Goal: Task Accomplishment & Management: Use online tool/utility

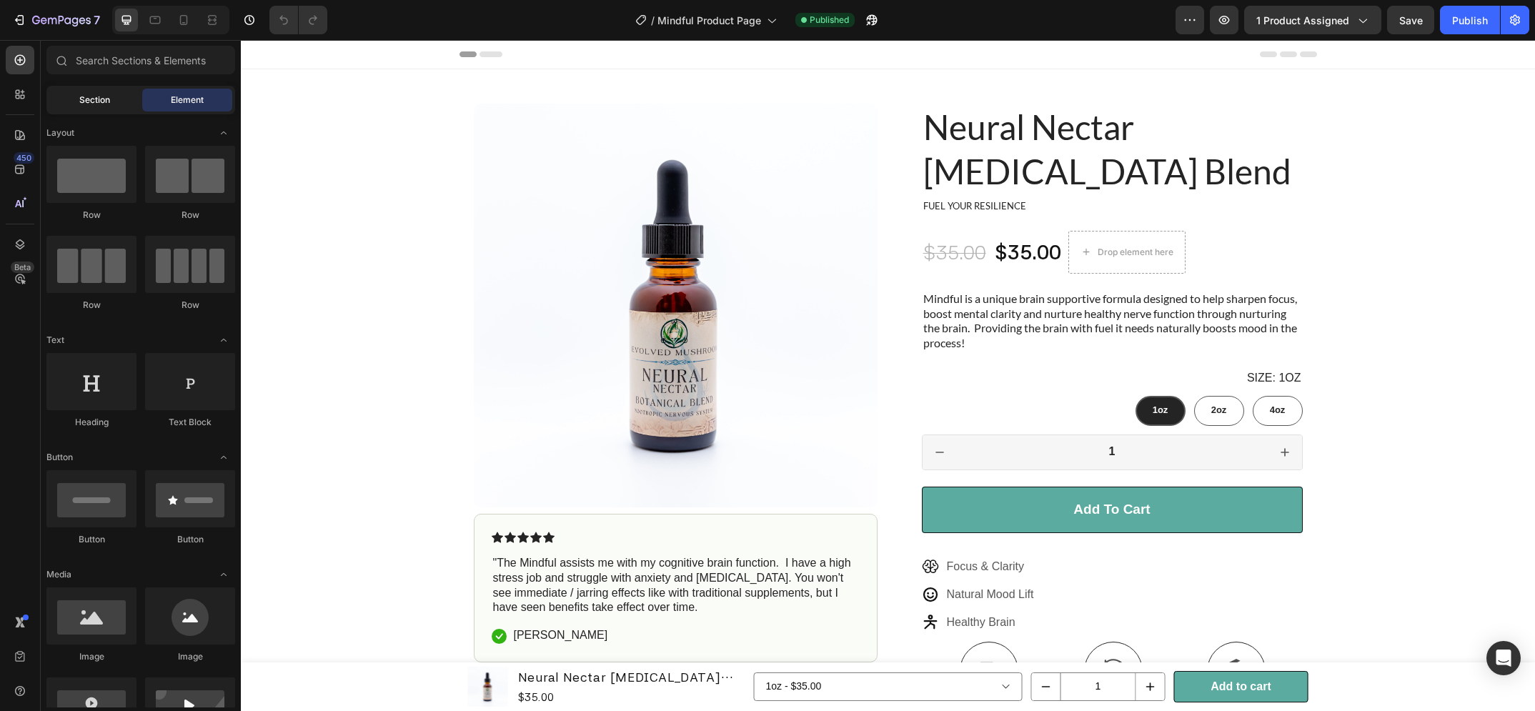
click at [100, 94] on span "Section" at bounding box center [94, 100] width 31 height 13
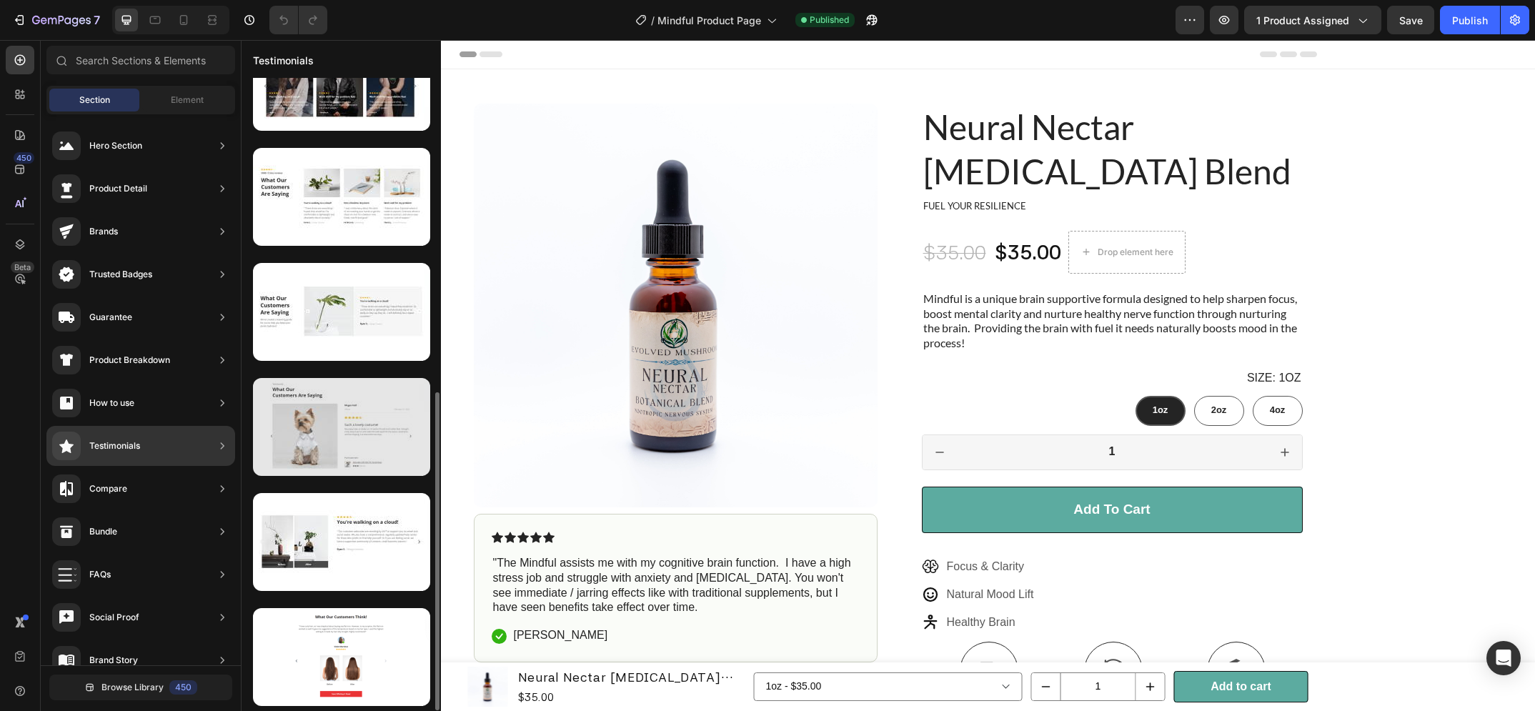
scroll to position [162, 0]
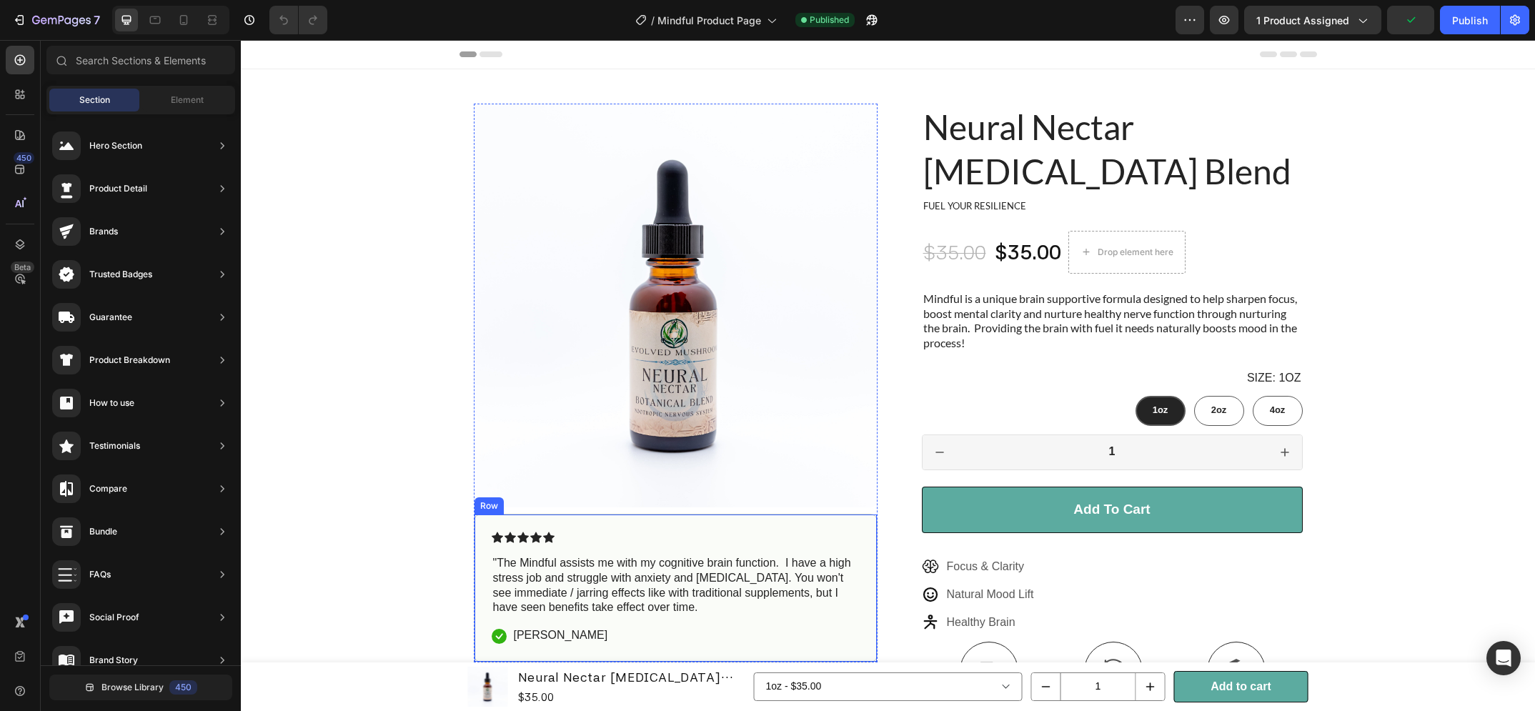
click at [687, 531] on div "Icon Icon Icon Icon Icon Icon List "The Mindful assists me with my cognitive br…" at bounding box center [676, 588] width 404 height 149
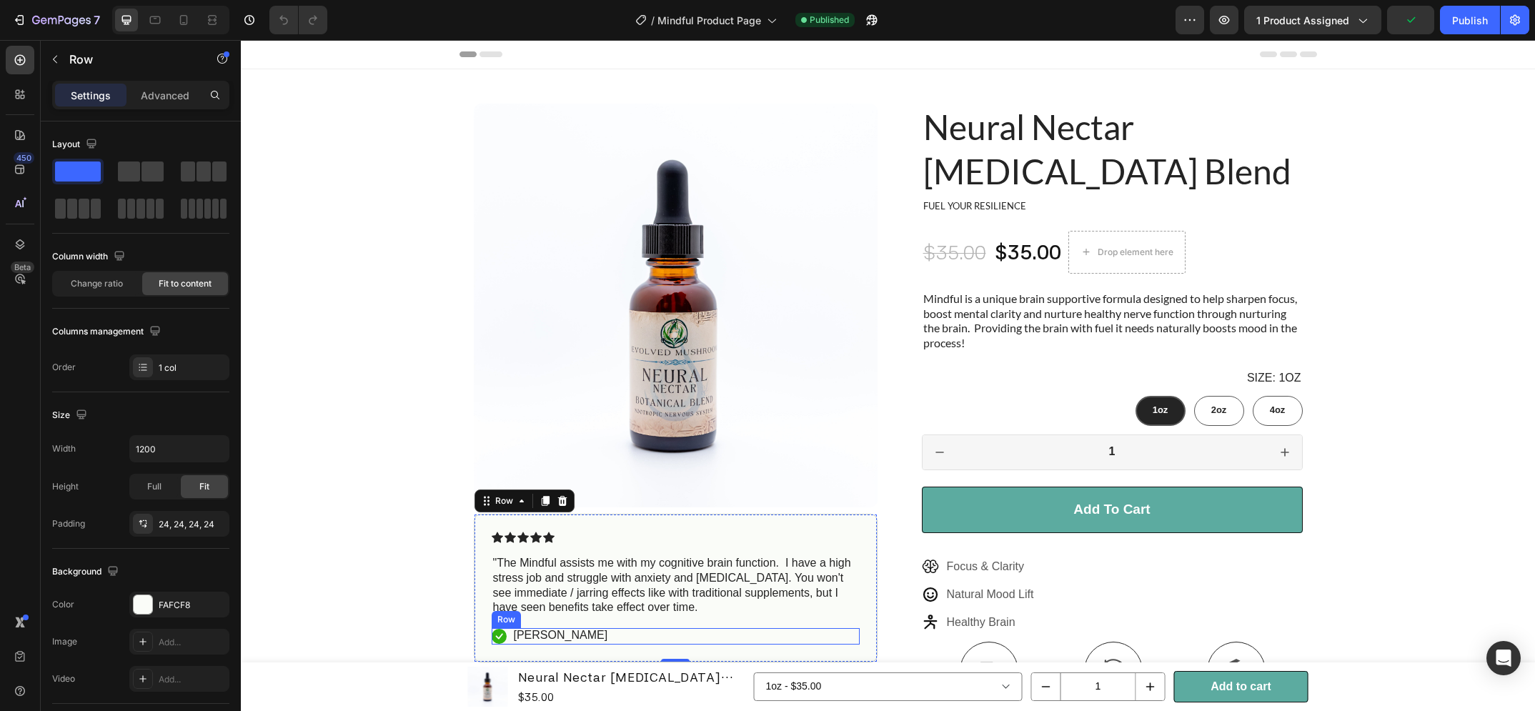
click at [732, 628] on div "Icon Jake Dyson Text Block Row" at bounding box center [676, 636] width 368 height 16
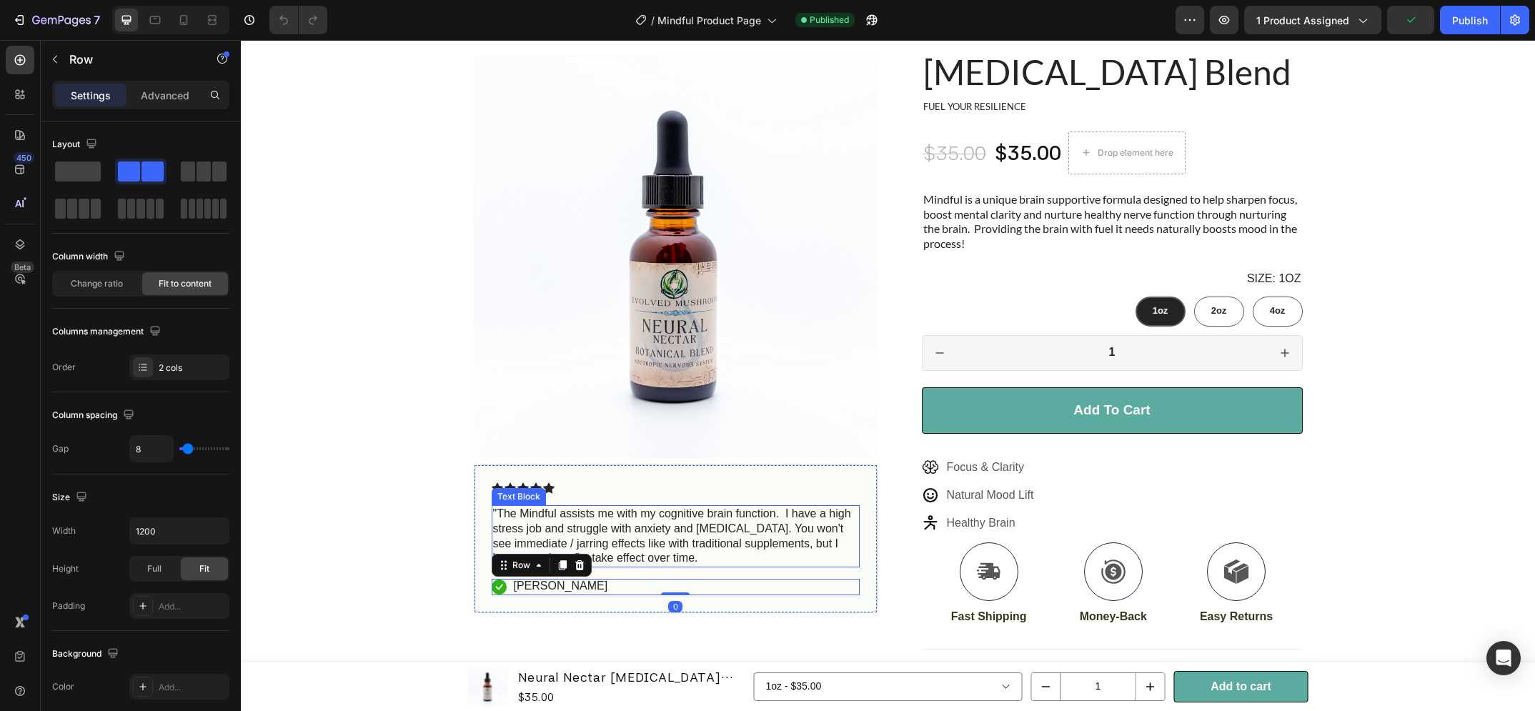
scroll to position [143, 0]
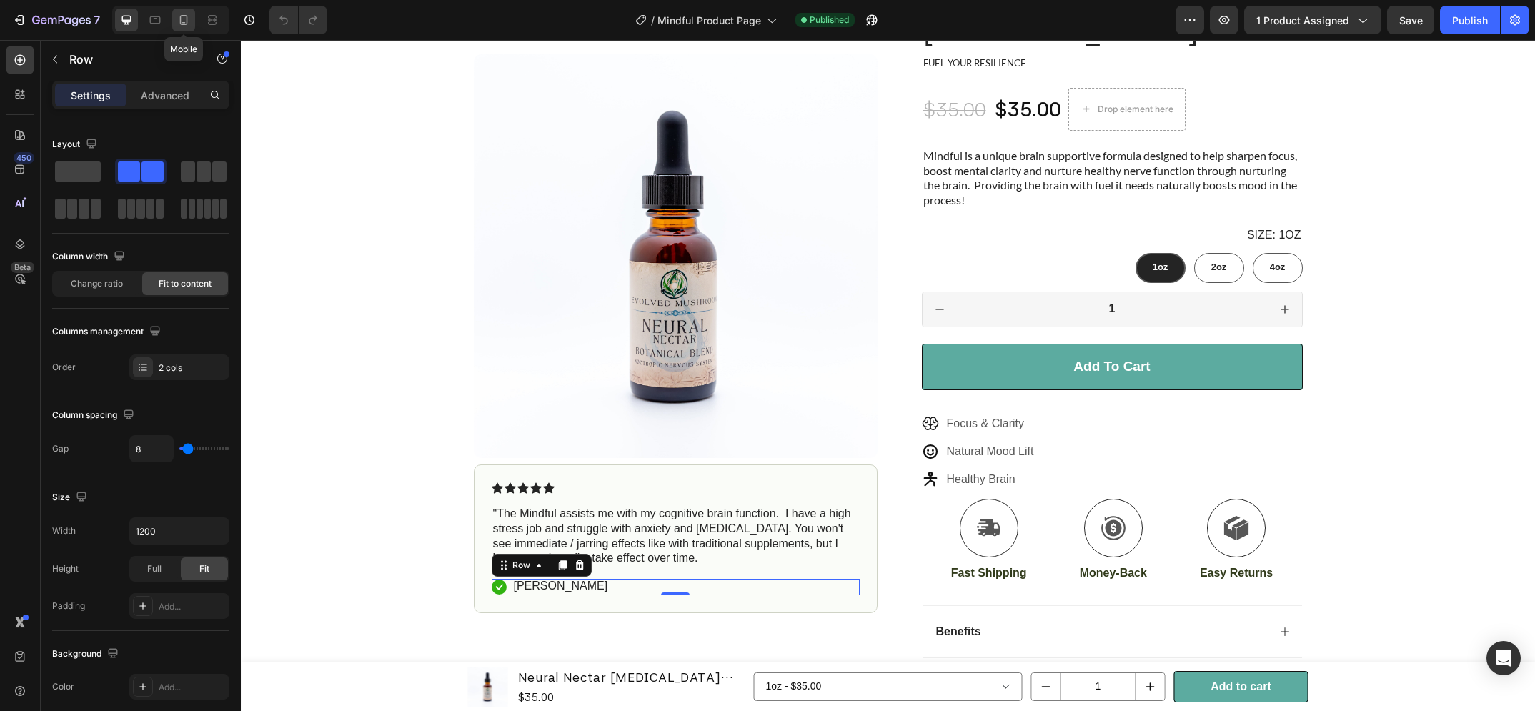
click at [180, 21] on icon at bounding box center [184, 20] width 8 height 10
type input "100%"
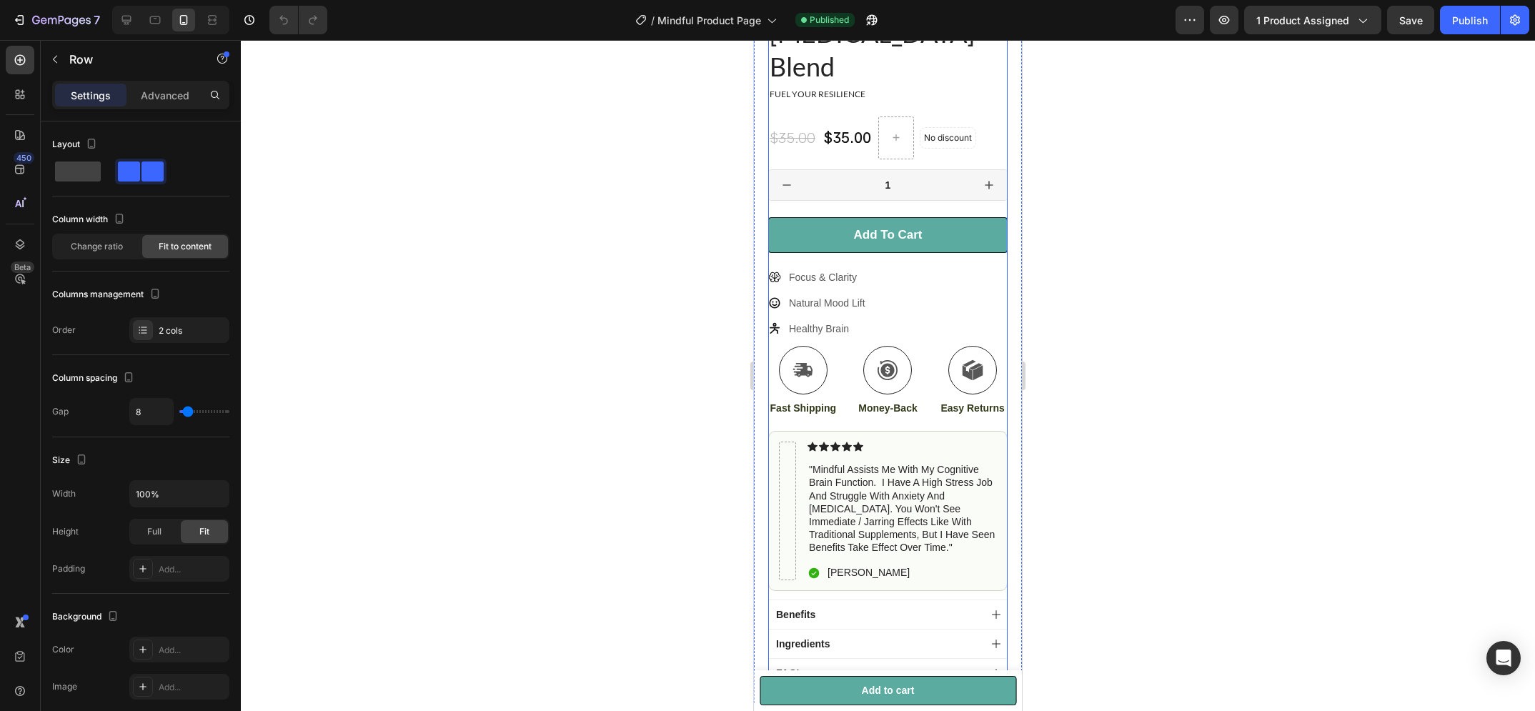
scroll to position [543, 0]
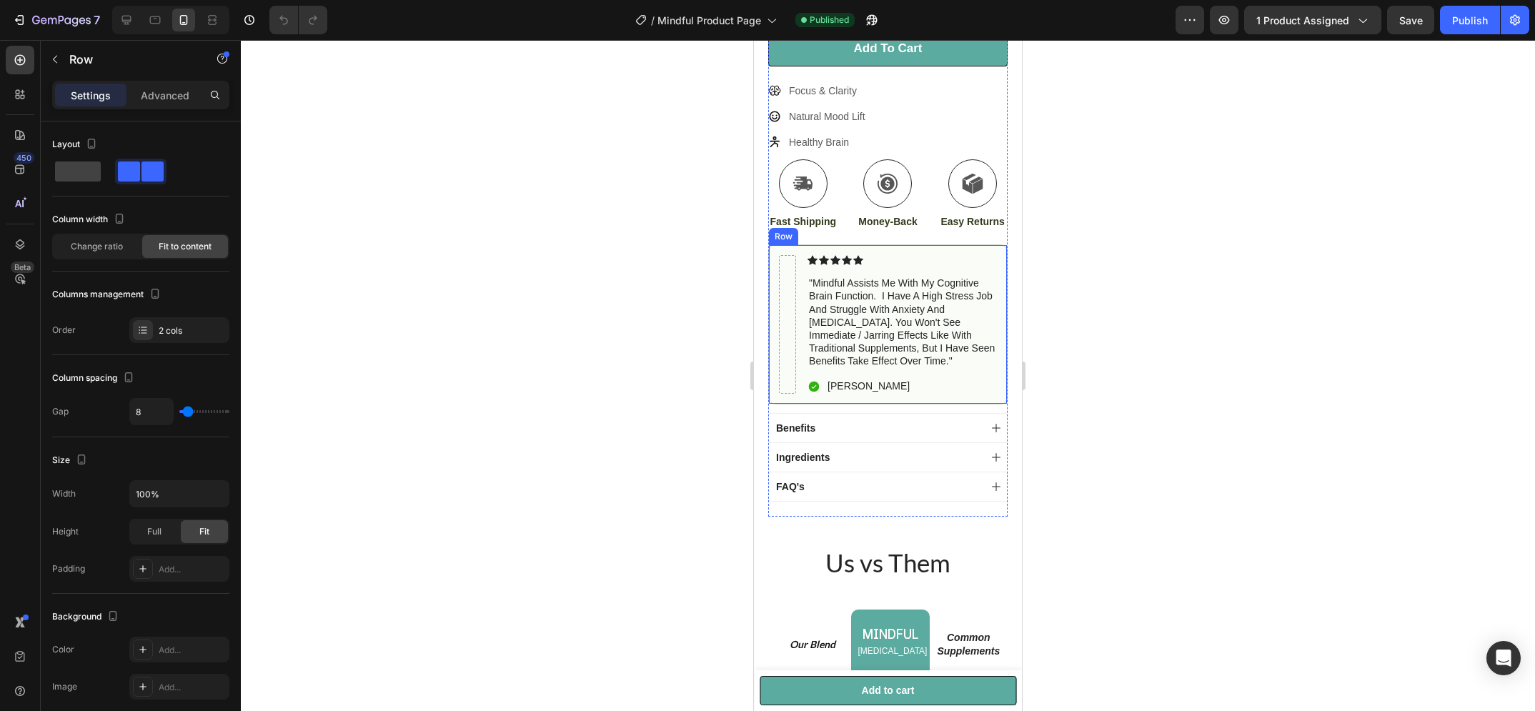
click at [886, 244] on div "Icon Icon Icon Icon Icon Icon List "mindful assists me with my cognitive brain …" at bounding box center [887, 324] width 239 height 160
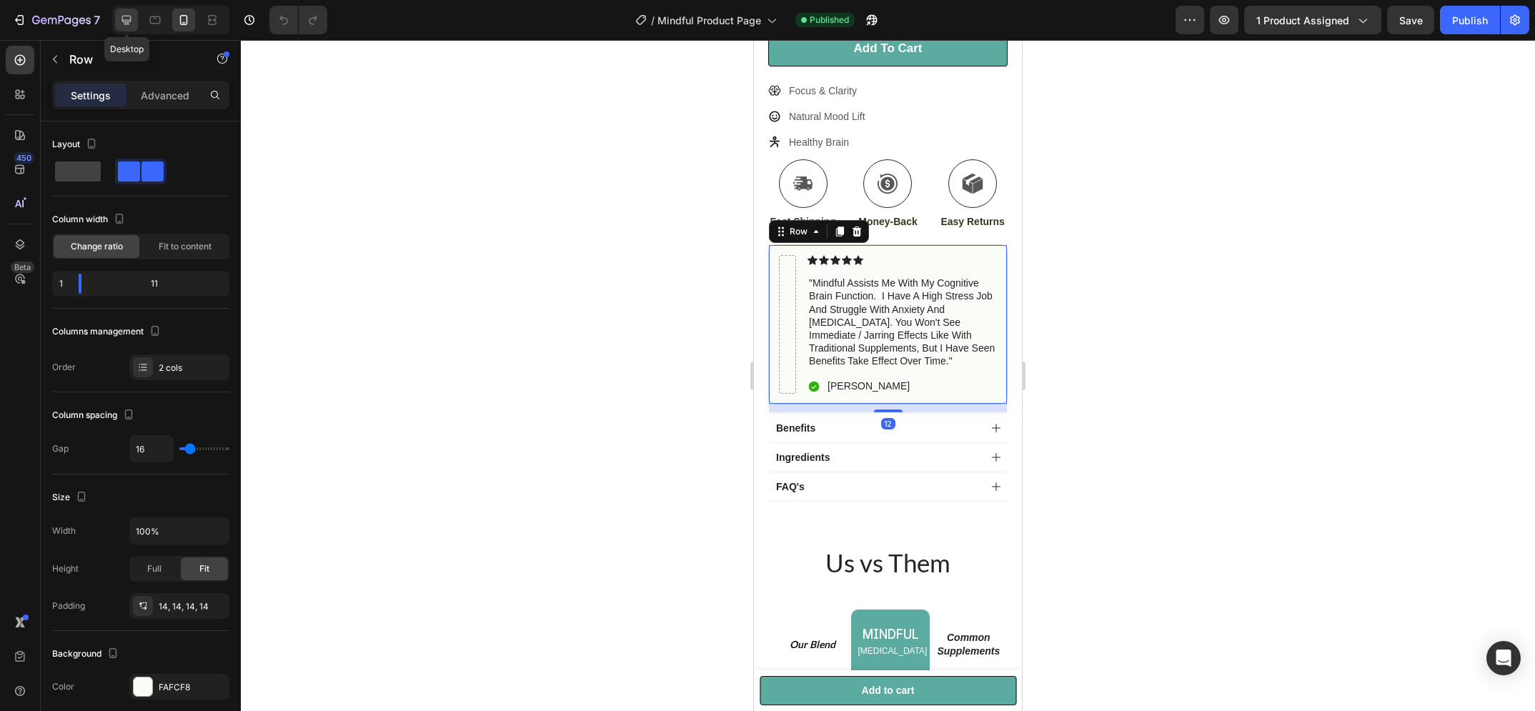
click at [122, 17] on icon at bounding box center [126, 20] width 9 height 9
type input "1200"
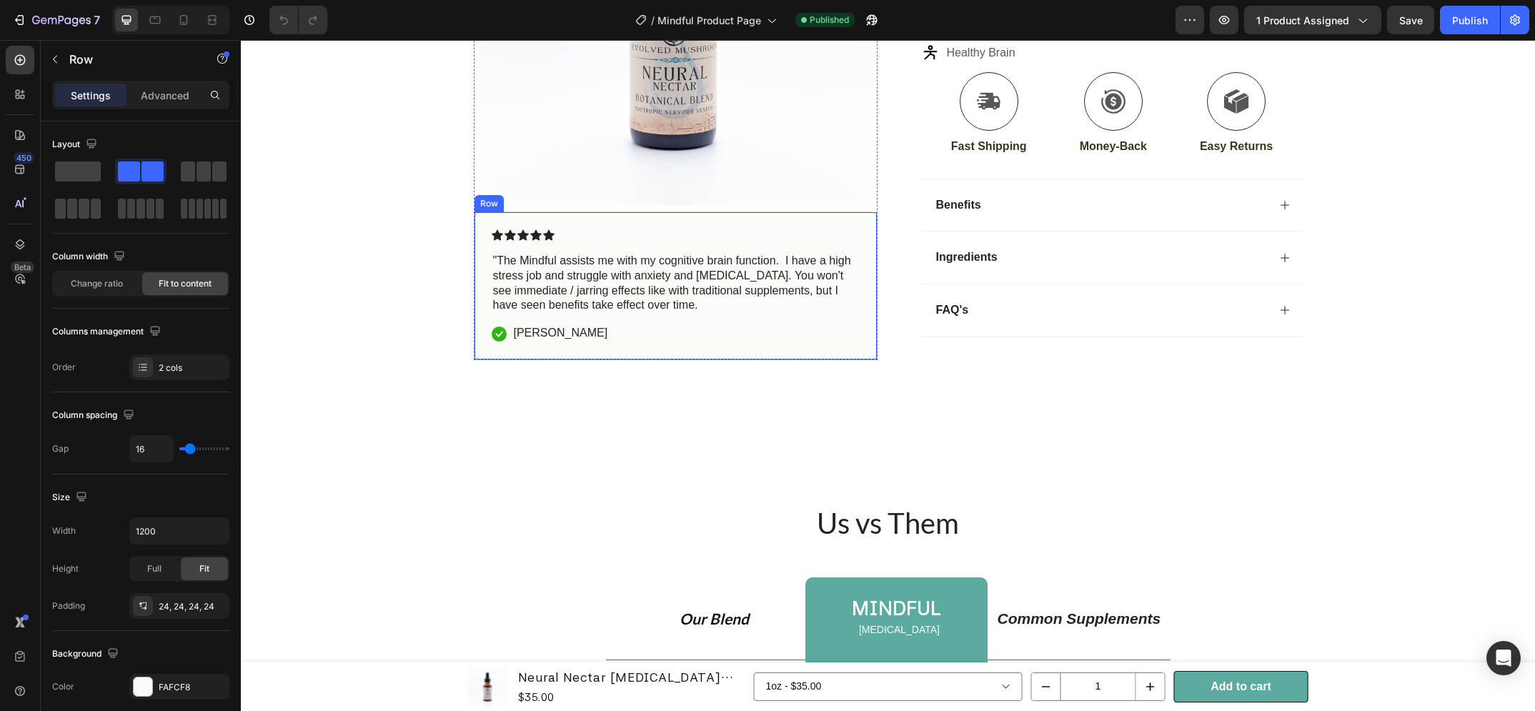
scroll to position [566, 0]
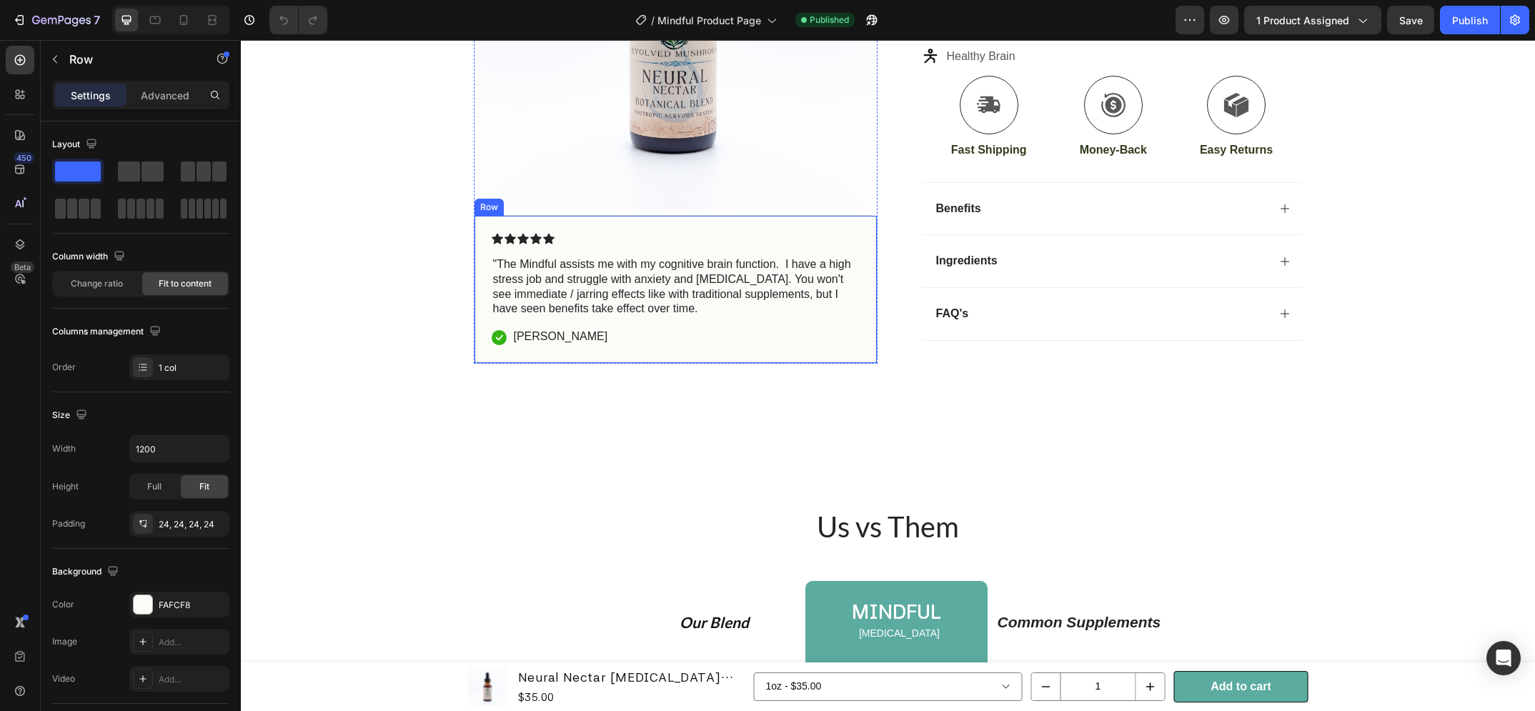
click at [608, 230] on div "Icon Icon Icon Icon Icon Icon List "The Mindful assists me with my cognitive br…" at bounding box center [676, 289] width 404 height 149
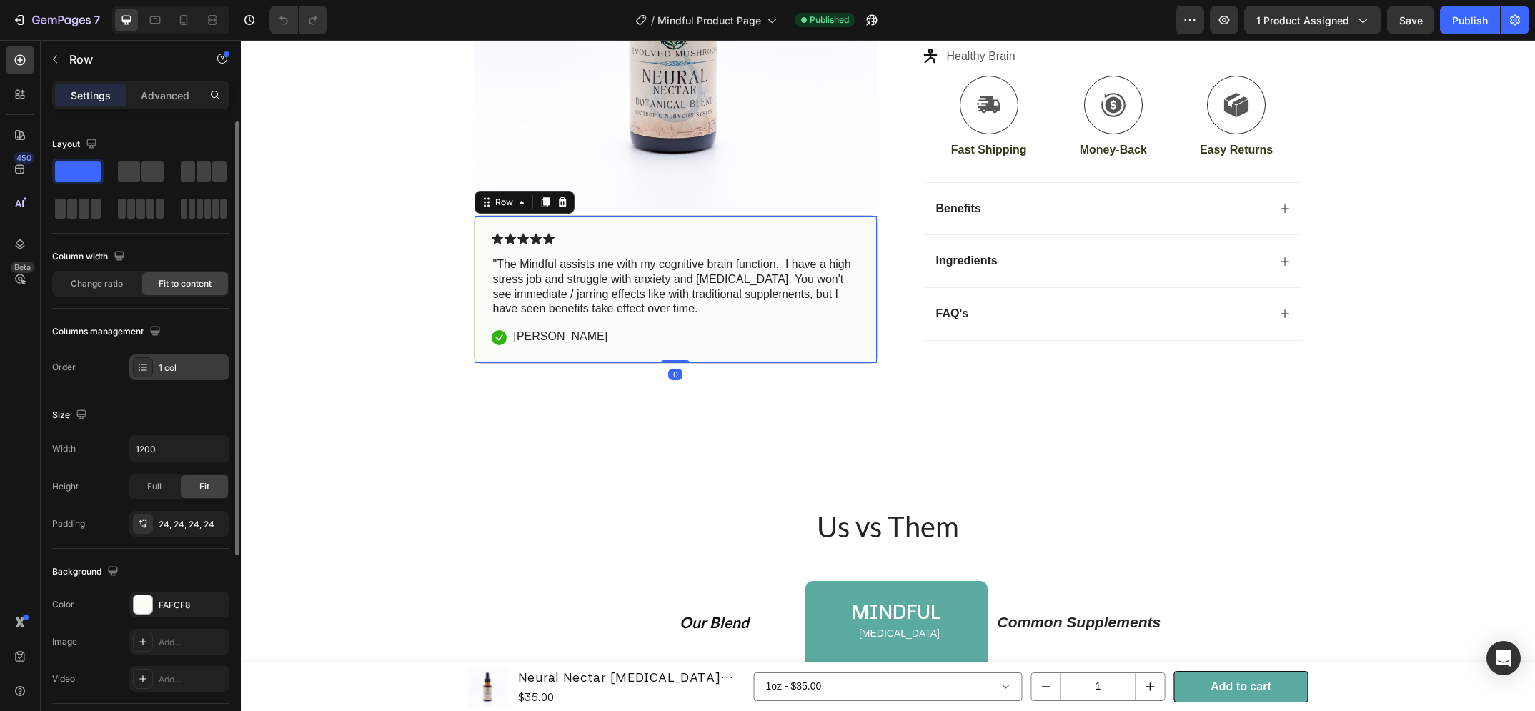
click at [178, 362] on div "1 col" at bounding box center [192, 368] width 67 height 13
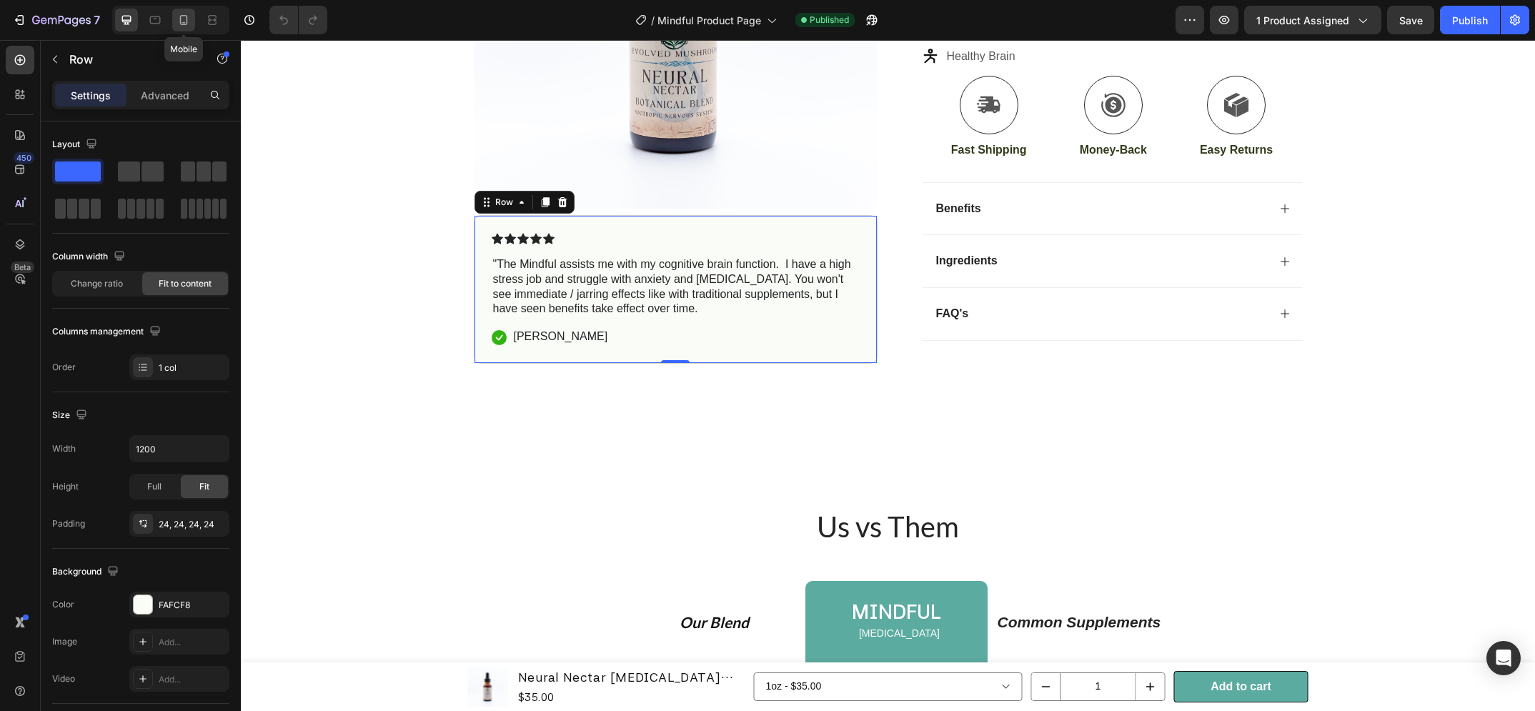
click at [186, 25] on icon at bounding box center [184, 20] width 14 height 14
type input "100%"
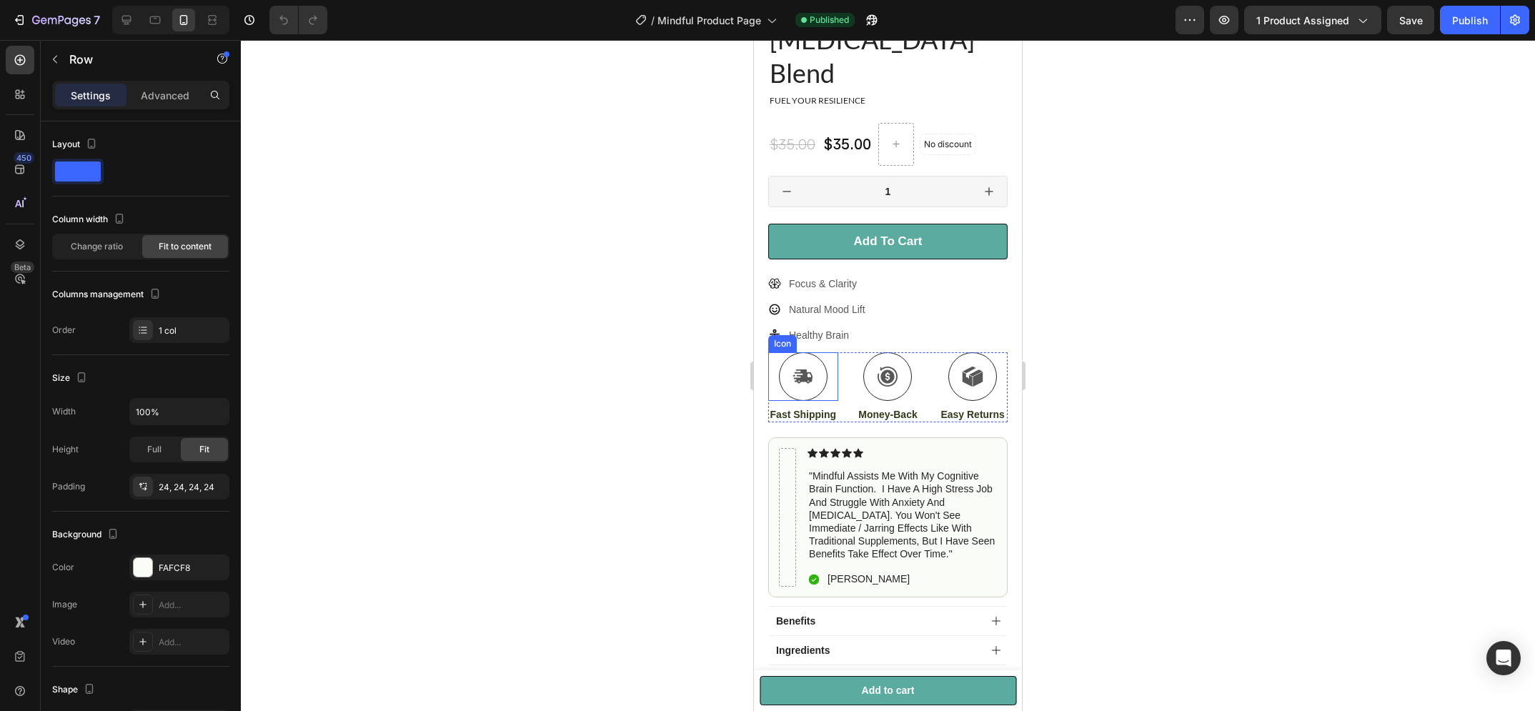
scroll to position [346, 0]
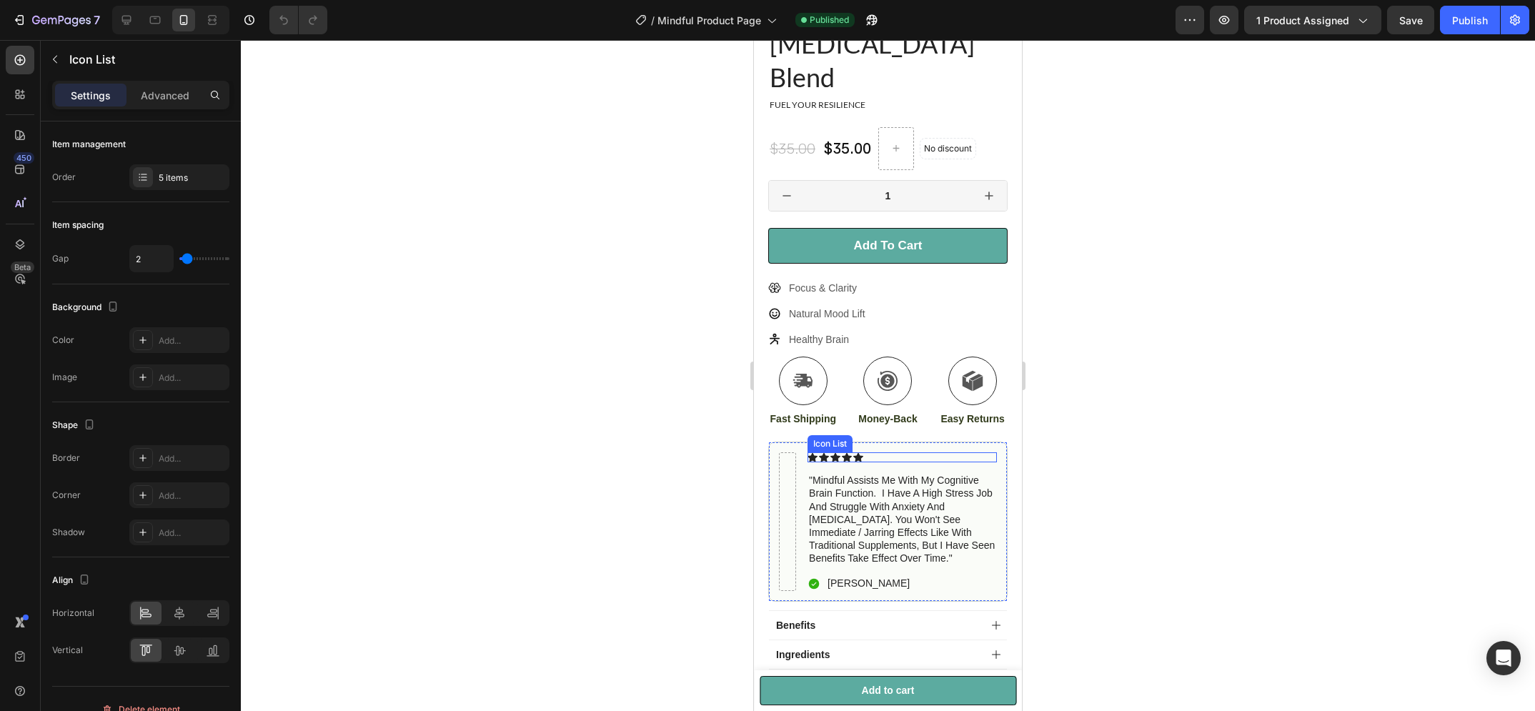
click at [891, 452] on div "Icon Icon Icon Icon Icon" at bounding box center [902, 457] width 189 height 10
click at [956, 442] on div "Icon Icon Icon Icon Icon Icon List 14 "mindful assists me with my cognitive bra…" at bounding box center [887, 522] width 239 height 160
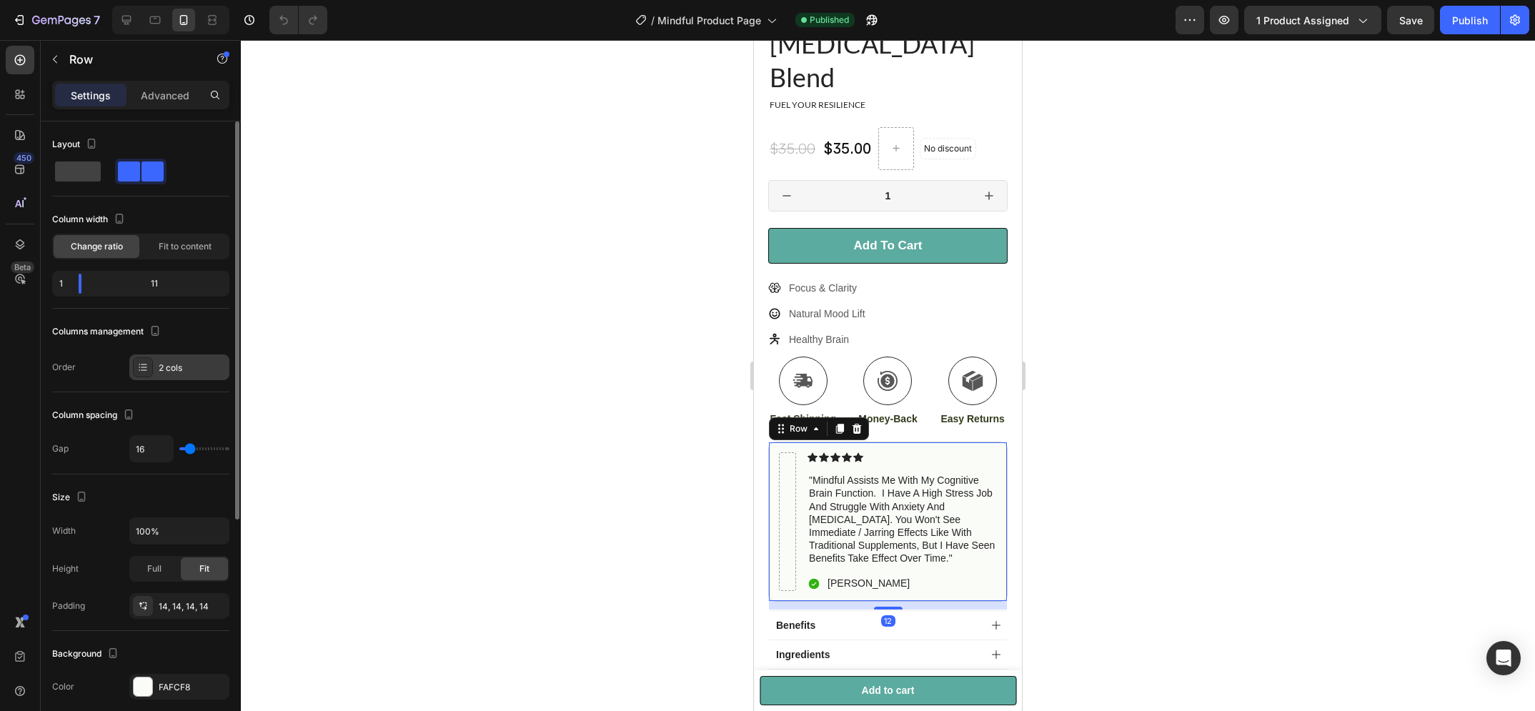
click at [180, 362] on div "2 cols" at bounding box center [192, 368] width 67 height 13
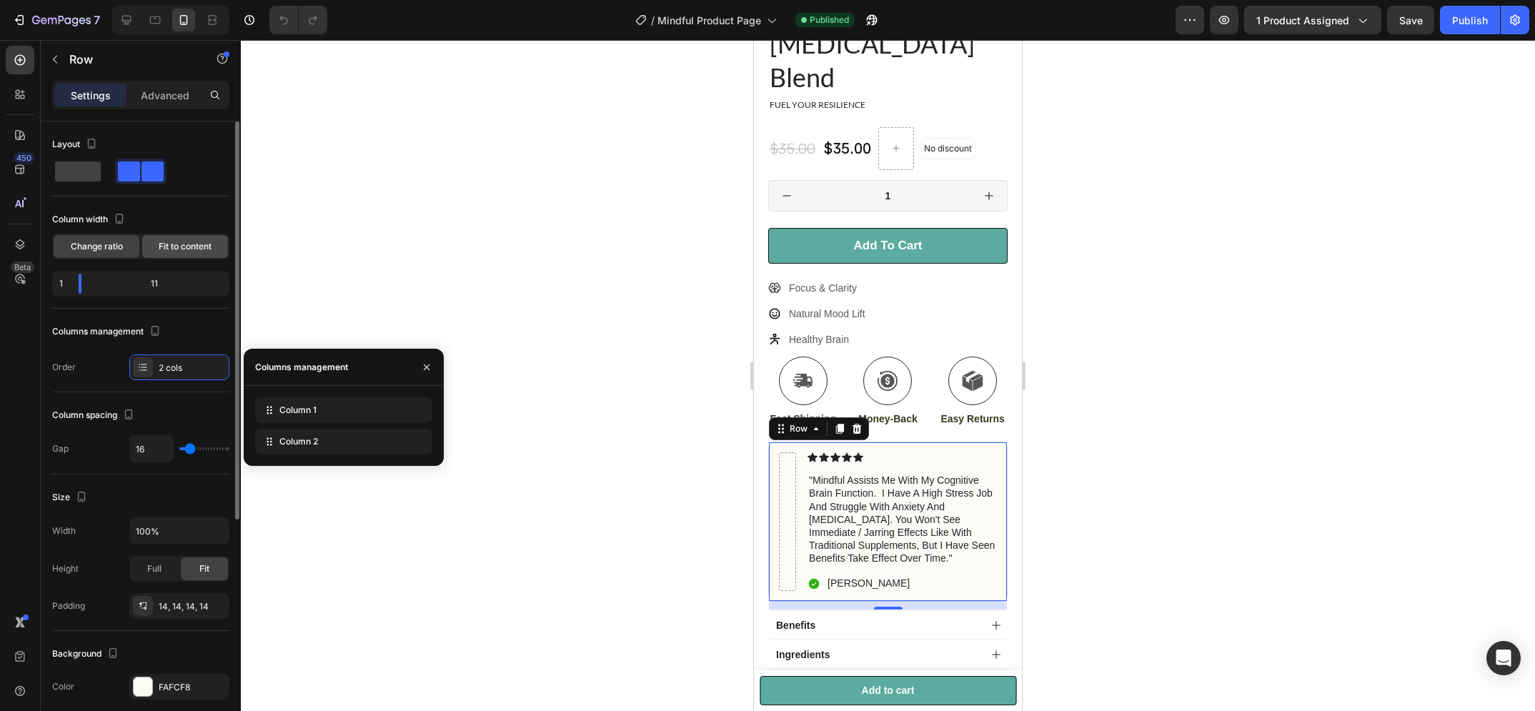
click at [172, 241] on div "Fit to content" at bounding box center [185, 246] width 86 height 23
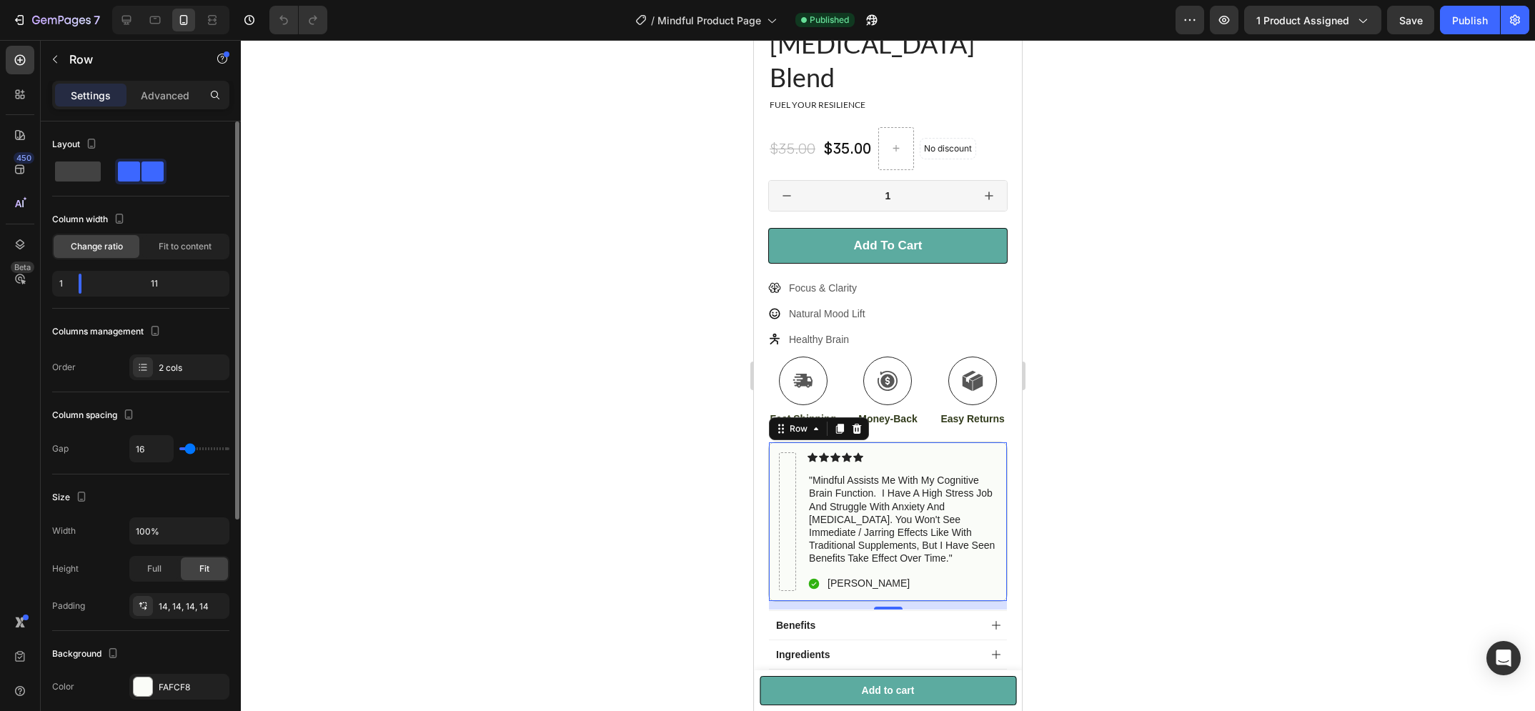
click at [109, 242] on span "Change ratio" at bounding box center [97, 246] width 52 height 13
click at [84, 176] on span at bounding box center [78, 172] width 46 height 20
type input "0"
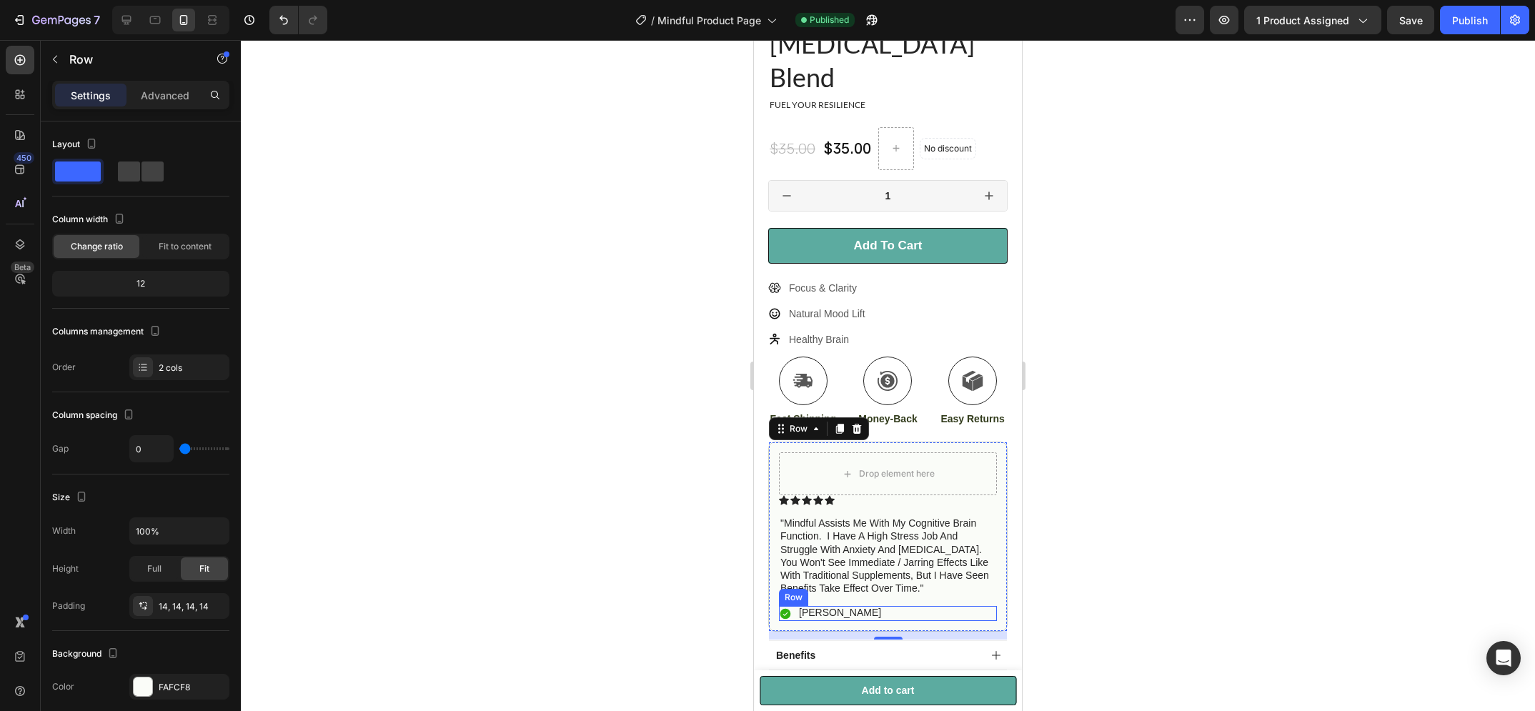
click at [973, 606] on div "Icon Jake Dyson Text Block Row" at bounding box center [888, 613] width 218 height 14
click at [986, 507] on div "Drop element here Icon Icon Icon Icon Icon Icon List "mindful assists me with m…" at bounding box center [887, 536] width 239 height 189
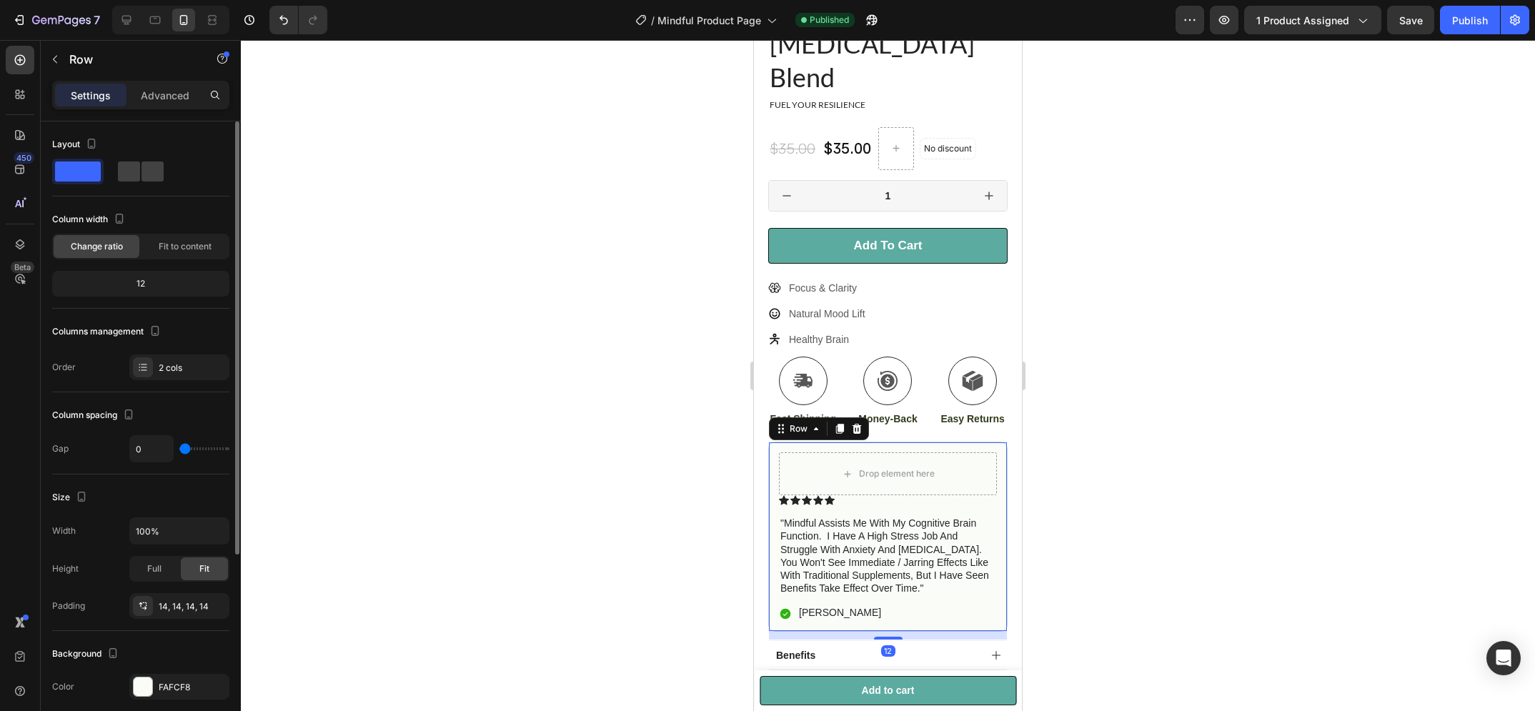
click at [183, 383] on div "Layout Column width Change ratio Fit to content 12 Columns management Order 2 c…" at bounding box center [140, 257] width 177 height 271
click at [183, 379] on div "2 cols" at bounding box center [179, 368] width 100 height 26
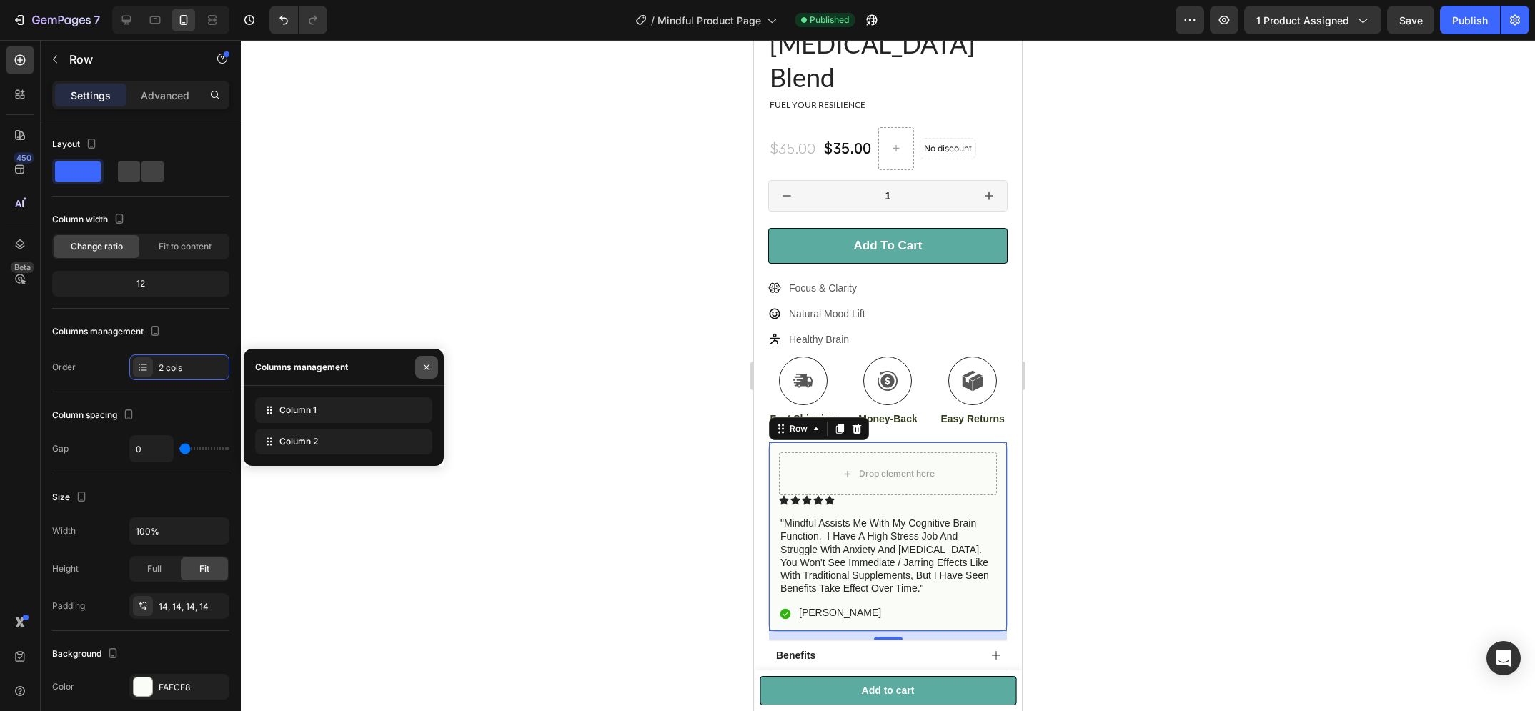
click at [427, 368] on icon "button" at bounding box center [427, 367] width 6 height 6
click at [1404, 19] on span "Save" at bounding box center [1411, 20] width 24 height 12
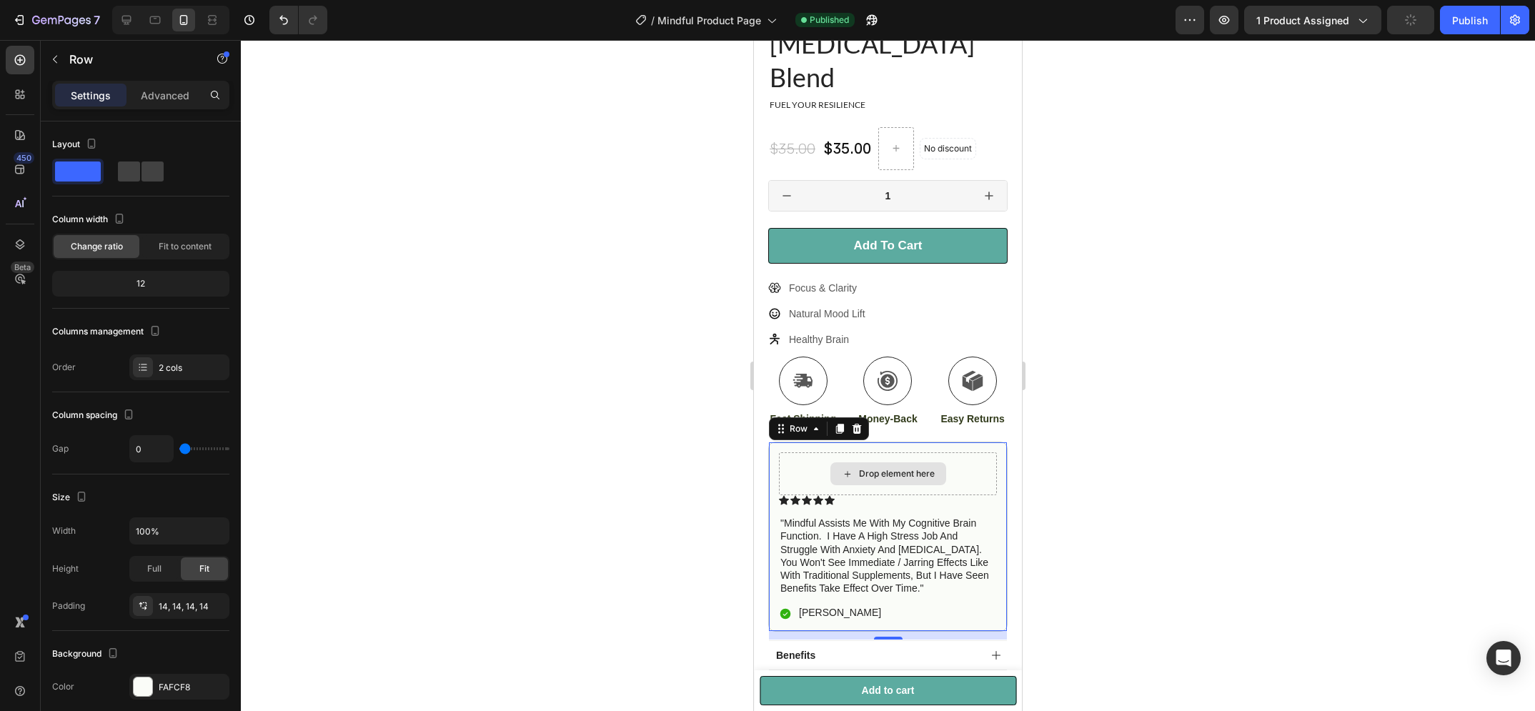
click at [933, 462] on div "Drop element here" at bounding box center [889, 473] width 116 height 23
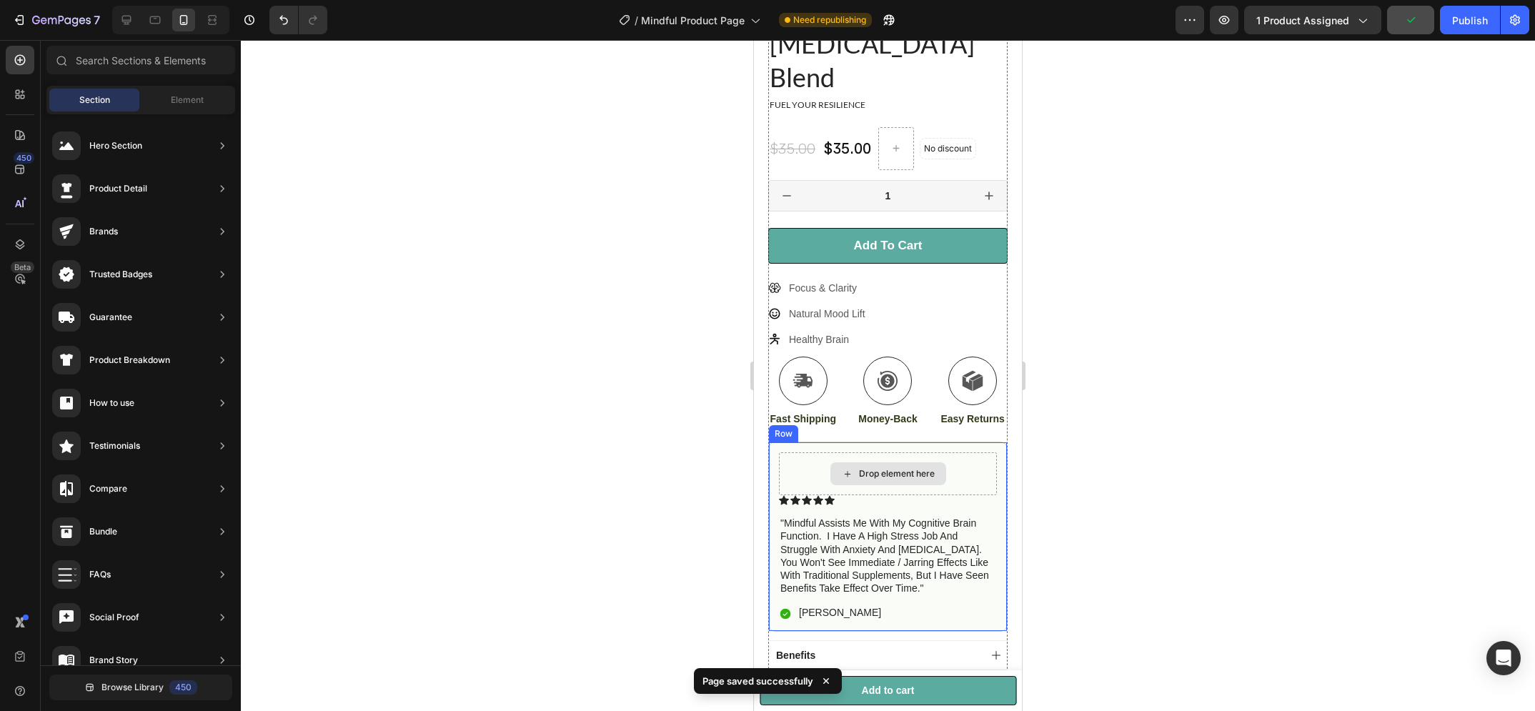
click at [954, 452] on div "Drop element here" at bounding box center [888, 473] width 218 height 43
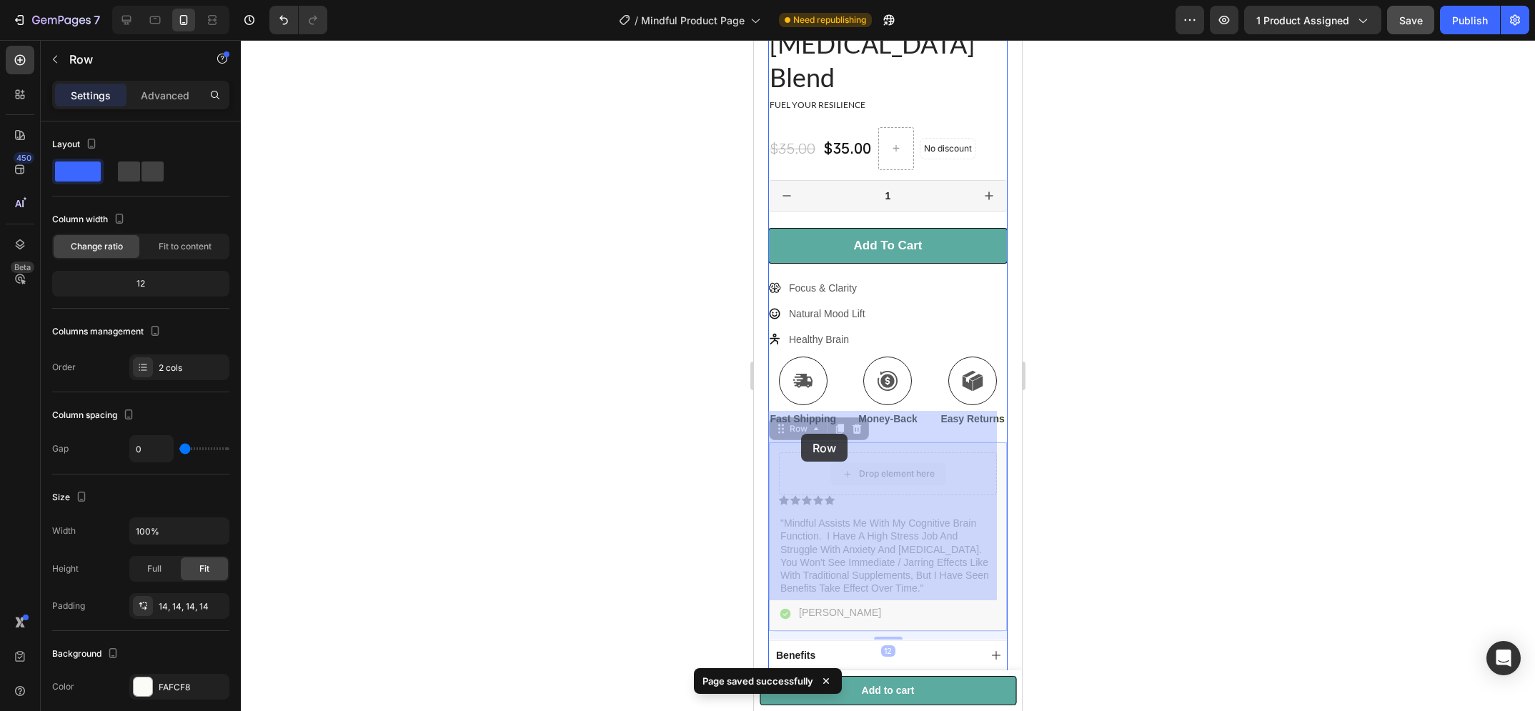
drag, startPoint x: 778, startPoint y: 398, endPoint x: 799, endPoint y: 425, distance: 33.6
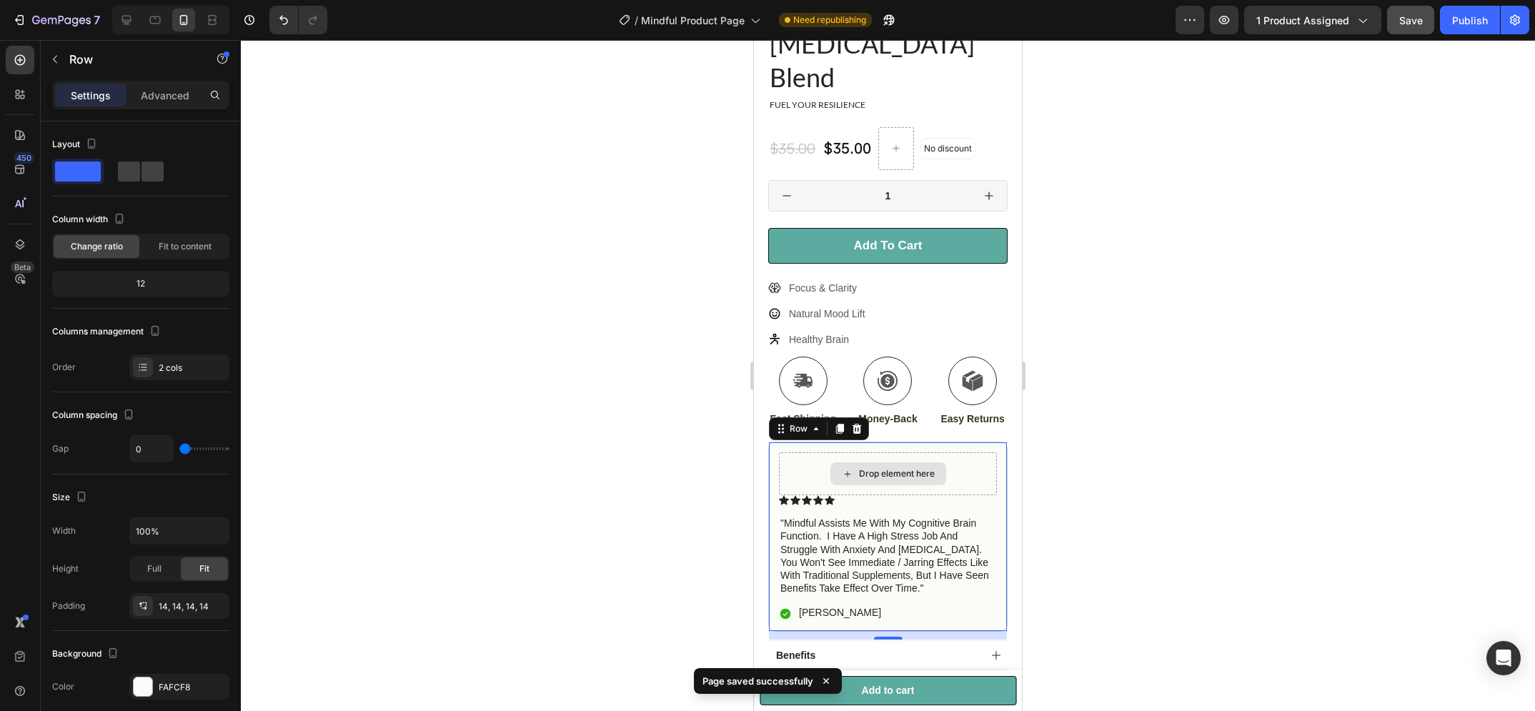
click at [826, 452] on div "Drop element here" at bounding box center [888, 473] width 218 height 43
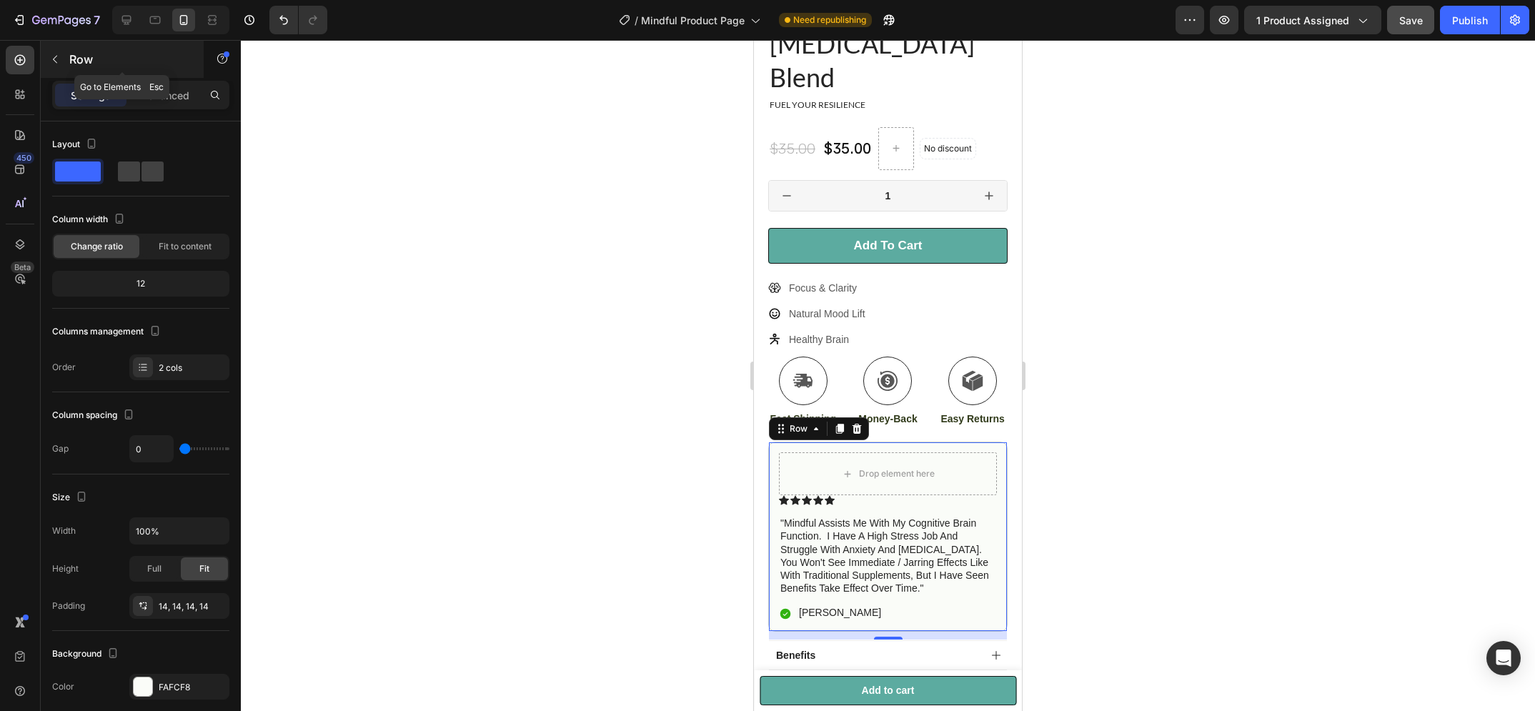
click at [59, 60] on icon "button" at bounding box center [54, 59] width 11 height 11
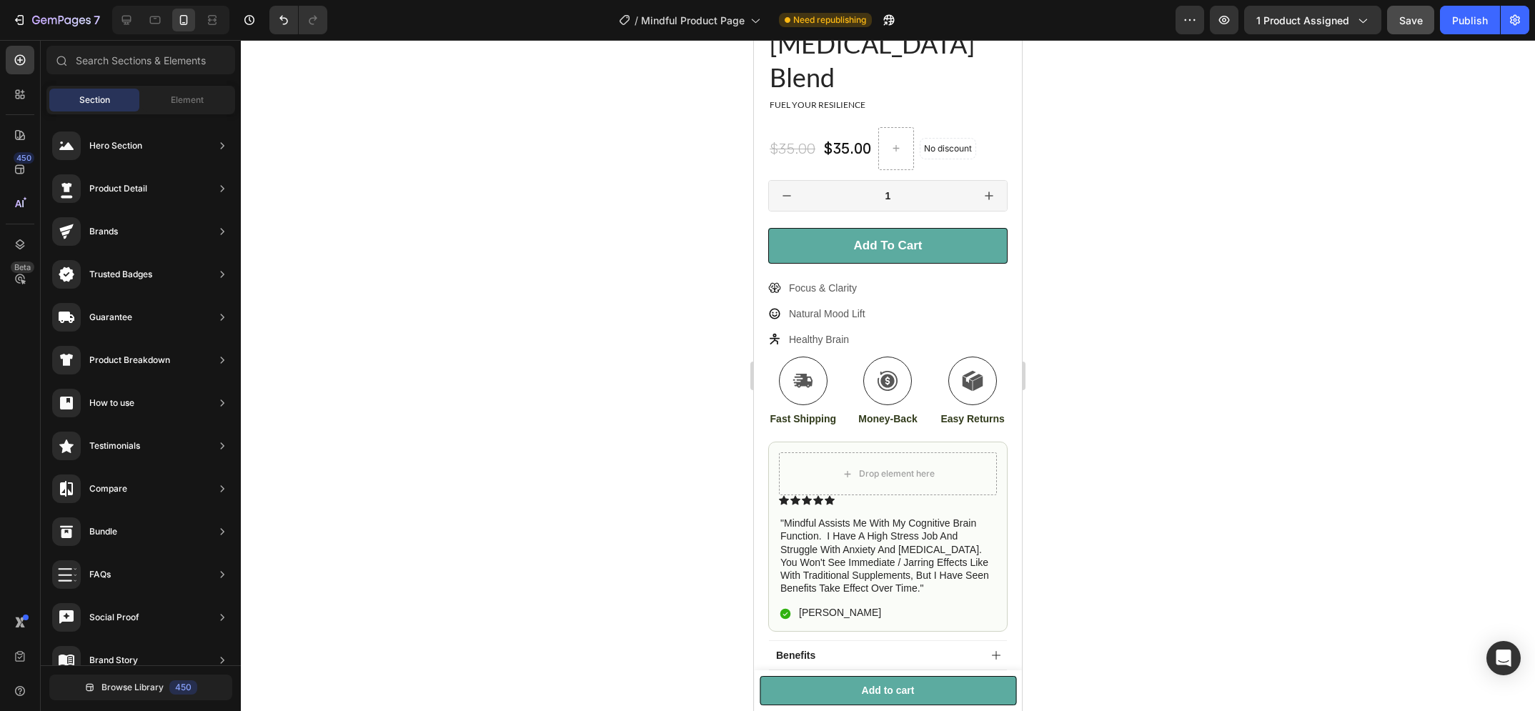
scroll to position [0, 0]
click at [180, 99] on span "Element" at bounding box center [187, 100] width 33 height 13
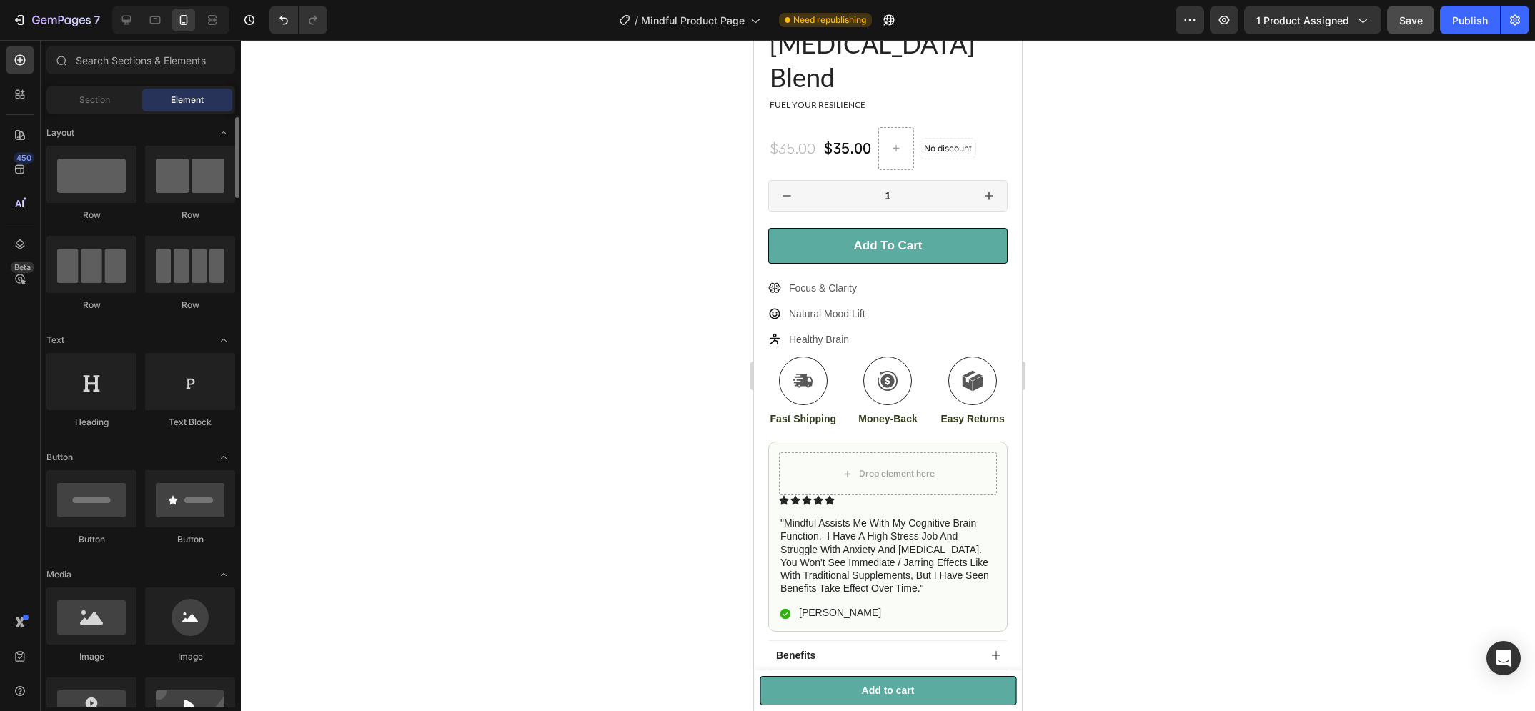
scroll to position [3, 0]
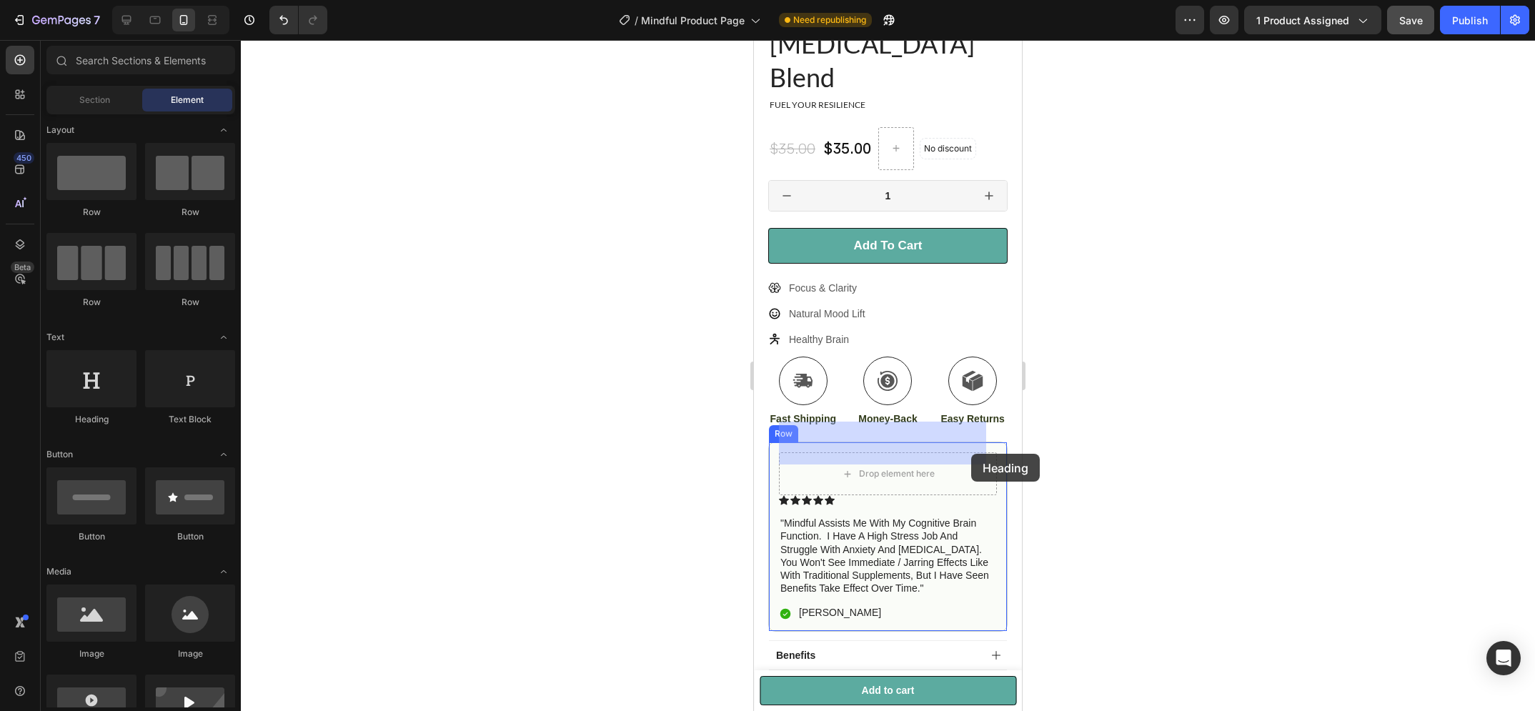
drag, startPoint x: 895, startPoint y: 426, endPoint x: 906, endPoint y: 444, distance: 20.8
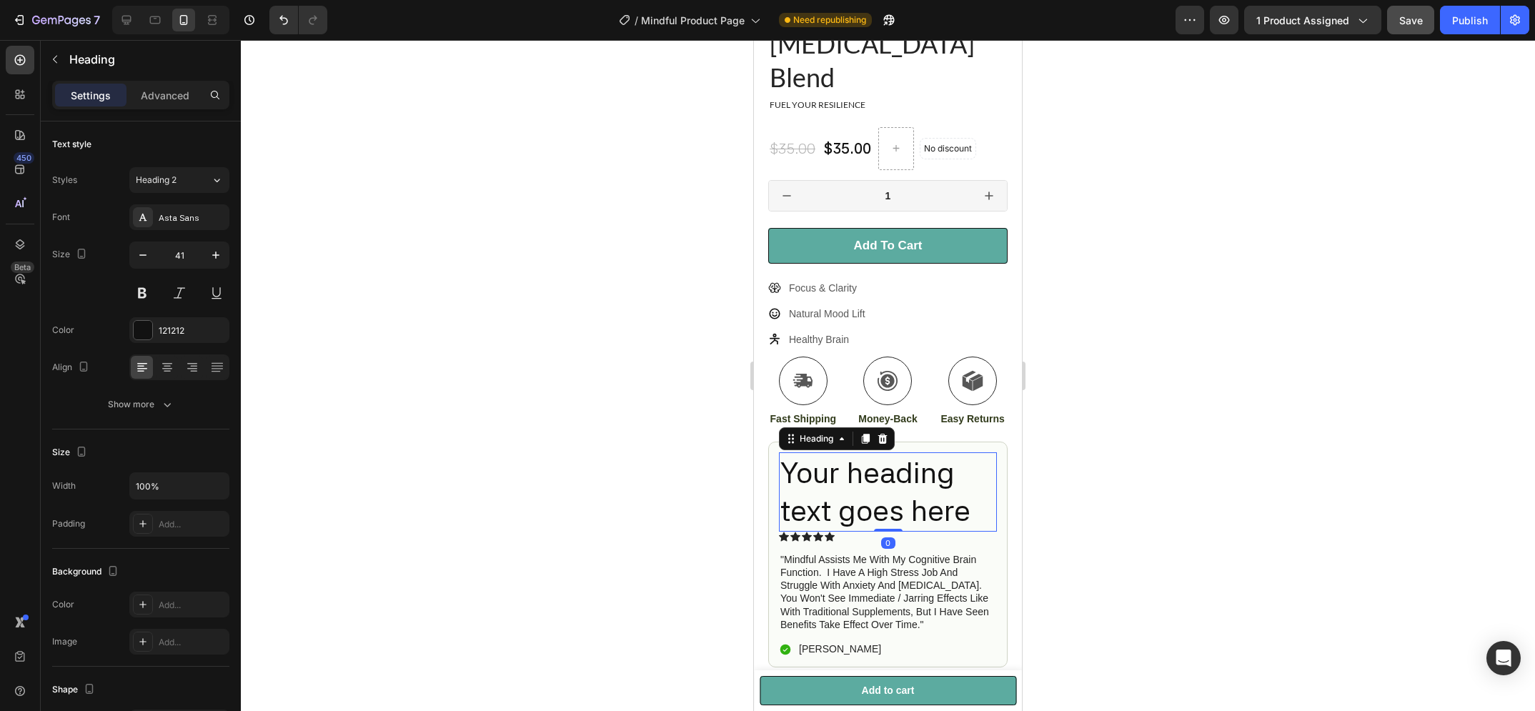
click at [905, 452] on h2 "Your heading text goes here" at bounding box center [888, 491] width 218 height 79
click at [905, 454] on p "Your heading text goes here" at bounding box center [887, 492] width 215 height 76
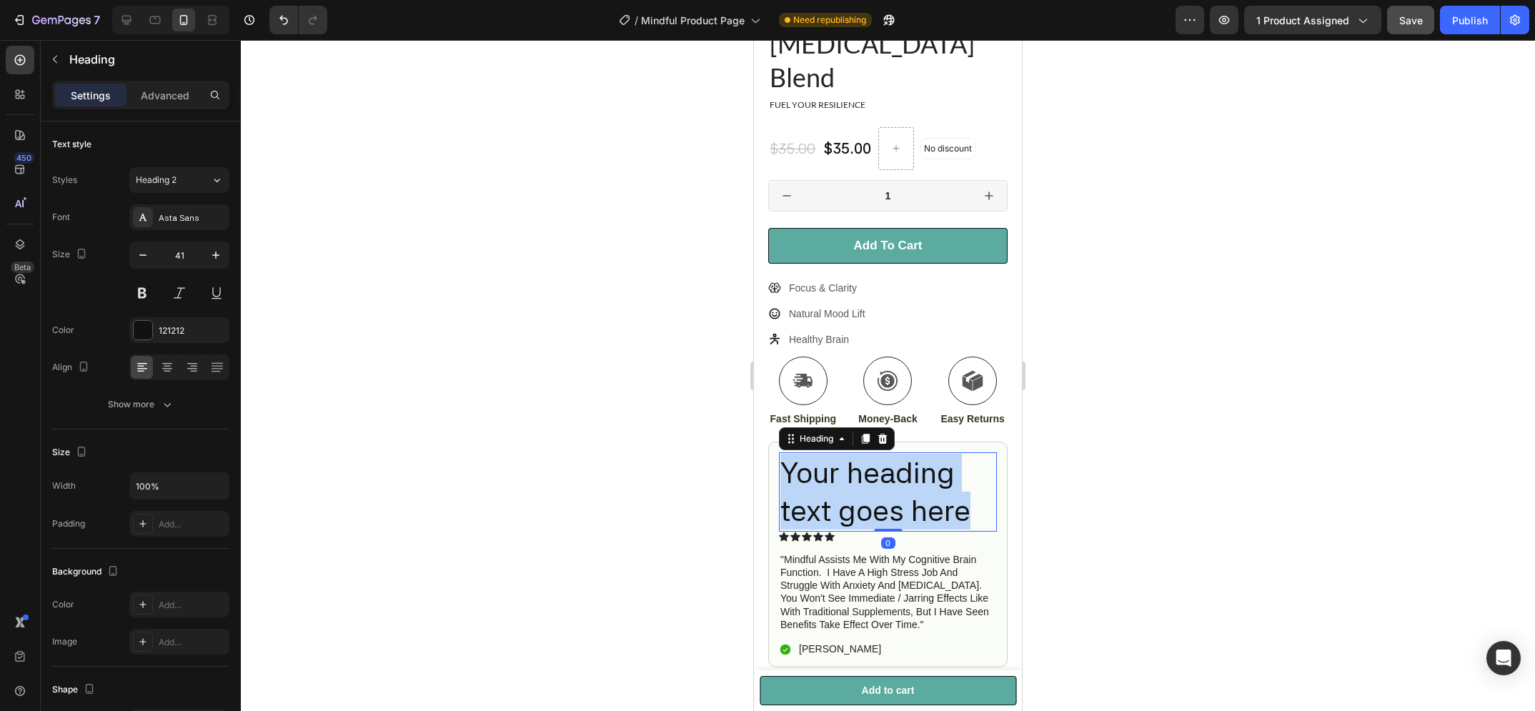
click at [905, 454] on p "Your heading text goes here" at bounding box center [887, 492] width 215 height 76
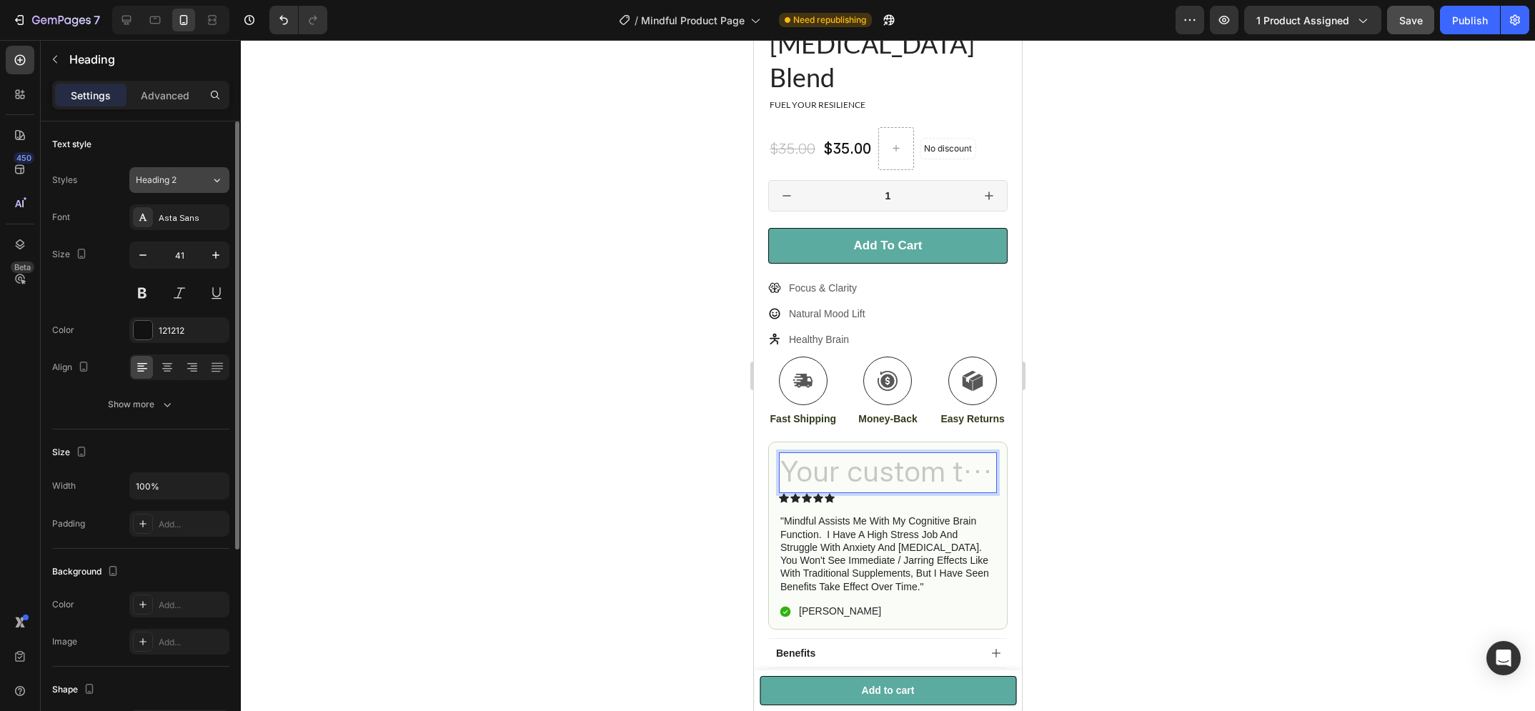
click at [184, 187] on button "Heading 2" at bounding box center [179, 180] width 100 height 26
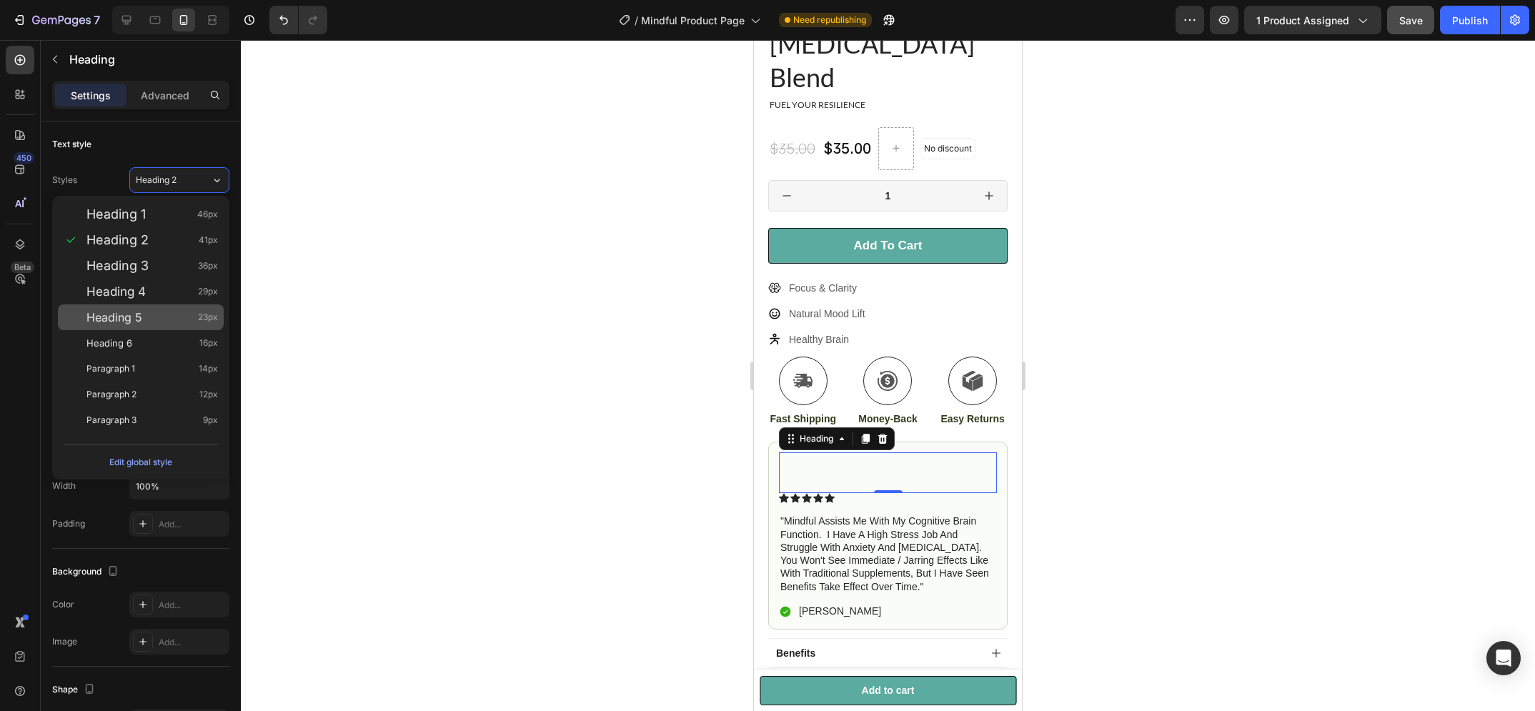
click at [160, 313] on div "Heading 5 23px" at bounding box center [152, 317] width 132 height 14
type input "23"
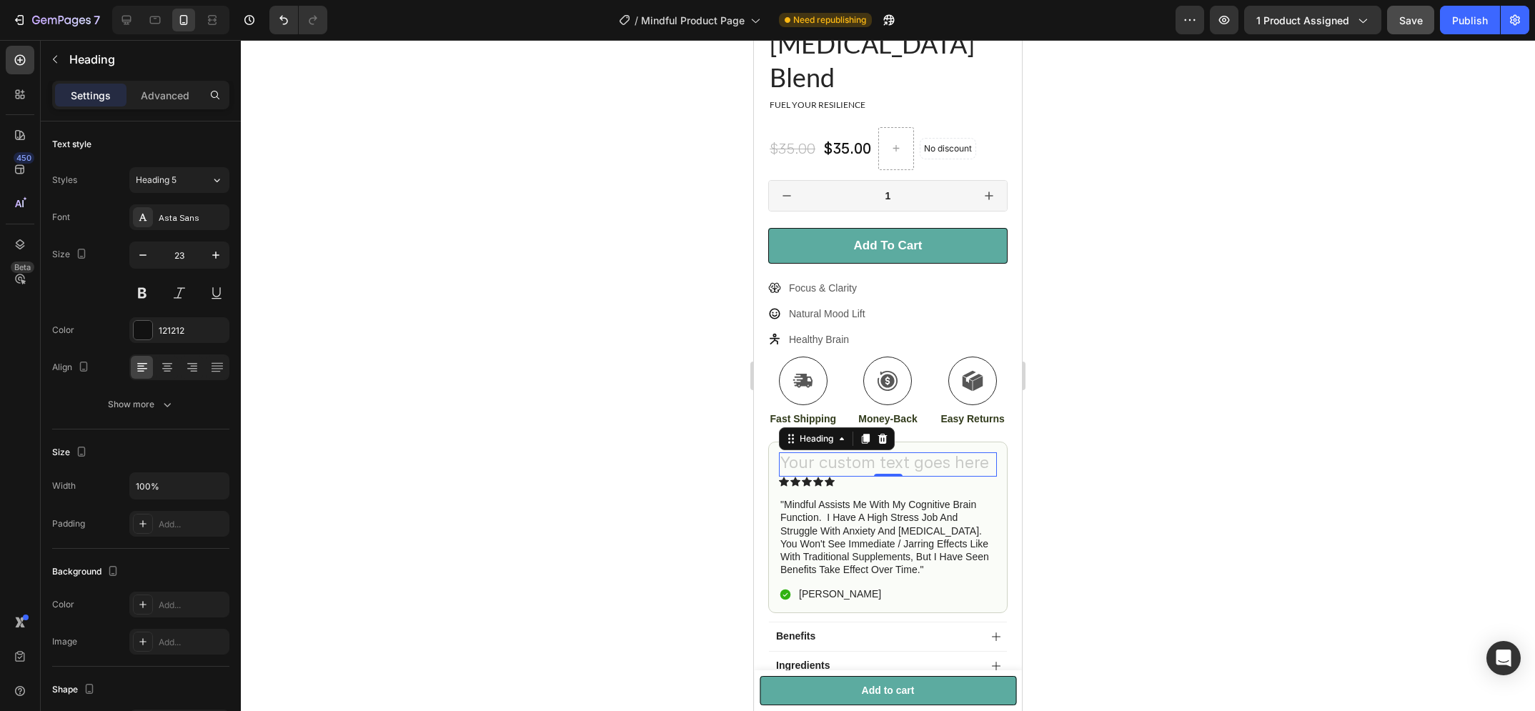
click at [887, 452] on h2 "Rich Text Editor. Editing area: main" at bounding box center [888, 464] width 218 height 24
click at [818, 452] on h2 "Rich Text Editor. Editing area: main" at bounding box center [888, 464] width 218 height 24
click at [1114, 490] on div at bounding box center [888, 375] width 1294 height 671
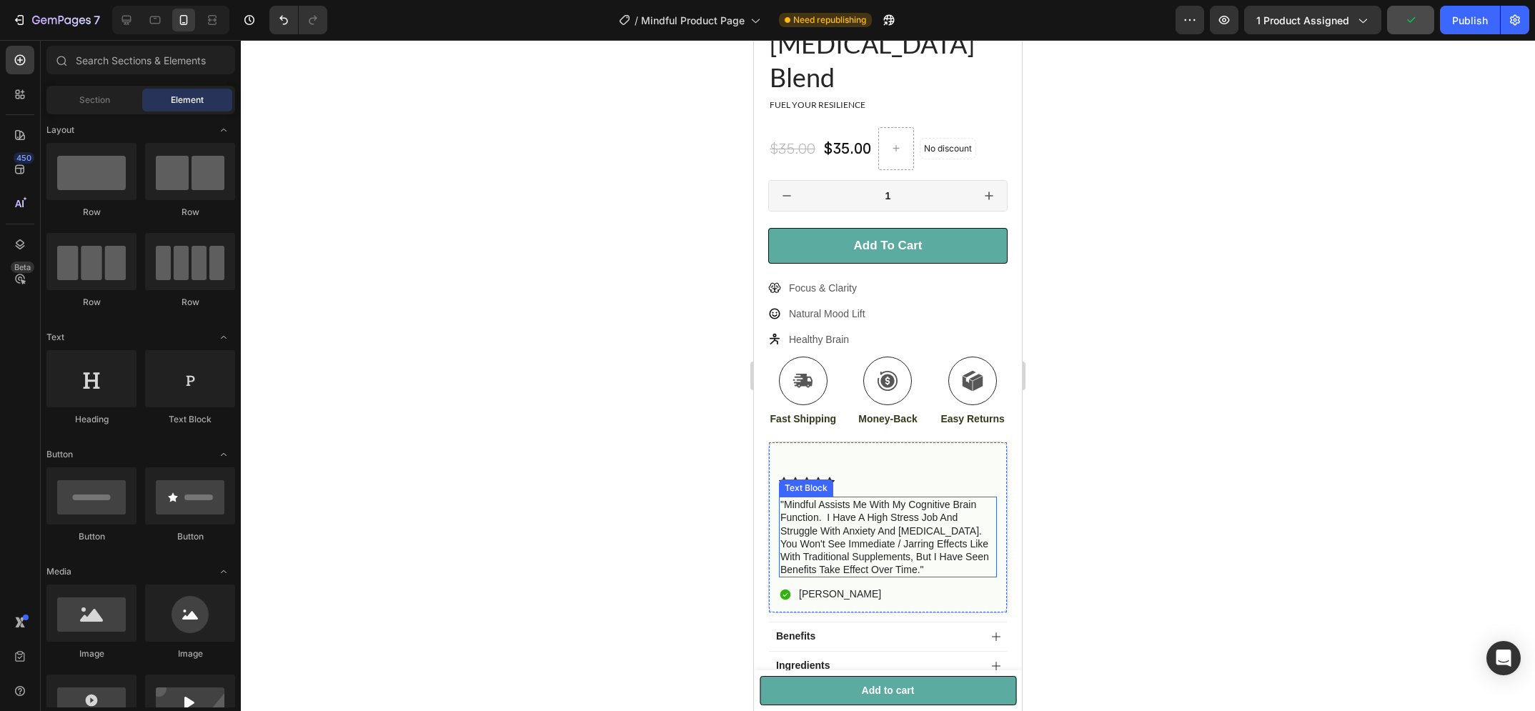
click at [929, 498] on p ""mindful assists me with my cognitive brain function. i have a high stress job …" at bounding box center [887, 537] width 215 height 78
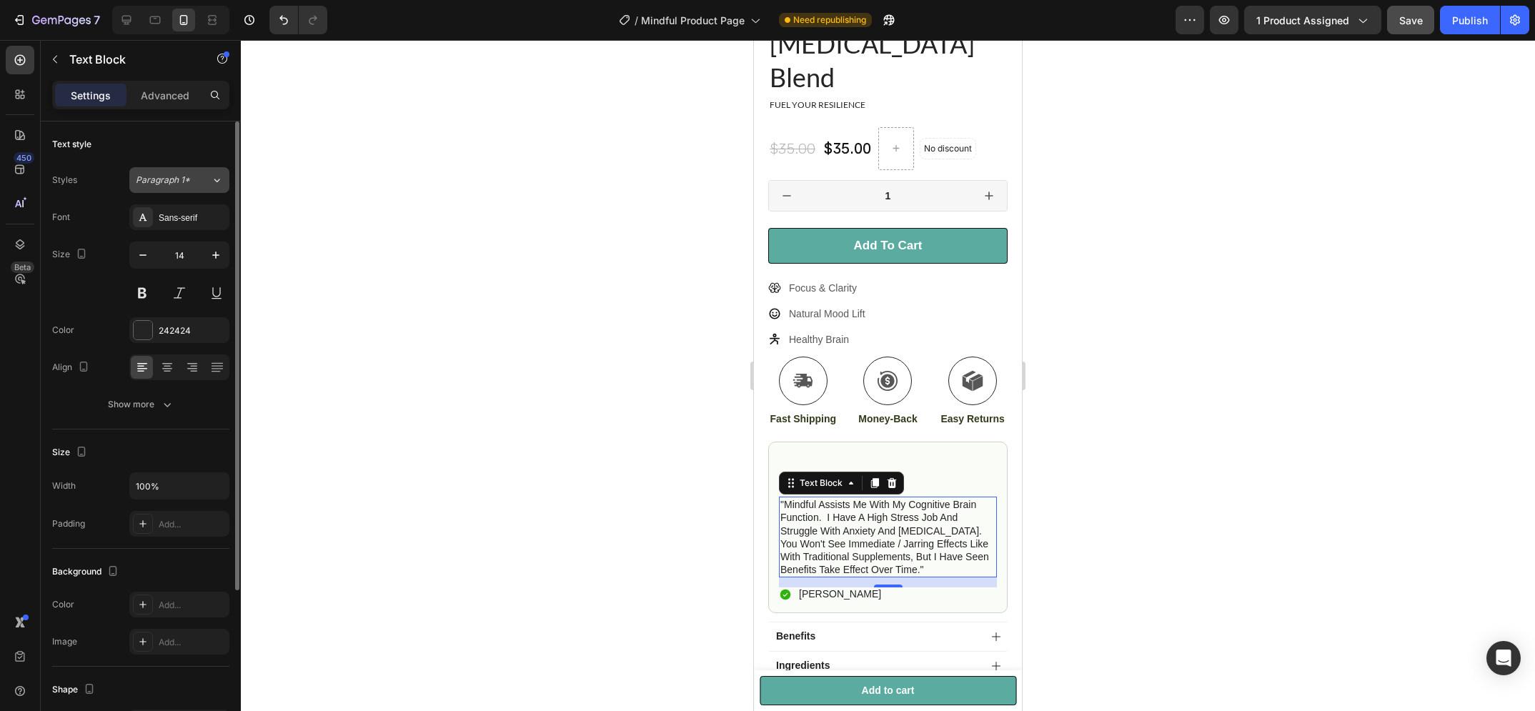
click at [184, 180] on span "Paragraph 1*" at bounding box center [163, 180] width 54 height 13
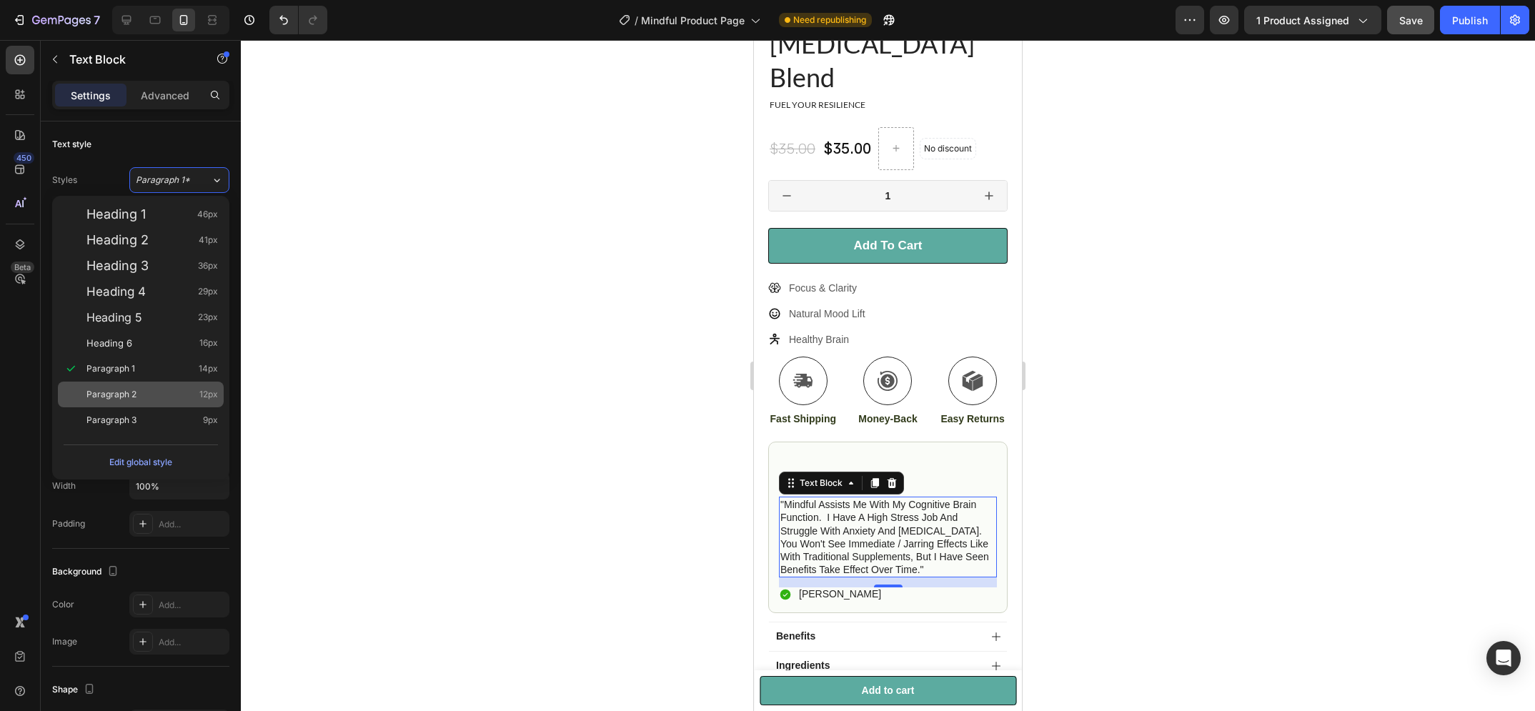
click at [158, 389] on div "Paragraph 2 12px" at bounding box center [152, 394] width 132 height 14
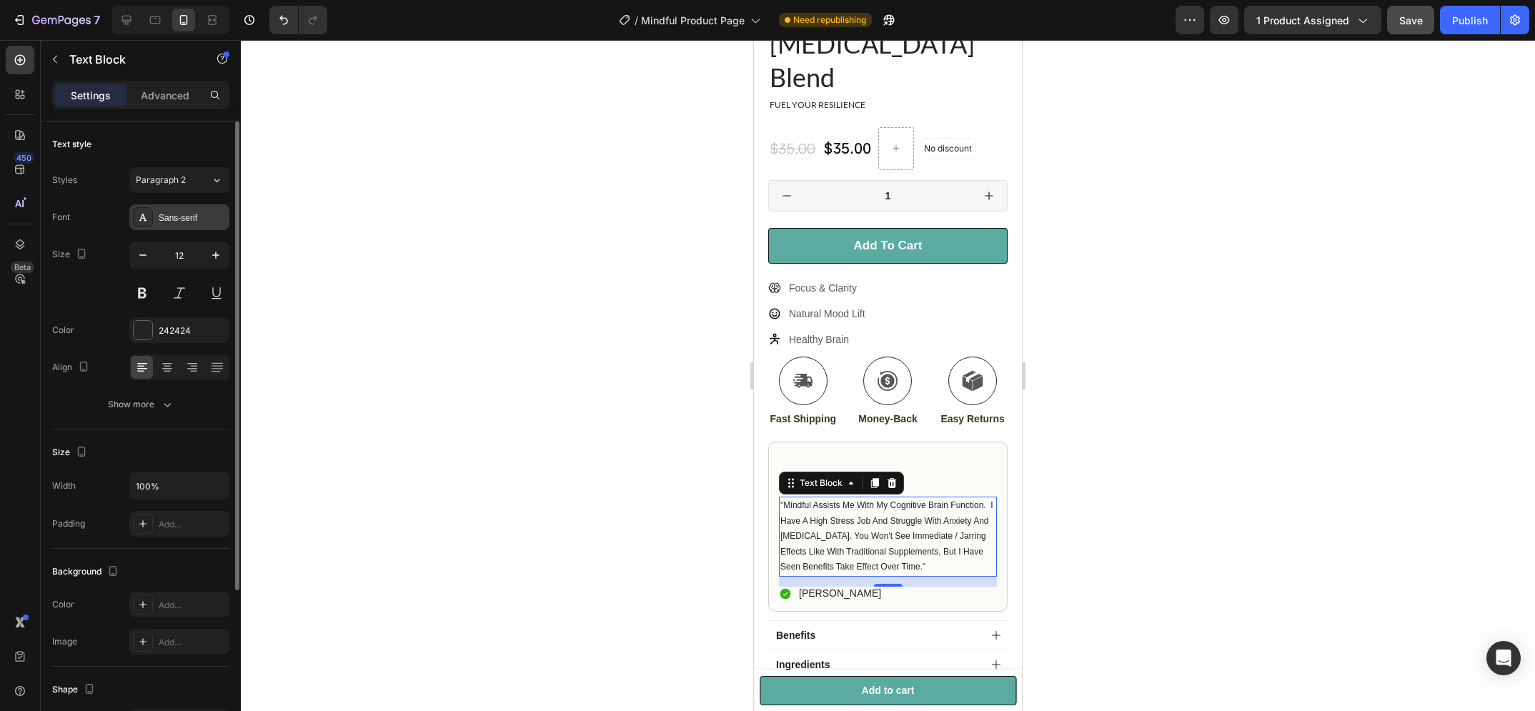
click at [179, 224] on div "Sans-serif" at bounding box center [179, 217] width 100 height 26
click at [192, 130] on div "Text style Styles Paragraph 2 Font Sans-serif Size 12 Color 242424 Align Show m…" at bounding box center [140, 276] width 177 height 308
type input "14"
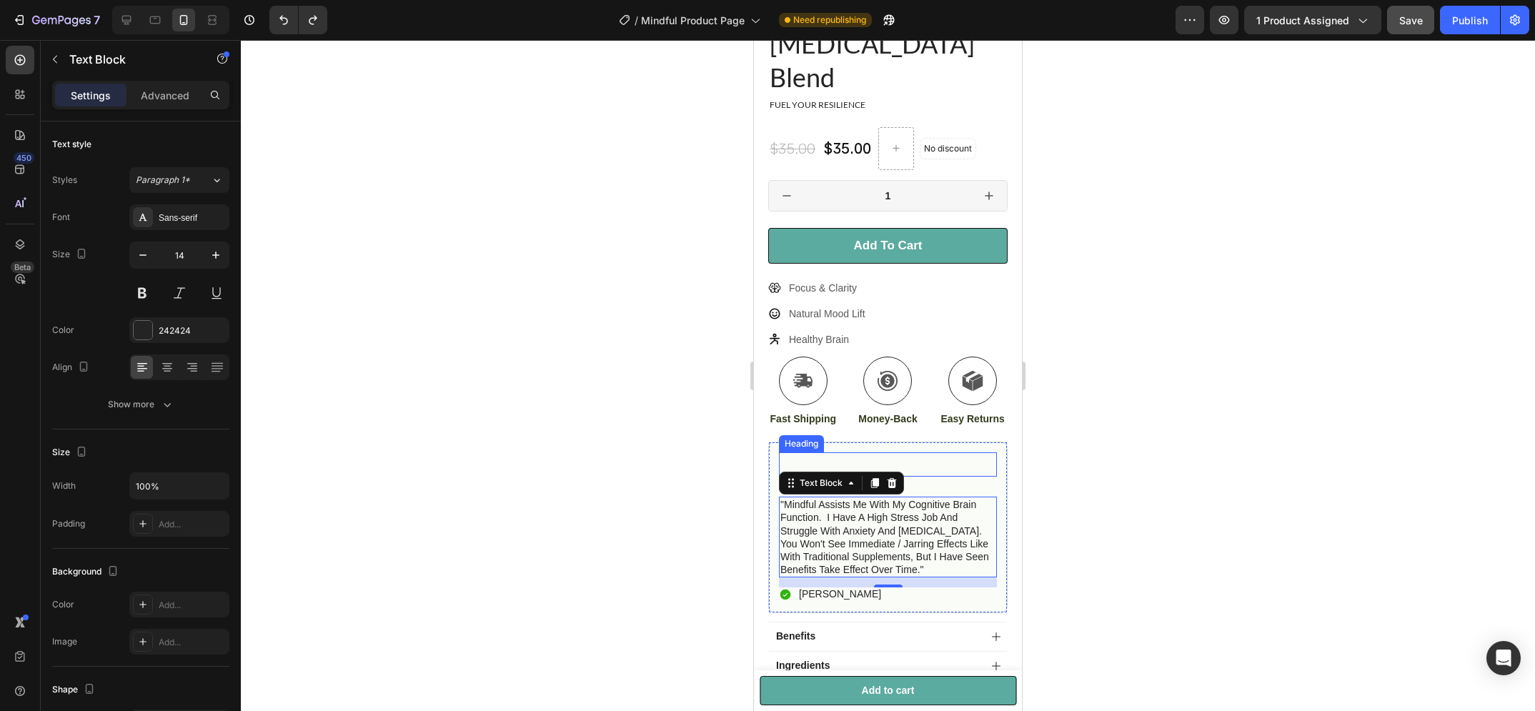
click at [938, 454] on p "Rich Text Editor. Editing area: main" at bounding box center [887, 464] width 215 height 21
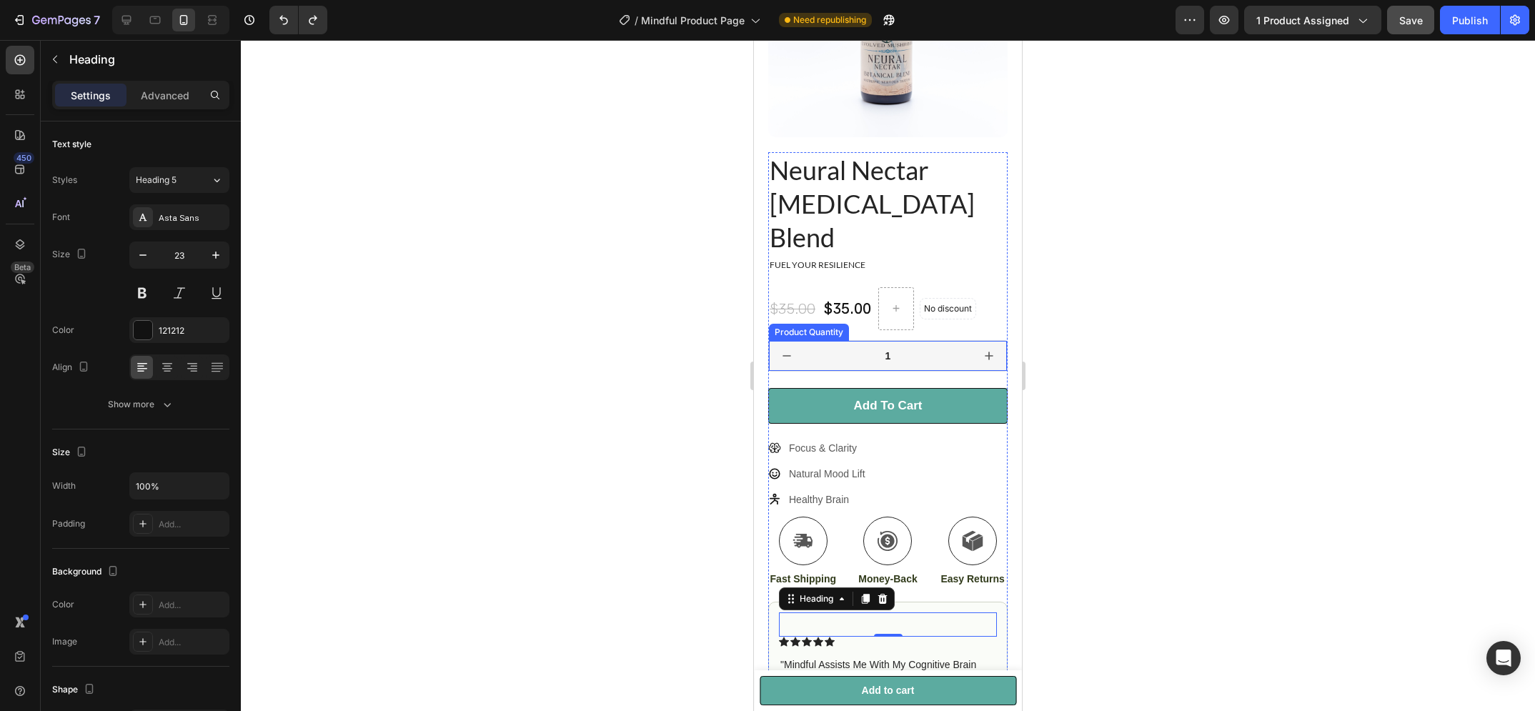
scroll to position [467, 0]
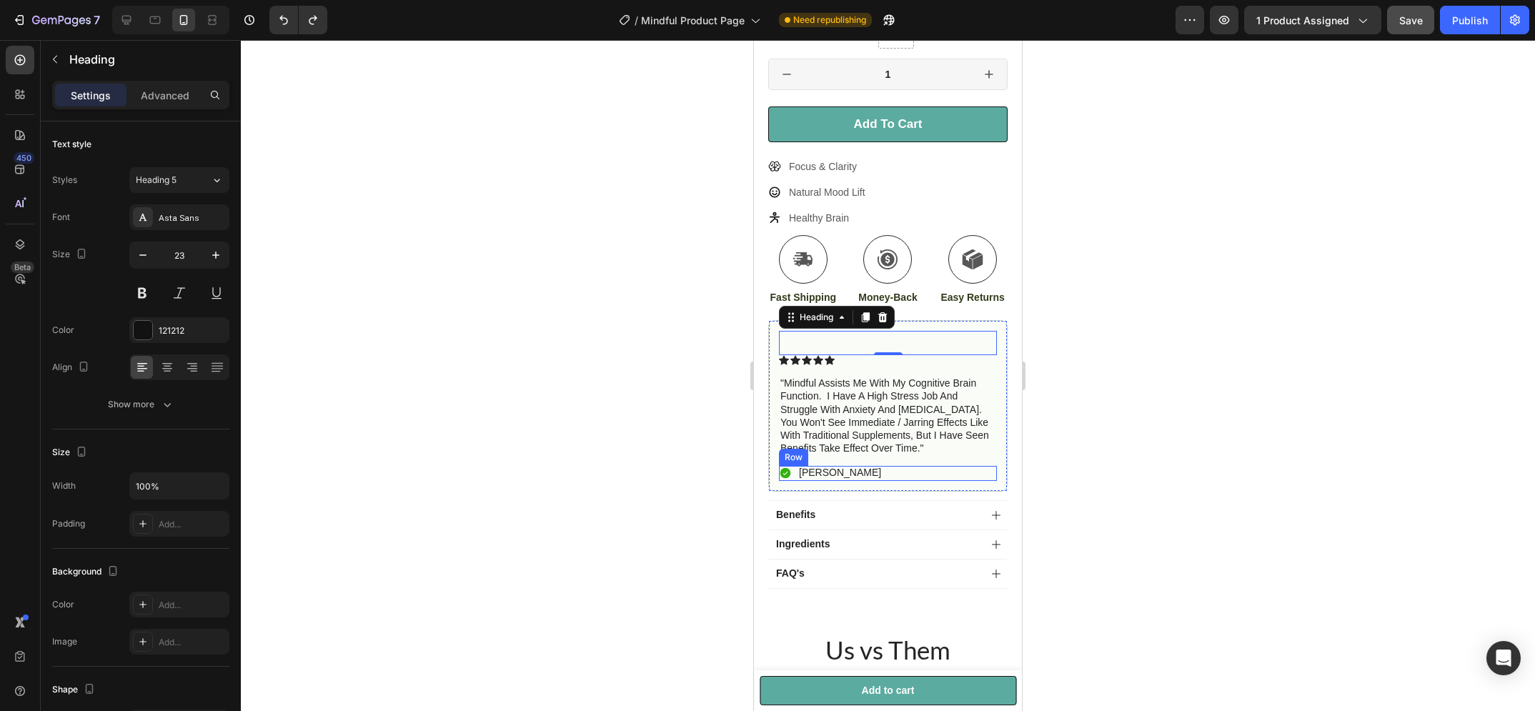
click at [932, 466] on div "Icon Jake Dyson Text Block Row" at bounding box center [888, 473] width 218 height 14
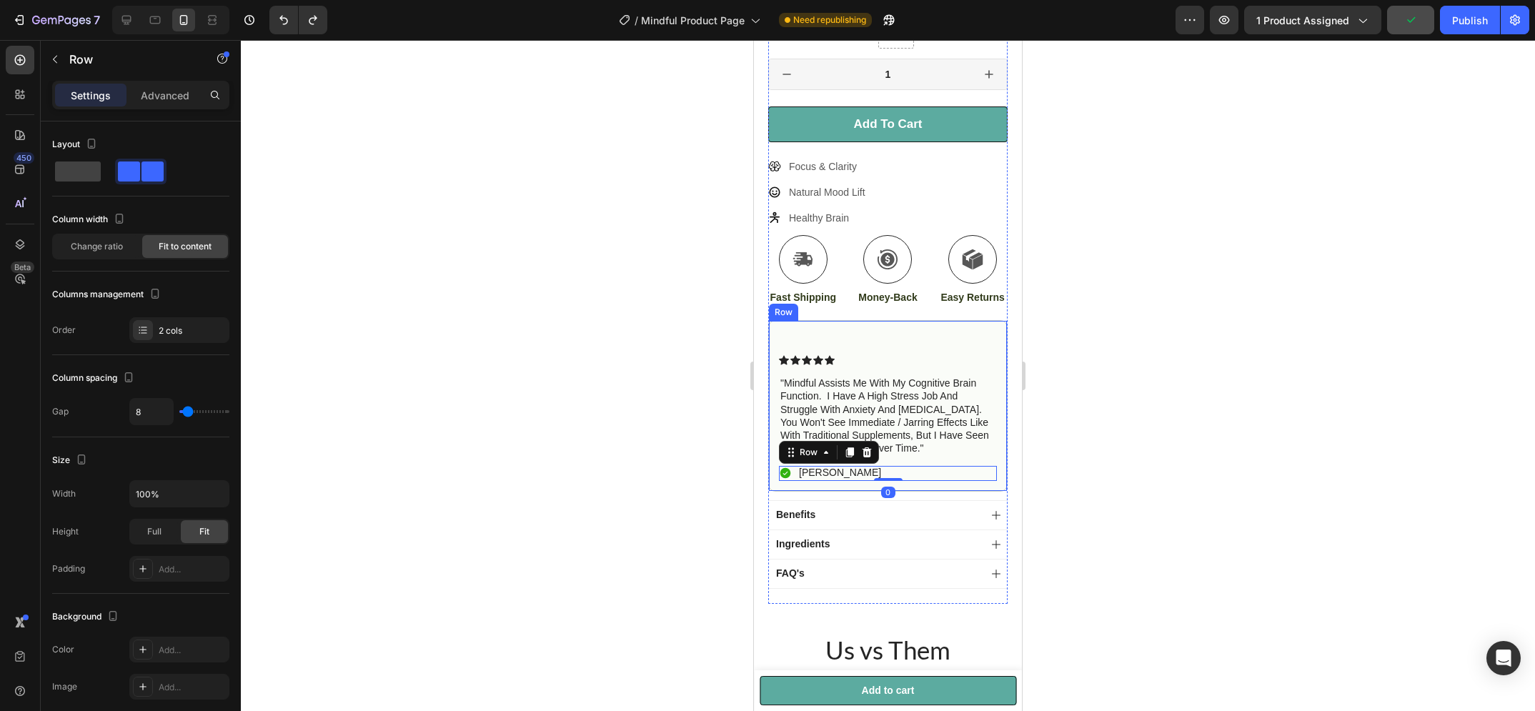
click at [990, 422] on div "Heading Icon Icon Icon Icon Icon Icon List "mindful assists me with my cognitiv…" at bounding box center [887, 405] width 239 height 171
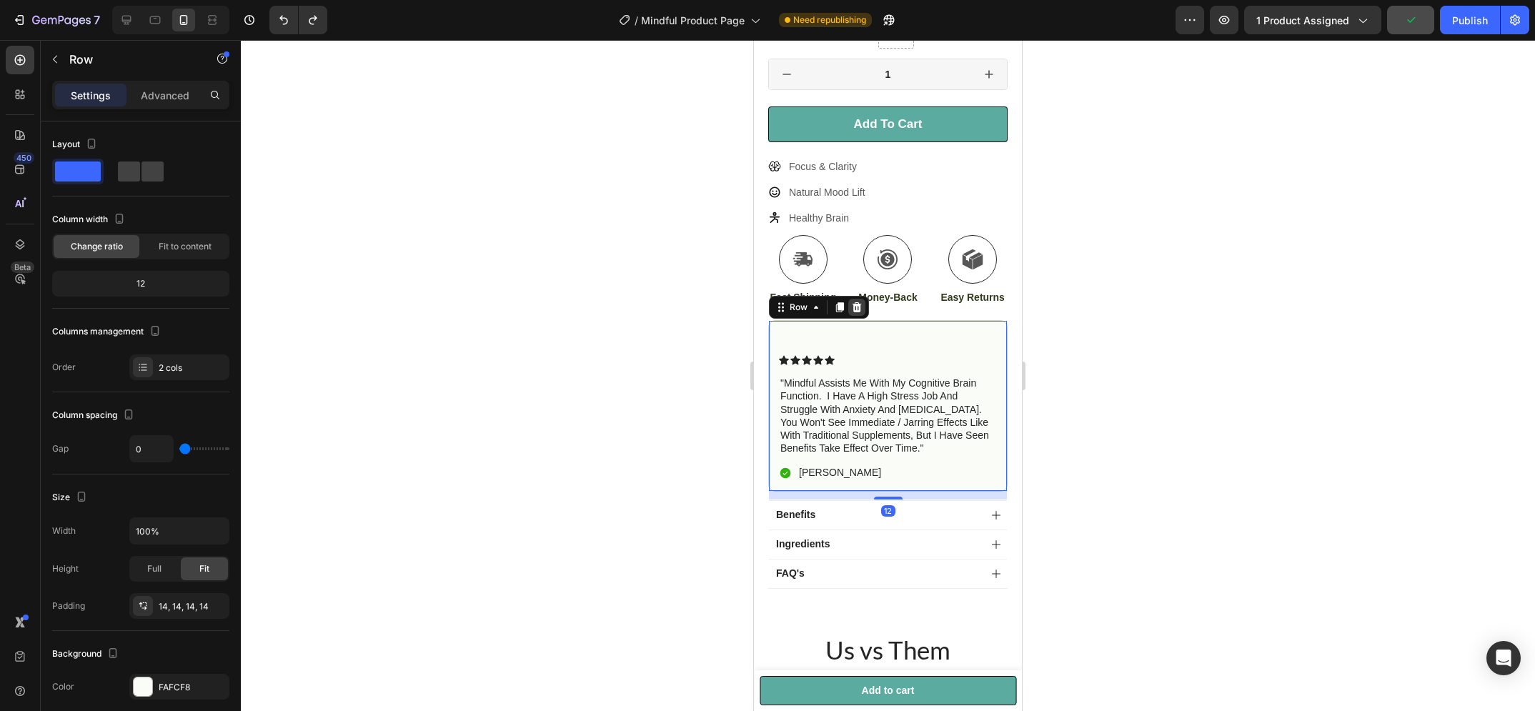
click at [860, 302] on icon at bounding box center [857, 307] width 9 height 10
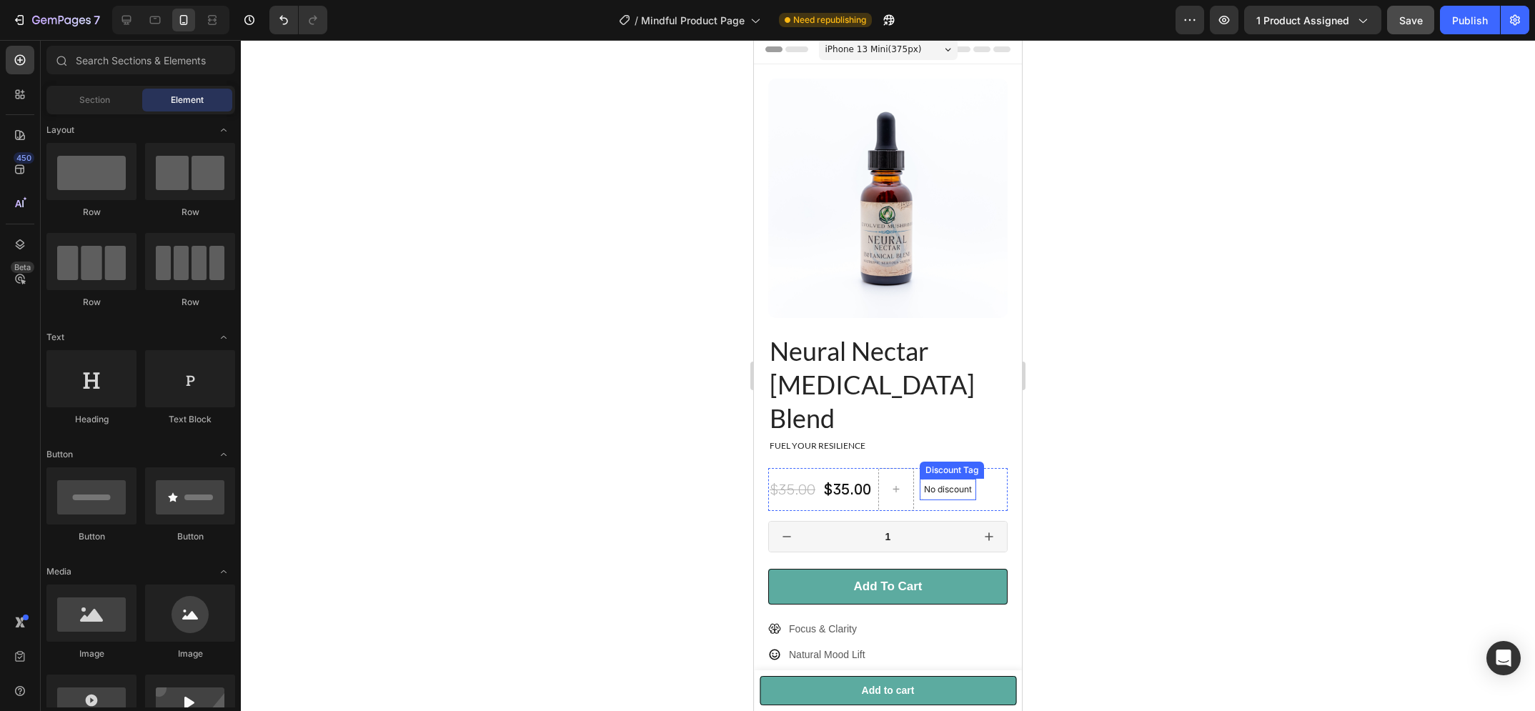
scroll to position [0, 0]
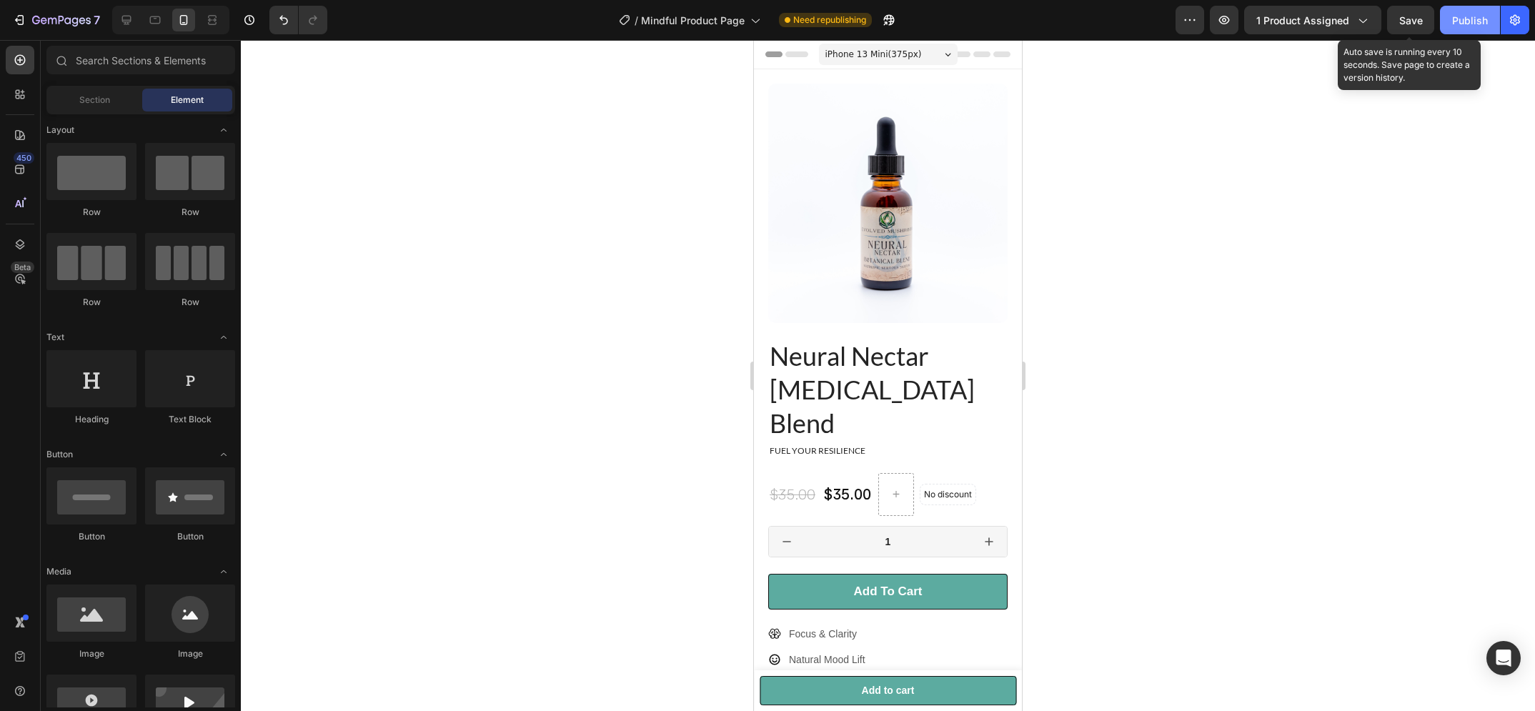
drag, startPoint x: 1410, startPoint y: 18, endPoint x: 1452, endPoint y: 21, distance: 41.6
click at [1409, 21] on span "Save" at bounding box center [1411, 20] width 24 height 12
click at [1456, 18] on div "Publish" at bounding box center [1470, 20] width 36 height 15
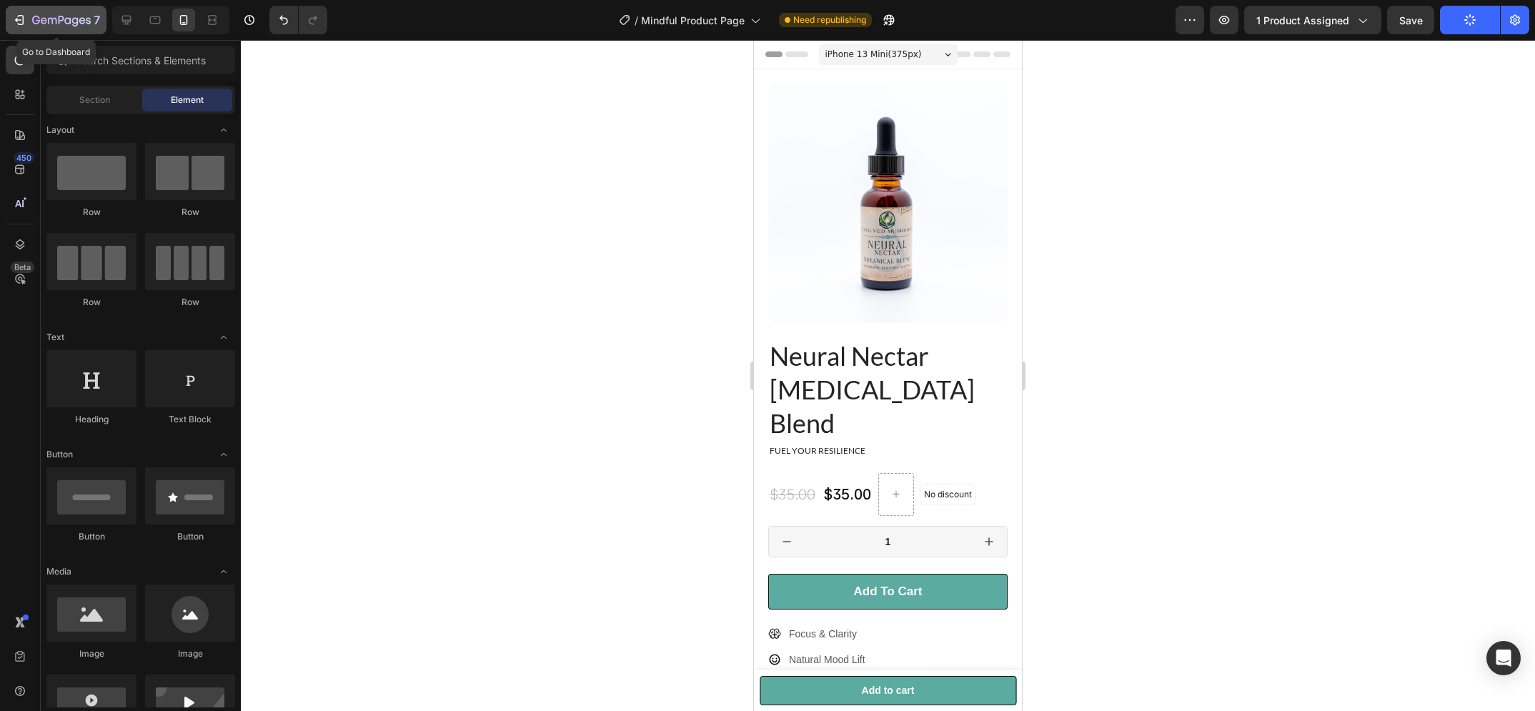
click at [31, 27] on div "7" at bounding box center [56, 19] width 88 height 17
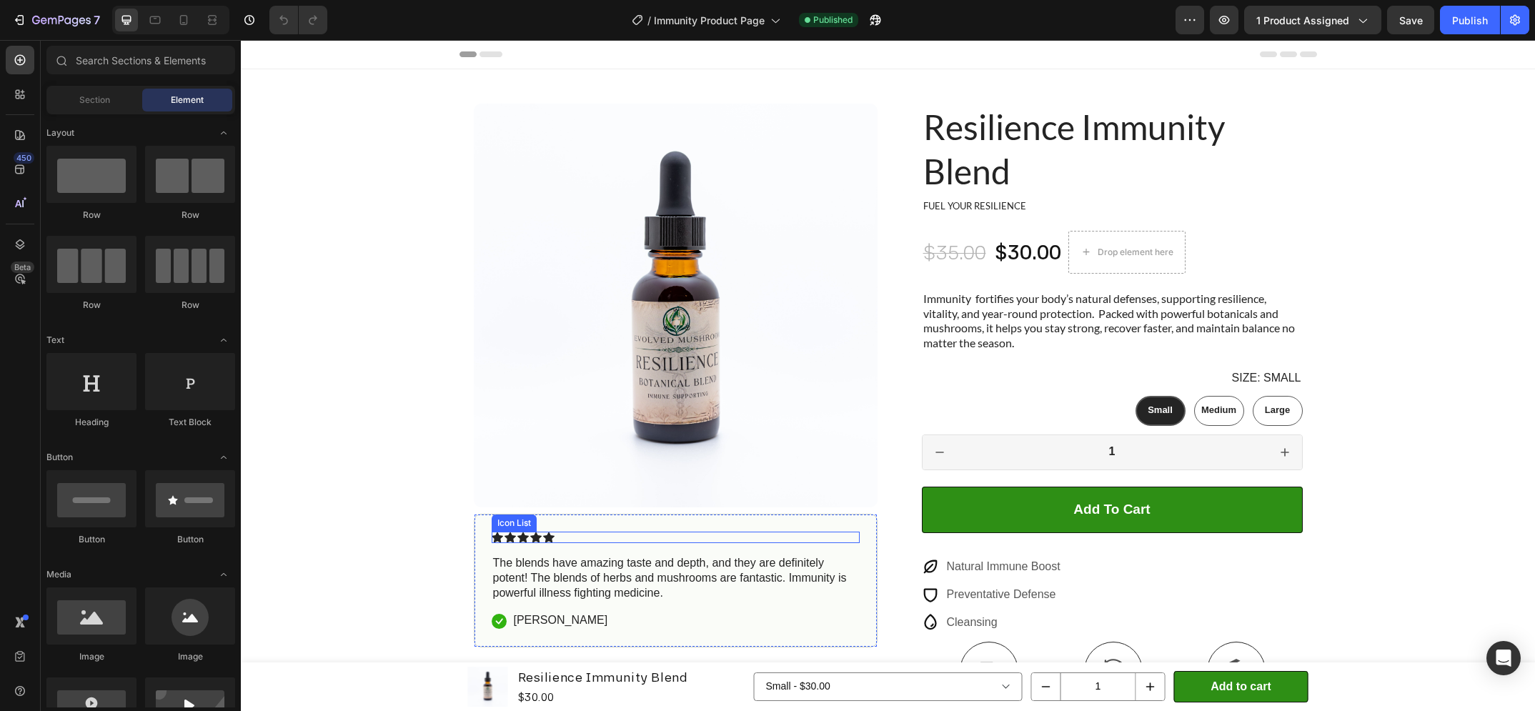
click at [833, 532] on div "Icon Icon Icon Icon Icon" at bounding box center [676, 537] width 368 height 11
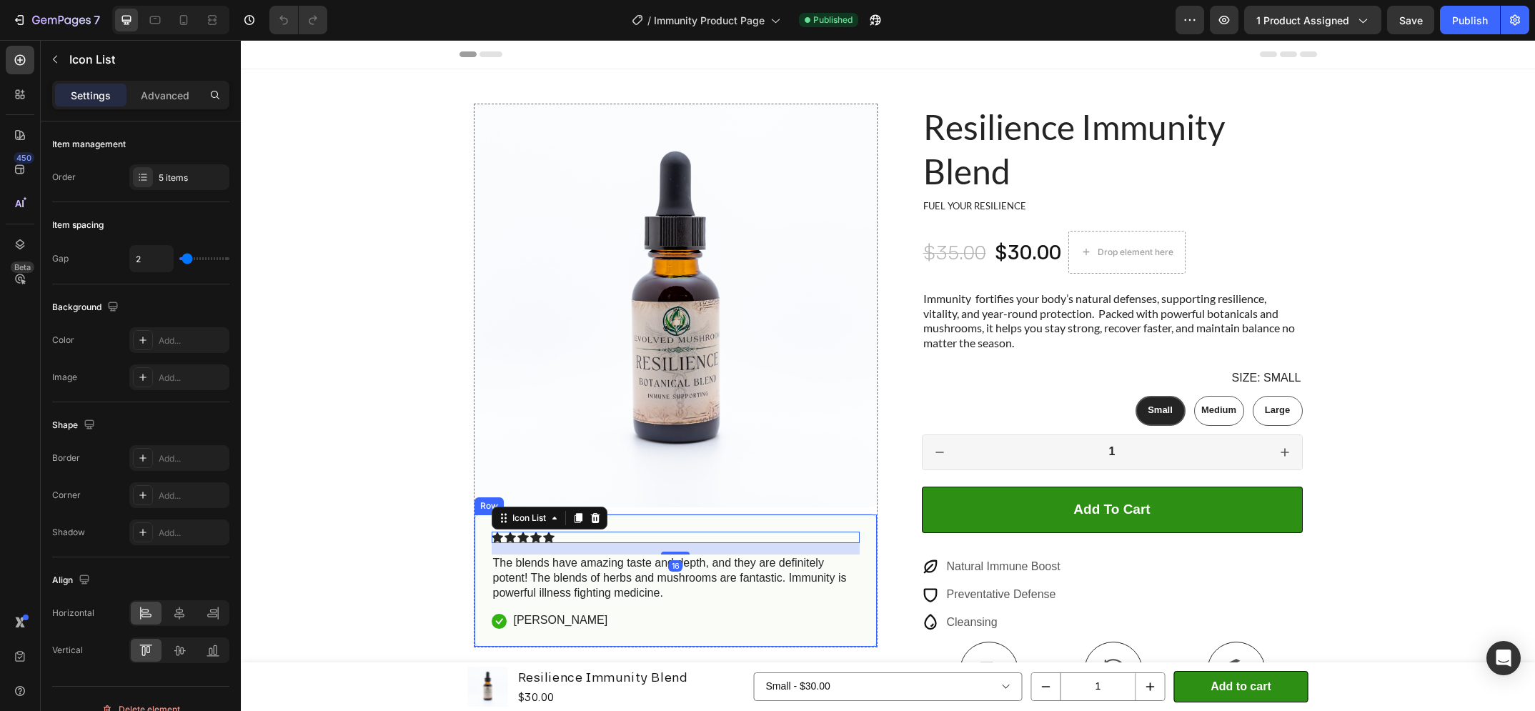
click at [853, 528] on div "Icon Icon Icon Icon Icon Icon List 16 The blends have amazing taste and depth, …" at bounding box center [676, 581] width 404 height 134
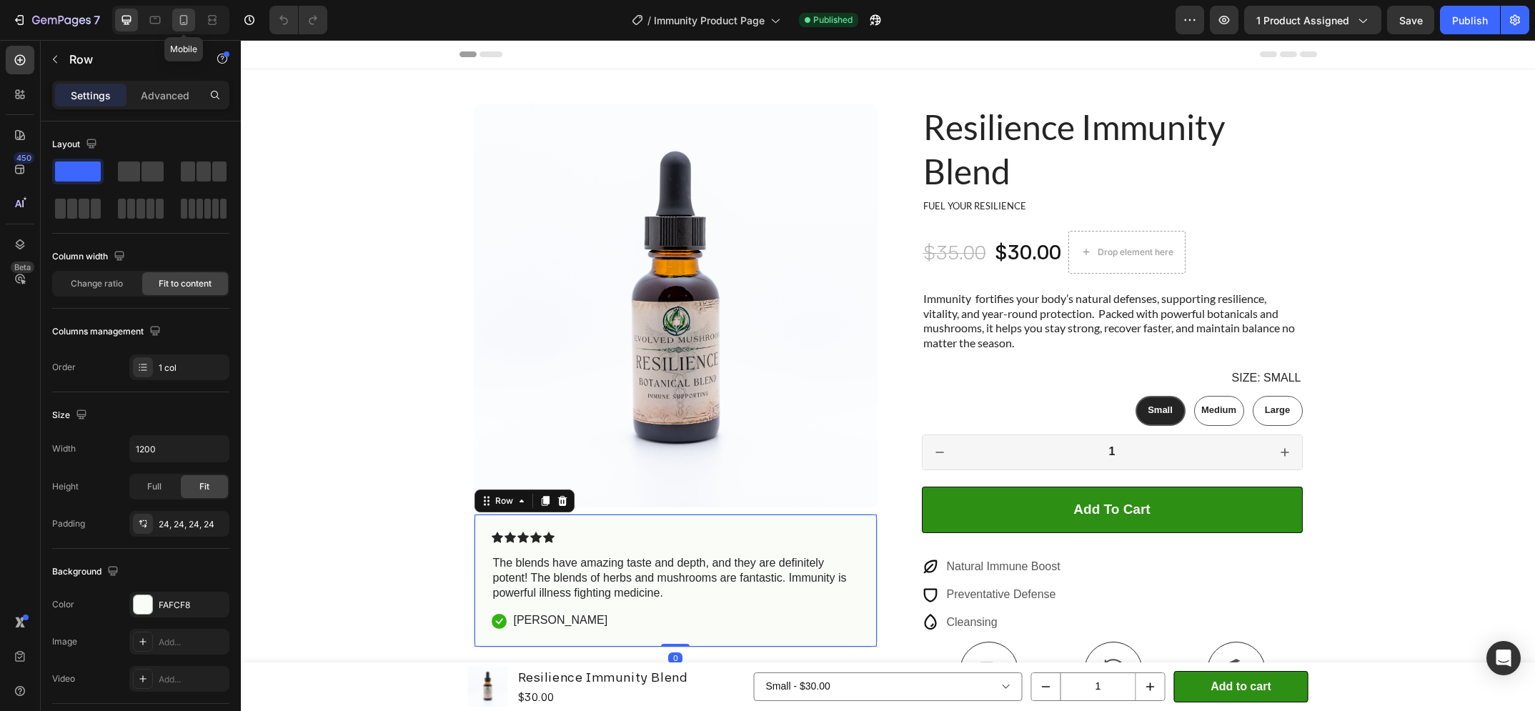
click at [179, 21] on icon at bounding box center [184, 20] width 14 height 14
type input "100%"
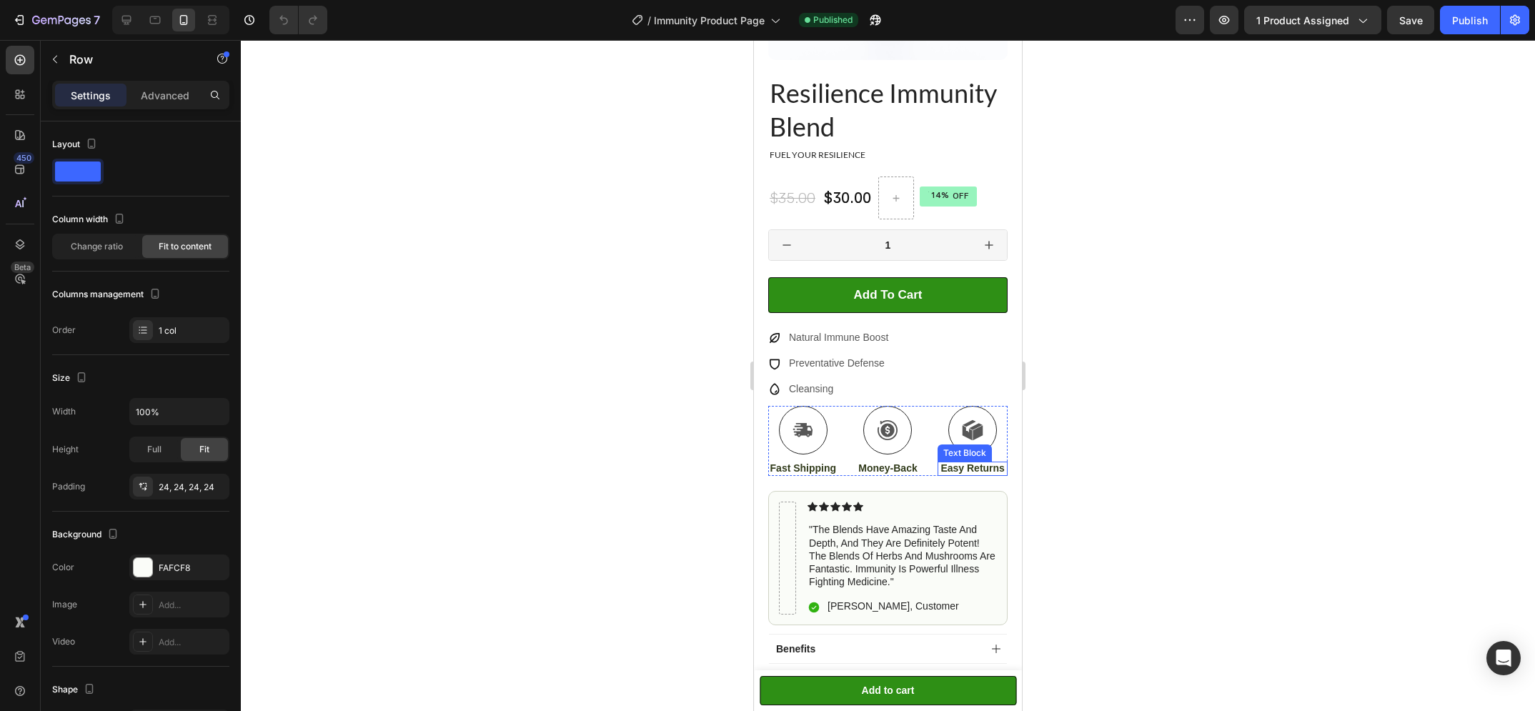
scroll to position [408, 0]
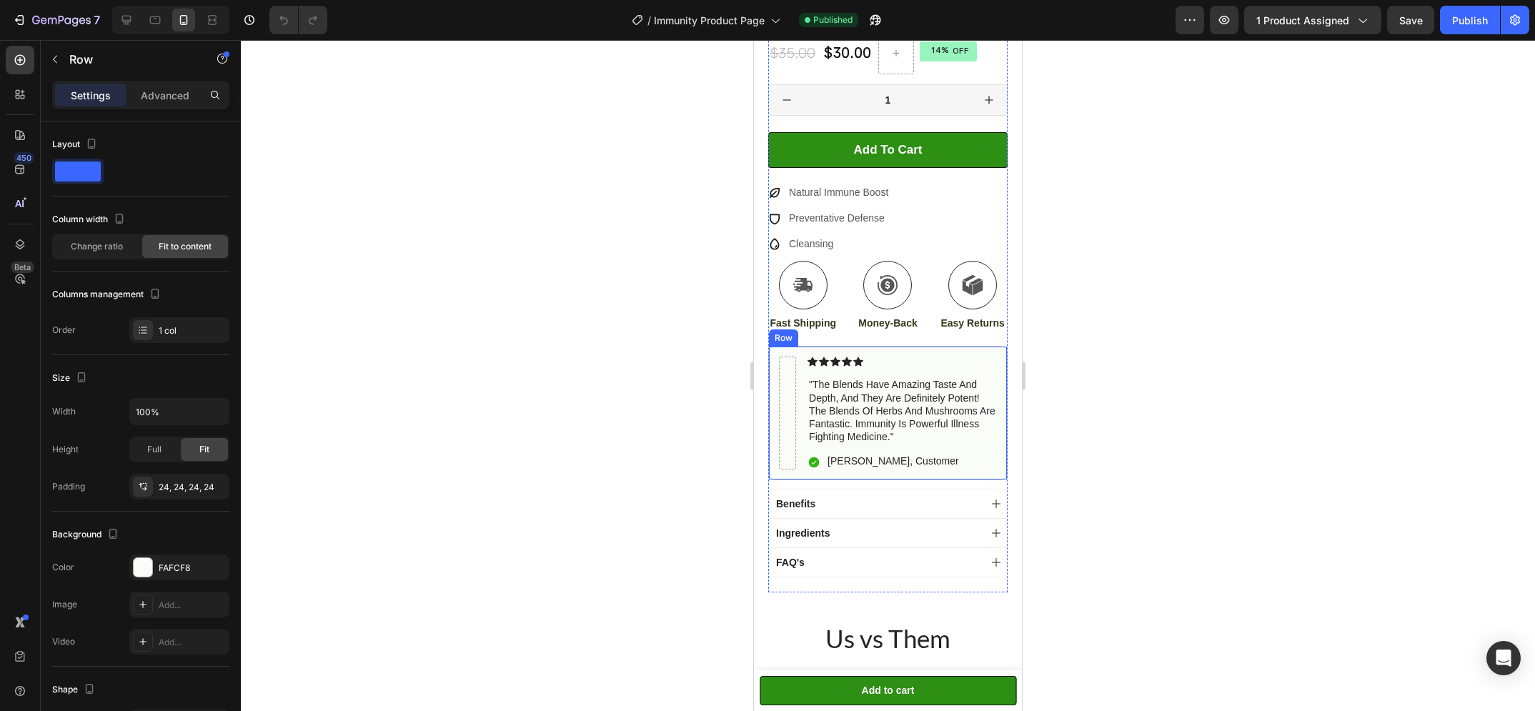
click at [966, 358] on div "Icon Icon Icon Icon Icon Icon List "the blends have amazing taste and depth, an…" at bounding box center [887, 413] width 239 height 134
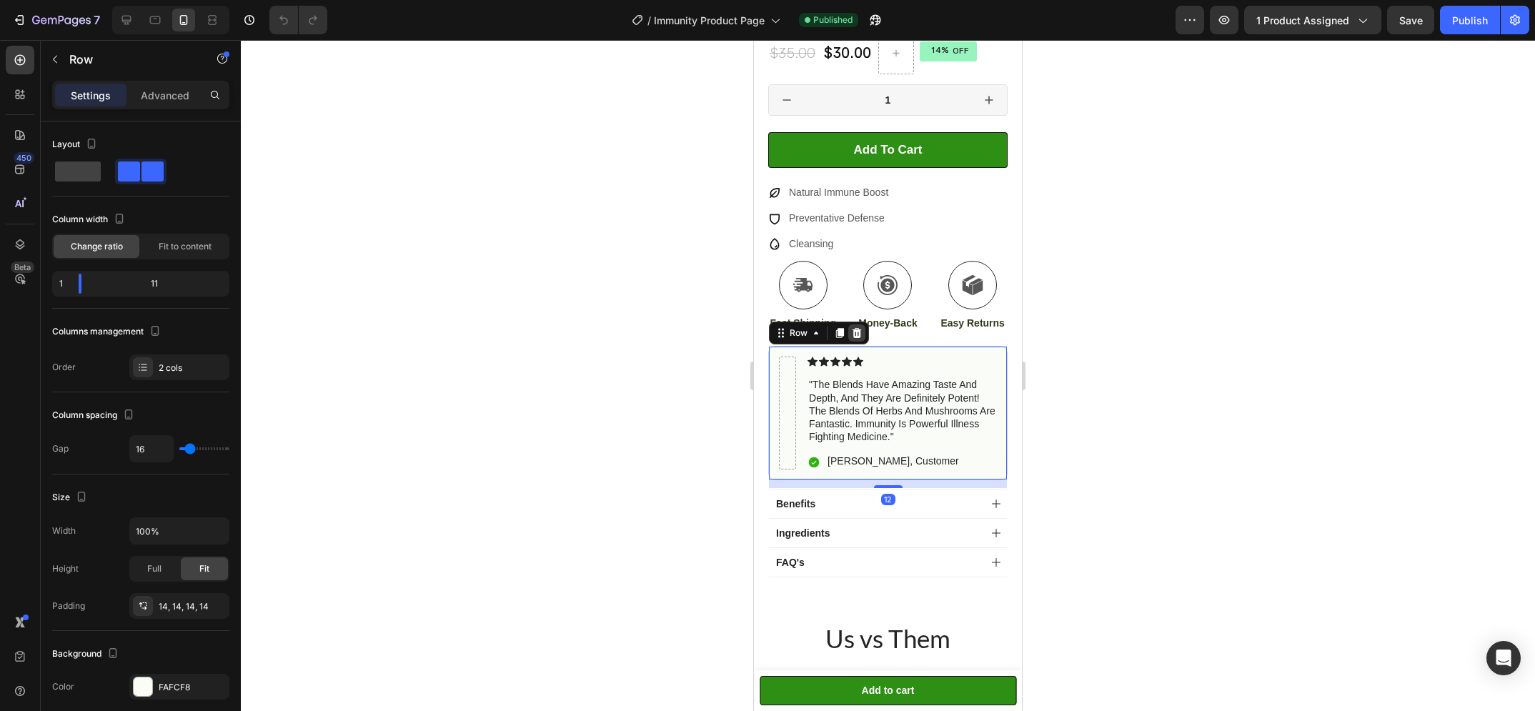
click at [861, 337] on icon at bounding box center [856, 332] width 11 height 11
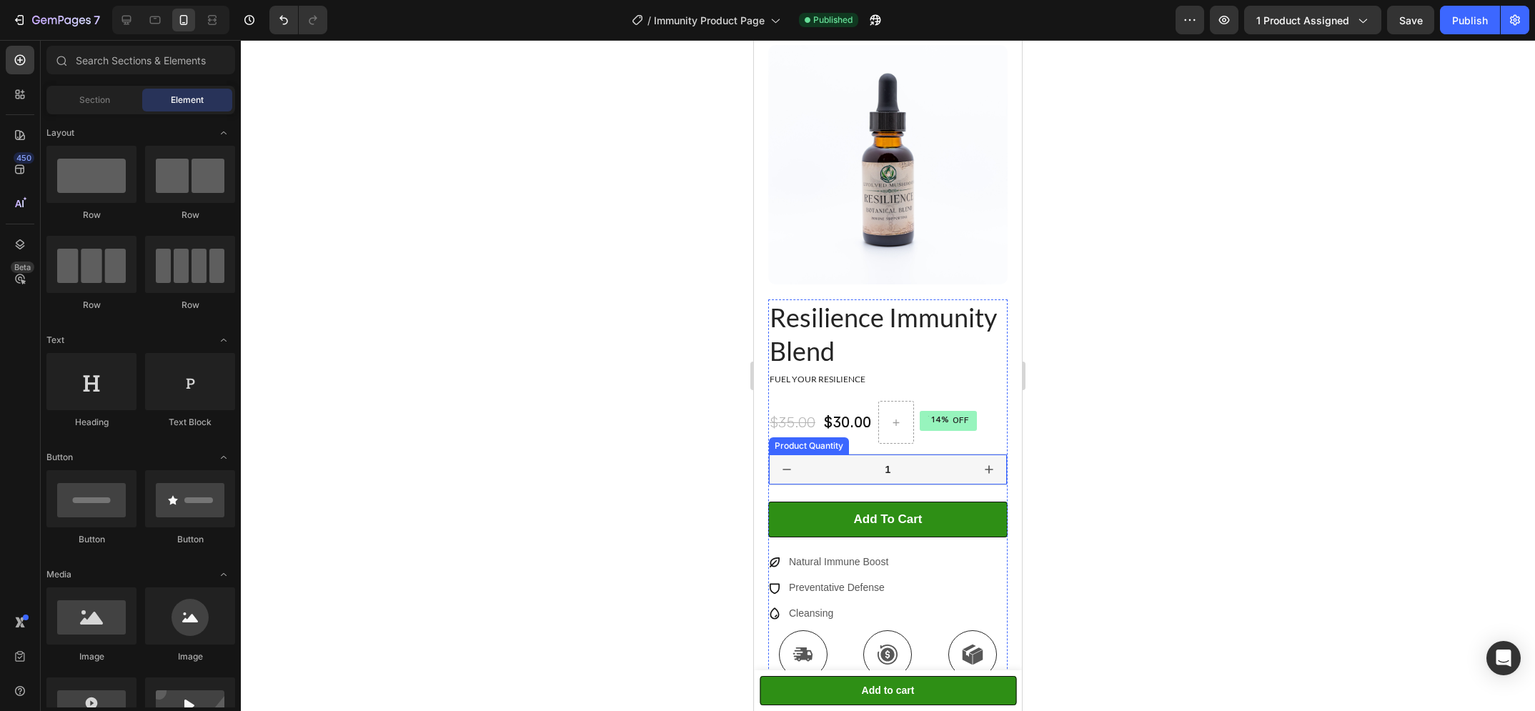
scroll to position [0, 0]
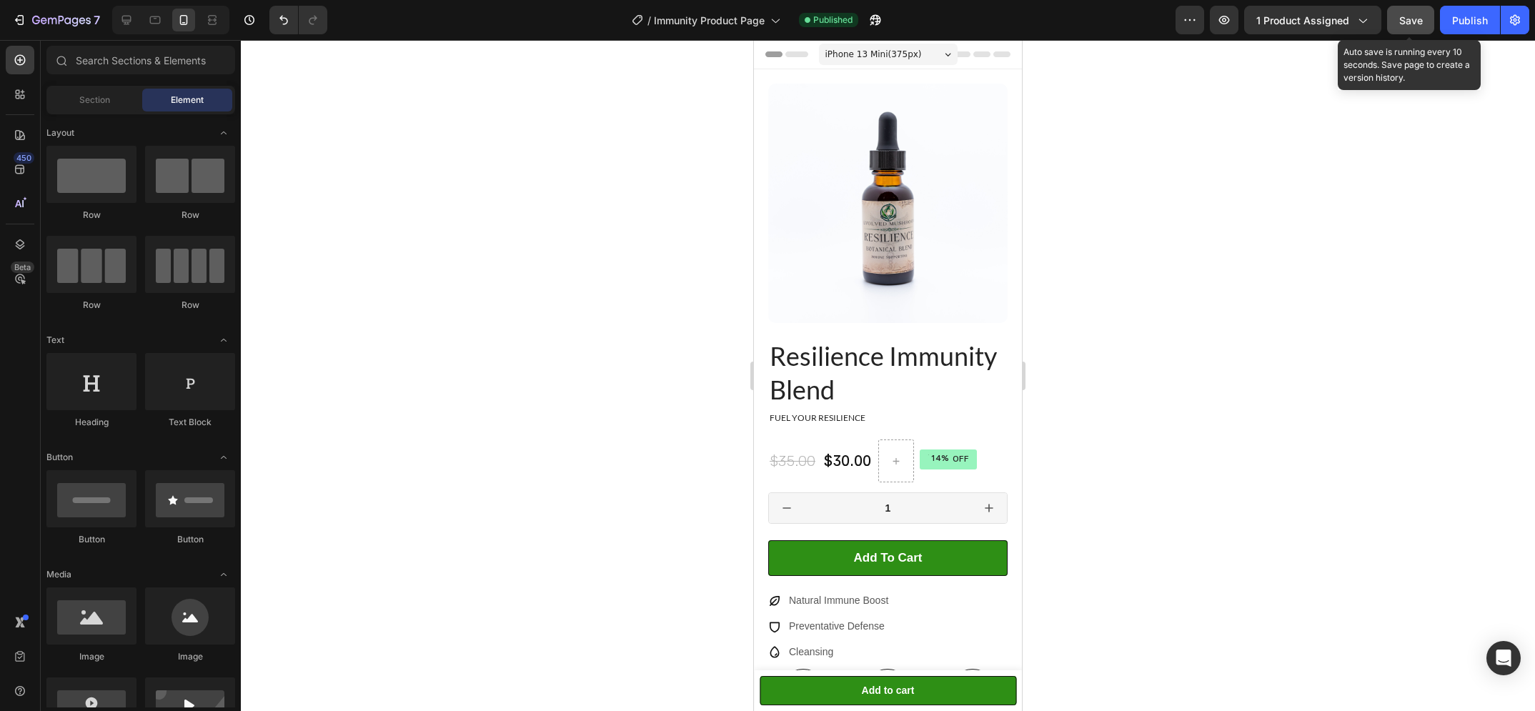
click at [1399, 21] on span "Save" at bounding box center [1411, 20] width 24 height 12
click at [1456, 18] on div "Publish" at bounding box center [1470, 20] width 36 height 15
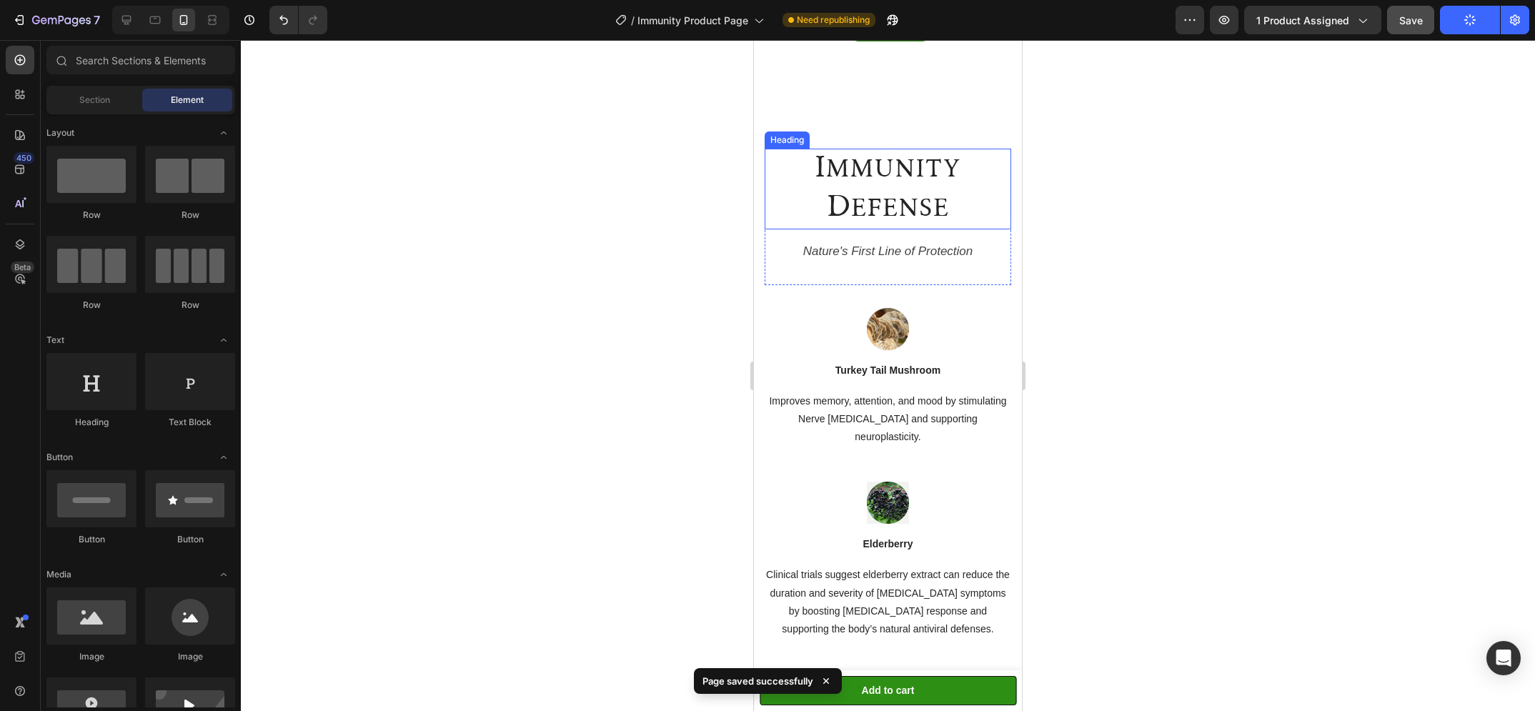
click at [903, 203] on h2 "Immunity Defense" at bounding box center [888, 189] width 224 height 81
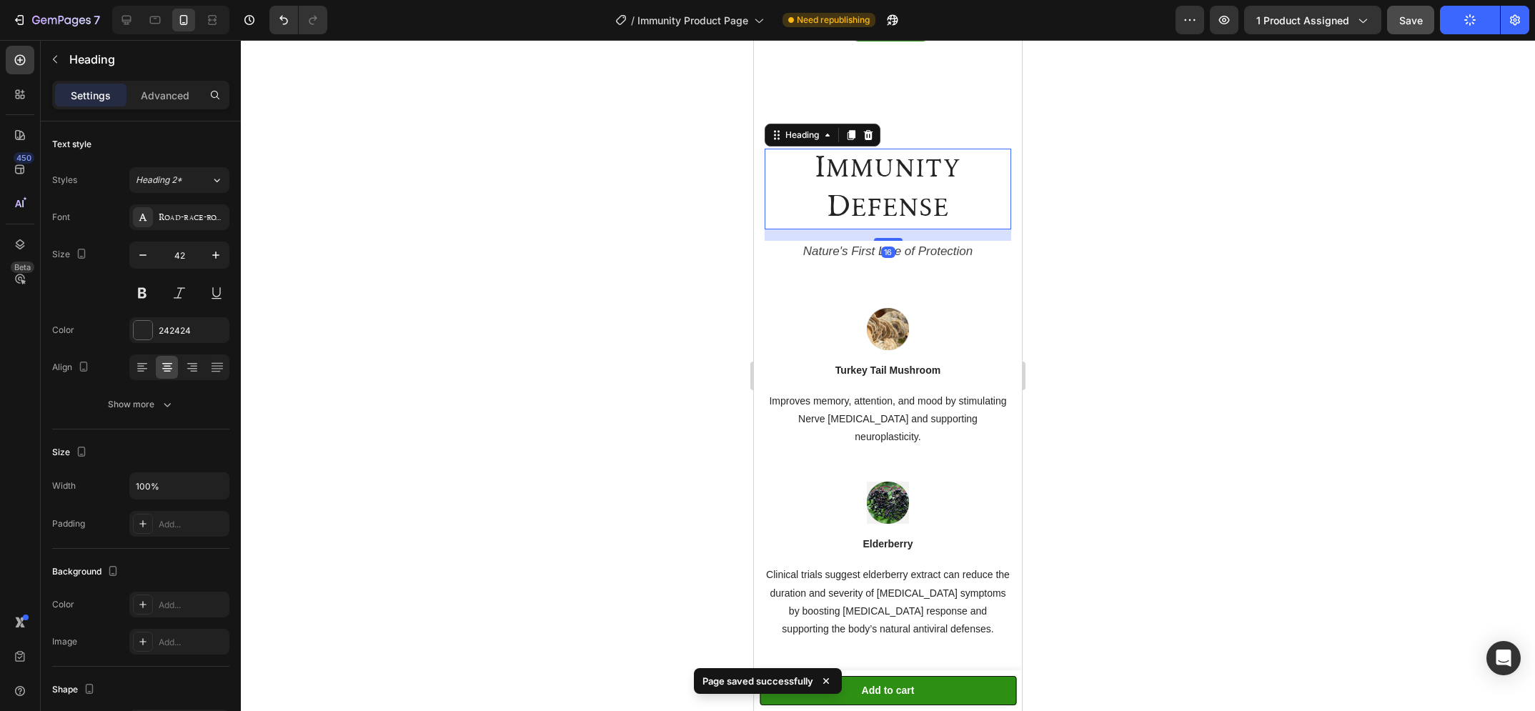
scroll to position [1202, 0]
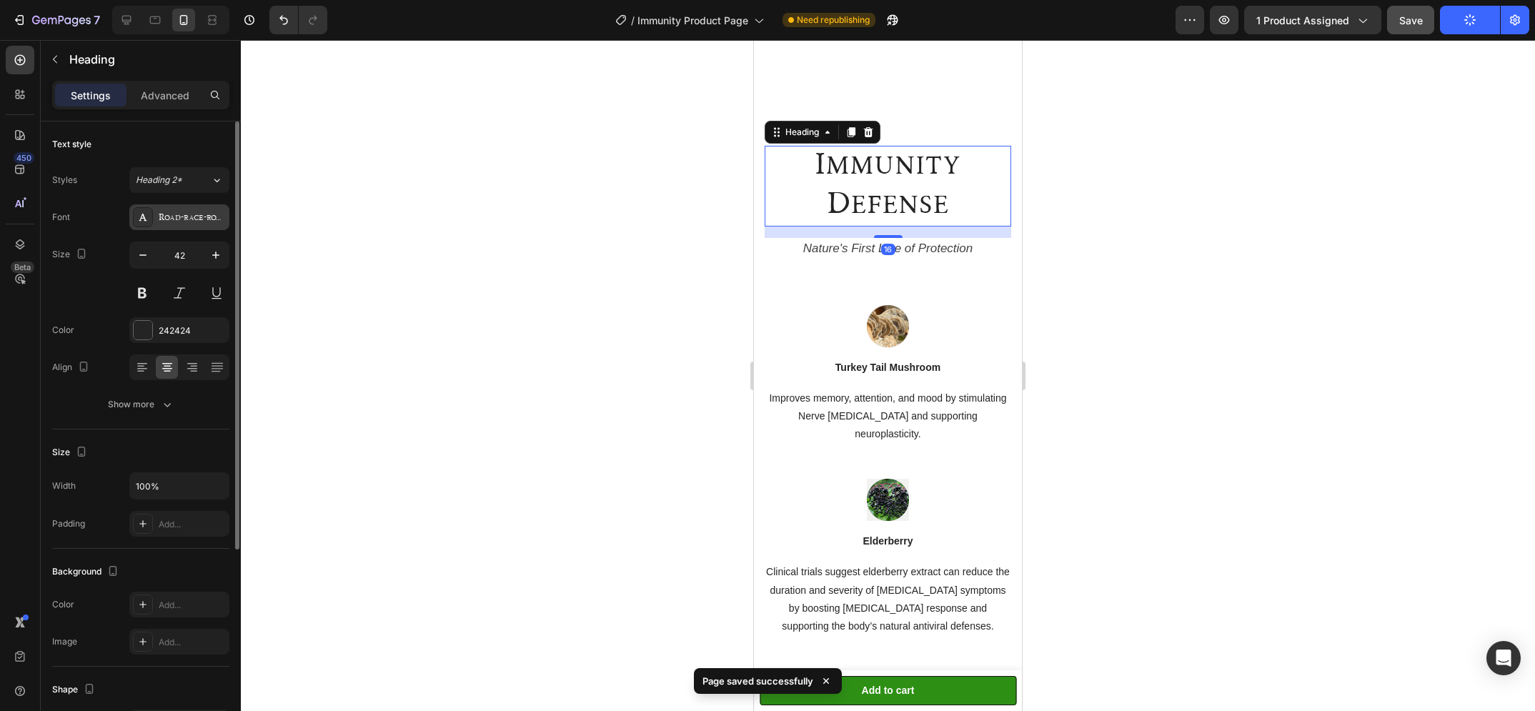
click at [199, 214] on div "Road-race-road-race-regular-400" at bounding box center [192, 218] width 67 height 13
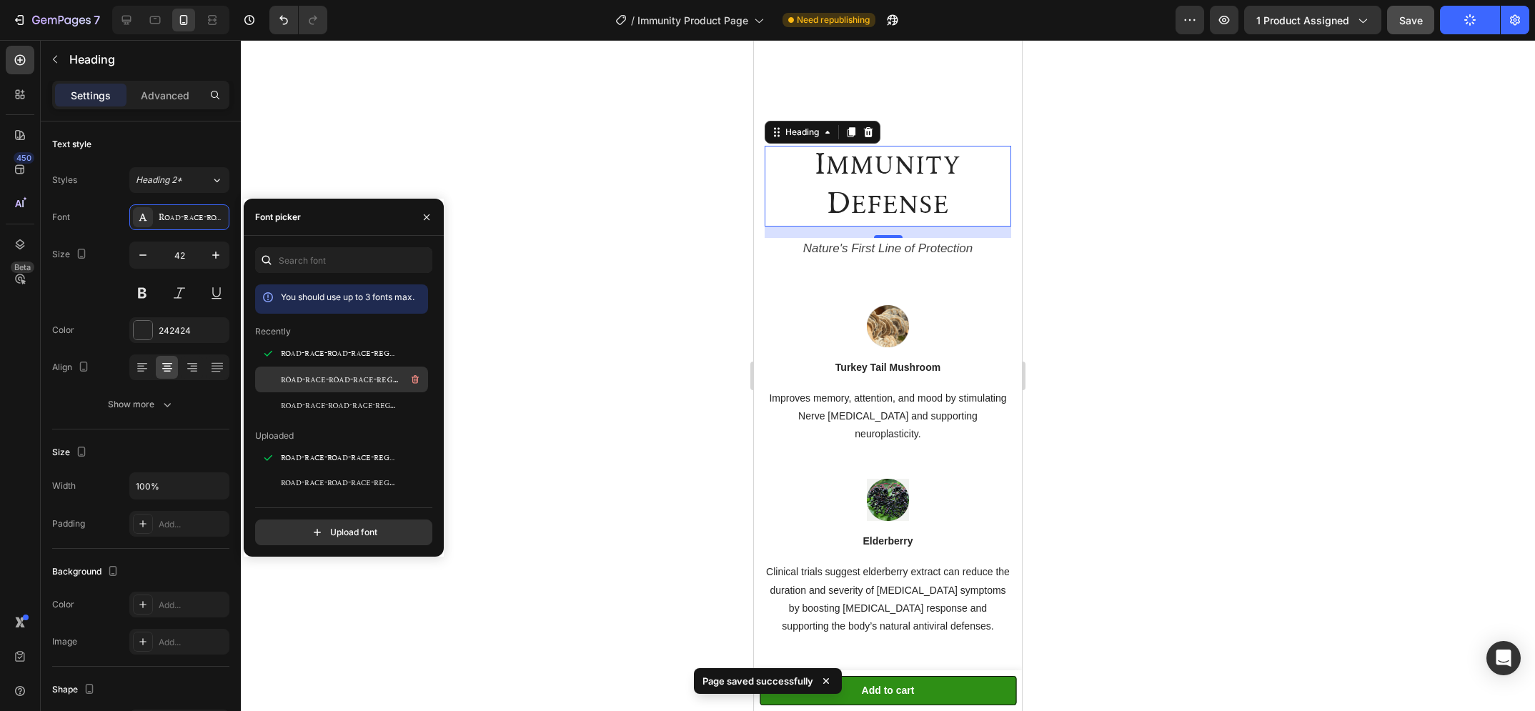
click at [333, 378] on span "road-race-road-race-regular-extra-rough-400" at bounding box center [340, 379] width 119 height 13
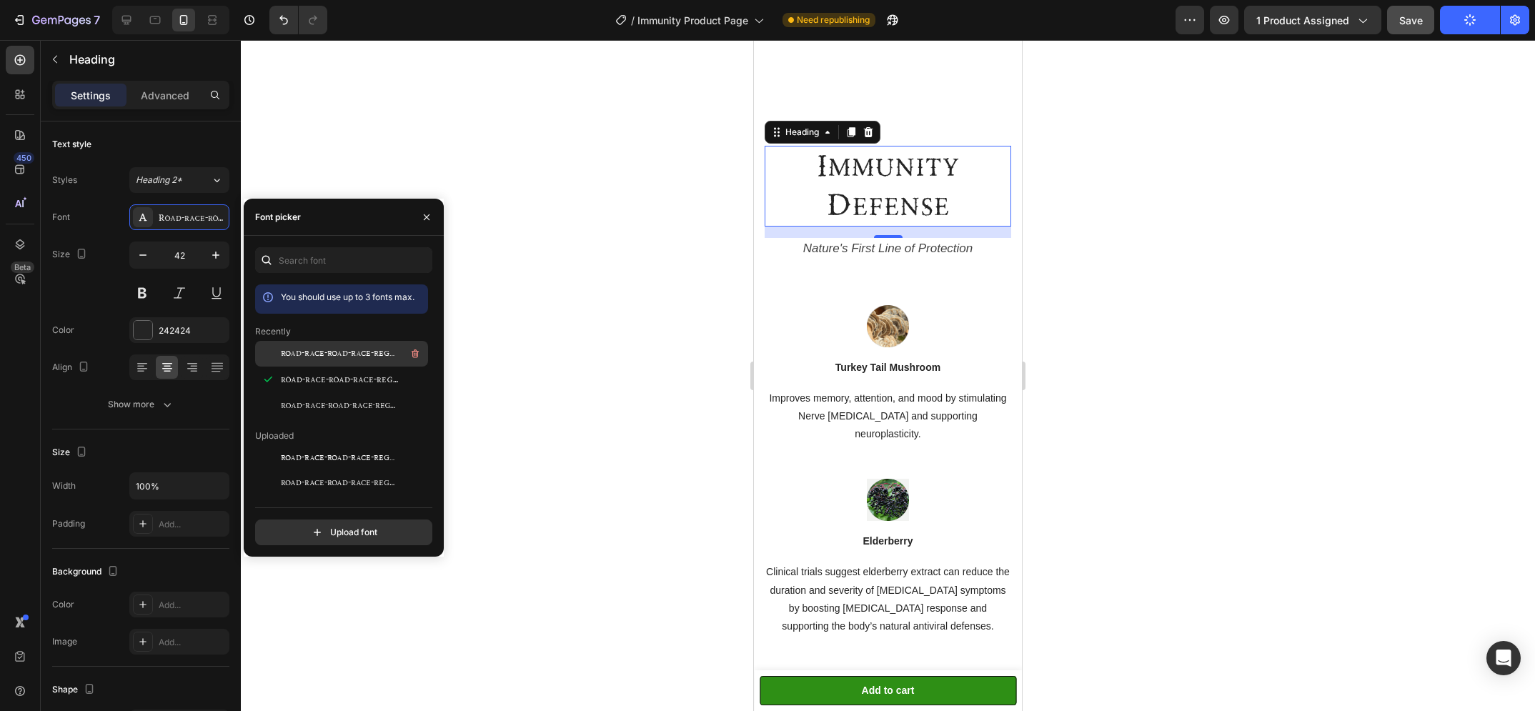
click at [336, 344] on div "road-race-road-race-regular-400" at bounding box center [341, 354] width 173 height 26
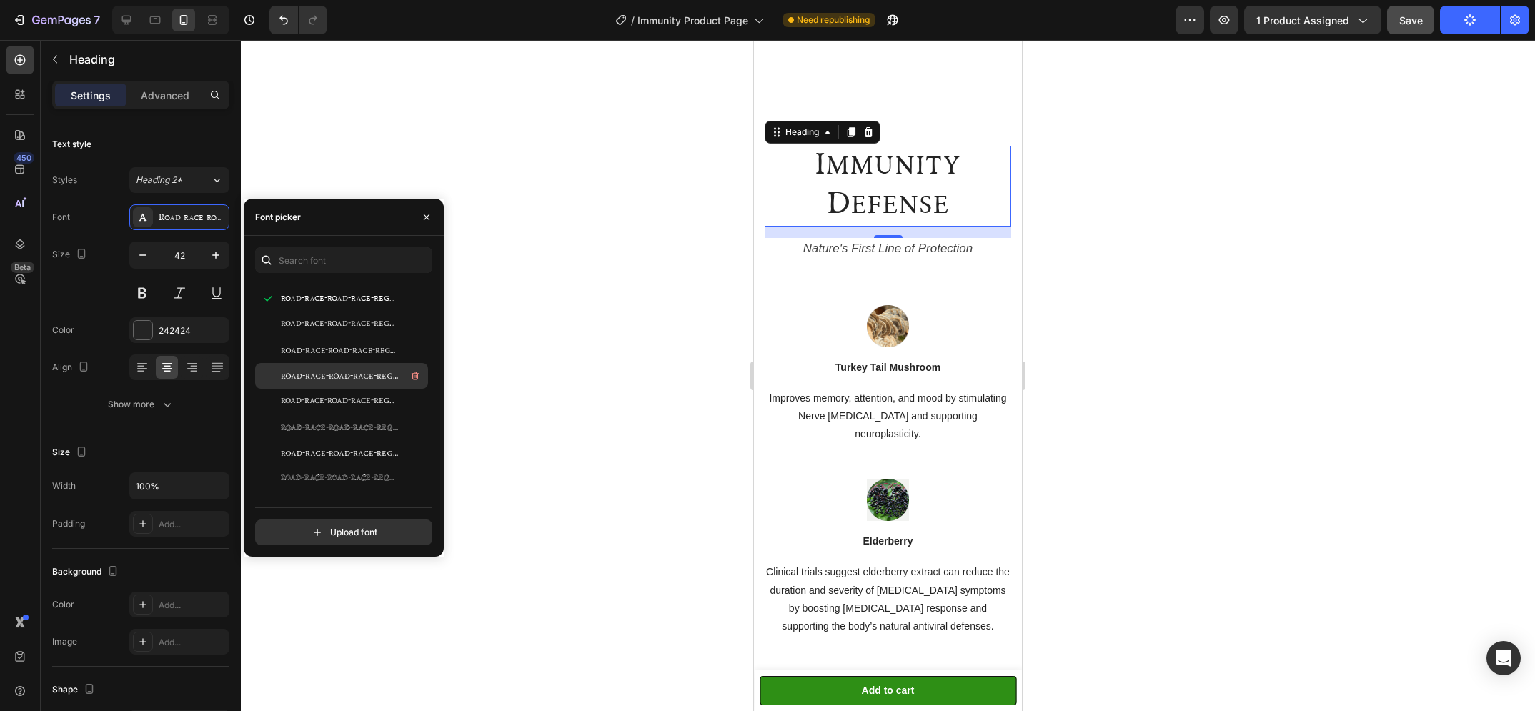
scroll to position [242, 0]
click at [352, 430] on div "Road Race Rough" at bounding box center [353, 422] width 144 height 17
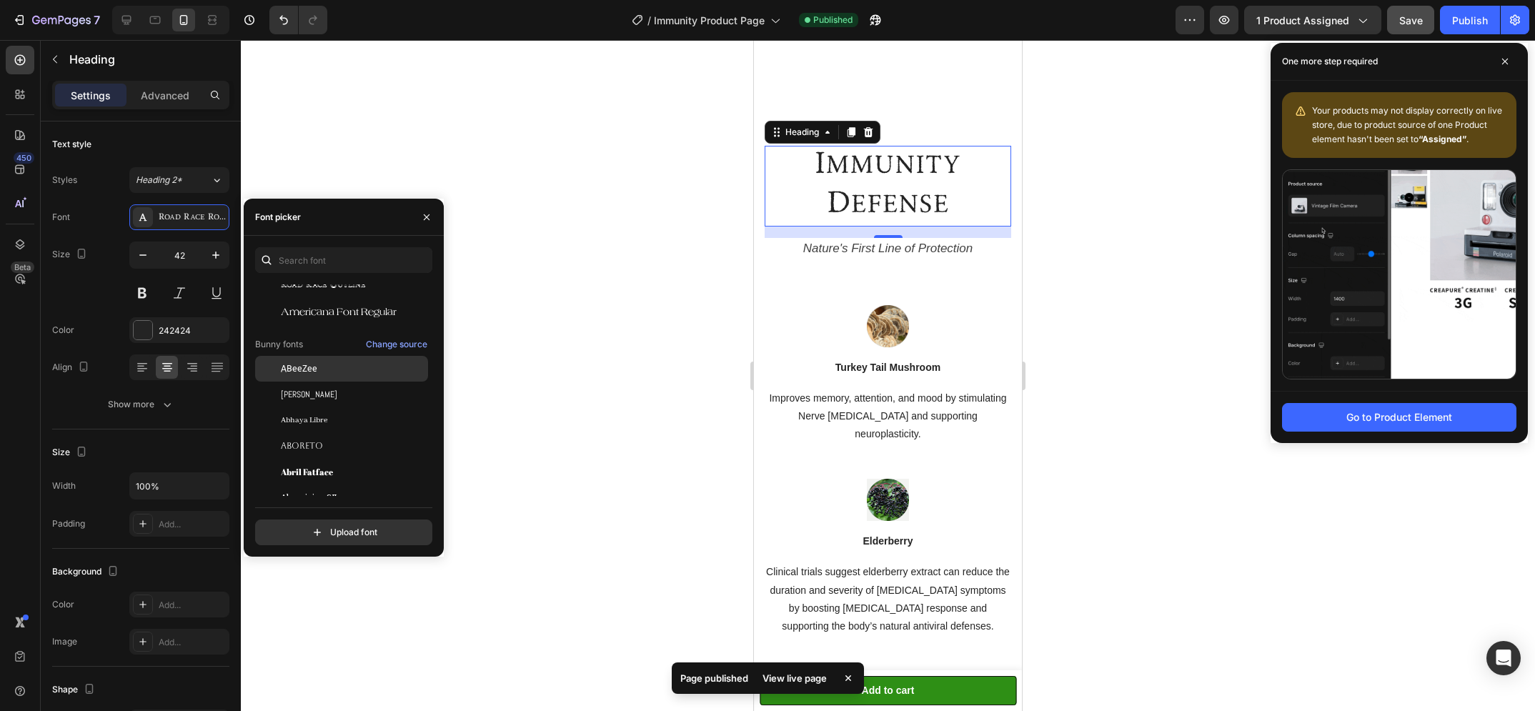
scroll to position [401, 0]
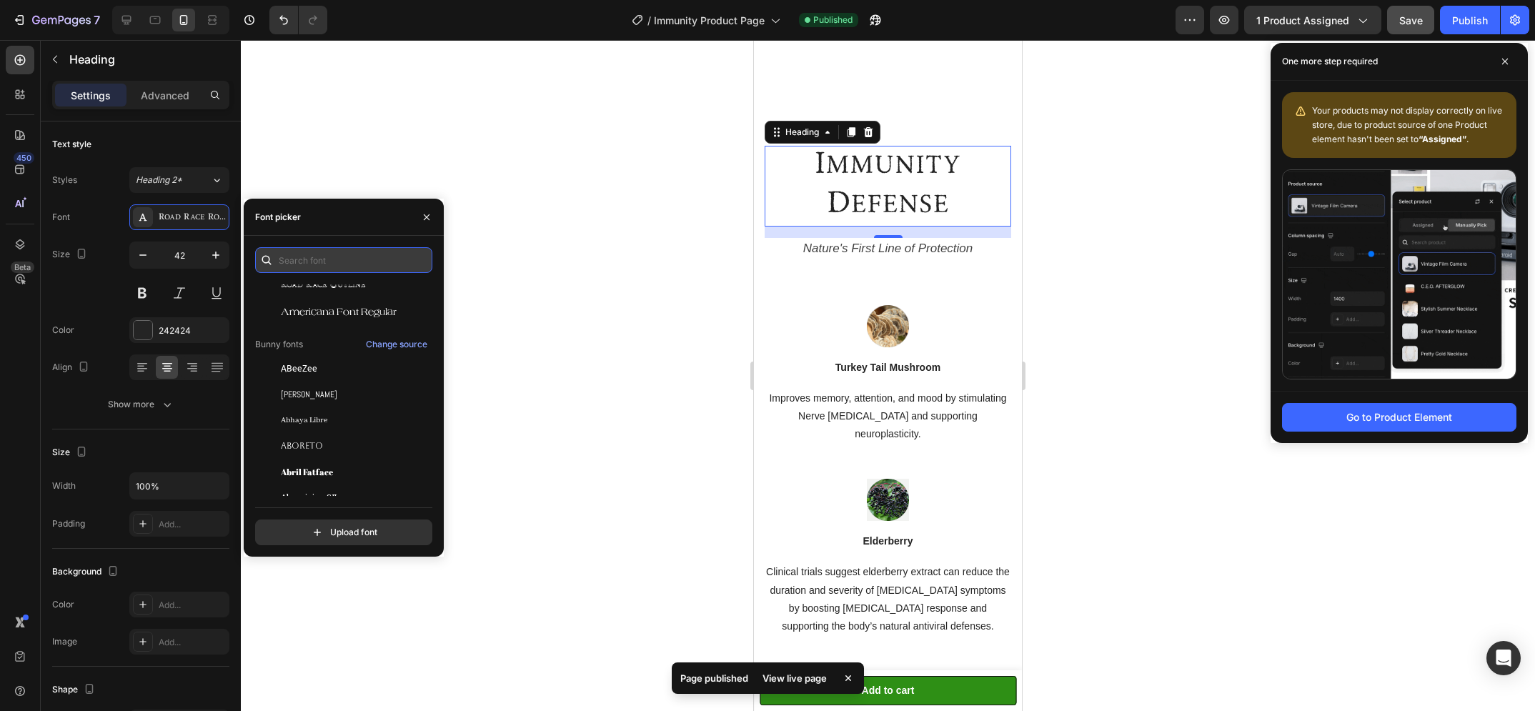
click at [310, 262] on input "text" at bounding box center [343, 260] width 177 height 26
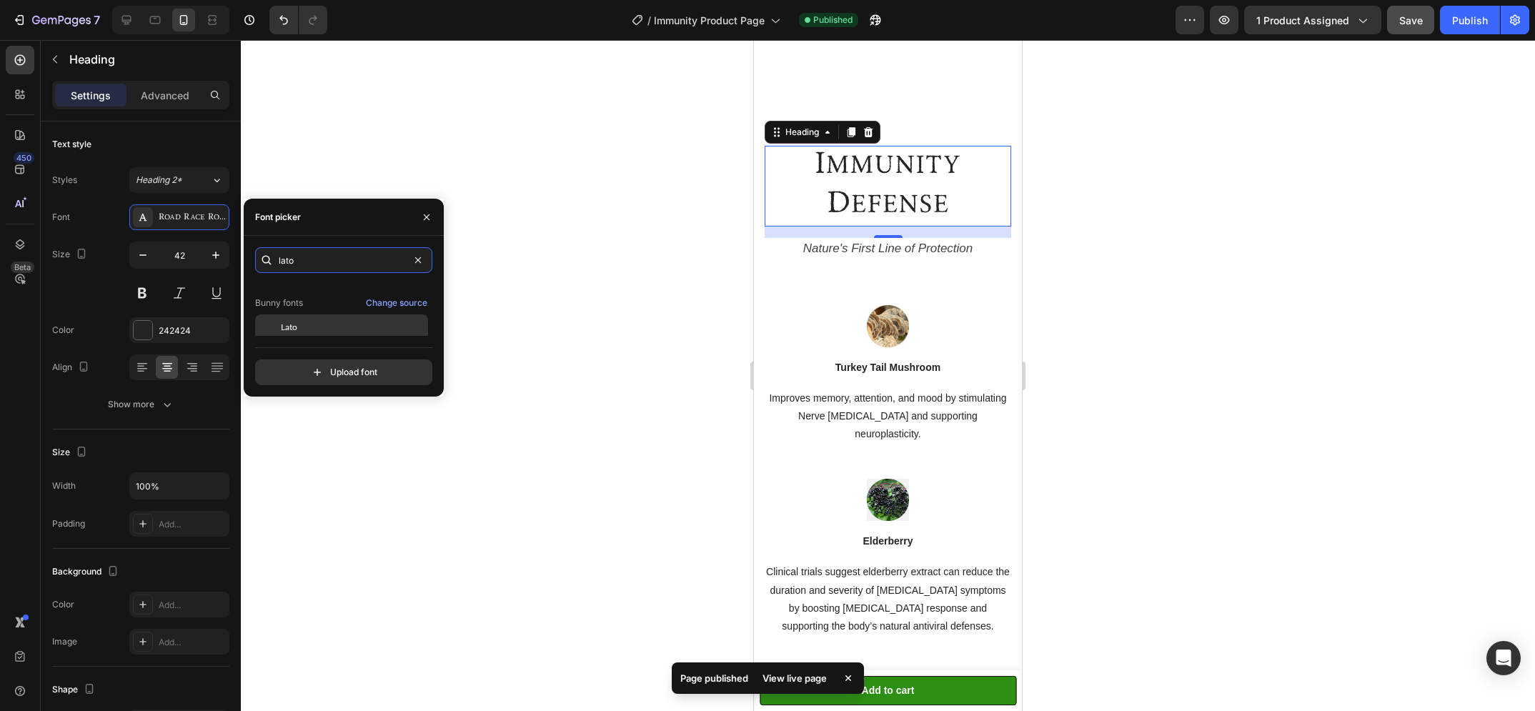
scroll to position [35, 0]
type input "lato"
click at [334, 320] on div "Lato" at bounding box center [353, 323] width 144 height 13
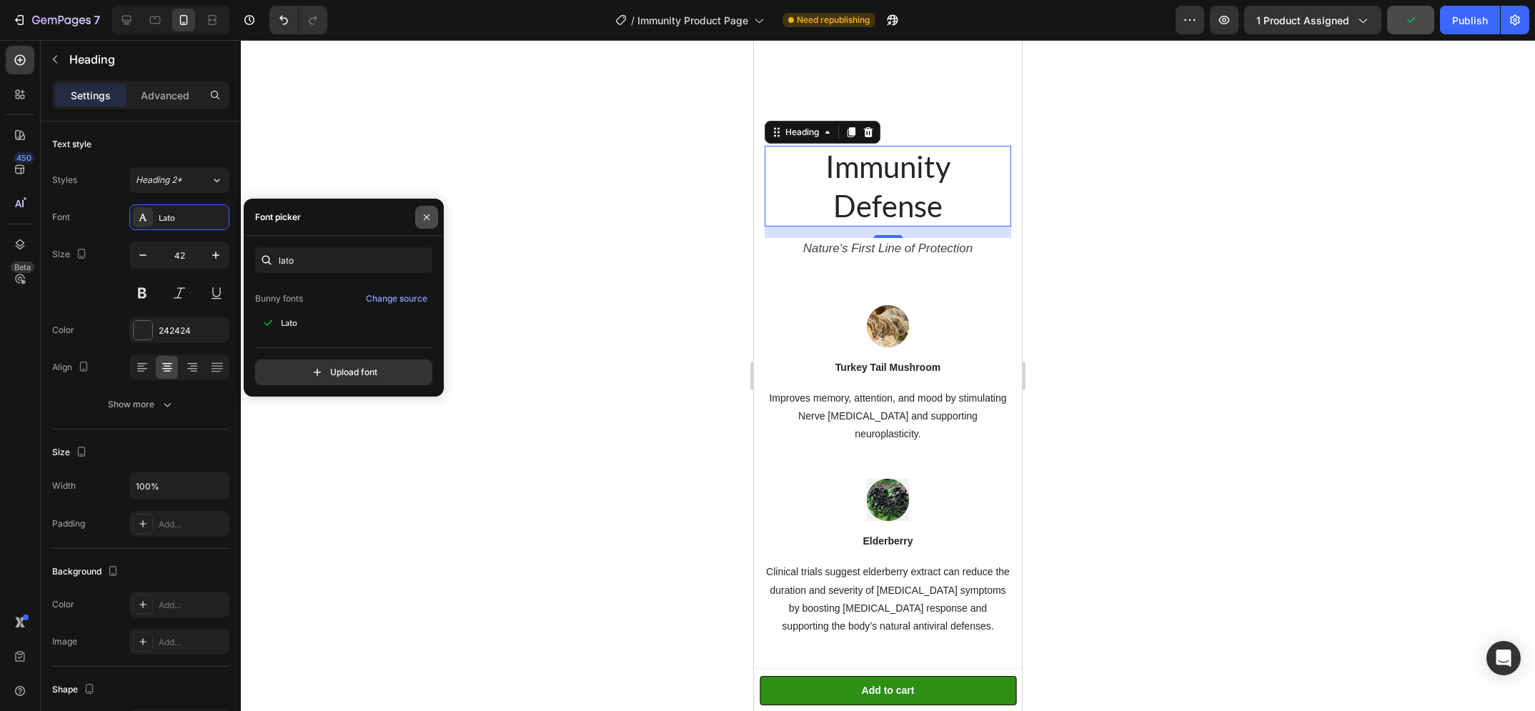
click at [425, 222] on icon "button" at bounding box center [426, 217] width 11 height 11
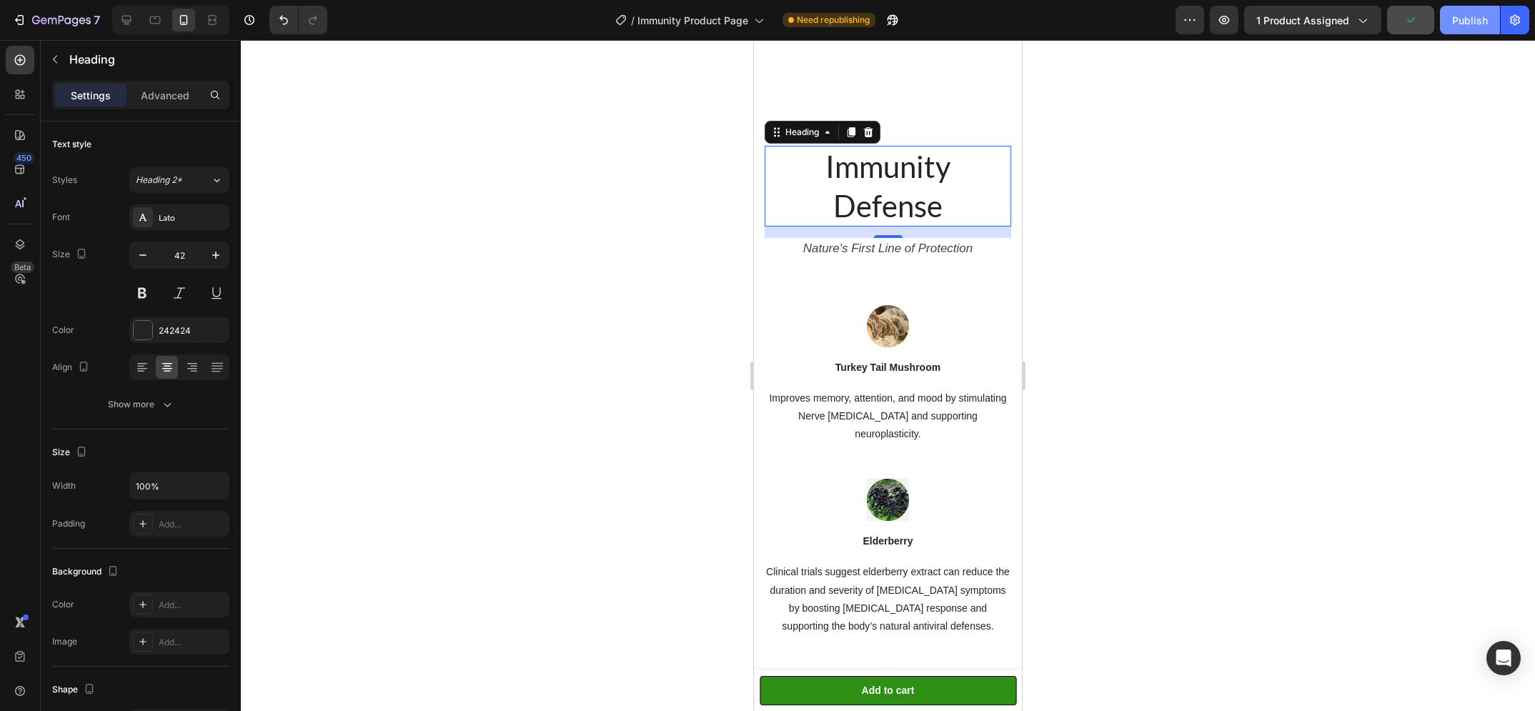
click at [1469, 19] on div "Publish" at bounding box center [1470, 20] width 36 height 15
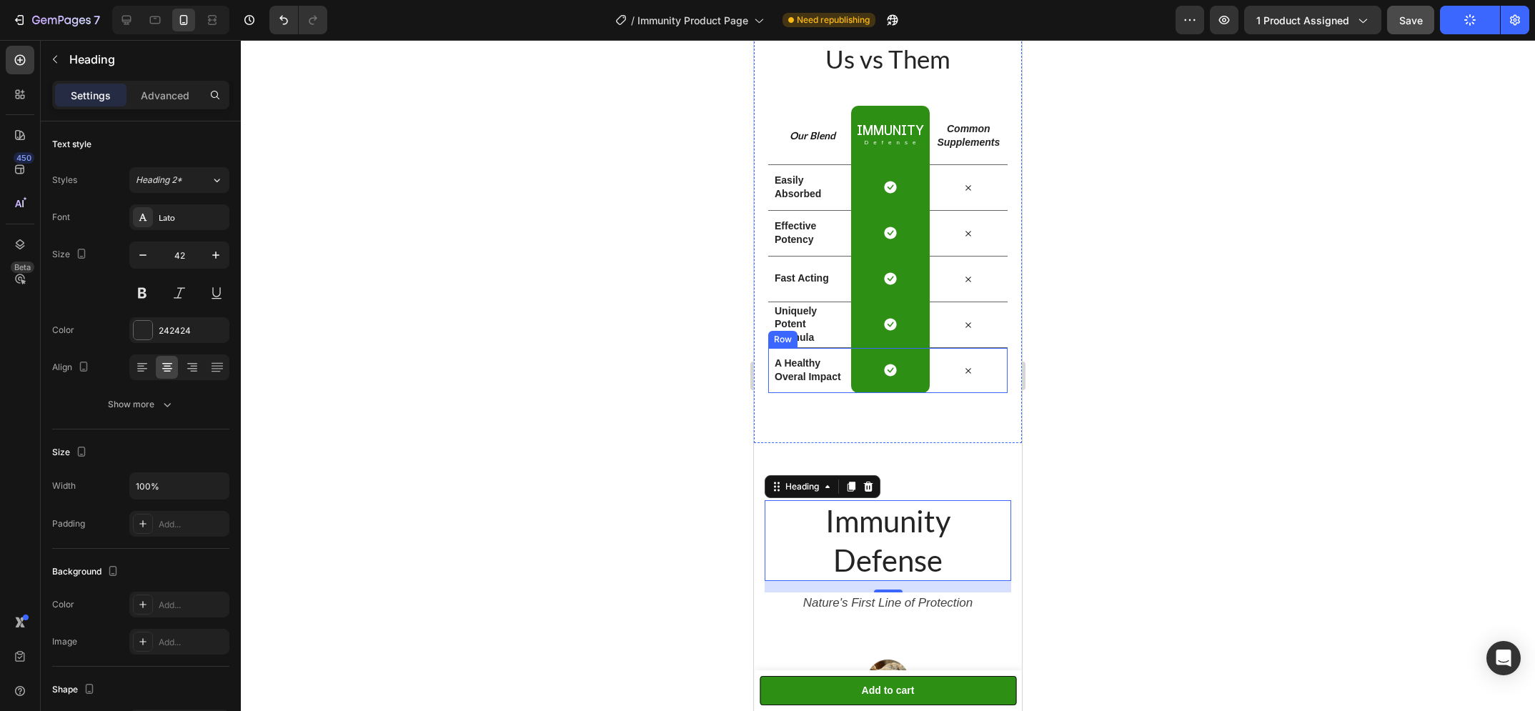
scroll to position [790, 0]
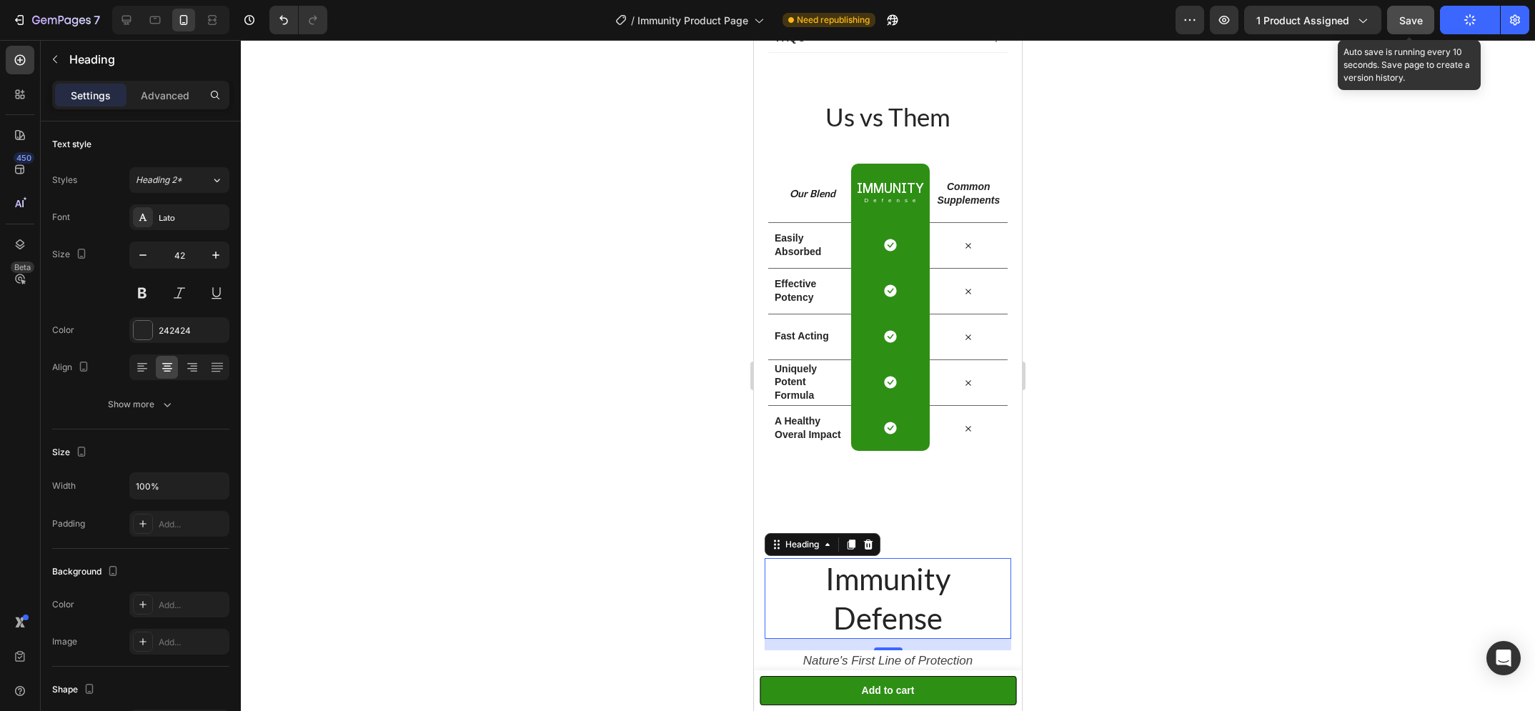
click at [1422, 24] on span "Save" at bounding box center [1411, 20] width 24 height 12
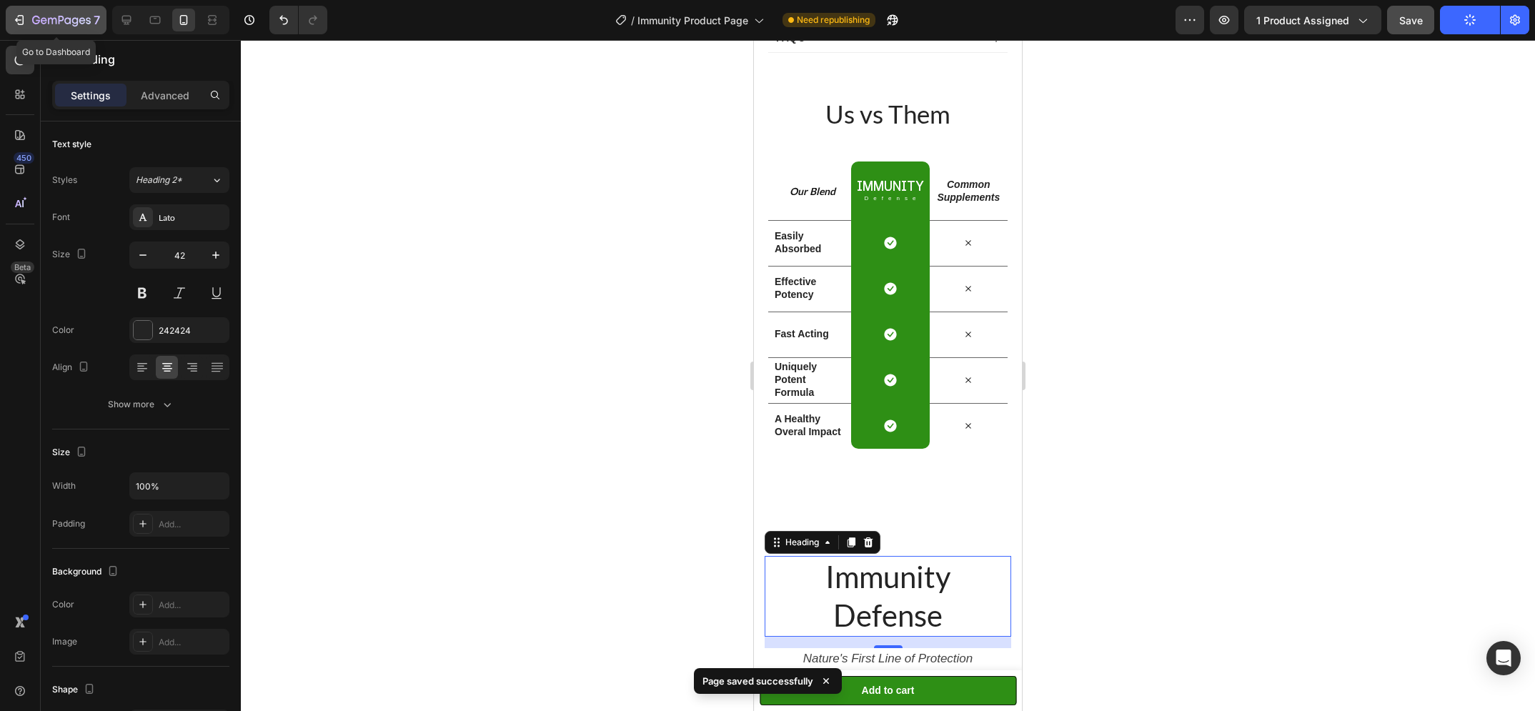
click at [77, 11] on div "7" at bounding box center [66, 19] width 68 height 17
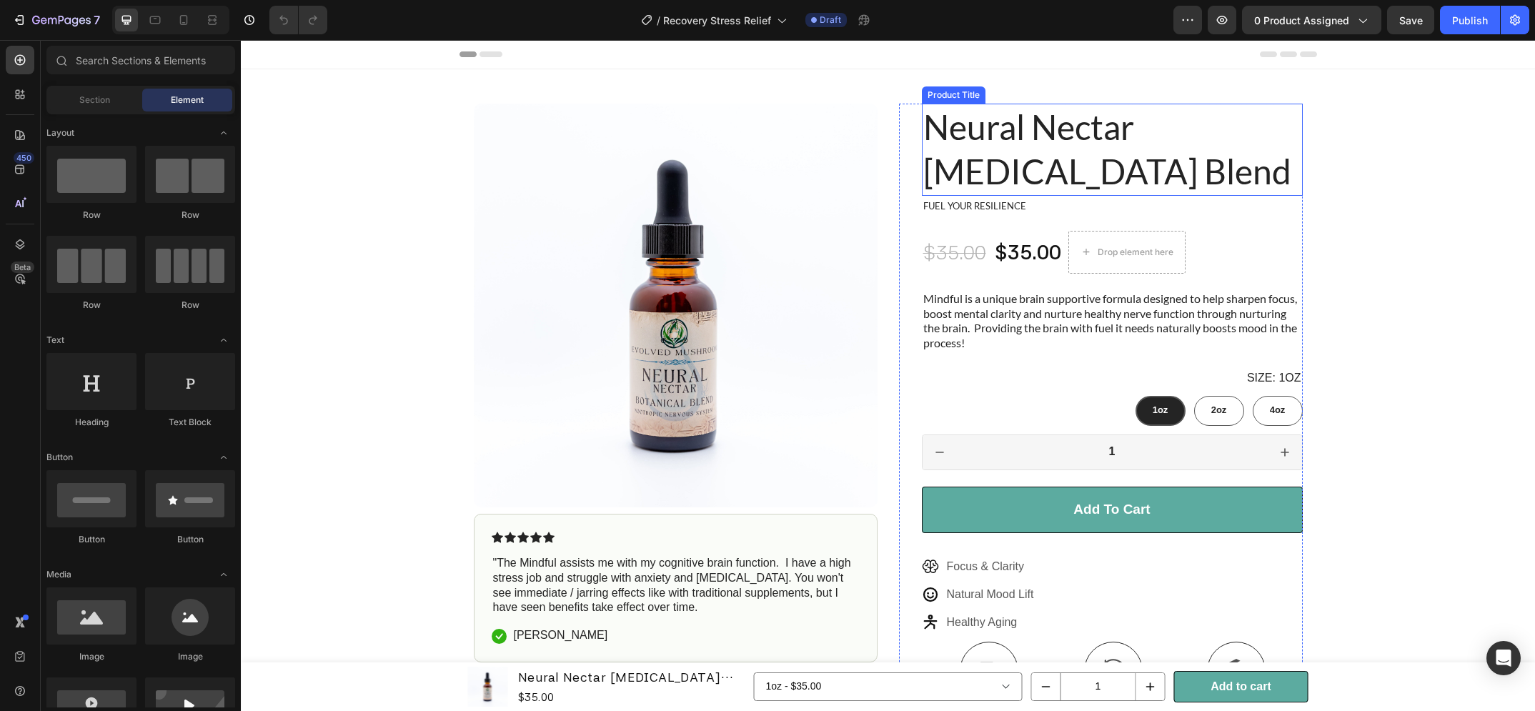
click at [674, 299] on img at bounding box center [676, 306] width 404 height 404
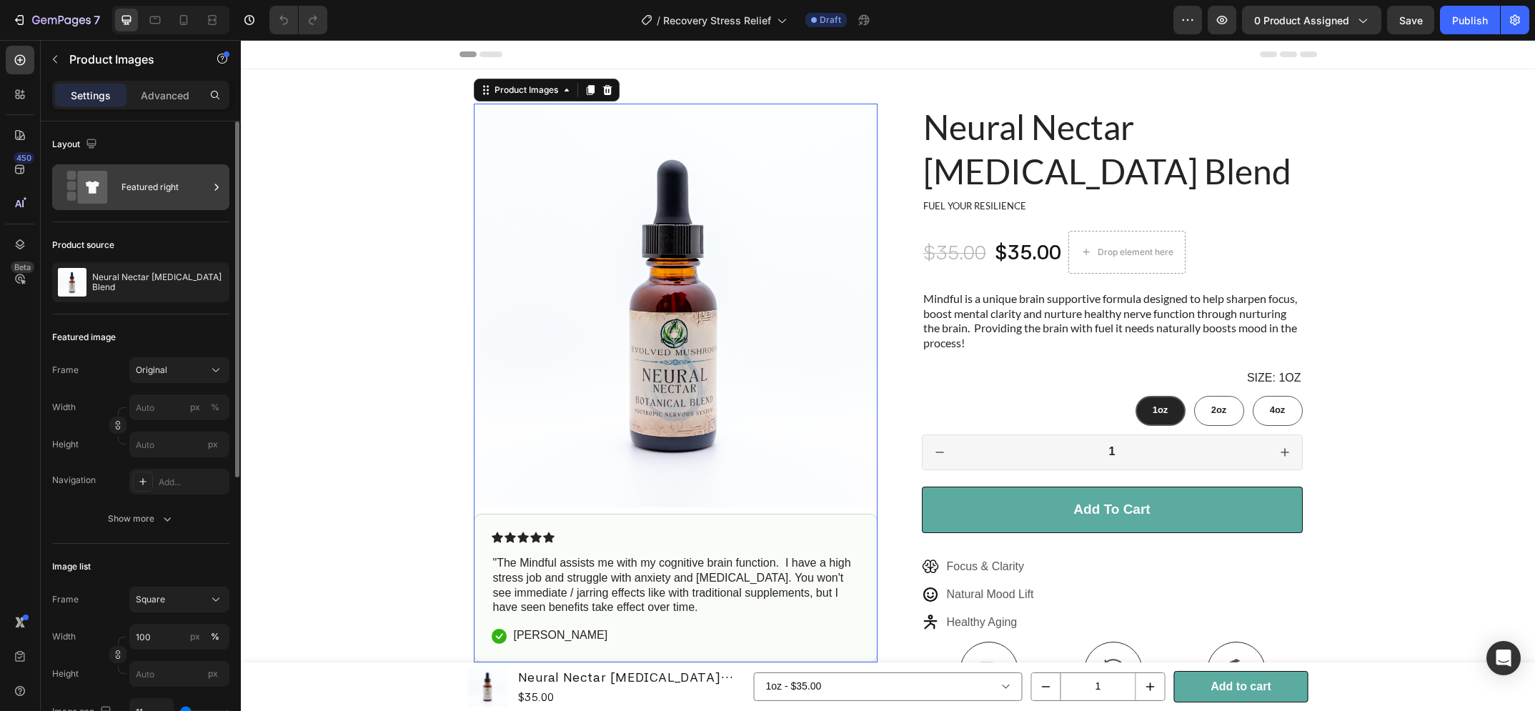
click at [132, 175] on div "Featured right" at bounding box center [165, 187] width 87 height 33
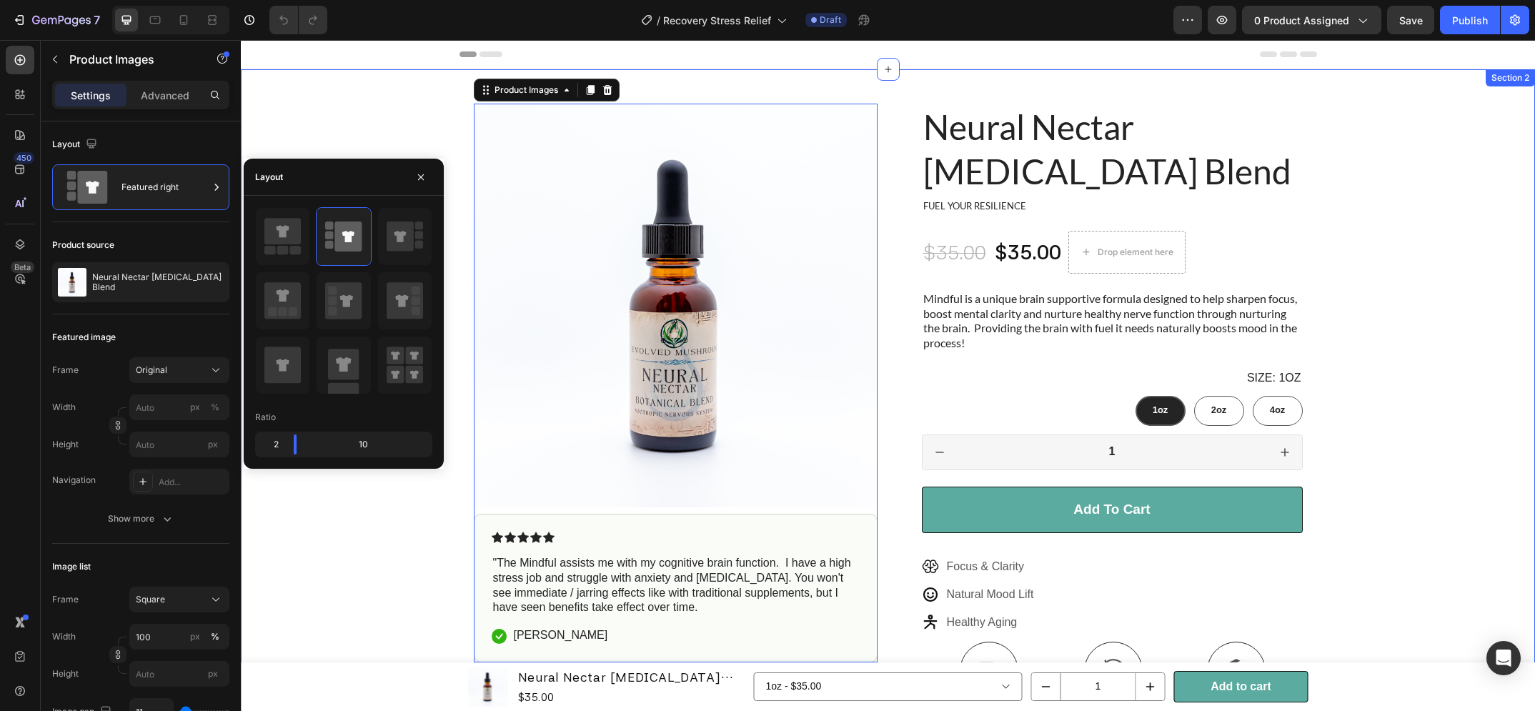
click at [324, 117] on div "Product Images 9 Icon Icon Icon Icon Icon Icon List "The Mindful assists me wit…" at bounding box center [888, 499] width 1294 height 861
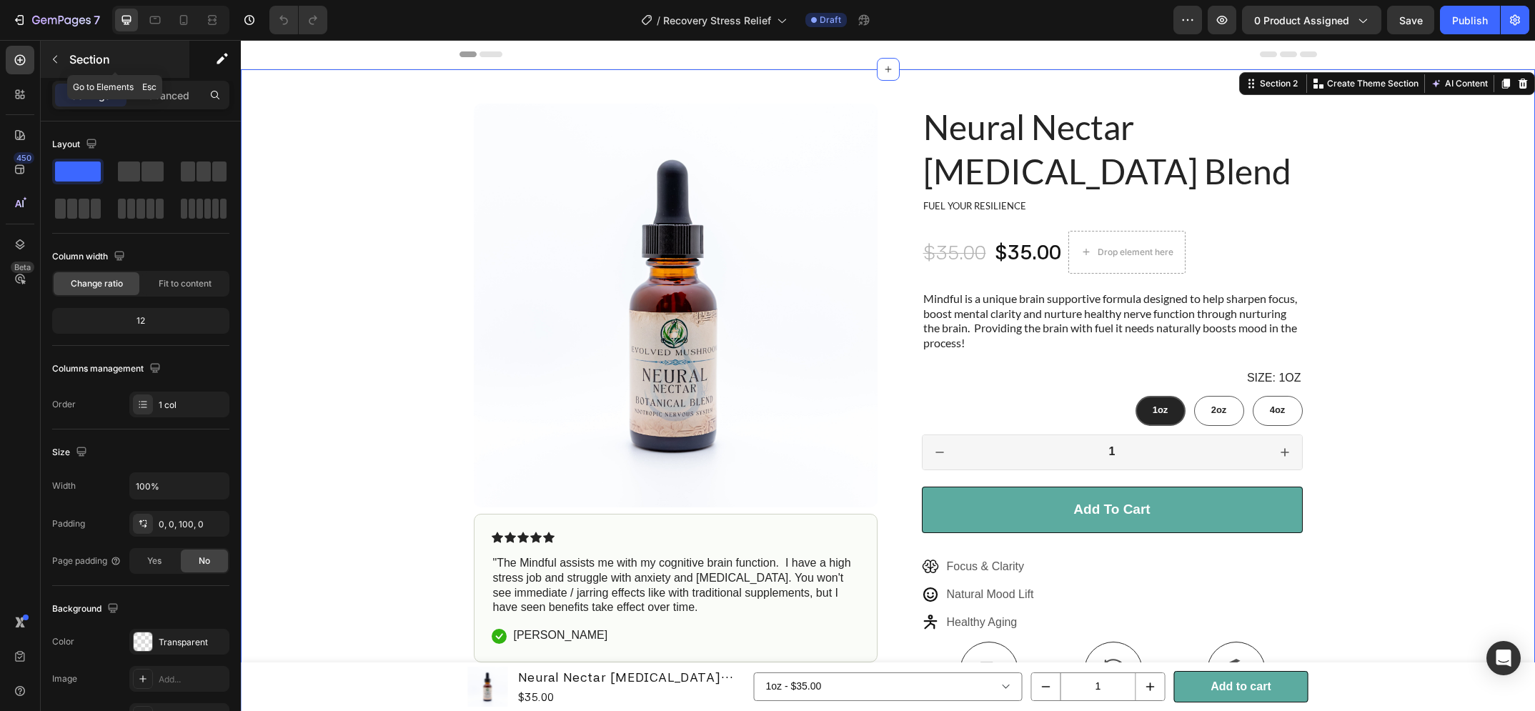
click at [64, 61] on button "button" at bounding box center [55, 59] width 23 height 23
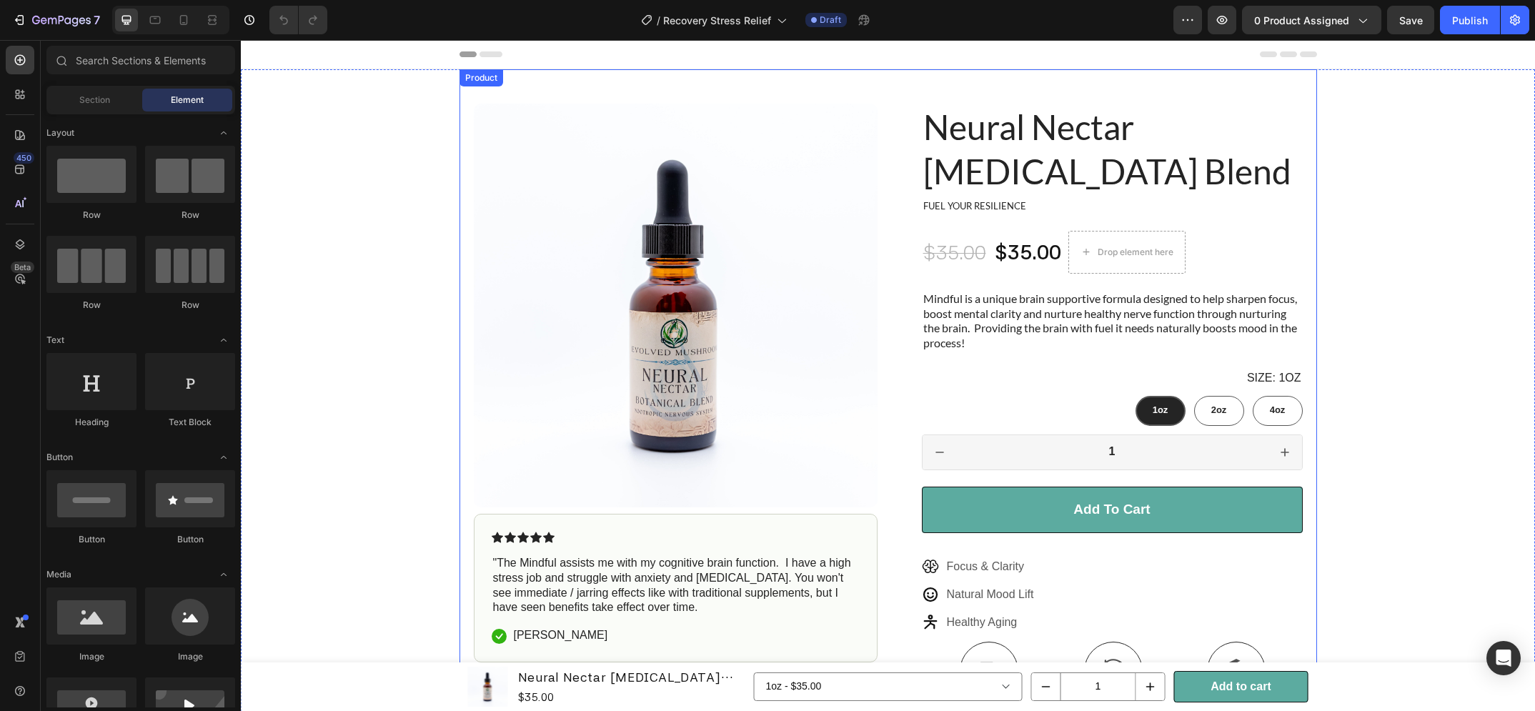
click at [483, 101] on div "Product Images Icon Icon Icon Icon Icon Icon List "The Mindful assists me with …" at bounding box center [889, 499] width 858 height 861
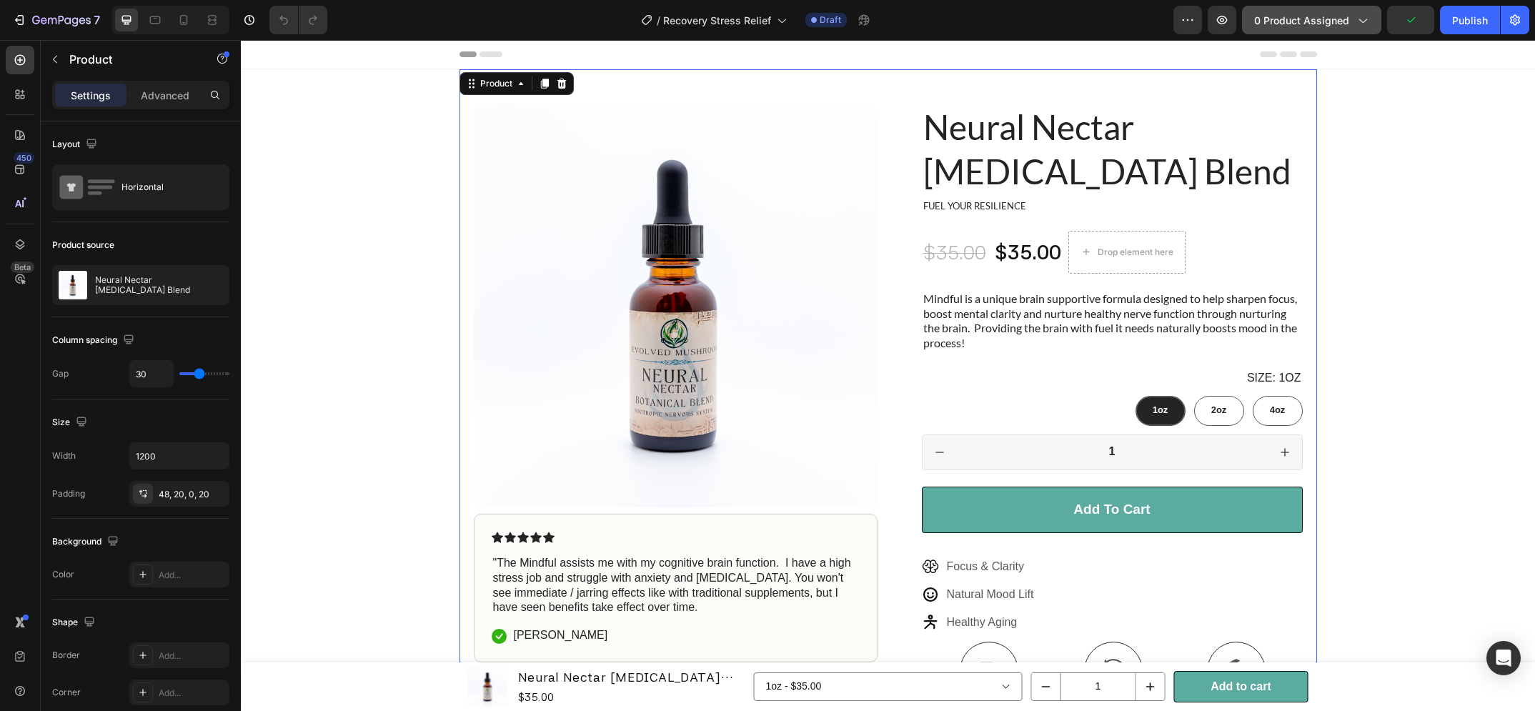
click at [1304, 21] on span "0 product assigned" at bounding box center [1301, 20] width 95 height 15
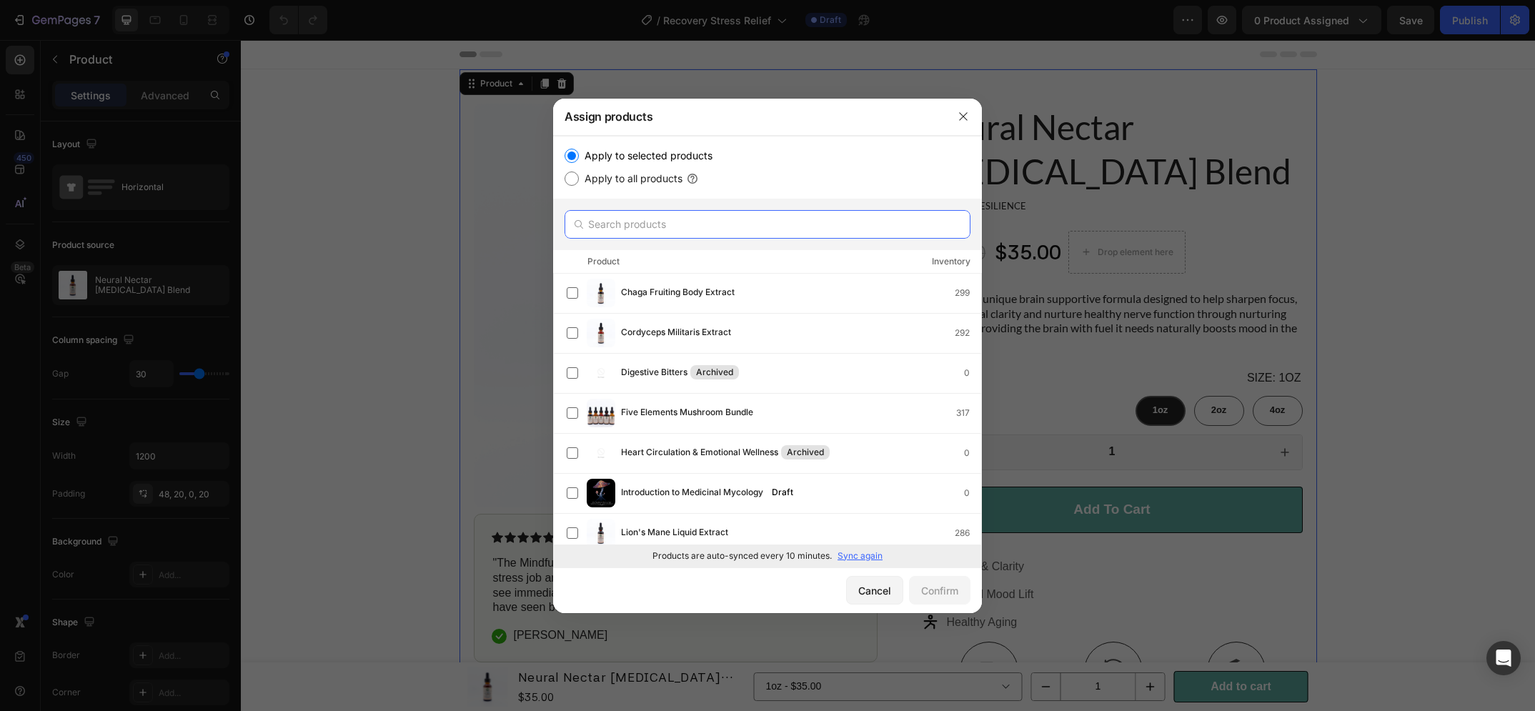
click at [618, 222] on input "text" at bounding box center [768, 224] width 406 height 29
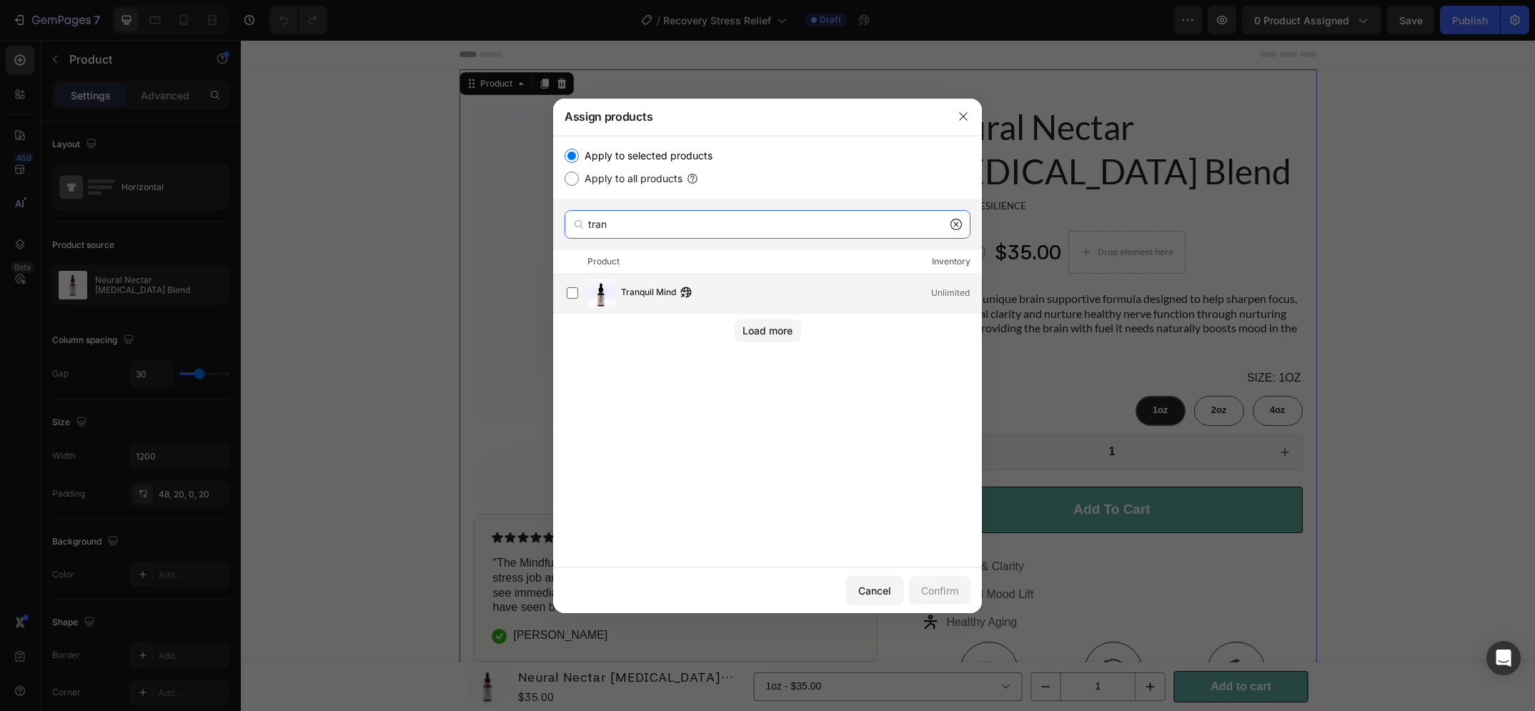
type input "tran"
click at [625, 280] on div "Tranquil Mind Unlimited" at bounding box center [774, 293] width 415 height 29
click at [948, 591] on div "Confirm" at bounding box center [939, 590] width 37 height 15
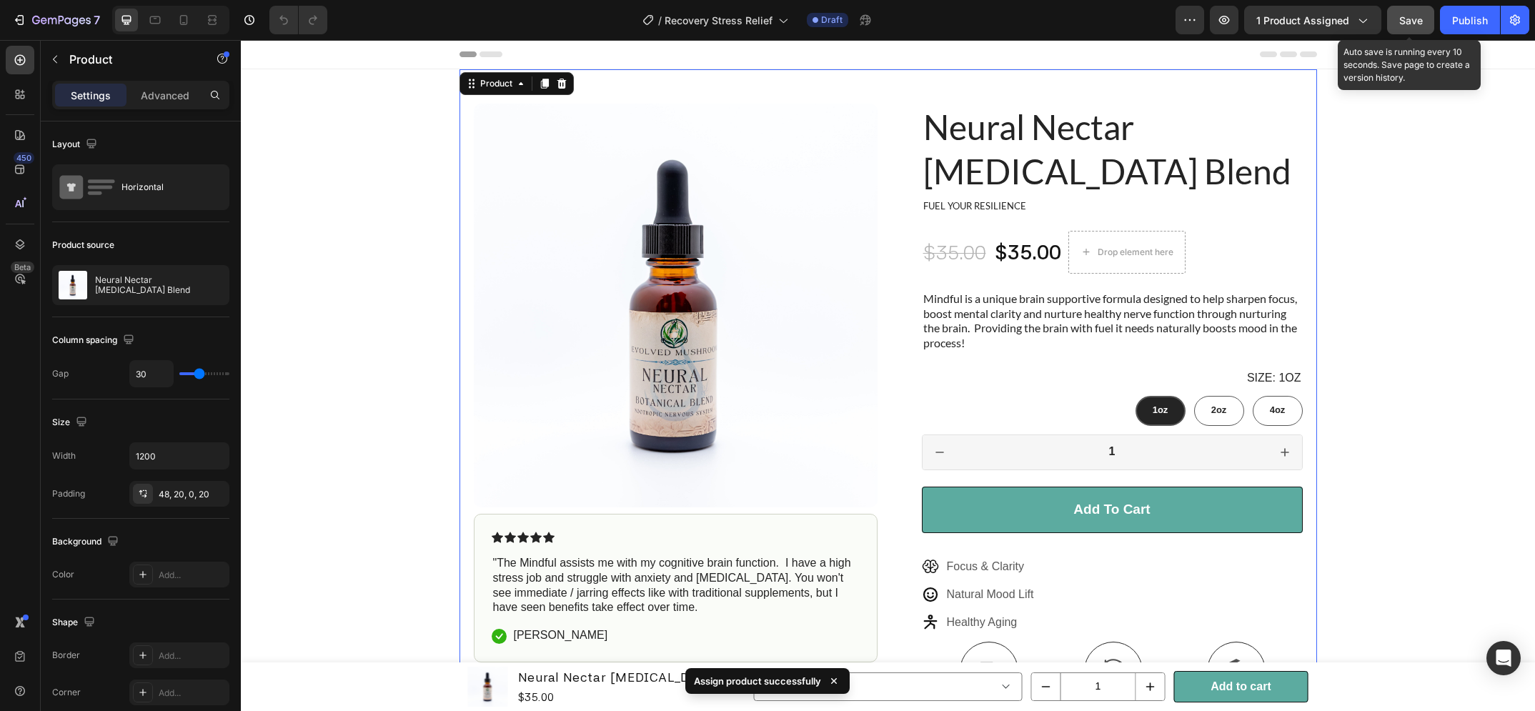
click at [1411, 17] on span "Save" at bounding box center [1411, 20] width 24 height 12
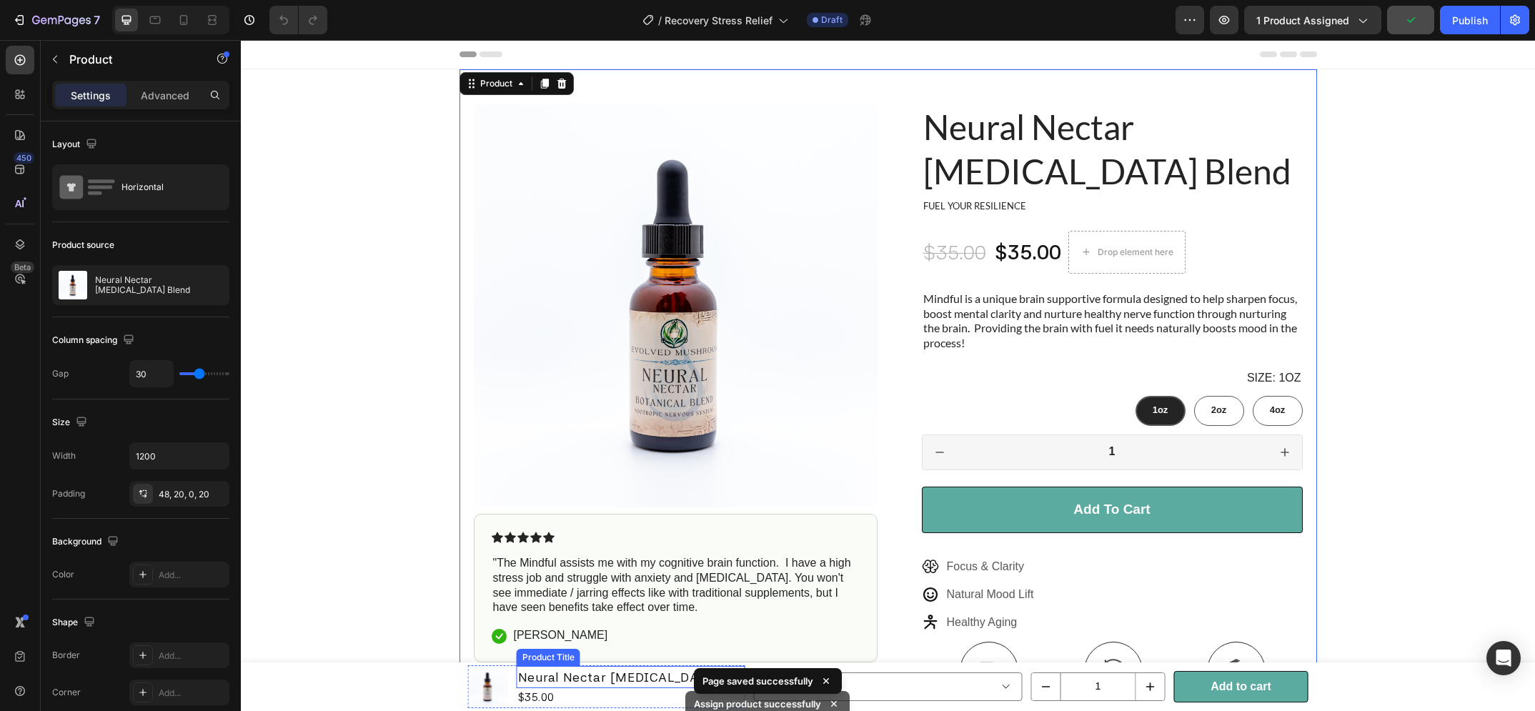
click at [535, 683] on h1 "Neural Nectar [MEDICAL_DATA] Blend" at bounding box center [631, 677] width 229 height 22
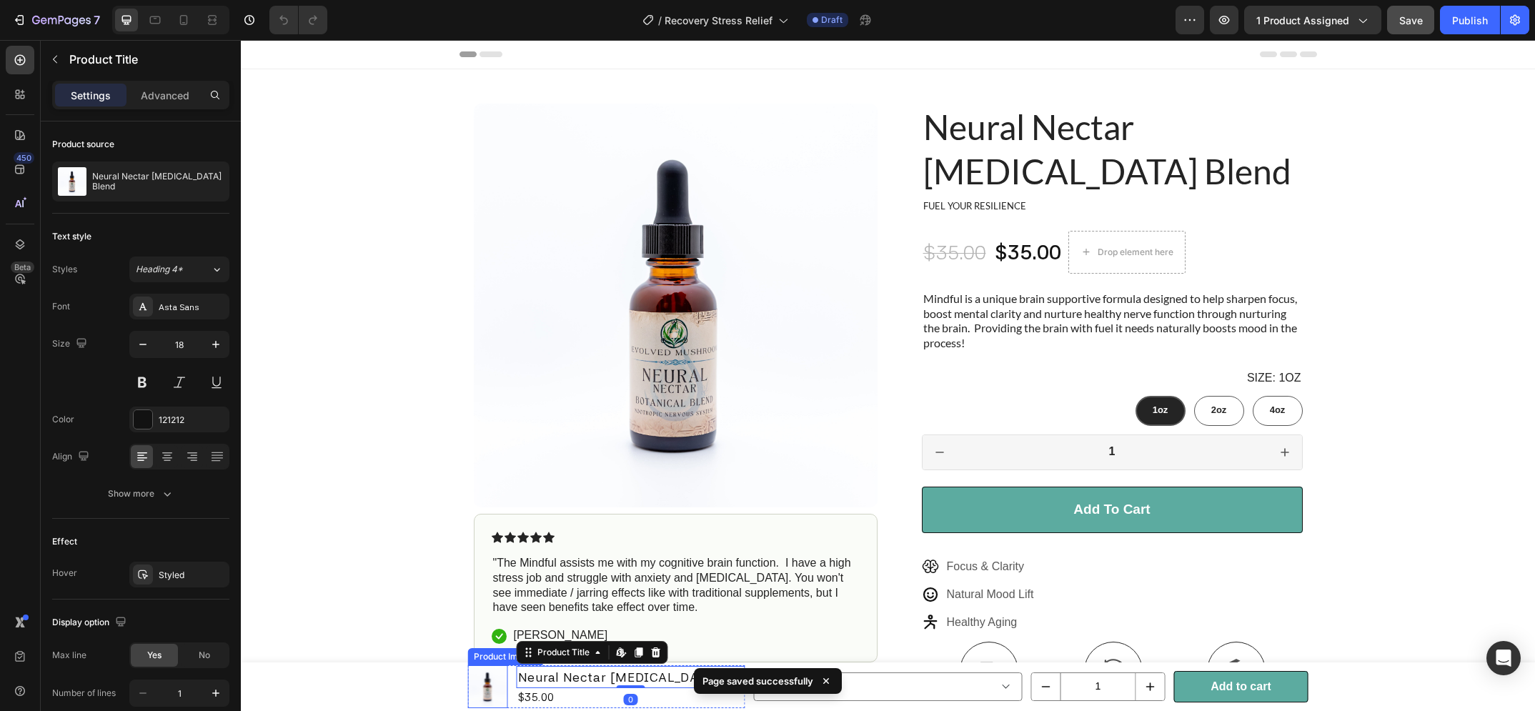
click at [487, 688] on img at bounding box center [488, 687] width 40 height 40
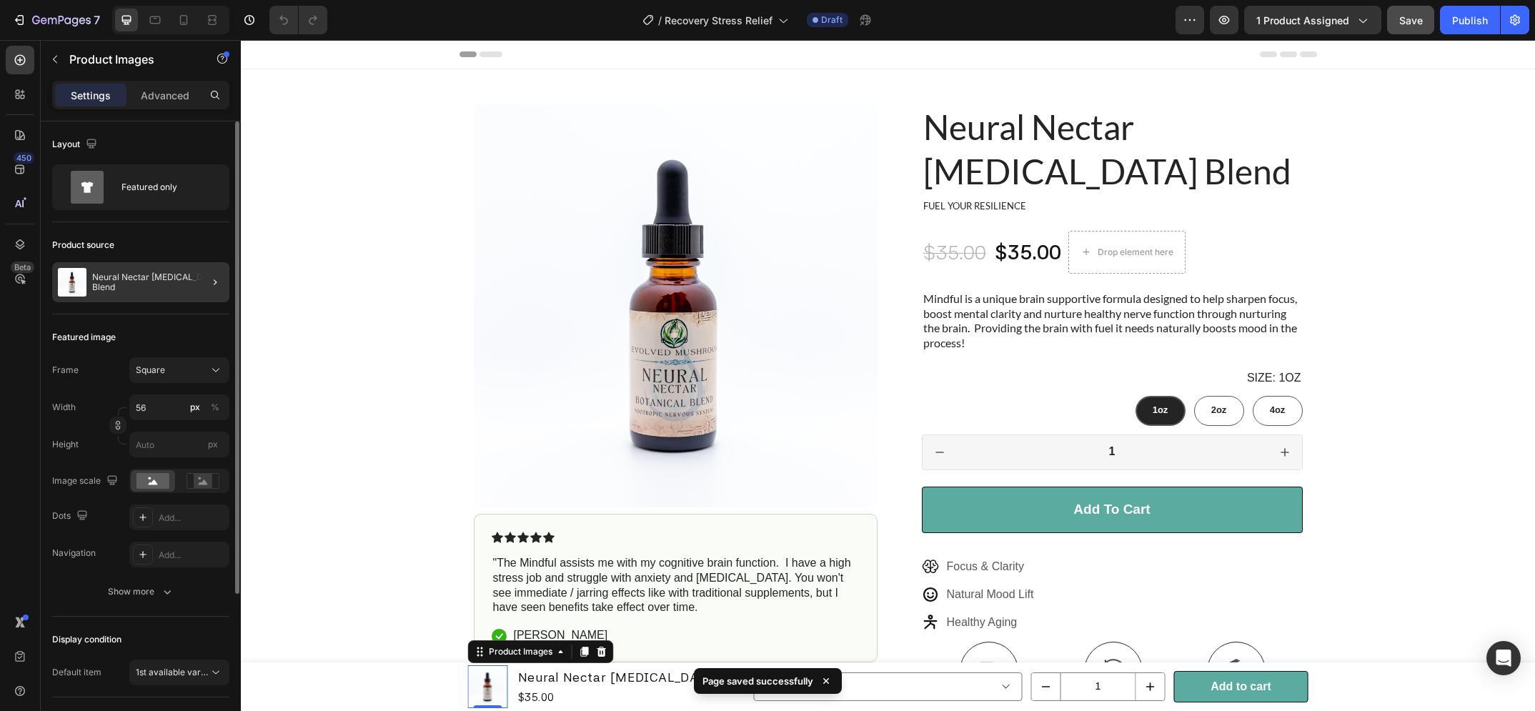
click at [200, 294] on div at bounding box center [209, 282] width 40 height 40
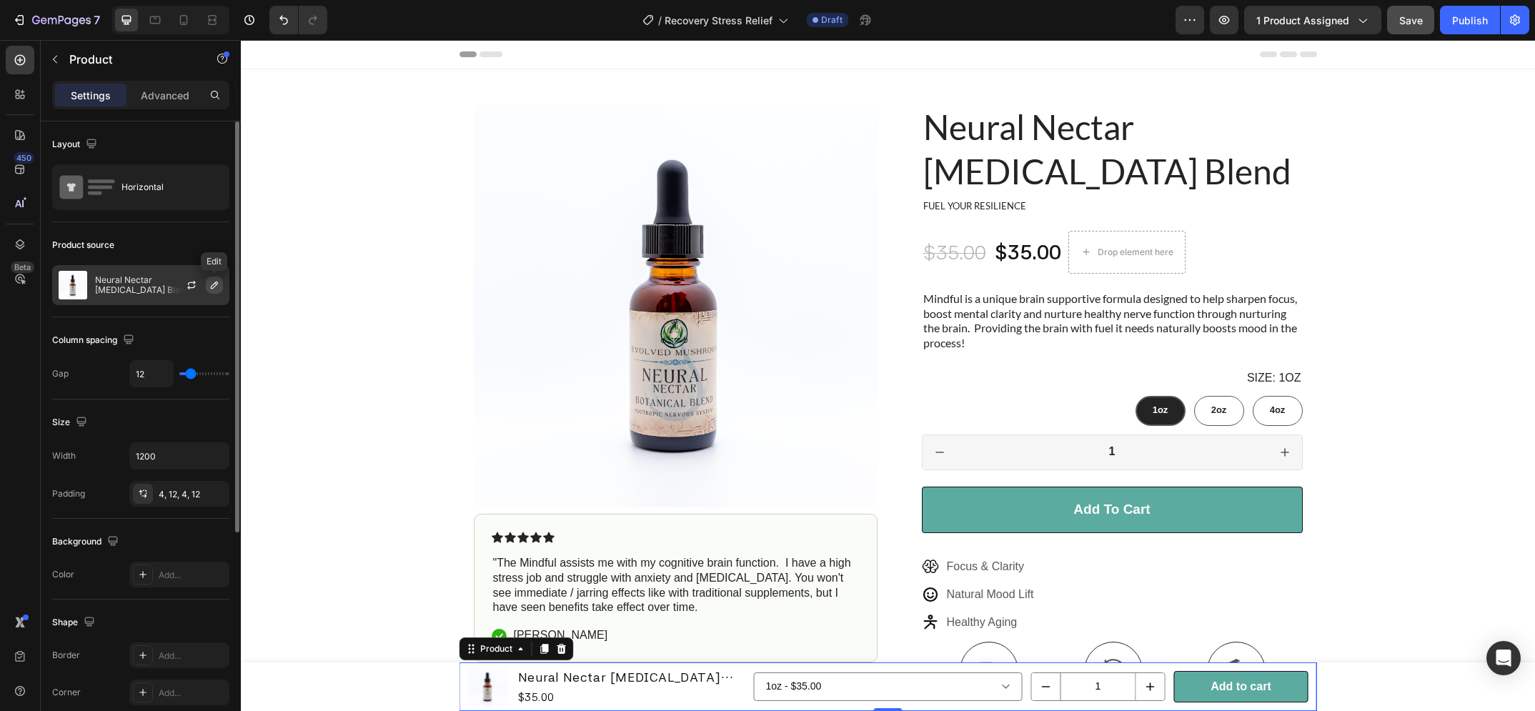
click at [210, 287] on icon "button" at bounding box center [214, 284] width 11 height 11
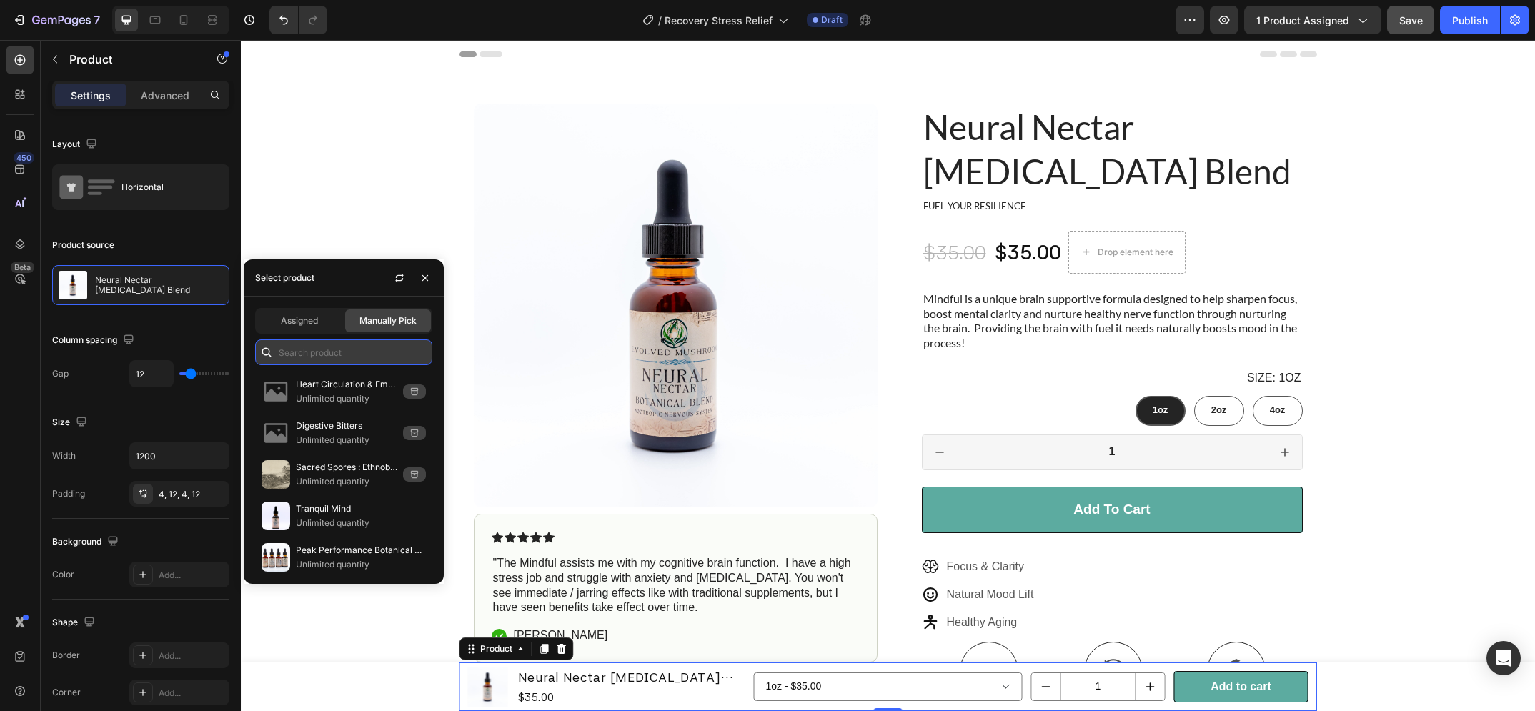
click at [326, 362] on input "text" at bounding box center [343, 352] width 177 height 26
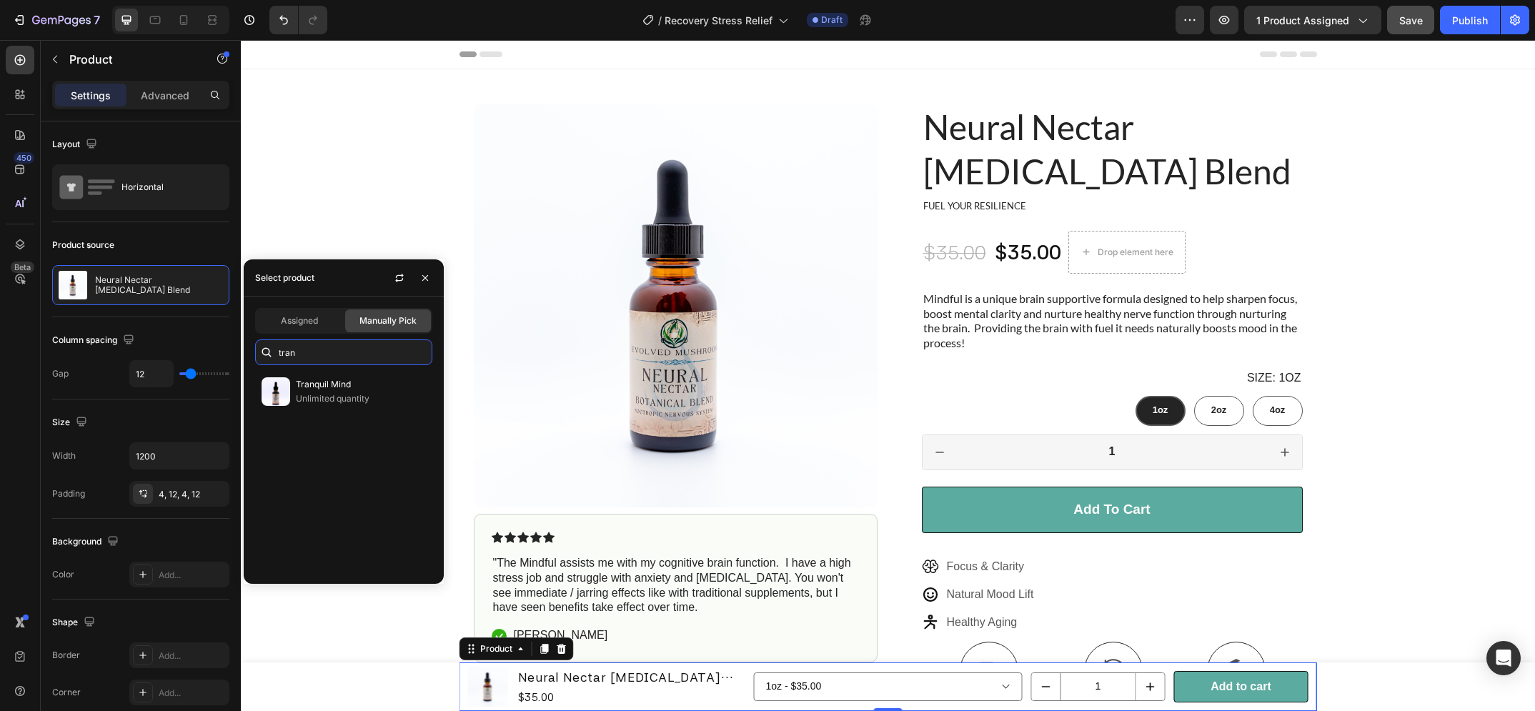
type input "tran"
click at [324, 415] on div "Tranquil Mind Unlimited quantity" at bounding box center [344, 472] width 200 height 202
click at [318, 389] on p "Tranquil Mind" at bounding box center [361, 384] width 130 height 14
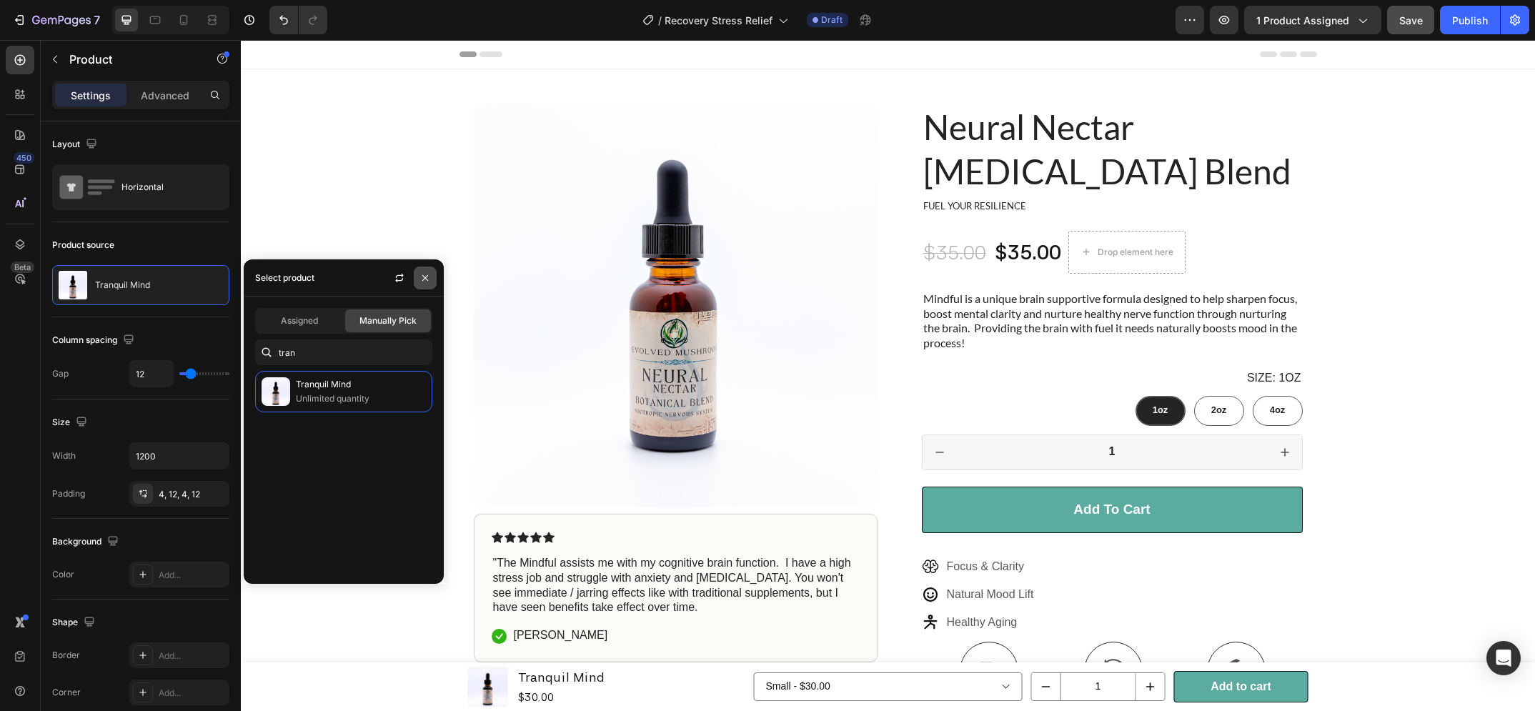
click at [425, 279] on icon "button" at bounding box center [425, 277] width 11 height 11
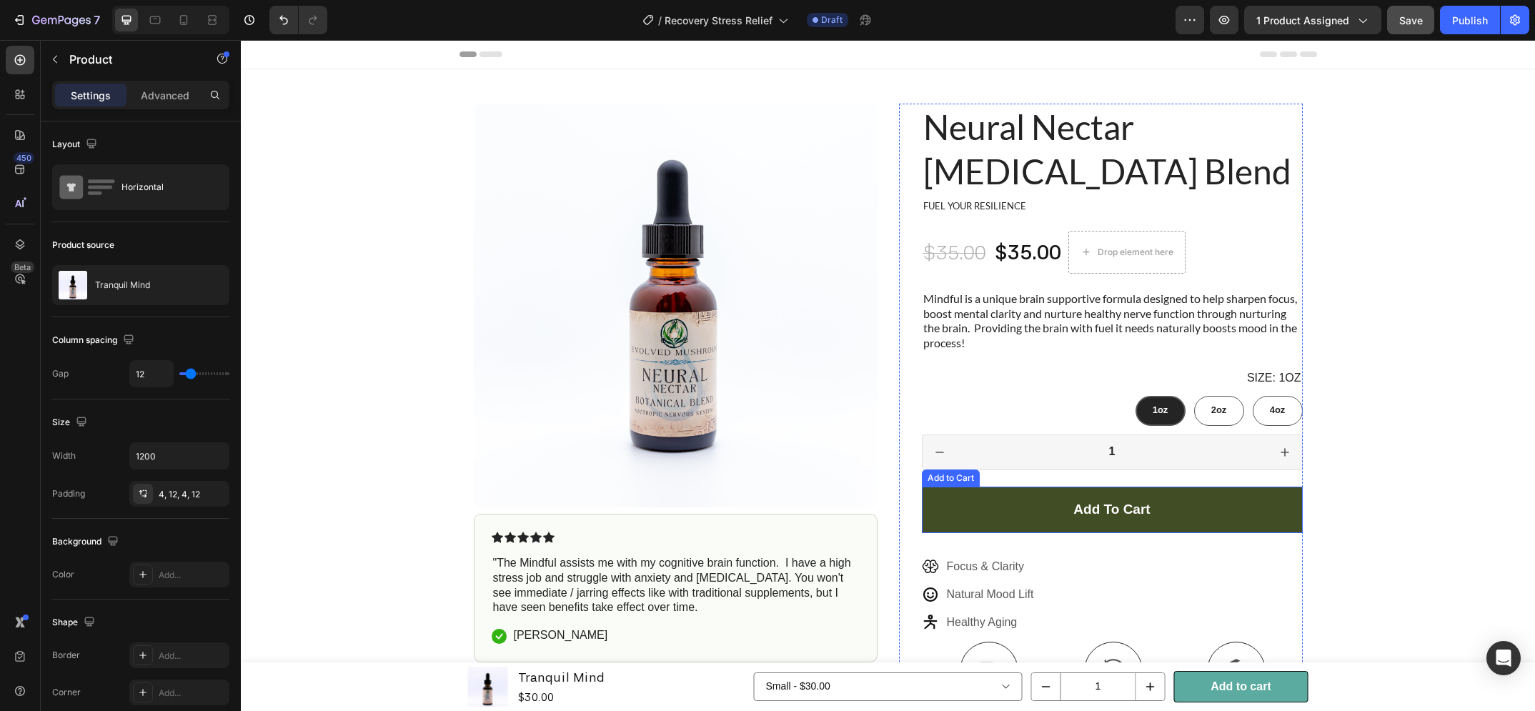
click at [956, 517] on button "Add to cart" at bounding box center [1112, 510] width 381 height 46
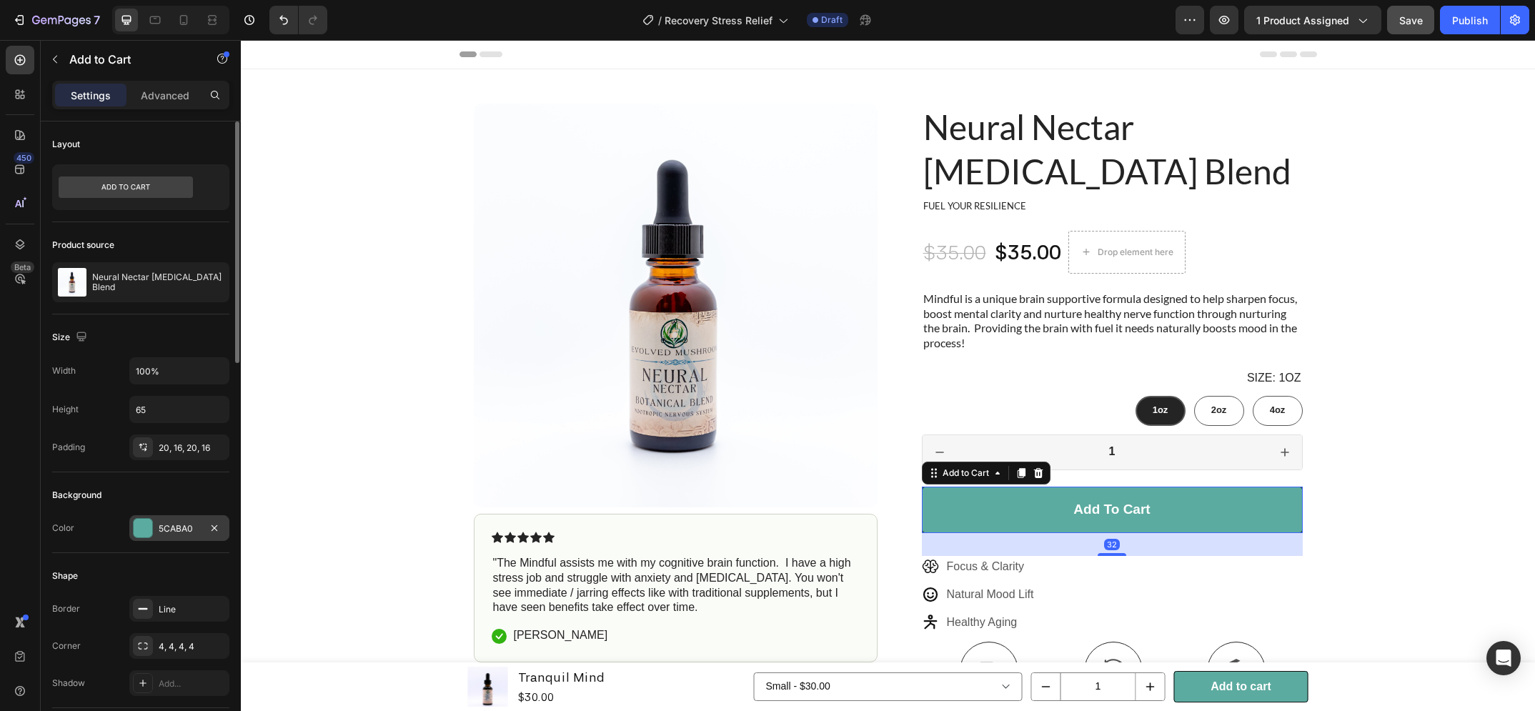
click at [170, 523] on div "5CABA0" at bounding box center [179, 528] width 41 height 13
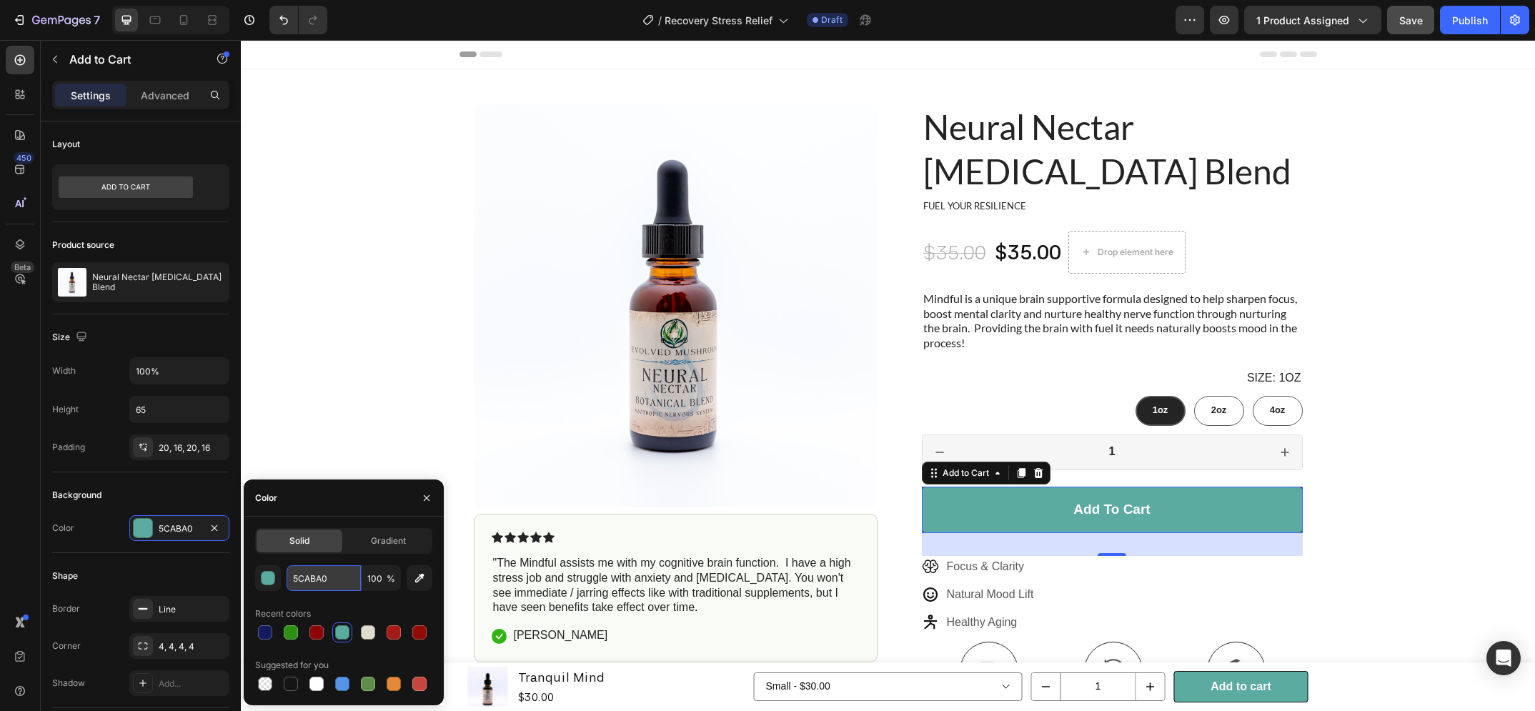
drag, startPoint x: 337, startPoint y: 580, endPoint x: 355, endPoint y: 585, distance: 18.4
click at [355, 585] on input "5CABA0" at bounding box center [324, 578] width 74 height 26
paste input "#246082"
click at [332, 570] on input "5CABA0#246082" at bounding box center [324, 578] width 74 height 26
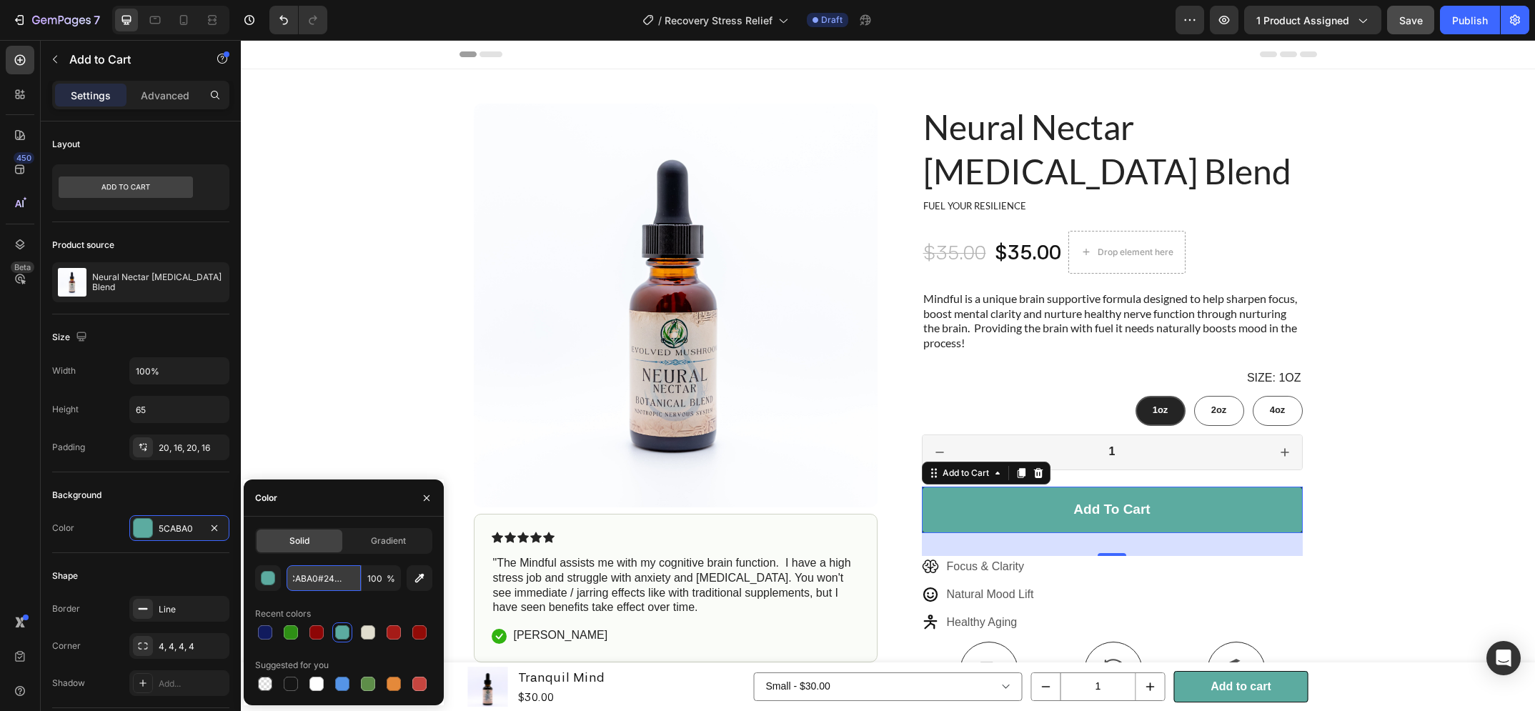
click at [332, 570] on input "5CABA0#246082" at bounding box center [324, 578] width 74 height 26
paste input "text"
type input "#246082"
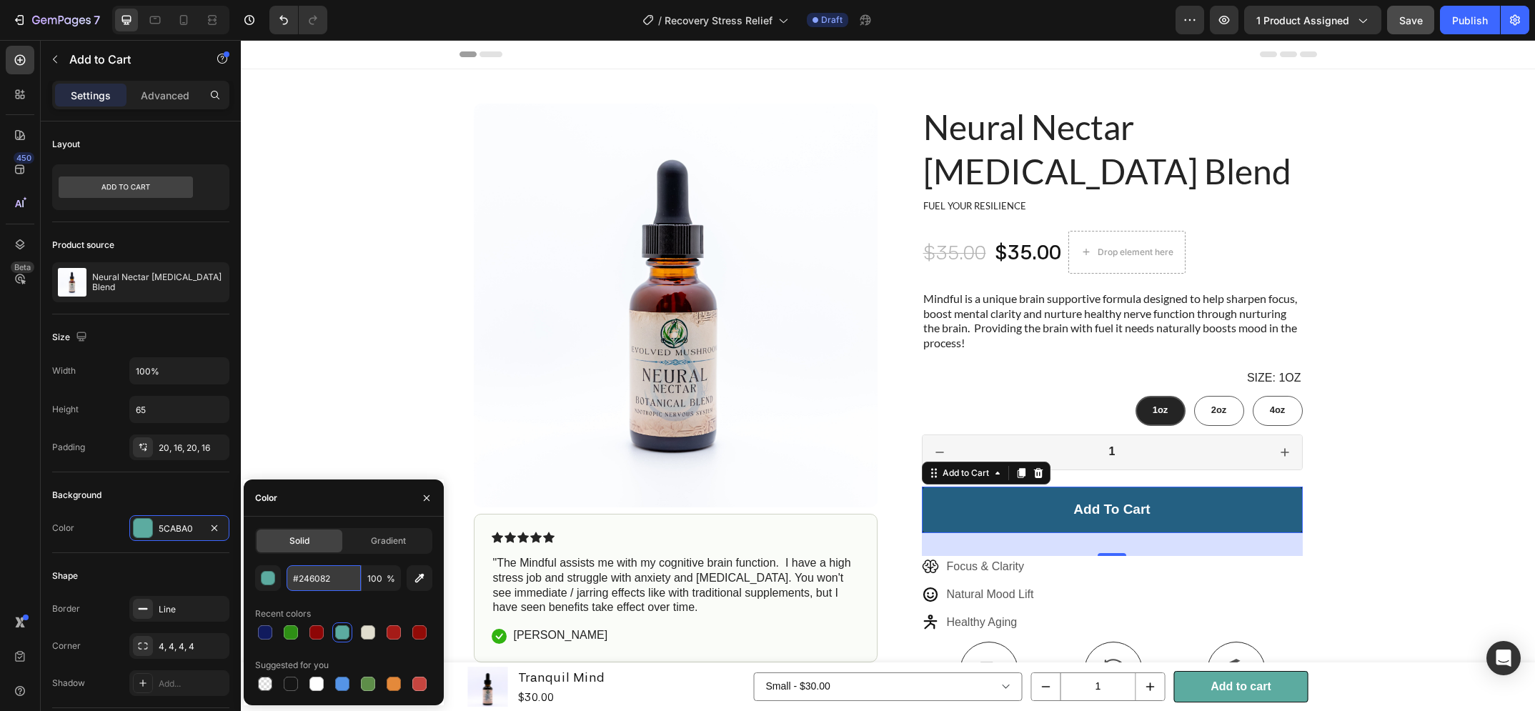
scroll to position [0, 0]
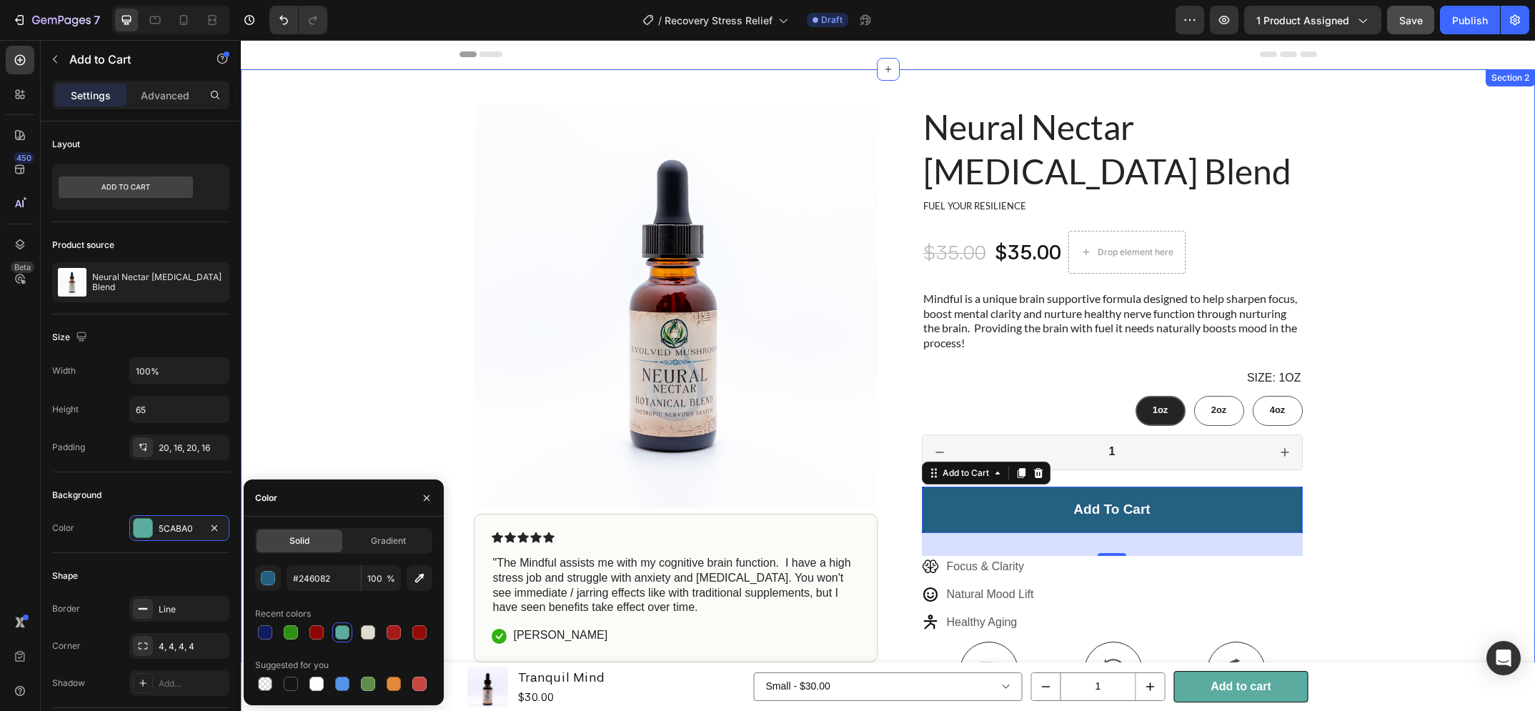
click at [435, 399] on div "Product Images Icon Icon Icon Icon Icon Icon List "The Mindful assists me with …" at bounding box center [888, 499] width 1294 height 861
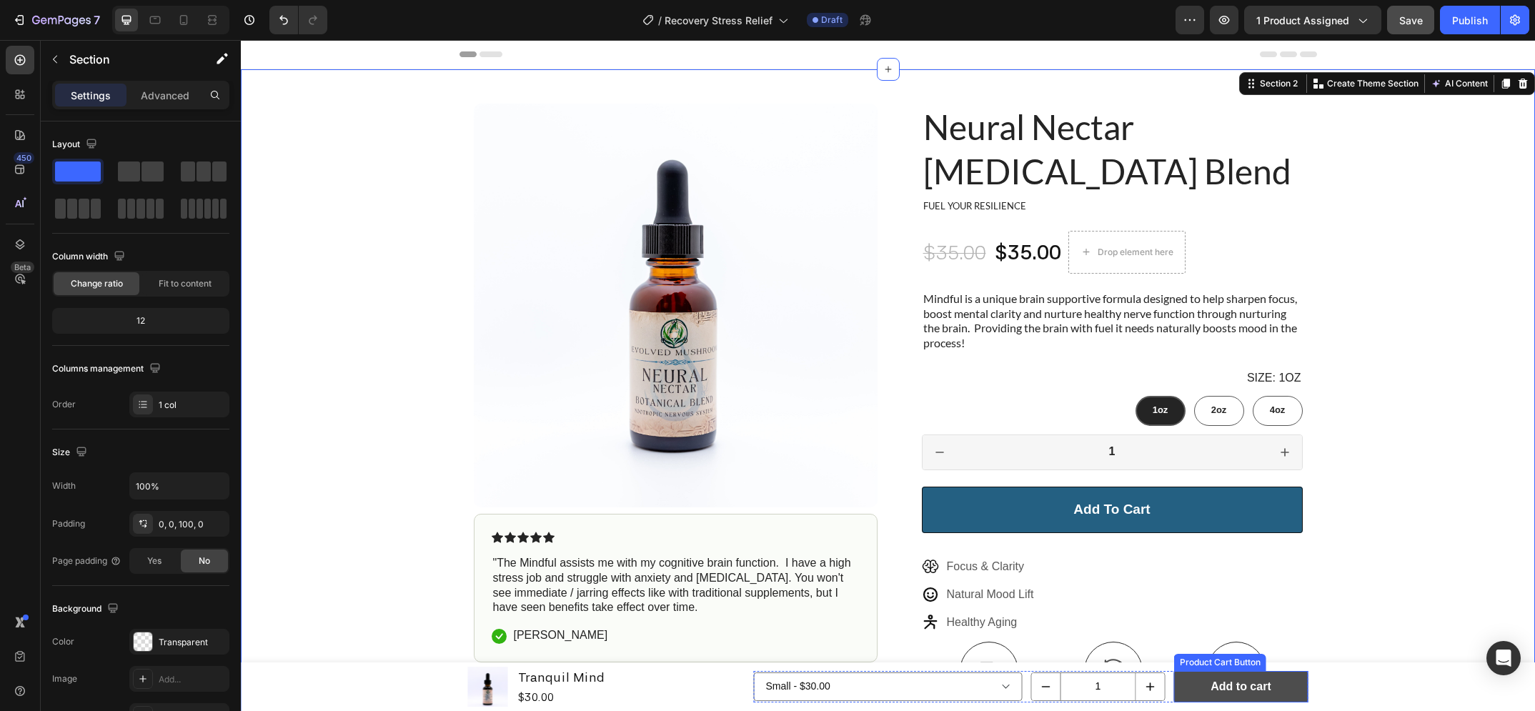
click at [1268, 698] on button "Add to cart" at bounding box center [1241, 687] width 134 height 32
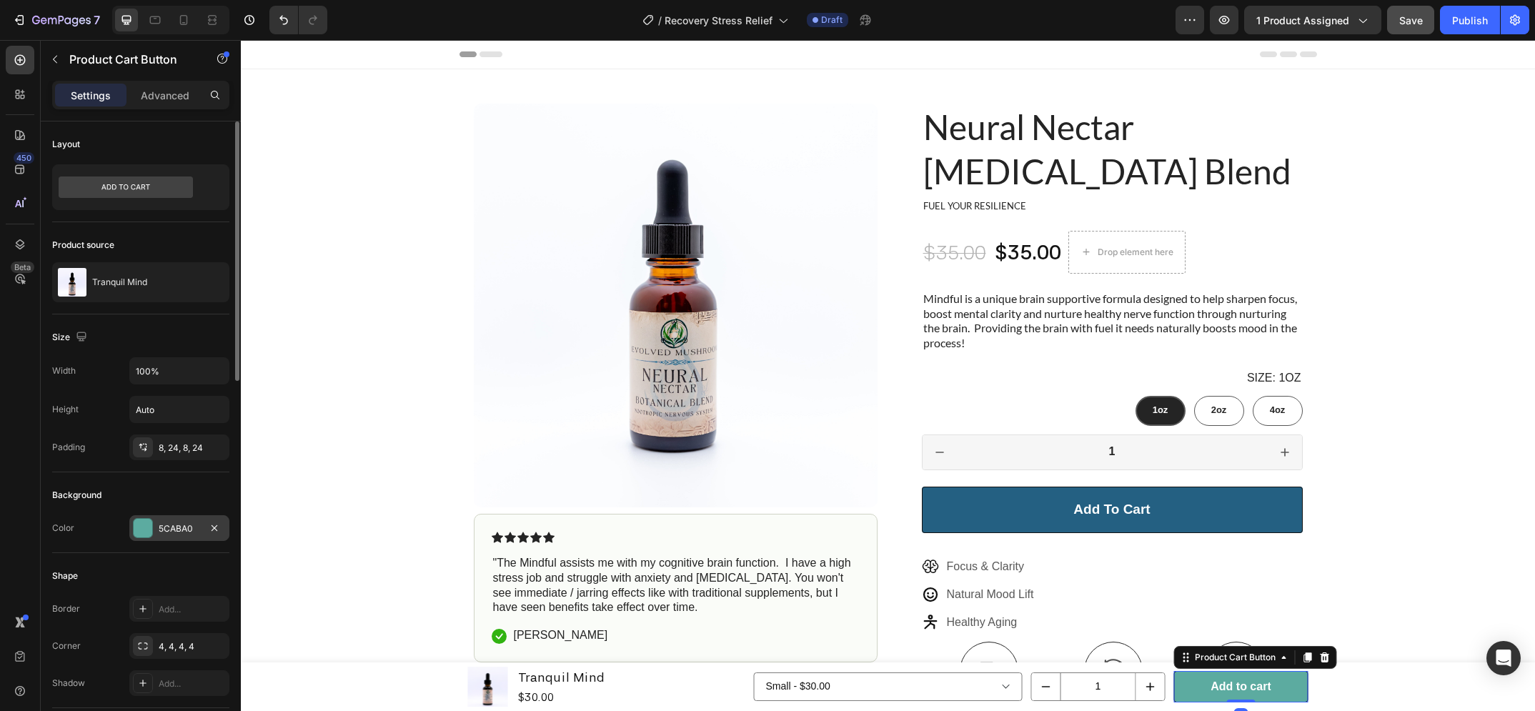
click at [192, 532] on div "5CABA0" at bounding box center [179, 528] width 41 height 13
click at [212, 525] on icon "button" at bounding box center [214, 527] width 11 height 11
click at [191, 529] on div "Add..." at bounding box center [192, 528] width 67 height 13
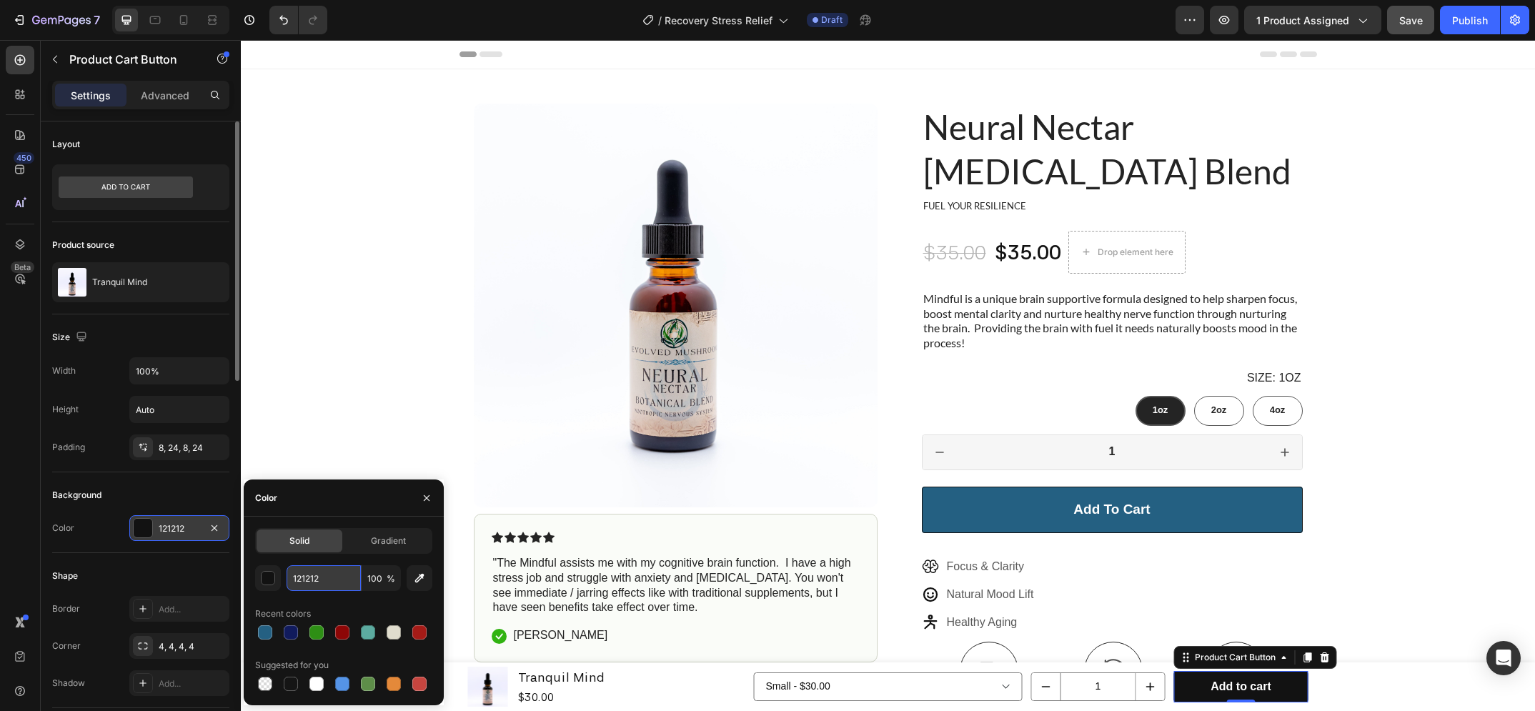
click at [309, 575] on input "121212" at bounding box center [324, 578] width 74 height 26
paste input "#24608"
type input "#246082"
click at [381, 433] on div "Product Images Icon Icon Icon Icon Icon Icon List "The Mindful assists me with …" at bounding box center [888, 499] width 1294 height 861
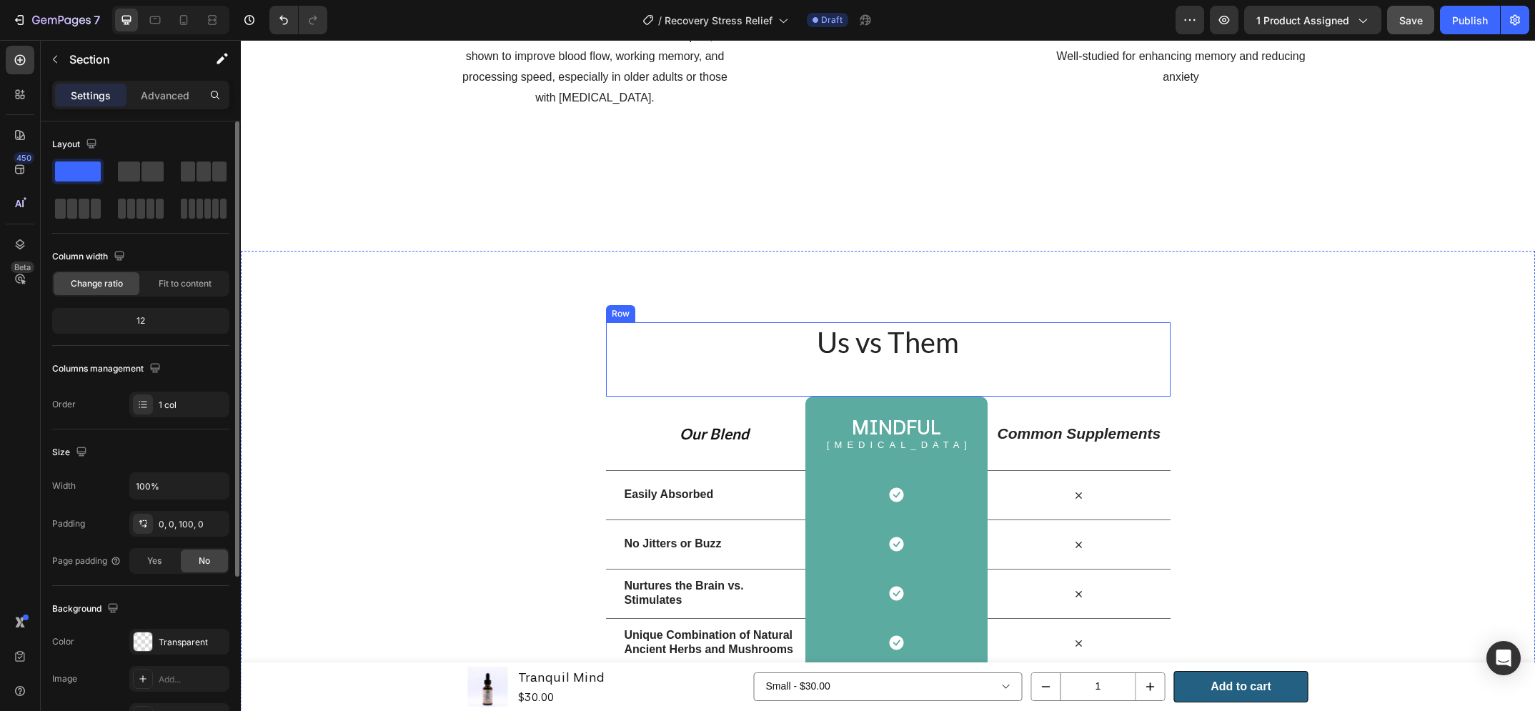
scroll to position [1438, 0]
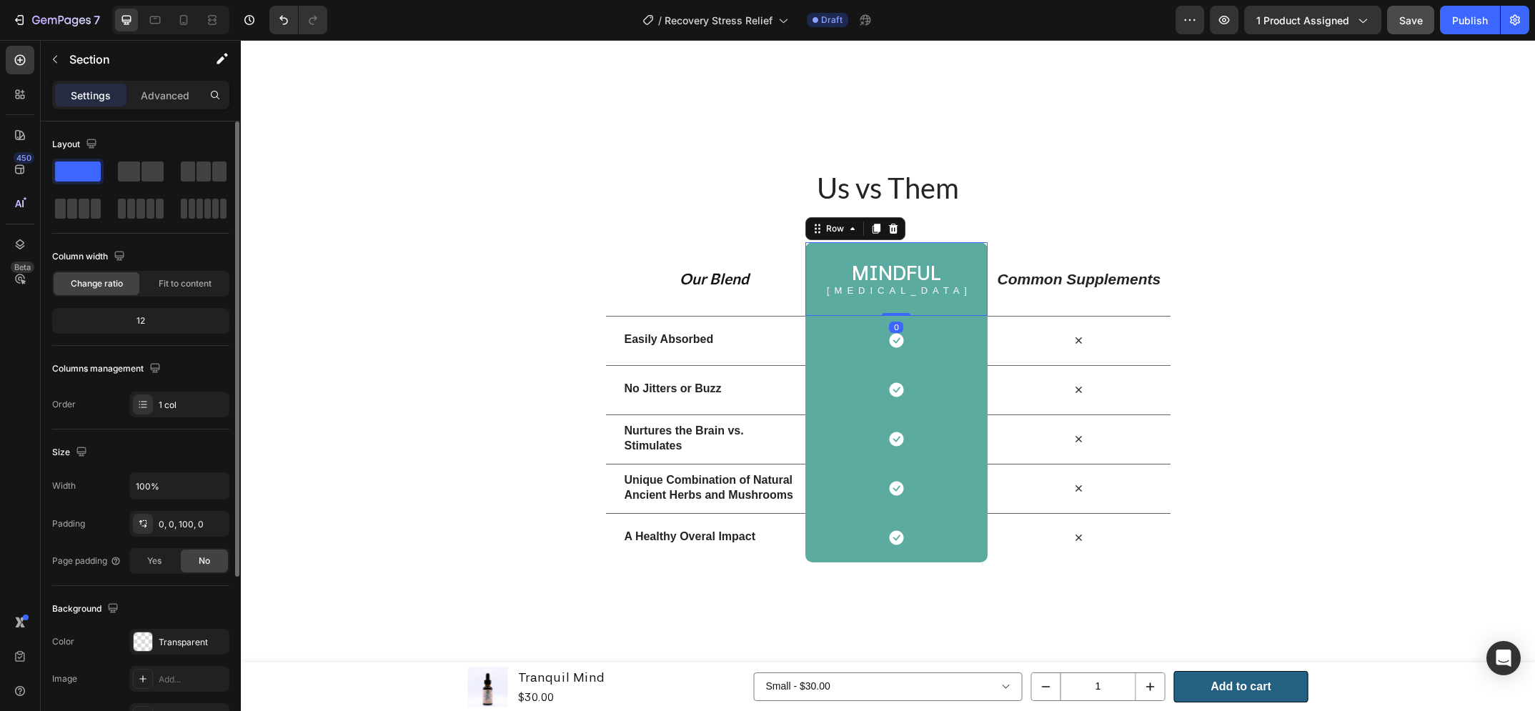
click at [950, 316] on div "Mindful Heading Nootropic Text Block Row 0" at bounding box center [897, 279] width 182 height 74
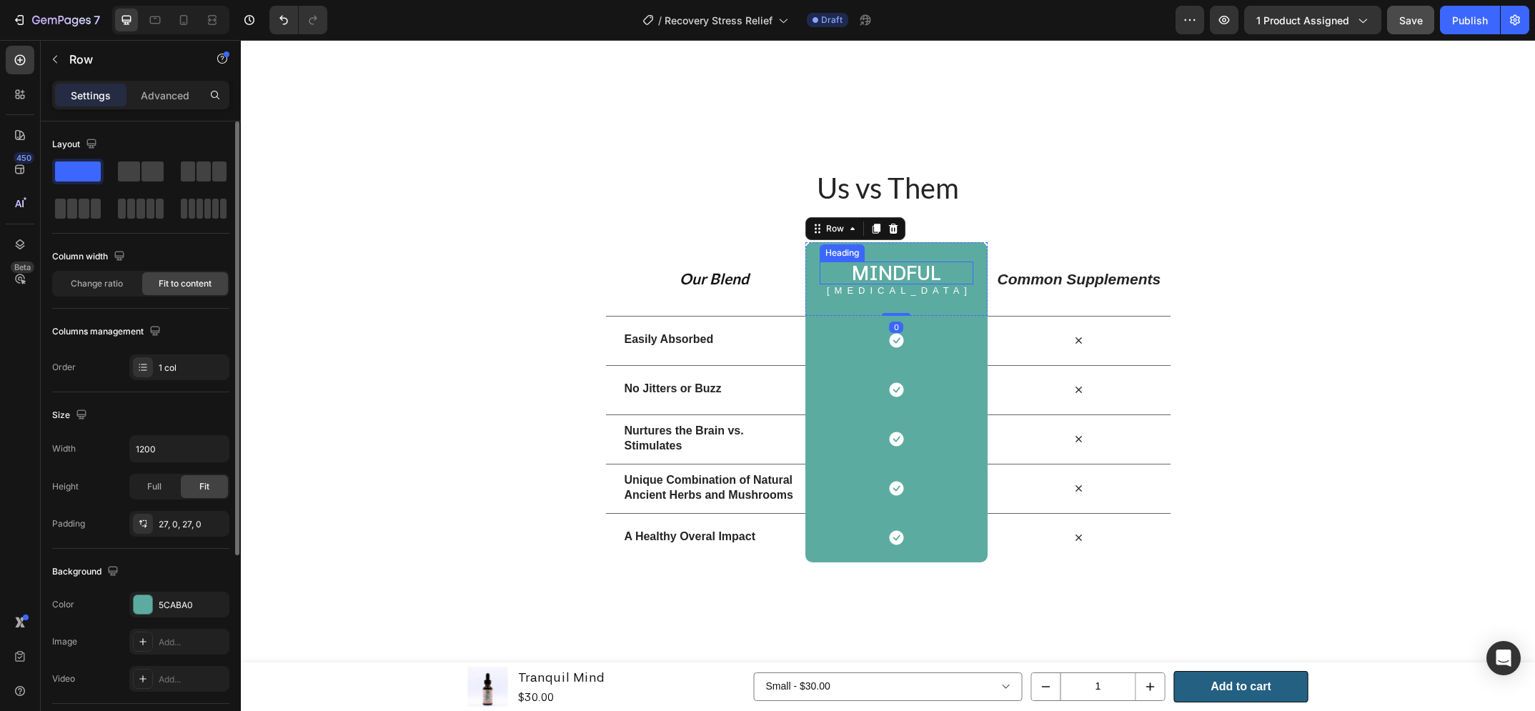
click at [897, 284] on h2 "Mindful" at bounding box center [897, 273] width 154 height 23
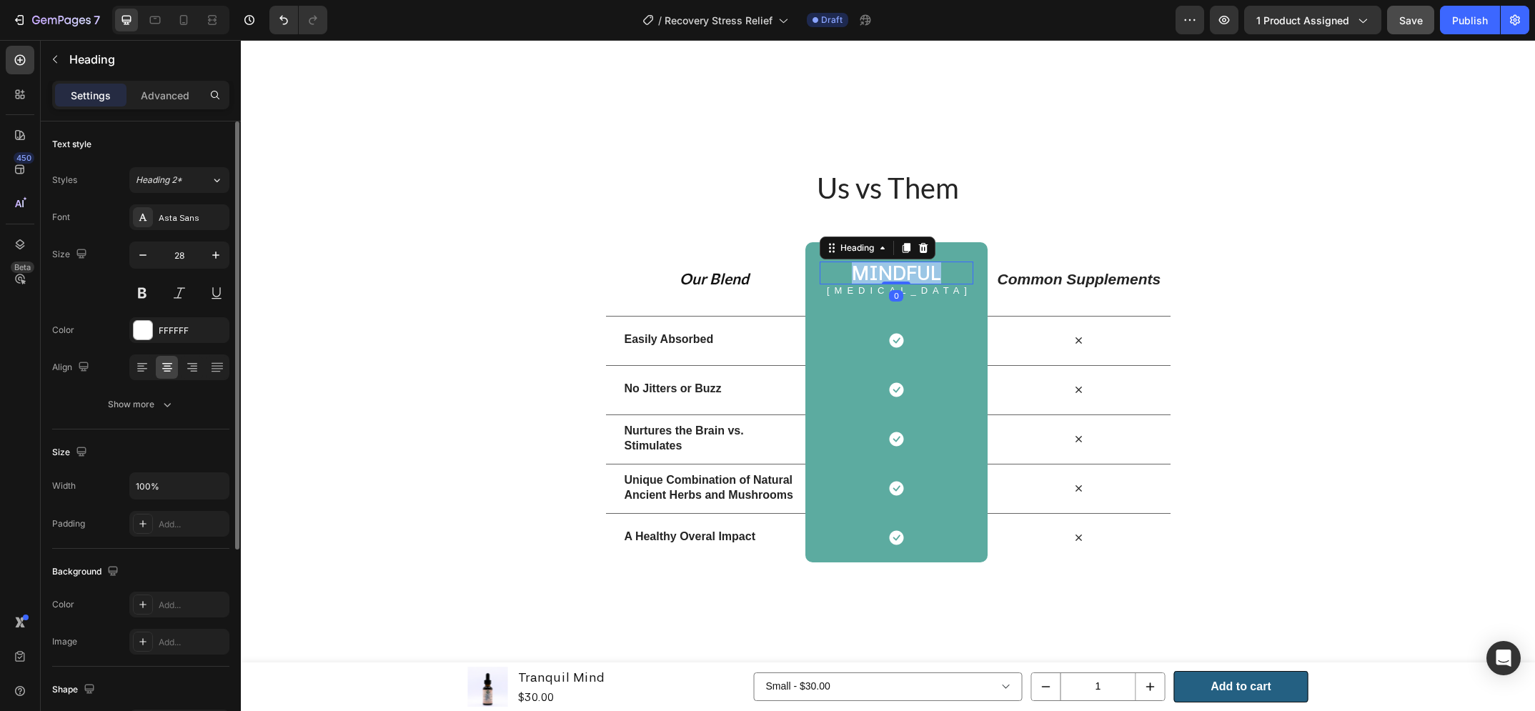
click at [897, 284] on h2 "Mindful" at bounding box center [897, 273] width 154 height 23
click at [875, 295] on p "Nootropic" at bounding box center [899, 290] width 145 height 9
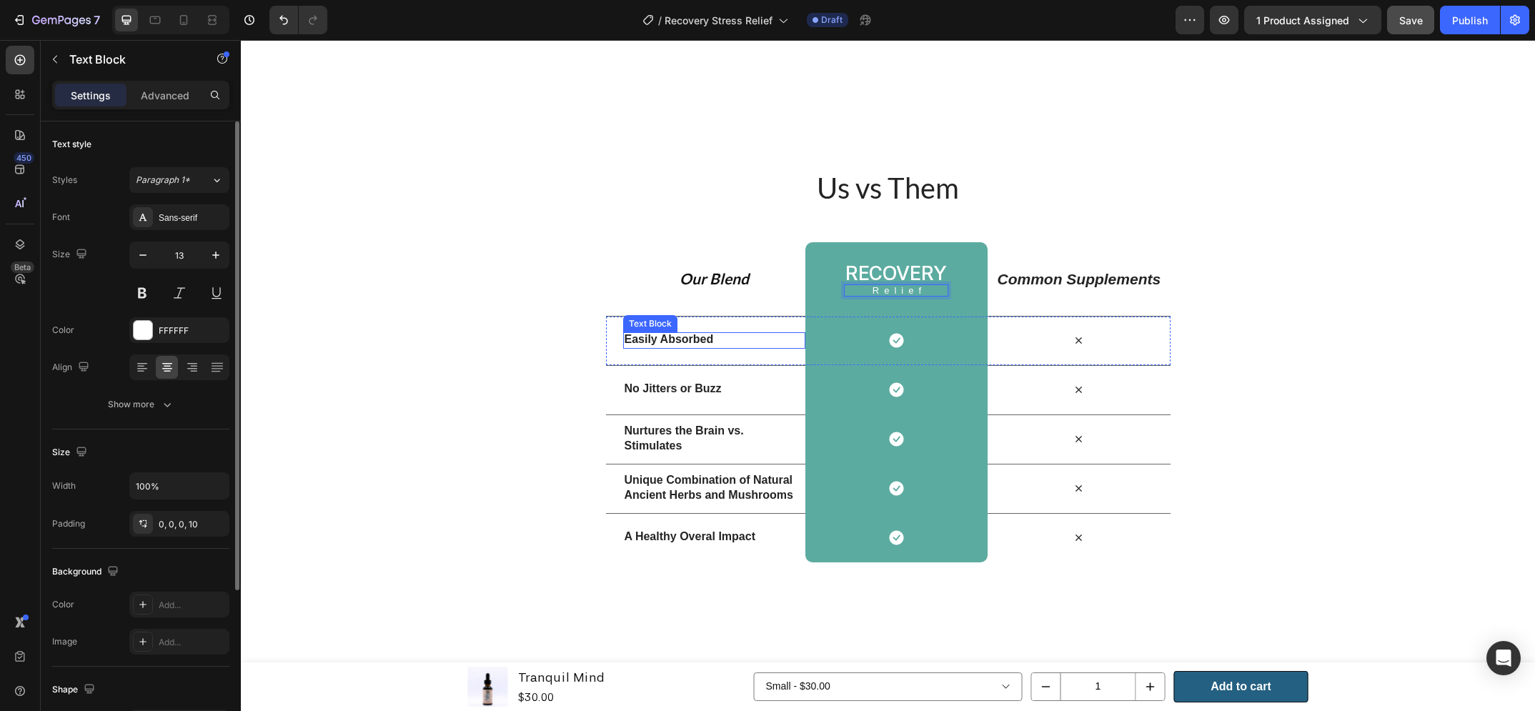
click at [690, 347] on p "Easily Absorbed" at bounding box center [714, 339] width 179 height 15
click at [699, 415] on div "No Jitters or Buzz Text Block" at bounding box center [714, 390] width 182 height 49
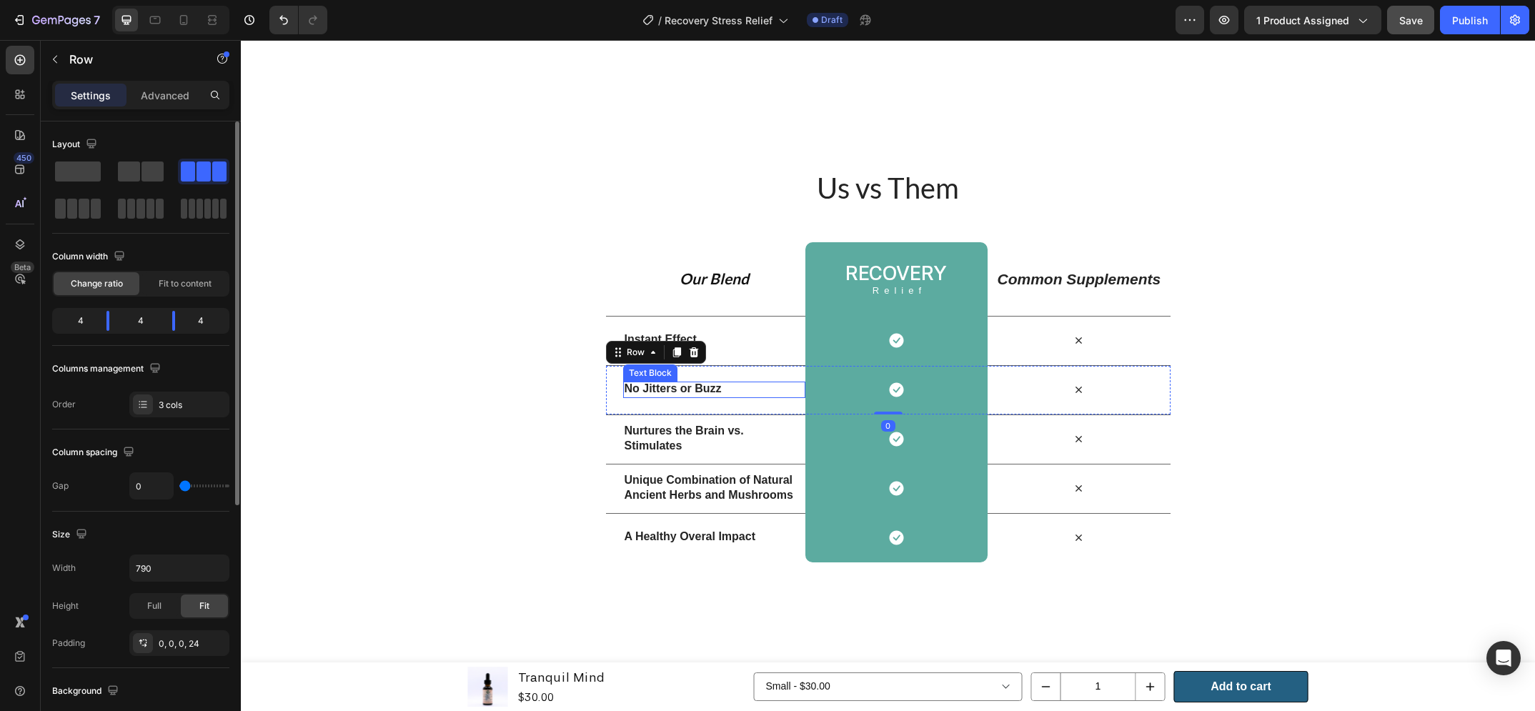
click at [699, 397] on p "No Jitters or Buzz" at bounding box center [714, 389] width 179 height 15
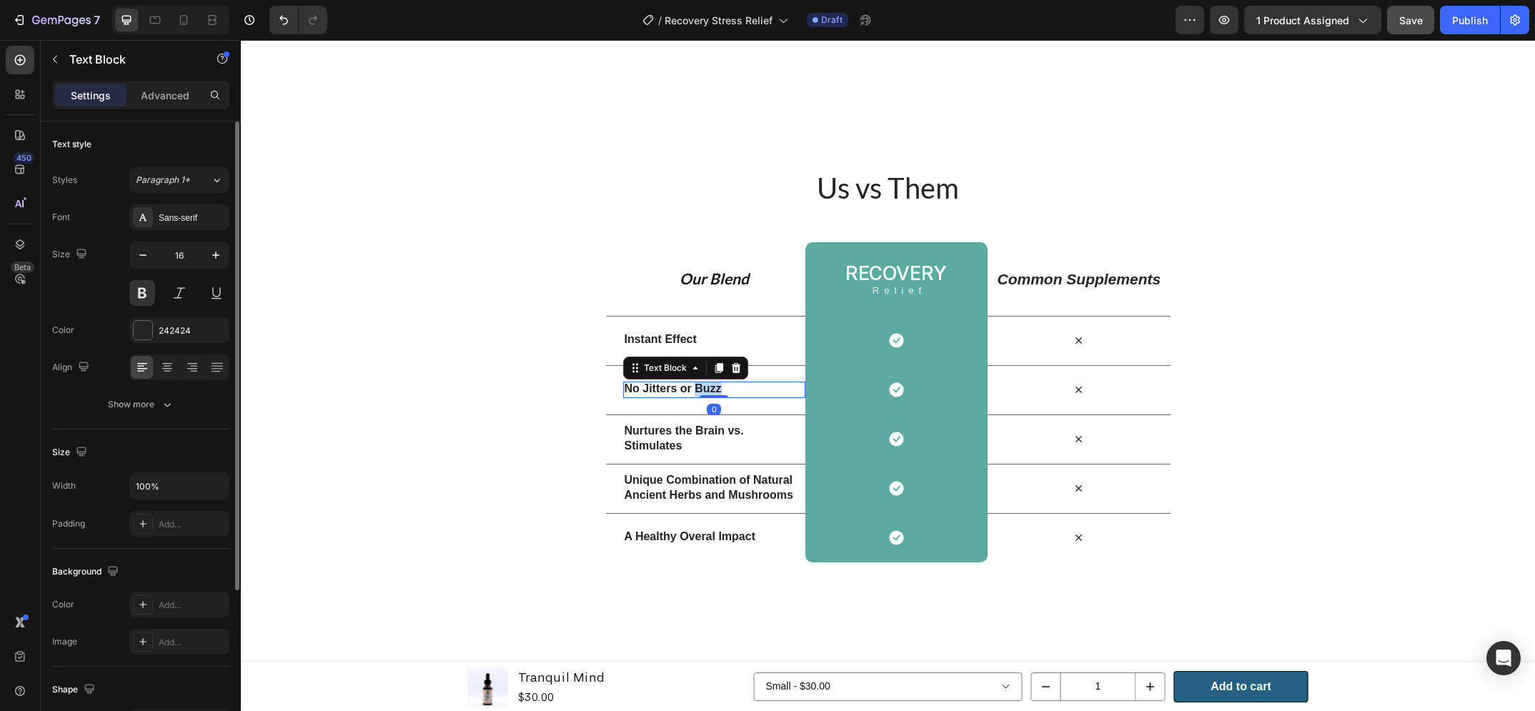
click at [699, 397] on p "No Jitters or Buzz" at bounding box center [714, 389] width 179 height 15
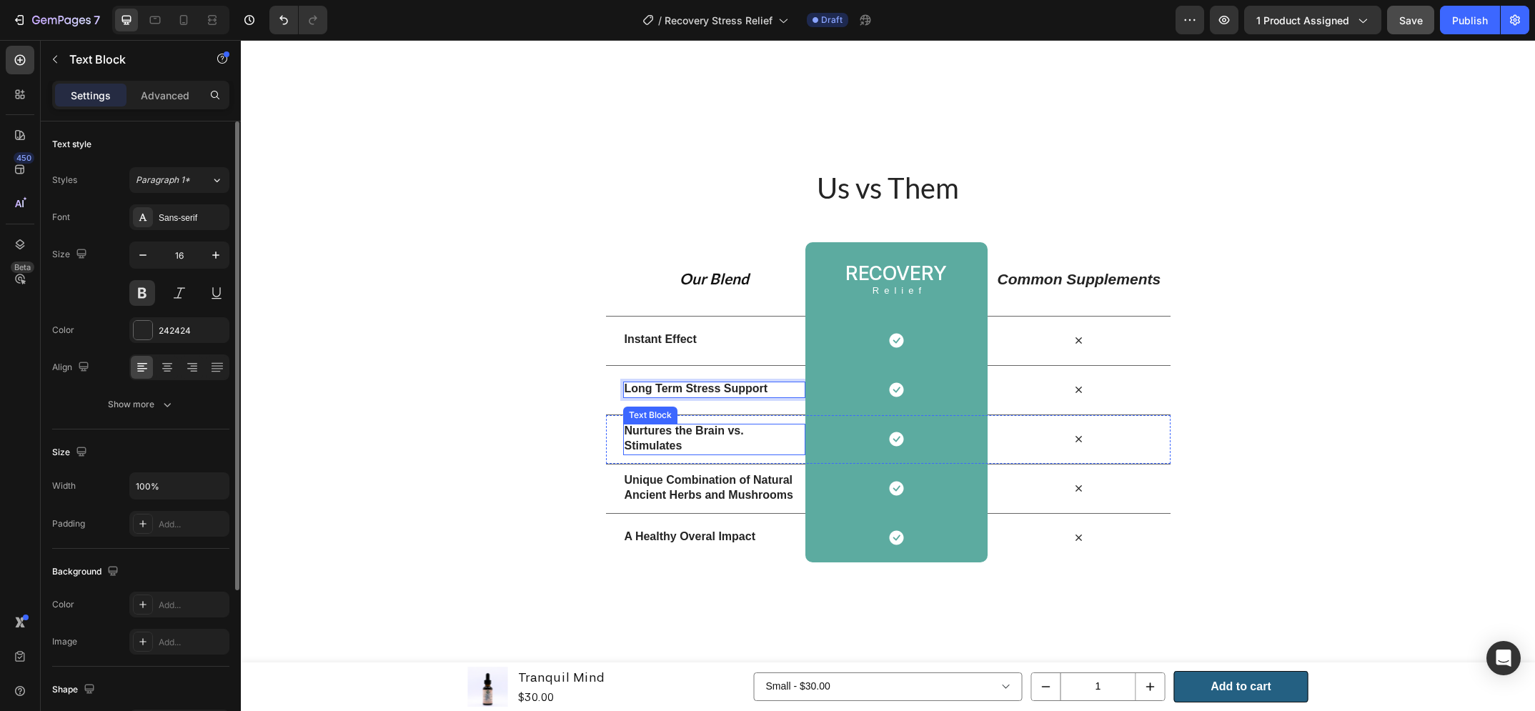
click at [678, 452] on strong "Nurtures the Brain vs. Stimulates" at bounding box center [684, 438] width 119 height 27
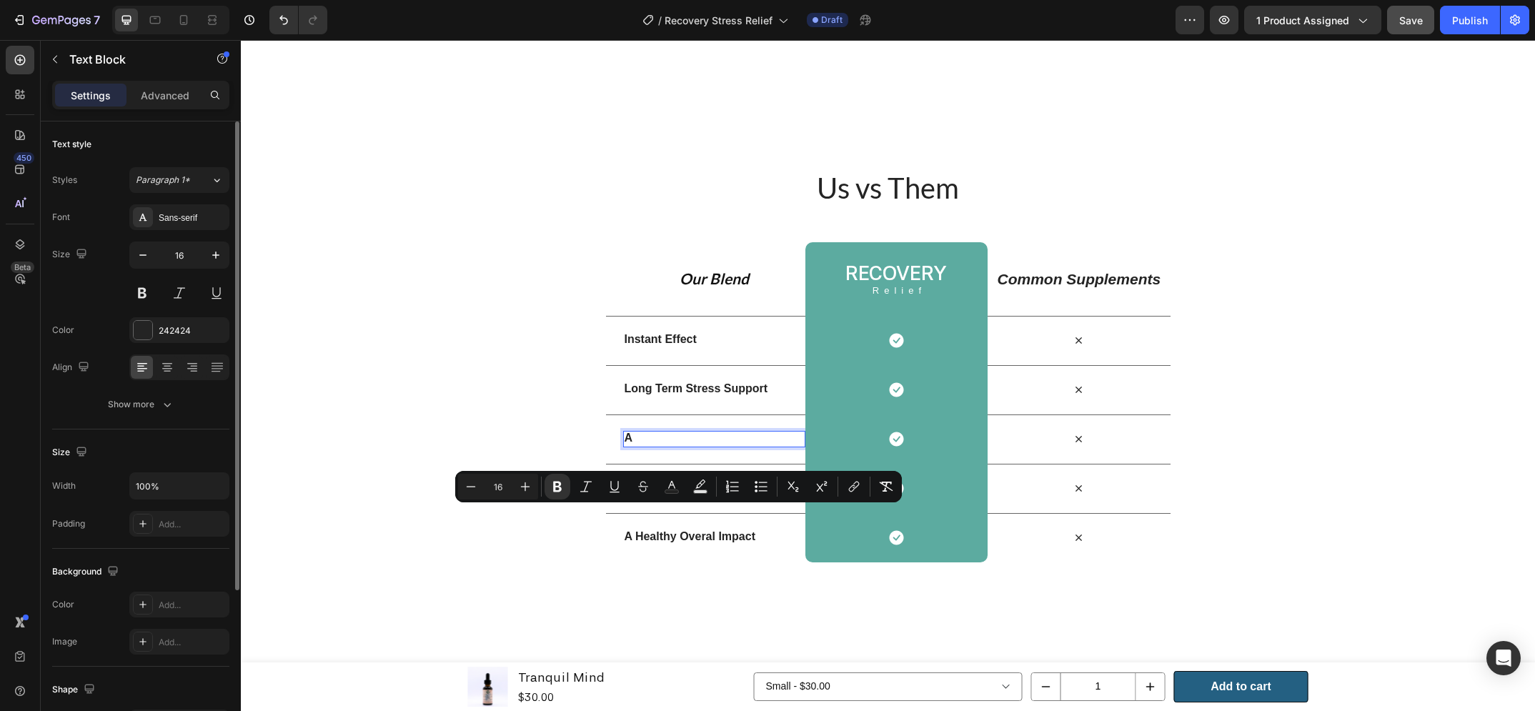
scroll to position [1446, 0]
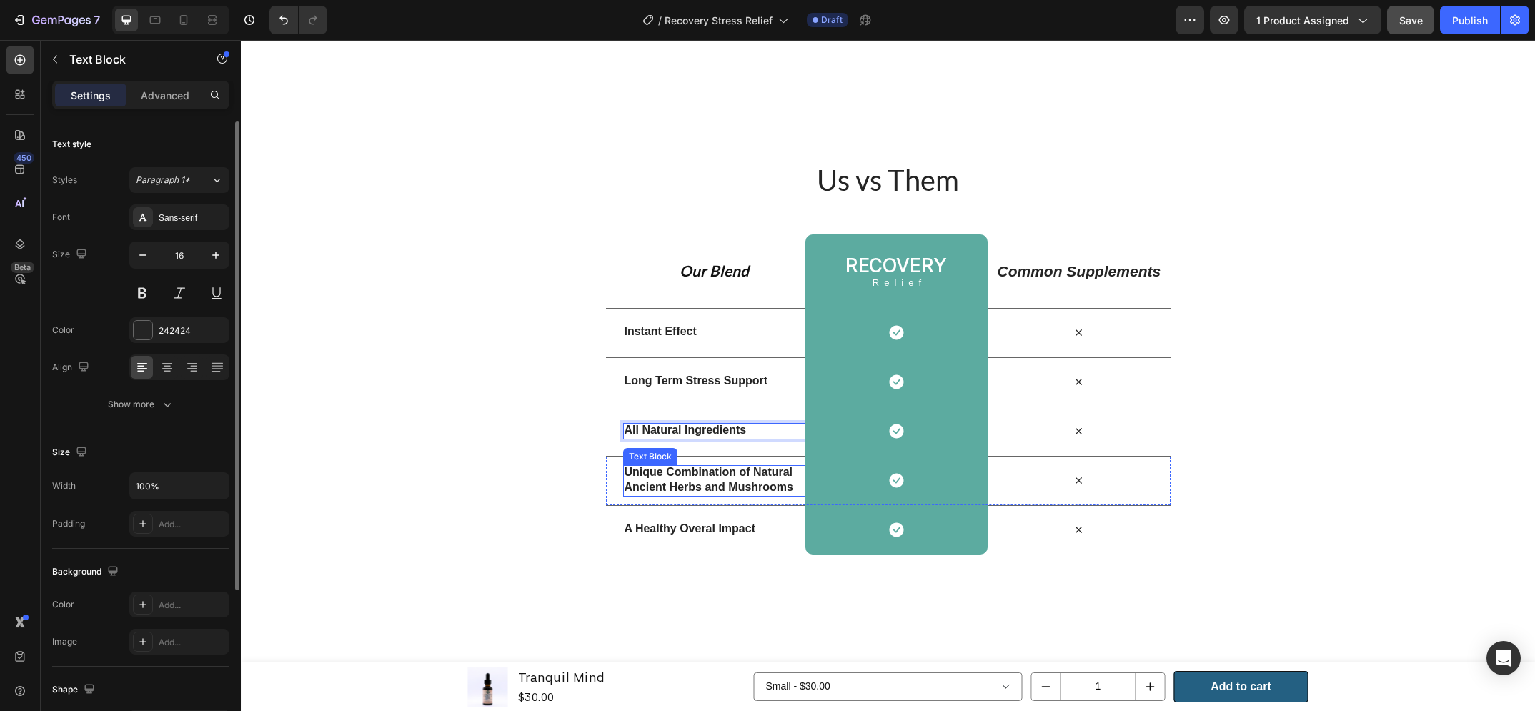
click at [658, 493] on strong "Unique Combination of Natural Ancient Herbs and Mushrooms" at bounding box center [709, 479] width 169 height 27
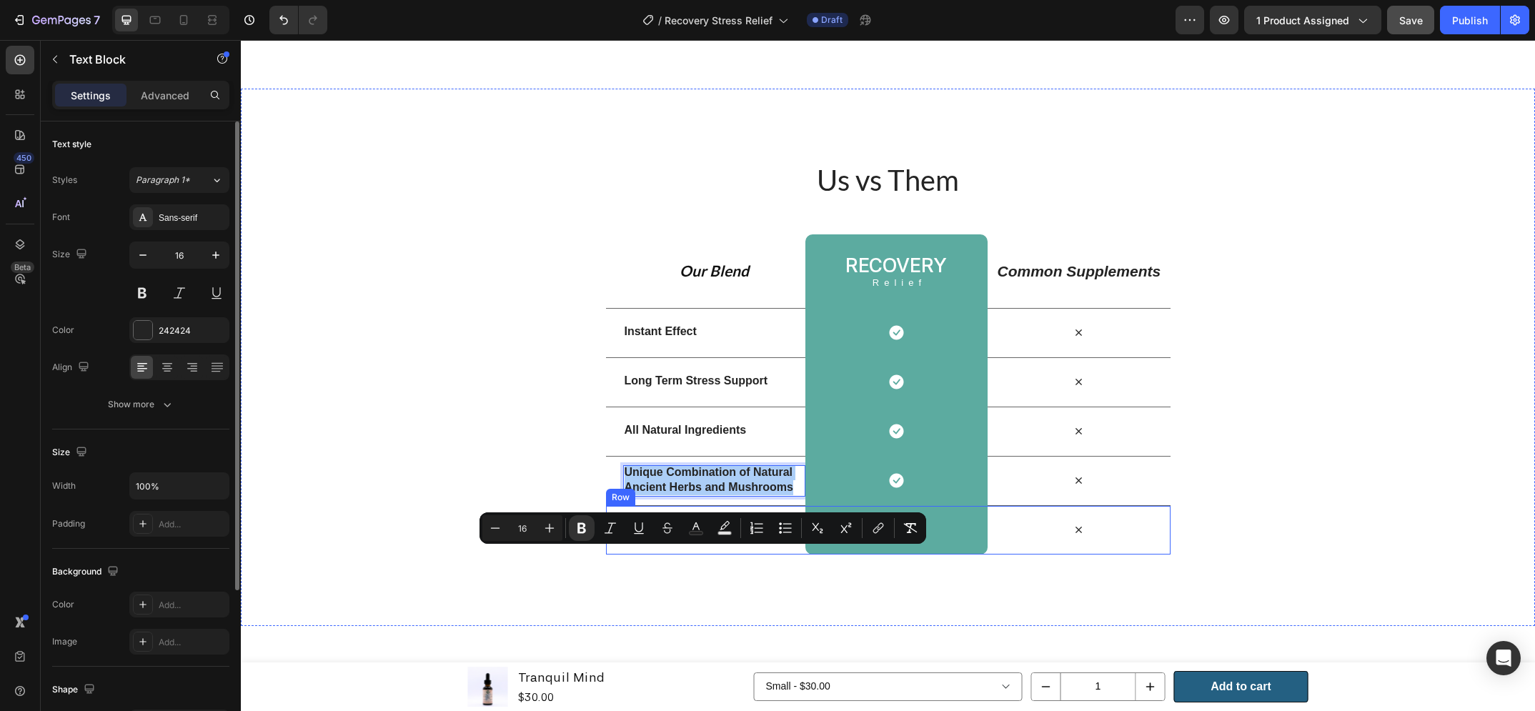
click at [700, 535] on strong "A Healthy Overal Impact" at bounding box center [690, 528] width 131 height 12
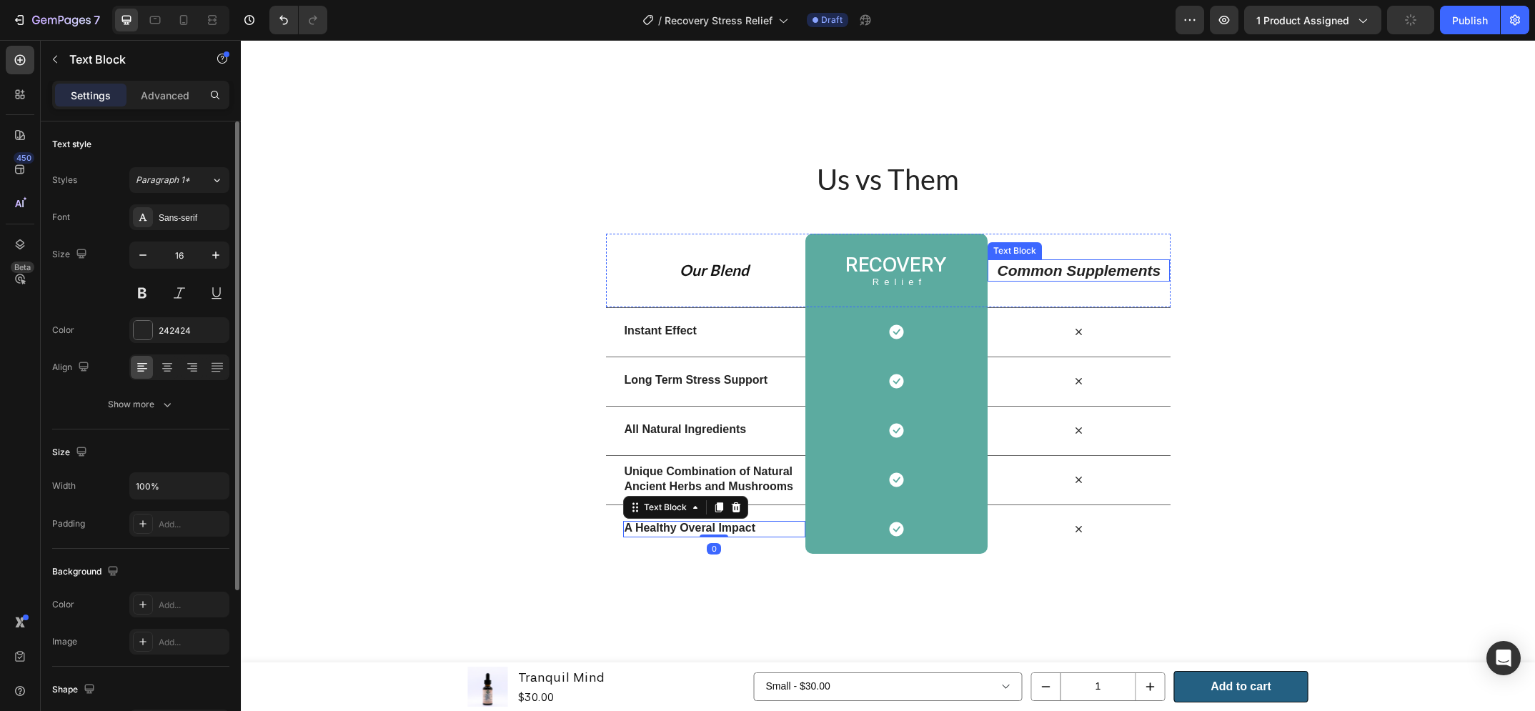
scroll to position [1568, 0]
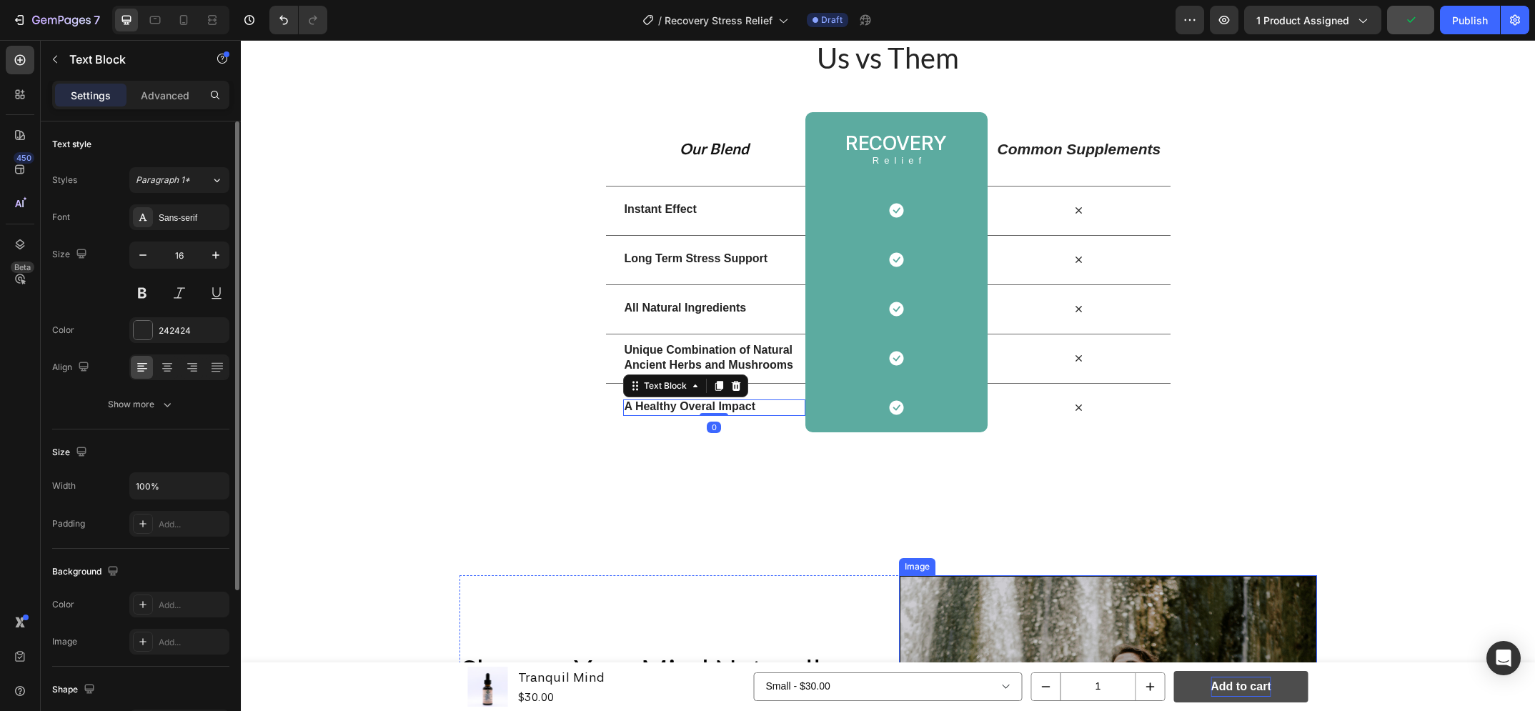
click at [1250, 679] on div "Add to cart" at bounding box center [1241, 687] width 60 height 21
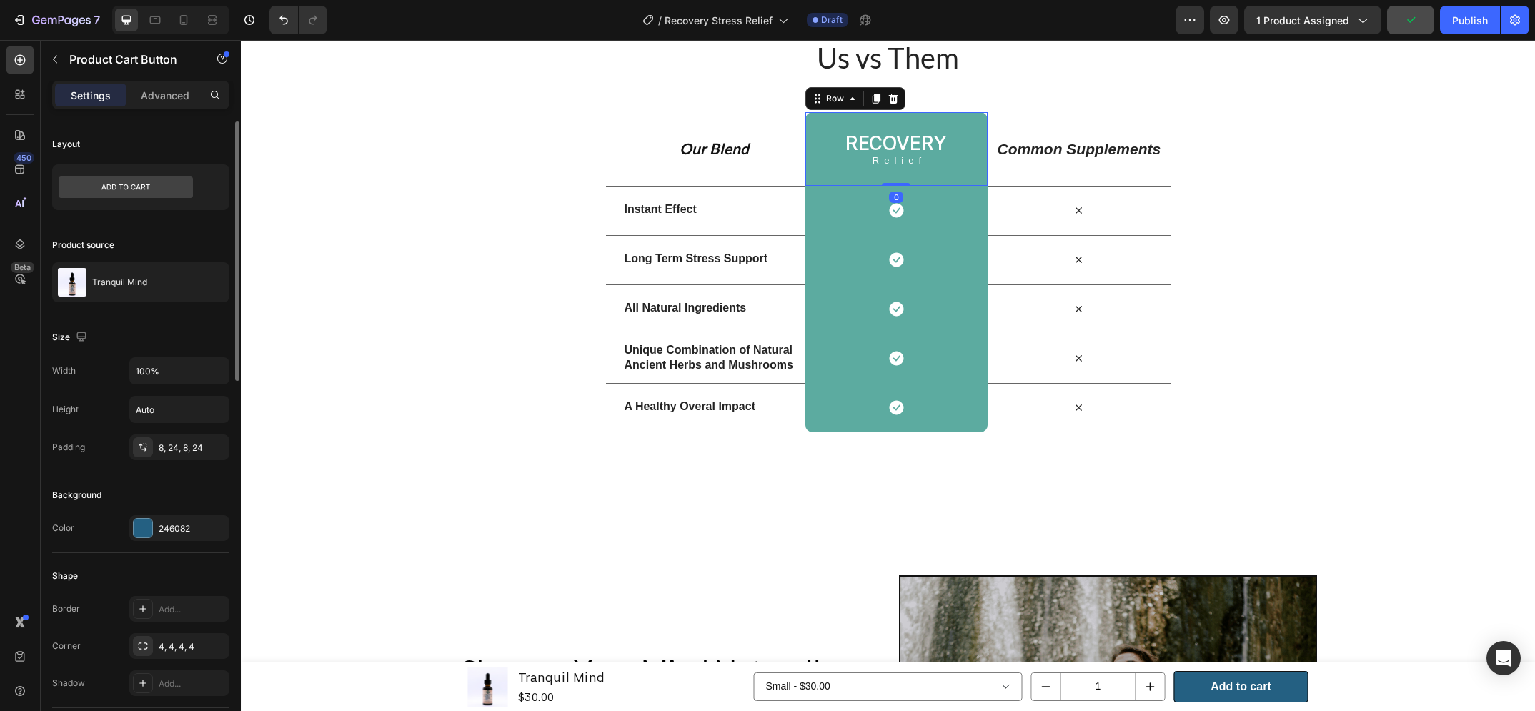
click at [950, 186] on div "Recovery Heading Relief Text Block Row 0" at bounding box center [897, 149] width 182 height 74
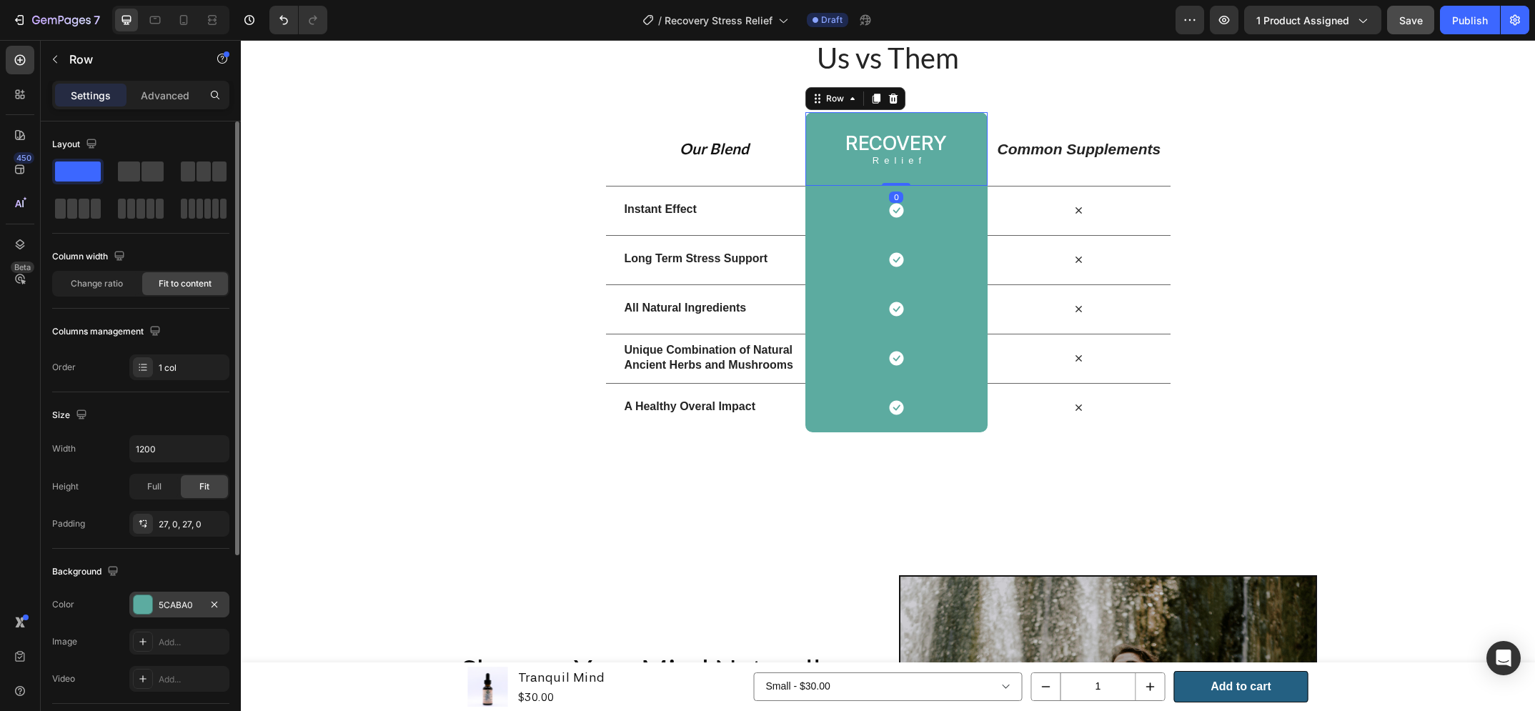
click at [166, 610] on div "5CABA0" at bounding box center [179, 605] width 41 height 13
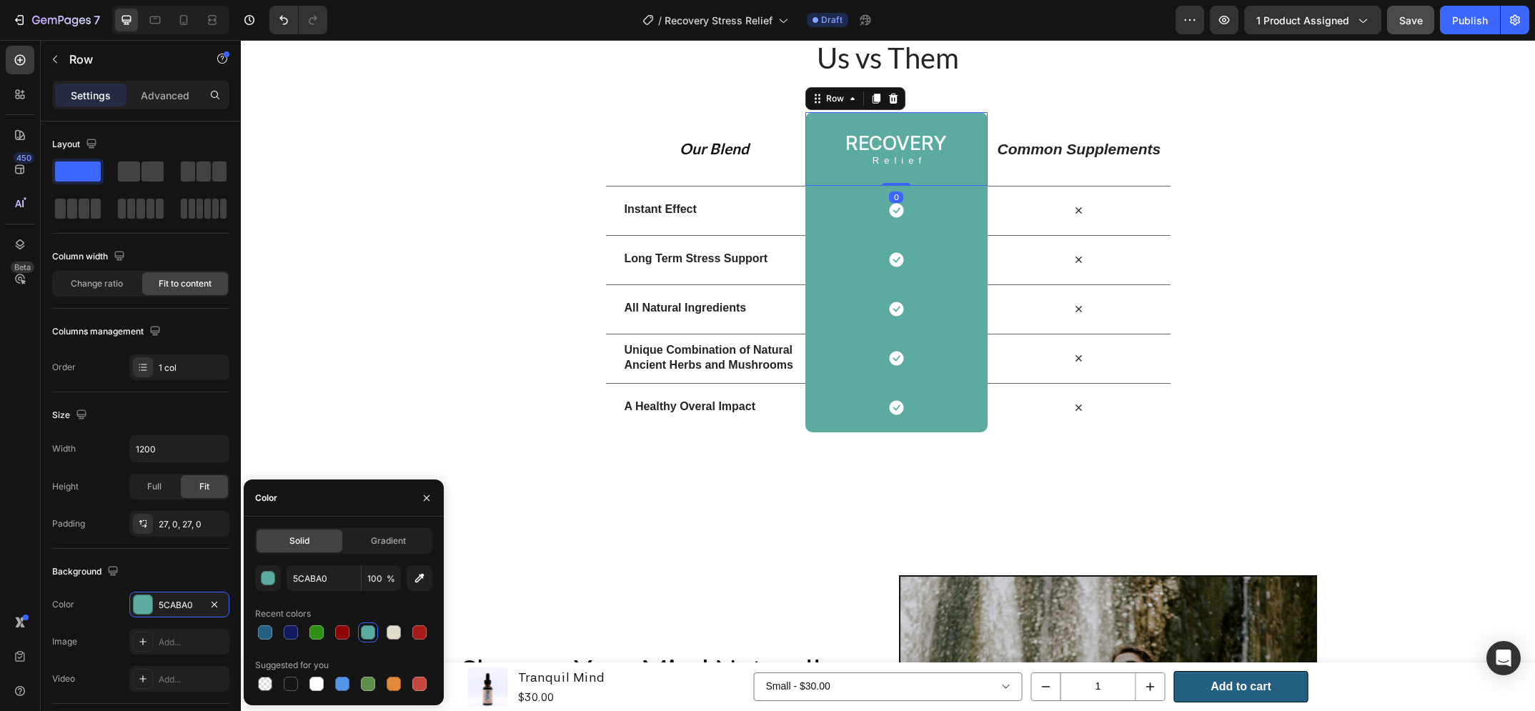
click at [262, 644] on div "5CABA0 100 % Recent colors Suggested for you" at bounding box center [343, 629] width 177 height 129
click at [261, 639] on div at bounding box center [265, 632] width 14 height 14
type input "246082"
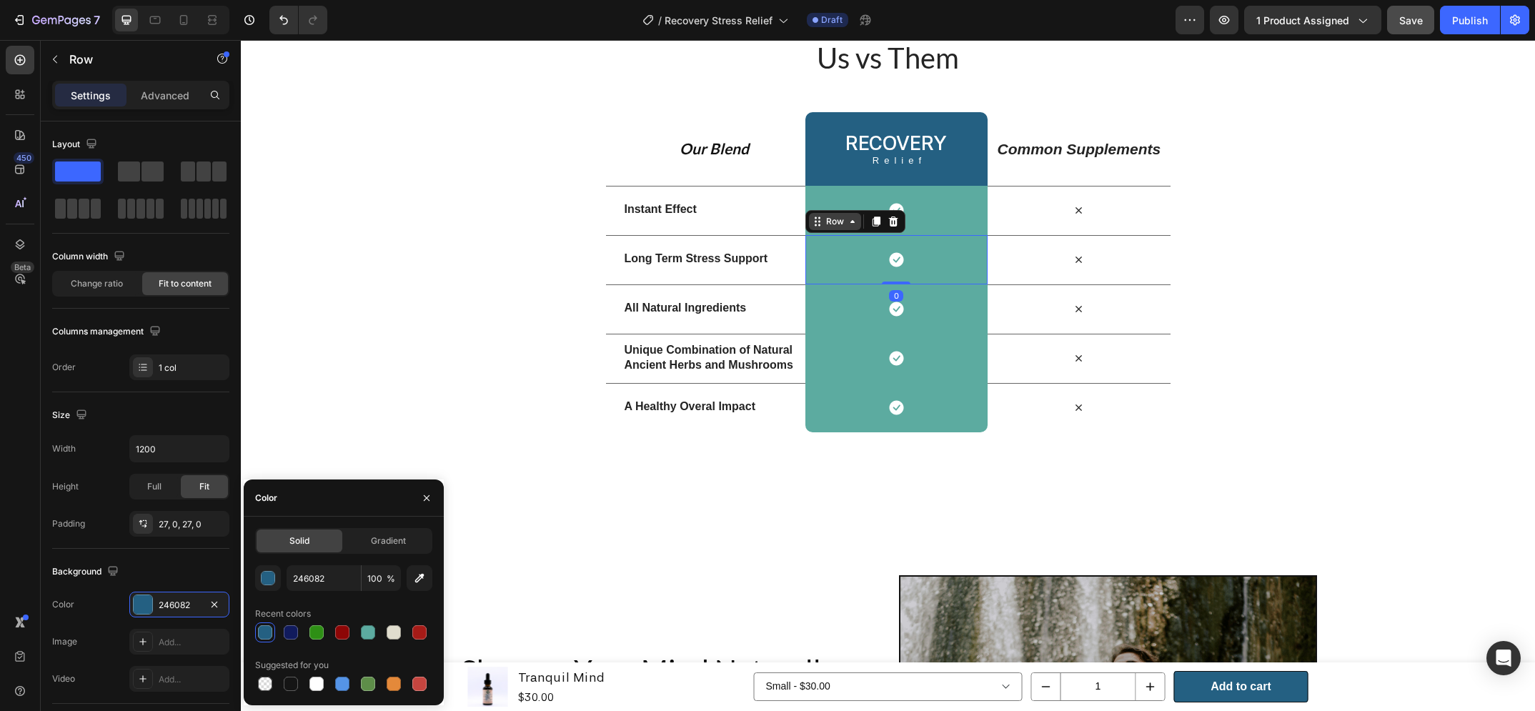
click at [821, 230] on div "Row" at bounding box center [835, 221] width 52 height 17
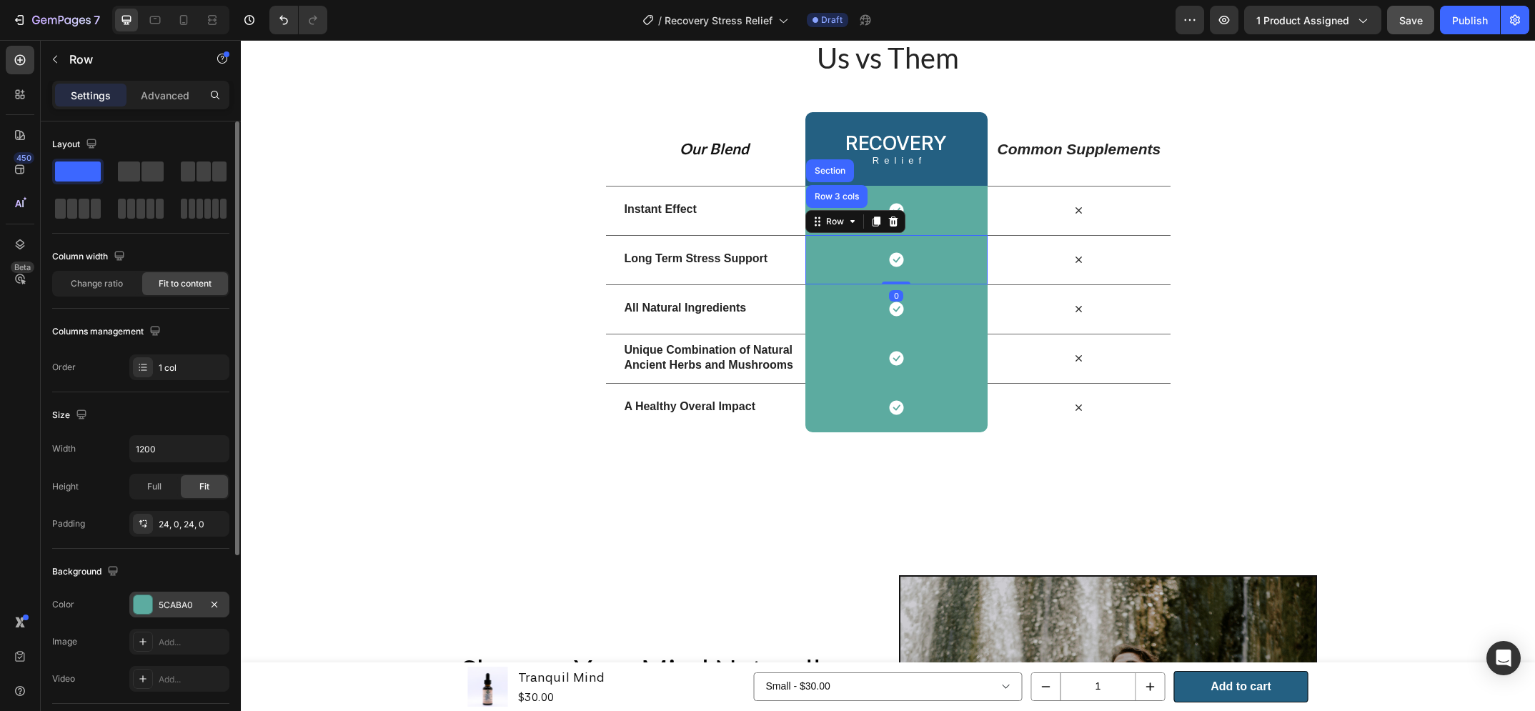
click at [149, 600] on div at bounding box center [143, 604] width 19 height 19
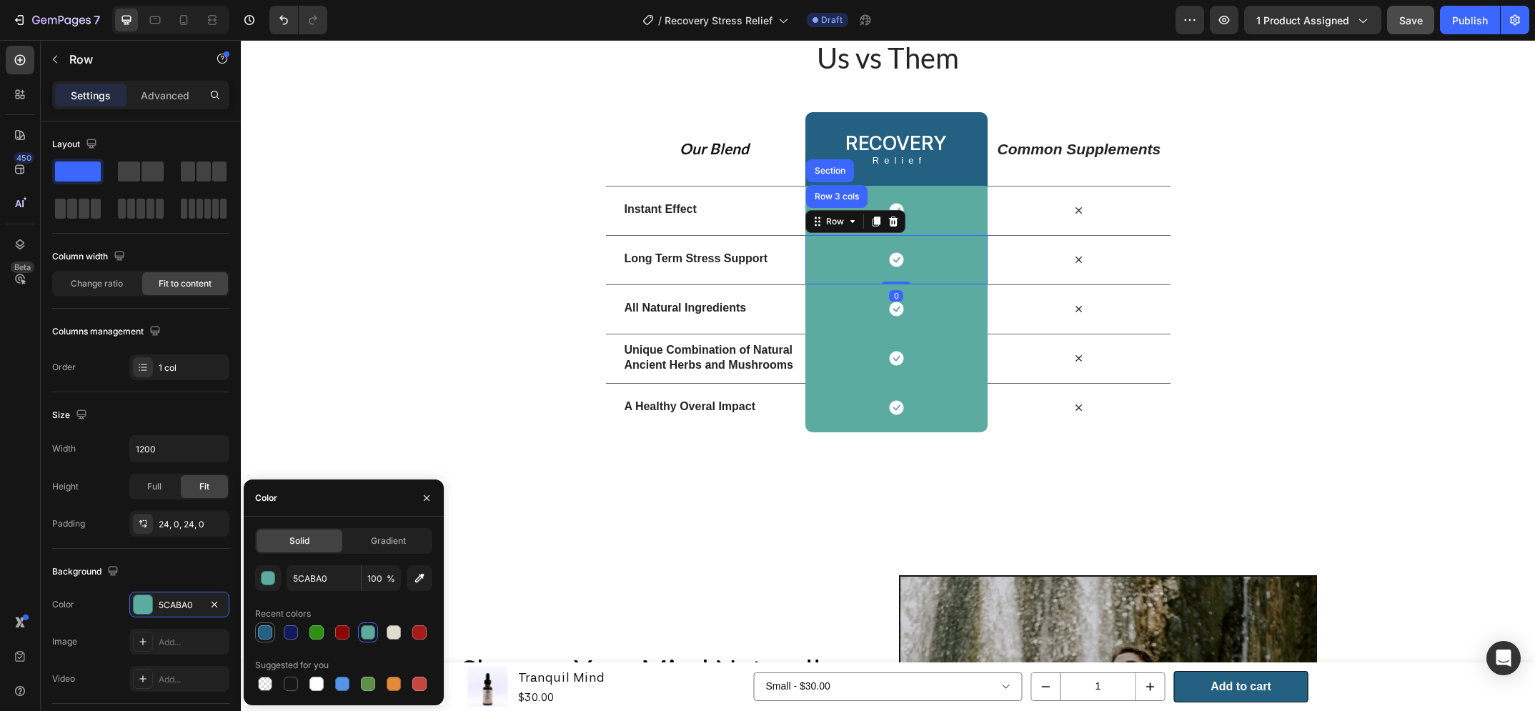
click at [271, 630] on div at bounding box center [265, 632] width 14 height 14
type input "246082"
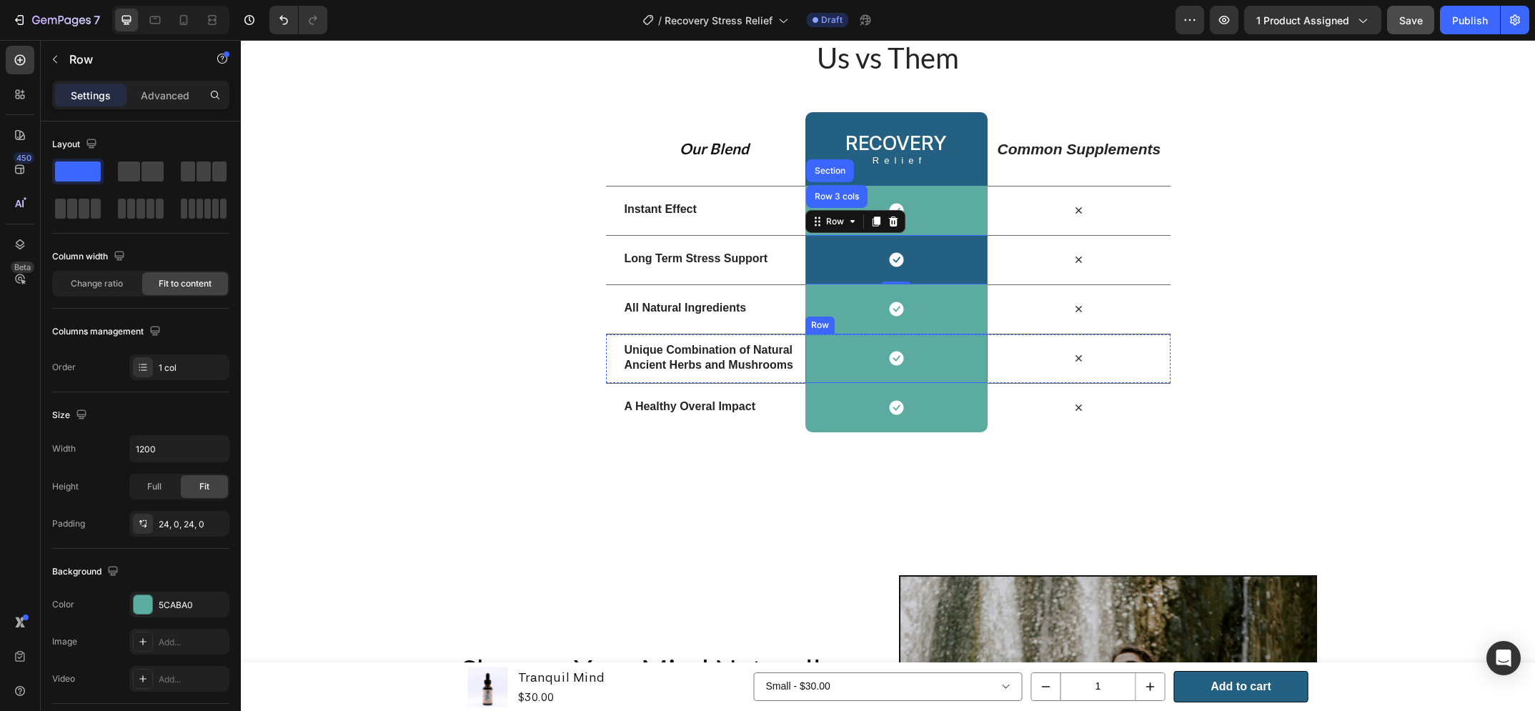
click at [835, 334] on div "Icon Row" at bounding box center [897, 308] width 182 height 49
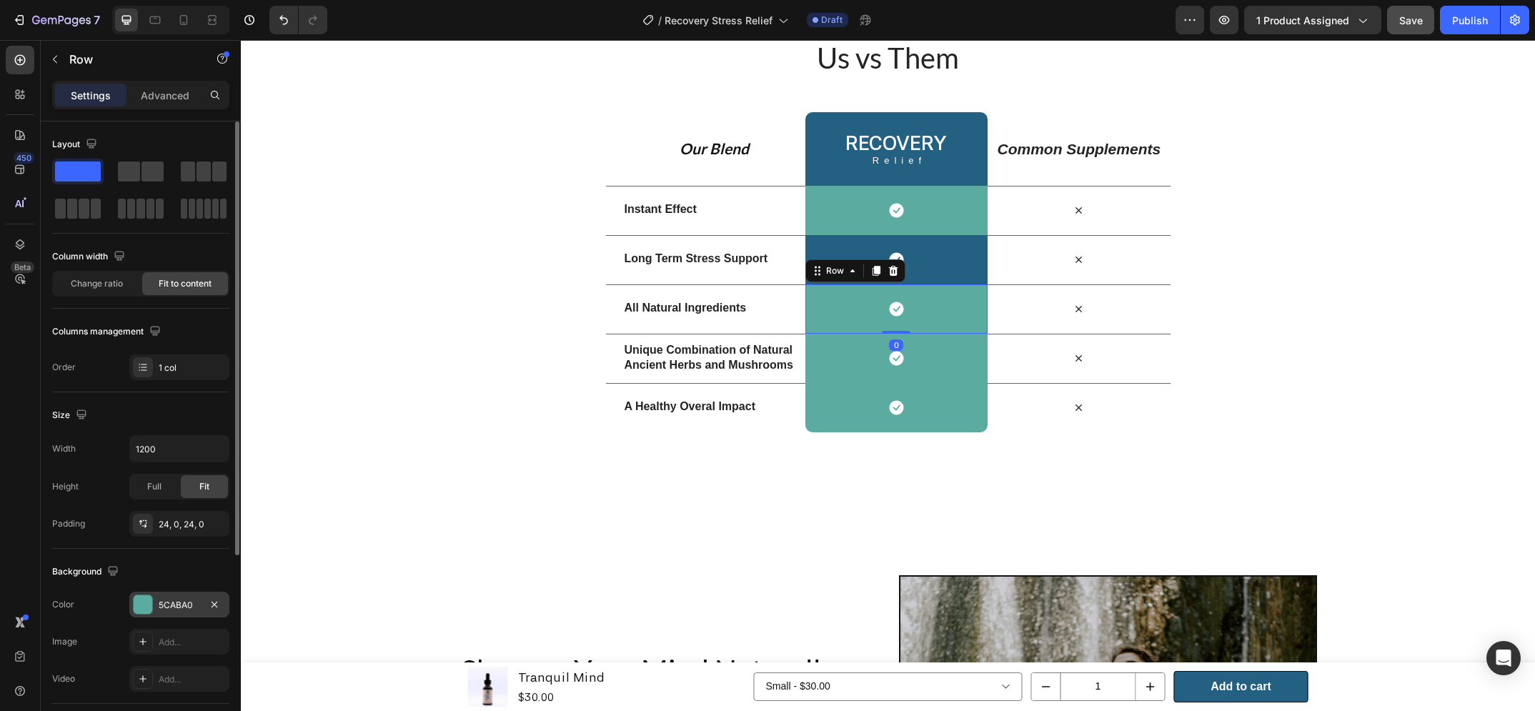
click at [172, 600] on div "5CABA0" at bounding box center [179, 605] width 41 height 13
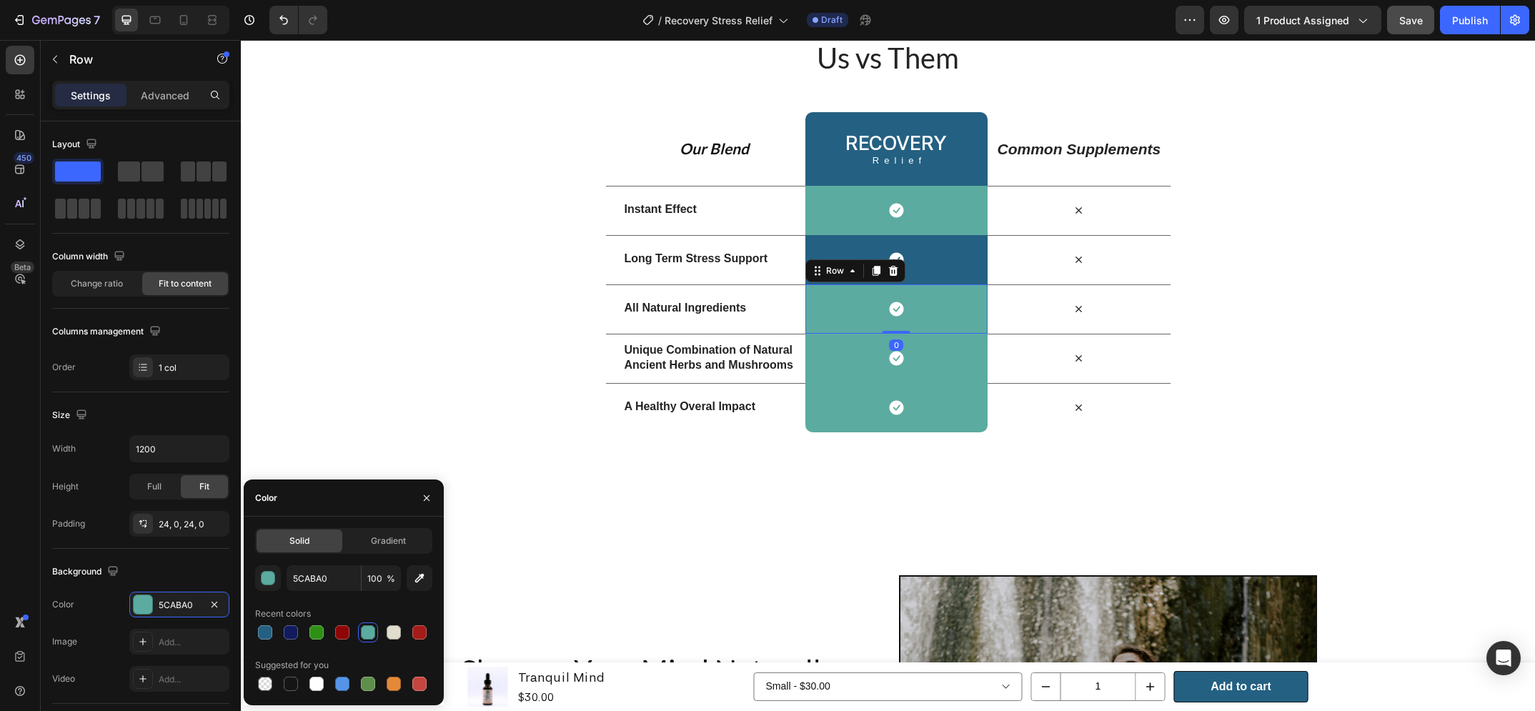
click at [264, 628] on div at bounding box center [265, 632] width 14 height 14
type input "246082"
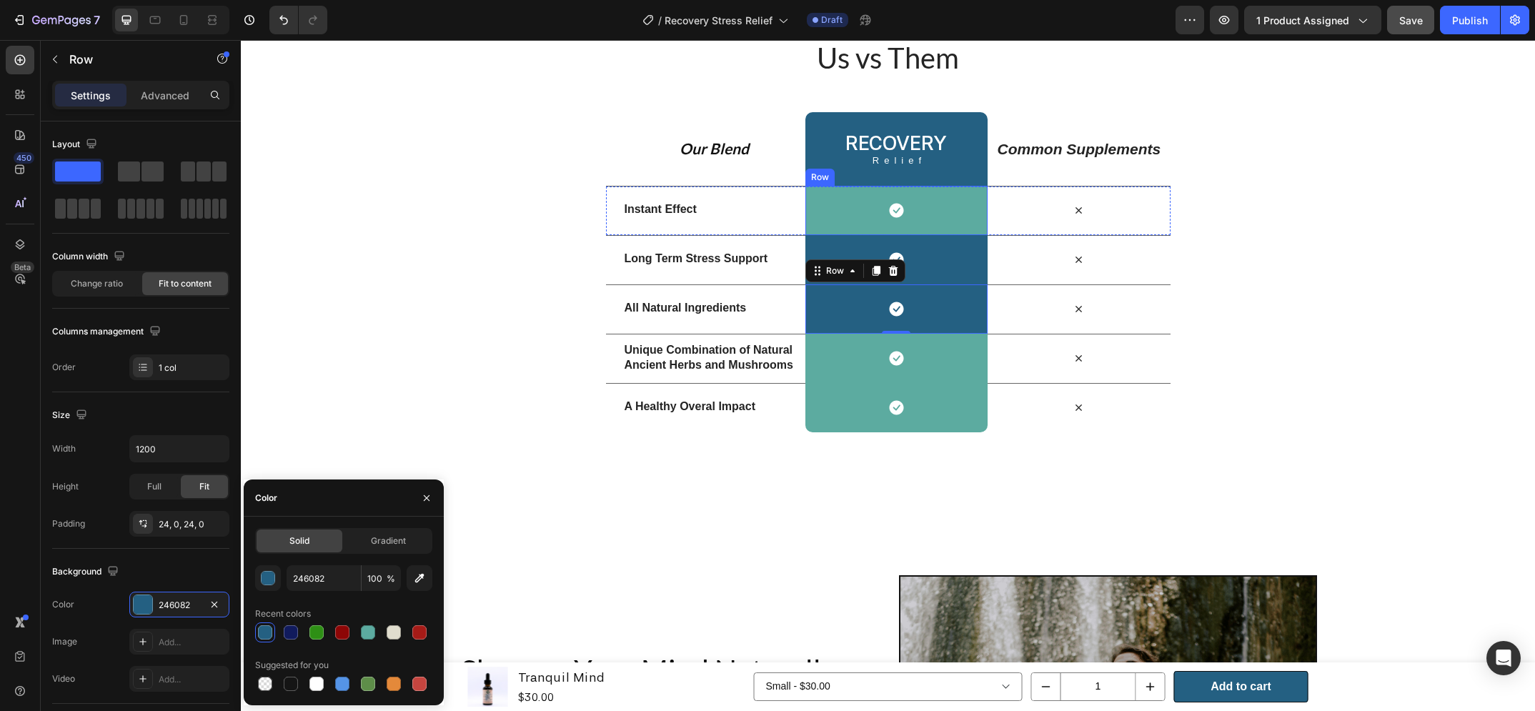
click at [852, 235] on div "Icon Row" at bounding box center [897, 210] width 182 height 49
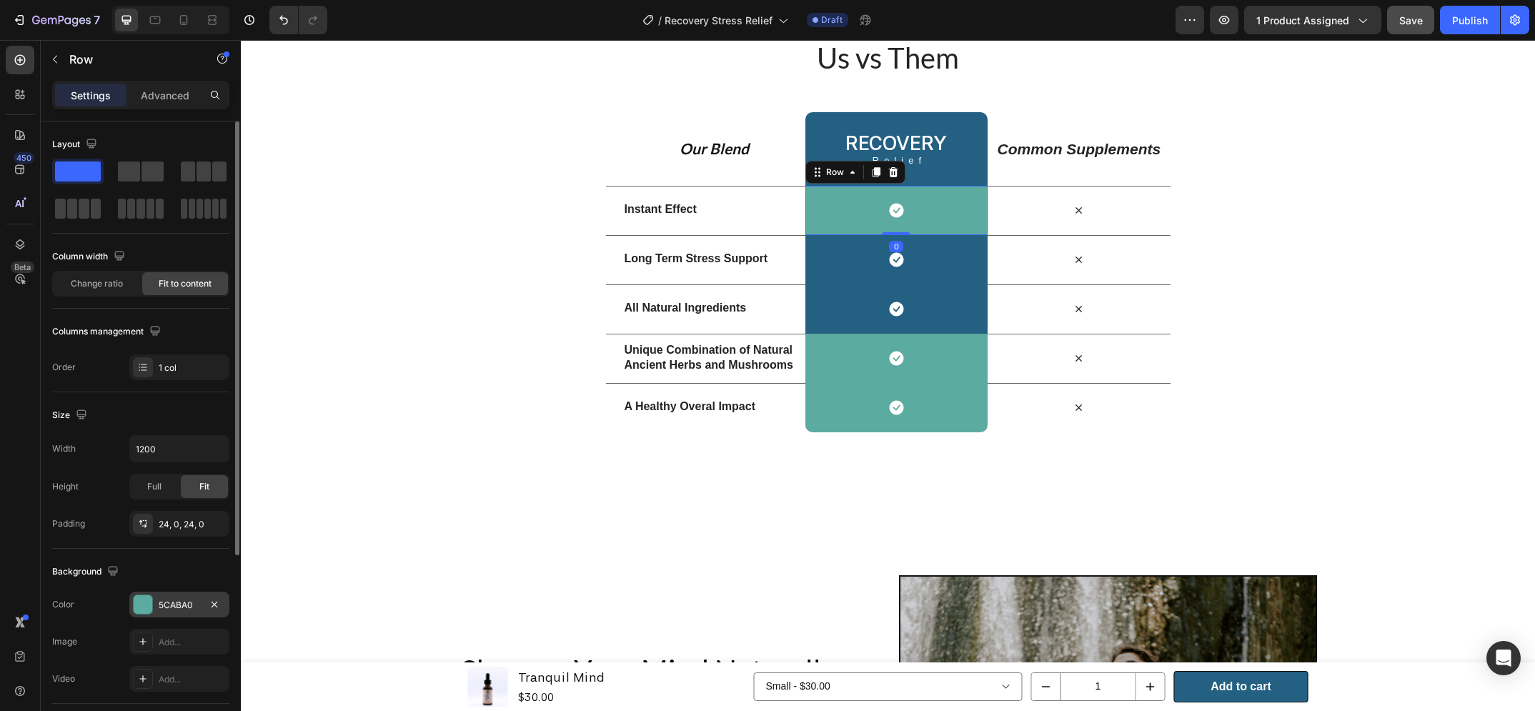
click at [159, 605] on div "5CABA0" at bounding box center [179, 605] width 41 height 13
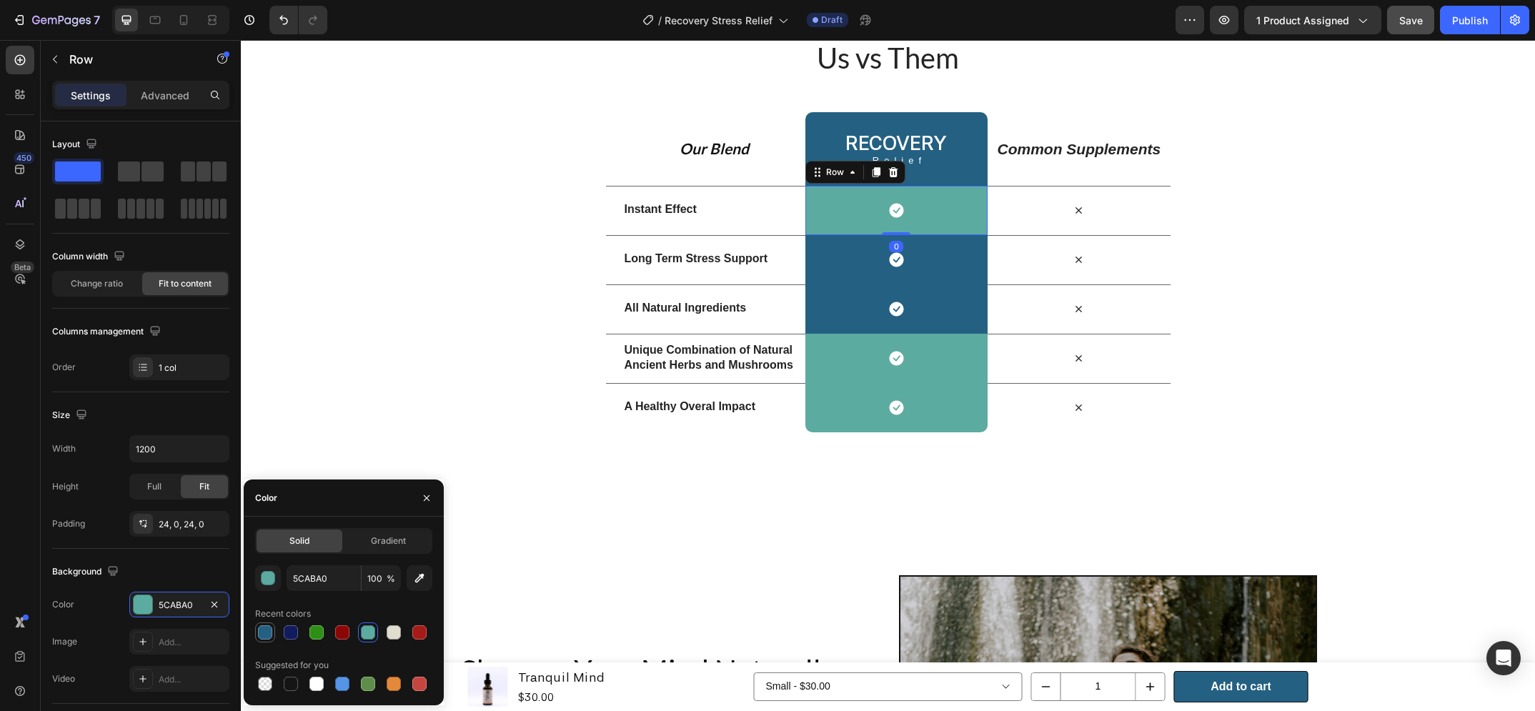
click at [263, 626] on div at bounding box center [265, 632] width 14 height 14
type input "246082"
click at [863, 383] on div "Icon Row" at bounding box center [897, 358] width 182 height 49
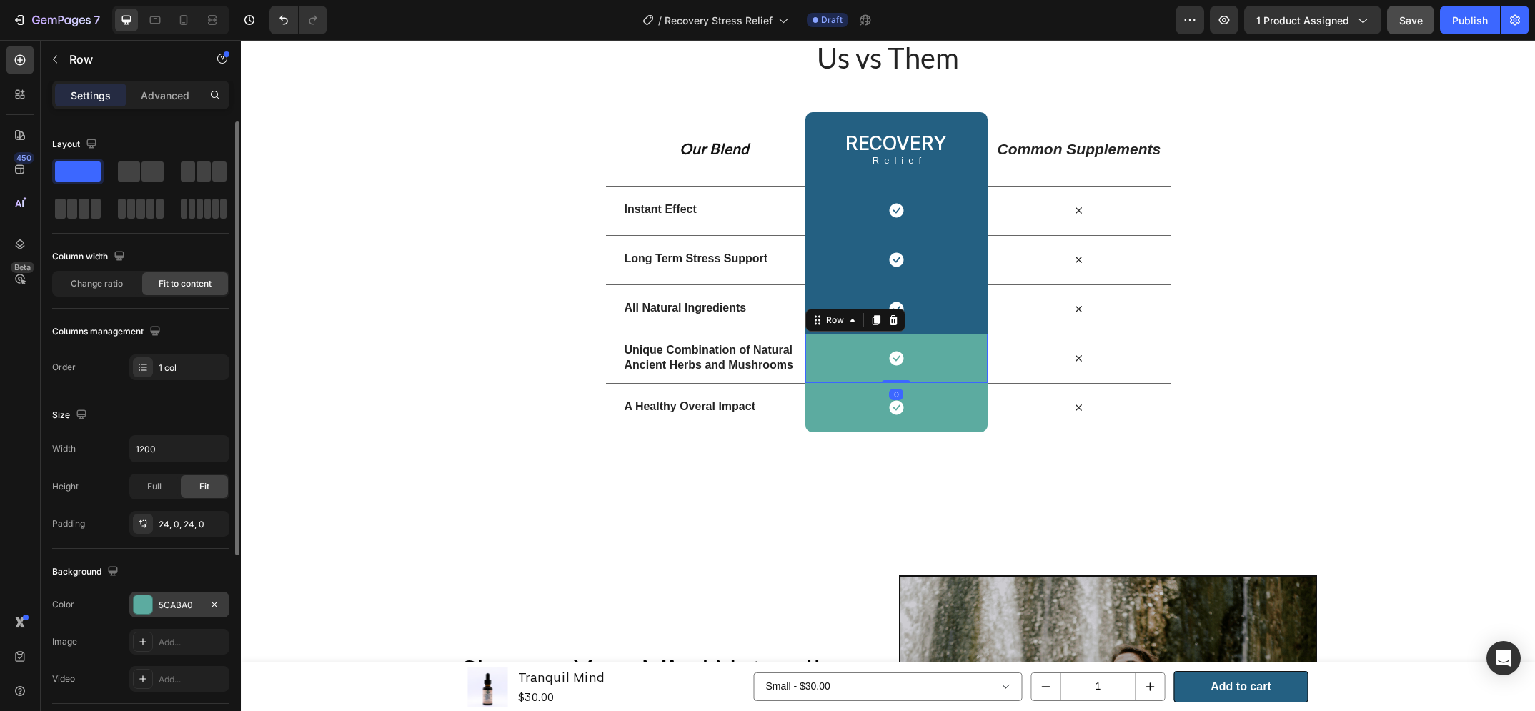
click at [182, 599] on div "5CABA0" at bounding box center [179, 605] width 41 height 13
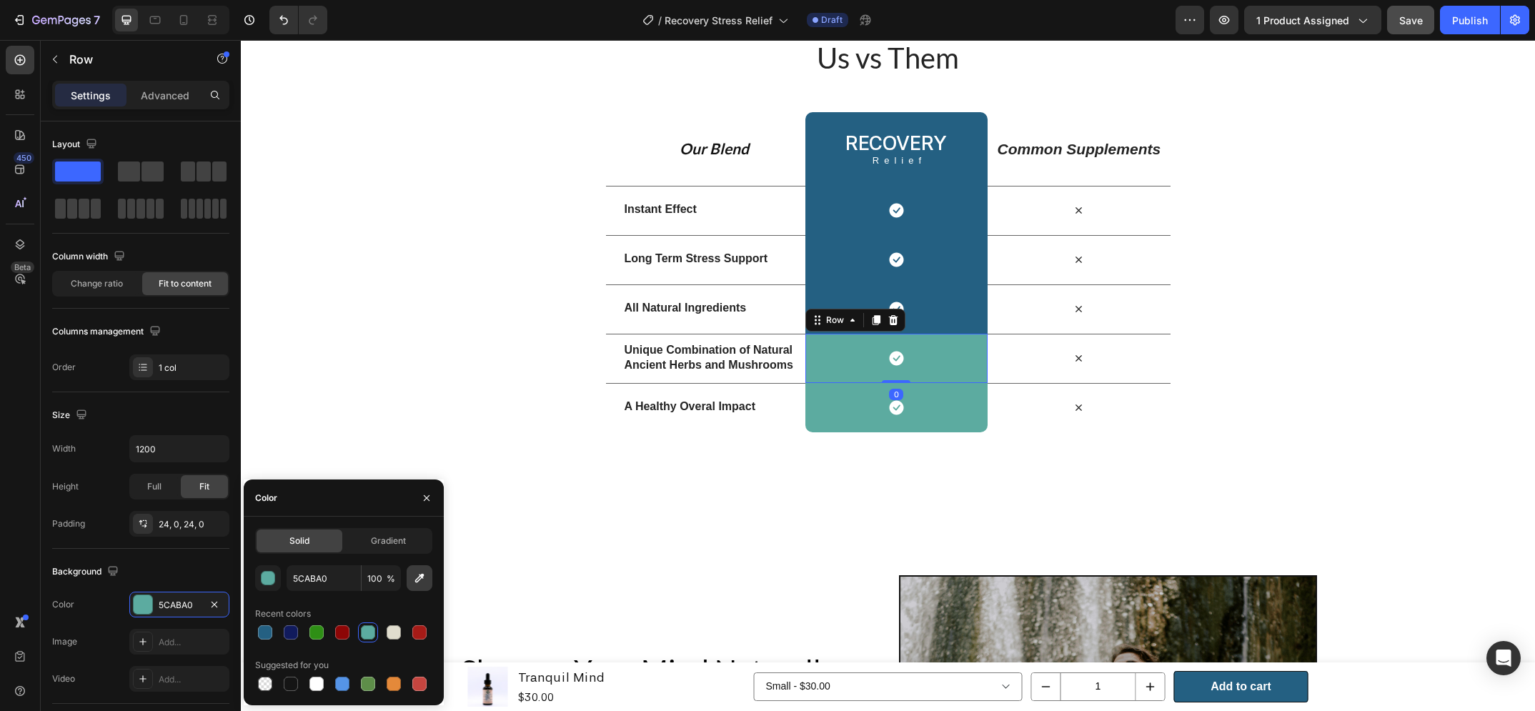
click at [272, 628] on div at bounding box center [265, 632] width 17 height 17
type input "246082"
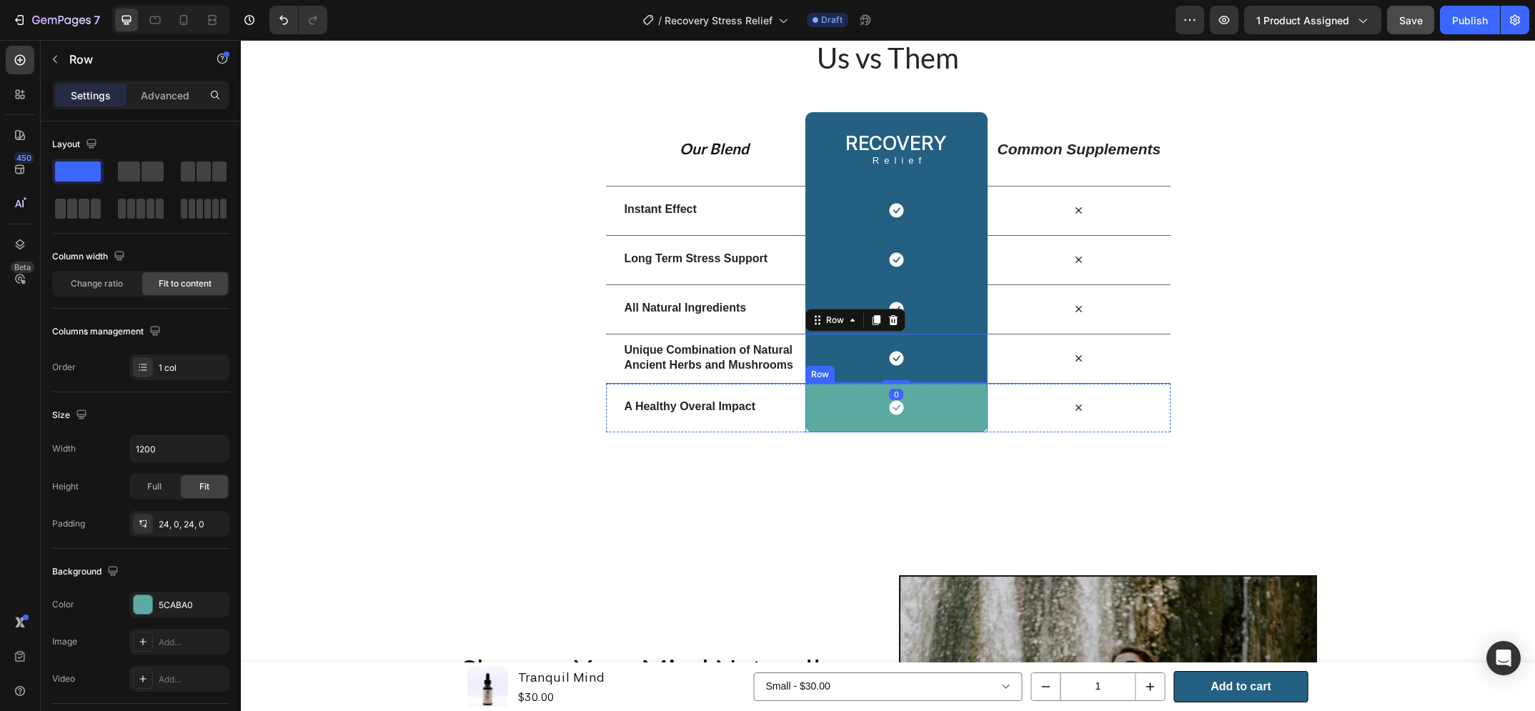
click at [846, 432] on div "Icon Row" at bounding box center [897, 407] width 182 height 49
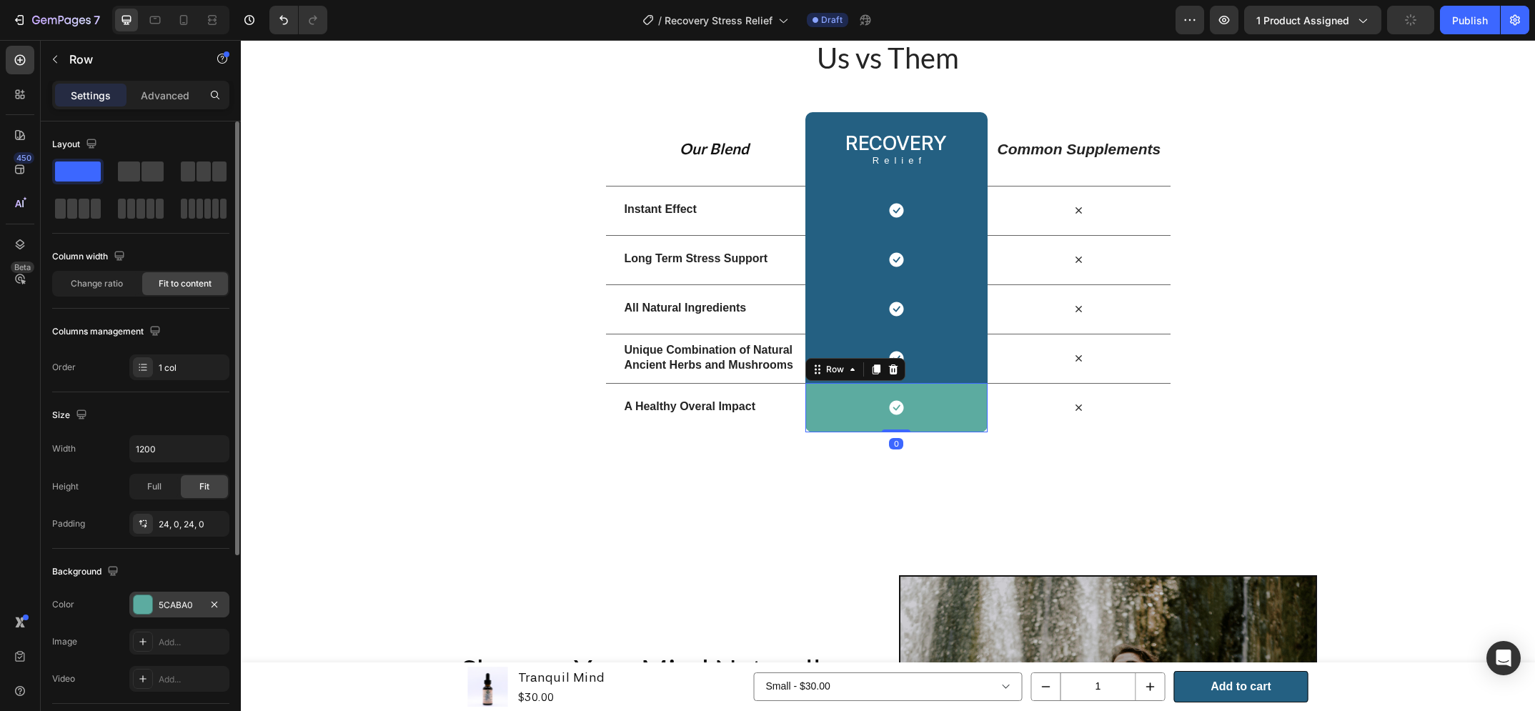
click at [143, 598] on div at bounding box center [143, 604] width 19 height 19
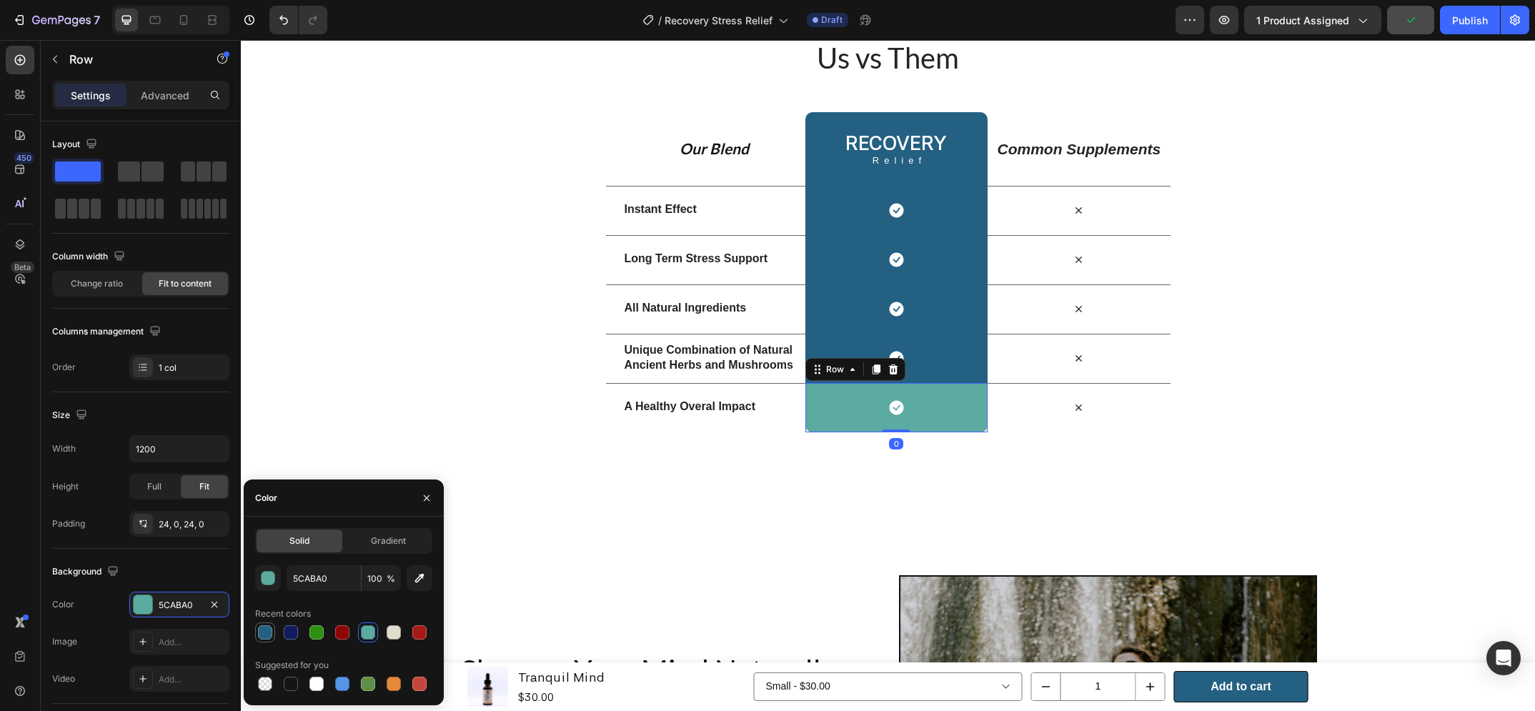
click at [273, 627] on div at bounding box center [265, 632] width 17 height 17
type input "246082"
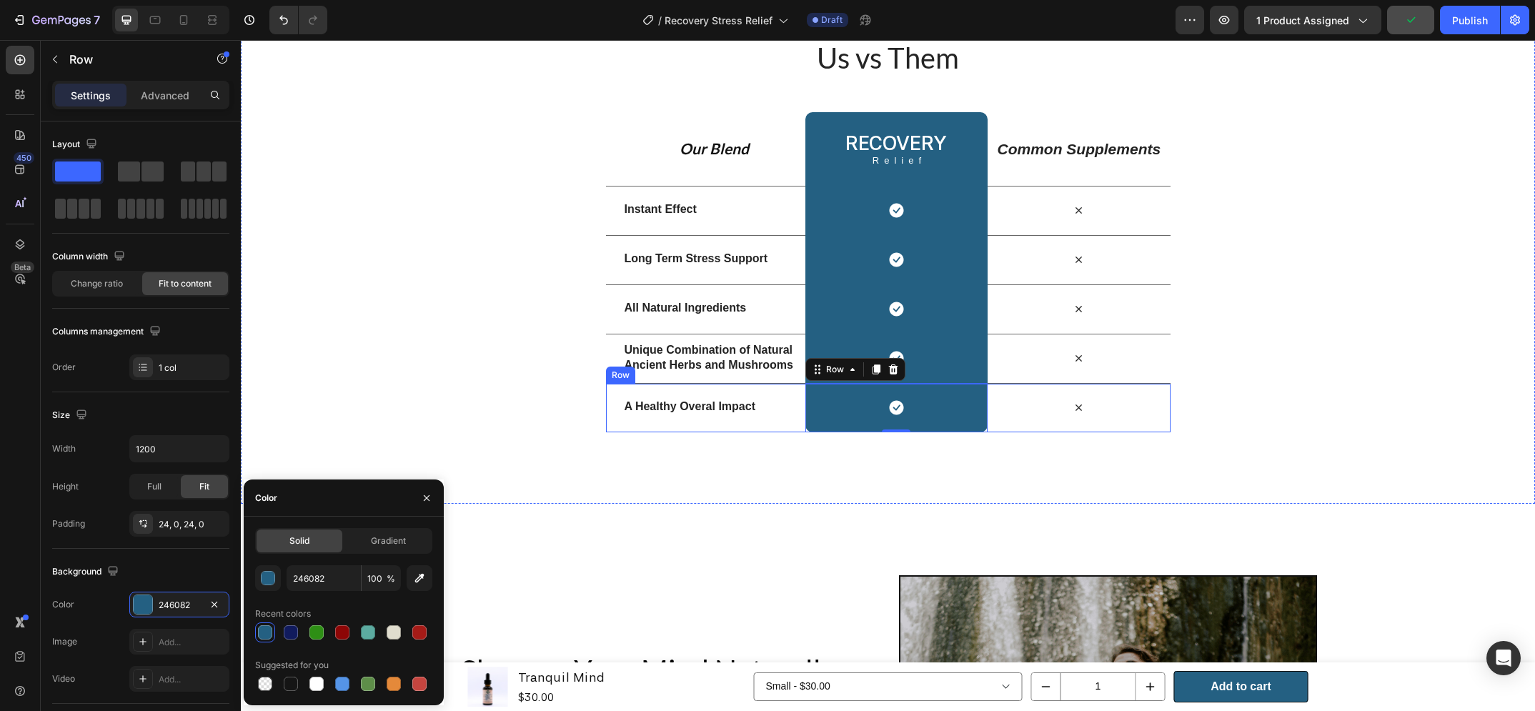
click at [730, 412] on strong "A Healthy Overal Impact" at bounding box center [690, 406] width 131 height 12
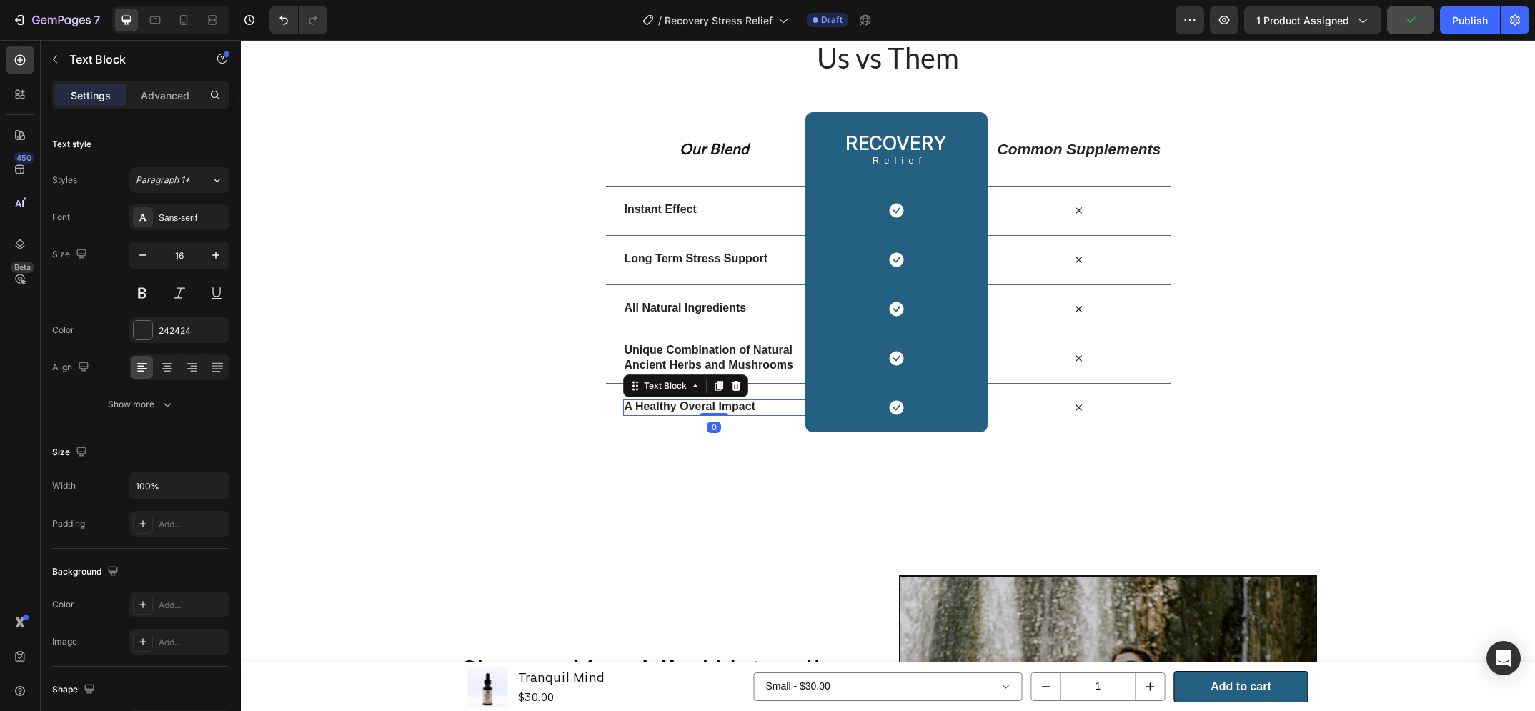
click at [730, 412] on strong "A Healthy Overal Impact" at bounding box center [690, 406] width 131 height 12
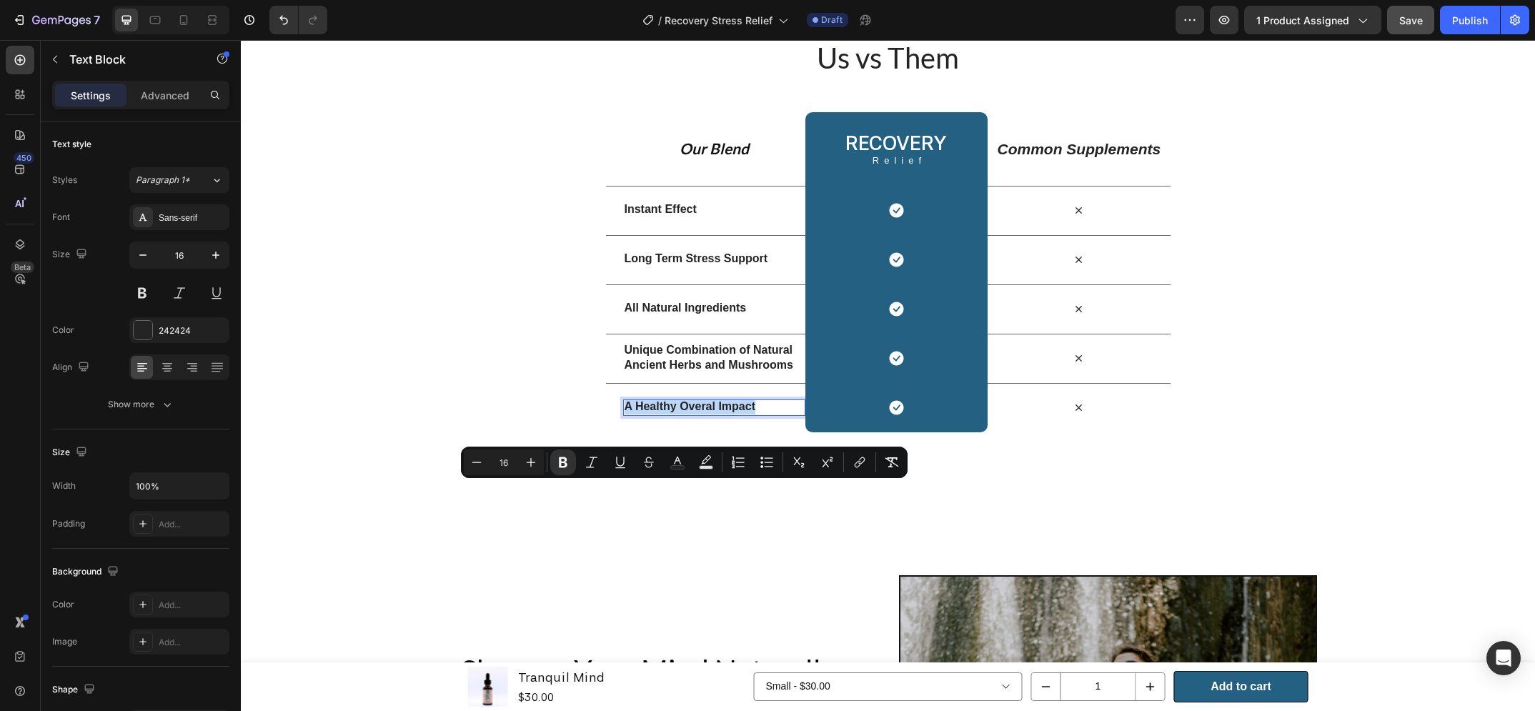
click at [1130, 504] on div "Us vs Them Heading Row Our Blend Text Block Recovery Heading Relief Text Block …" at bounding box center [888, 234] width 1294 height 537
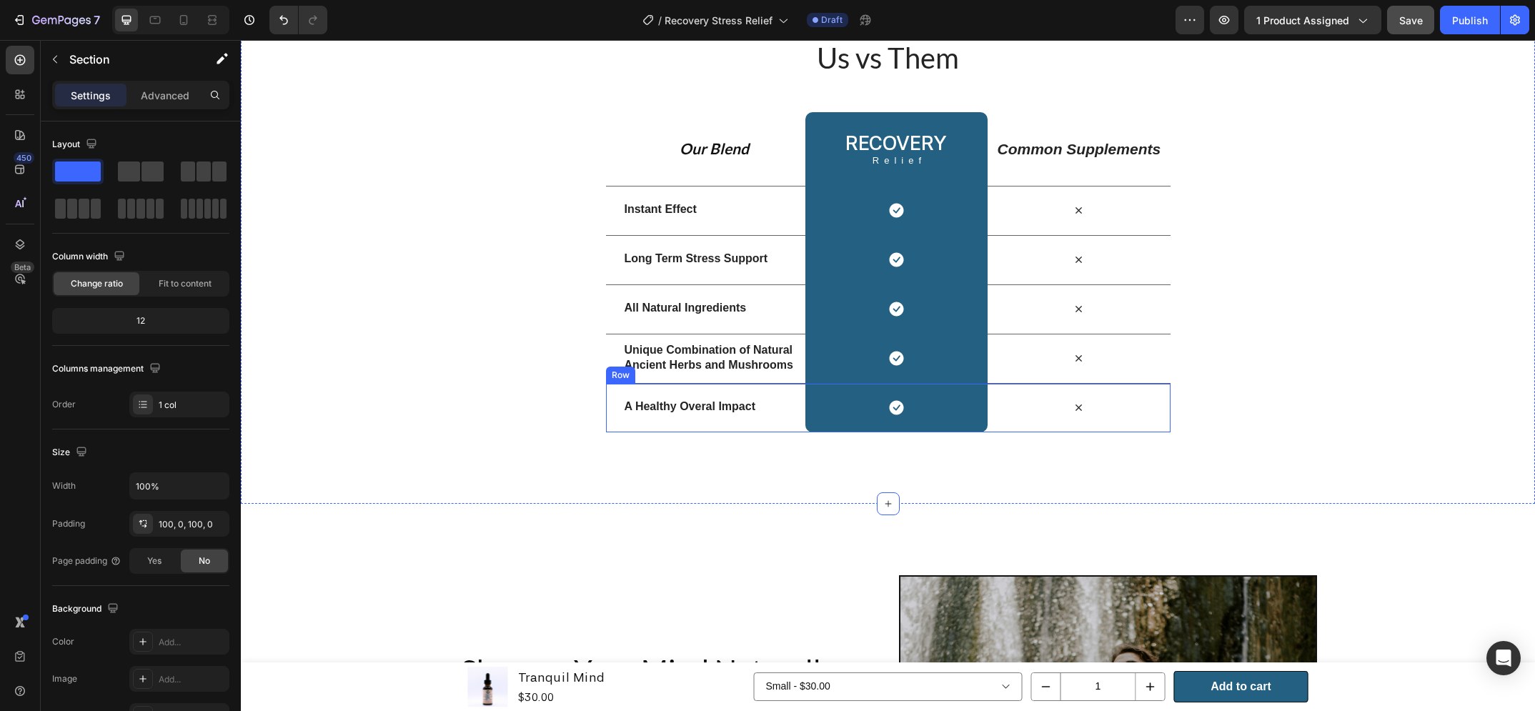
click at [697, 412] on strong "A Healthy Overal Impact" at bounding box center [690, 406] width 131 height 12
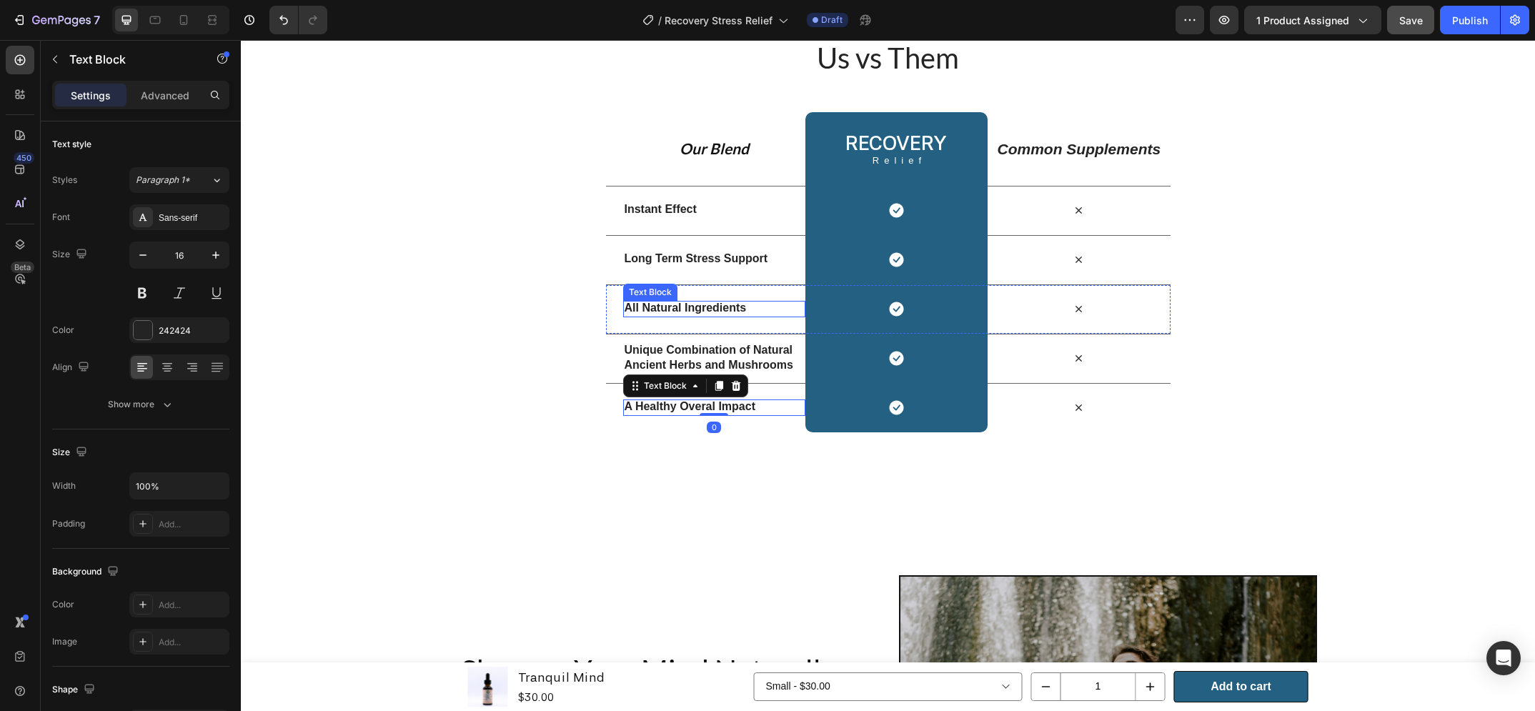
click at [699, 314] on strong "All Natural Ingredients" at bounding box center [686, 308] width 122 height 12
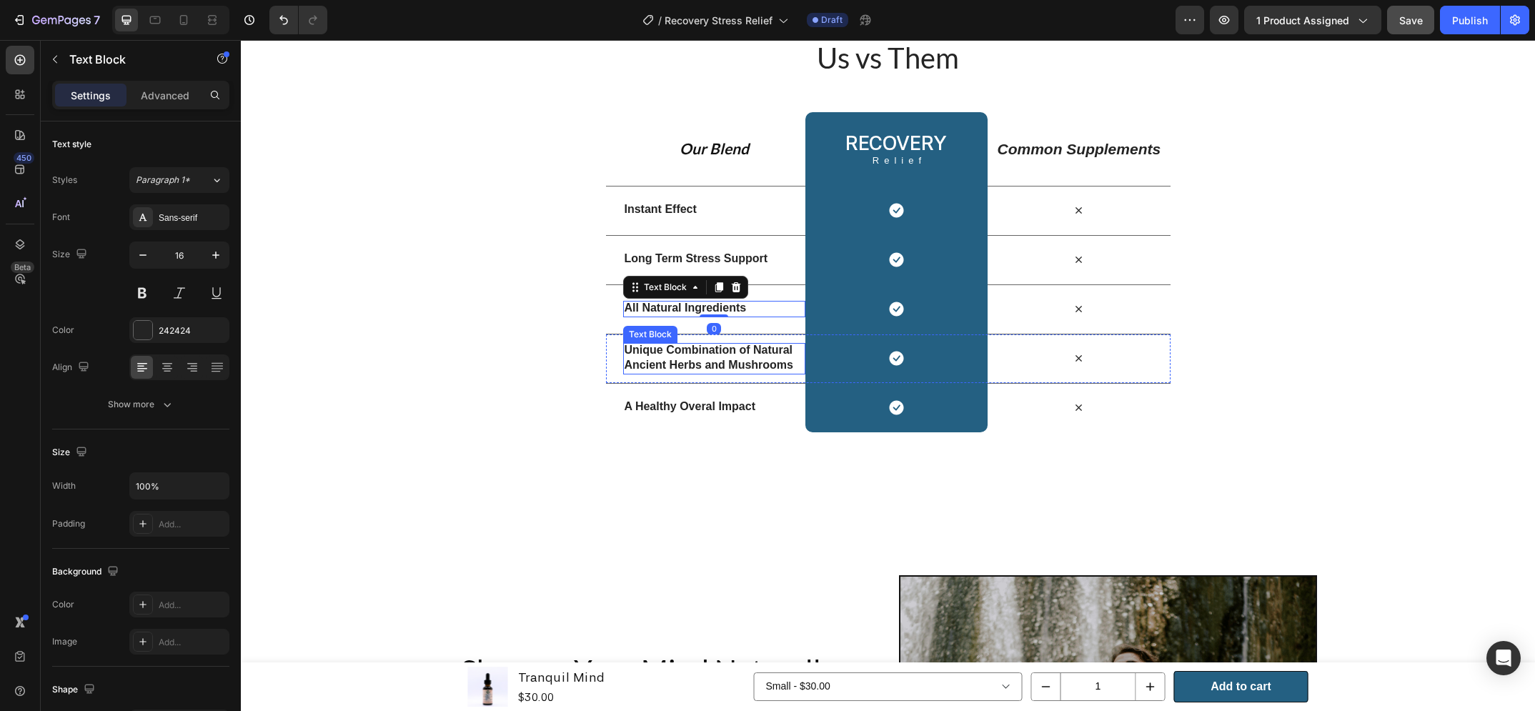
click at [769, 371] on strong "Unique Combination of Natural Ancient Herbs and Mushrooms" at bounding box center [709, 357] width 169 height 27
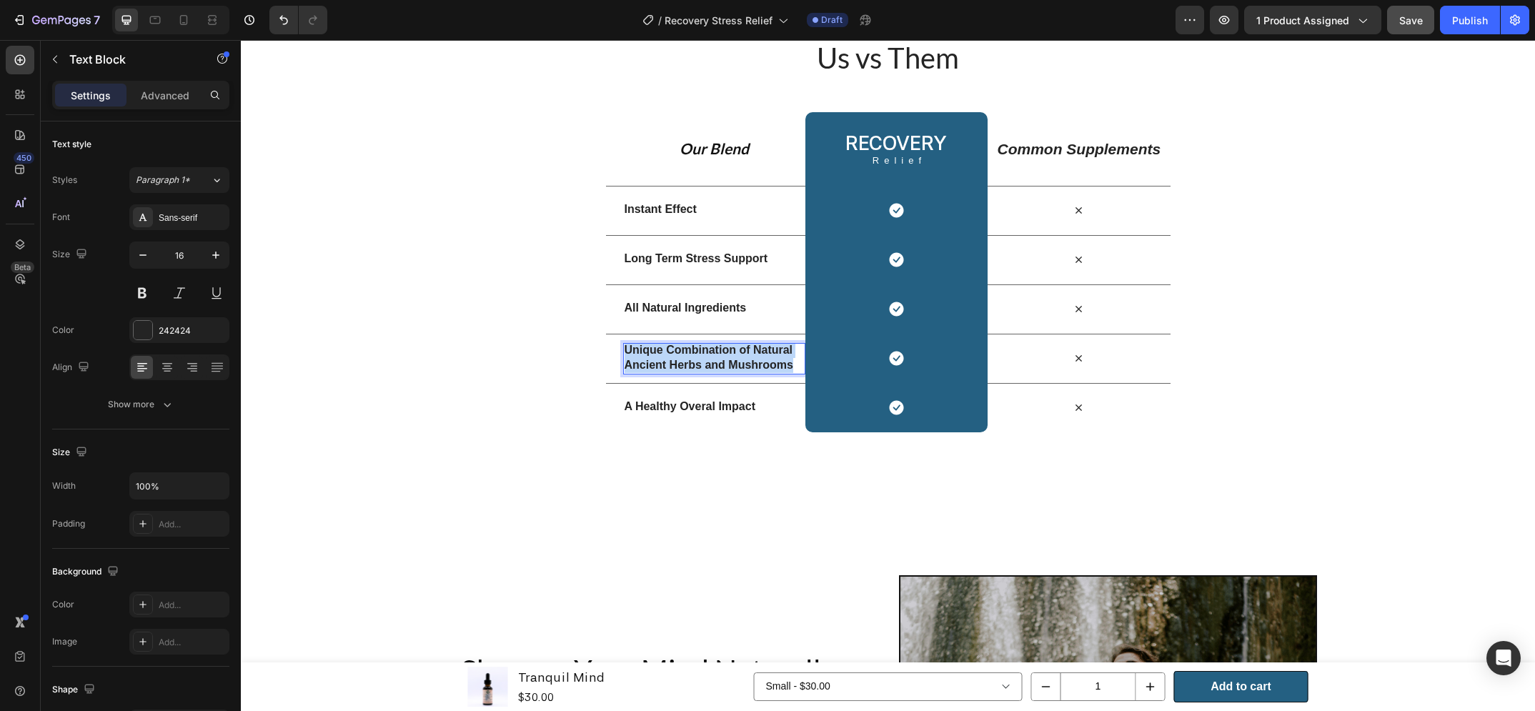
click at [769, 371] on strong "Unique Combination of Natural Ancient Herbs and Mushrooms" at bounding box center [709, 357] width 169 height 27
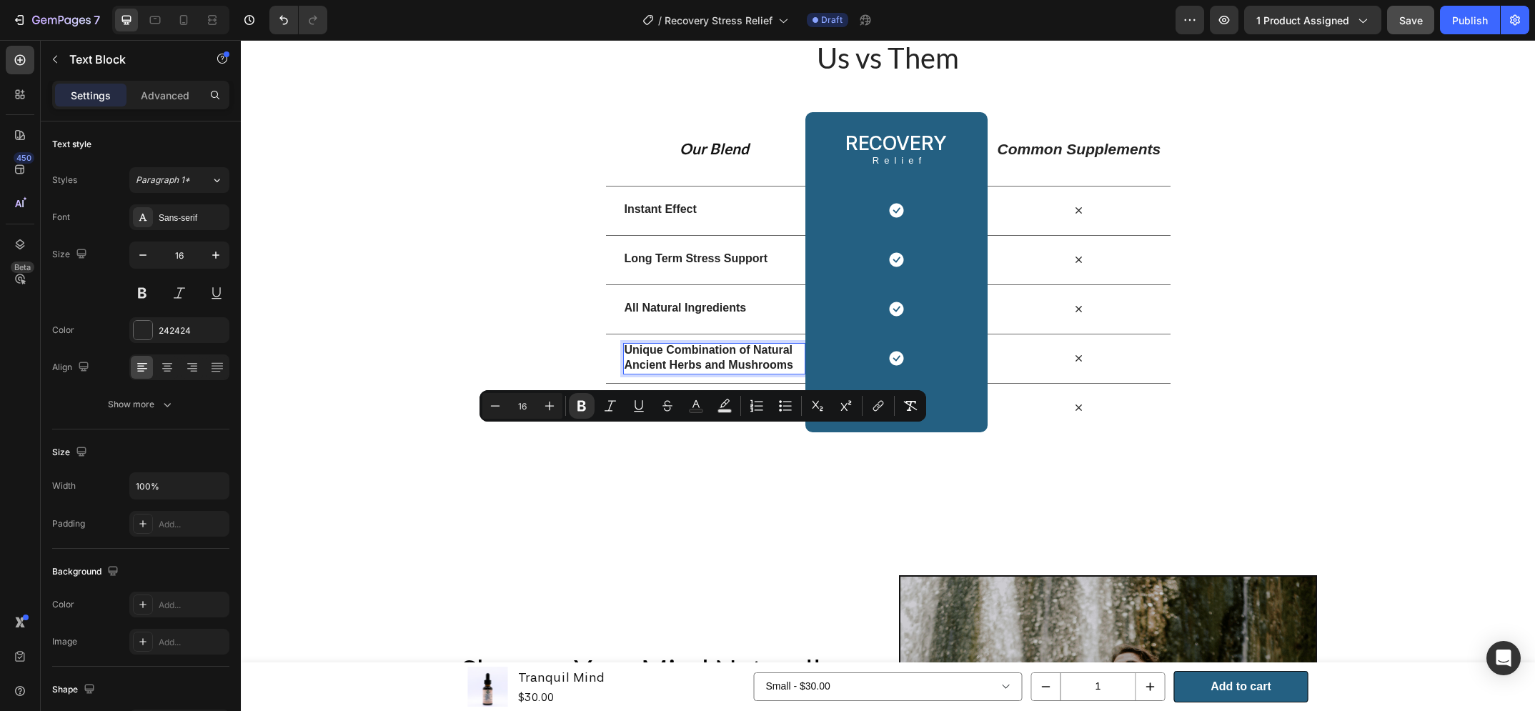
scroll to position [1576, 0]
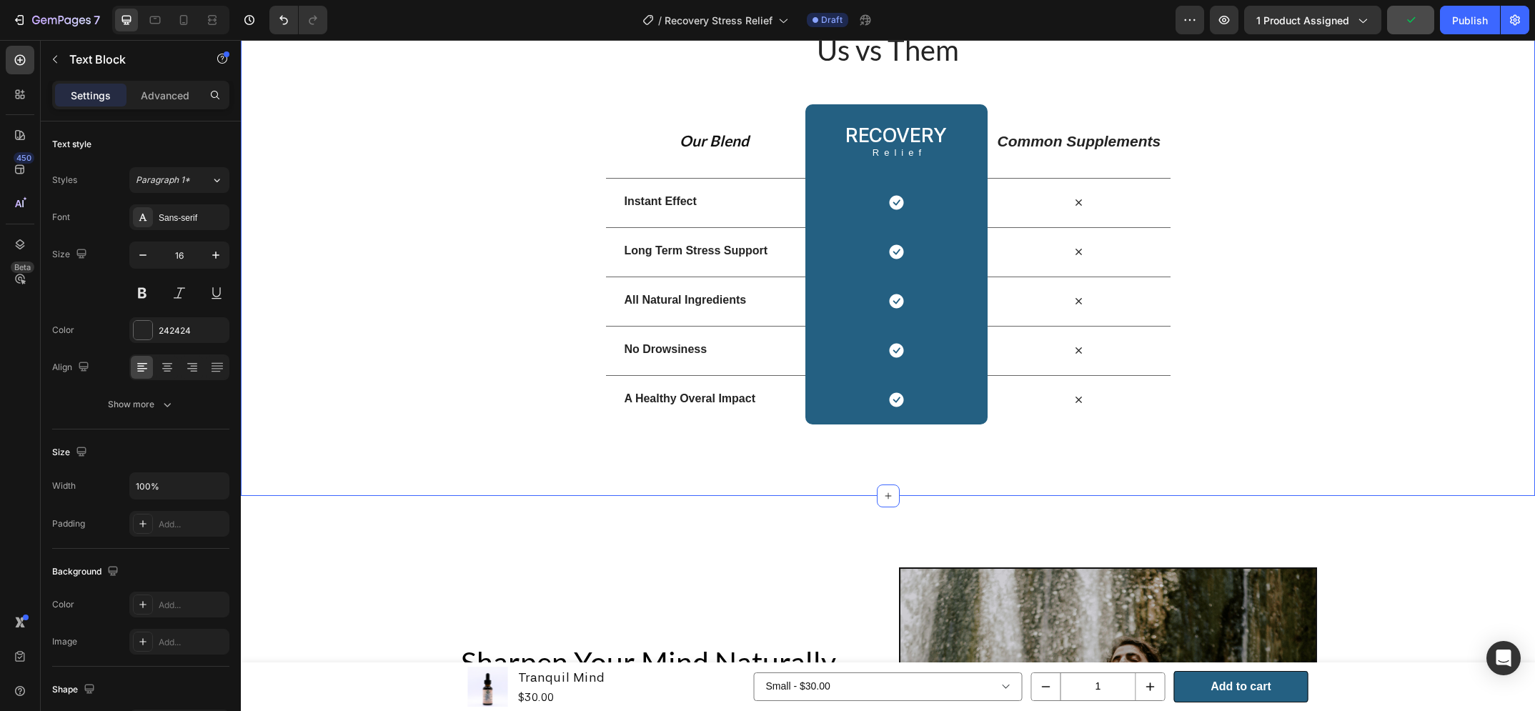
click at [1245, 384] on div "Us vs Them Heading Row Our Blend Text Block Recovery Heading Relief Text Block …" at bounding box center [888, 227] width 1294 height 395
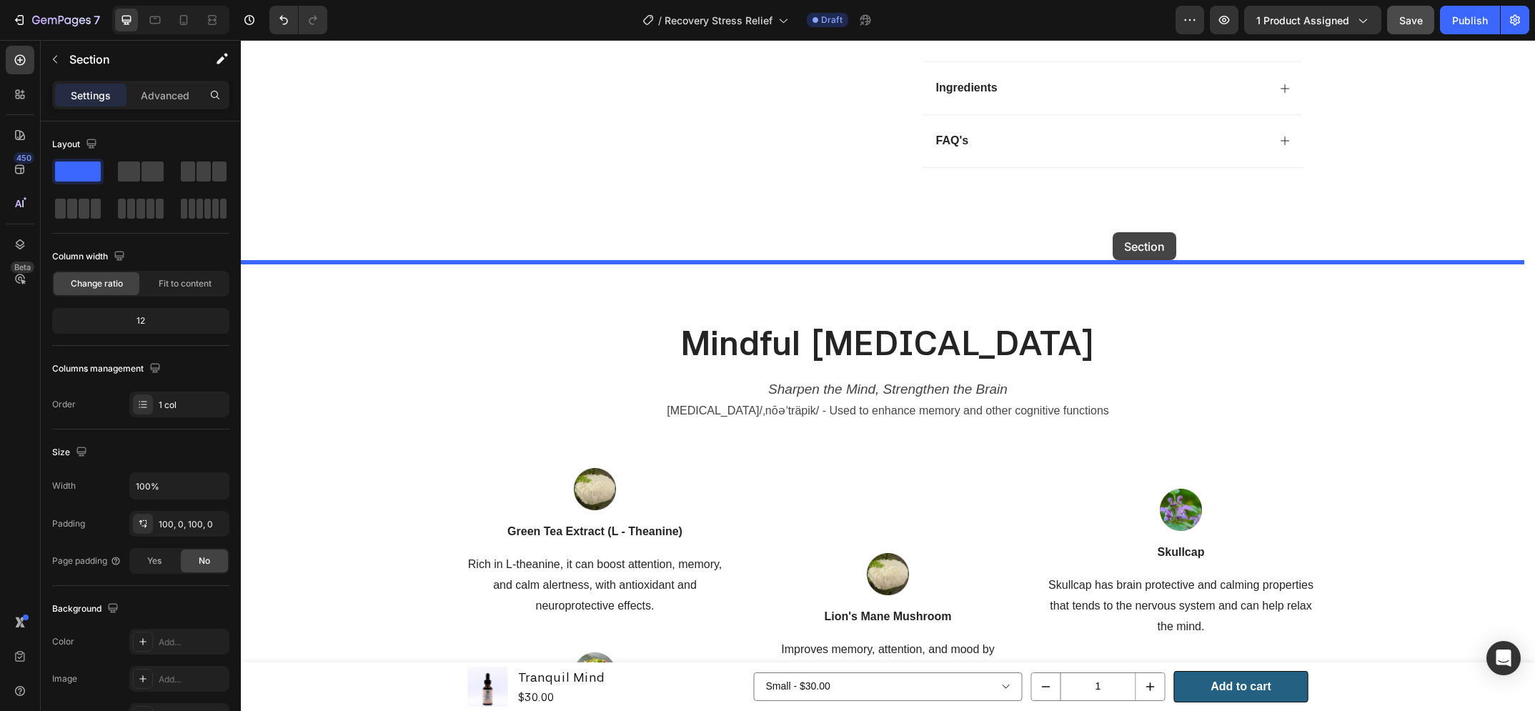
scroll to position [430, 0]
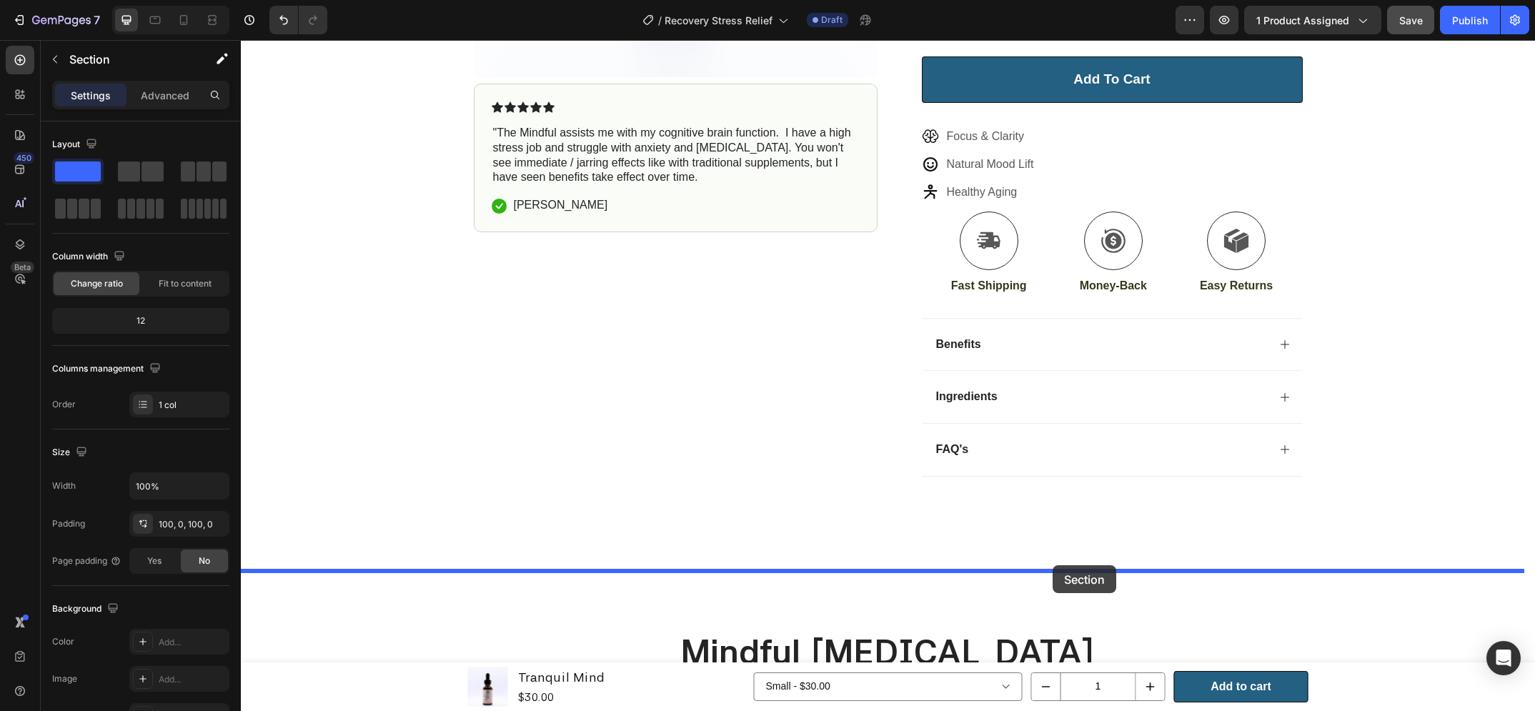
drag, startPoint x: 1245, startPoint y: 184, endPoint x: 1053, endPoint y: 565, distance: 426.7
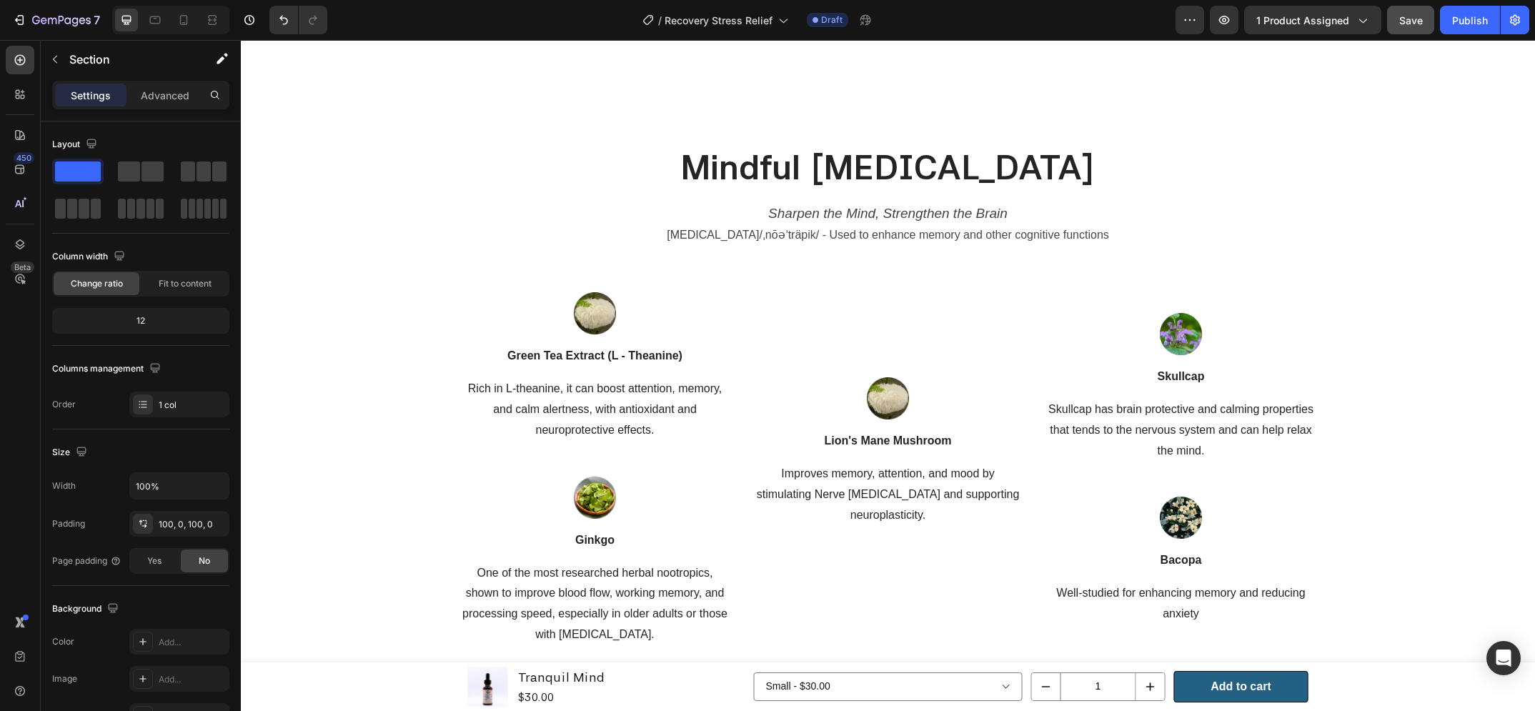
scroll to position [1311, 0]
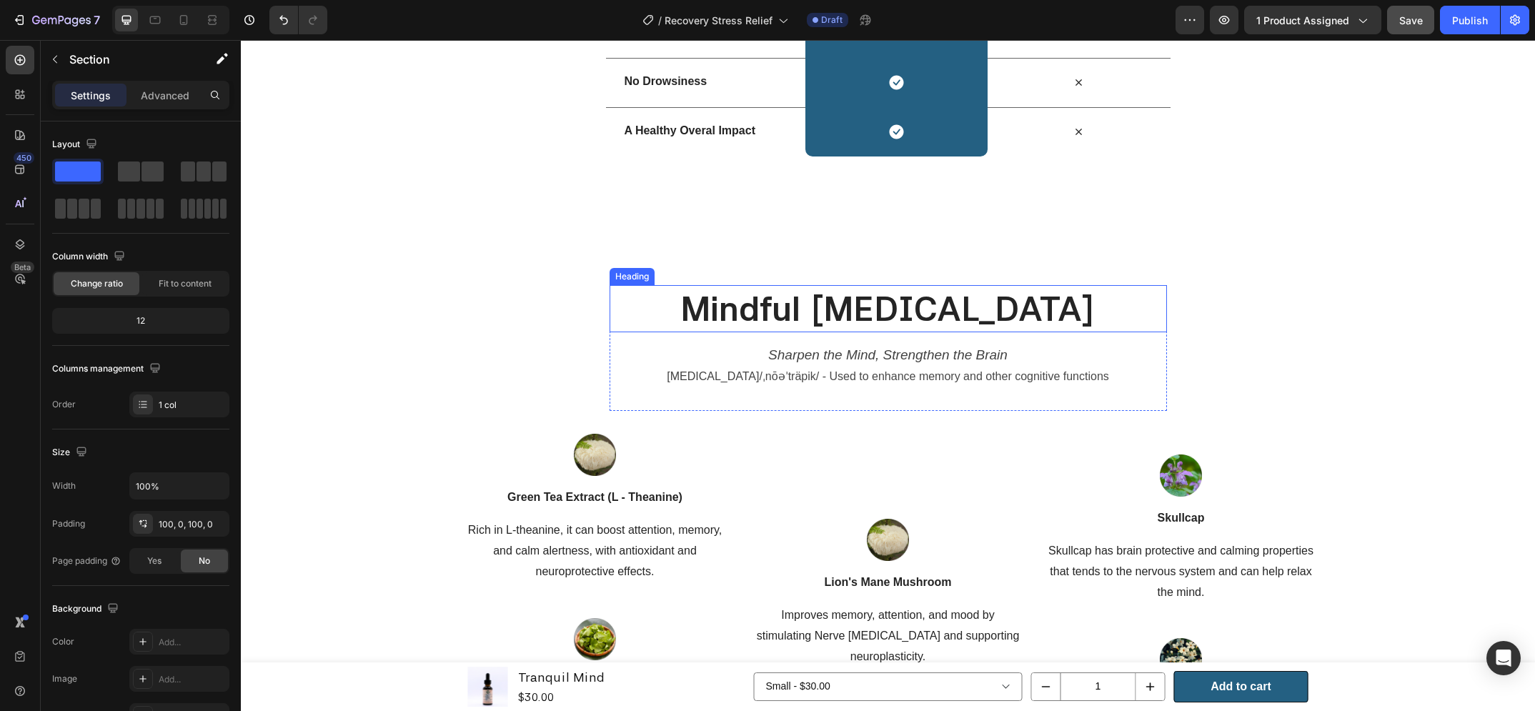
click at [808, 308] on h2 "Mindful [MEDICAL_DATA]" at bounding box center [888, 308] width 523 height 47
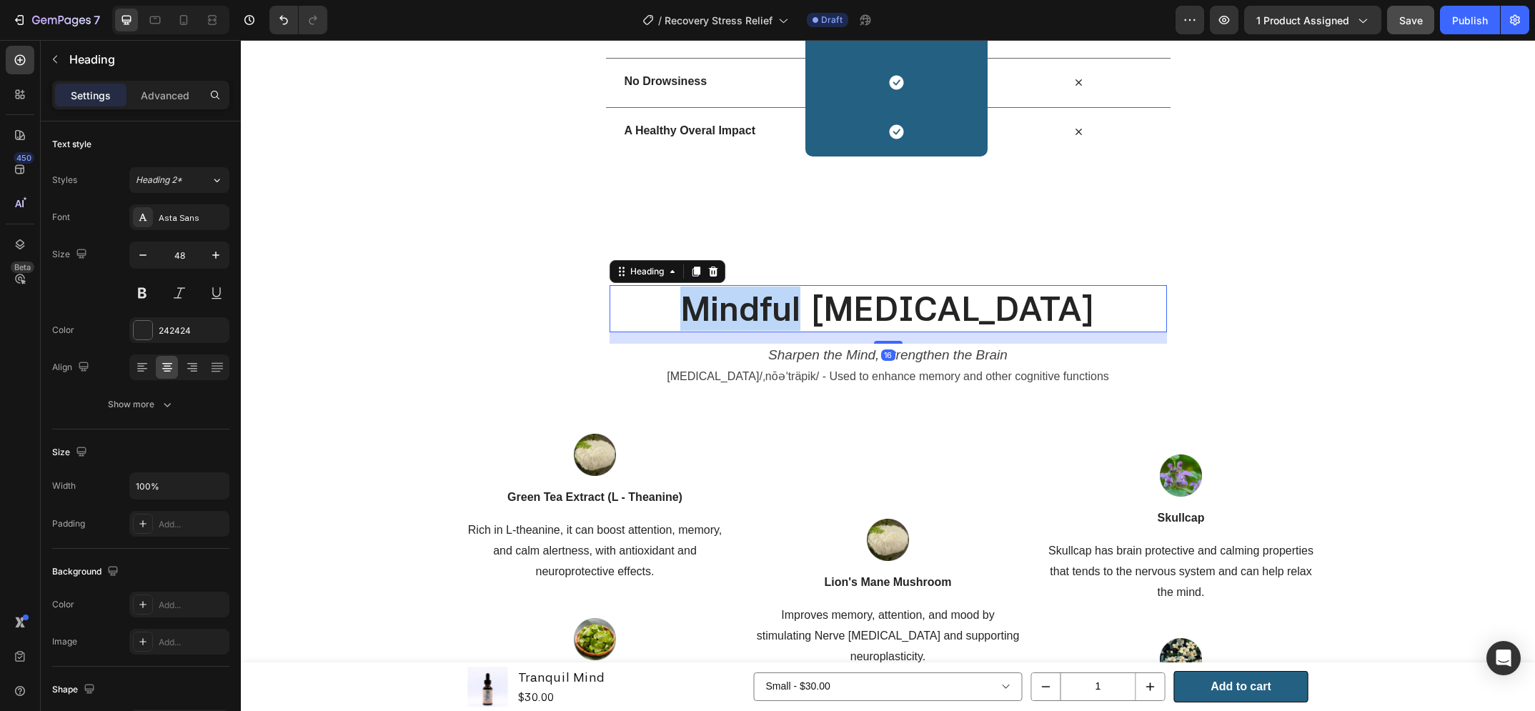
click at [808, 308] on h2 "Mindful [MEDICAL_DATA]" at bounding box center [888, 308] width 523 height 47
click at [808, 308] on p "Mindful [MEDICAL_DATA]" at bounding box center [888, 309] width 520 height 44
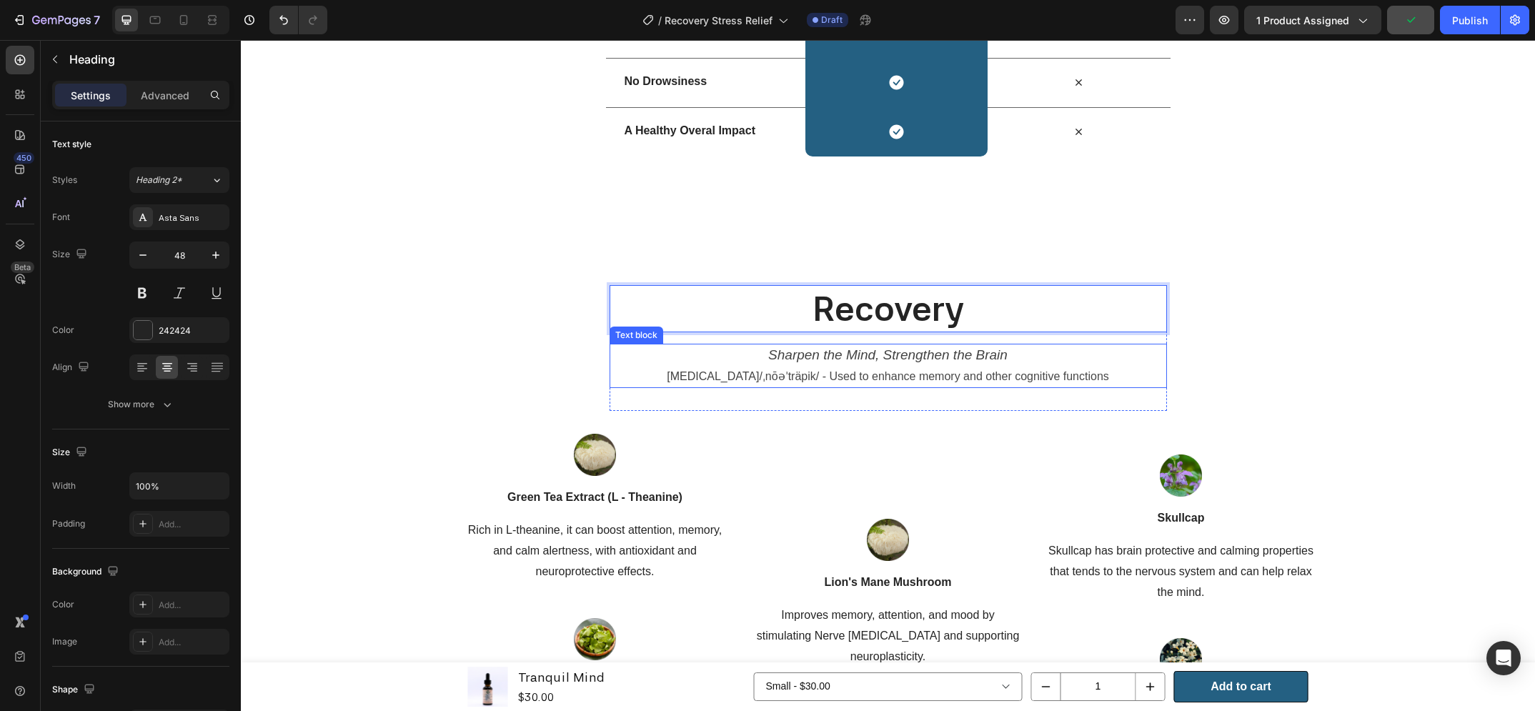
click at [866, 351] on icon "Sharpen the Mind, Strengthen the Brain" at bounding box center [887, 354] width 239 height 15
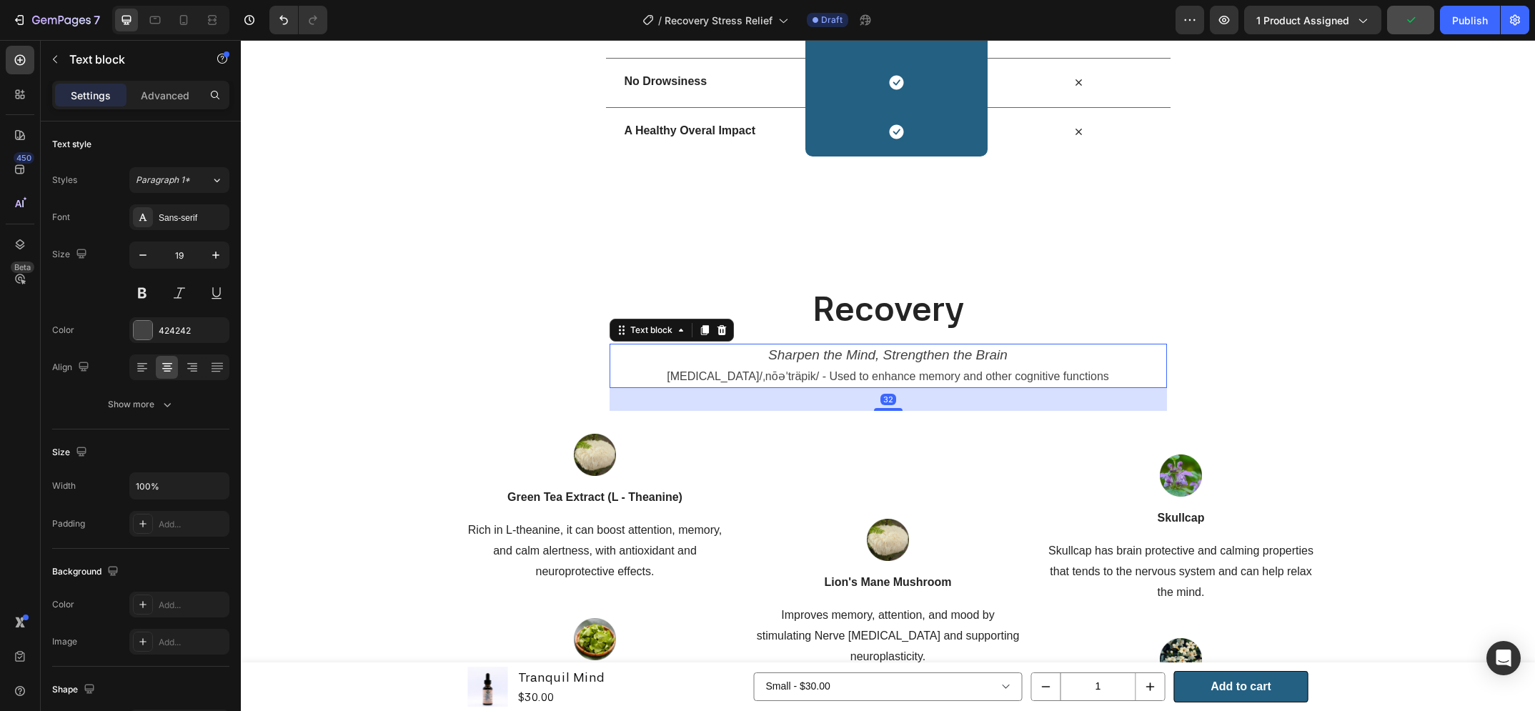
click at [866, 351] on icon "Sharpen the Mind, Strengthen the Brain" at bounding box center [887, 354] width 239 height 15
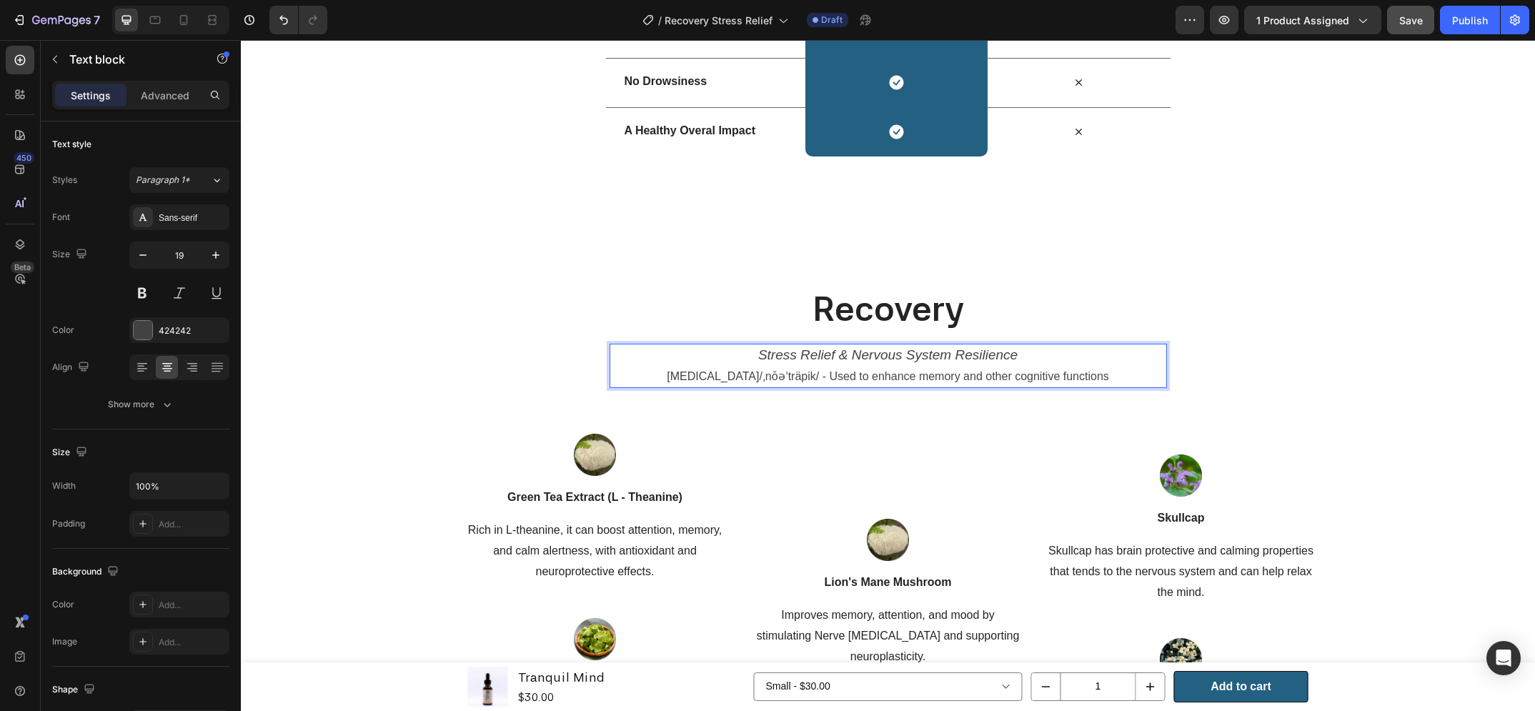
click at [808, 380] on span "/ˌnōəˈträpik/ - Used to enhance memory and other cognitive functions" at bounding box center [934, 376] width 350 height 12
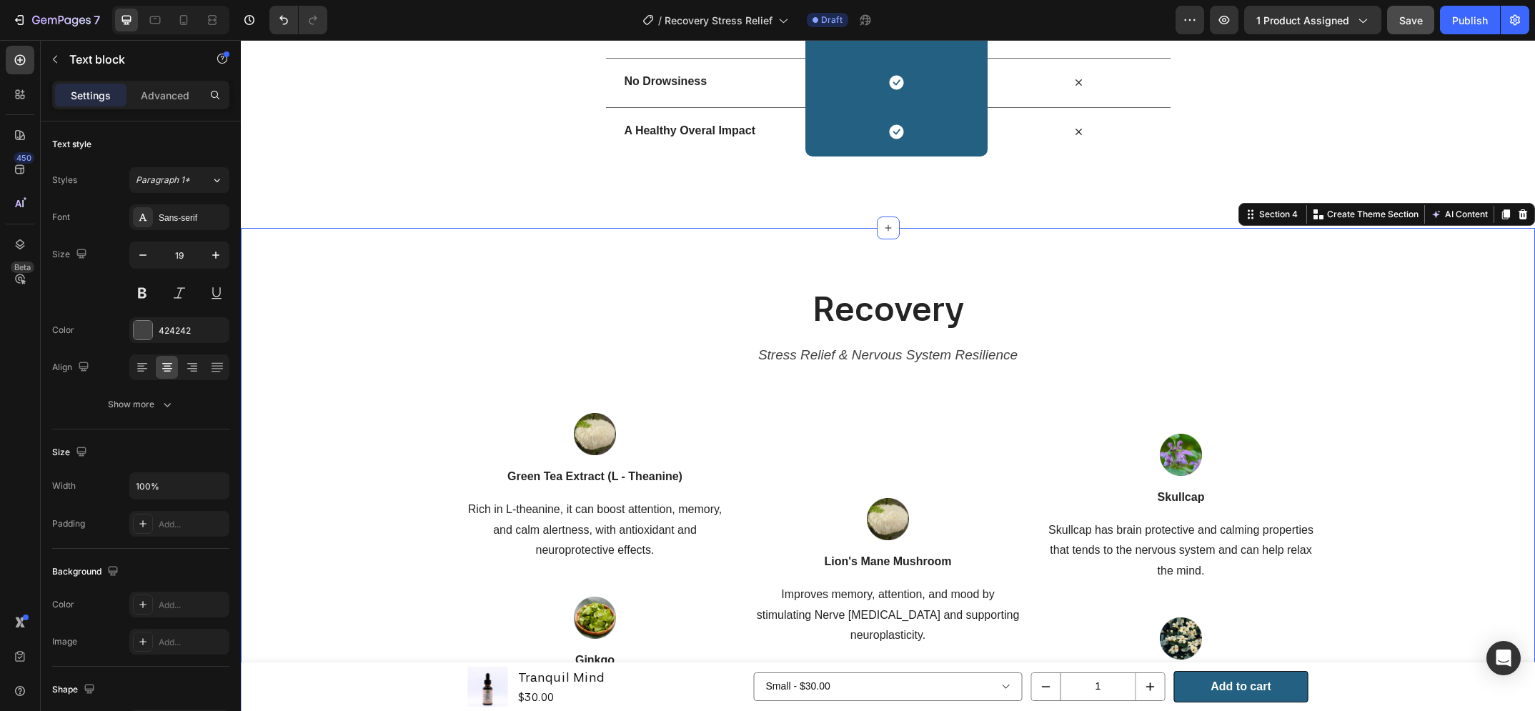
click at [836, 410] on div "Recovery Heading Stress Relief & Nervous System Resilience Text block Row Image…" at bounding box center [888, 526] width 1273 height 482
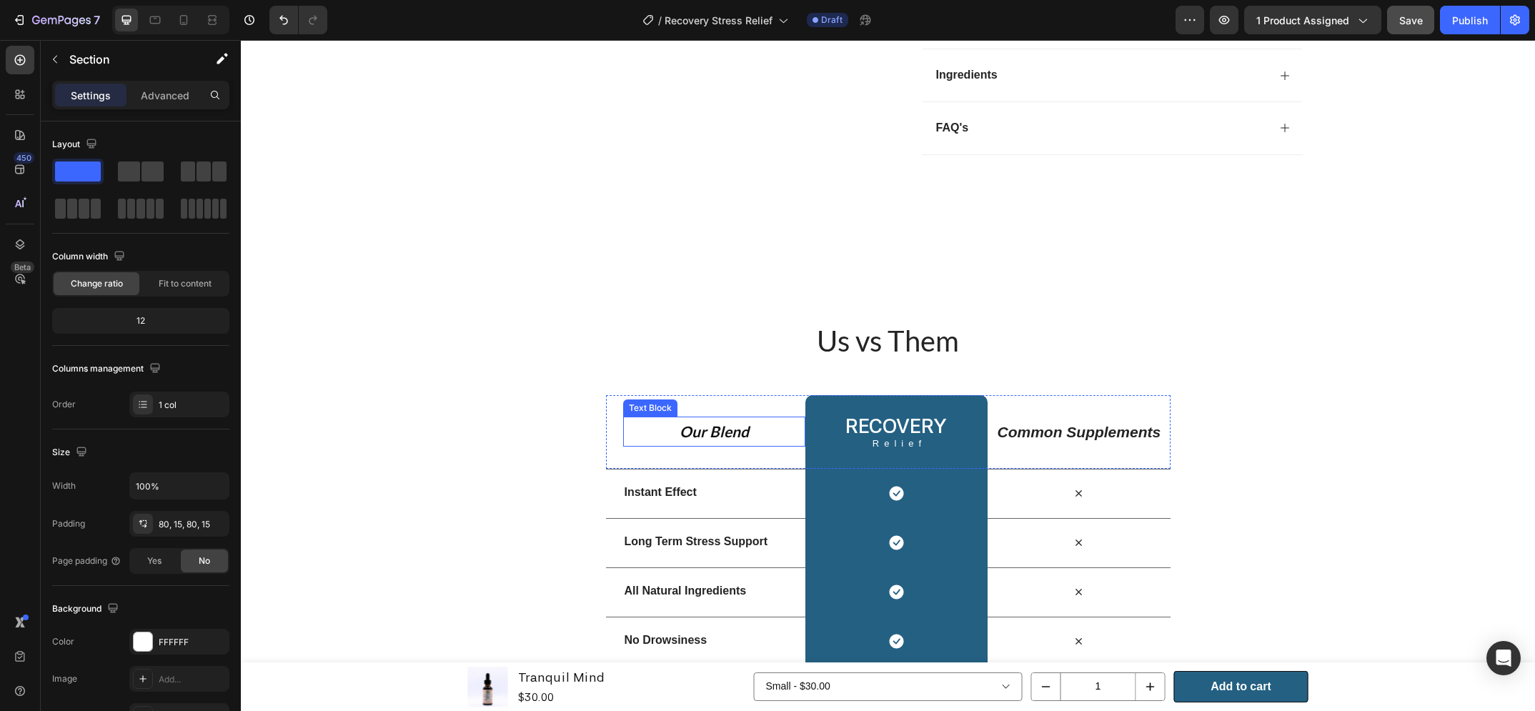
scroll to position [891, 0]
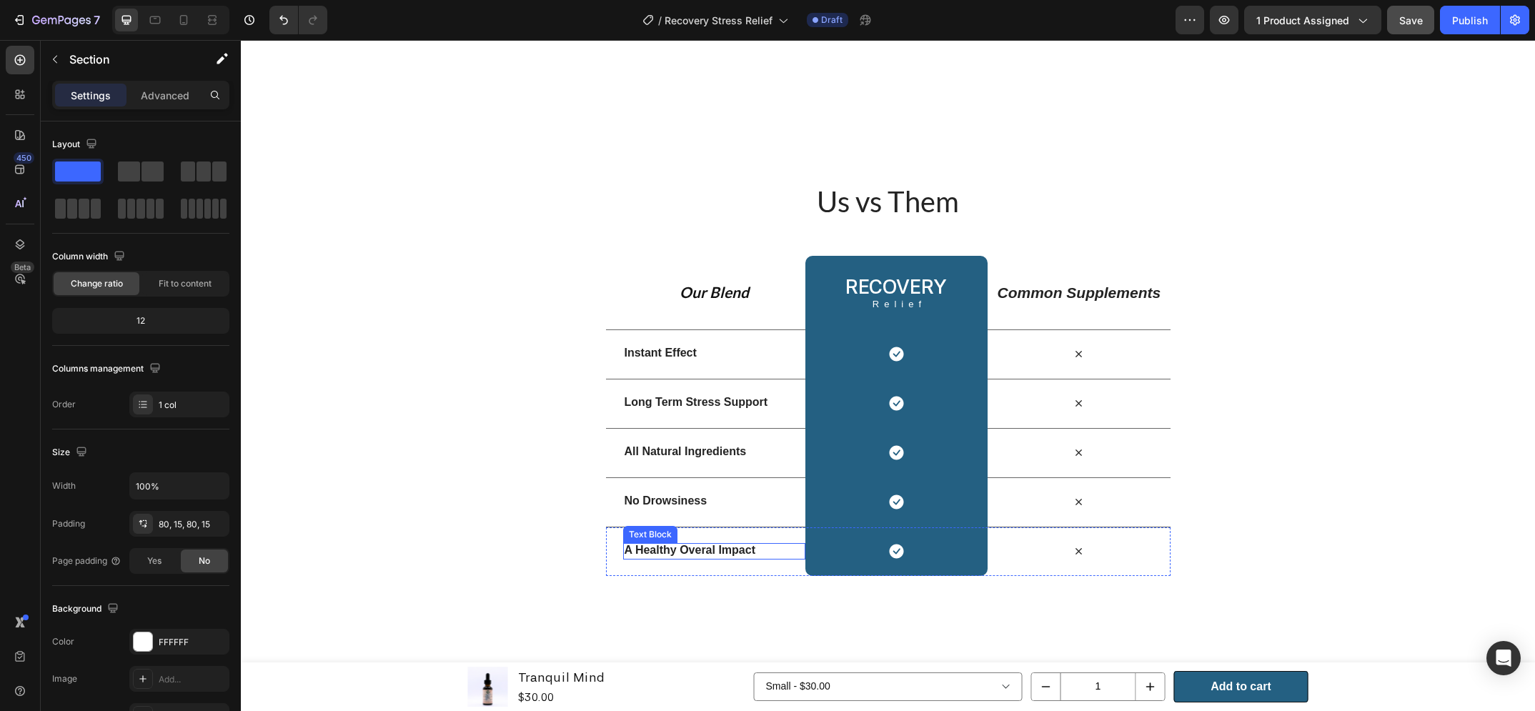
click at [692, 550] on strong "A Healthy Overal Impact" at bounding box center [690, 550] width 131 height 12
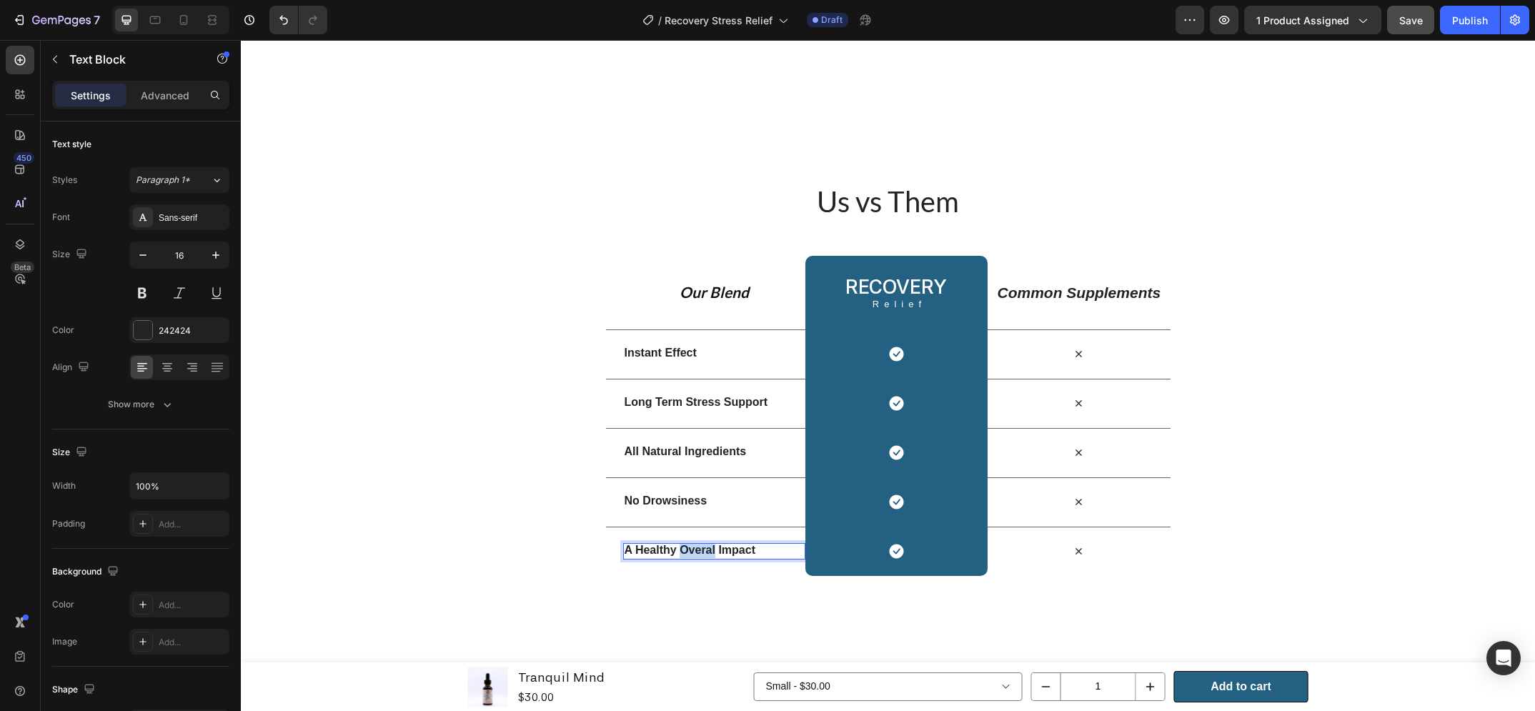
click at [692, 550] on strong "A Healthy Overal Impact" at bounding box center [690, 550] width 131 height 12
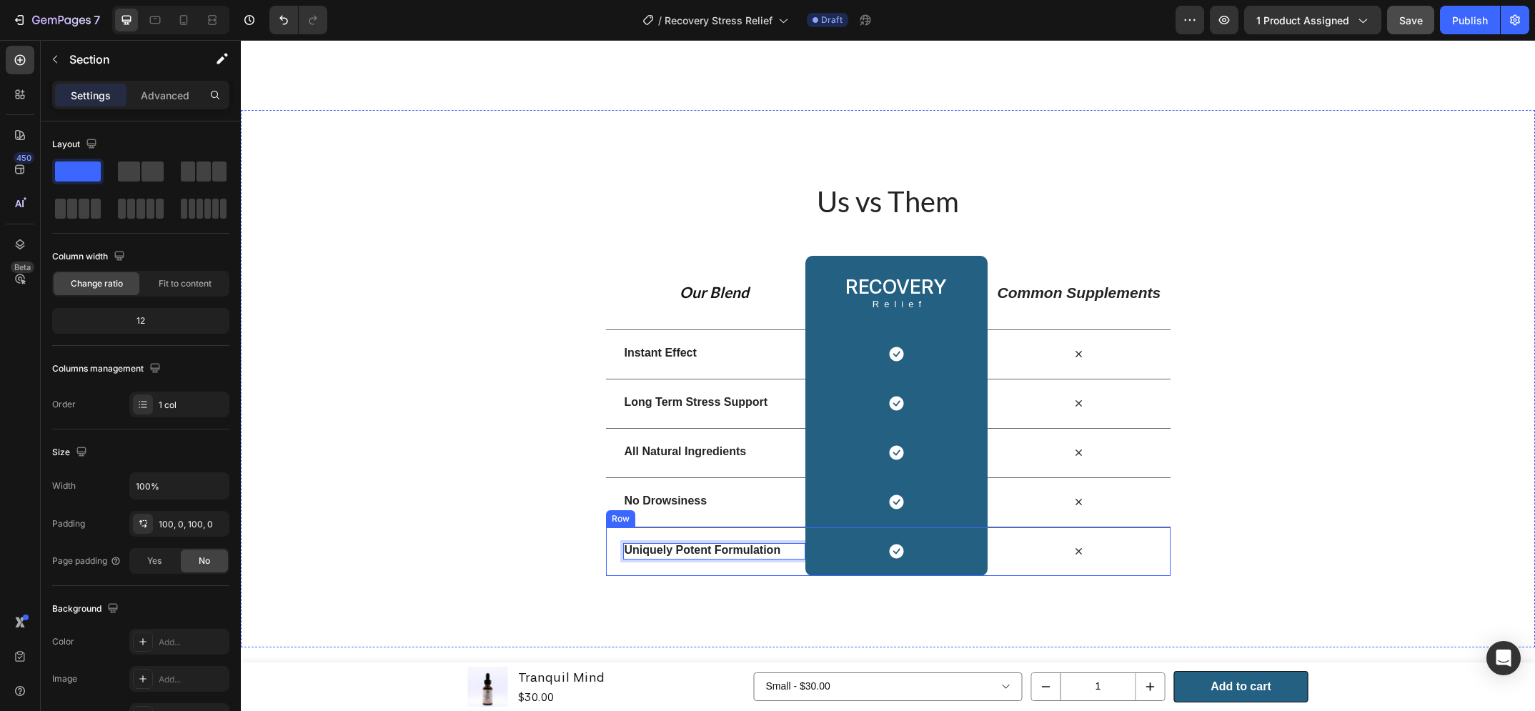
click at [753, 577] on div "Us vs Them Heading Row Our Blend Text Block Recovery Heading Relief Text Block …" at bounding box center [888, 378] width 1294 height 537
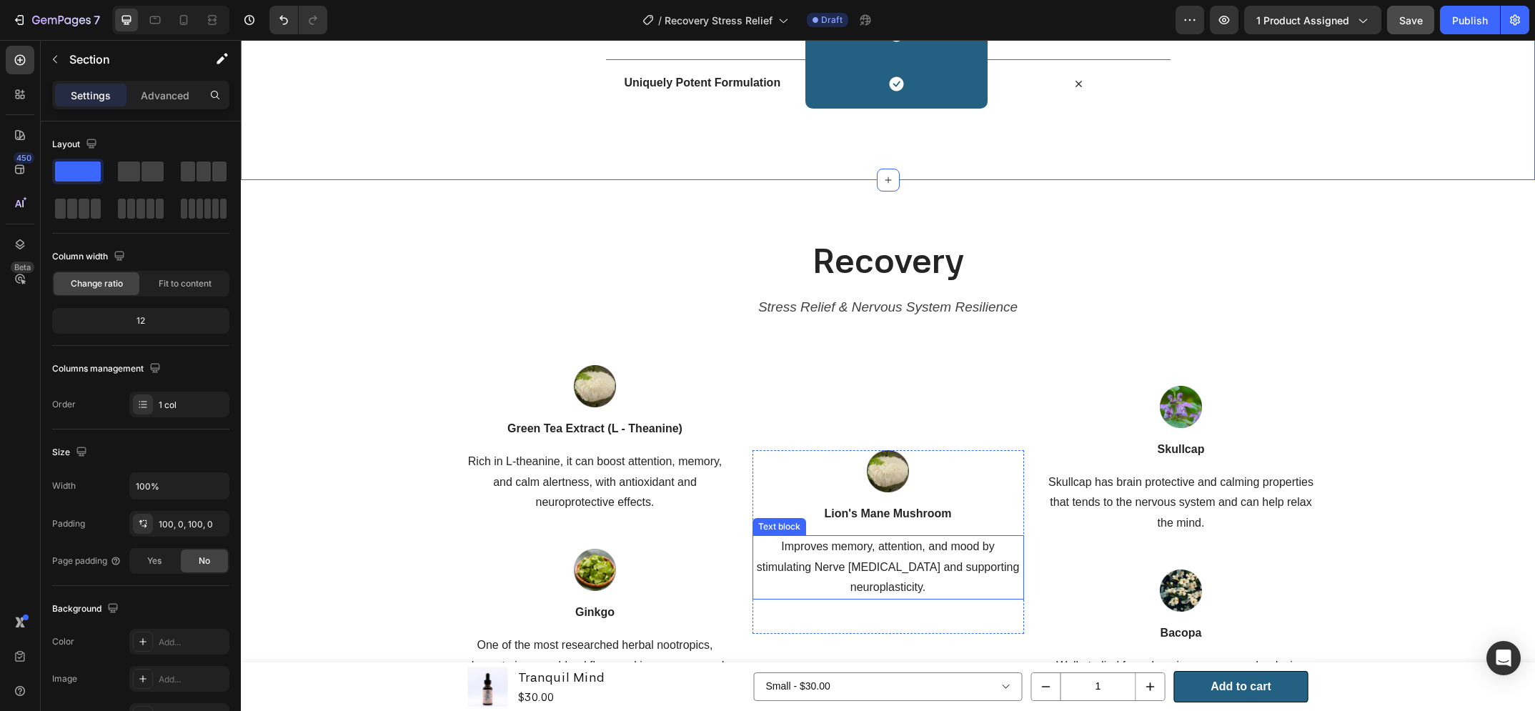
scroll to position [1363, 0]
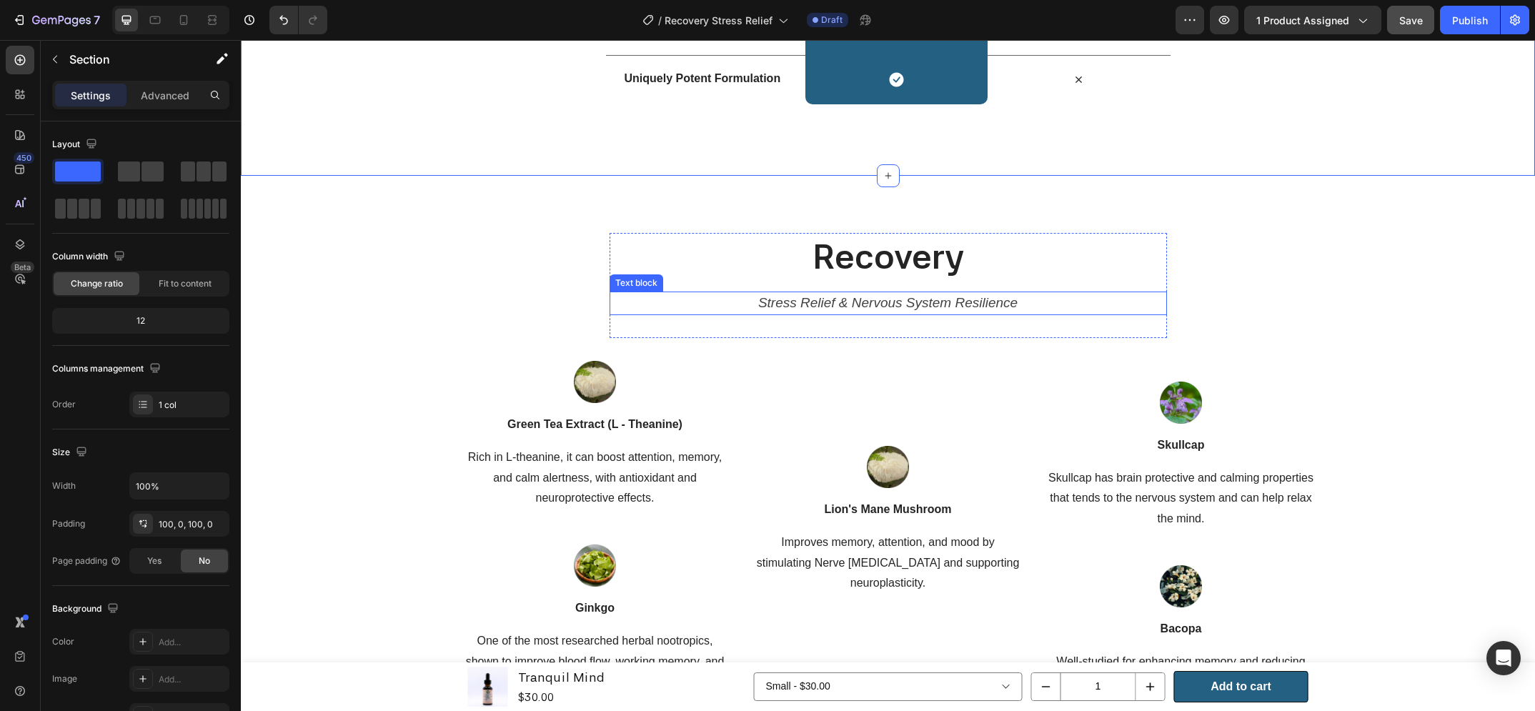
click at [876, 304] on icon "Stress Relief & Nervous System Resilience" at bounding box center [887, 302] width 259 height 15
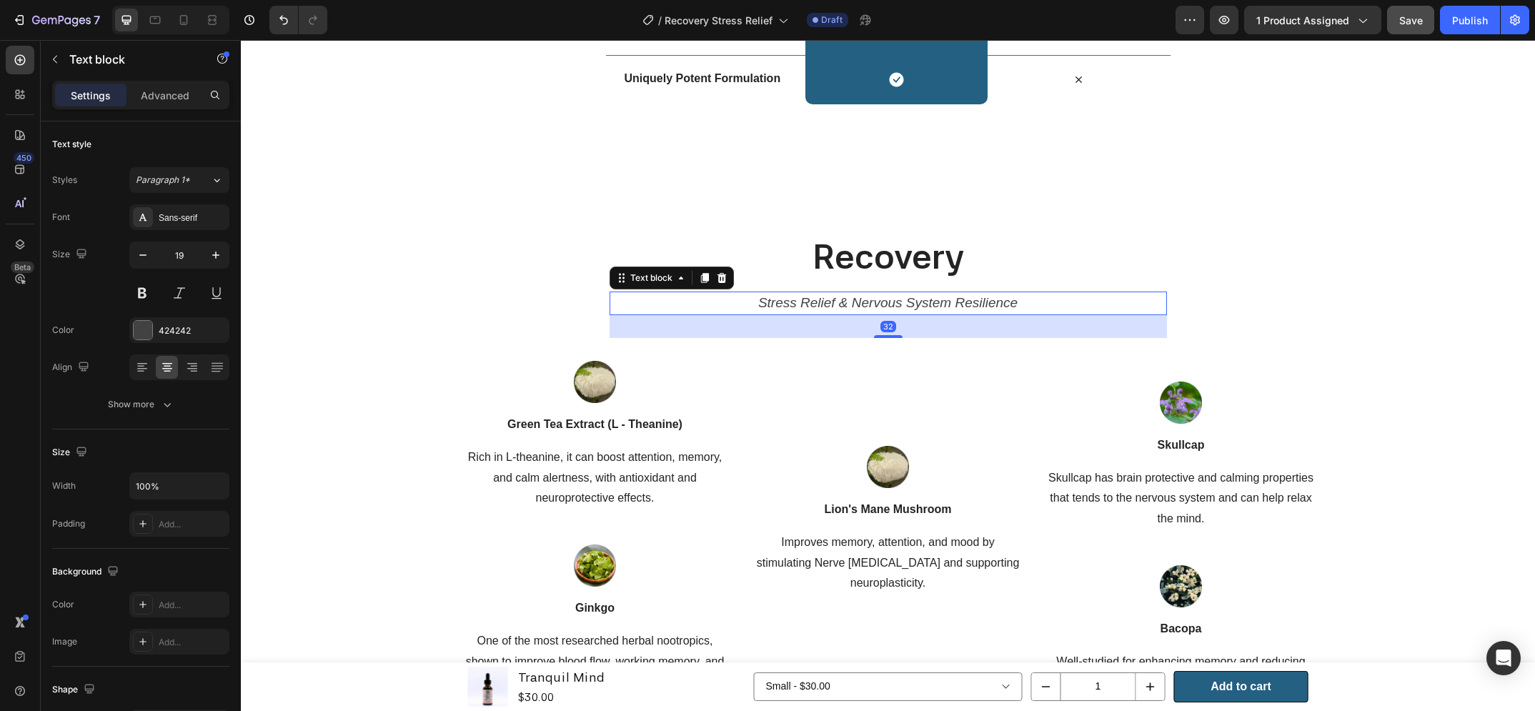
click at [876, 304] on icon "Stress Relief & Nervous System Resilience" at bounding box center [887, 302] width 259 height 15
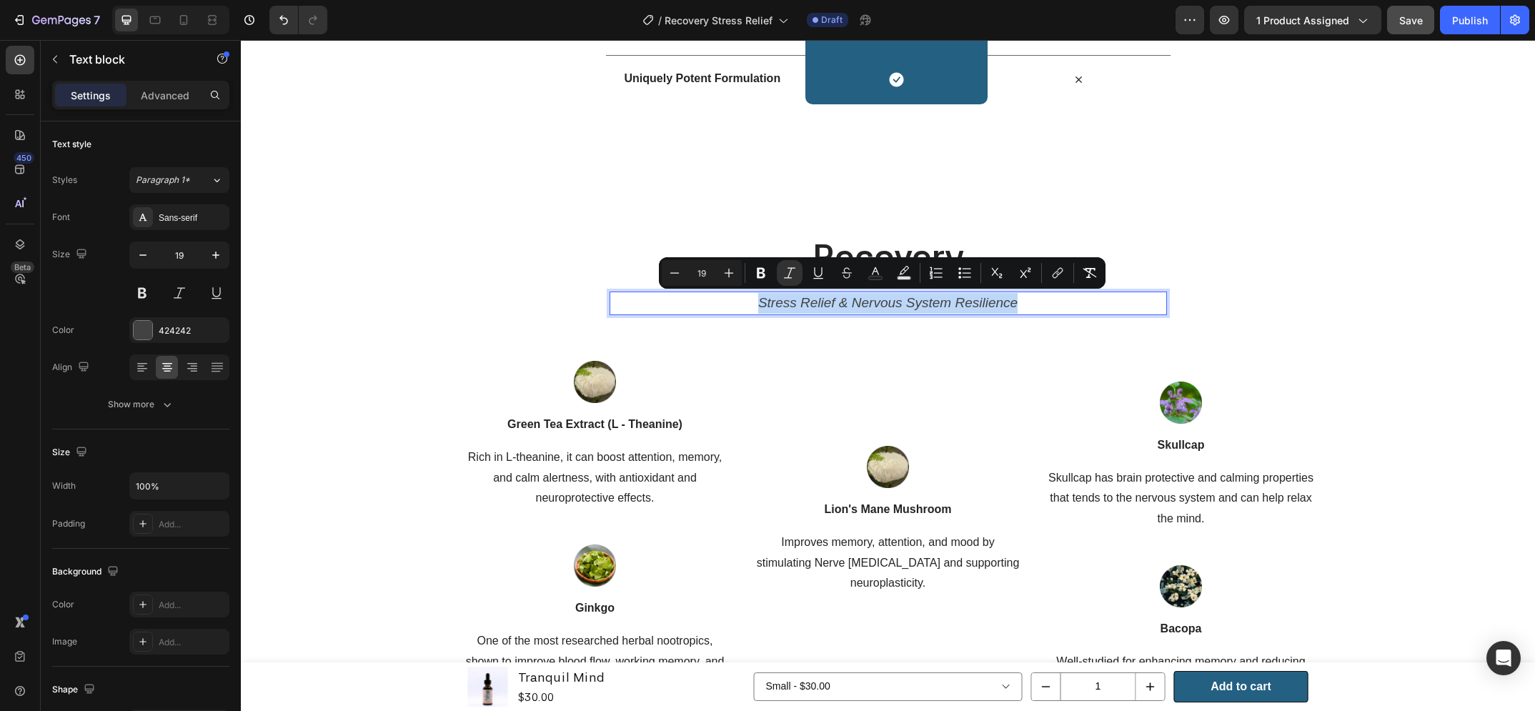
click at [1018, 304] on p "Stress Relief & Nervous System Resilience" at bounding box center [889, 303] width 532 height 21
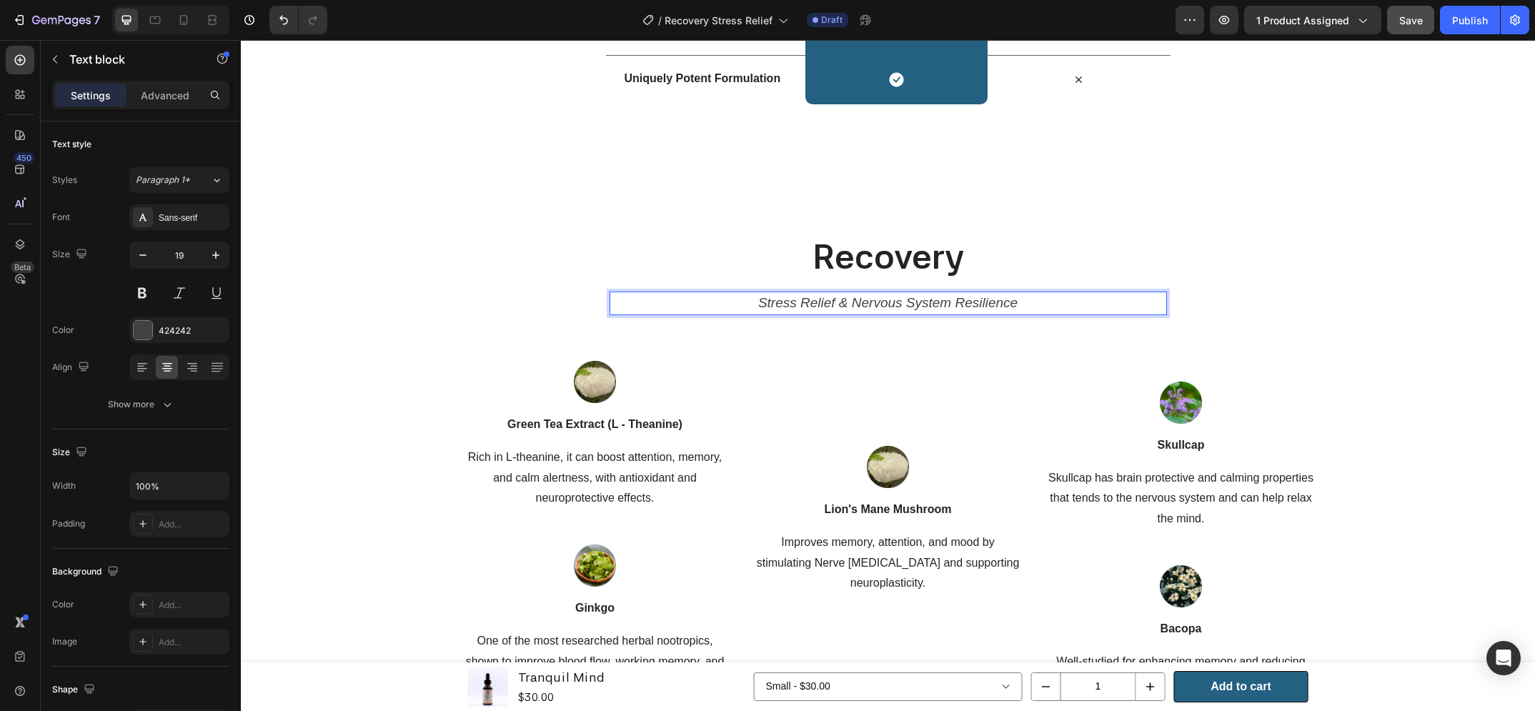
click at [1326, 337] on div "Recovery Heading Stress Relief & Nervous System Resilience Text block 32 Row Im…" at bounding box center [888, 474] width 1273 height 482
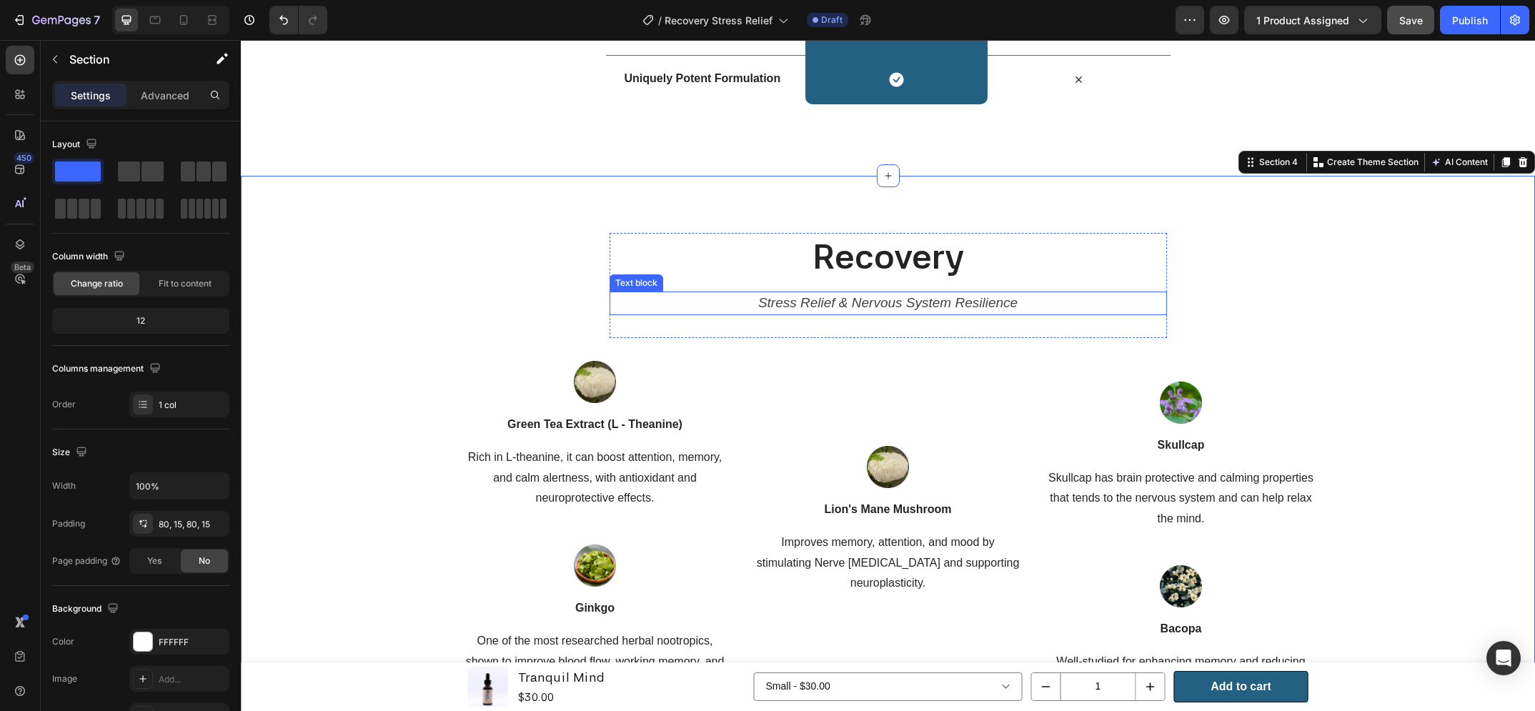
click at [858, 304] on icon "Stress Relief & Nervous System Resilience" at bounding box center [887, 302] width 259 height 15
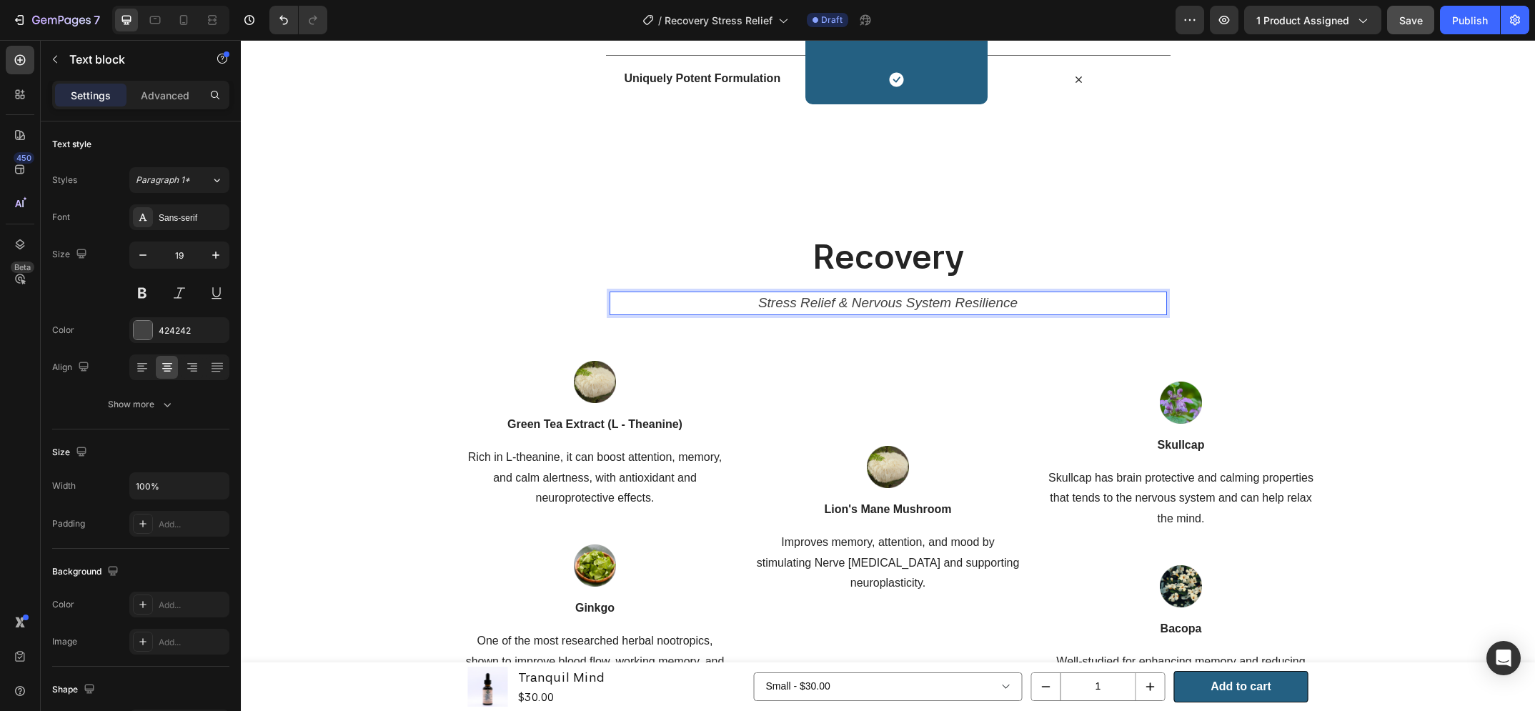
click at [1048, 296] on p "Stress Relief & Nervous System Resilience" at bounding box center [889, 303] width 532 height 21
click at [1062, 367] on div "Image Skullcap Text block Skullcap has brain protective and calming properties …" at bounding box center [1182, 538] width 272 height 355
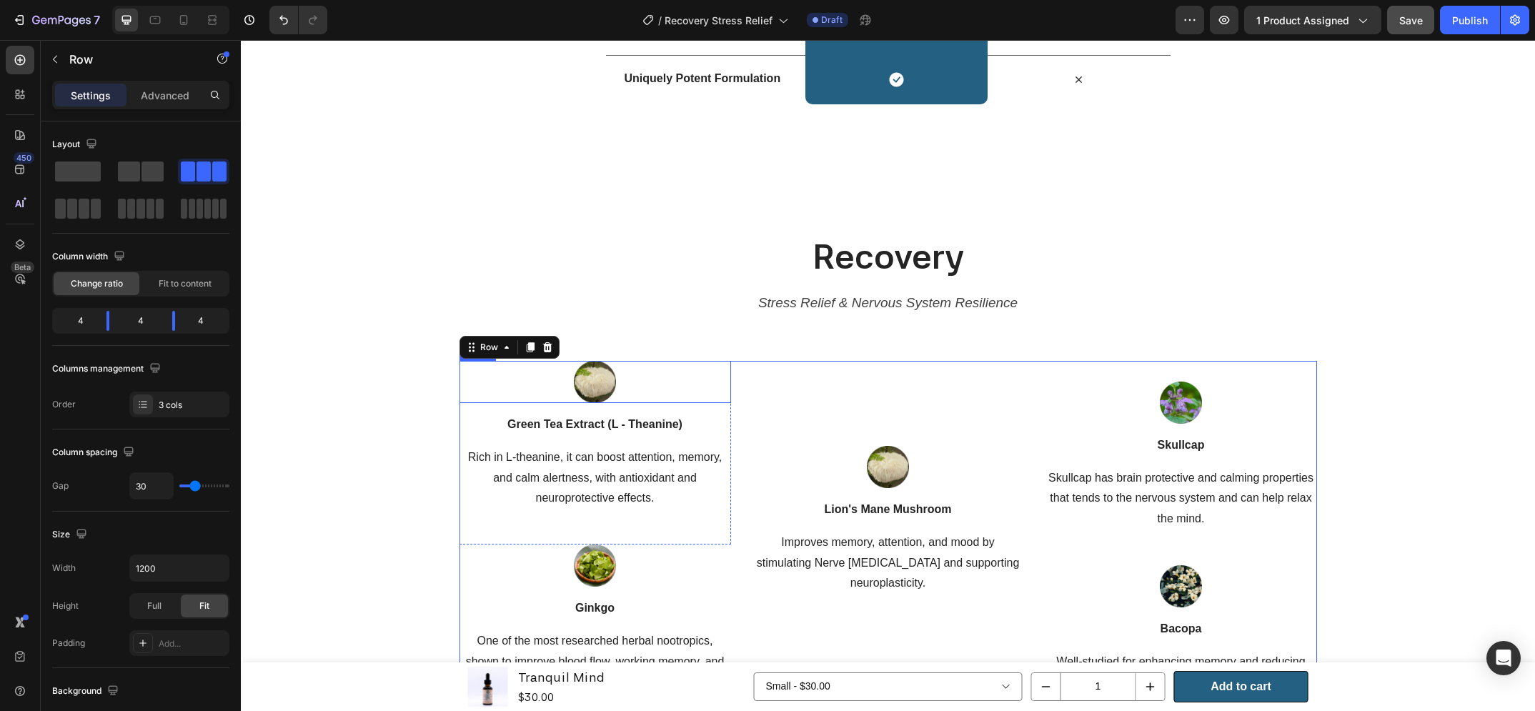
click at [596, 389] on img at bounding box center [595, 382] width 42 height 42
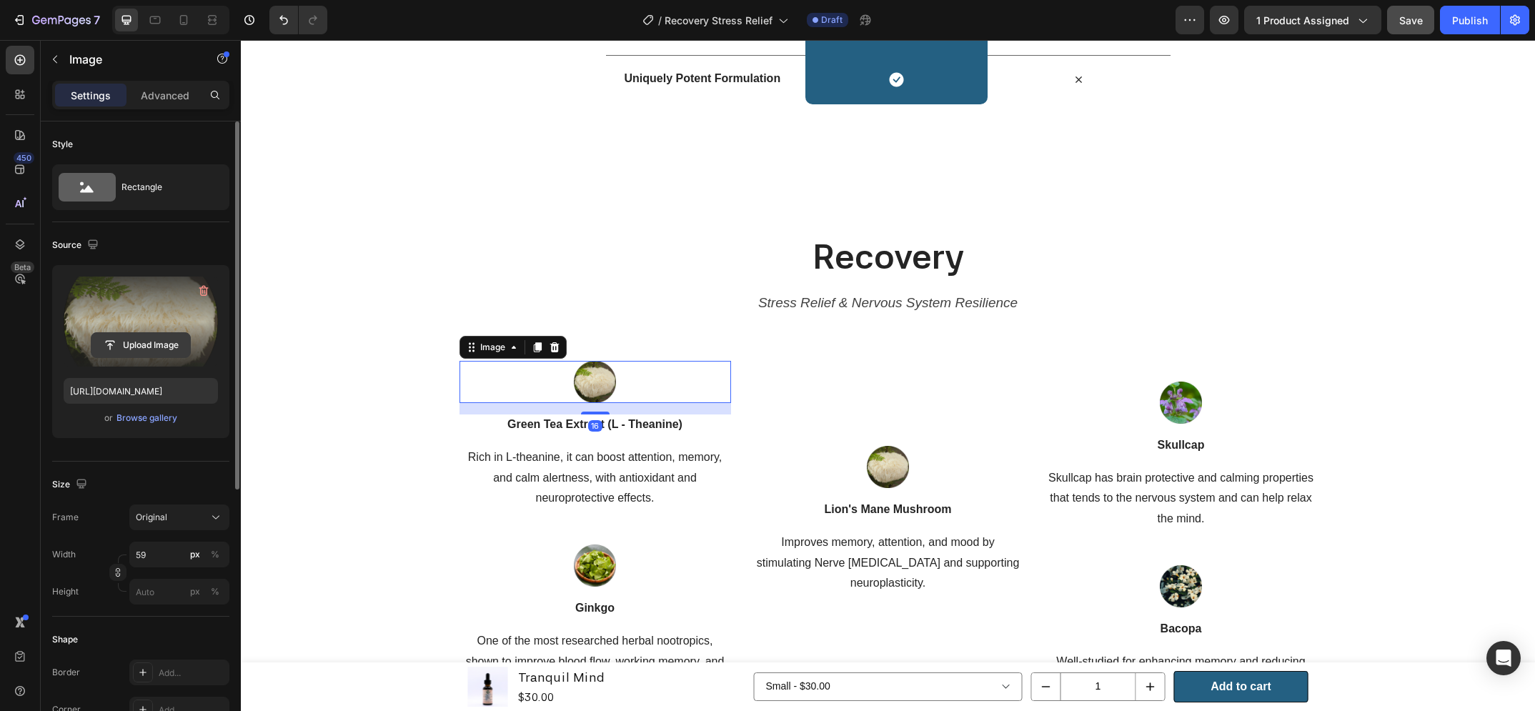
click at [144, 347] on input "file" at bounding box center [140, 345] width 99 height 24
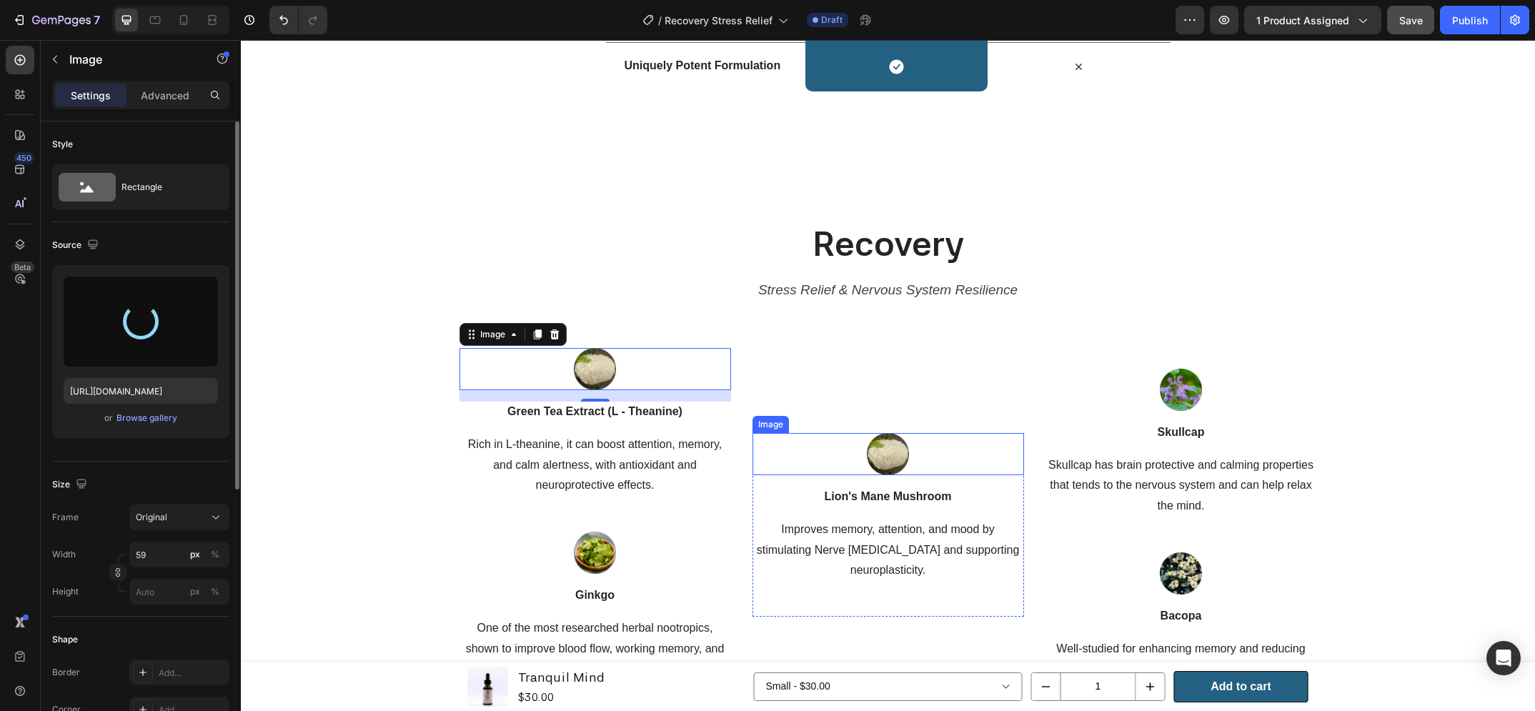
scroll to position [1392, 0]
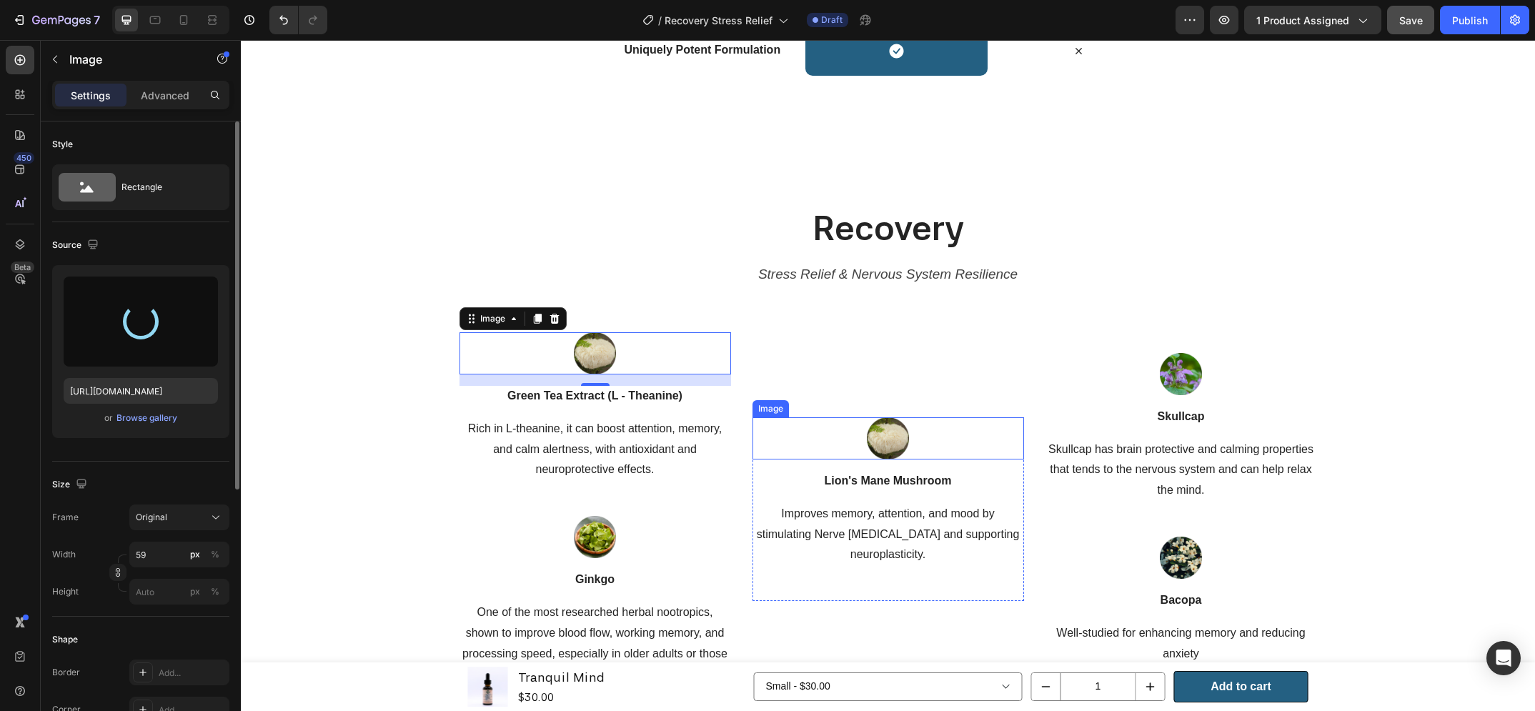
type input "https://cdn.shopify.com/s/files/1/0648/9682/7580/files/gempages_574456318983668…"
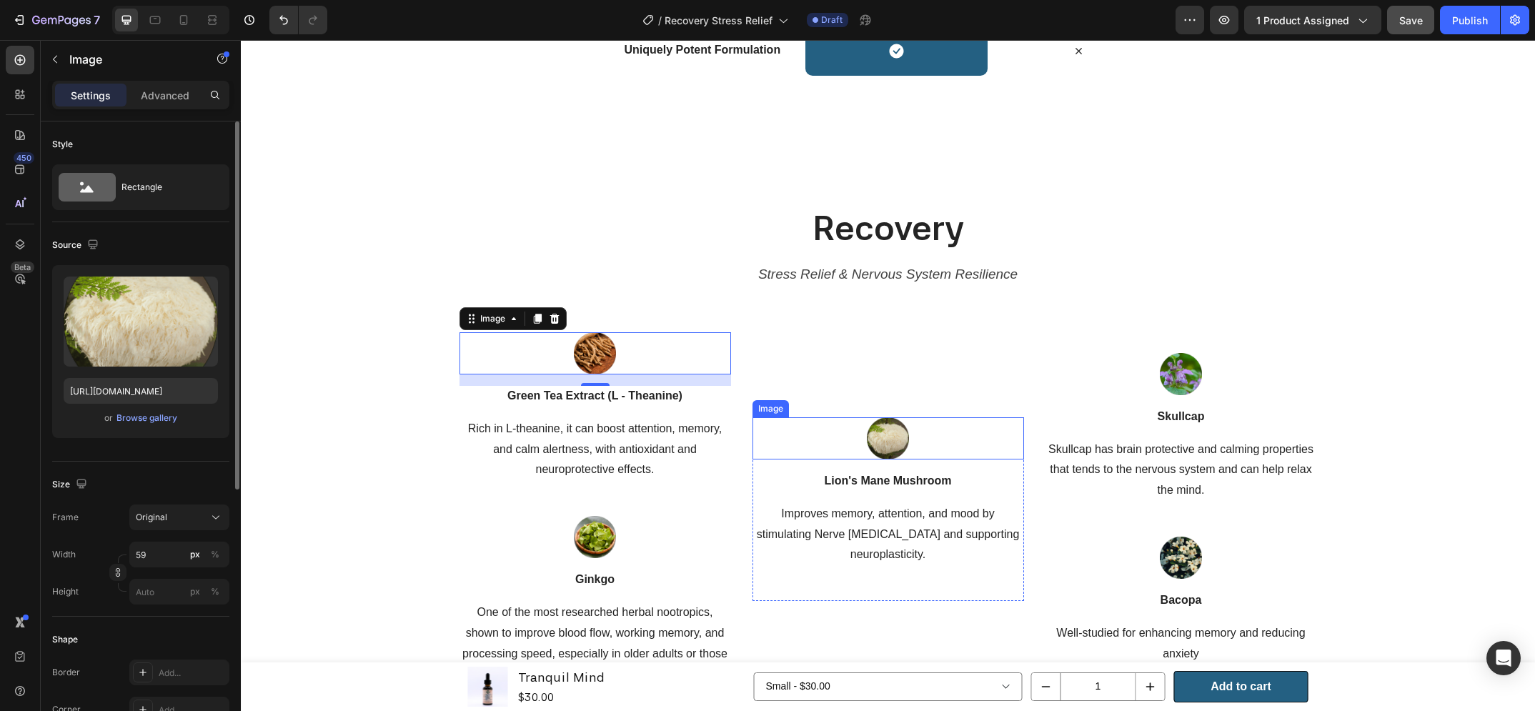
click at [879, 430] on img at bounding box center [888, 438] width 42 height 42
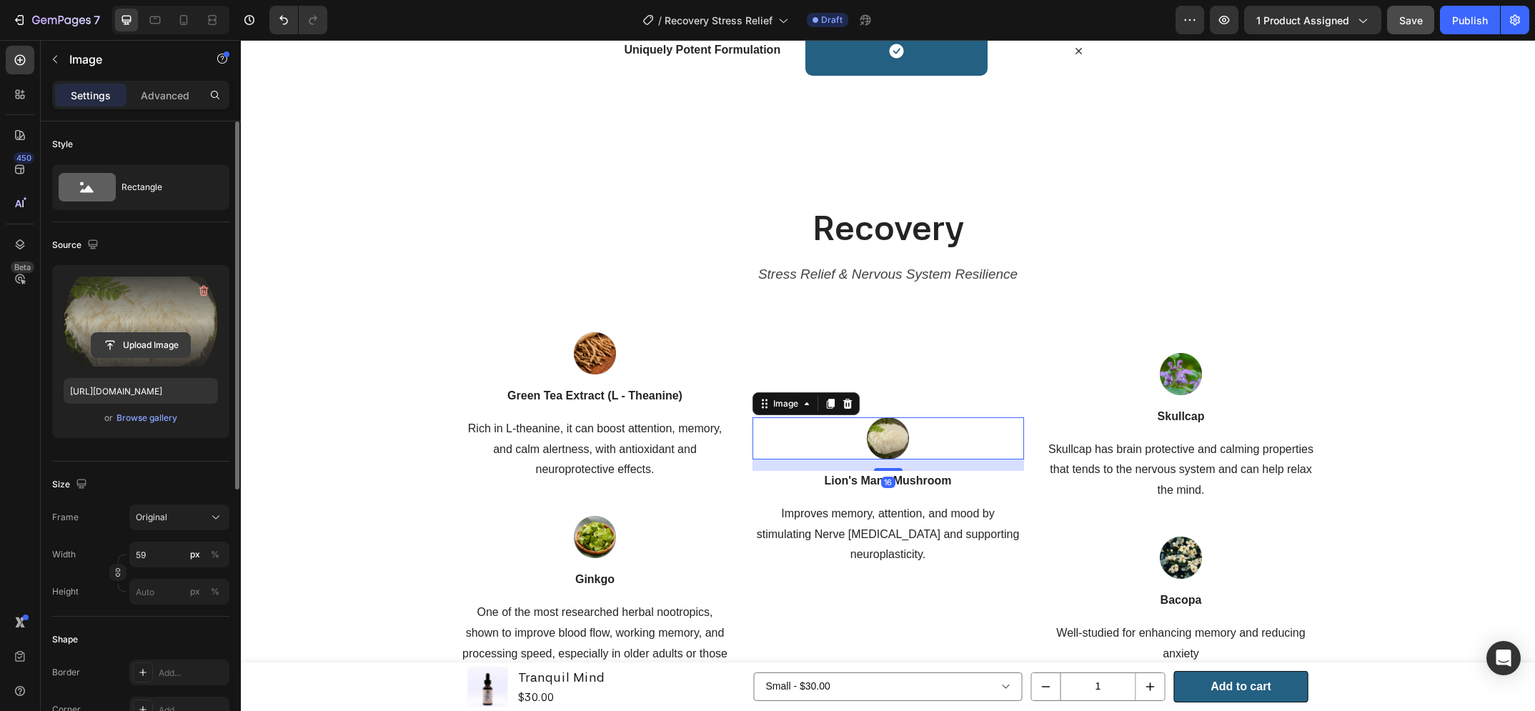
click at [159, 347] on input "file" at bounding box center [140, 345] width 99 height 24
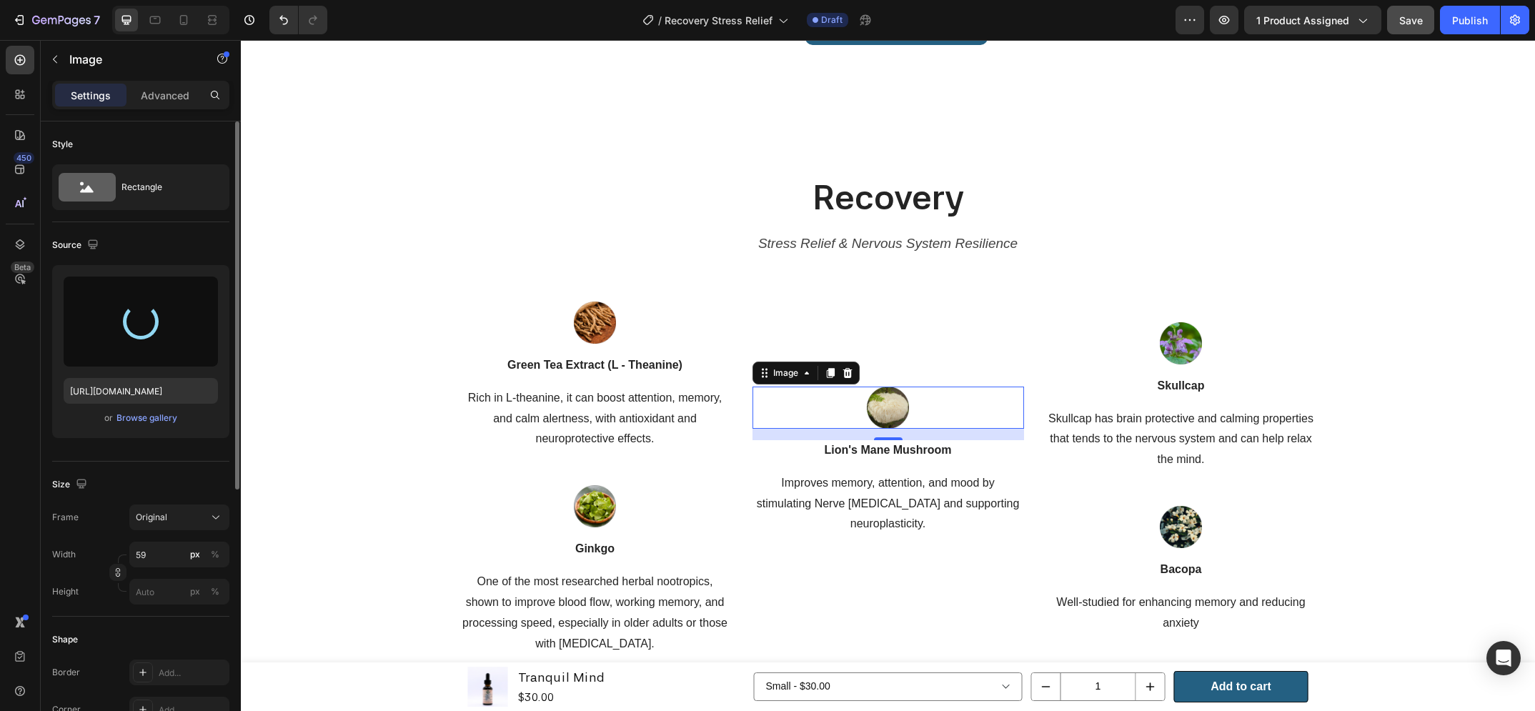
scroll to position [1493, 0]
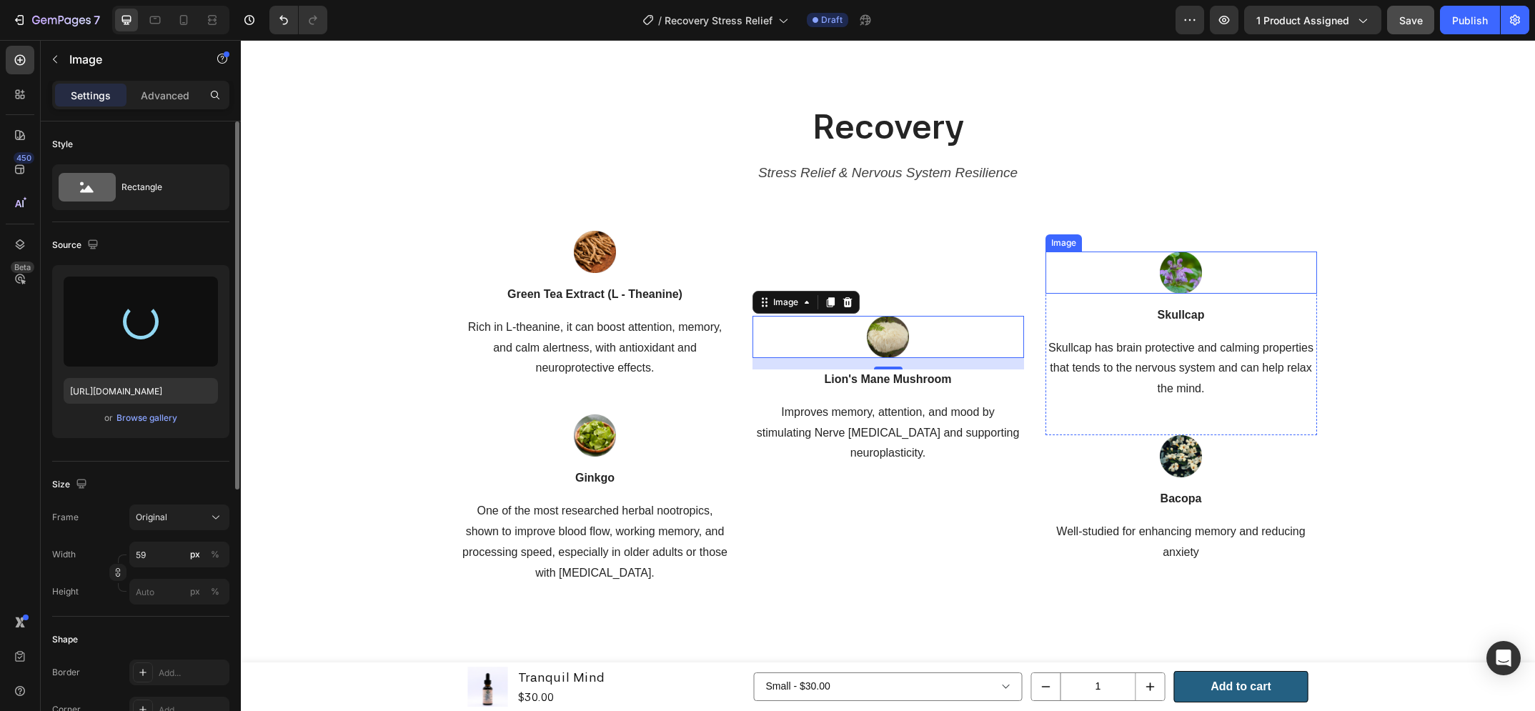
type input "https://cdn.shopify.com/s/files/1/0648/9682/7580/files/gempages_574456318983668…"
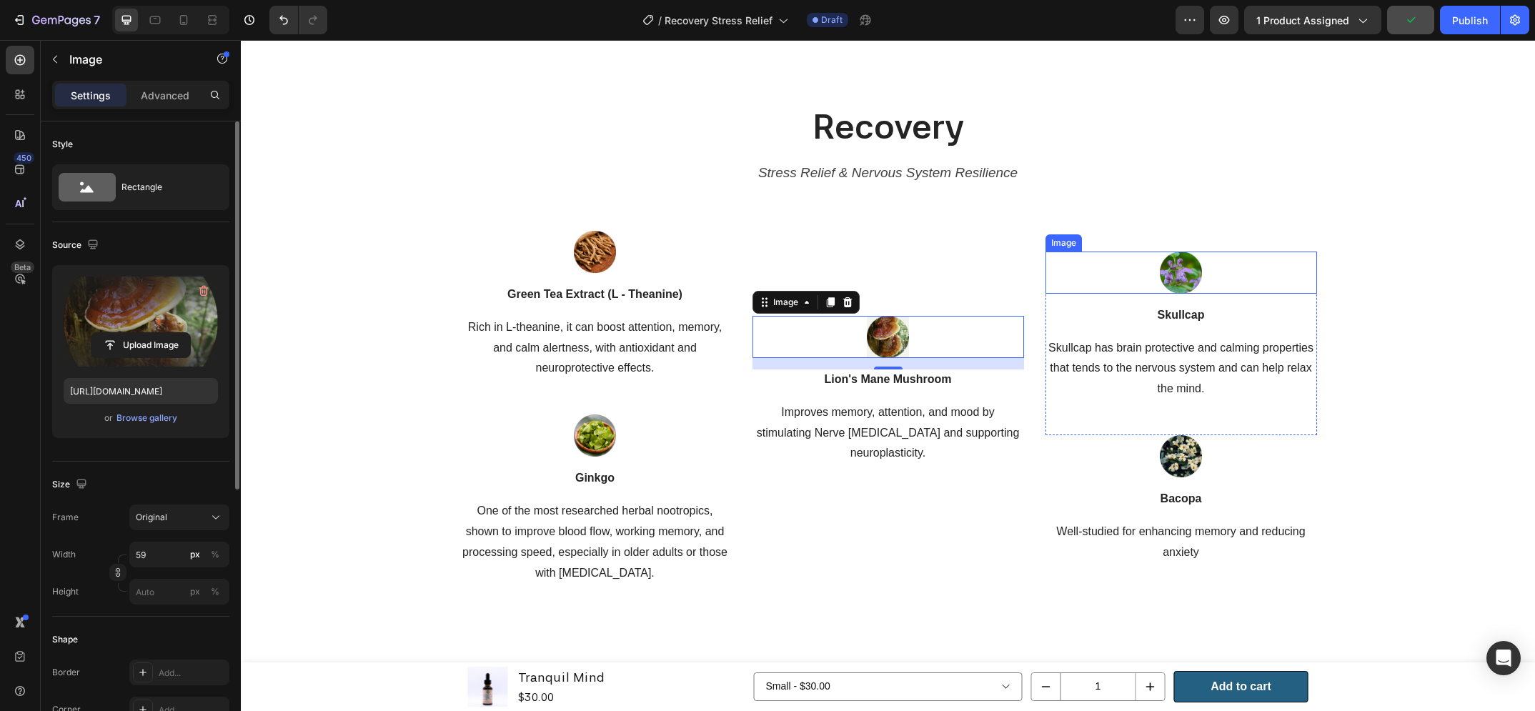
click at [1194, 268] on img at bounding box center [1181, 273] width 42 height 42
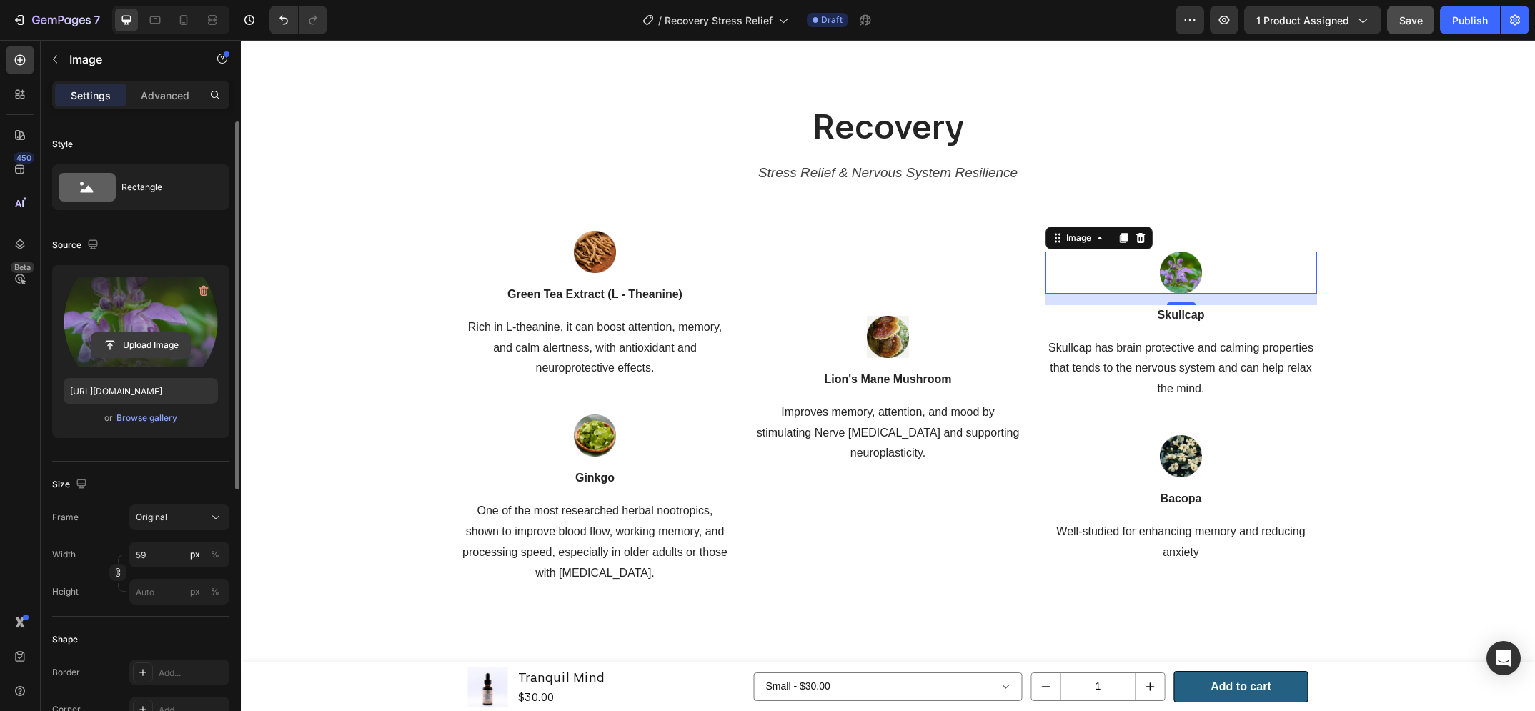
click at [139, 342] on input "file" at bounding box center [140, 345] width 99 height 24
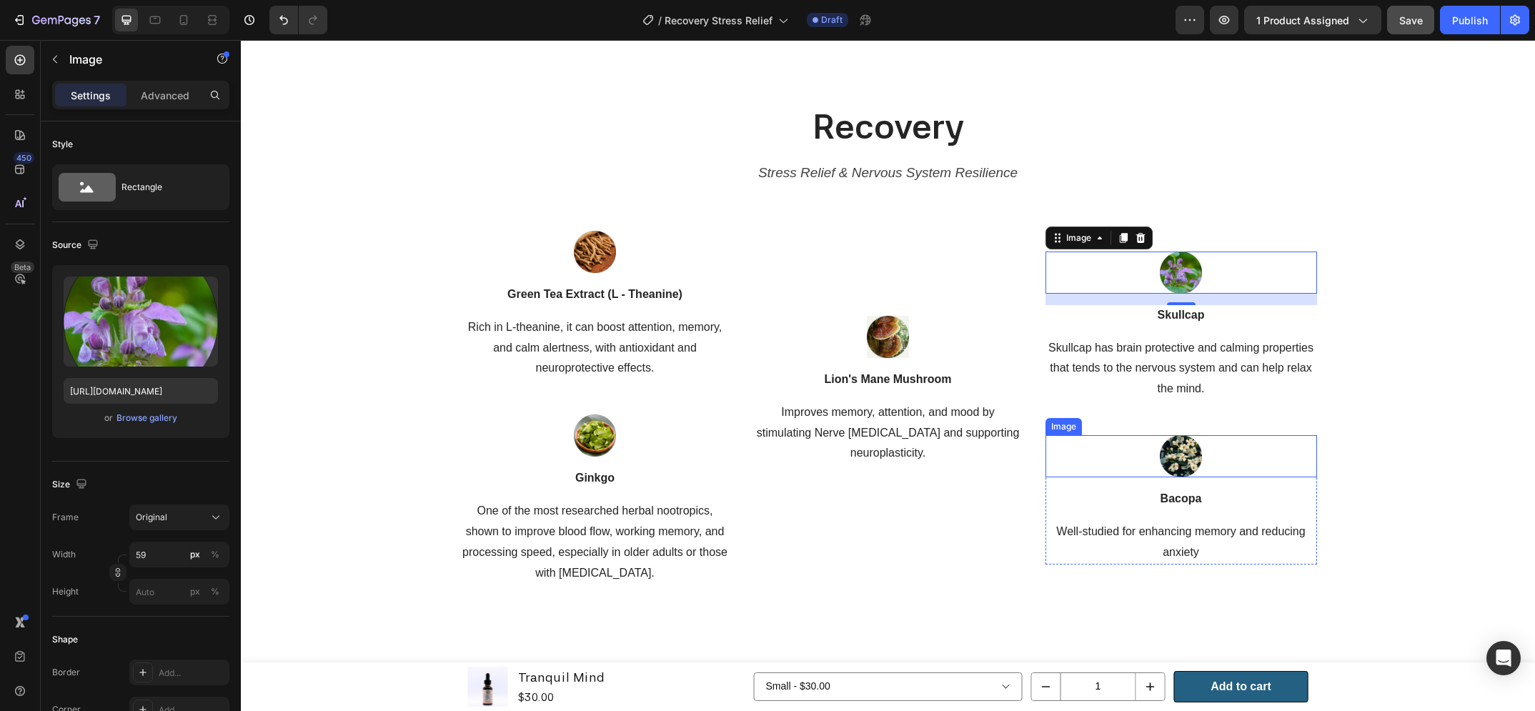
click at [1194, 465] on img at bounding box center [1181, 456] width 42 height 42
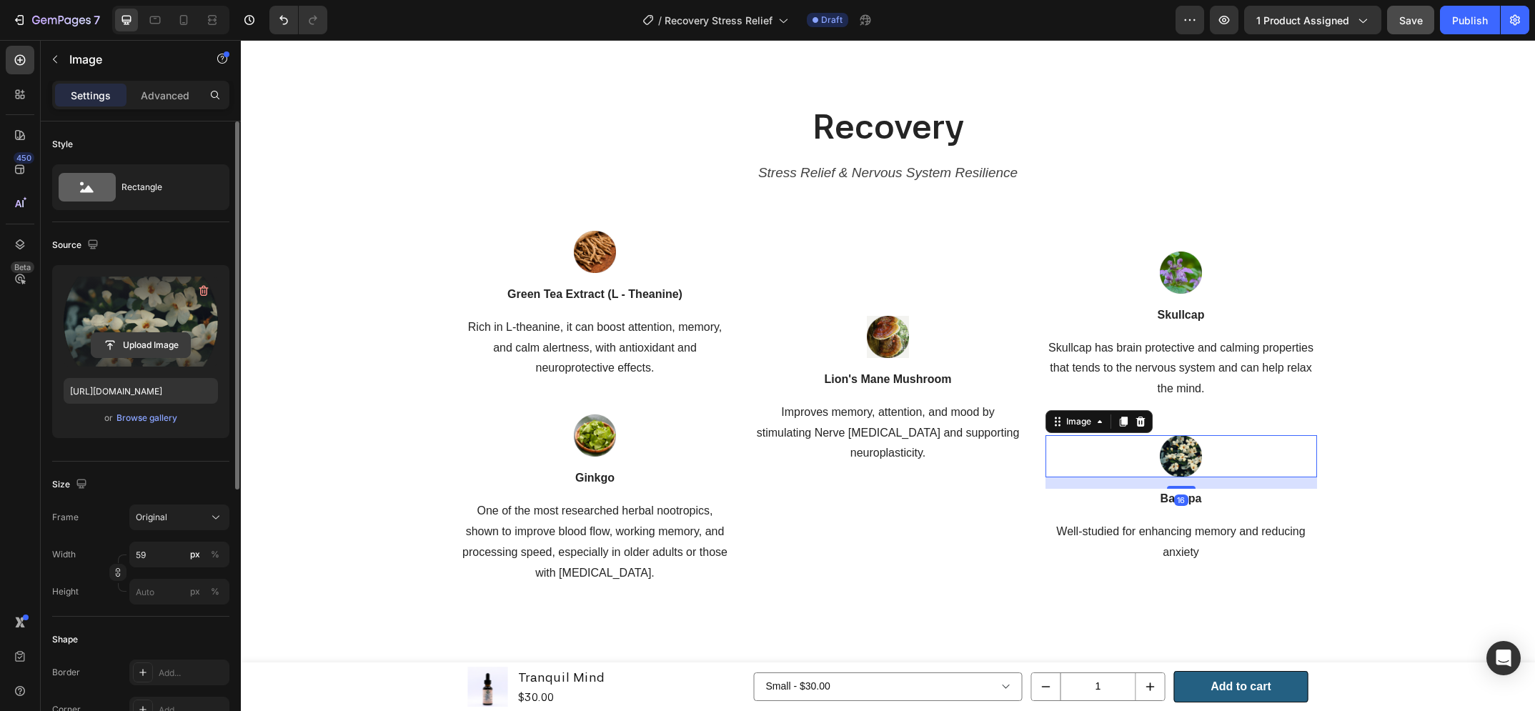
click at [159, 342] on input "file" at bounding box center [140, 345] width 99 height 24
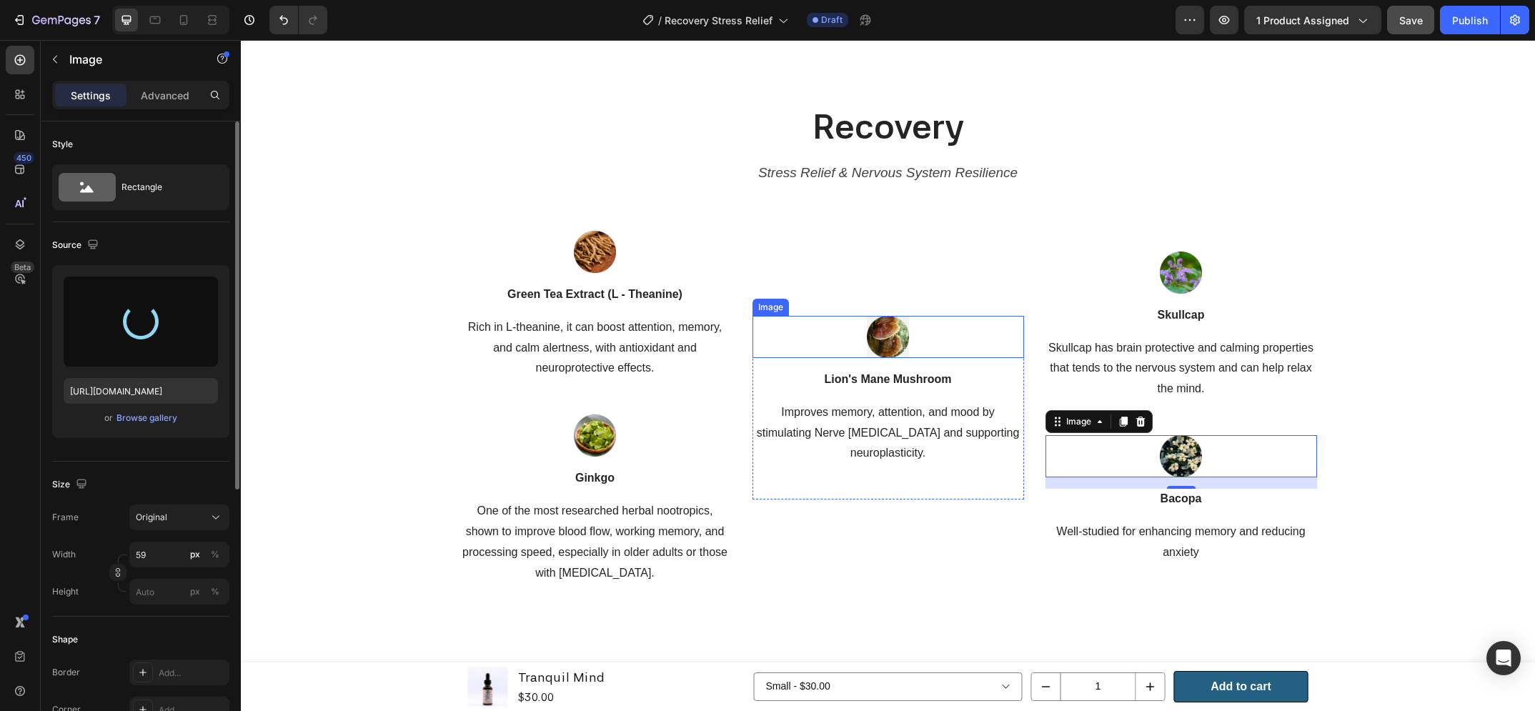
type input "https://cdn.shopify.com/s/files/1/0648/9682/7580/files/gempages_574456318983668…"
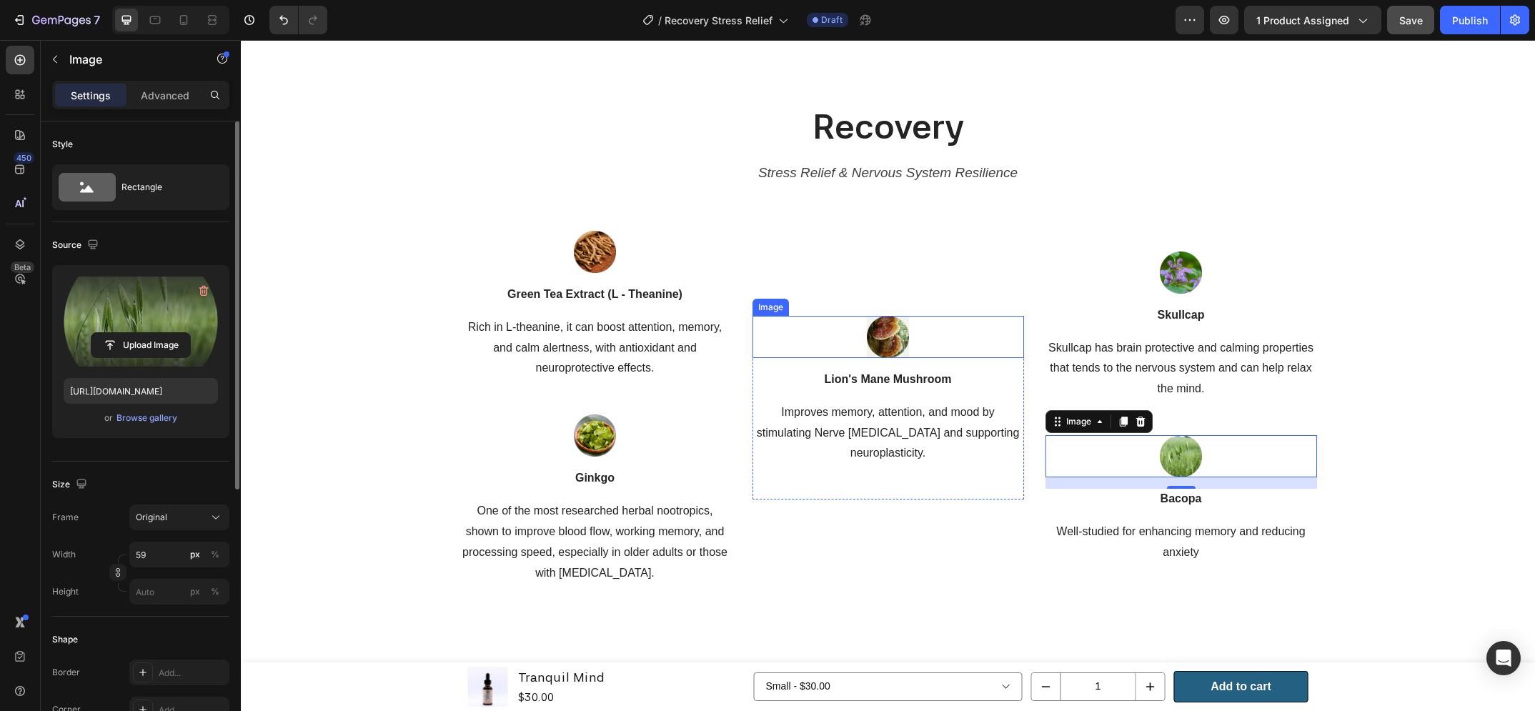
click at [873, 344] on img at bounding box center [888, 337] width 42 height 42
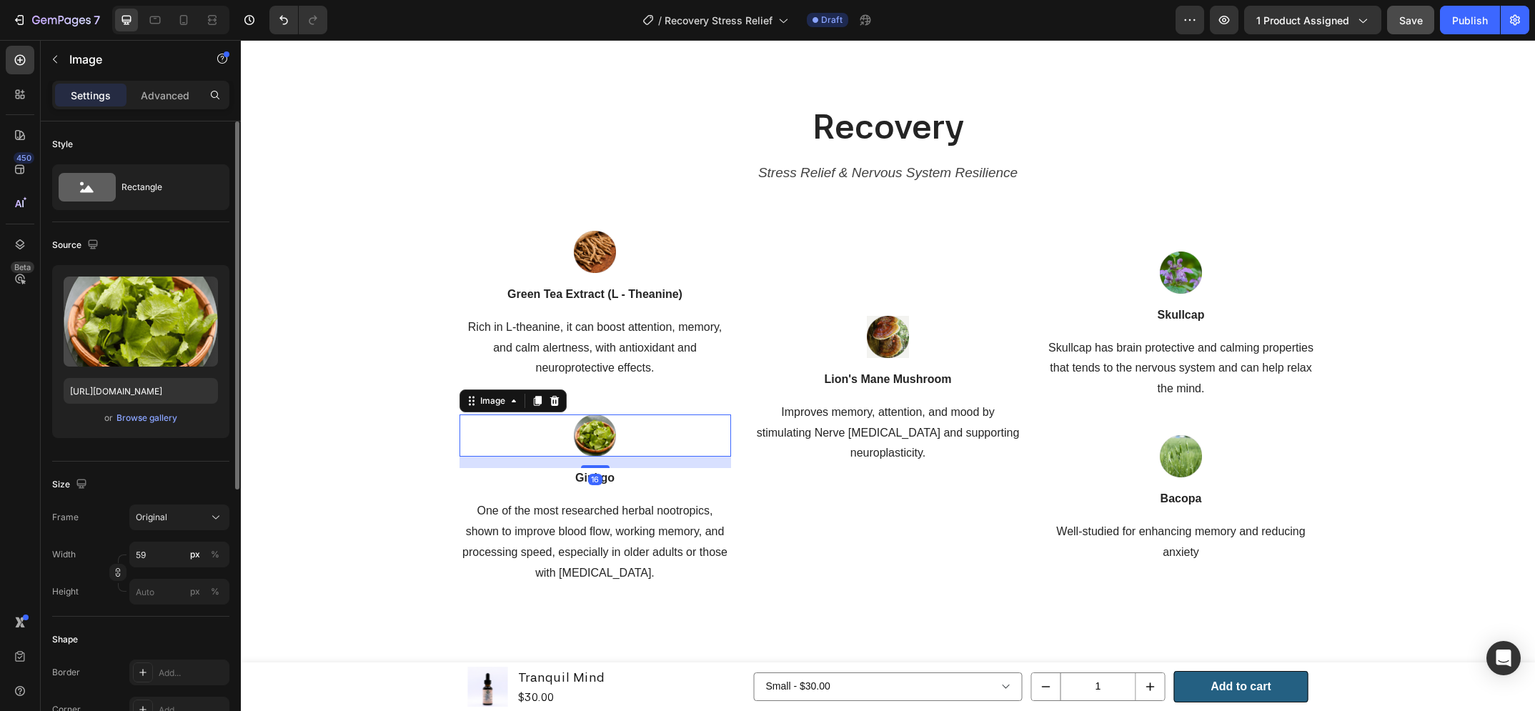
click at [620, 419] on div at bounding box center [596, 436] width 272 height 42
click at [878, 333] on img at bounding box center [888, 337] width 42 height 42
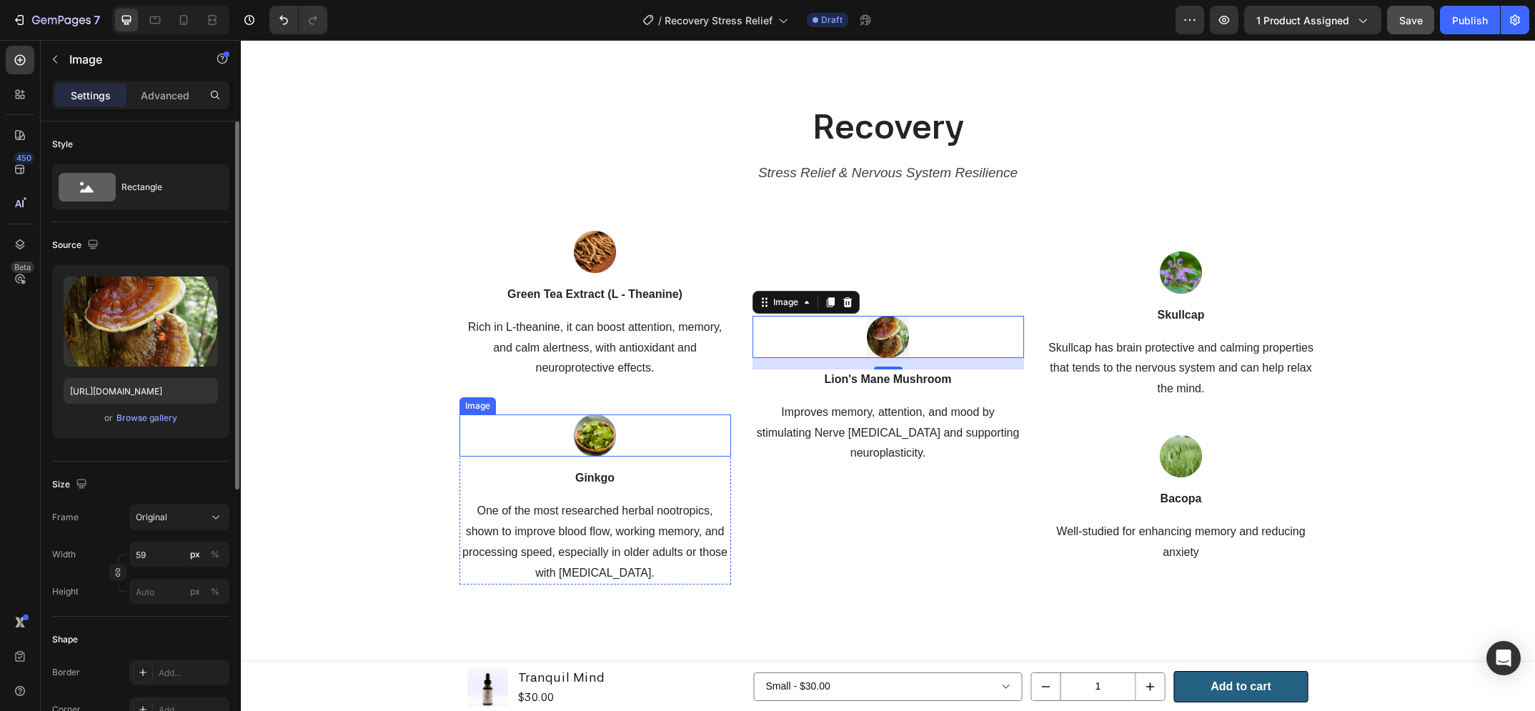
click at [635, 427] on div at bounding box center [596, 436] width 272 height 42
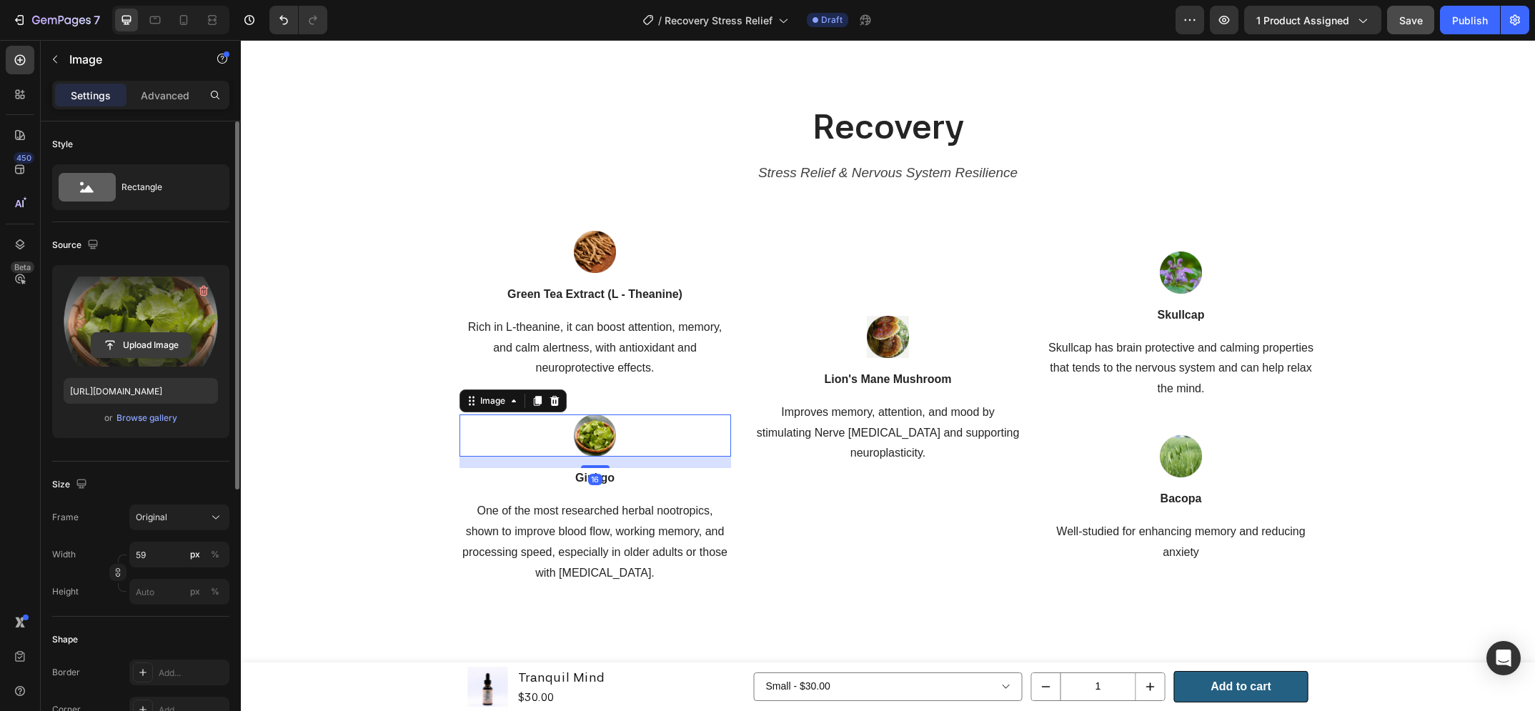
click at [157, 334] on input "file" at bounding box center [140, 345] width 99 height 24
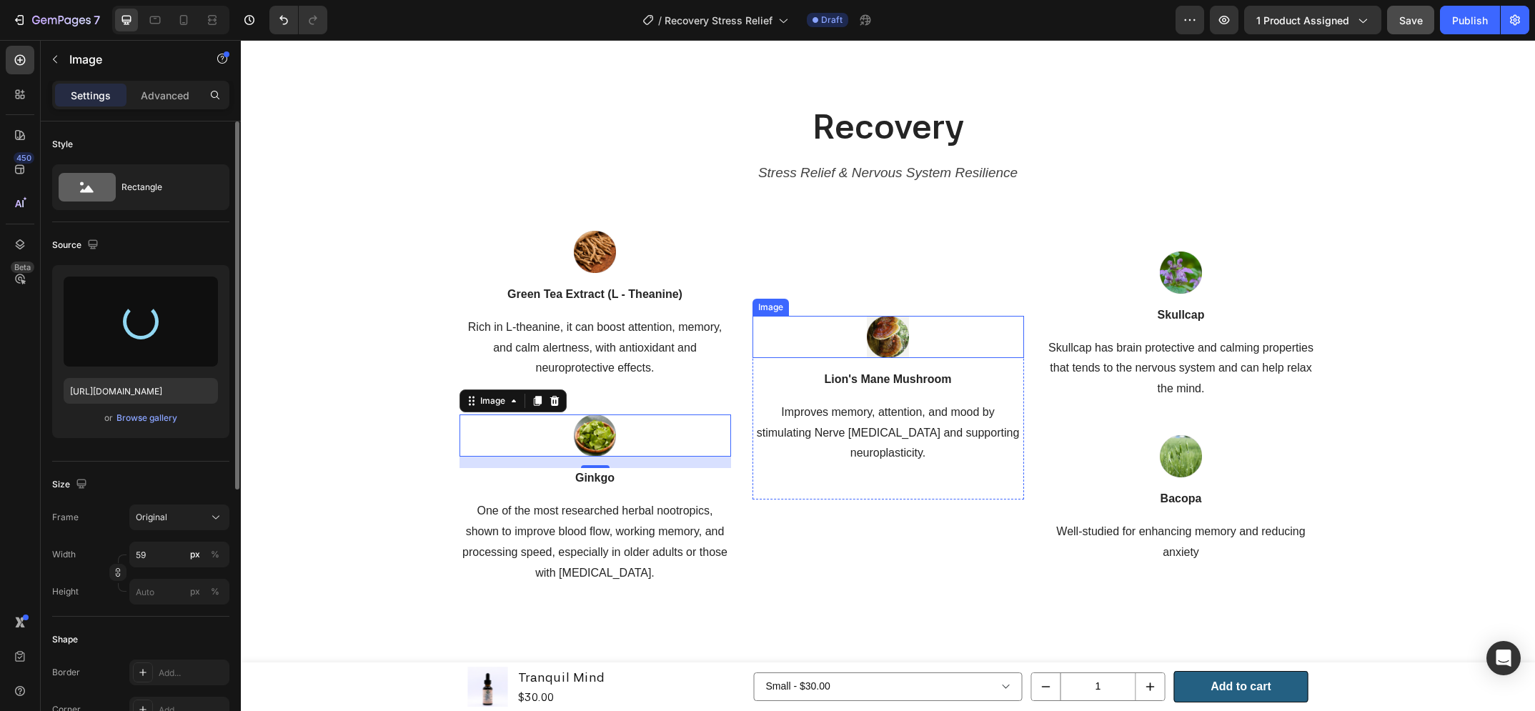
type input "https://cdn.shopify.com/s/files/1/0648/9682/7580/files/gempages_574456318983668…"
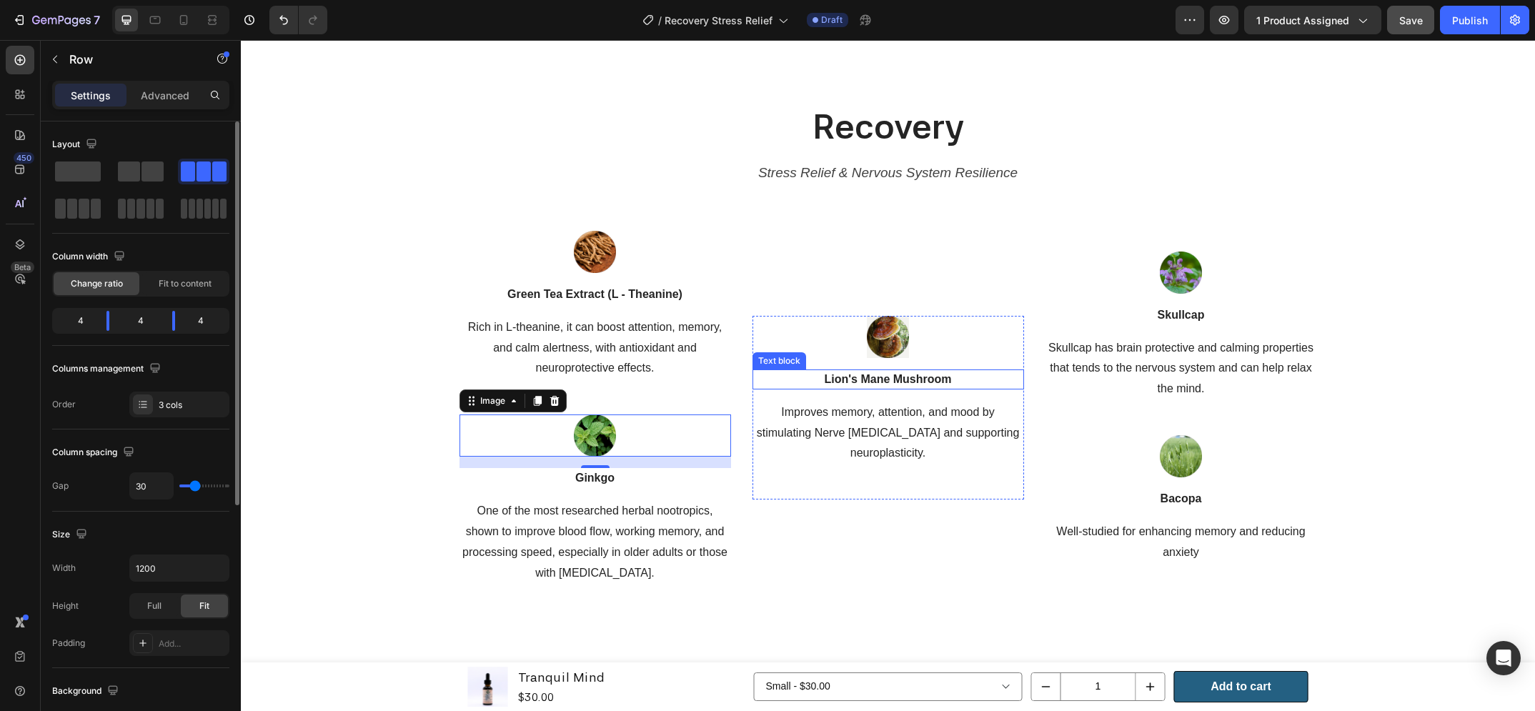
click at [1022, 403] on div "Image Green Tea Extract (L - Theanine) Text block Rich in L-theanine, it can bo…" at bounding box center [889, 408] width 858 height 355
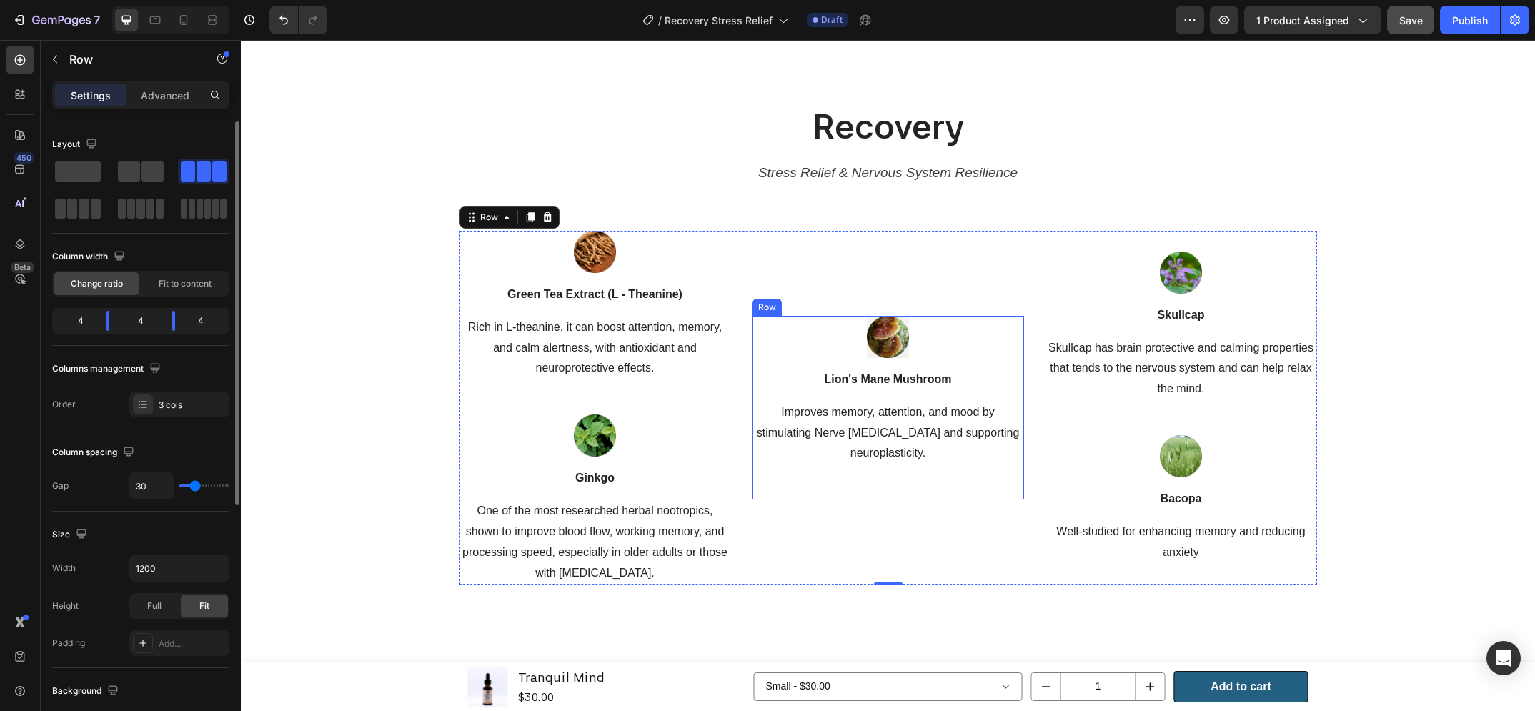
click at [1003, 397] on div "Image Lion's Mane Mushroom Text block Improves memory, attention, and mood by s…" at bounding box center [889, 390] width 272 height 149
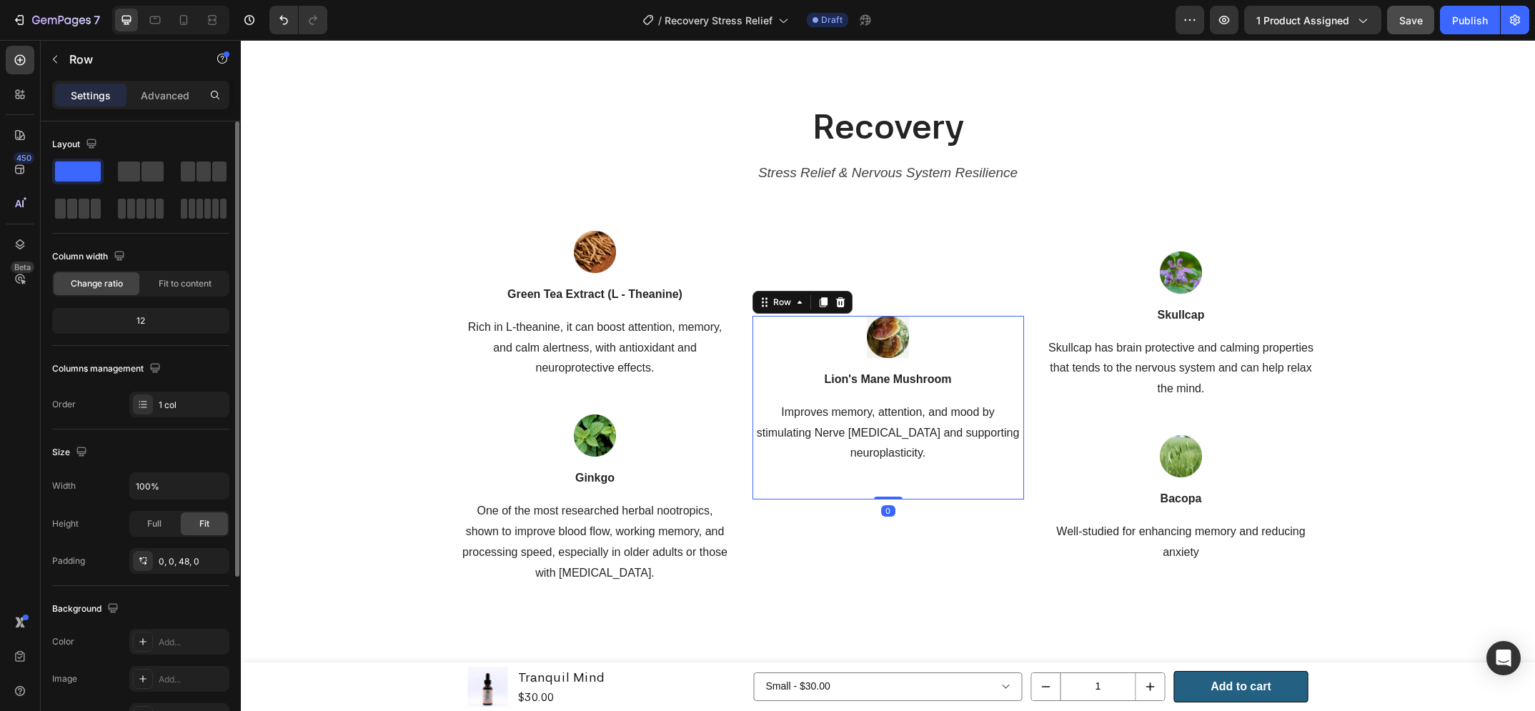
click at [818, 300] on icon at bounding box center [823, 302] width 11 height 11
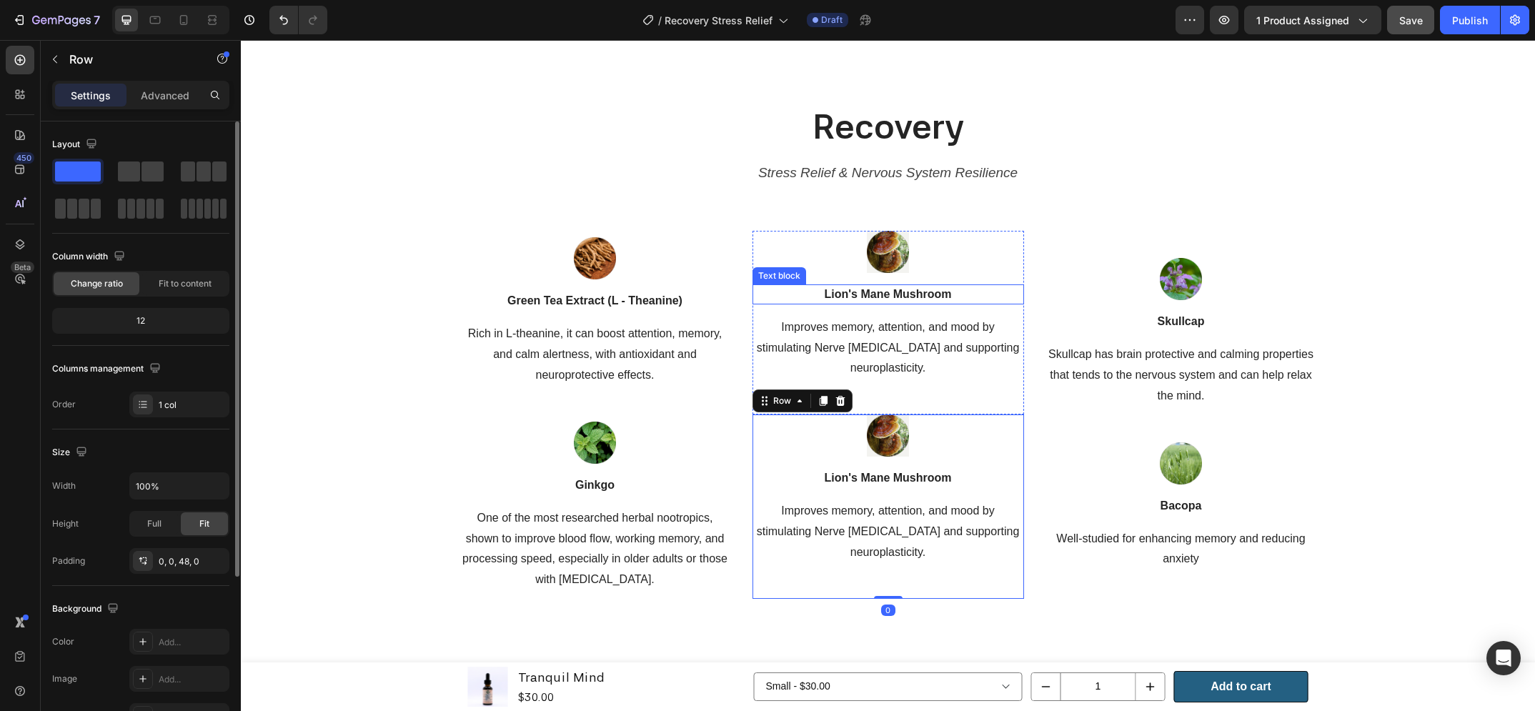
click at [881, 295] on p "Lion's Mane Mushroom" at bounding box center [888, 294] width 269 height 17
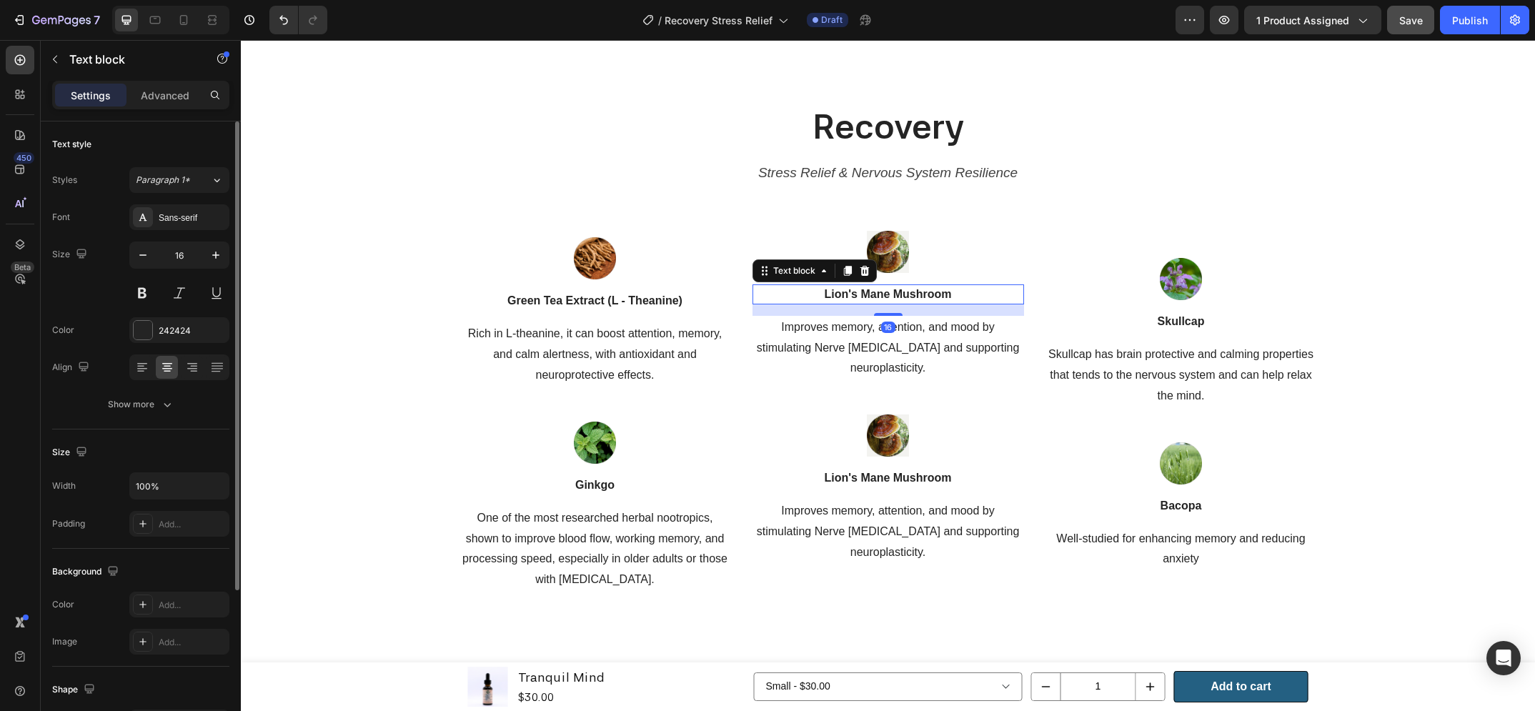
click at [881, 295] on p "Lion's Mane Mushroom" at bounding box center [888, 294] width 269 height 17
click at [883, 337] on p "Improves memory, attention, and mood by stimulating Nerve [MEDICAL_DATA] and su…" at bounding box center [888, 347] width 269 height 61
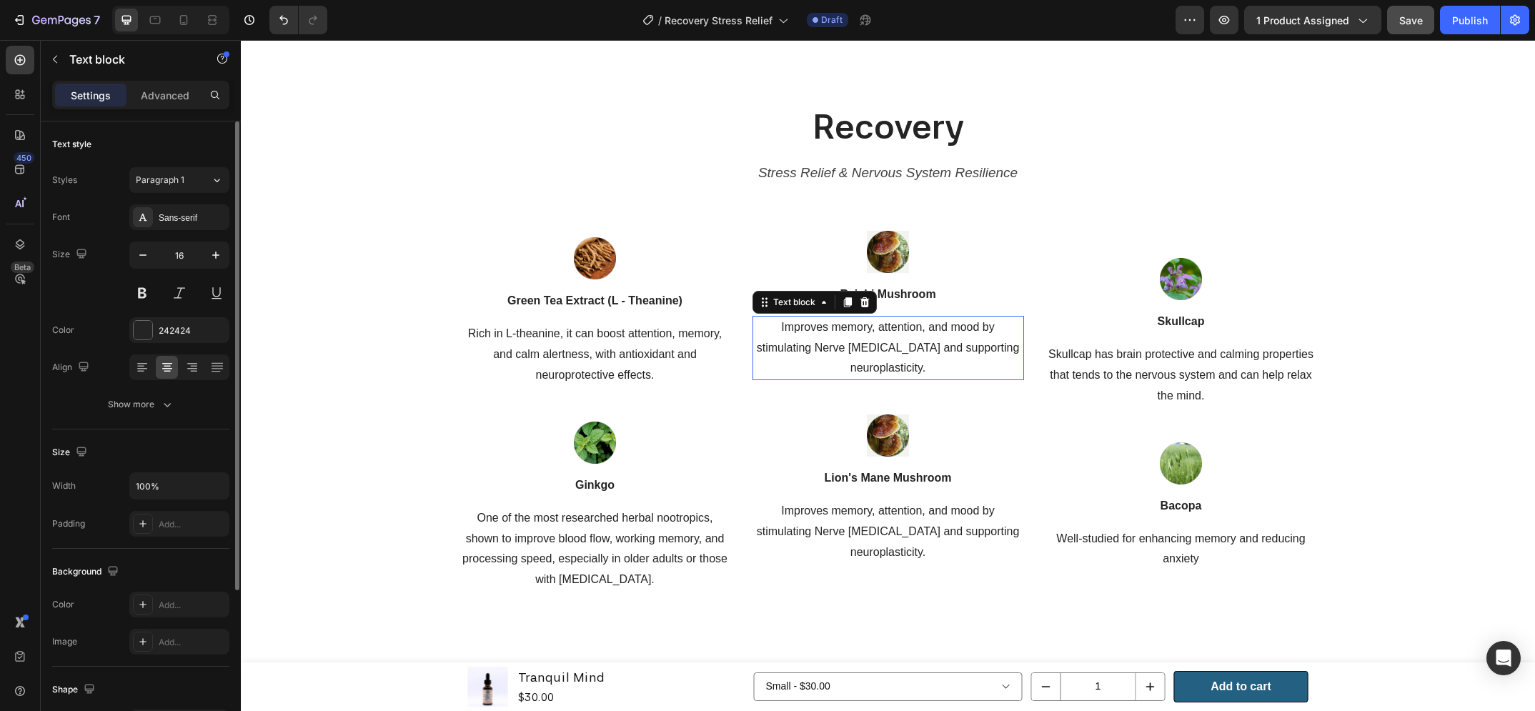
click at [883, 337] on p "Improves memory, attention, and mood by stimulating Nerve [MEDICAL_DATA] and su…" at bounding box center [888, 347] width 269 height 61
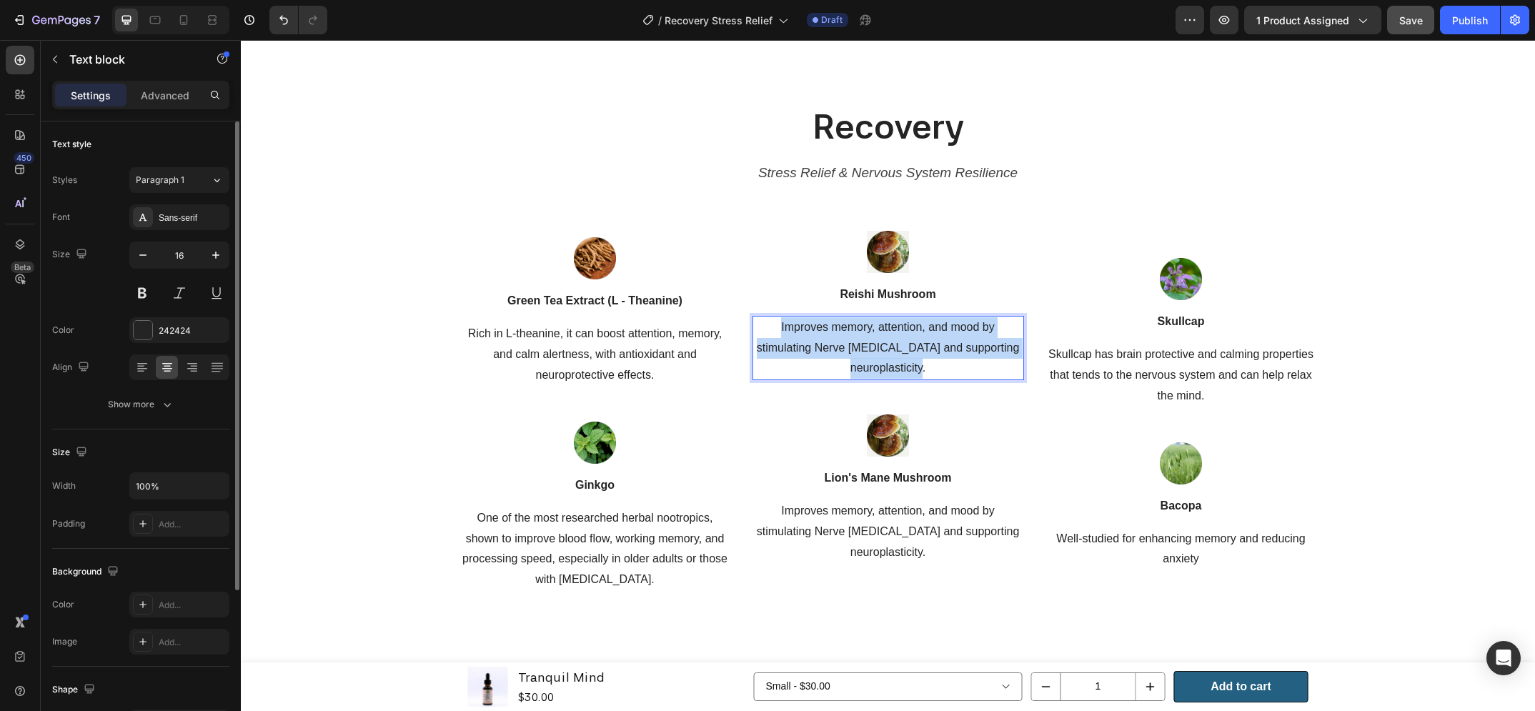
click at [883, 337] on p "Improves memory, attention, and mood by stimulating Nerve [MEDICAL_DATA] and su…" at bounding box center [888, 347] width 269 height 61
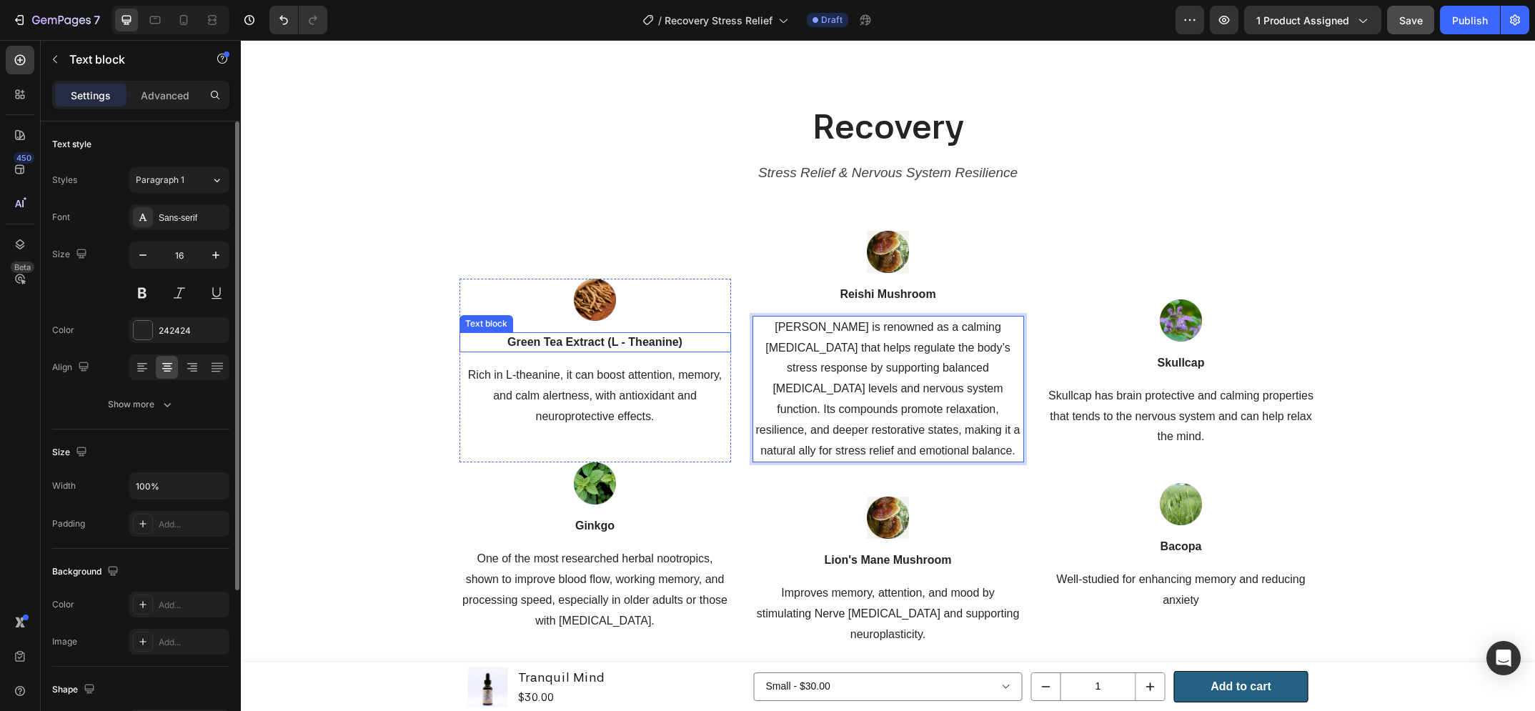
click at [651, 334] on p "Green Tea Extract (L - Theanine)" at bounding box center [595, 342] width 269 height 17
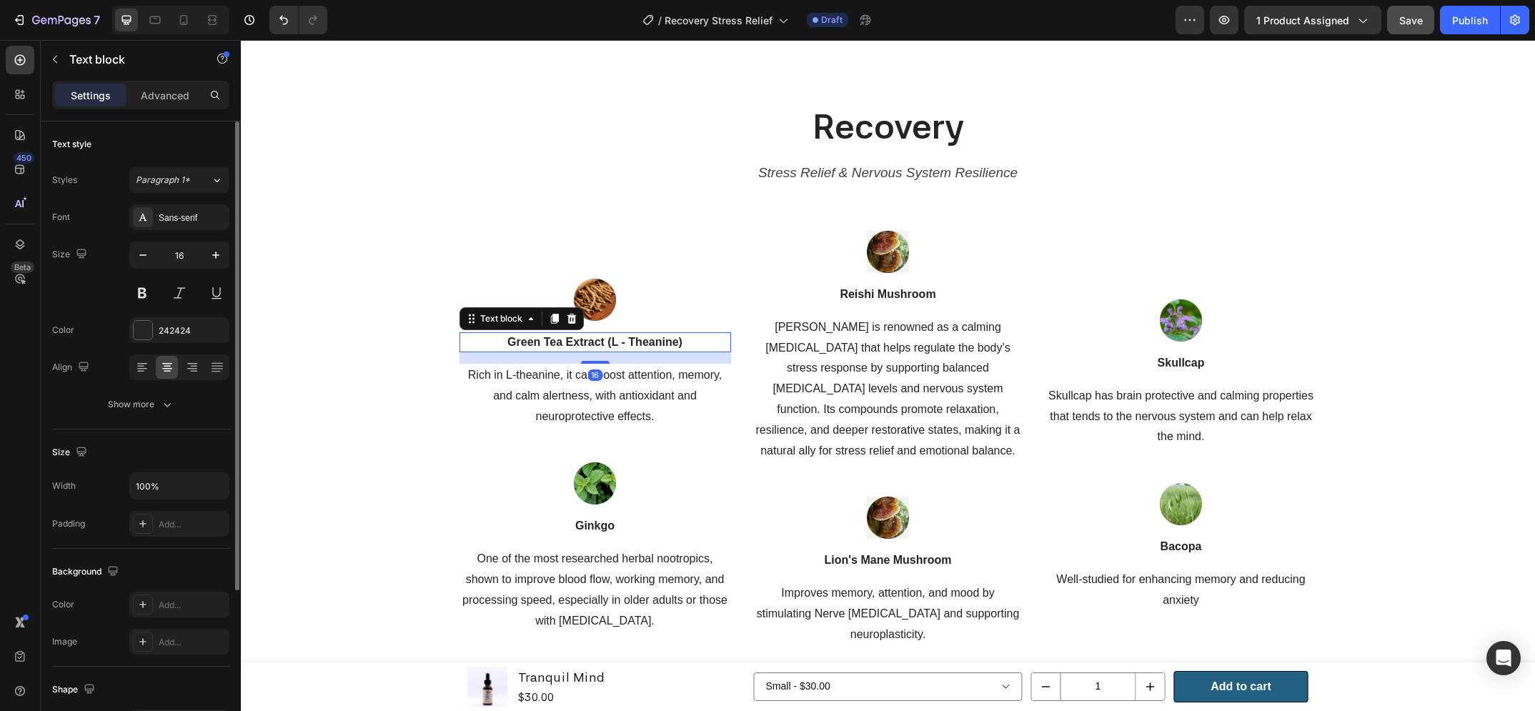
click at [651, 334] on p "Green Tea Extract (L - Theanine)" at bounding box center [595, 342] width 269 height 17
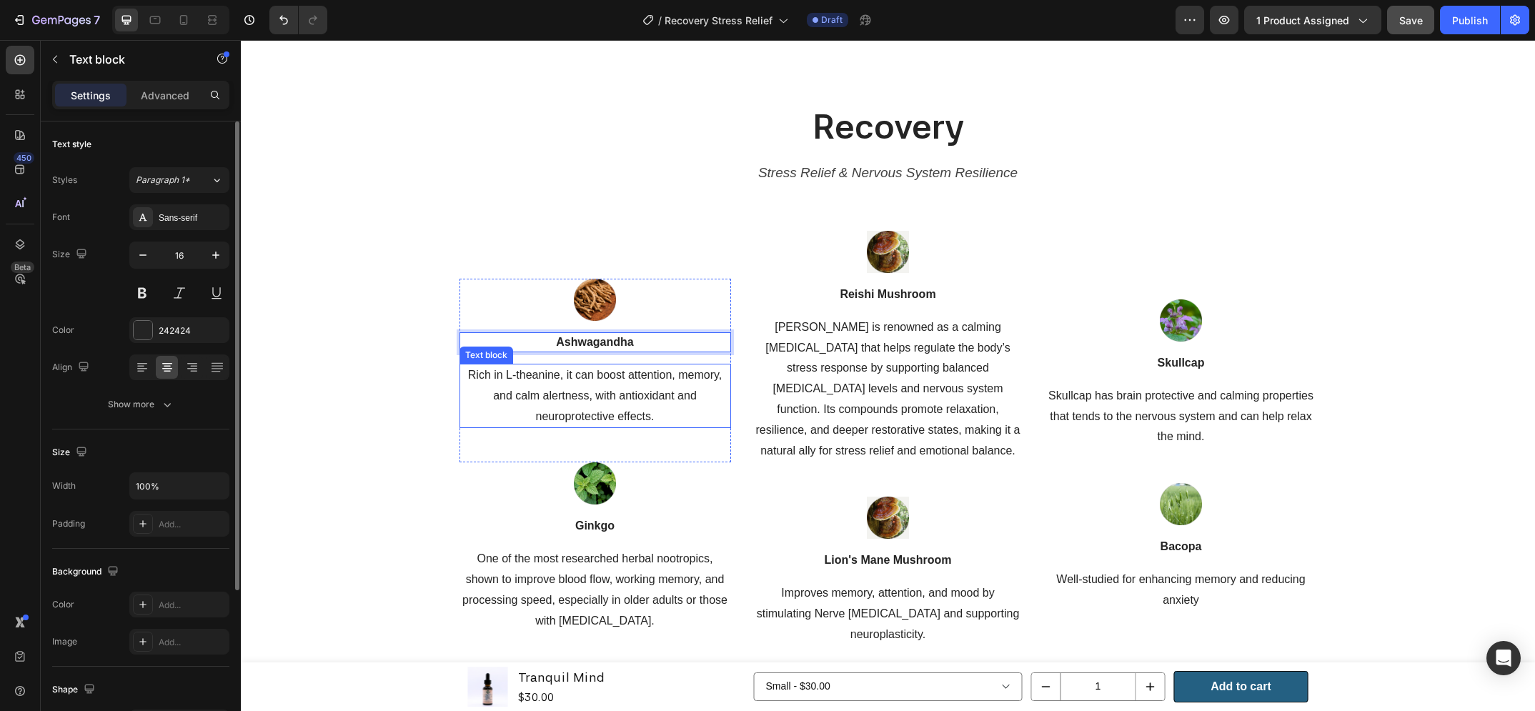
click at [579, 378] on p "Rich in L-theanine, it can boost attention, memory, and calm alertness, with an…" at bounding box center [595, 395] width 269 height 61
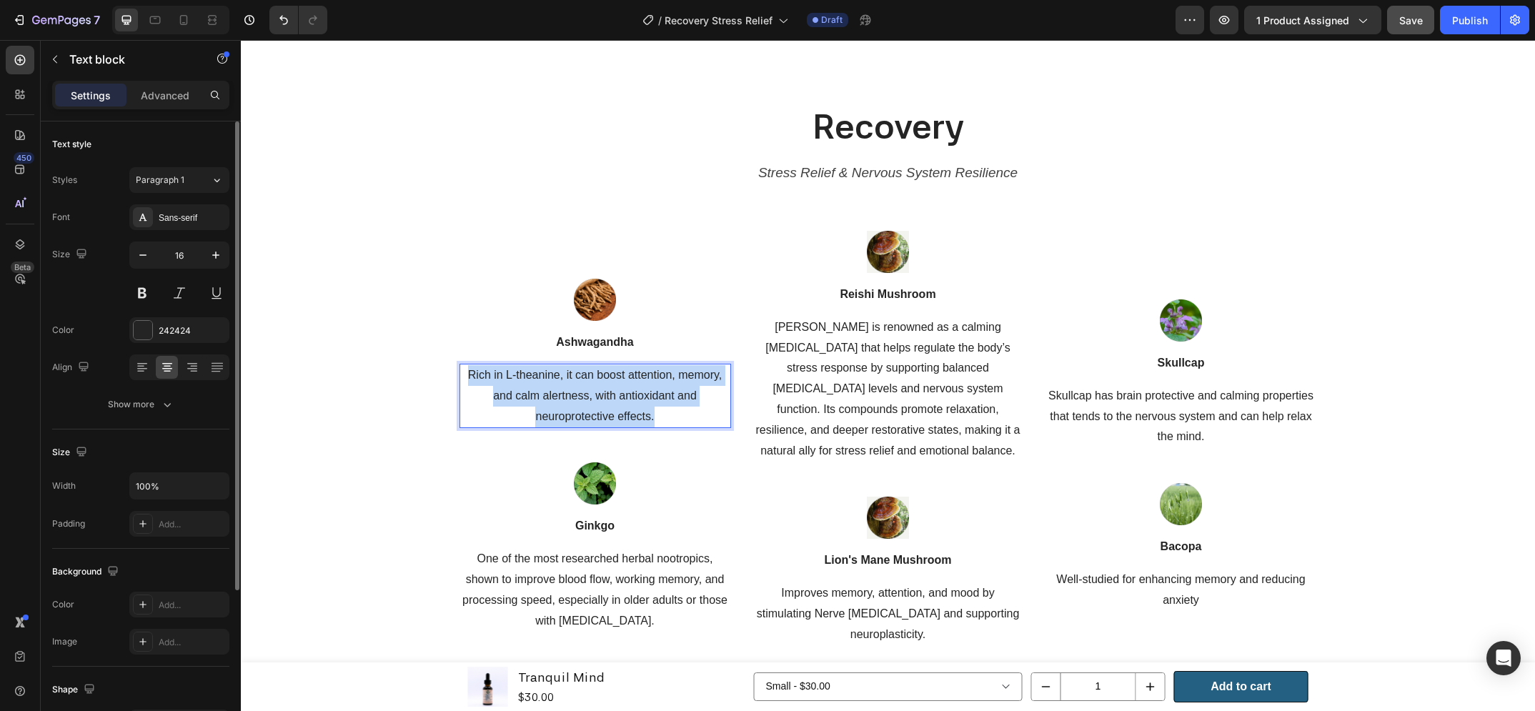
click at [579, 378] on p "Rich in L-theanine, it can boost attention, memory, and calm alertness, with an…" at bounding box center [595, 395] width 269 height 61
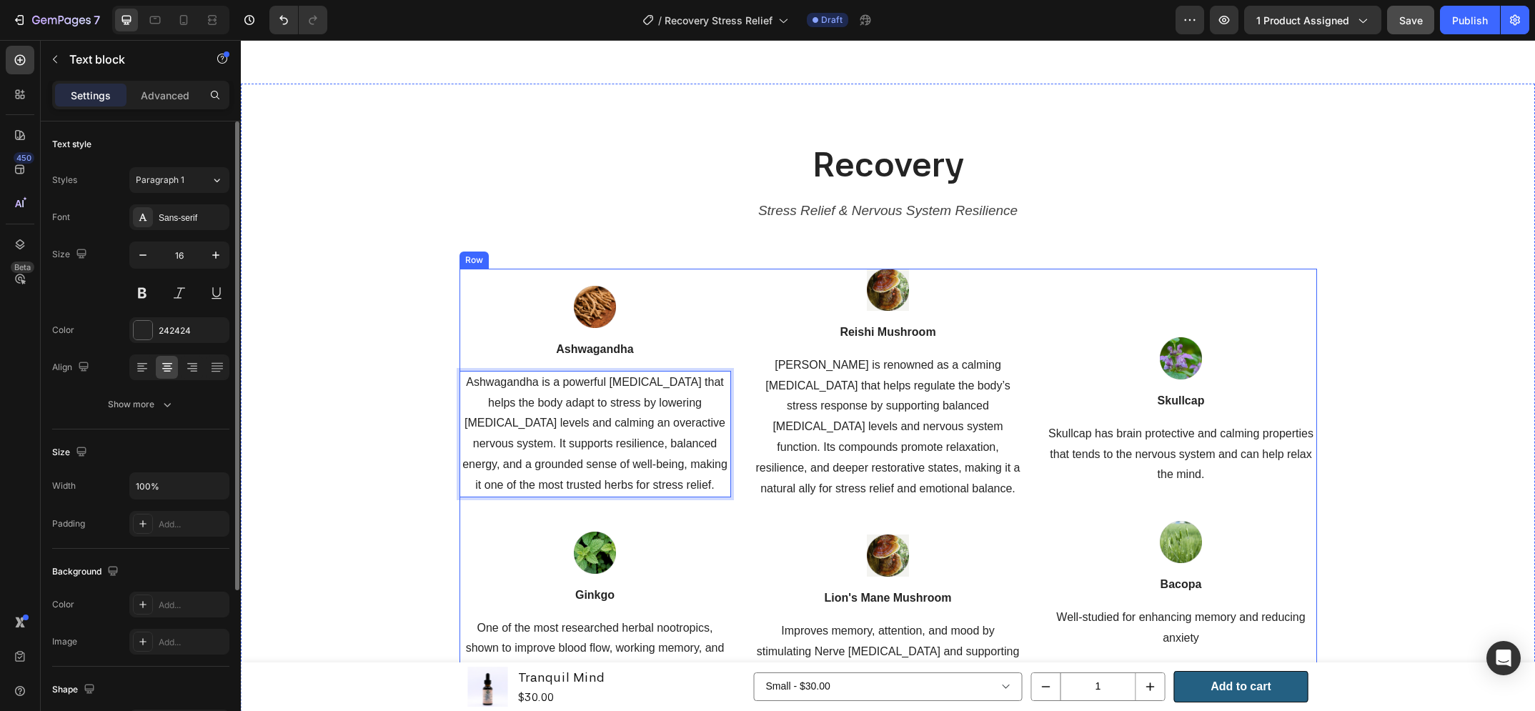
scroll to position [1462, 0]
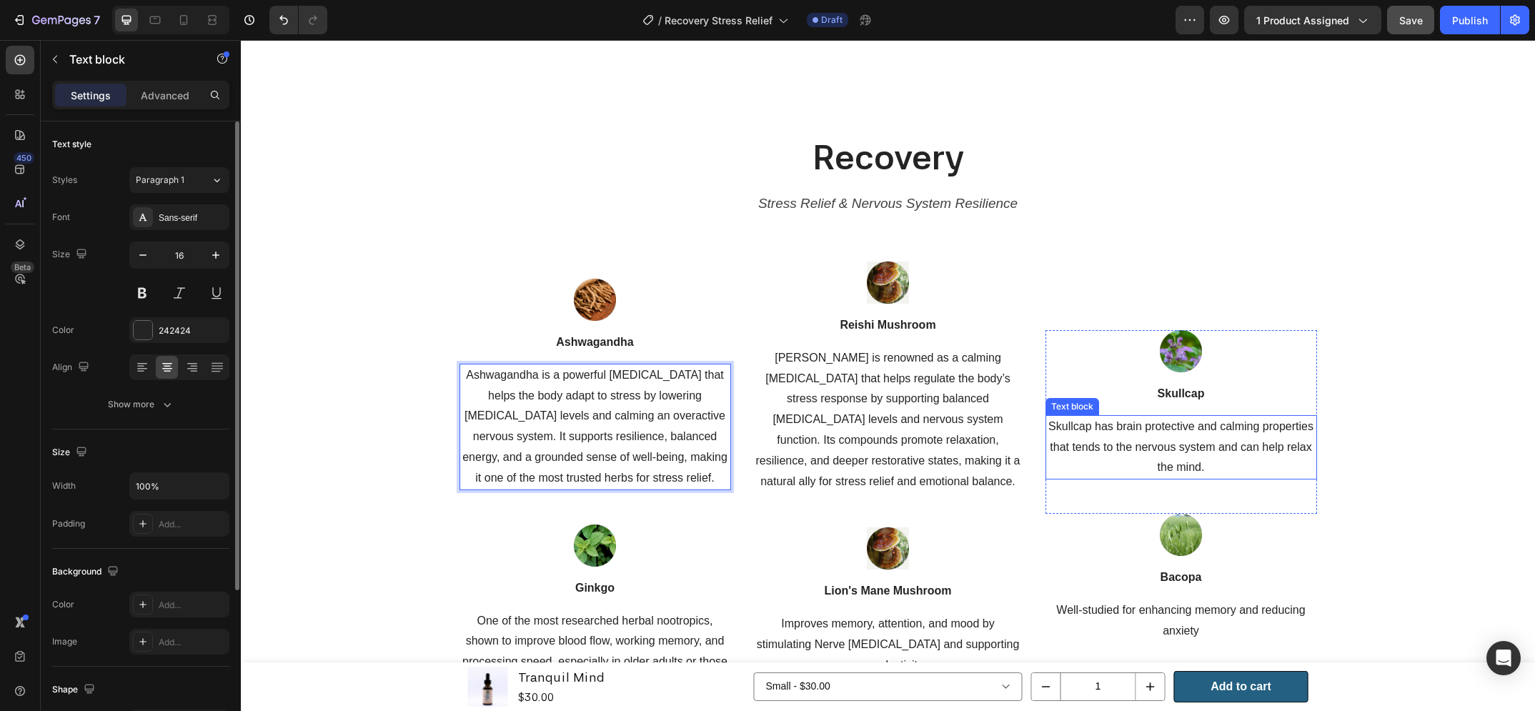
click at [1171, 420] on p "Skullcap has brain protective and calming properties that tends to the nervous …" at bounding box center [1181, 447] width 269 height 61
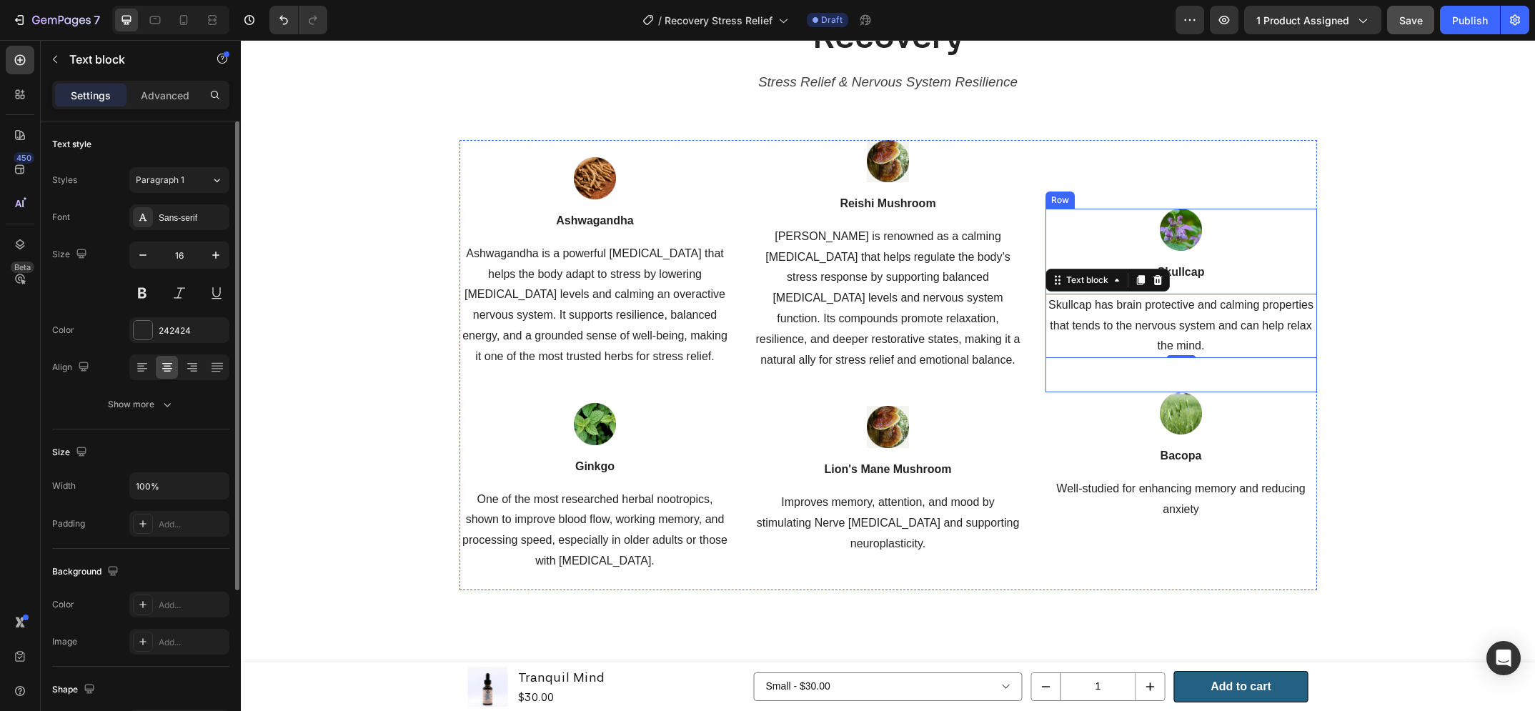
scroll to position [1587, 0]
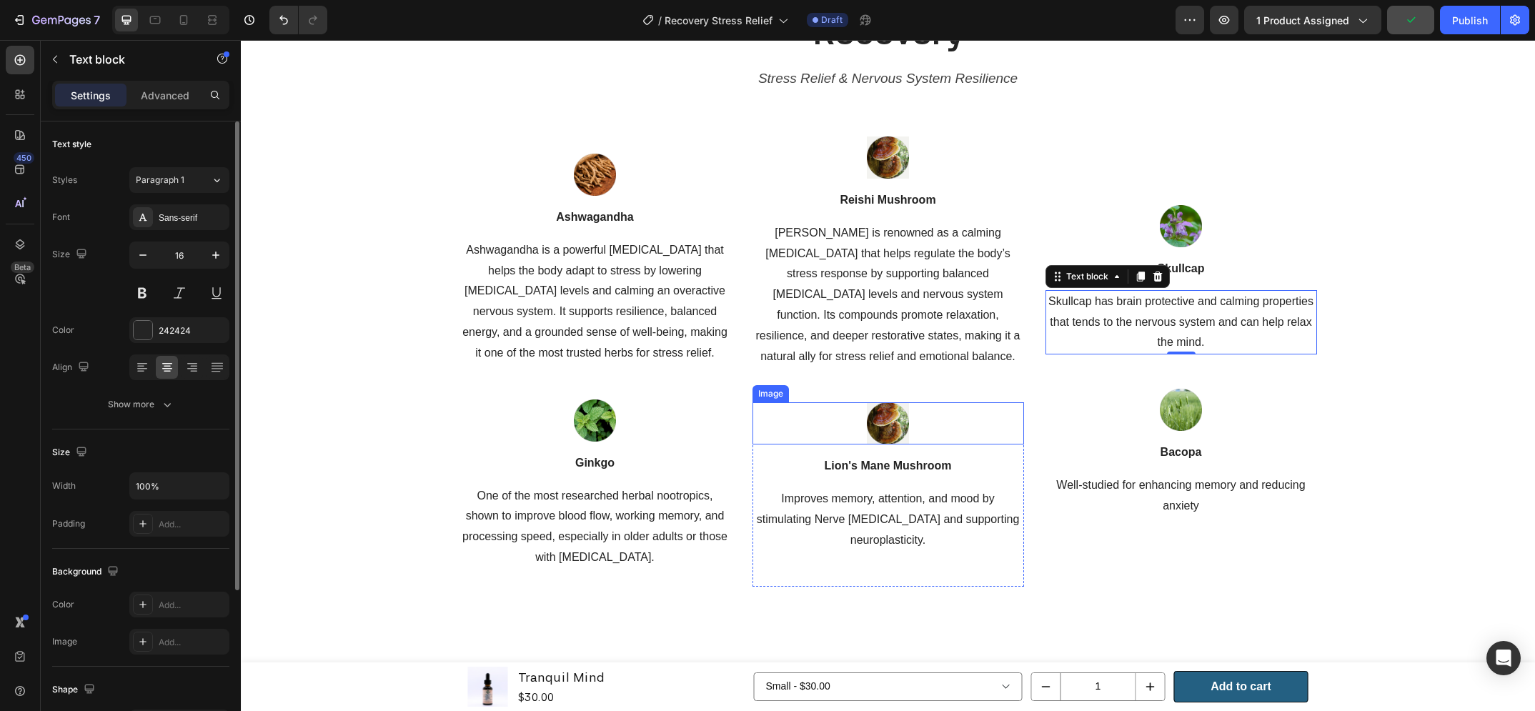
click at [894, 402] on img at bounding box center [888, 423] width 42 height 42
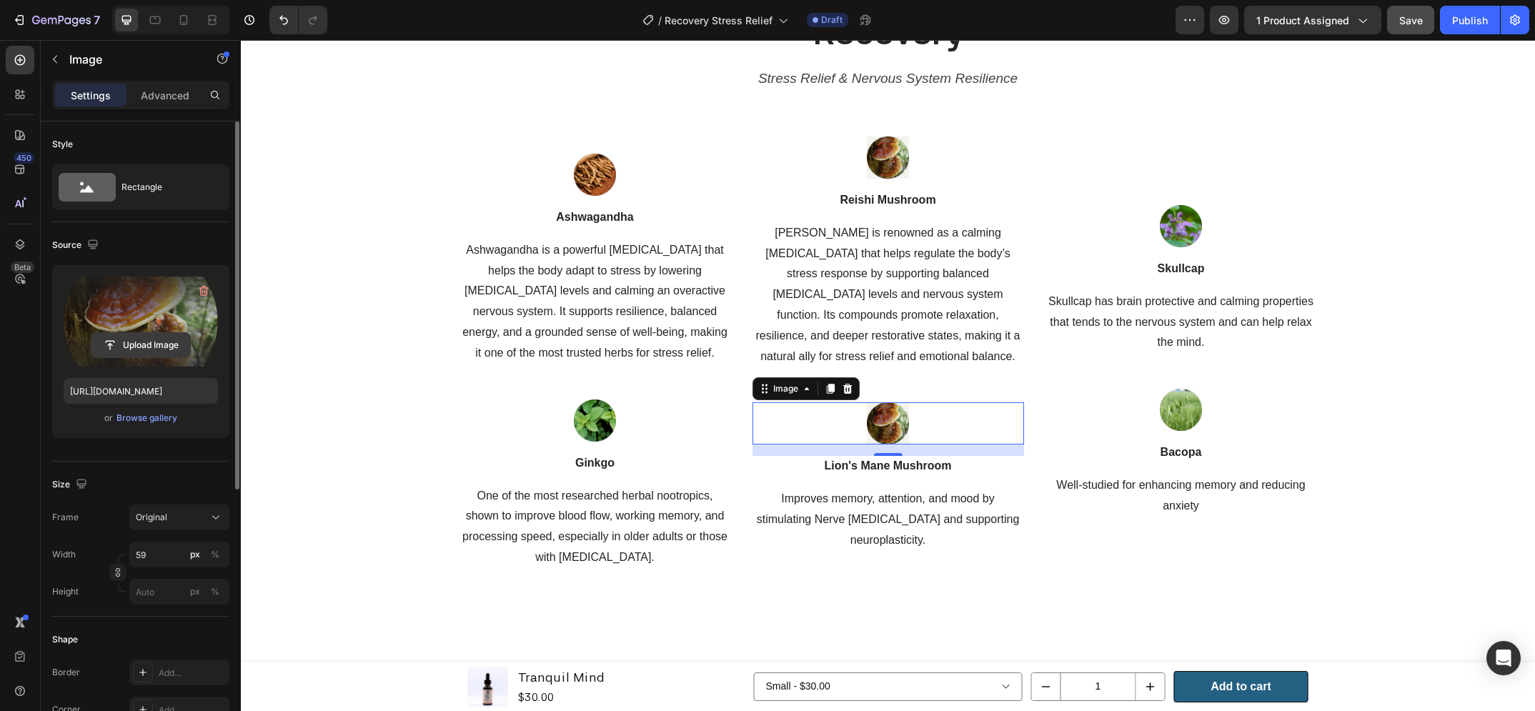
click at [162, 339] on input "file" at bounding box center [140, 345] width 99 height 24
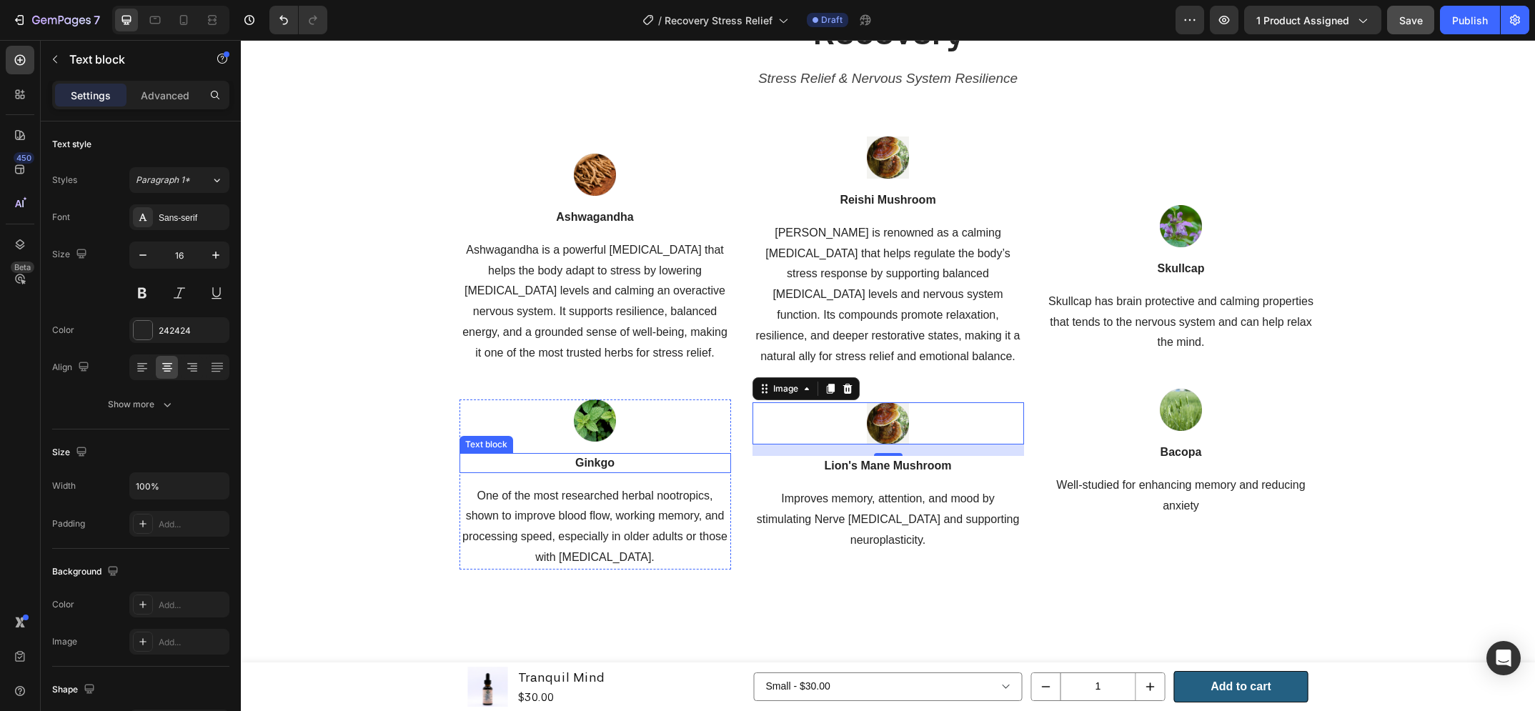
click at [605, 455] on p "Ginkgo" at bounding box center [595, 463] width 269 height 17
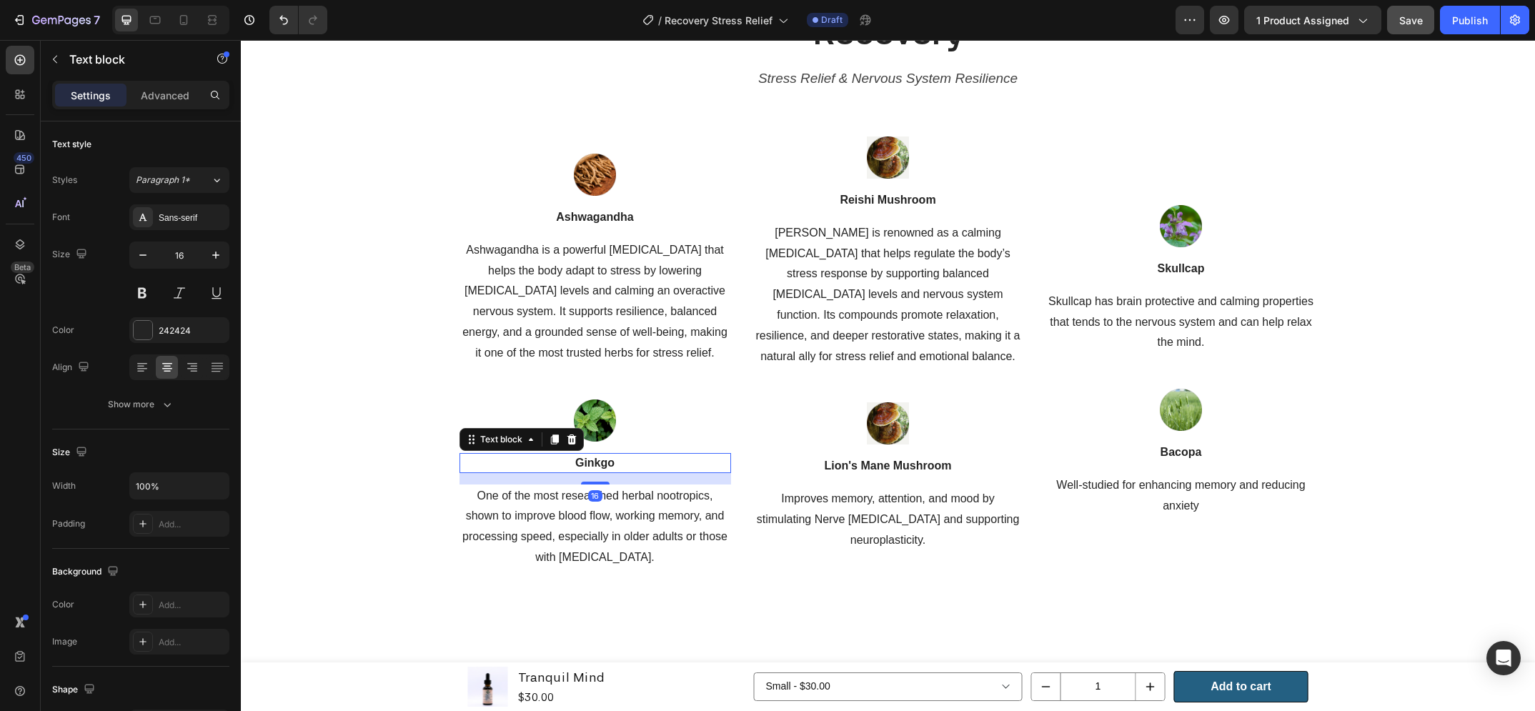
click at [605, 455] on p "Ginkgo" at bounding box center [595, 463] width 269 height 17
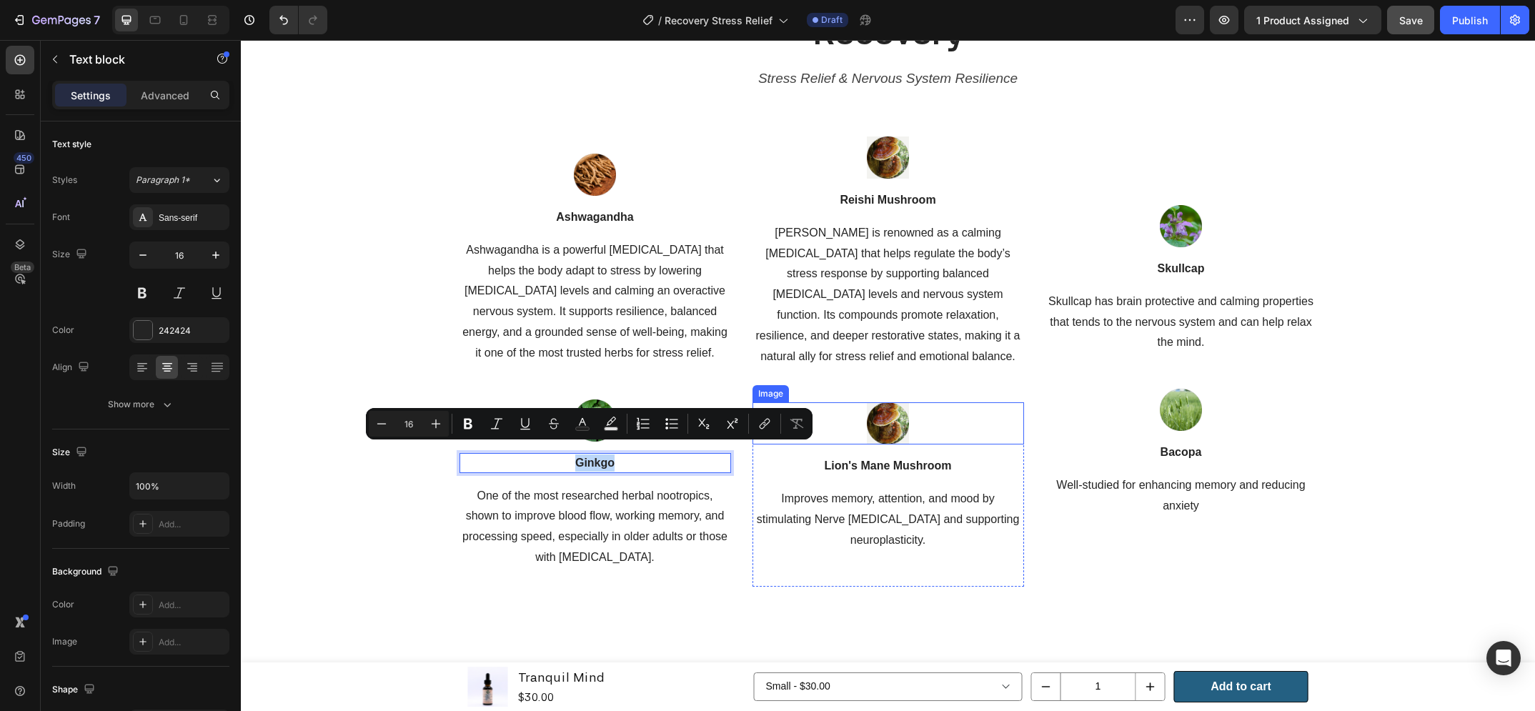
click at [875, 402] on img at bounding box center [888, 423] width 42 height 42
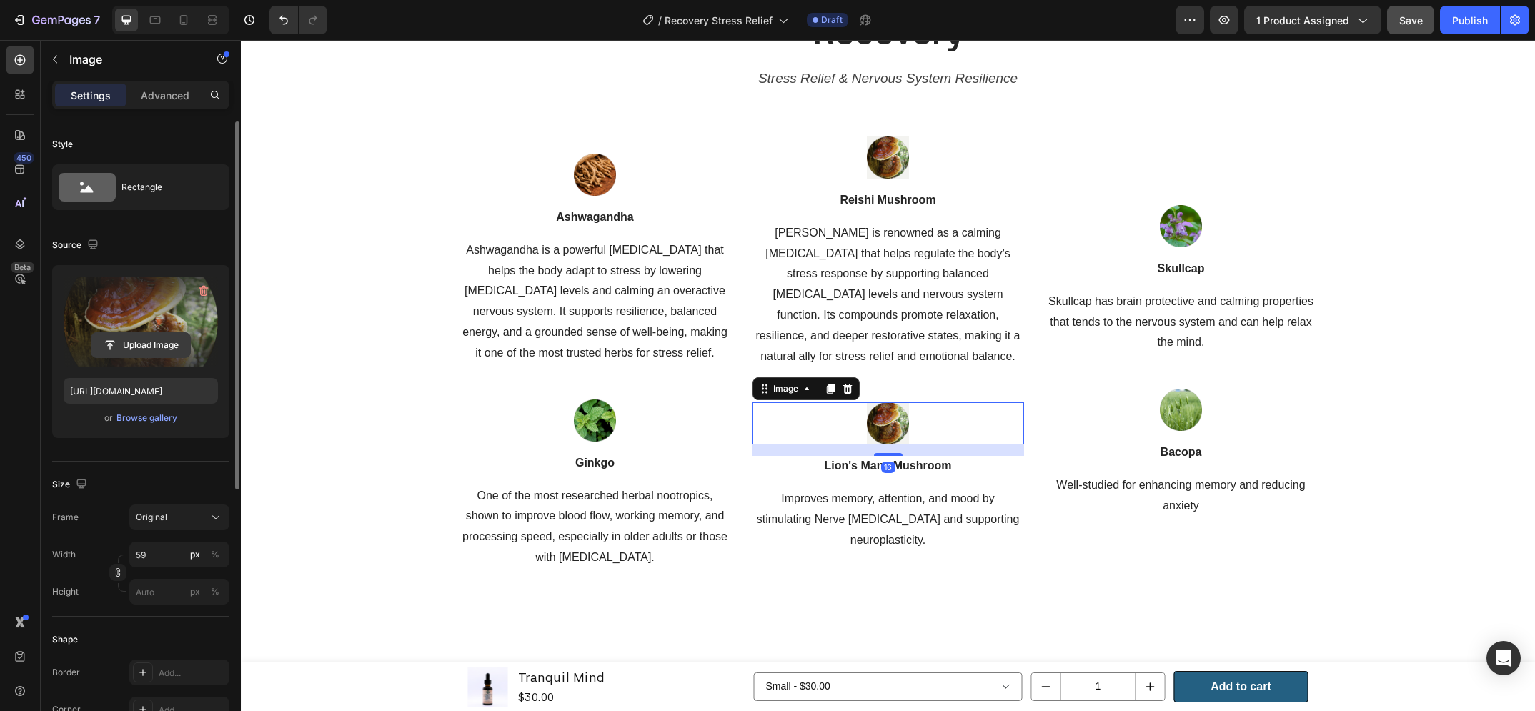
click at [159, 346] on input "file" at bounding box center [140, 345] width 99 height 24
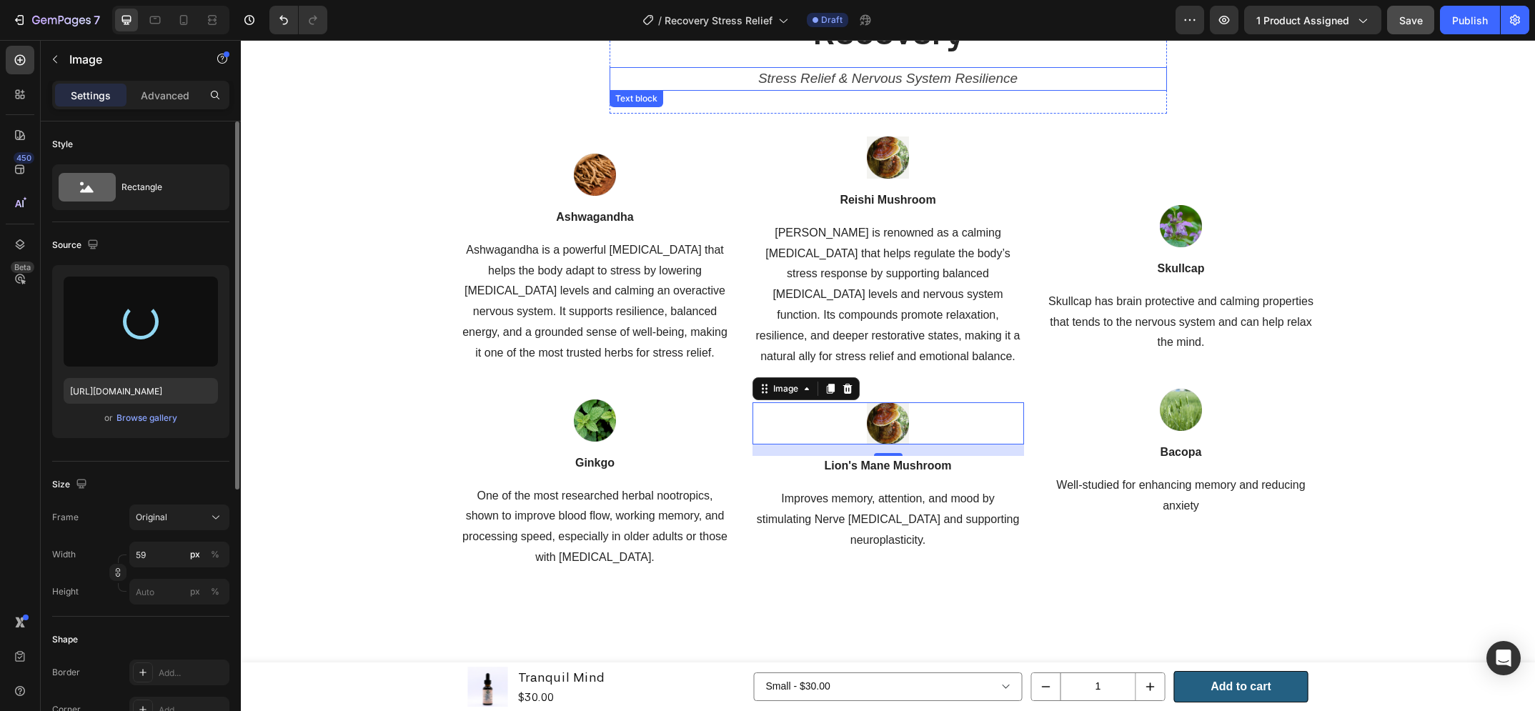
type input "https://cdn.shopify.com/s/files/1/0648/9682/7580/files/gempages_574456318983668…"
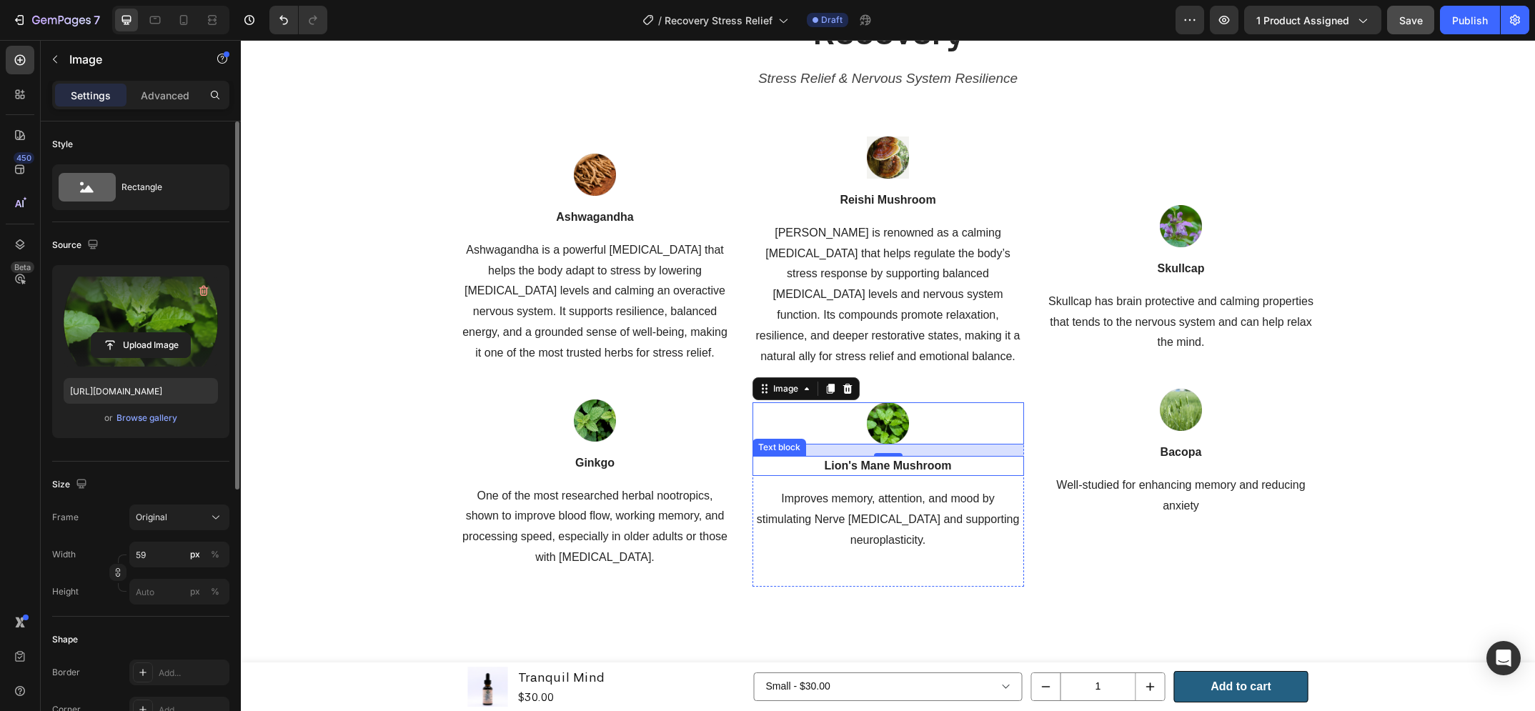
click at [858, 457] on p "Lion's Mane Mushroom" at bounding box center [888, 465] width 269 height 17
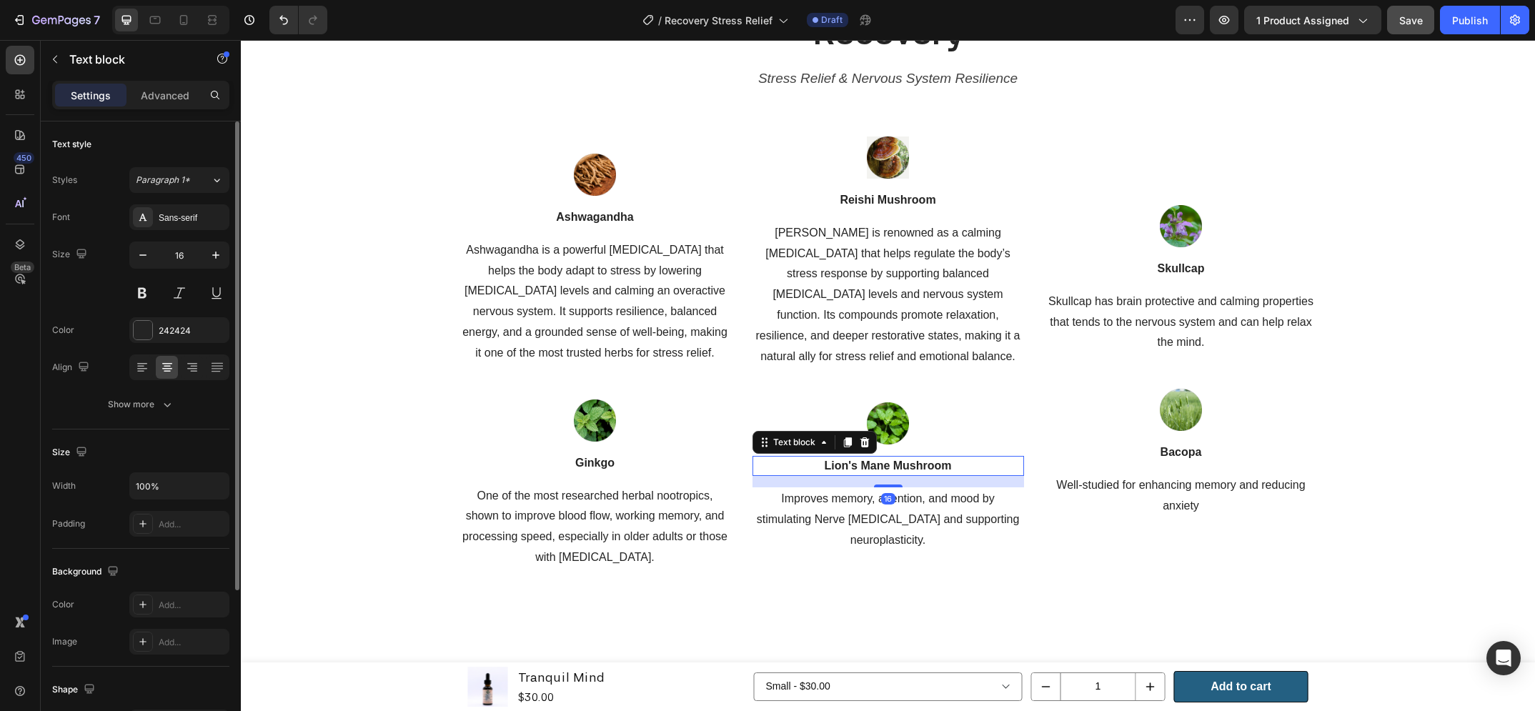
click at [858, 457] on p "Lion's Mane Mushroom" at bounding box center [888, 465] width 269 height 17
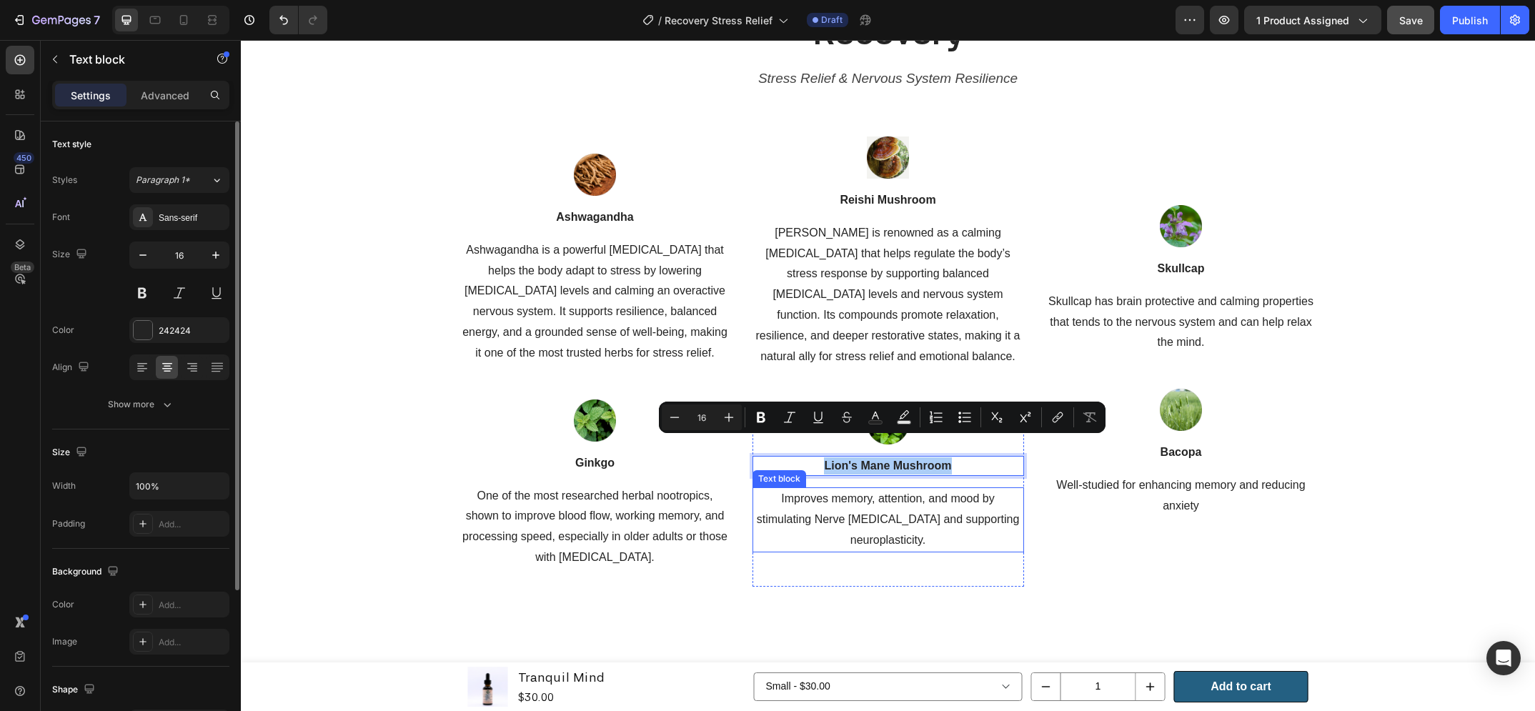
click at [868, 497] on p "Improves memory, attention, and mood by stimulating Nerve Growth Factor and sup…" at bounding box center [888, 519] width 269 height 61
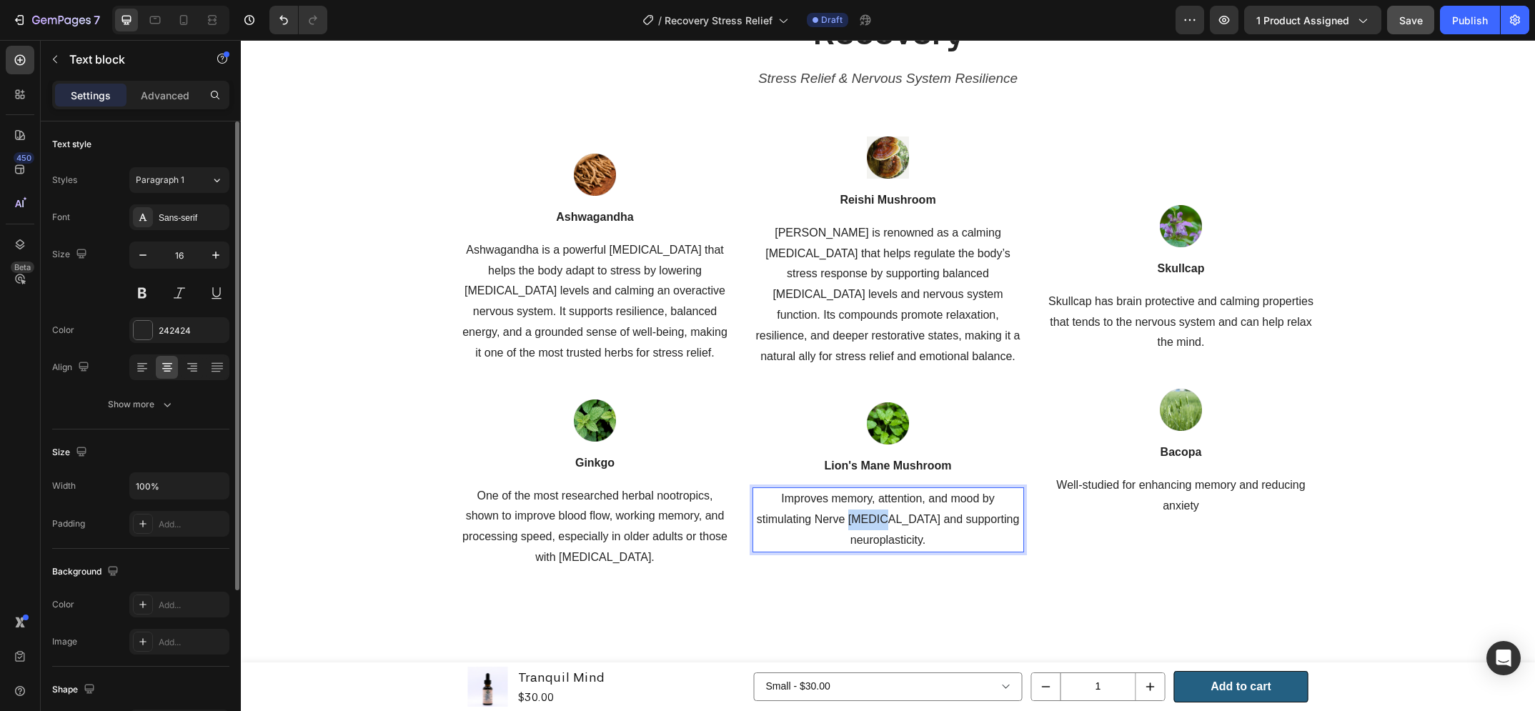
click at [868, 497] on p "Improves memory, attention, and mood by stimulating Nerve Growth Factor and sup…" at bounding box center [888, 519] width 269 height 61
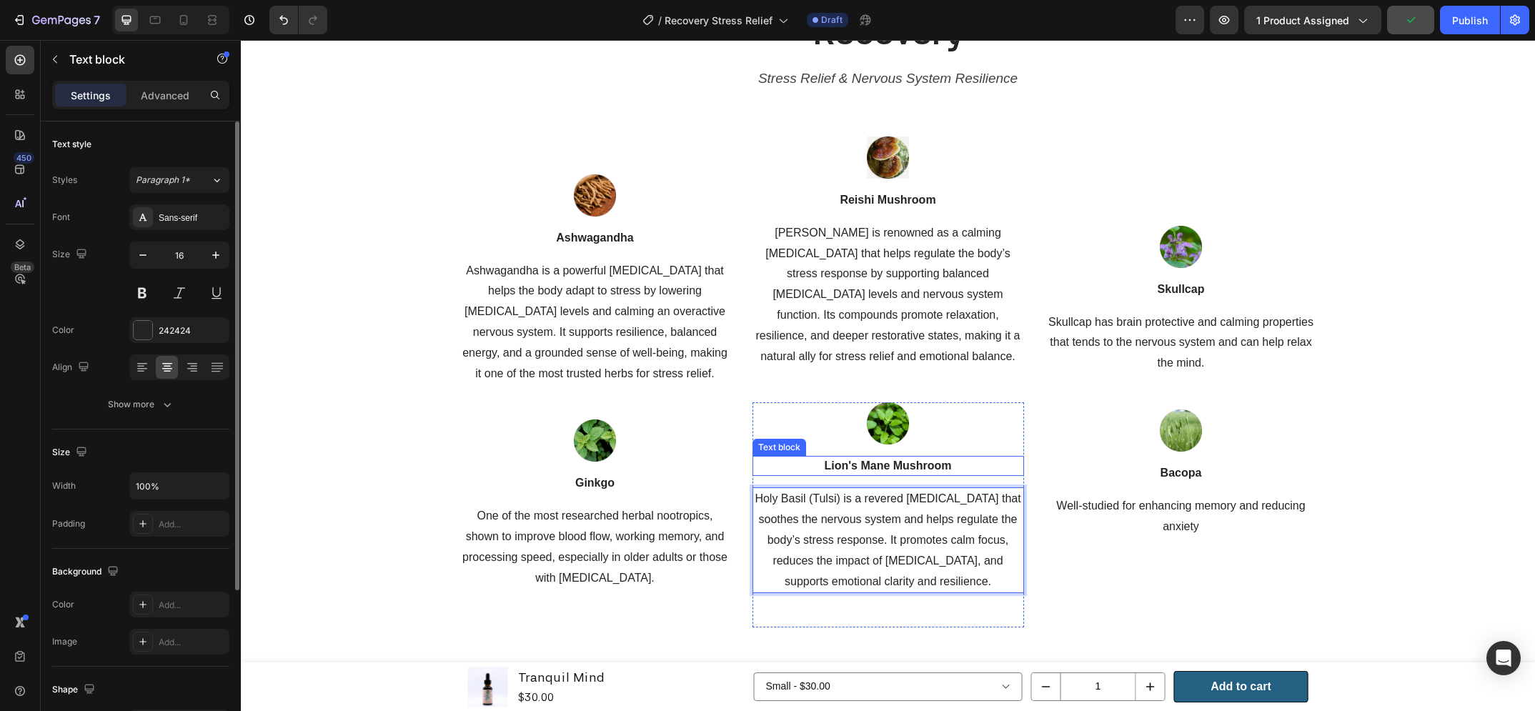
click at [893, 457] on p "Lion's Mane Mushroom" at bounding box center [888, 465] width 269 height 17
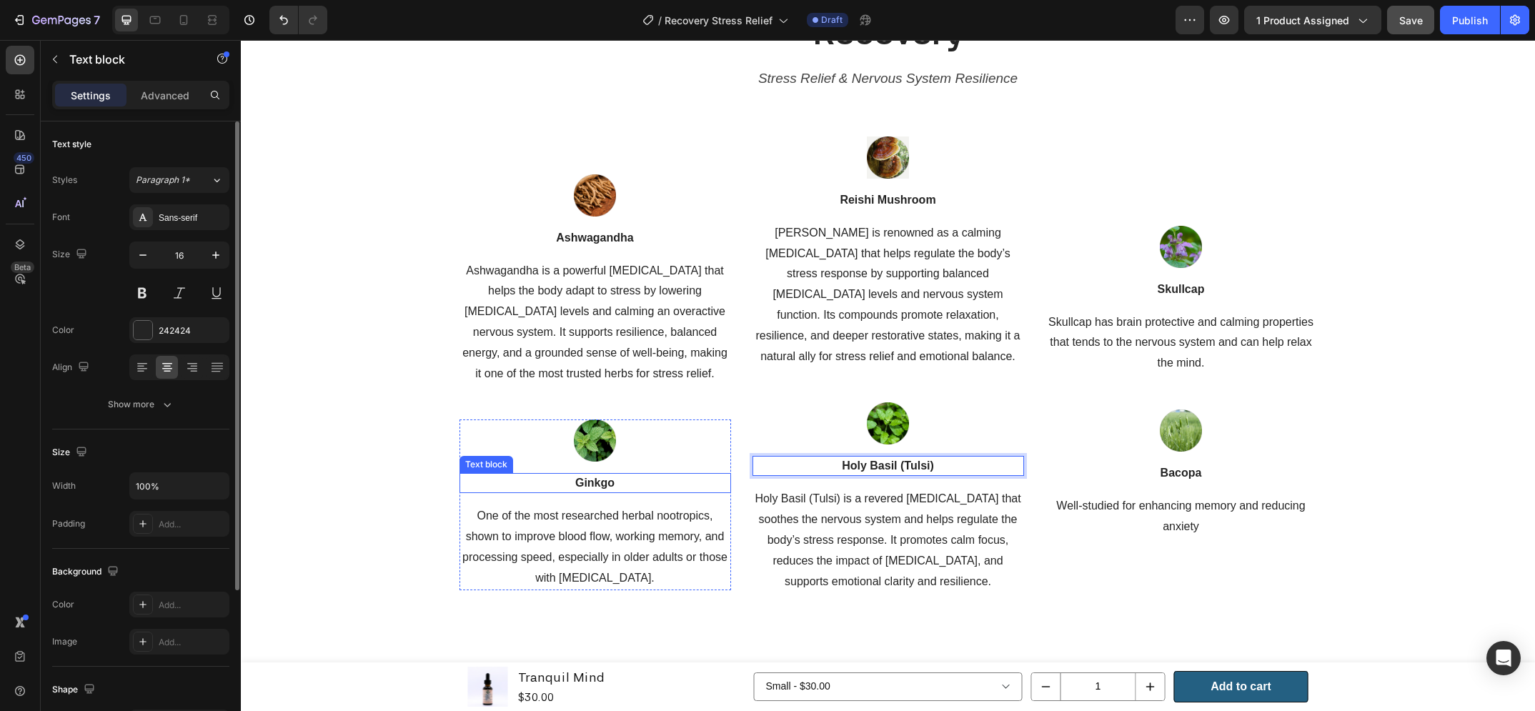
click at [573, 473] on div "Ginkgo" at bounding box center [596, 483] width 272 height 20
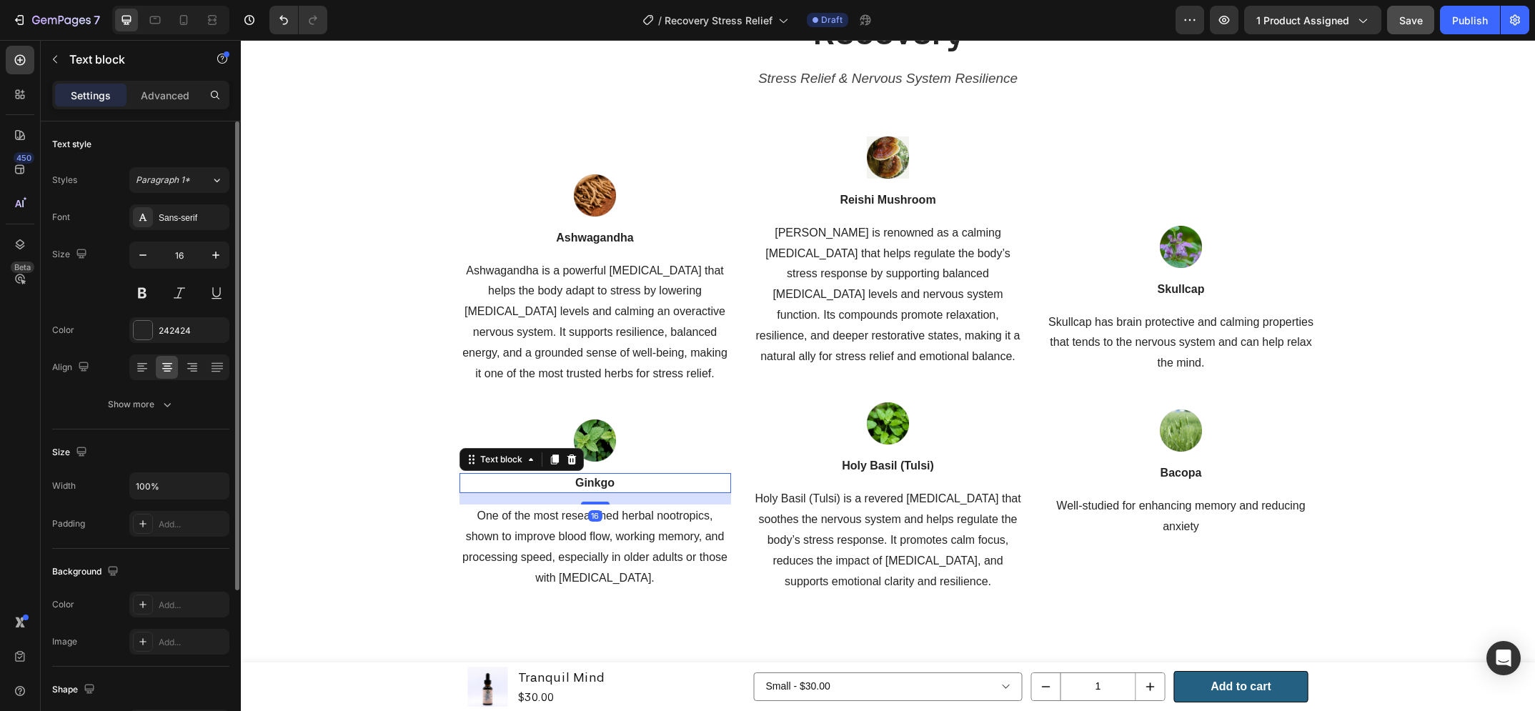
click at [573, 473] on div "Ginkgo" at bounding box center [596, 483] width 272 height 20
click at [583, 529] on p "One of the most researched herbal nootropics, shown to improve blood flow, work…" at bounding box center [595, 547] width 269 height 82
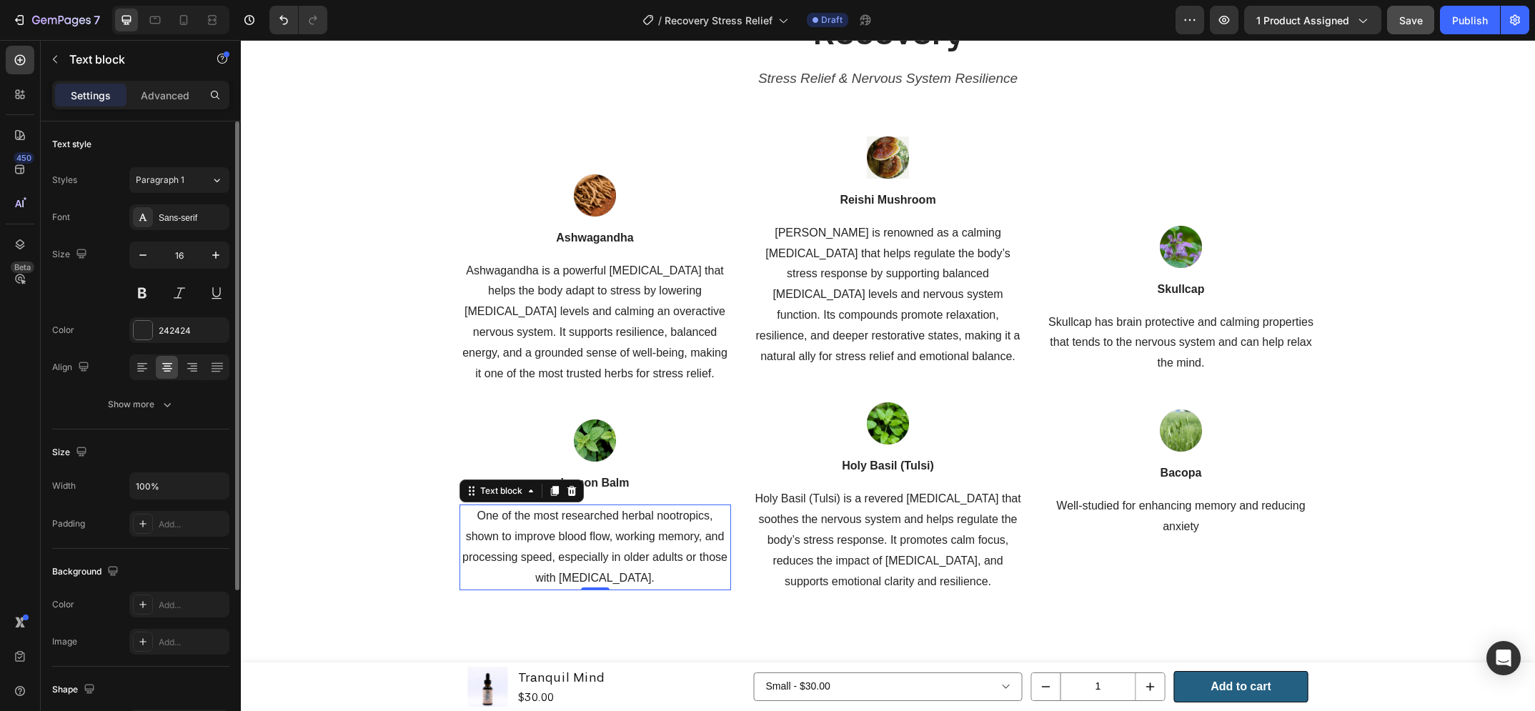
click at [583, 529] on p "One of the most researched herbal nootropics, shown to improve blood flow, work…" at bounding box center [595, 547] width 269 height 82
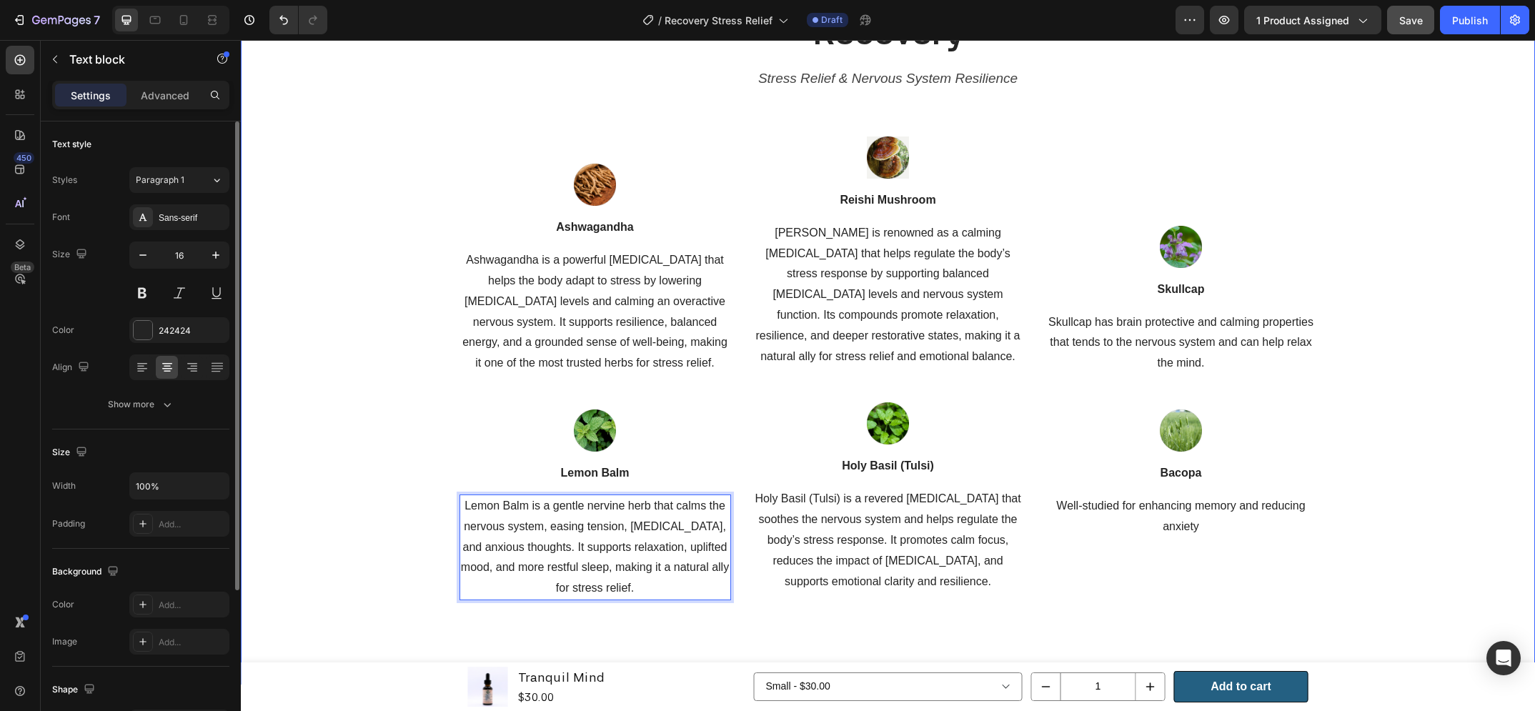
click at [976, 616] on div "Recovery Heading Stress Relief & Nervous System Resilience Text block Row Image…" at bounding box center [888, 317] width 1294 height 733
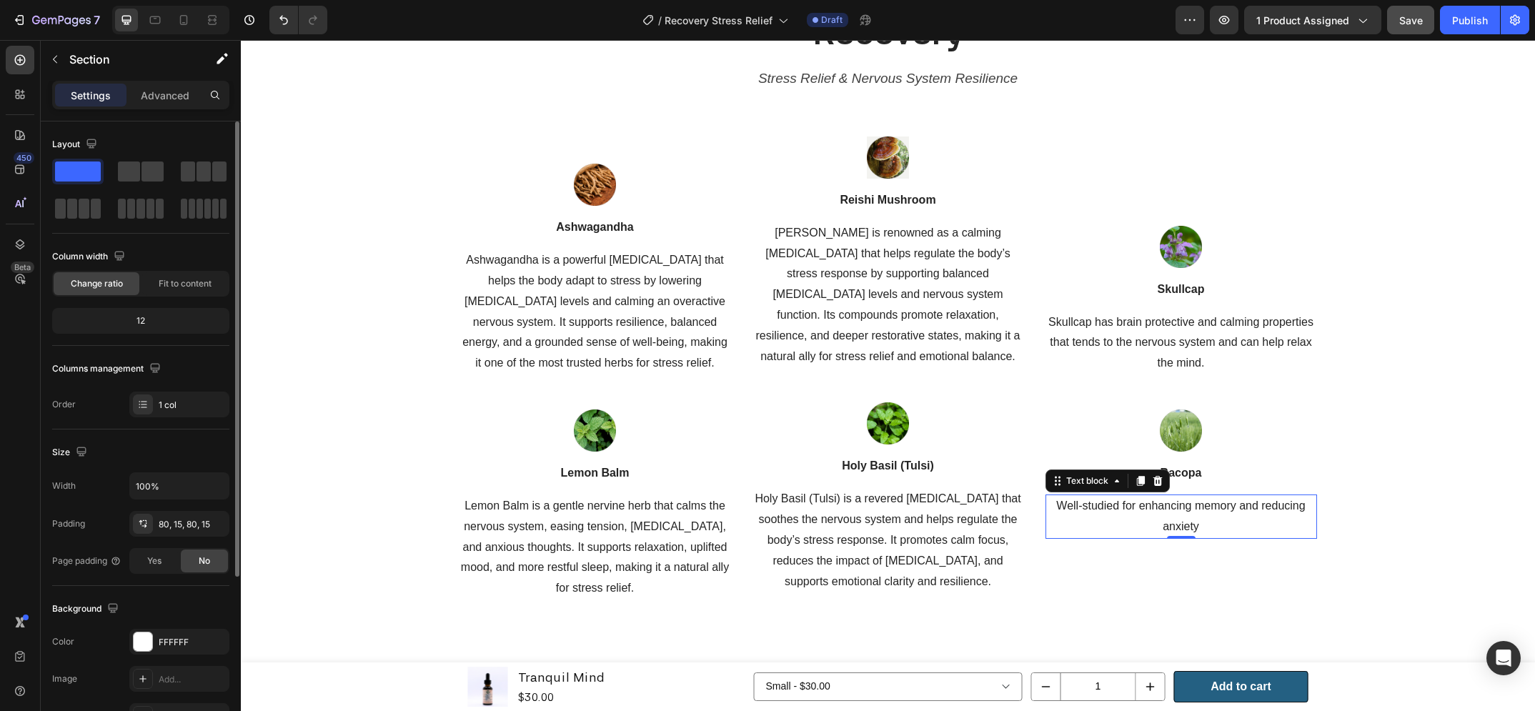
click at [1146, 522] on p "Well-studied for enhancing memory and reducing anxiety" at bounding box center [1181, 516] width 269 height 41
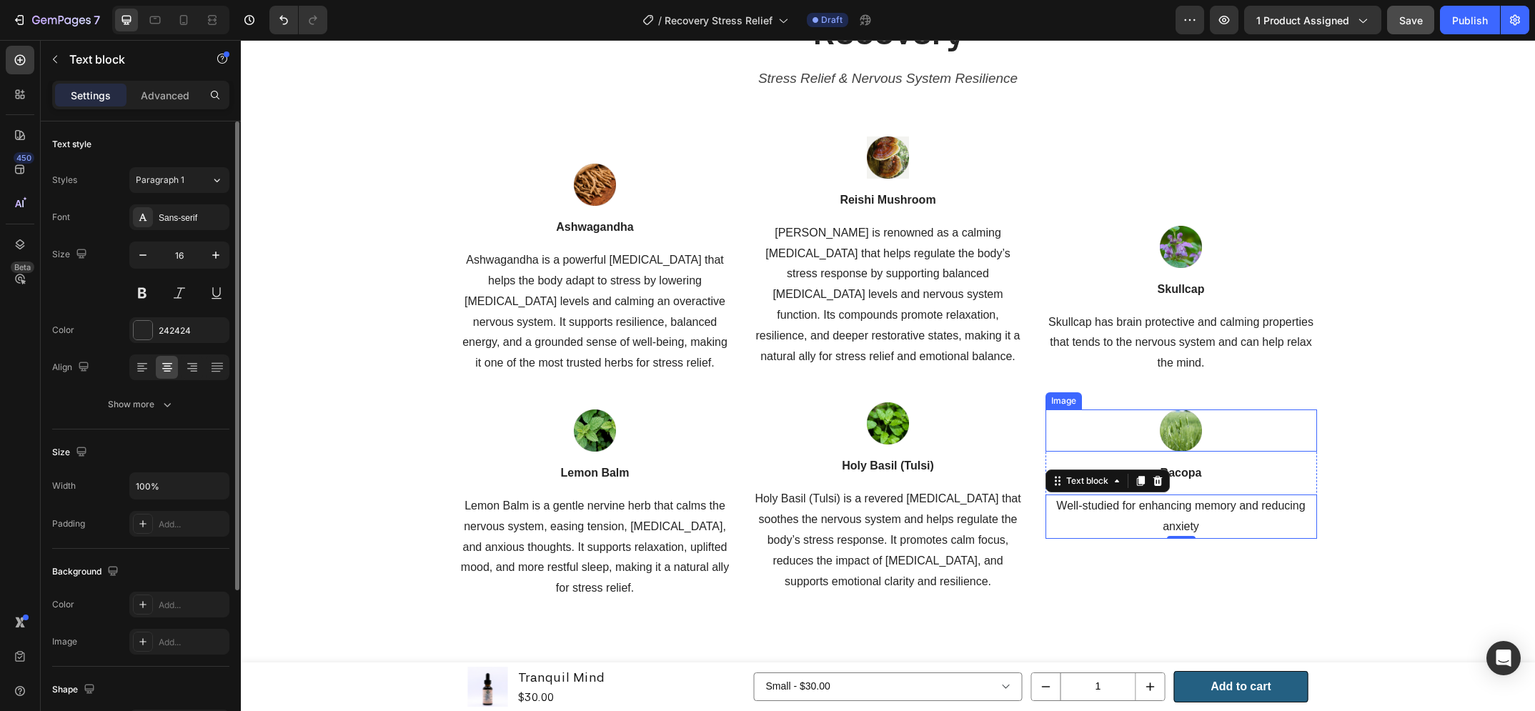
click at [1176, 433] on img at bounding box center [1181, 431] width 42 height 42
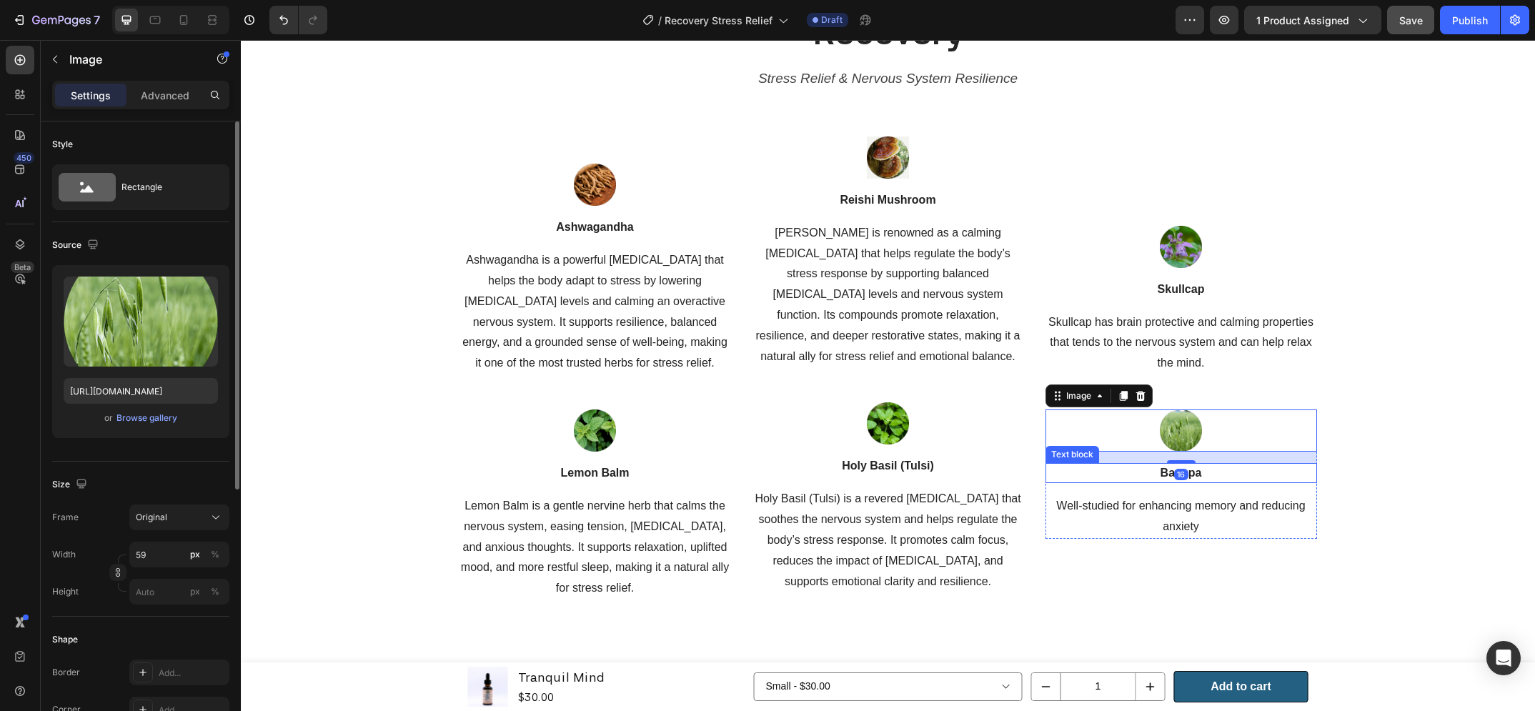
click at [1159, 465] on p "Bacopa" at bounding box center [1181, 473] width 269 height 17
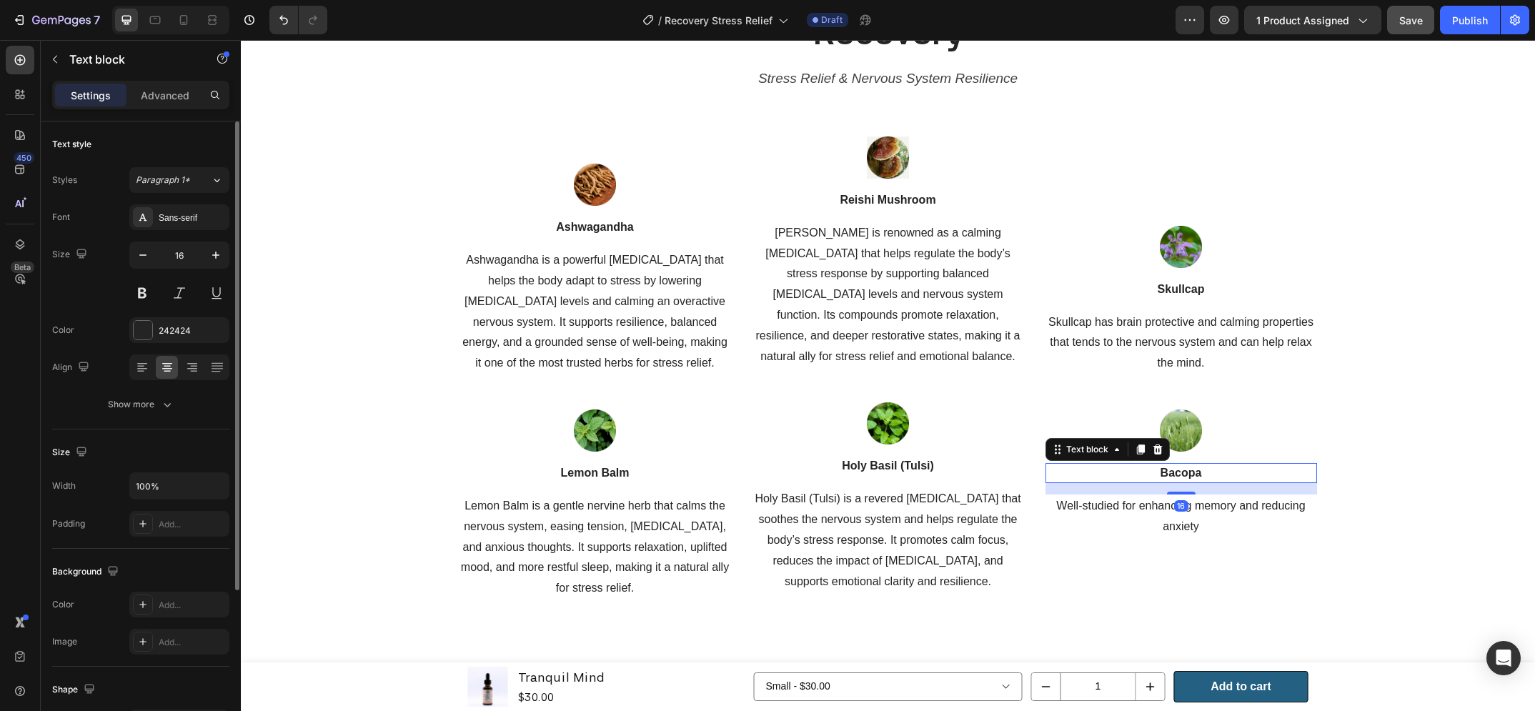
click at [1159, 465] on p "Bacopa" at bounding box center [1181, 473] width 269 height 17
click at [1179, 510] on p "Well-studied for enhancing memory and reducing anxiety" at bounding box center [1181, 516] width 269 height 41
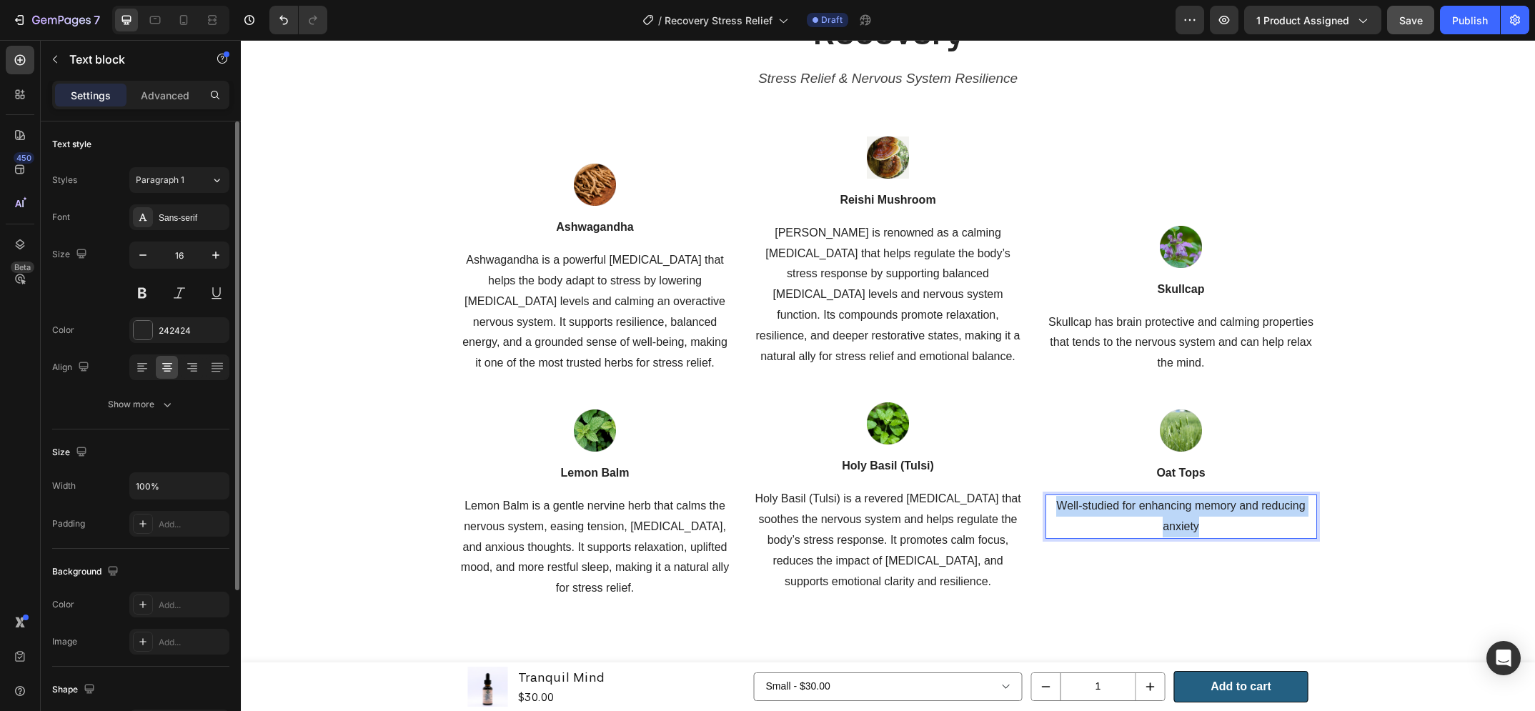
click at [1179, 510] on p "Well-studied for enhancing memory and reducing anxiety" at bounding box center [1181, 516] width 269 height 41
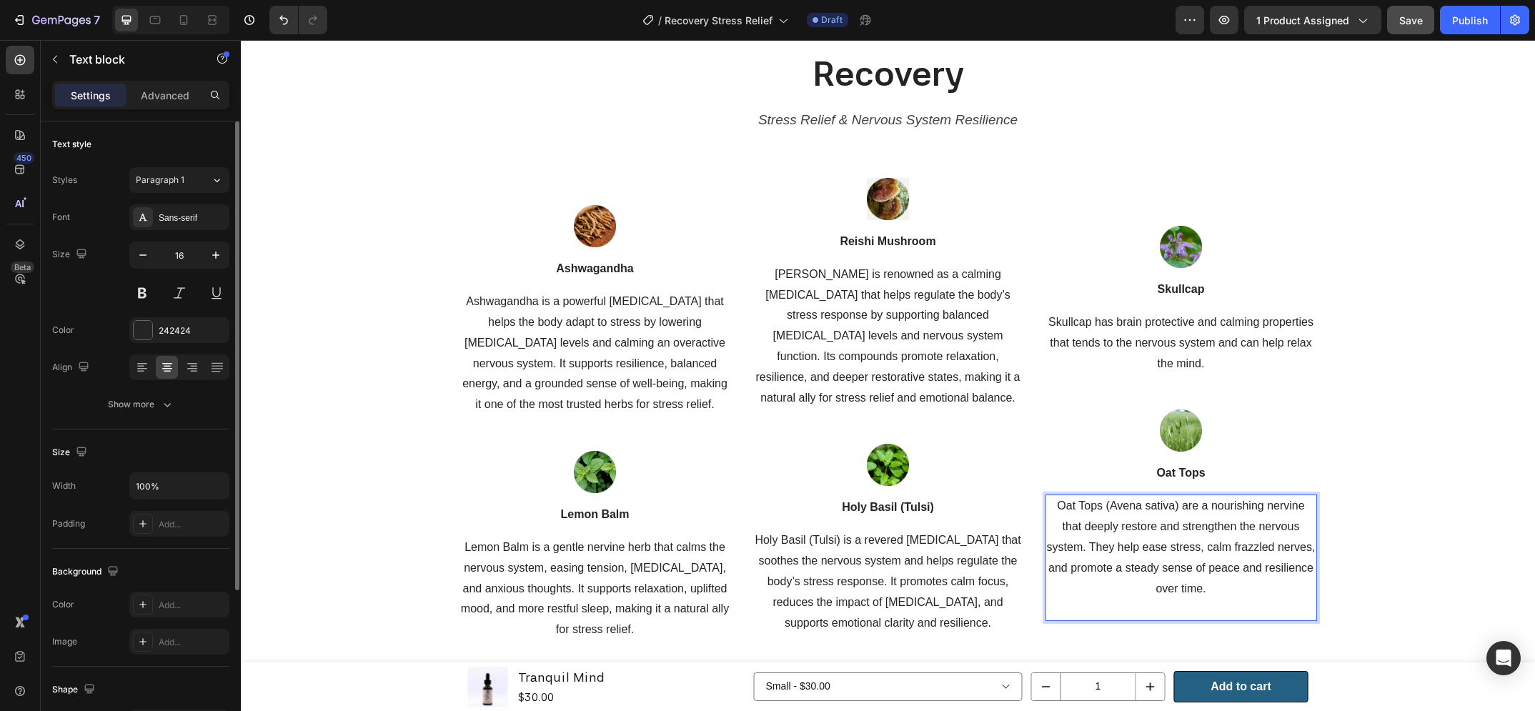
click at [1232, 539] on p "Oat Tops (Avena sativa) are a nourishing nervine that deeply restore and streng…" at bounding box center [1181, 547] width 269 height 103
click at [1200, 599] on p "Rich Text Editor. Editing area: main" at bounding box center [1181, 609] width 269 height 21
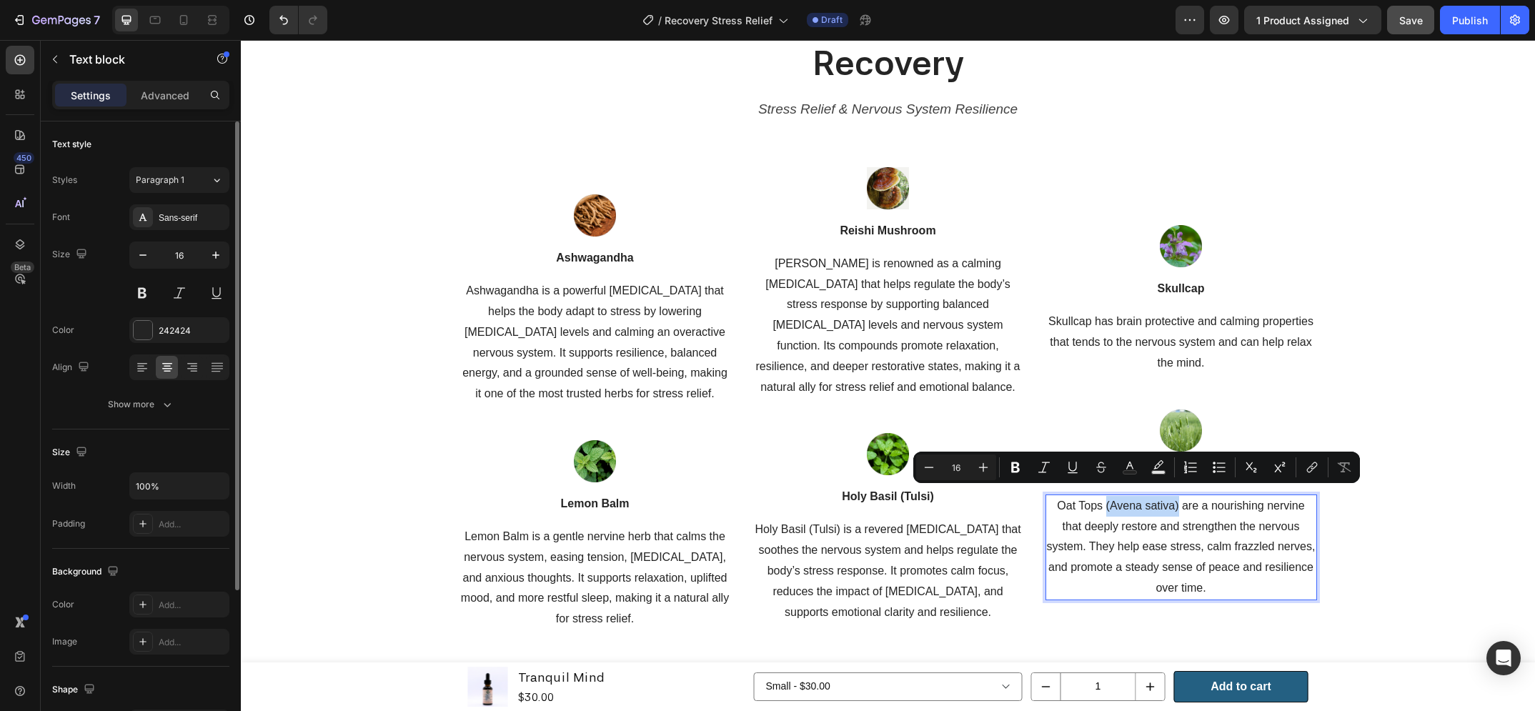
drag, startPoint x: 1174, startPoint y: 495, endPoint x: 1100, endPoint y: 493, distance: 73.6
click at [1100, 496] on p "Oat Tops (Avena sativa) are a nourishing nervine that deeply restore and streng…" at bounding box center [1181, 547] width 269 height 103
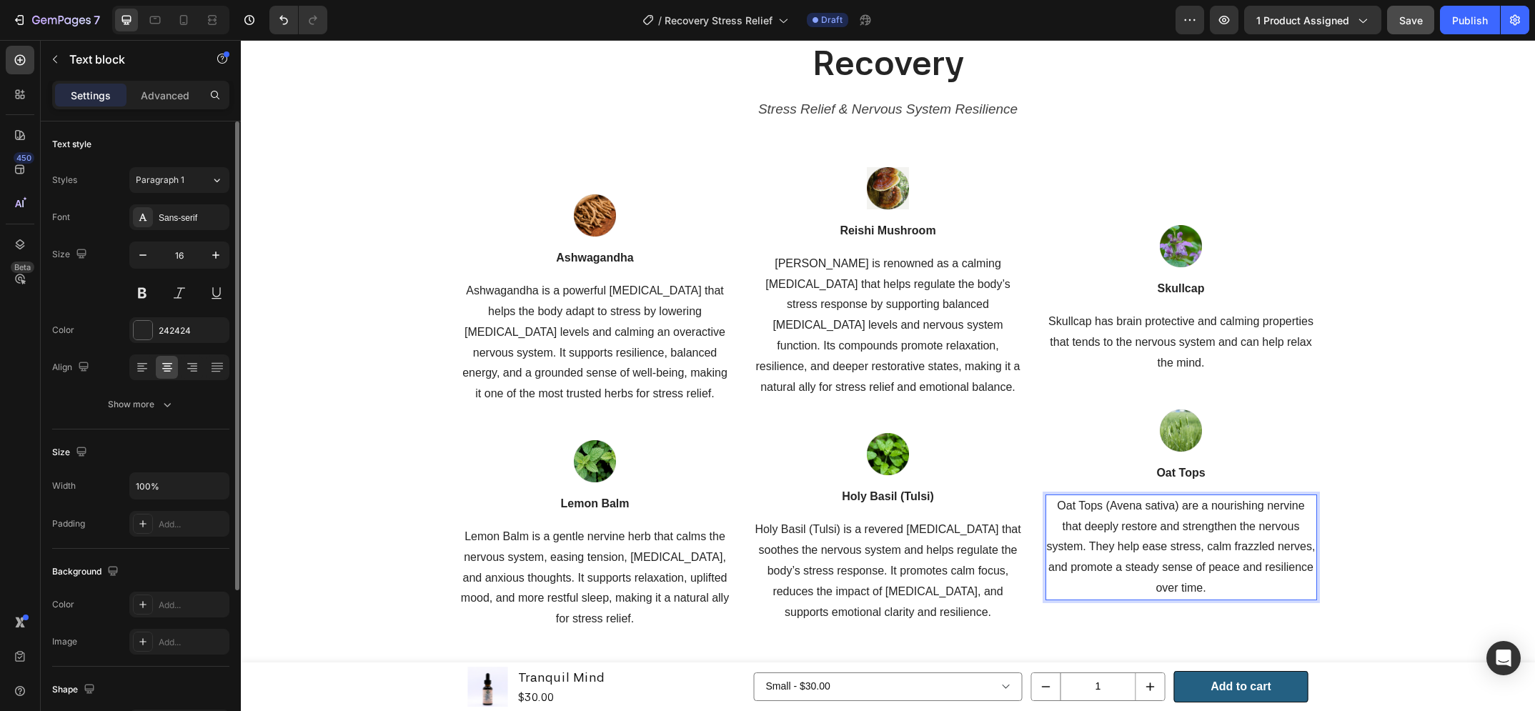
scroll to position [1567, 0]
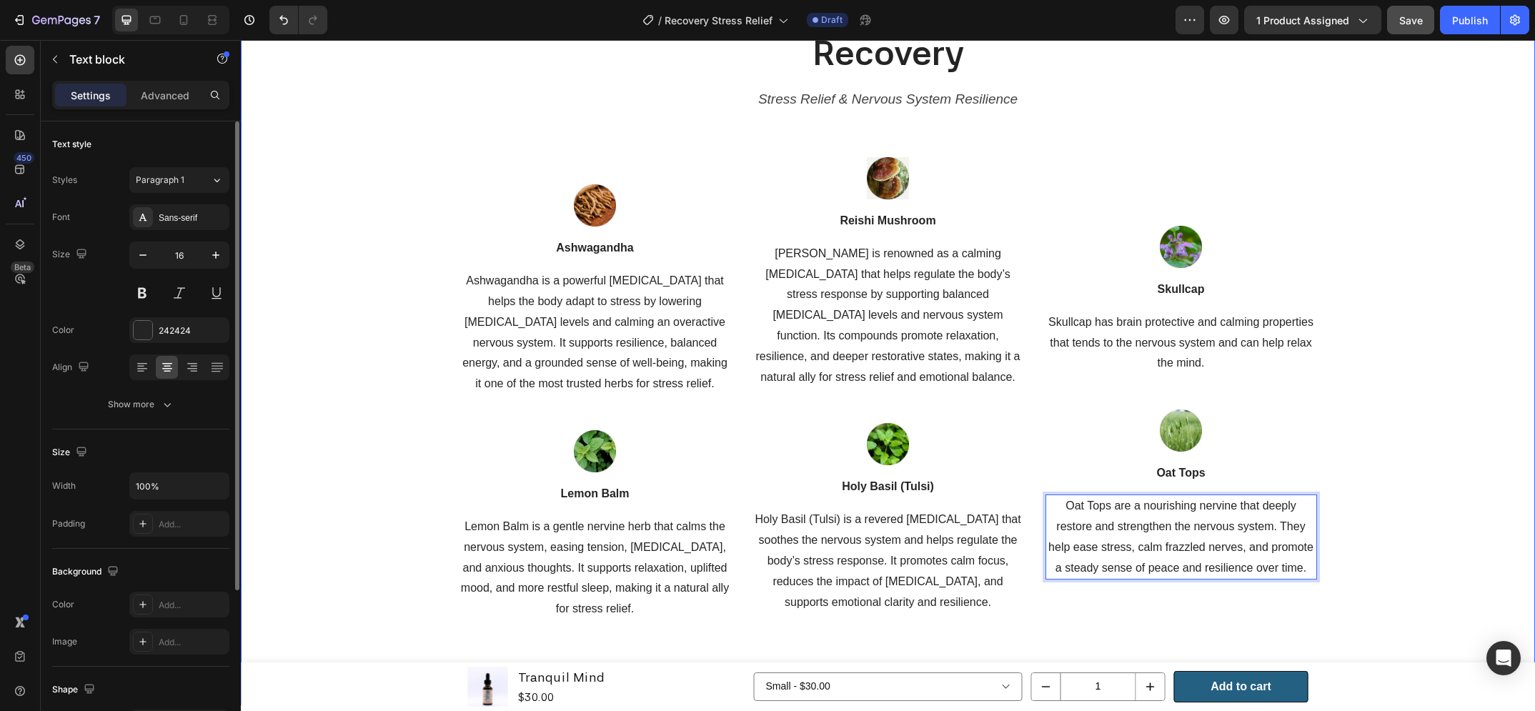
click at [1371, 542] on div "Recovery Heading Stress Relief & Nervous System Resilience Text block Row Image…" at bounding box center [888, 338] width 1273 height 619
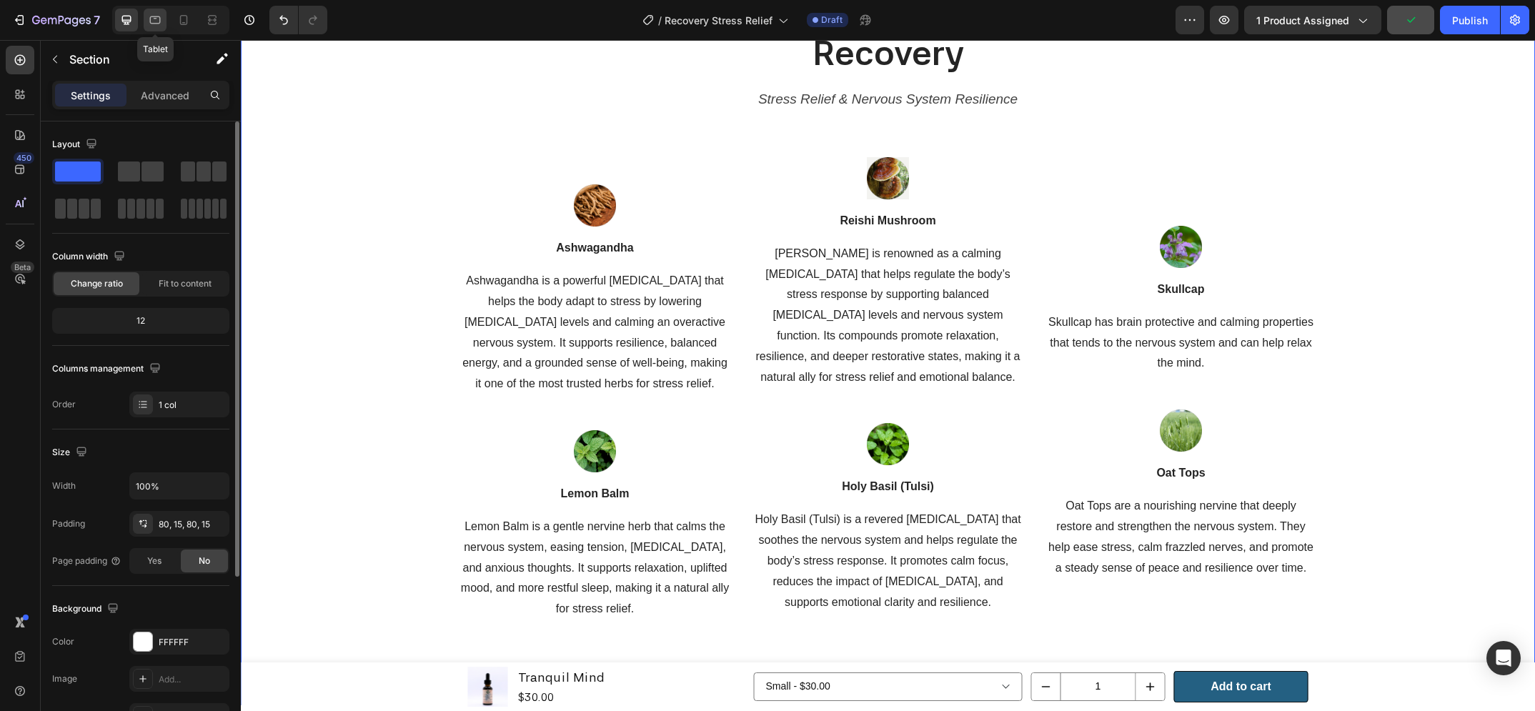
click at [156, 16] on icon at bounding box center [155, 20] width 11 height 8
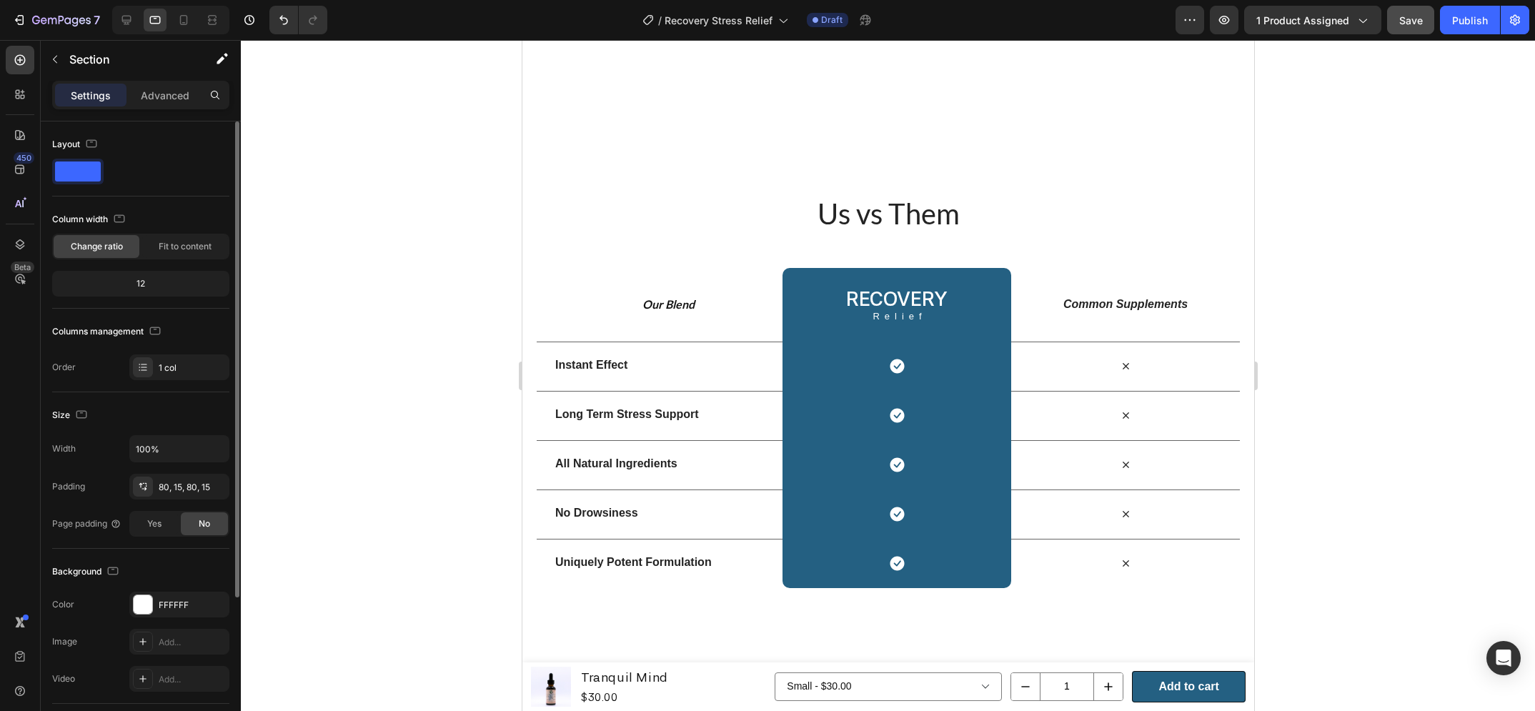
scroll to position [991, 0]
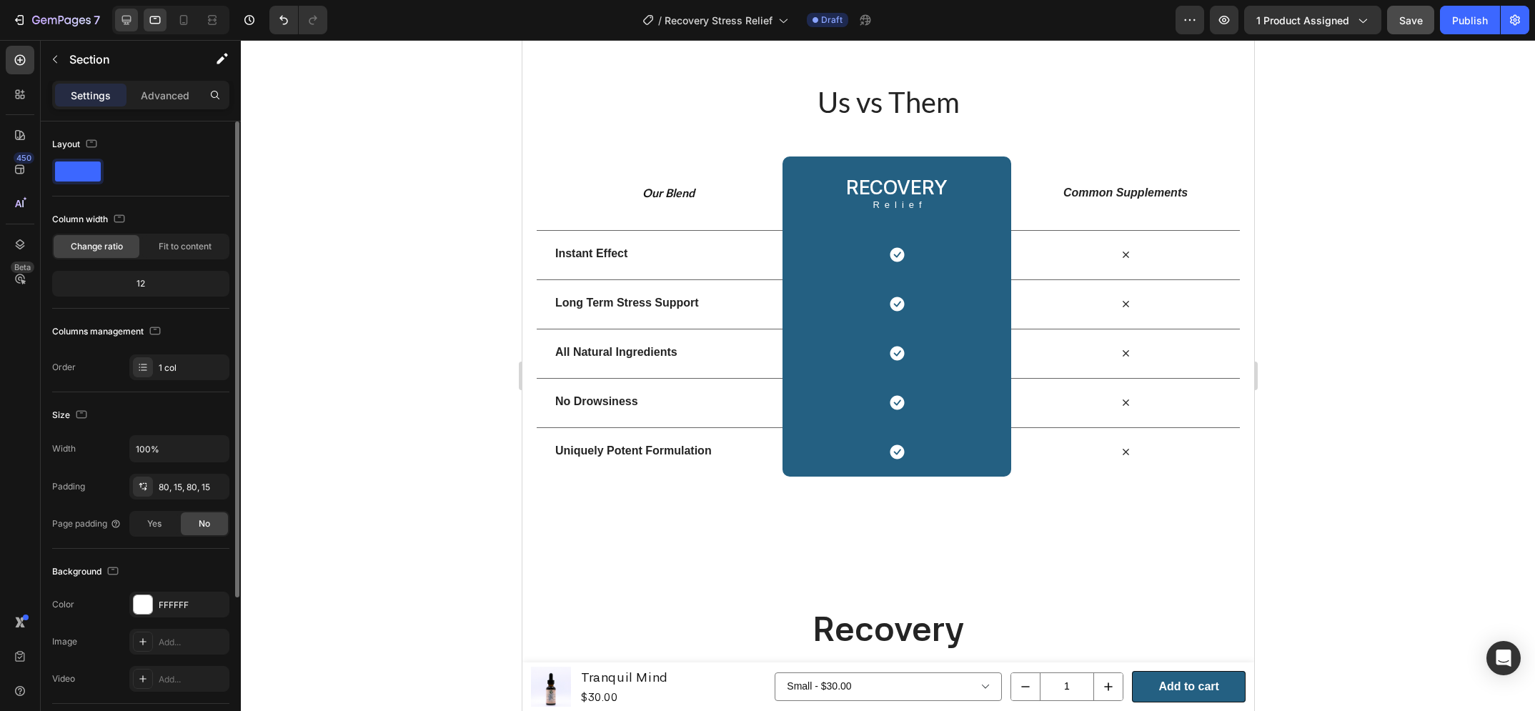
click at [137, 26] on div at bounding box center [170, 20] width 117 height 29
click at [134, 26] on div at bounding box center [126, 20] width 23 height 23
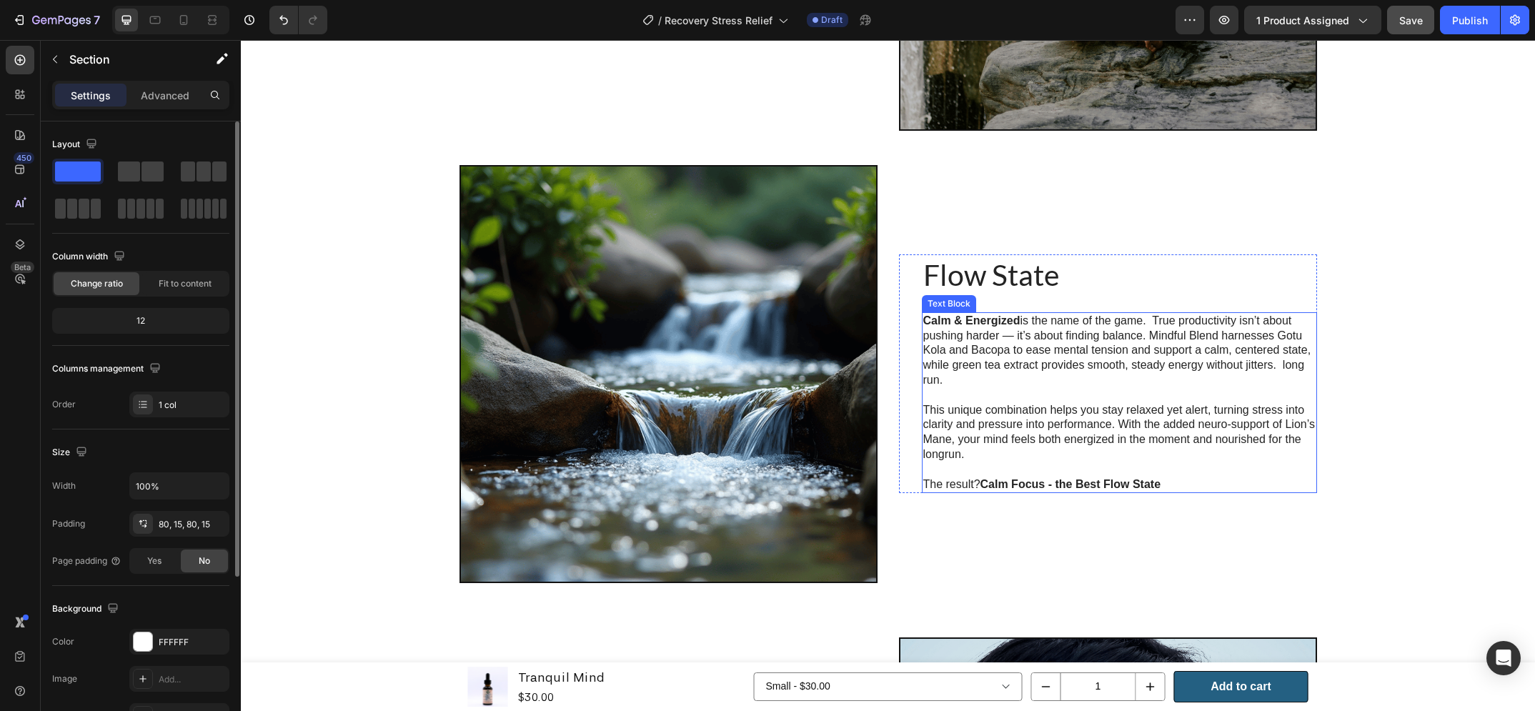
scroll to position [2302, 0]
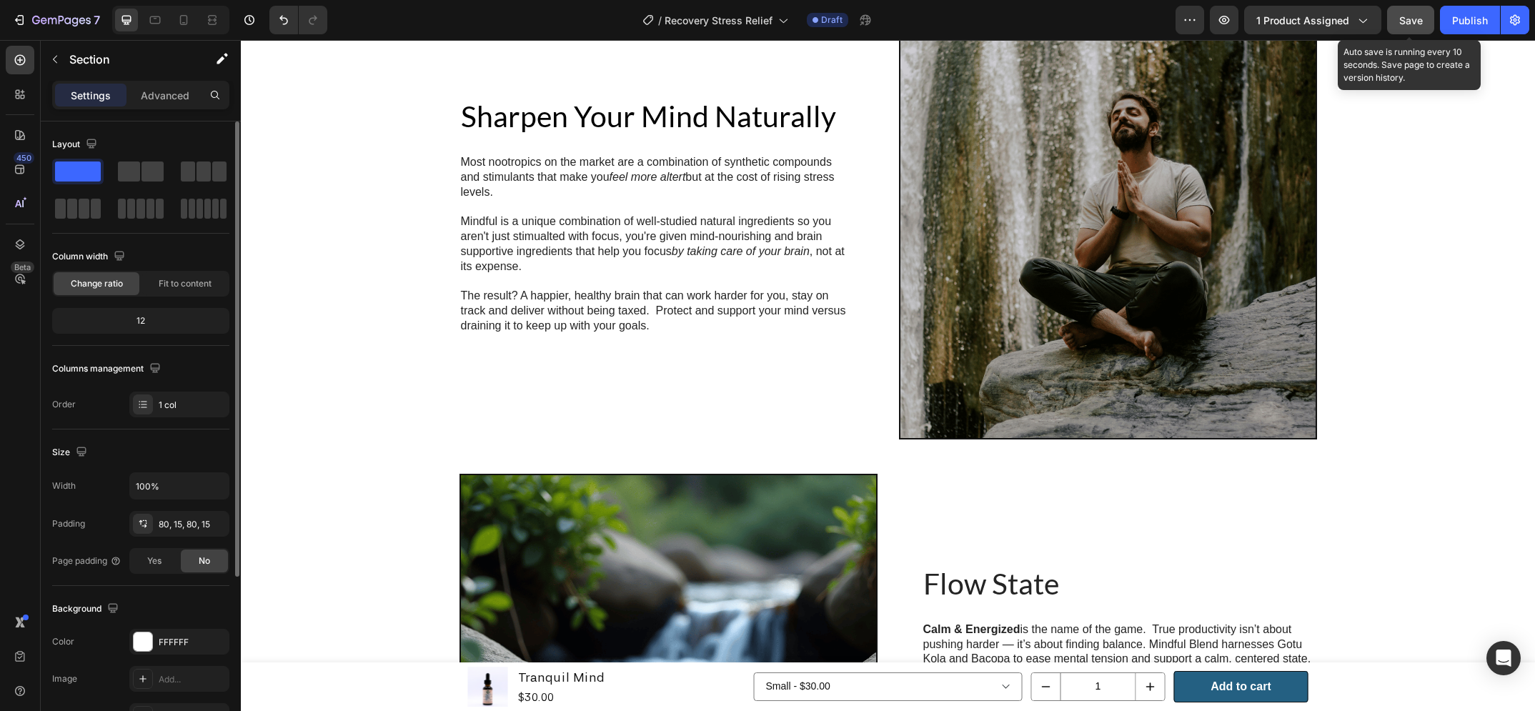
click at [1412, 24] on span "Save" at bounding box center [1411, 20] width 24 height 12
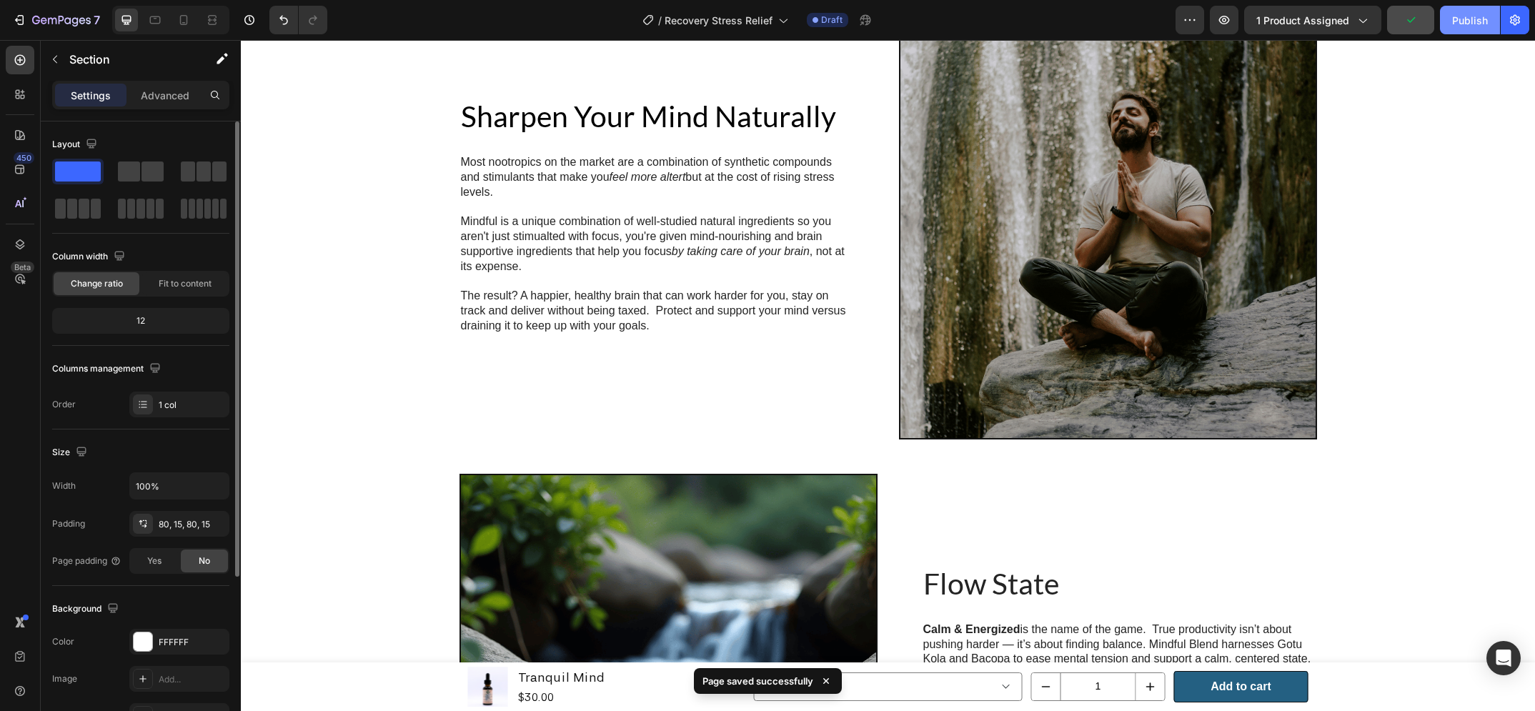
click at [1463, 21] on div "Publish" at bounding box center [1470, 20] width 36 height 15
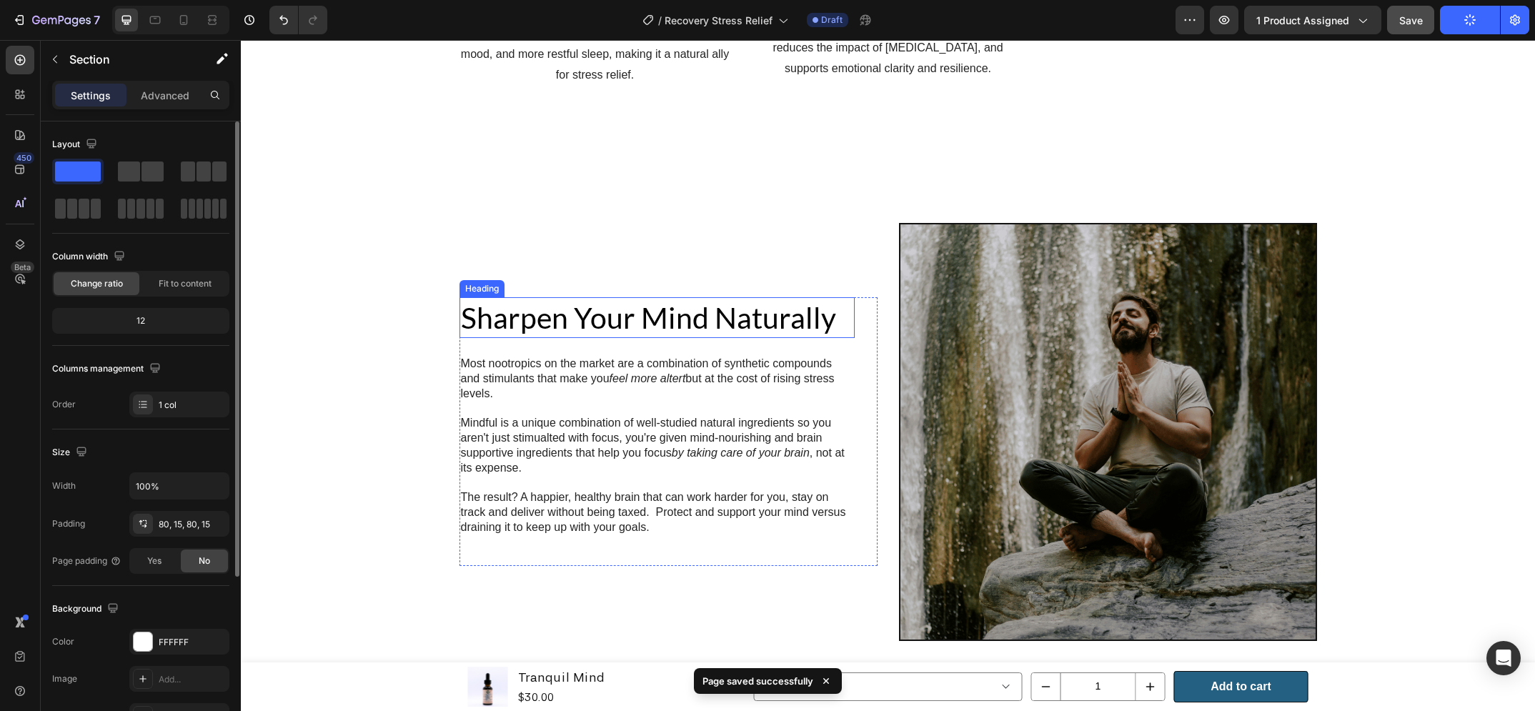
scroll to position [2103, 0]
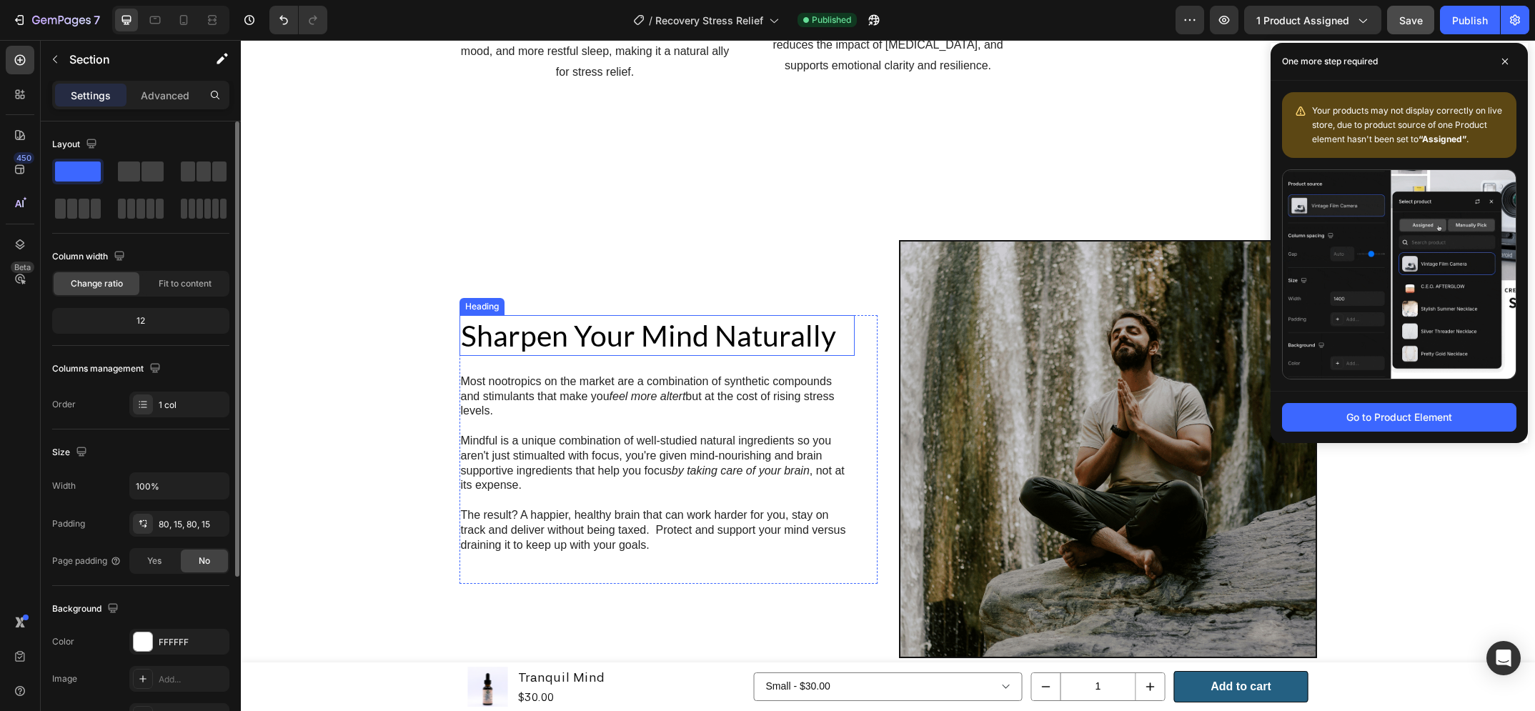
click at [763, 334] on h2 "Sharpen Your Mind Naturally" at bounding box center [657, 335] width 395 height 41
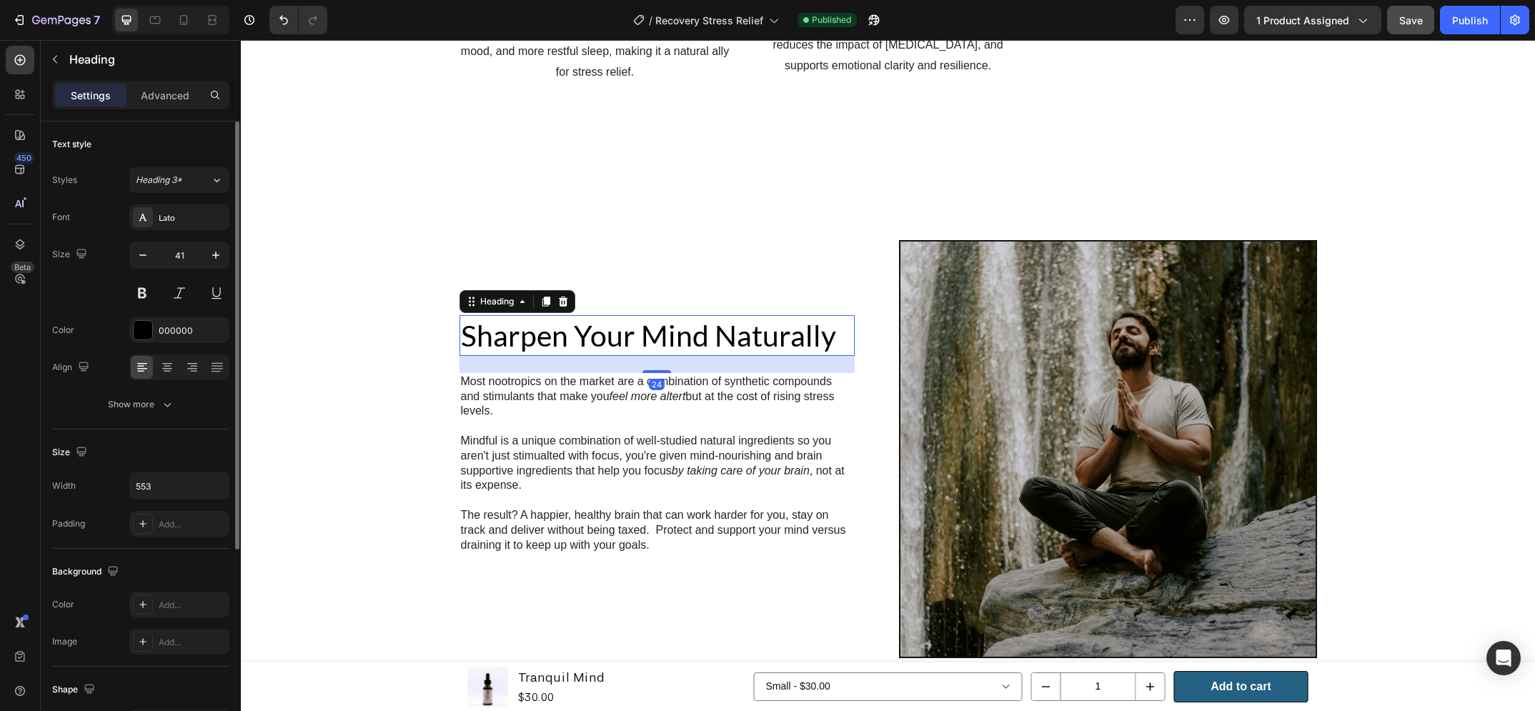
click at [763, 334] on h2 "Sharpen Your Mind Naturally" at bounding box center [657, 335] width 395 height 41
click at [759, 319] on p "Sharpen Your Mind Naturally" at bounding box center [657, 336] width 392 height 38
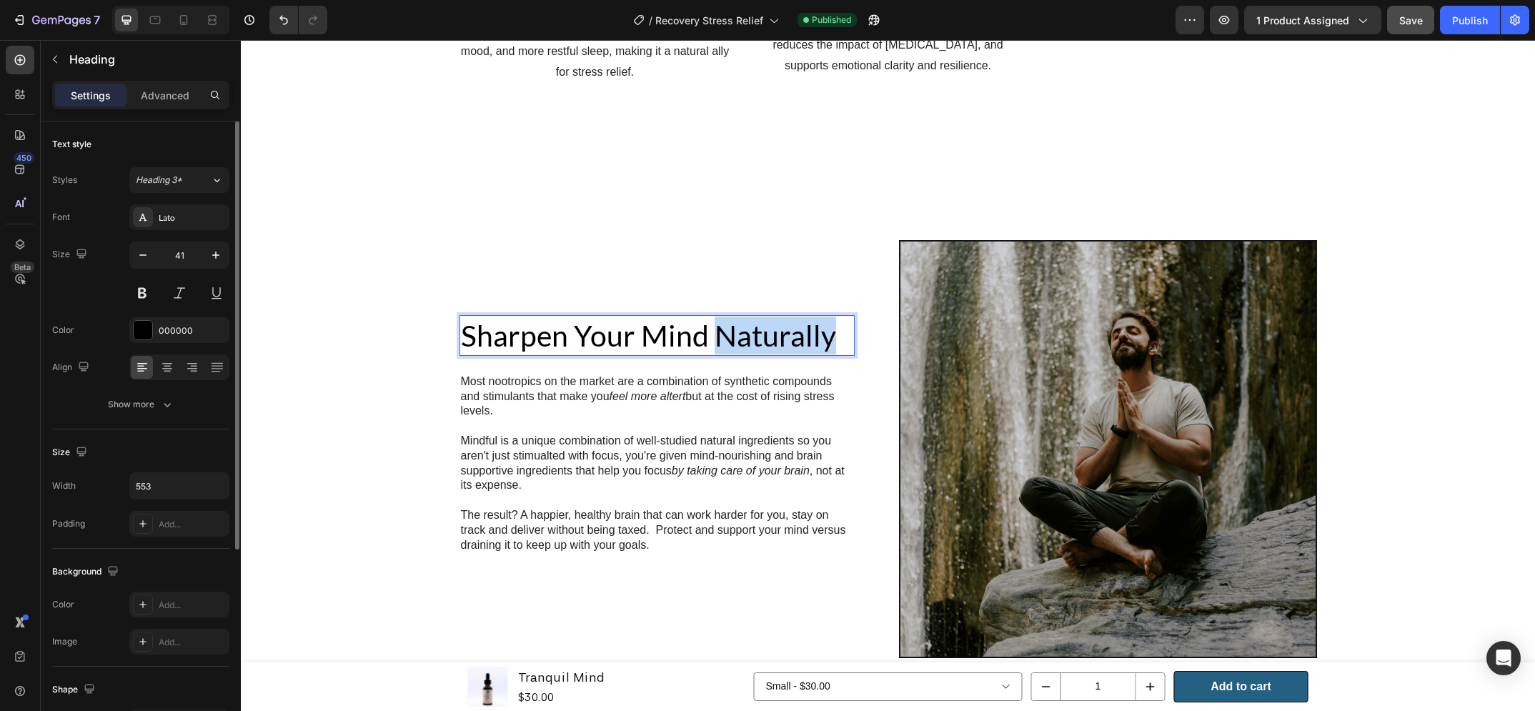
click at [759, 319] on p "Sharpen Your Mind Naturally" at bounding box center [657, 336] width 392 height 38
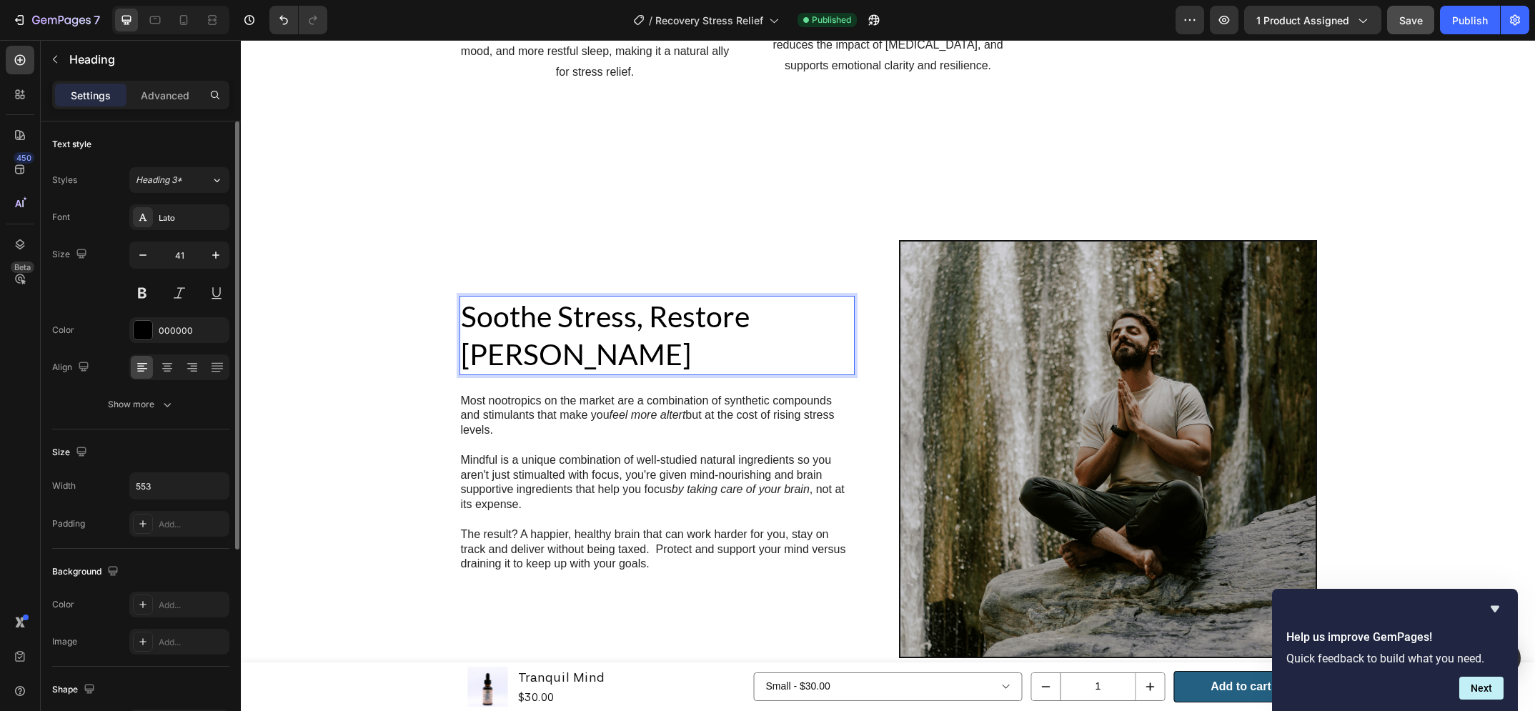
scroll to position [2084, 0]
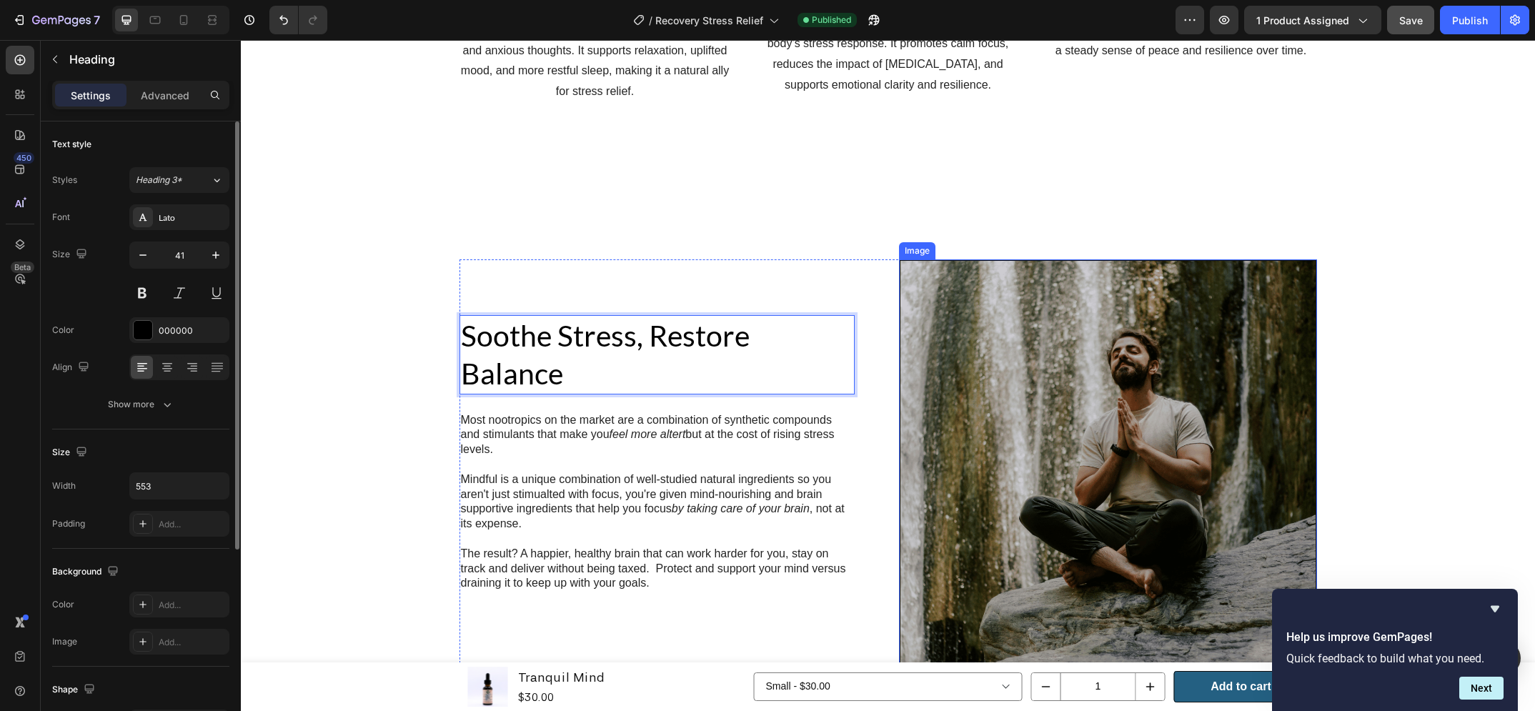
click at [1141, 455] on img at bounding box center [1108, 468] width 418 height 418
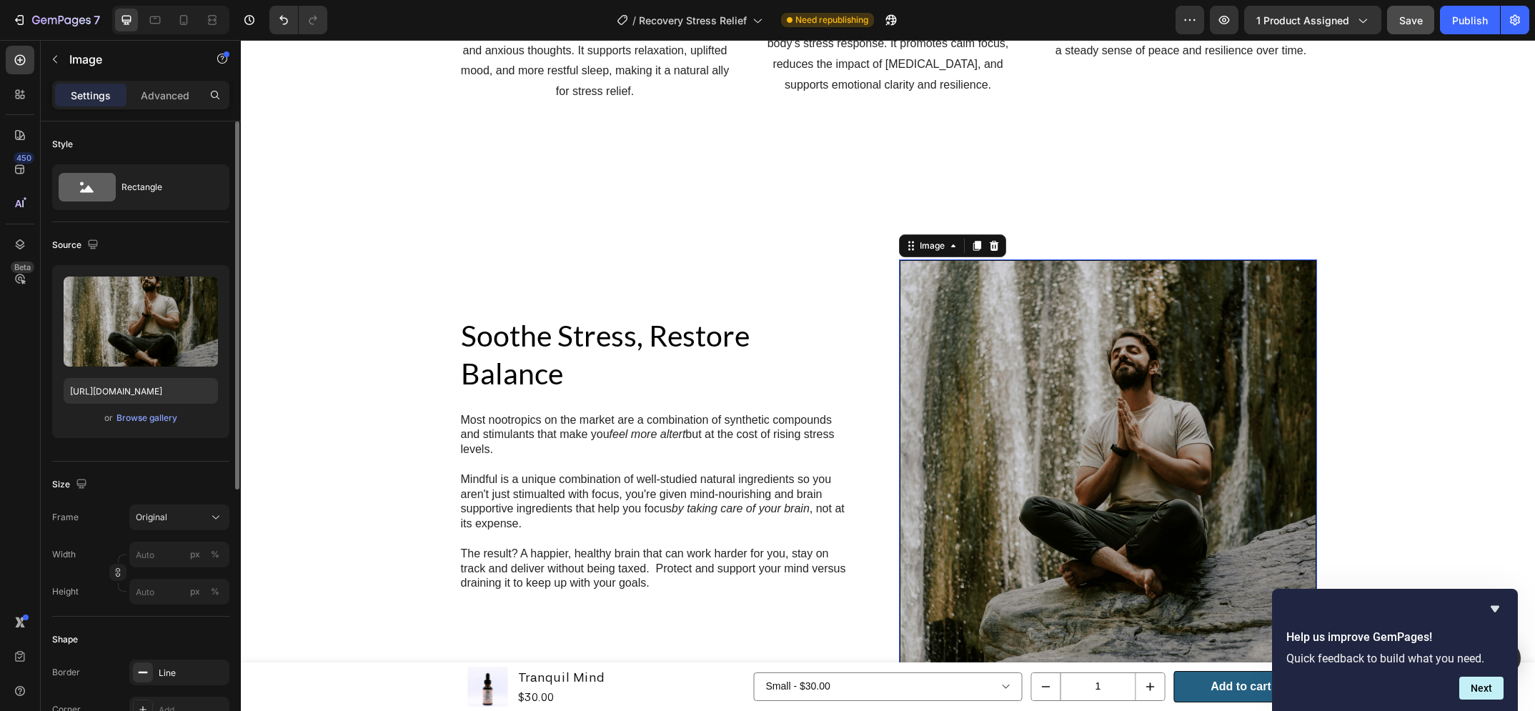
click at [1031, 305] on img at bounding box center [1108, 468] width 418 height 418
click at [167, 342] on input "file" at bounding box center [140, 345] width 99 height 24
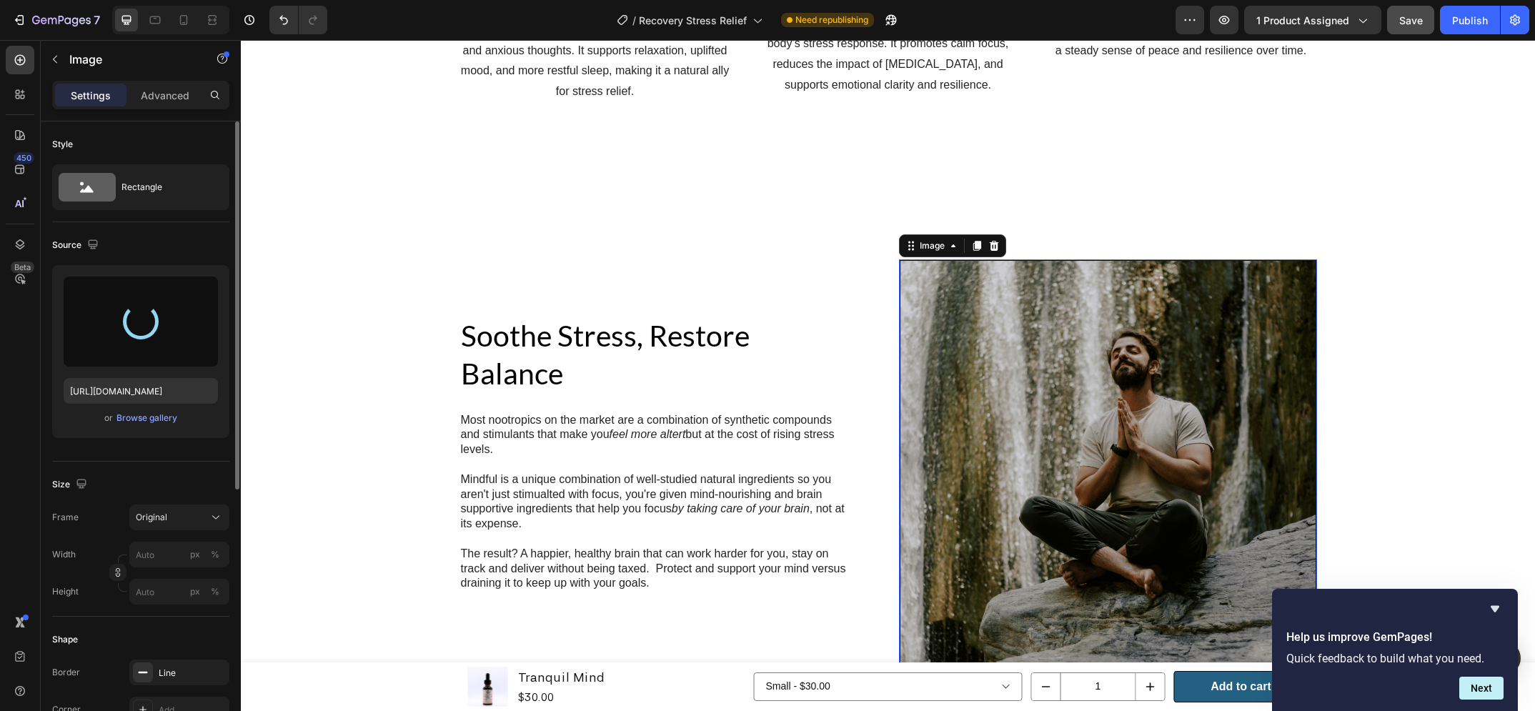
type input "https://cdn.shopify.com/s/files/1/0648/9682/7580/files/gempages_574456318983668…"
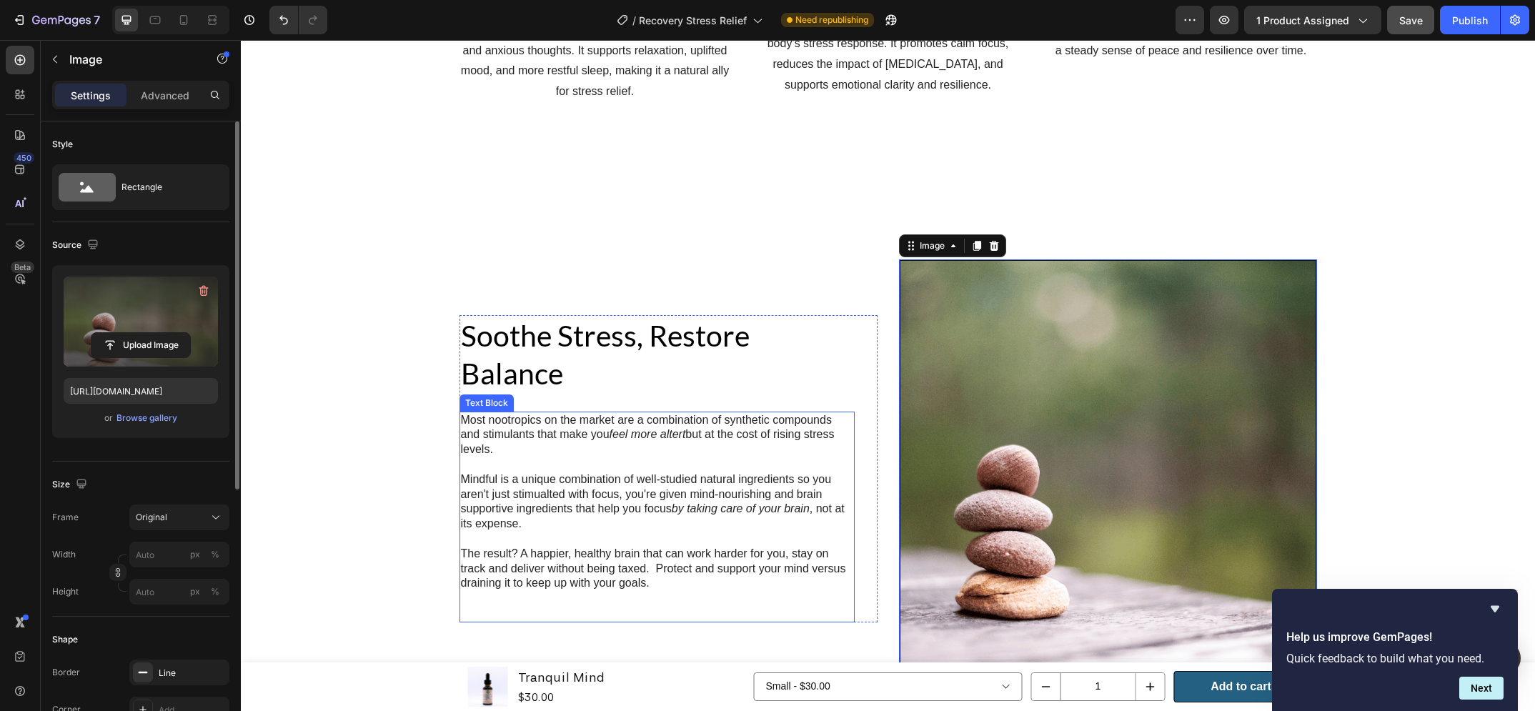
click at [531, 413] on p "Most nootropics on the market are a combination of synthetic compounds and stim…" at bounding box center [657, 435] width 392 height 44
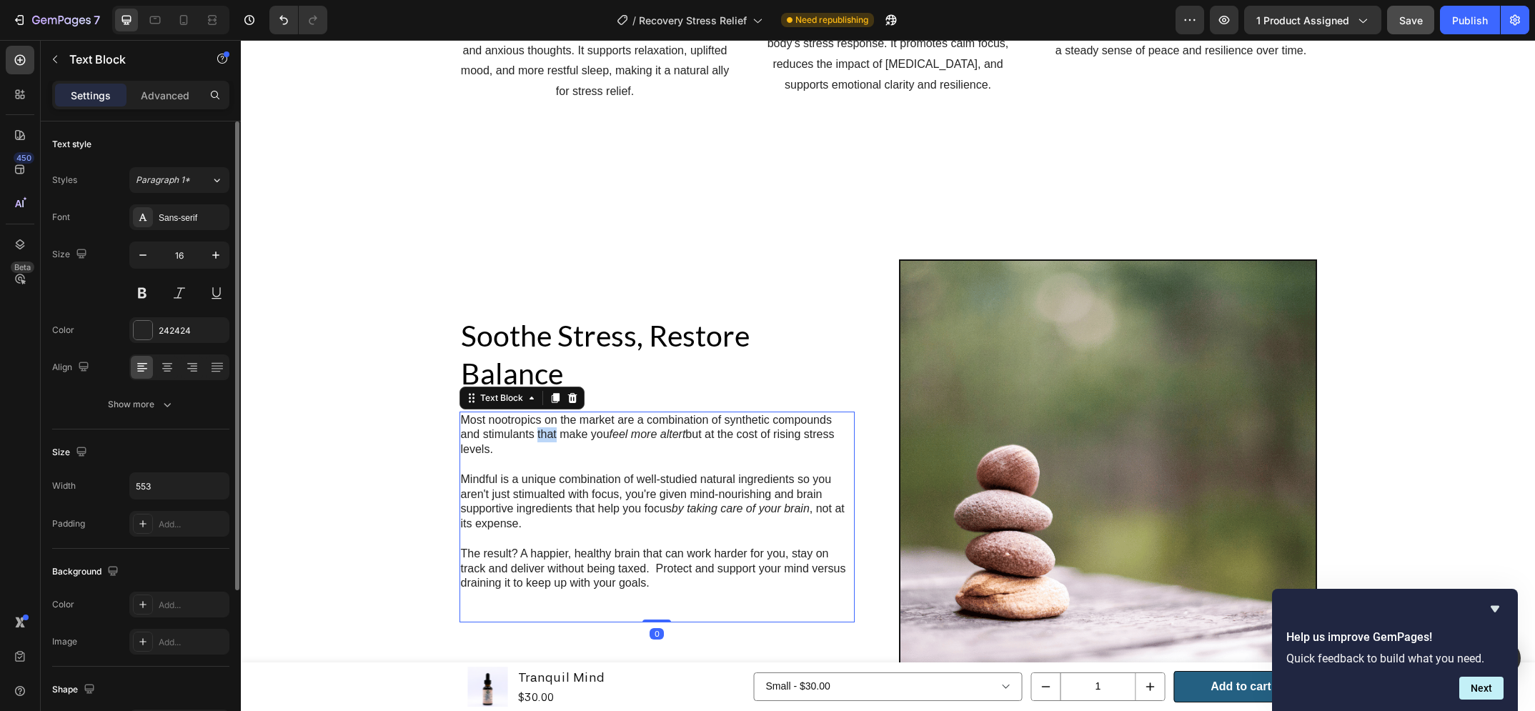
click at [531, 413] on p "Most nootropics on the market are a combination of synthetic compounds and stim…" at bounding box center [657, 435] width 392 height 44
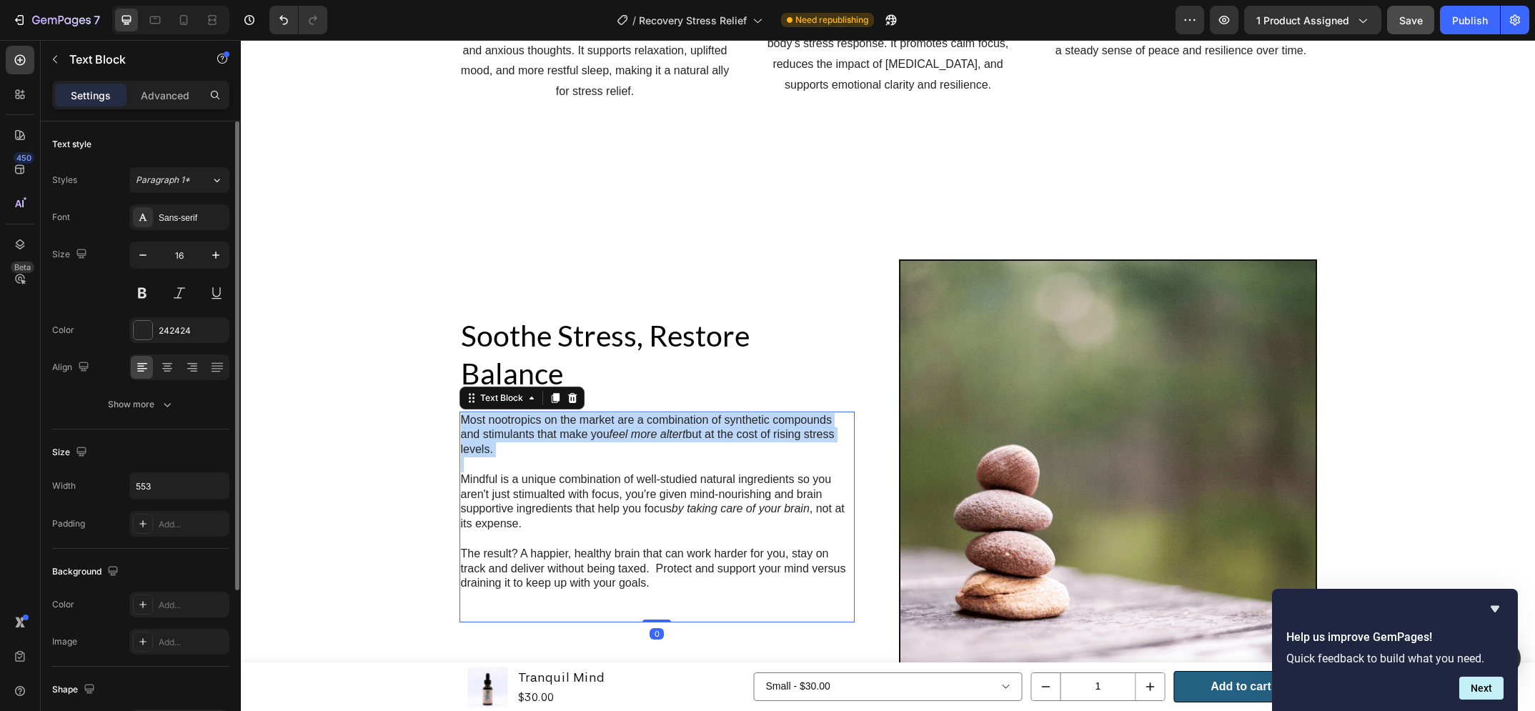
click at [531, 413] on p "Most nootropics on the market are a combination of synthetic compounds and stim…" at bounding box center [657, 435] width 392 height 44
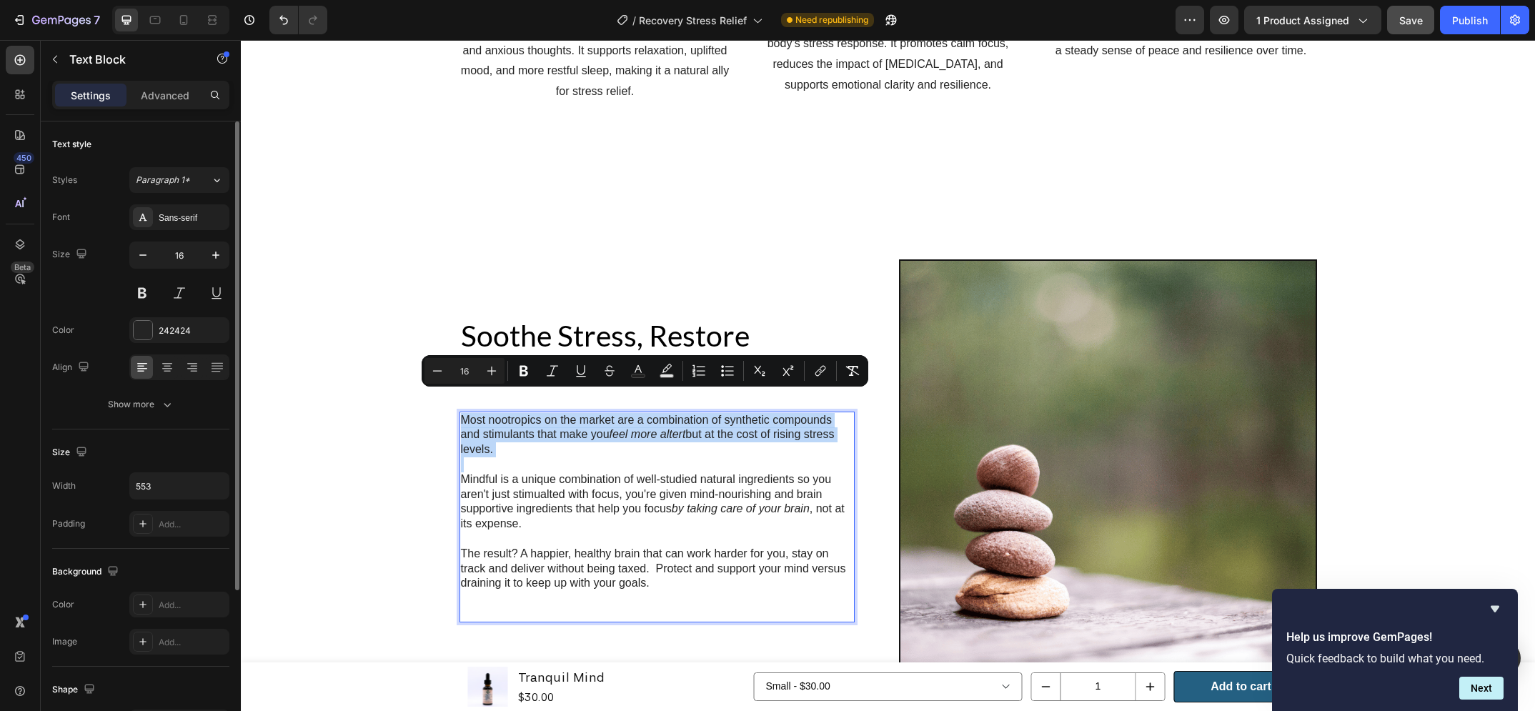
click at [531, 413] on p "Most nootropics on the market are a combination of synthetic compounds and stim…" at bounding box center [657, 435] width 392 height 44
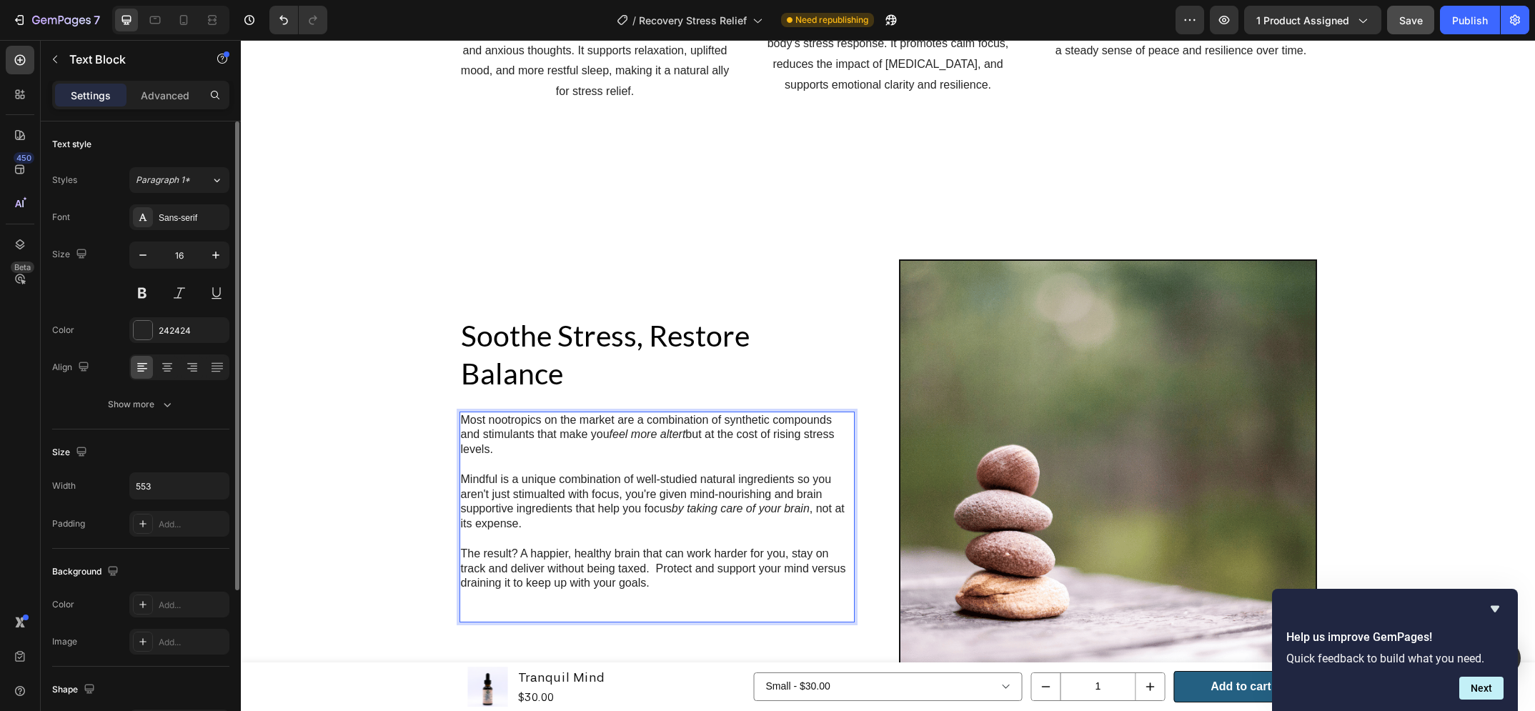
click at [660, 551] on p "The result? A happier, healthy brain that can work harder for you, stay on trac…" at bounding box center [657, 569] width 392 height 44
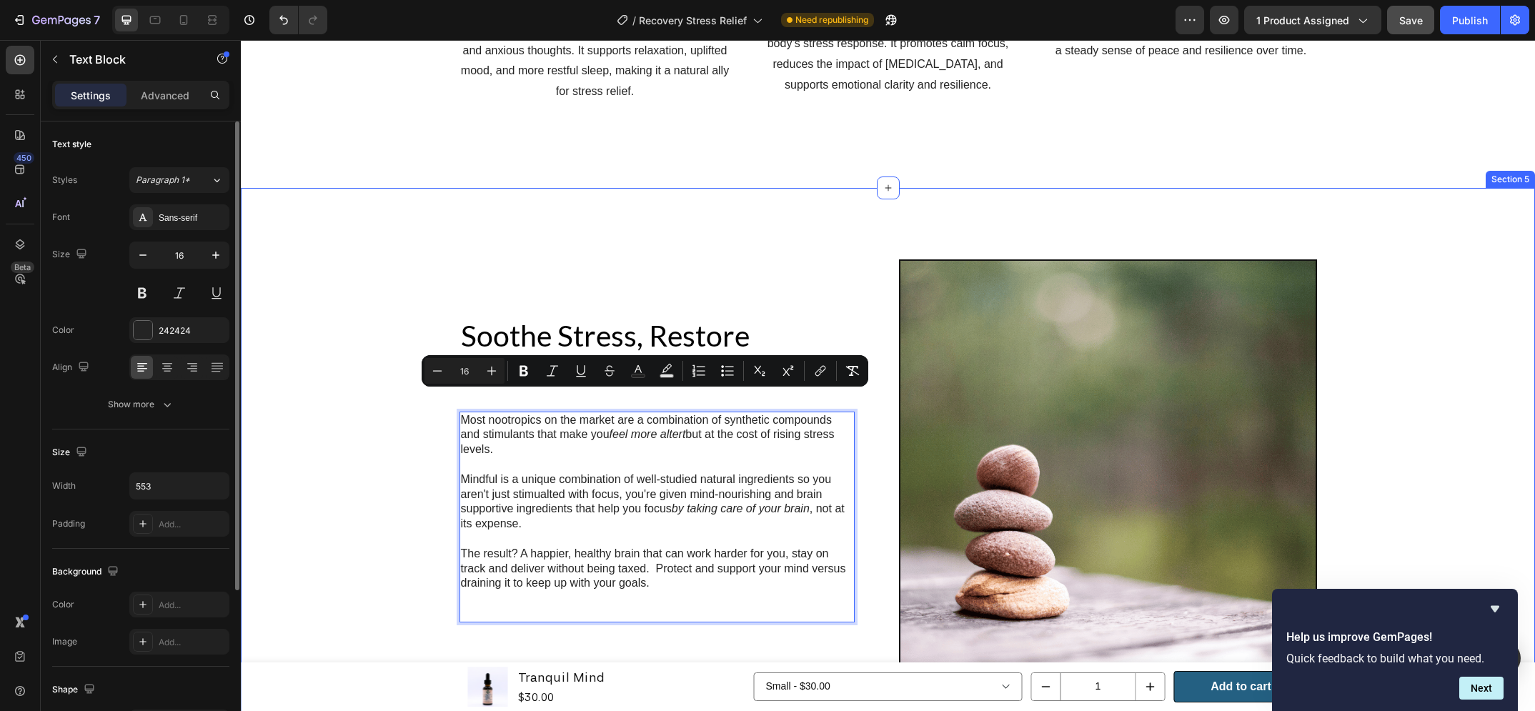
drag, startPoint x: 495, startPoint y: 408, endPoint x: 437, endPoint y: 392, distance: 60.0
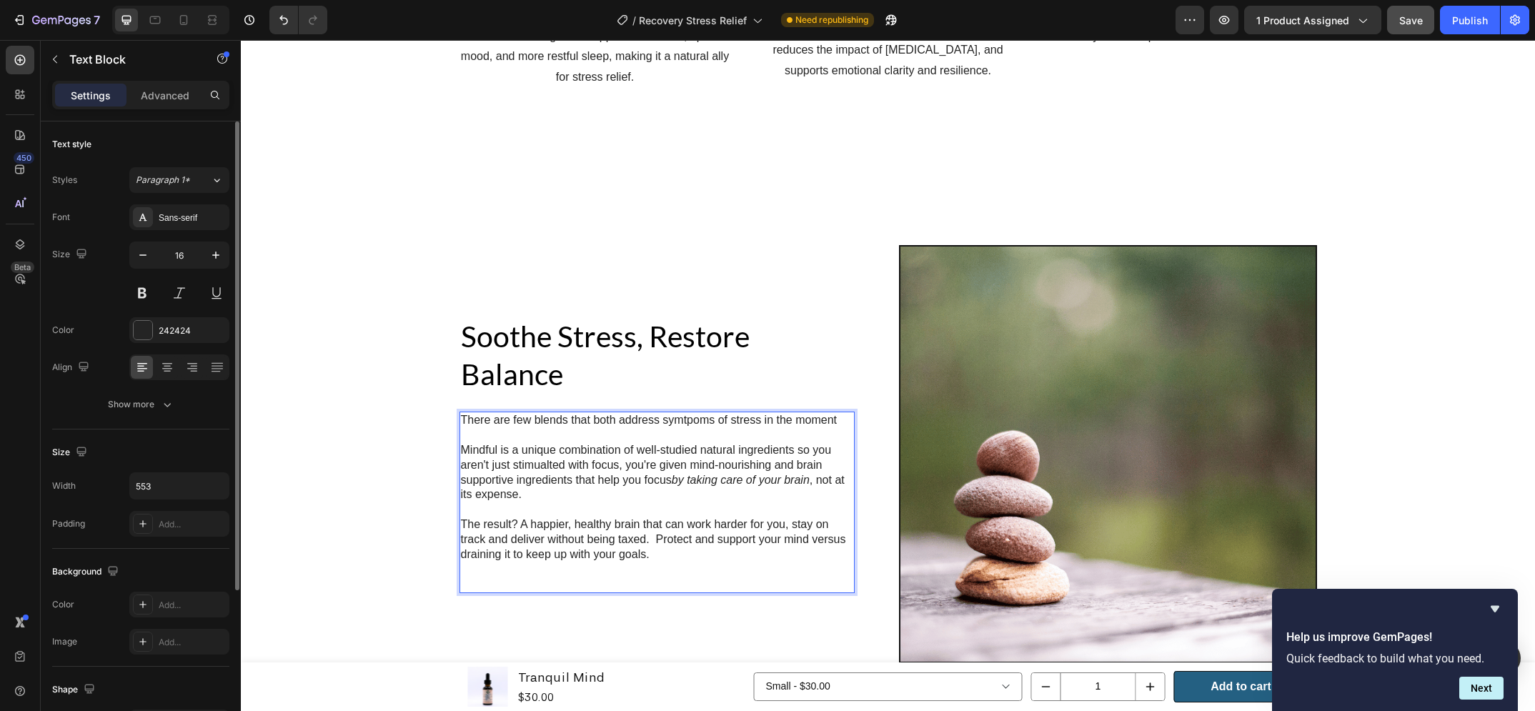
scroll to position [2091, 0]
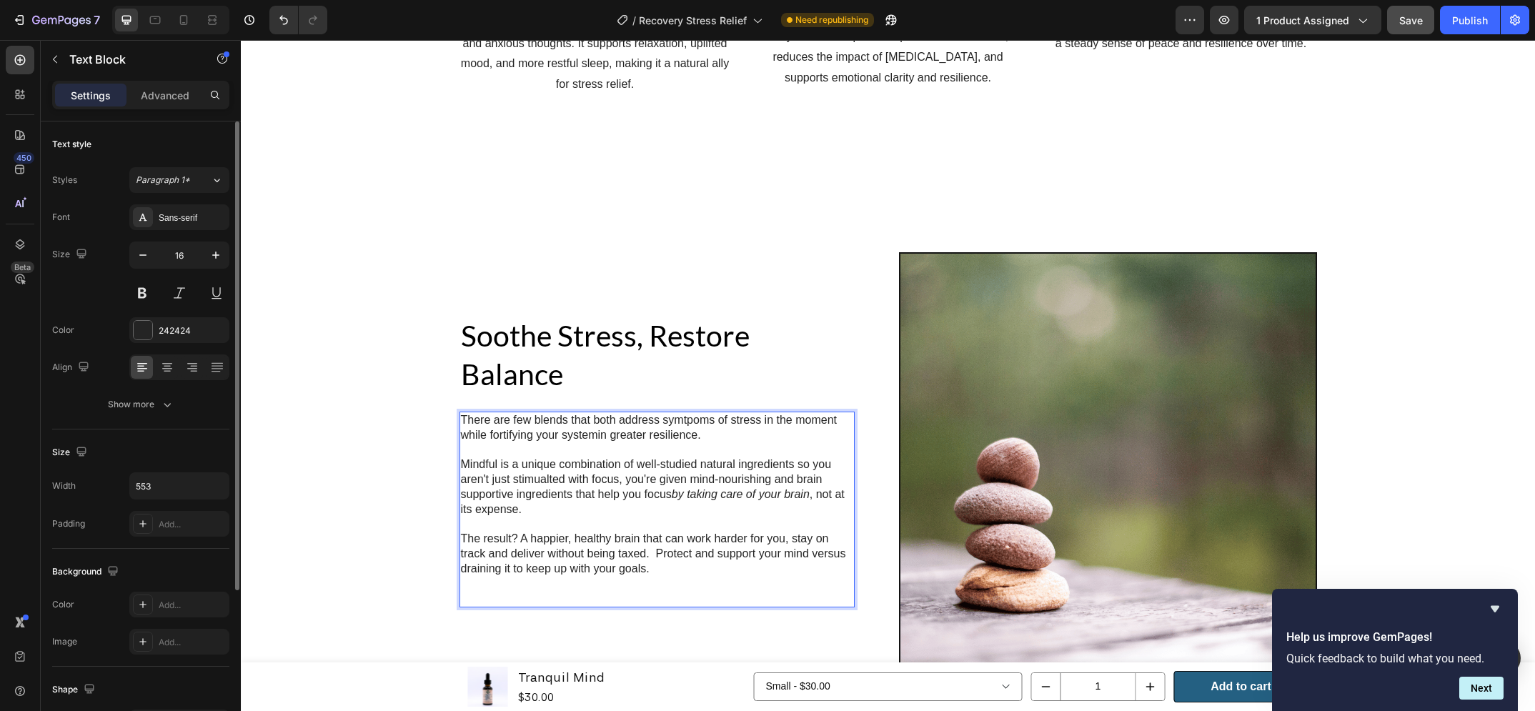
click at [687, 413] on p "There are few blends that both address symtpoms of stress in the moment while f…" at bounding box center [657, 428] width 392 height 30
click at [603, 457] on p "Mindful is a unique combination of well-studied natural ingredients so you aren…" at bounding box center [657, 486] width 392 height 59
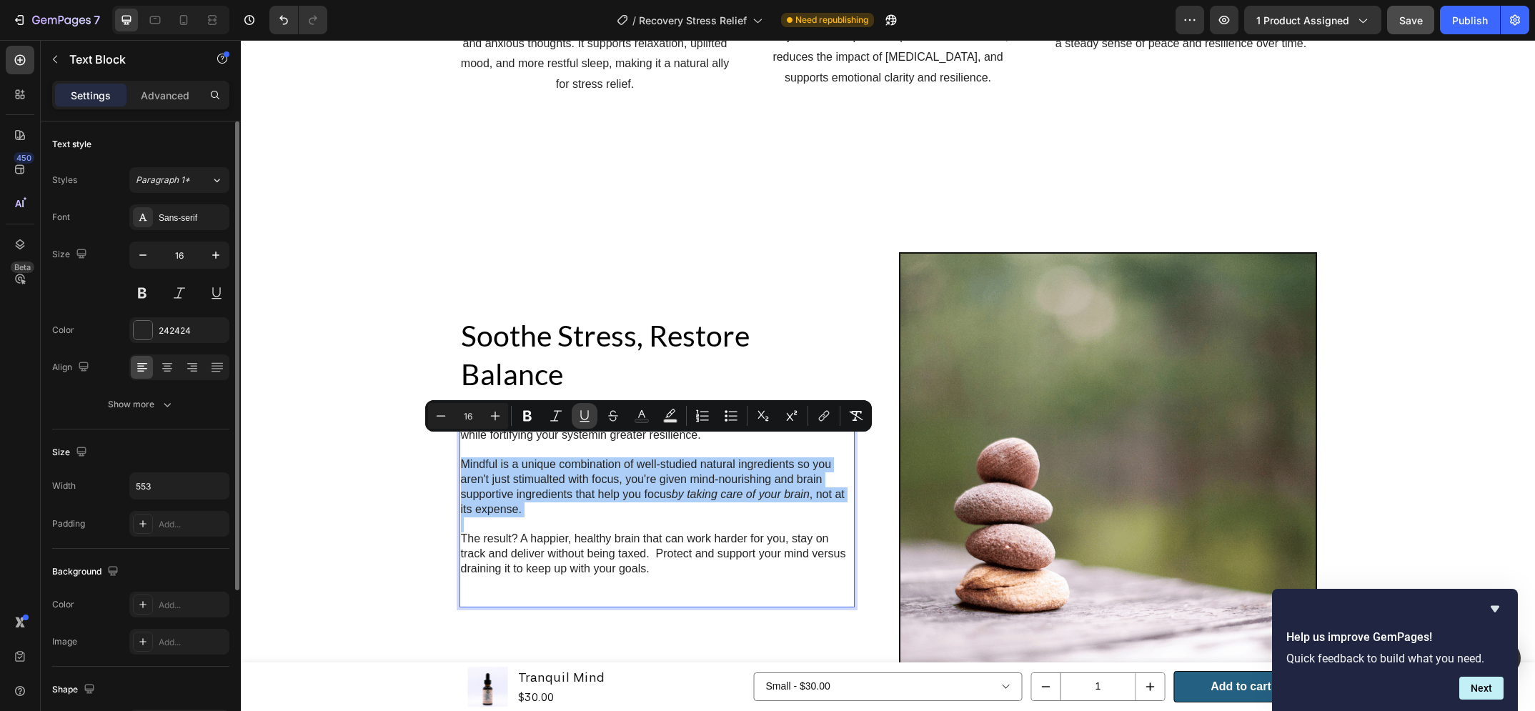
click at [583, 423] on button "Underline" at bounding box center [585, 416] width 26 height 26
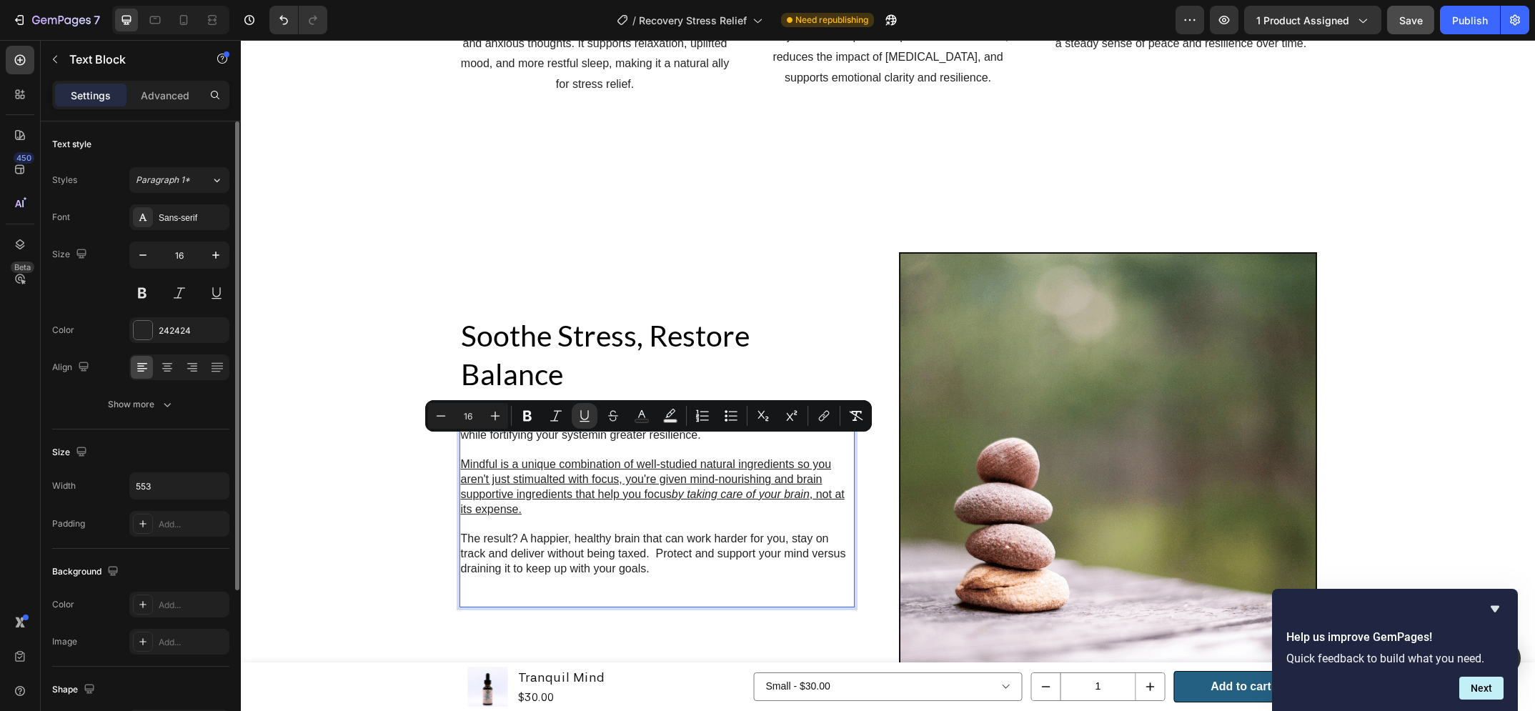
click at [582, 457] on p "Mindful is a unique combination of well-studied natural ingredients so you aren…" at bounding box center [657, 486] width 392 height 59
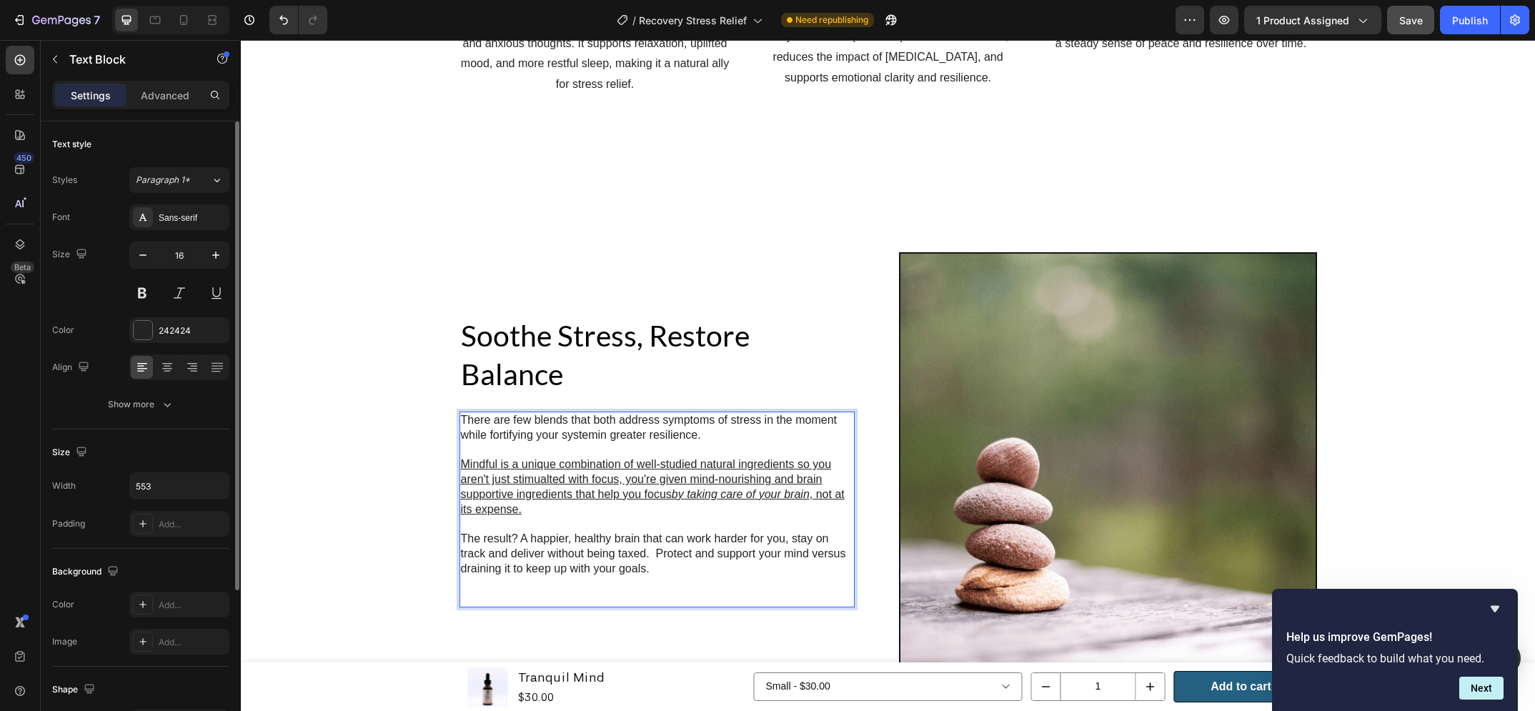
click at [591, 418] on p "There are few blends that both address symptoms of stress in the moment while f…" at bounding box center [657, 428] width 392 height 30
click at [598, 418] on p "There are few blends that both address symptoms of stress in the moment while f…" at bounding box center [657, 428] width 392 height 30
click at [550, 458] on u "Mindful is a unique combination of well-studied natural ingredients so you aren…" at bounding box center [646, 479] width 371 height 42
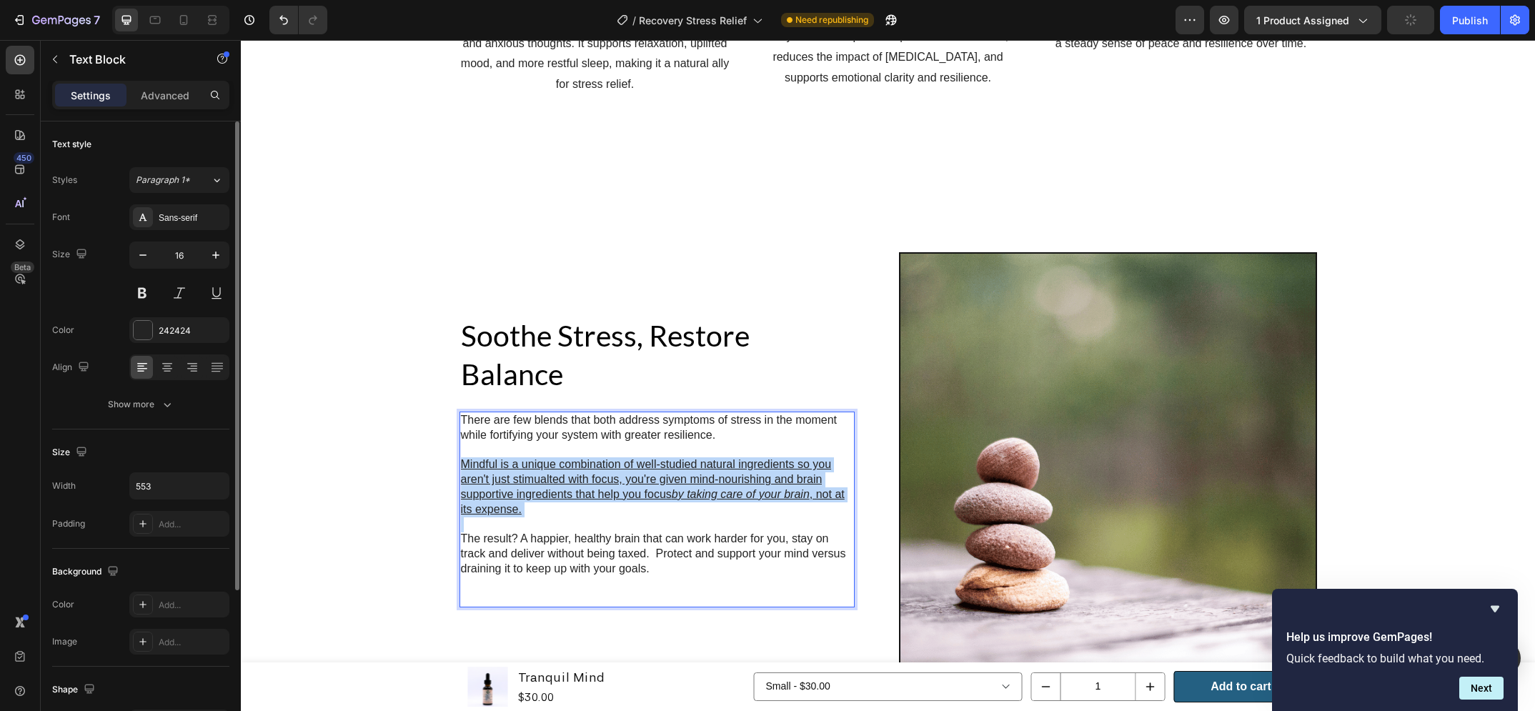
click at [550, 458] on u "Mindful is a unique combination of well-studied natural ingredients so you aren…" at bounding box center [646, 479] width 371 height 42
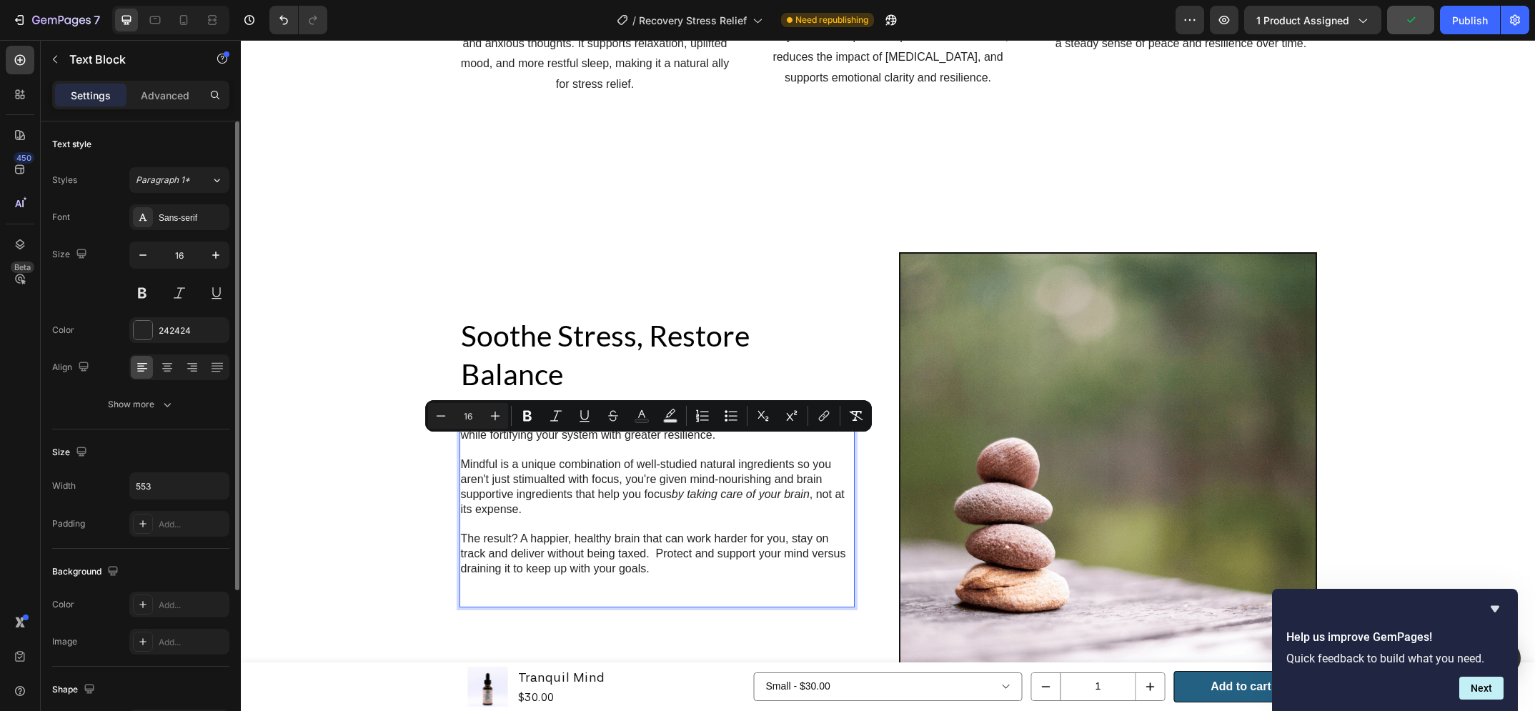
click at [678, 545] on p "The result? A happier, healthy brain that can work harder for you, stay on trac…" at bounding box center [657, 554] width 392 height 44
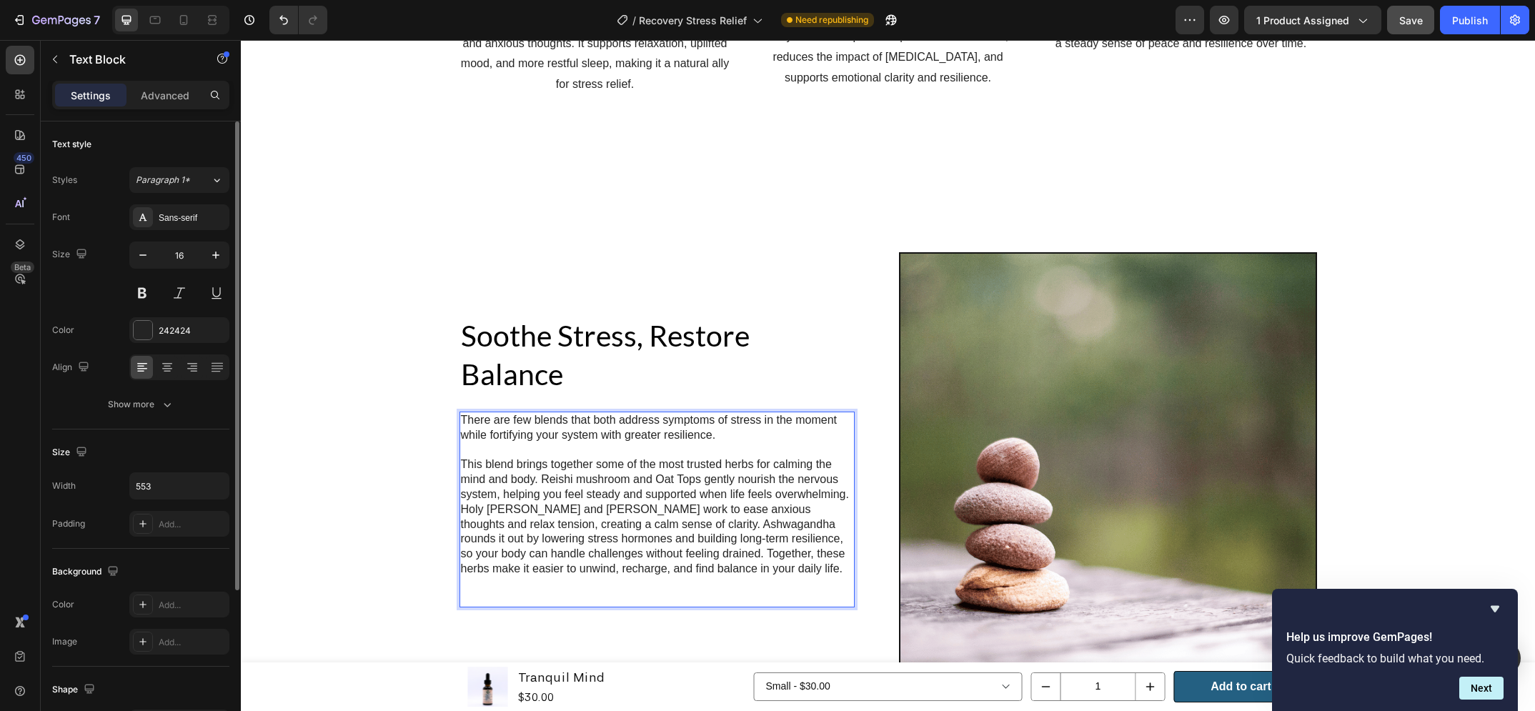
click at [843, 477] on p "This blend brings together some of the most trusted herbs for calming the mind …" at bounding box center [657, 516] width 392 height 119
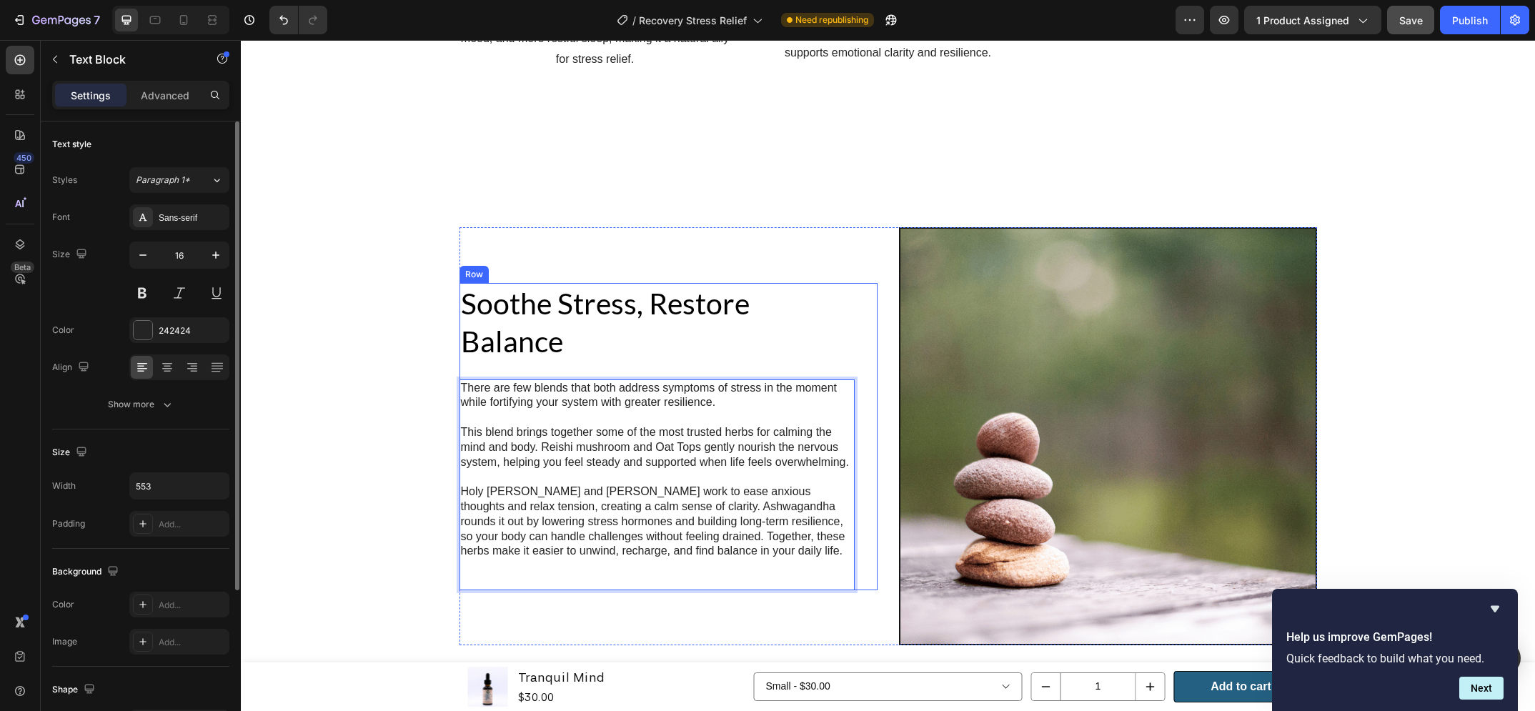
click at [863, 536] on div "Soothe Stress, Restore Balance Heading There are few blends that both address s…" at bounding box center [669, 436] width 418 height 307
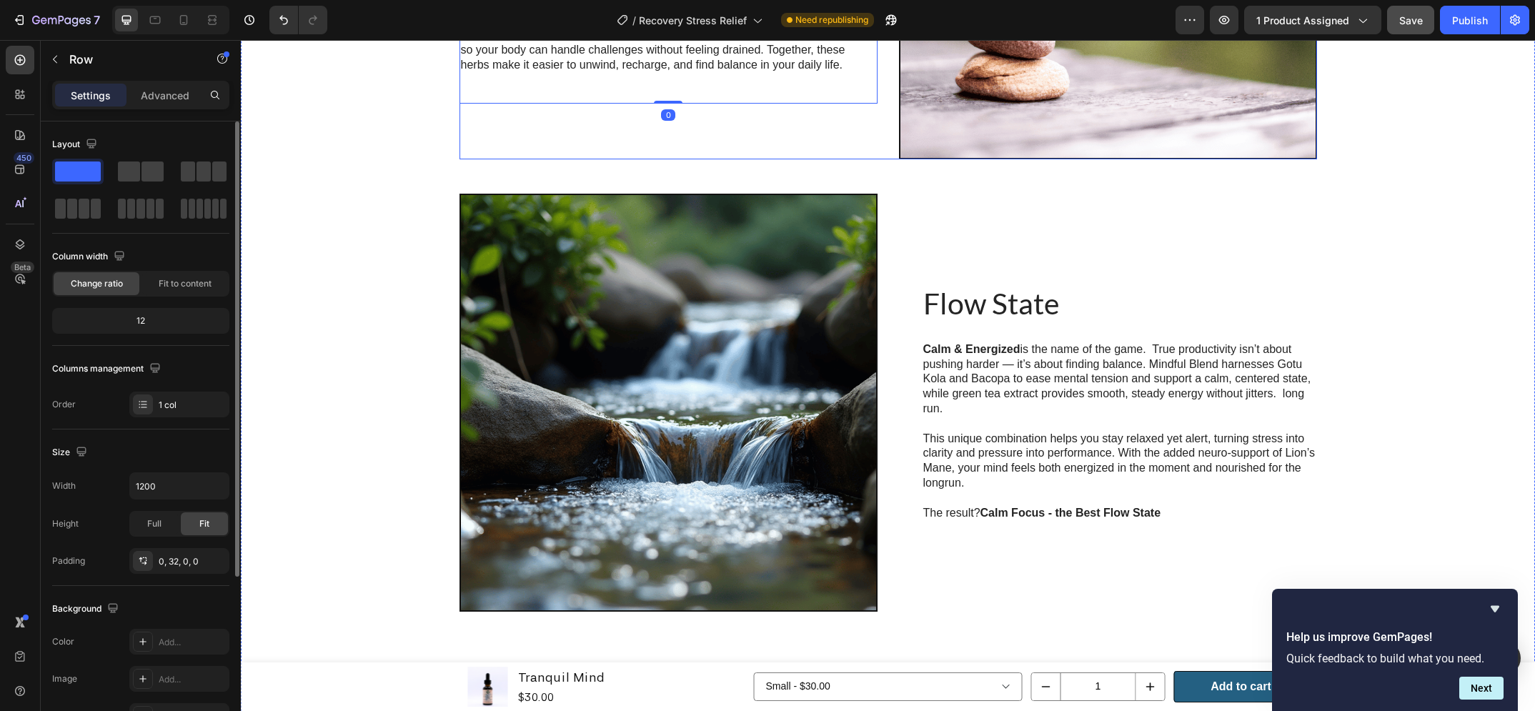
scroll to position [2684, 0]
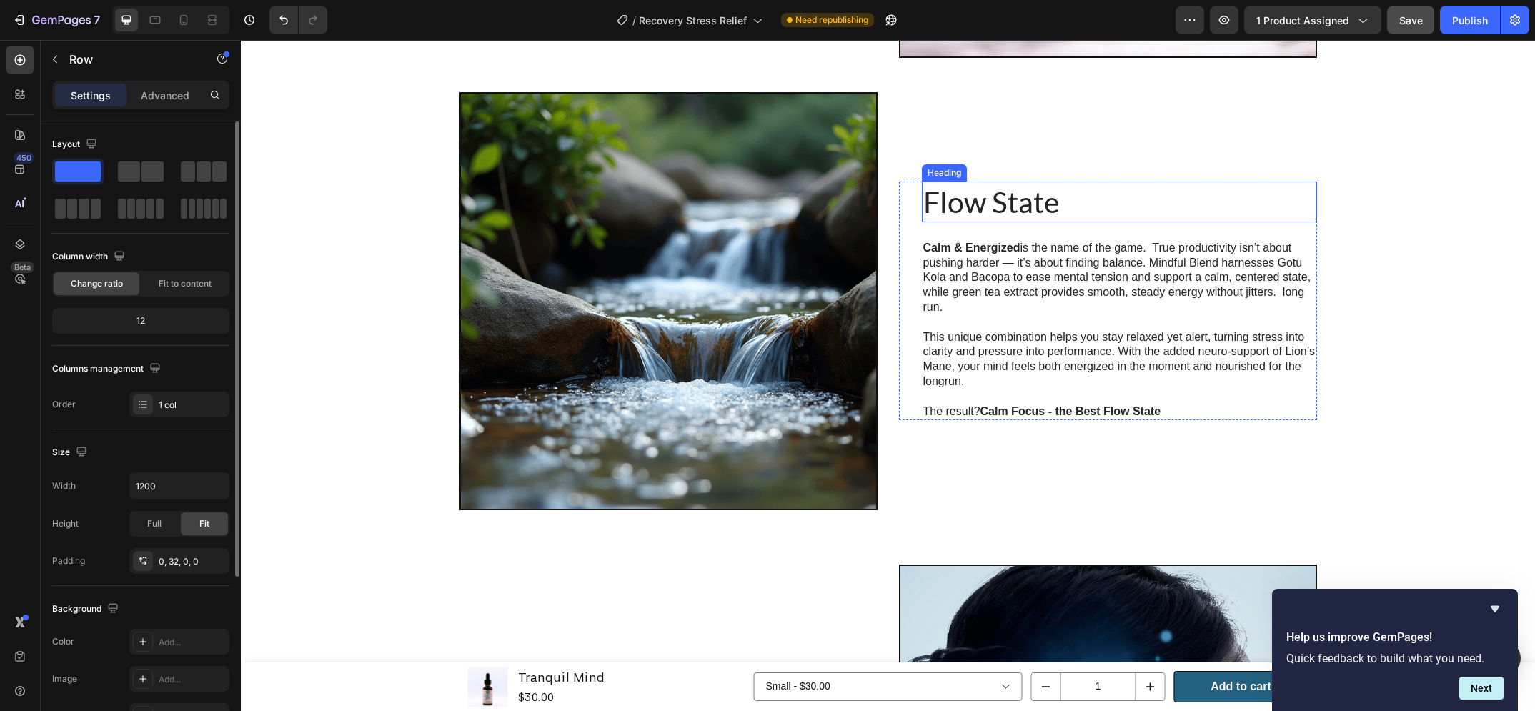
click at [994, 207] on h2 "Flow State" at bounding box center [1119, 202] width 395 height 41
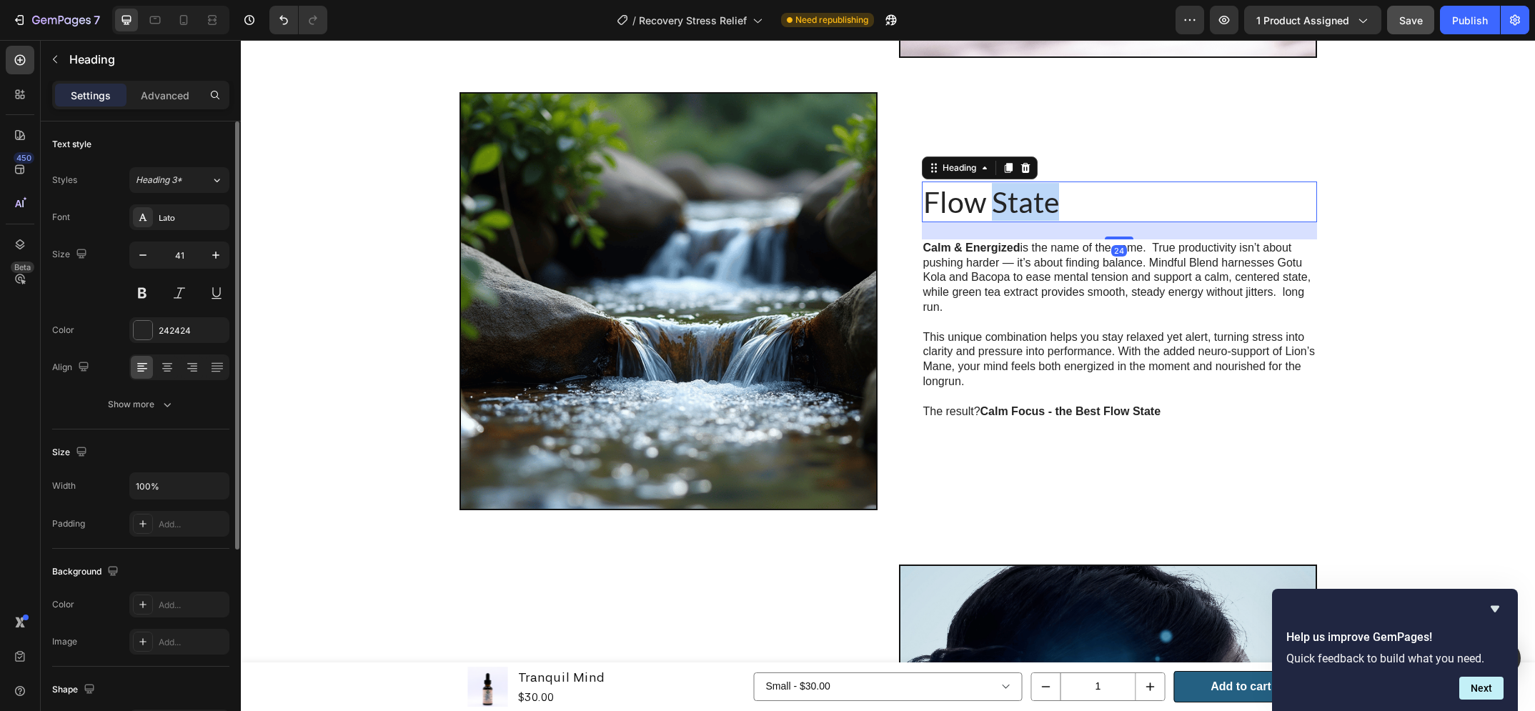
click at [994, 207] on h2 "Flow State" at bounding box center [1119, 202] width 395 height 41
click at [994, 207] on p "Flow State" at bounding box center [1119, 202] width 392 height 38
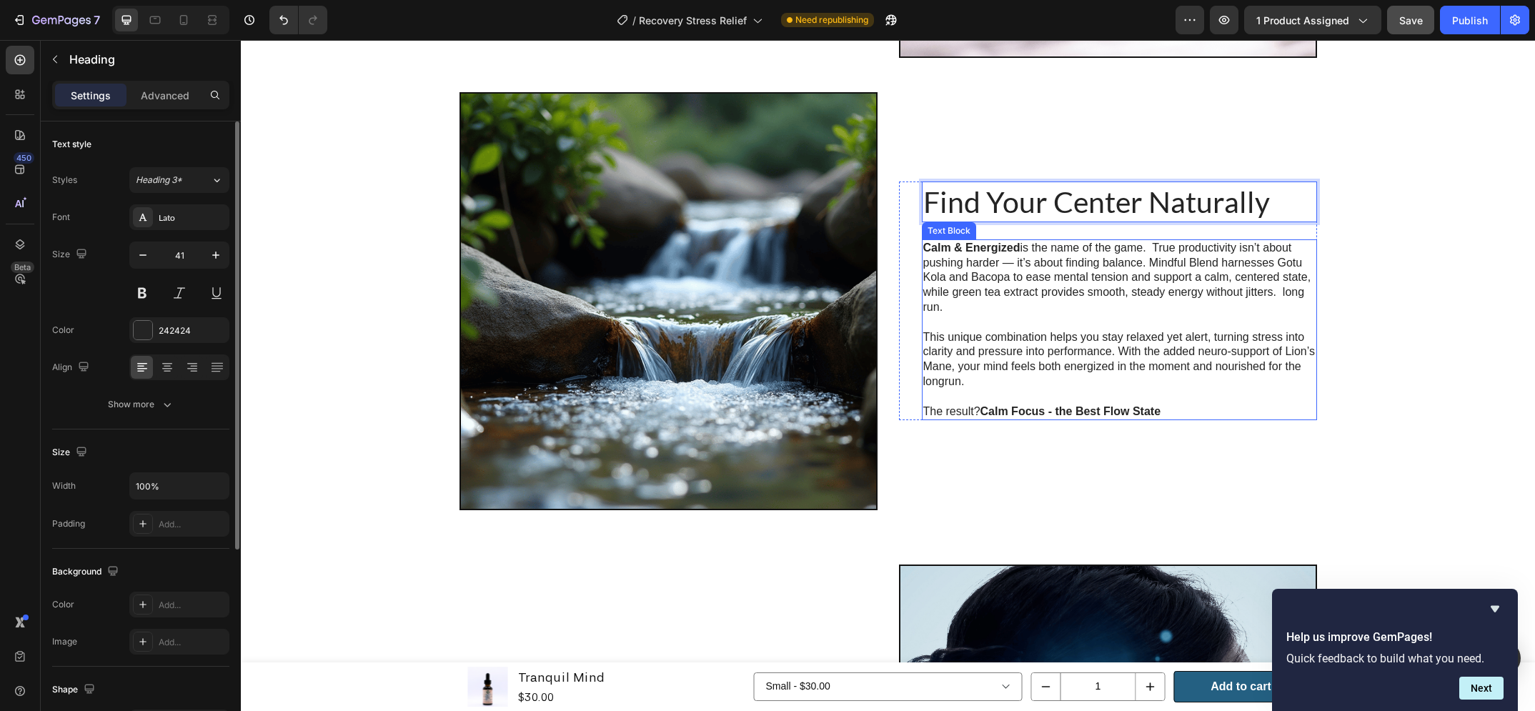
click at [1061, 362] on p "This unique combination helps you stay relaxed yet alert, turning stress into c…" at bounding box center [1119, 359] width 392 height 59
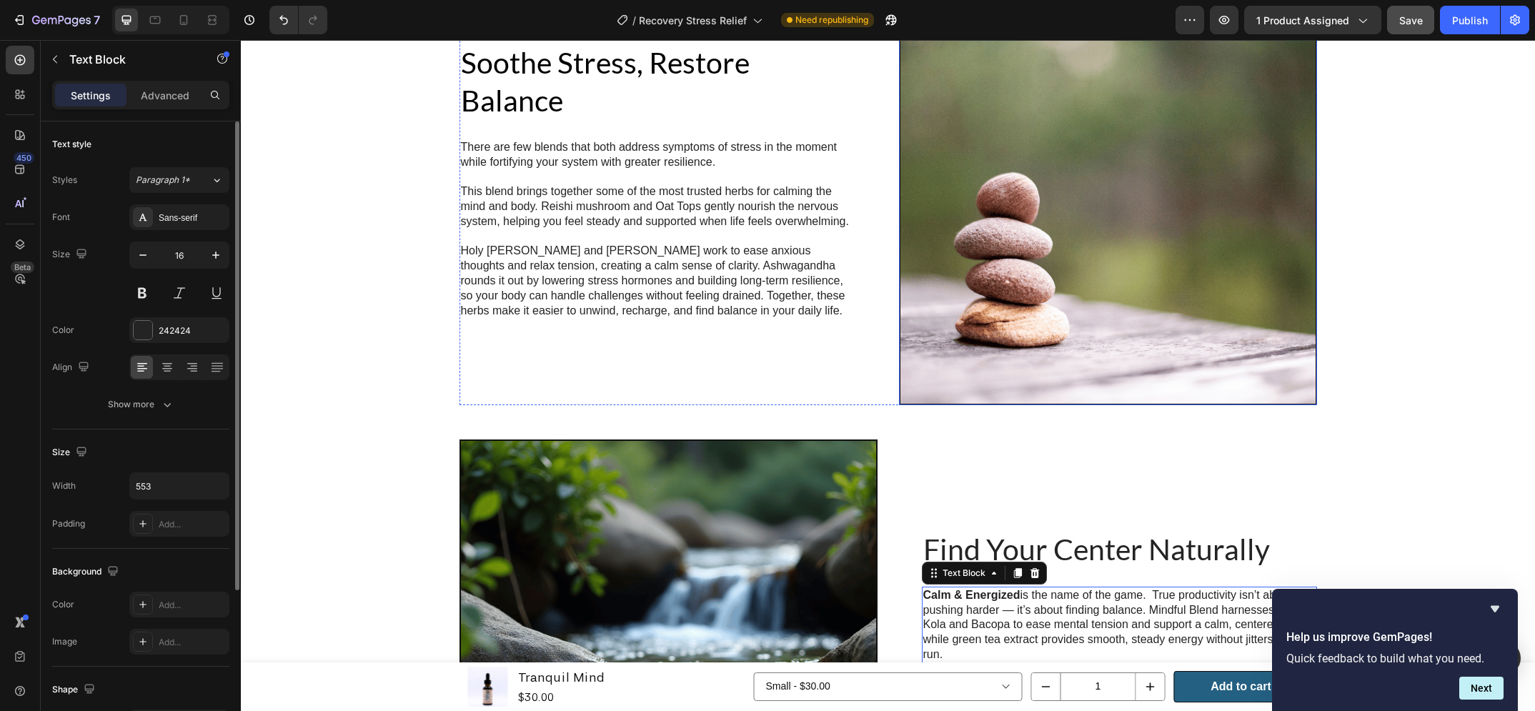
scroll to position [2519, 0]
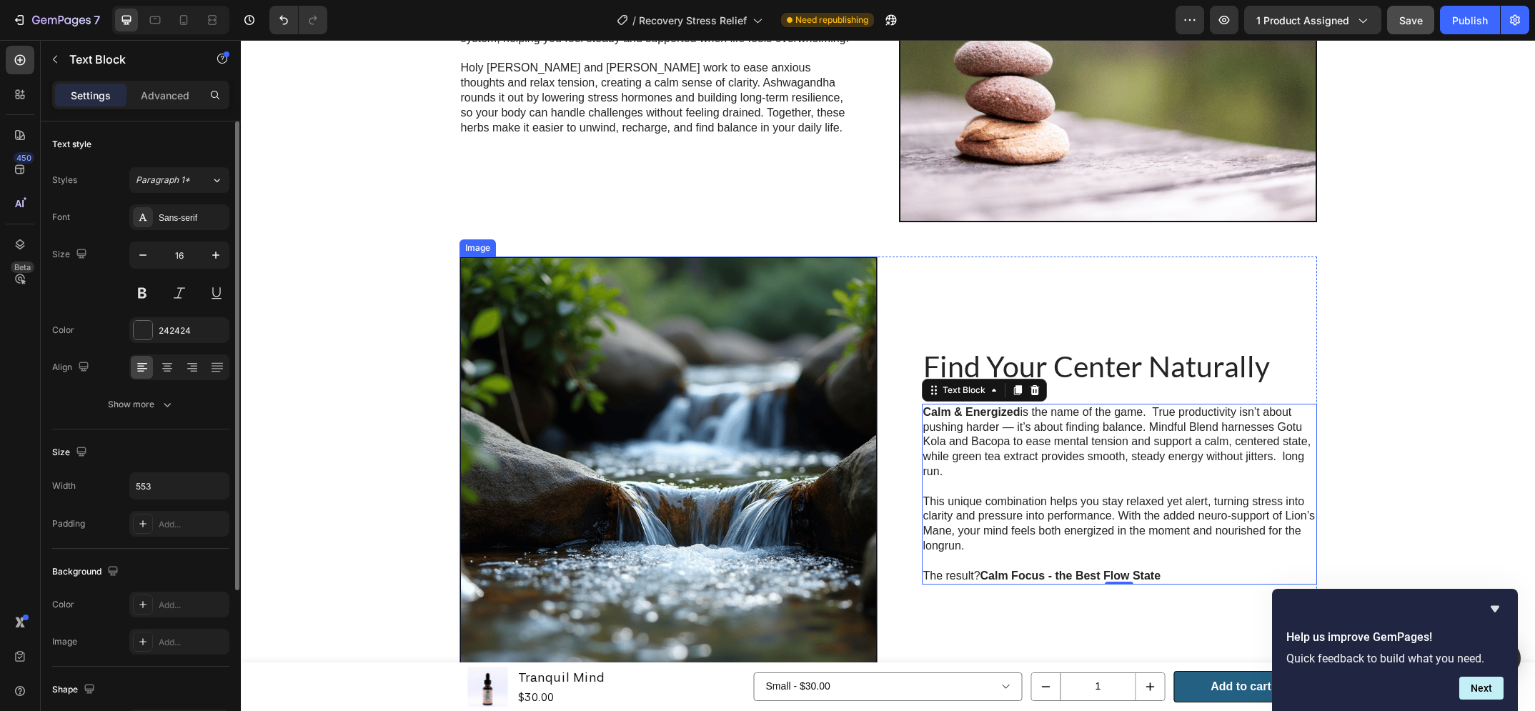
click at [732, 344] on img at bounding box center [669, 466] width 418 height 418
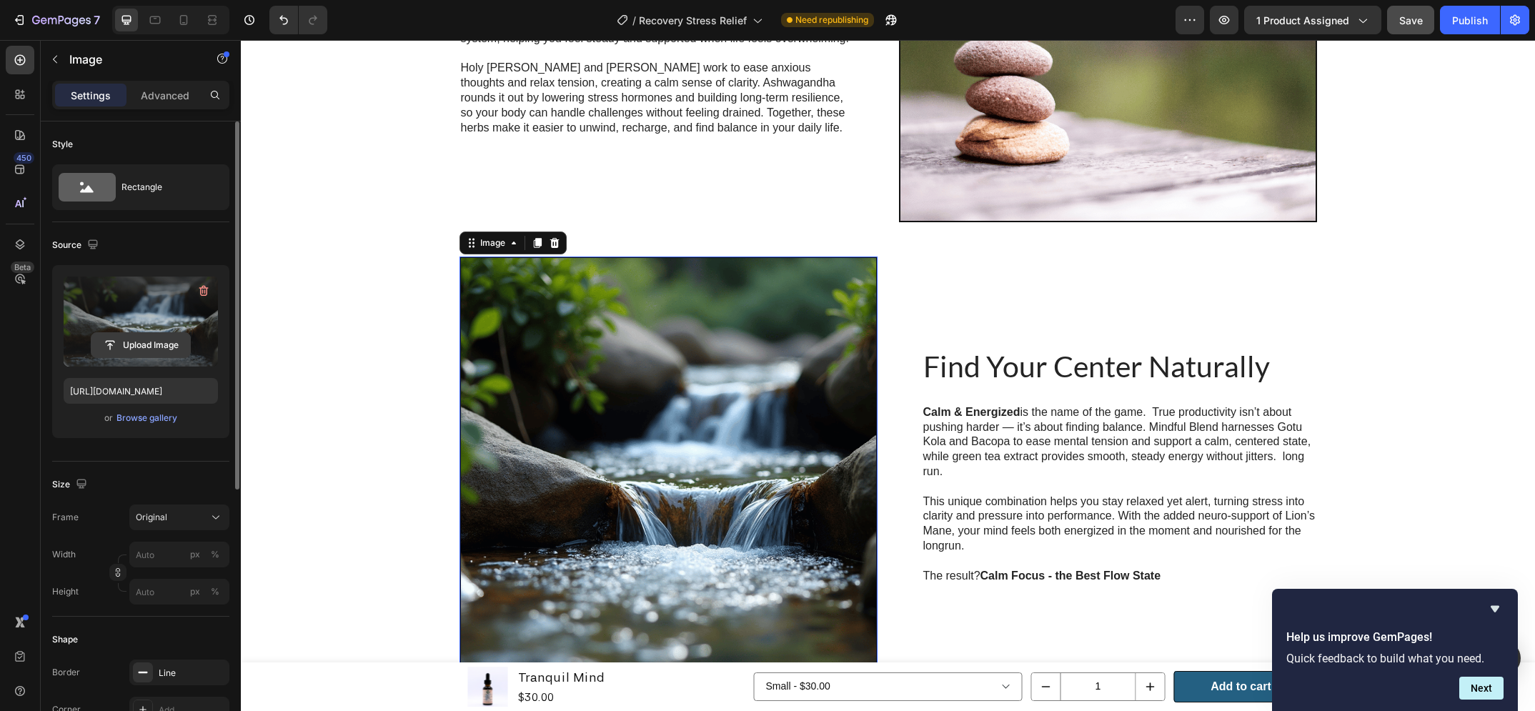
click at [159, 339] on input "file" at bounding box center [140, 345] width 99 height 24
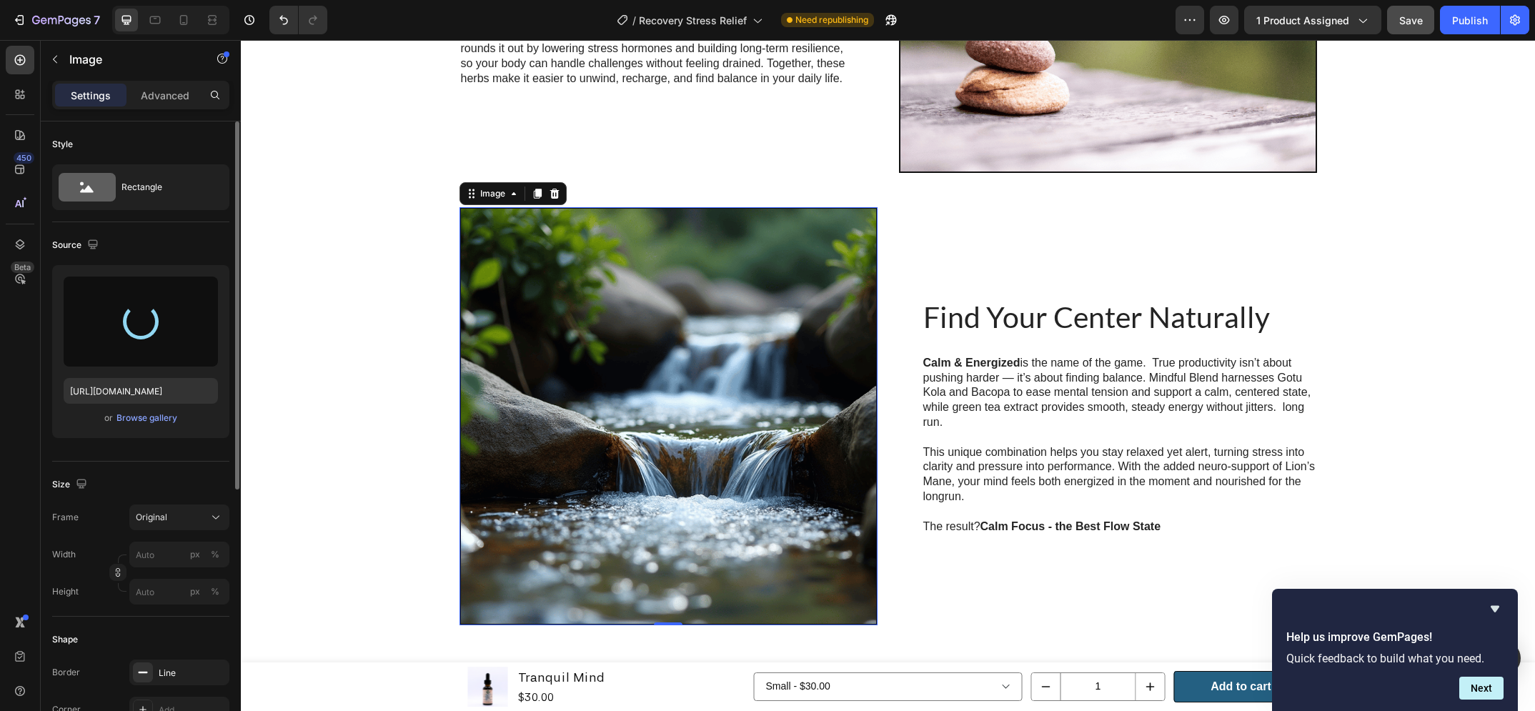
scroll to position [2257, 0]
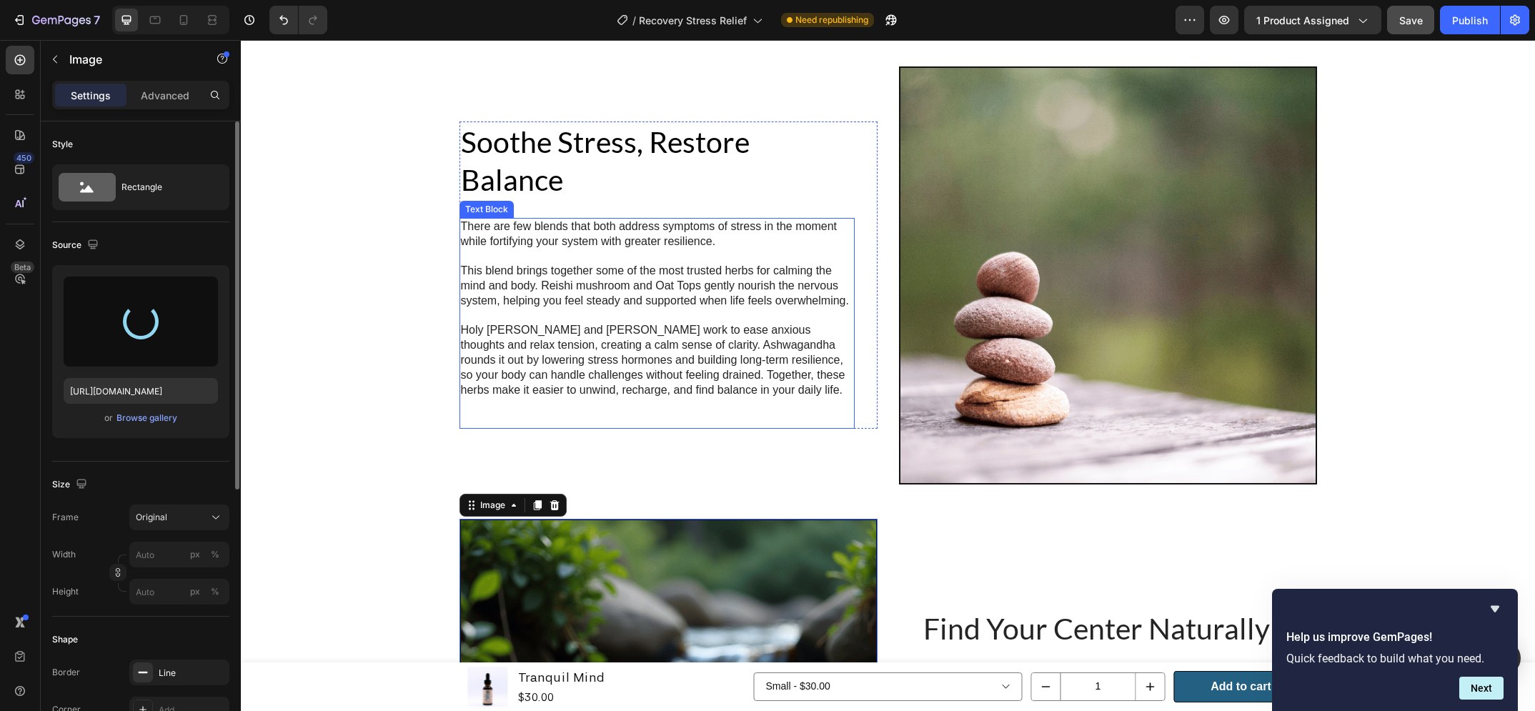
type input "https://cdn.shopify.com/s/files/1/0648/9682/7580/files/gempages_574456318983668…"
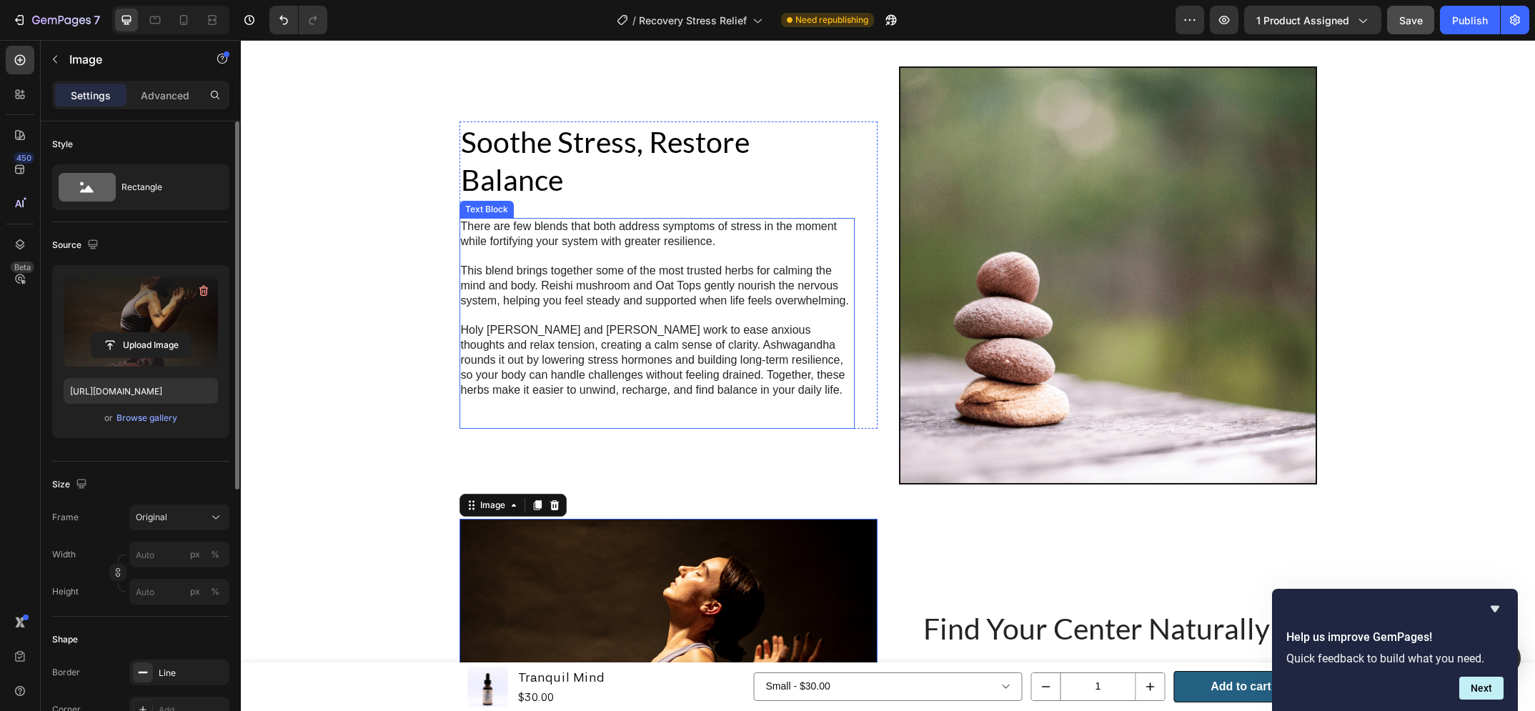
click at [513, 254] on p "Rich Text Editor. Editing area: main" at bounding box center [657, 256] width 392 height 15
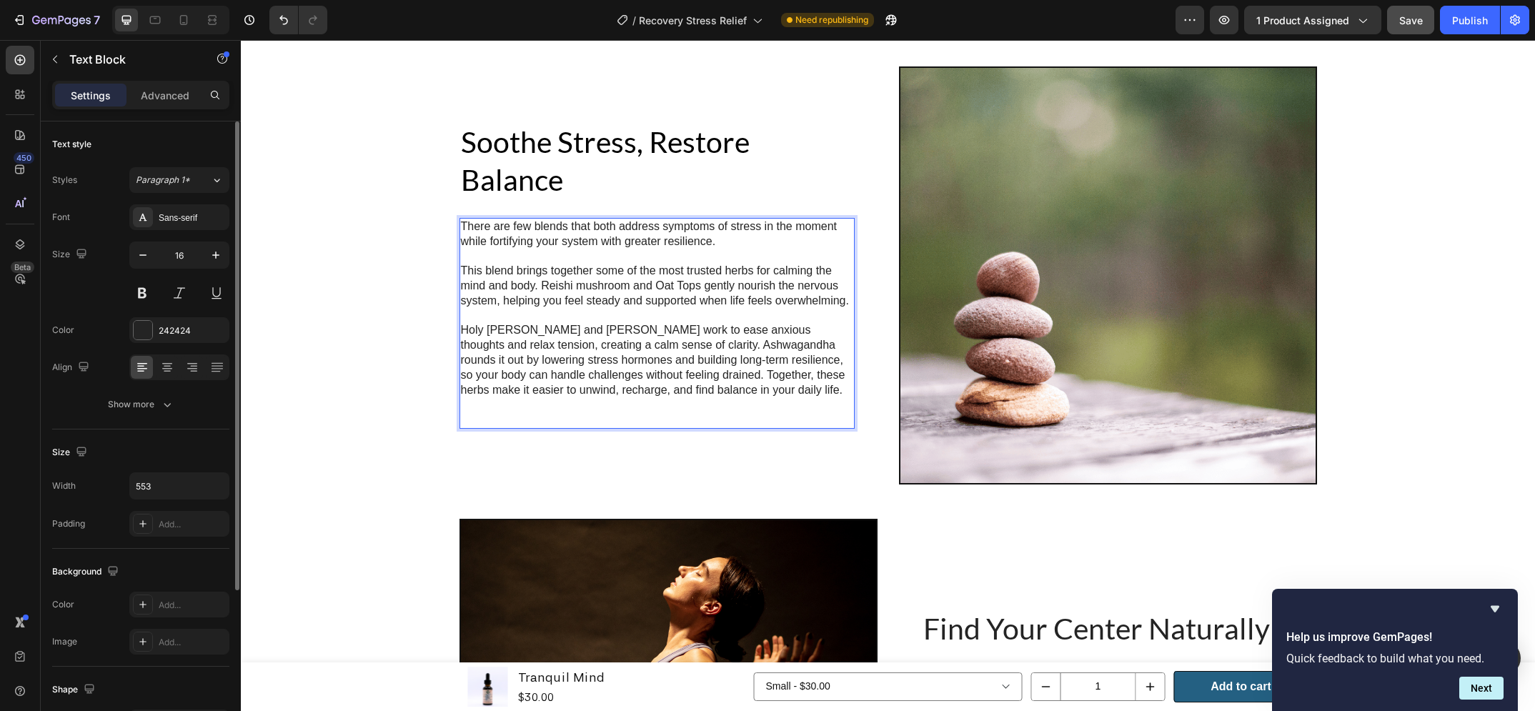
click at [493, 262] on p "Rich Text Editor. Editing area: main" at bounding box center [657, 256] width 392 height 15
click at [461, 229] on p "There are few blends that both address symptoms of stress in the moment while f…" at bounding box center [657, 234] width 392 height 30
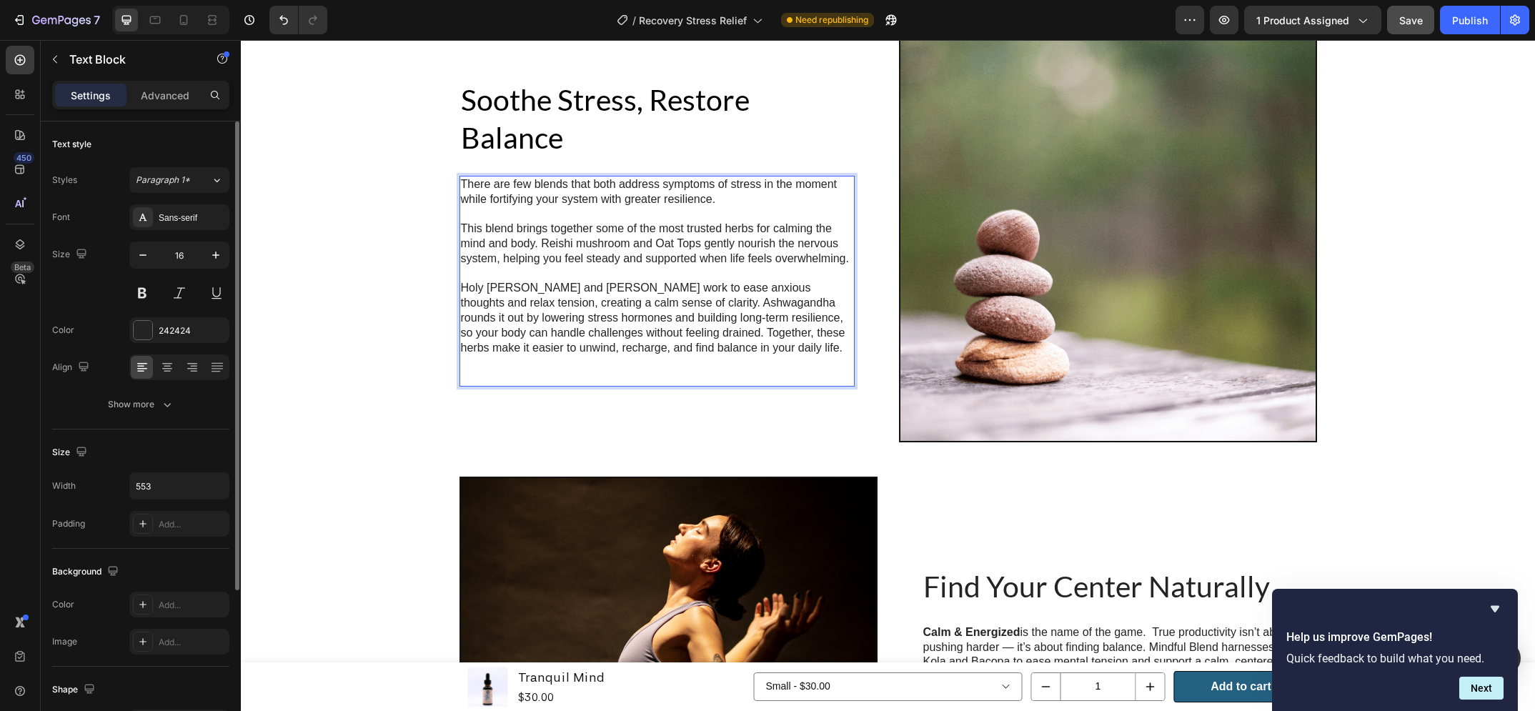
scroll to position [2287, 0]
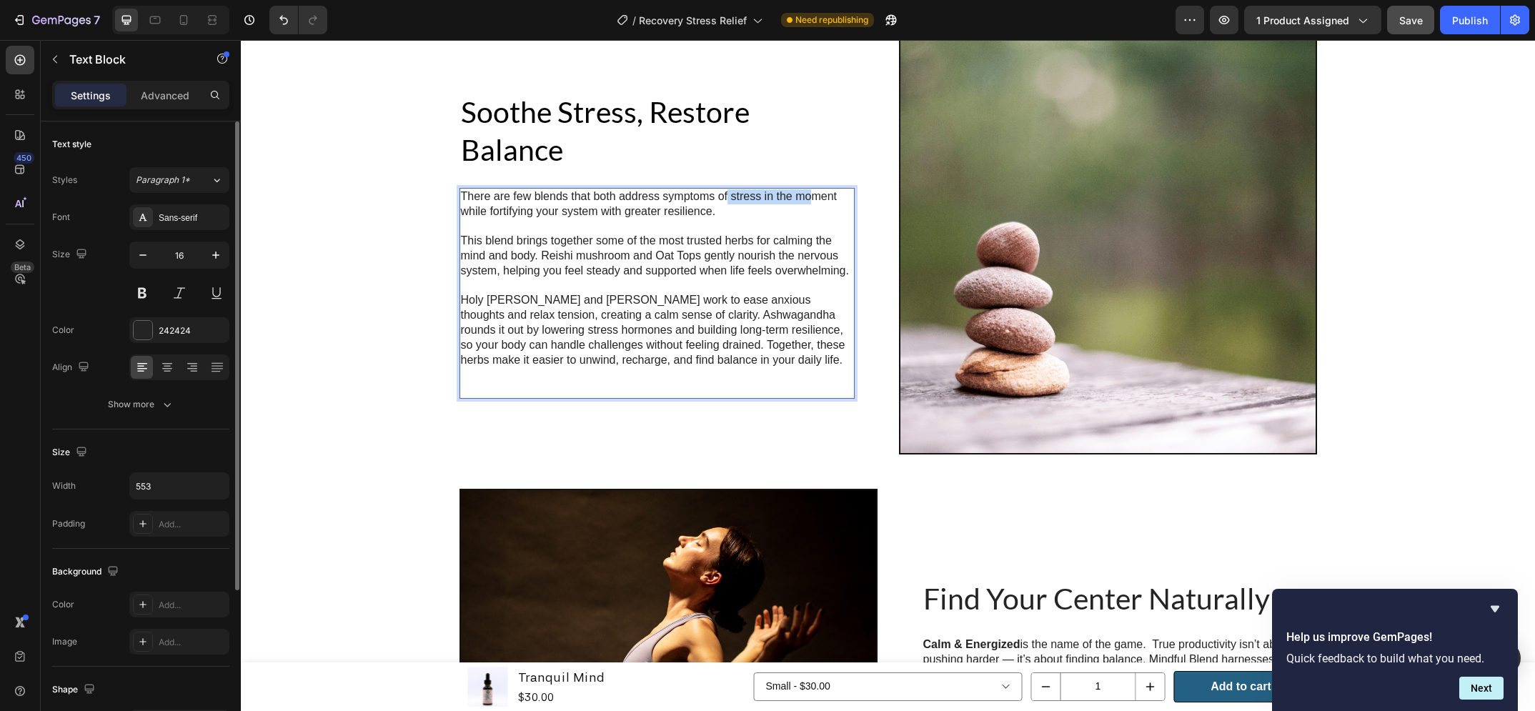
drag, startPoint x: 723, startPoint y: 198, endPoint x: 803, endPoint y: 198, distance: 79.3
click at [803, 198] on p "There are few blends that both address symptoms of stress in the moment while f…" at bounding box center [657, 204] width 392 height 30
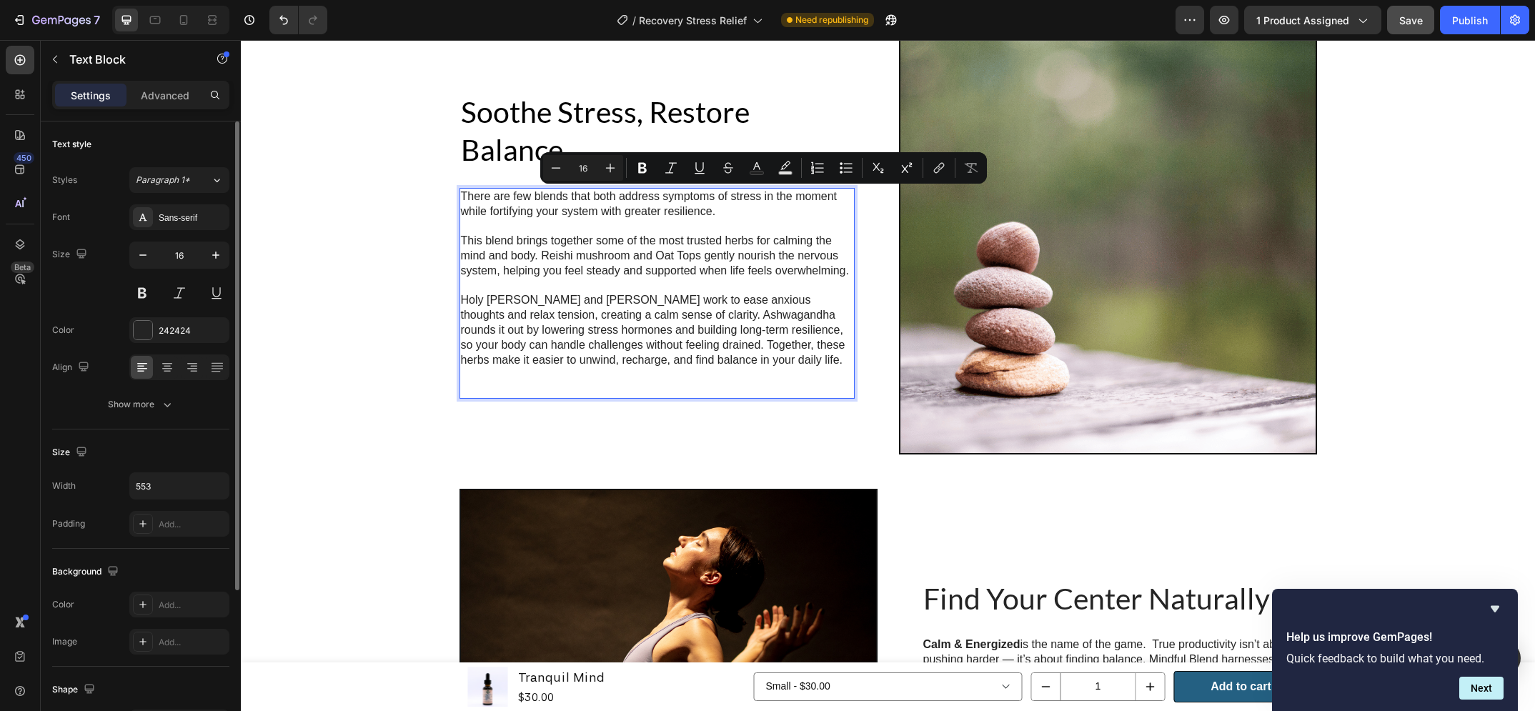
click at [784, 220] on p "Rich Text Editor. Editing area: main" at bounding box center [657, 226] width 392 height 15
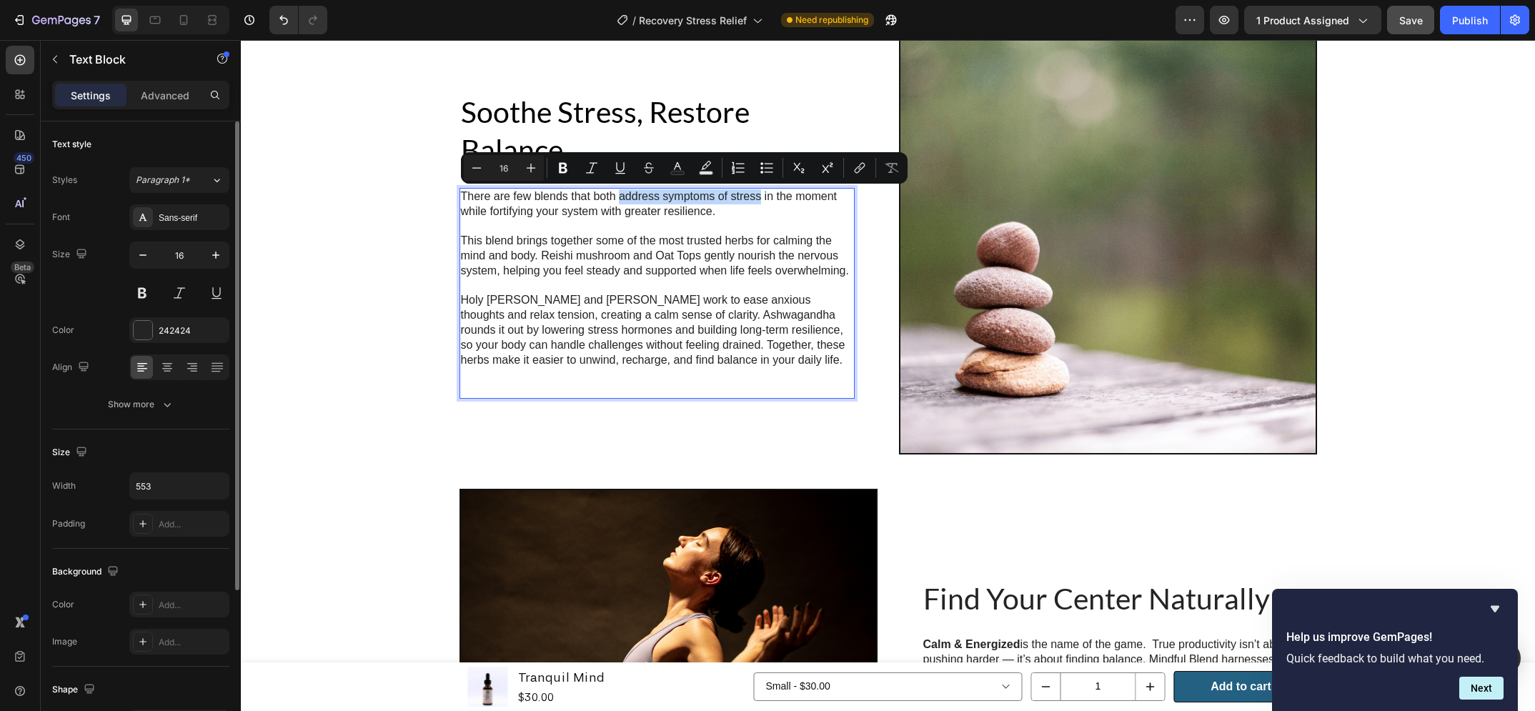
drag, startPoint x: 615, startPoint y: 199, endPoint x: 753, endPoint y: 201, distance: 138.0
click at [753, 201] on p "There are few blends that both address symptoms of stress in the moment while f…" at bounding box center [657, 204] width 392 height 30
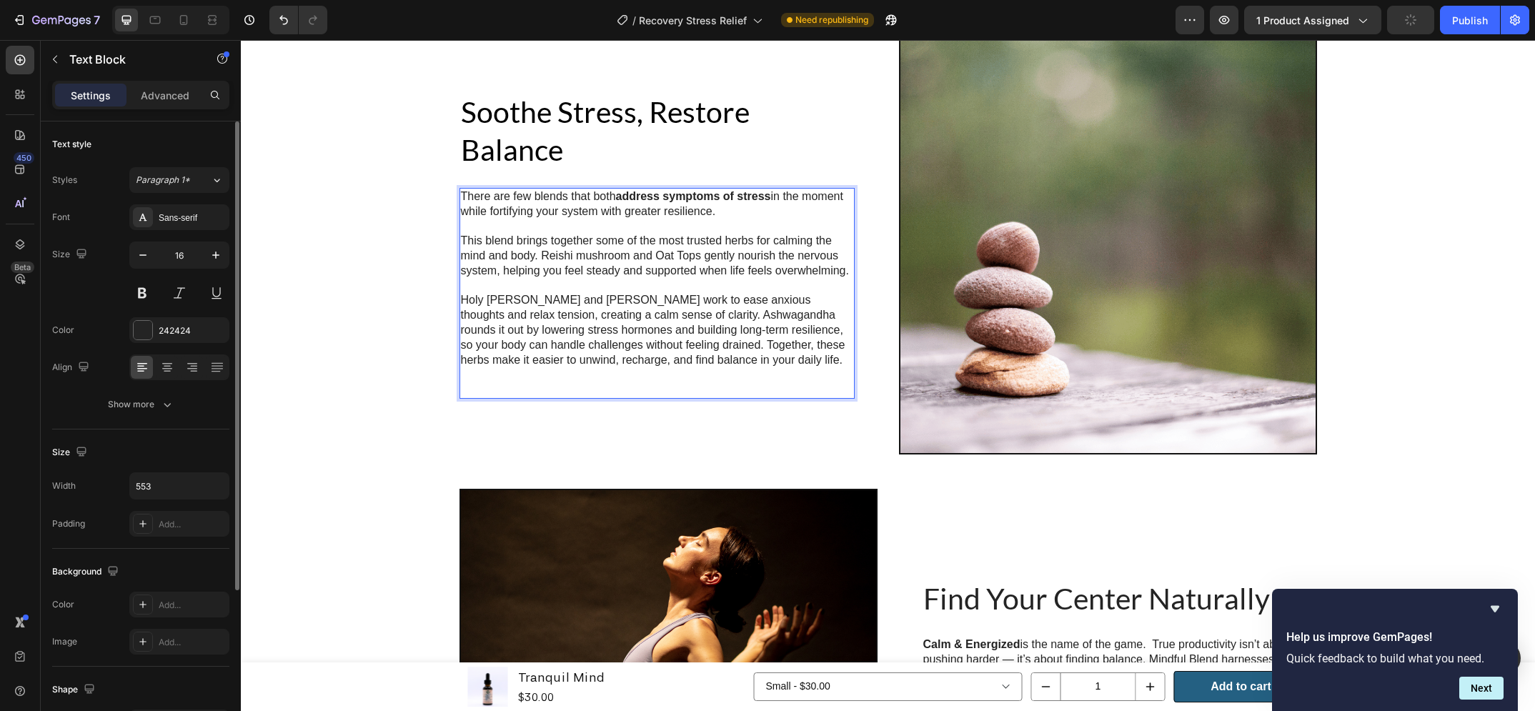
click at [677, 217] on p "There are few blends that both address symptoms of stress in the moment while f…" at bounding box center [657, 204] width 392 height 30
drag, startPoint x: 618, startPoint y: 210, endPoint x: 705, endPoint y: 214, distance: 87.3
click at [705, 214] on p "There are few blends that both address symptoms of stress in the moment while f…" at bounding box center [657, 204] width 392 height 30
click at [713, 260] on p "This blend brings together some of the most trusted herbs for calming the mind …" at bounding box center [657, 256] width 392 height 44
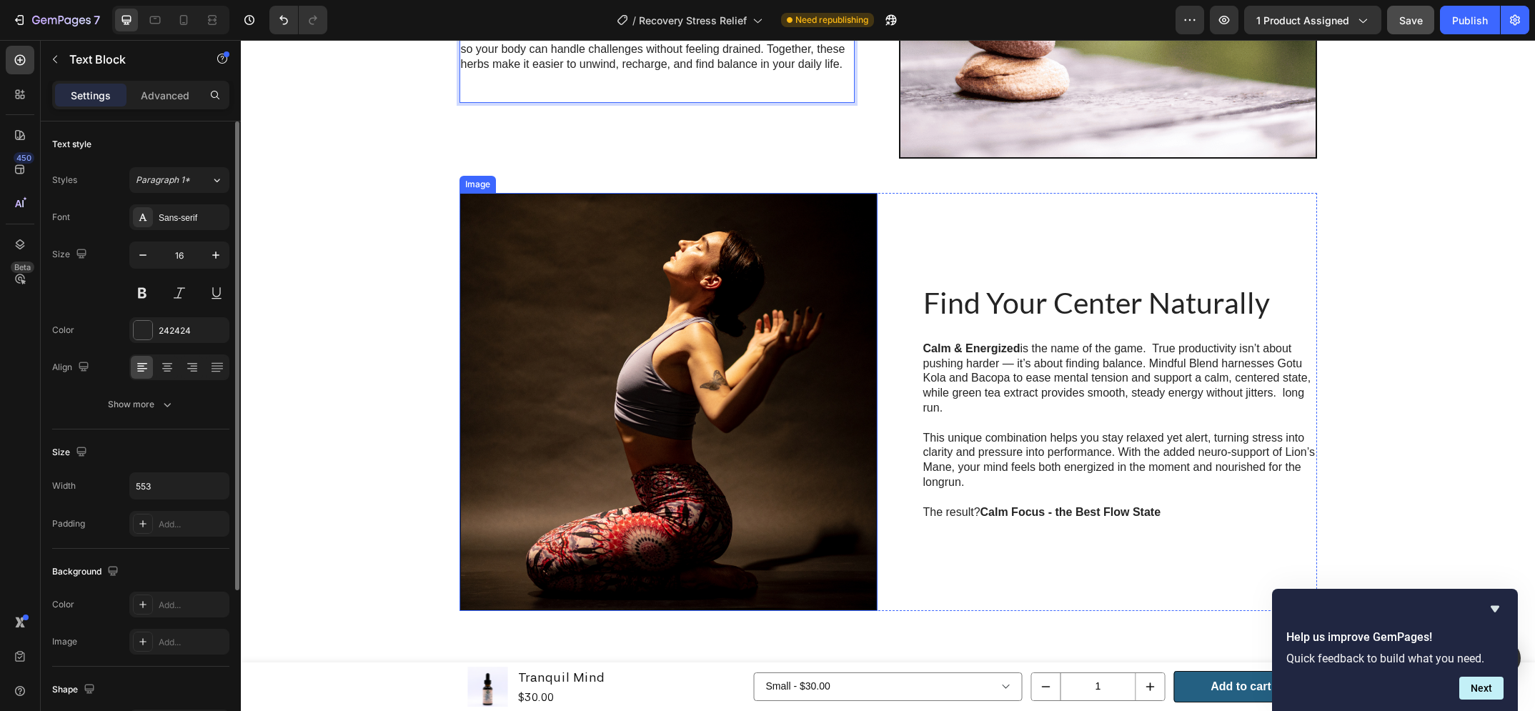
scroll to position [2598, 0]
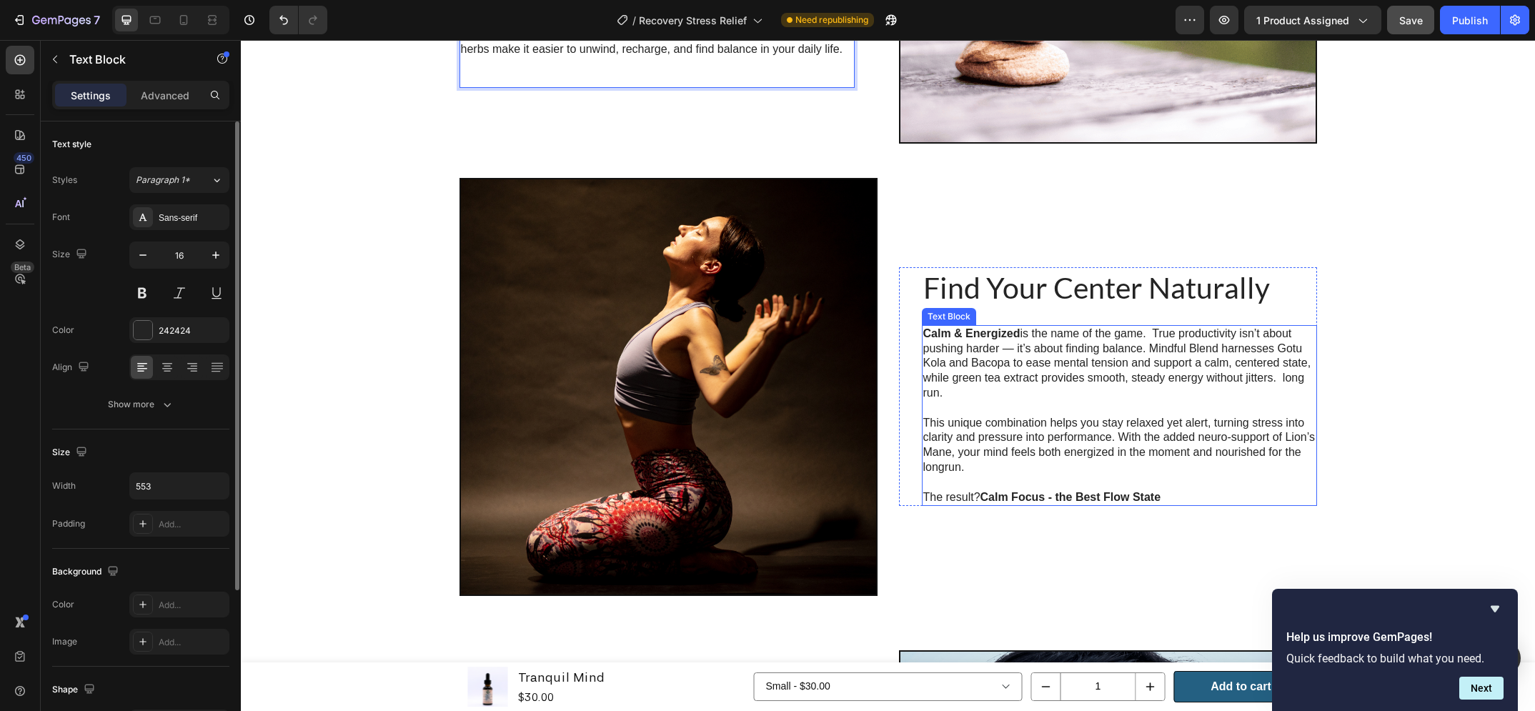
click at [1001, 334] on strong "Calm & Energized" at bounding box center [971, 333] width 97 height 12
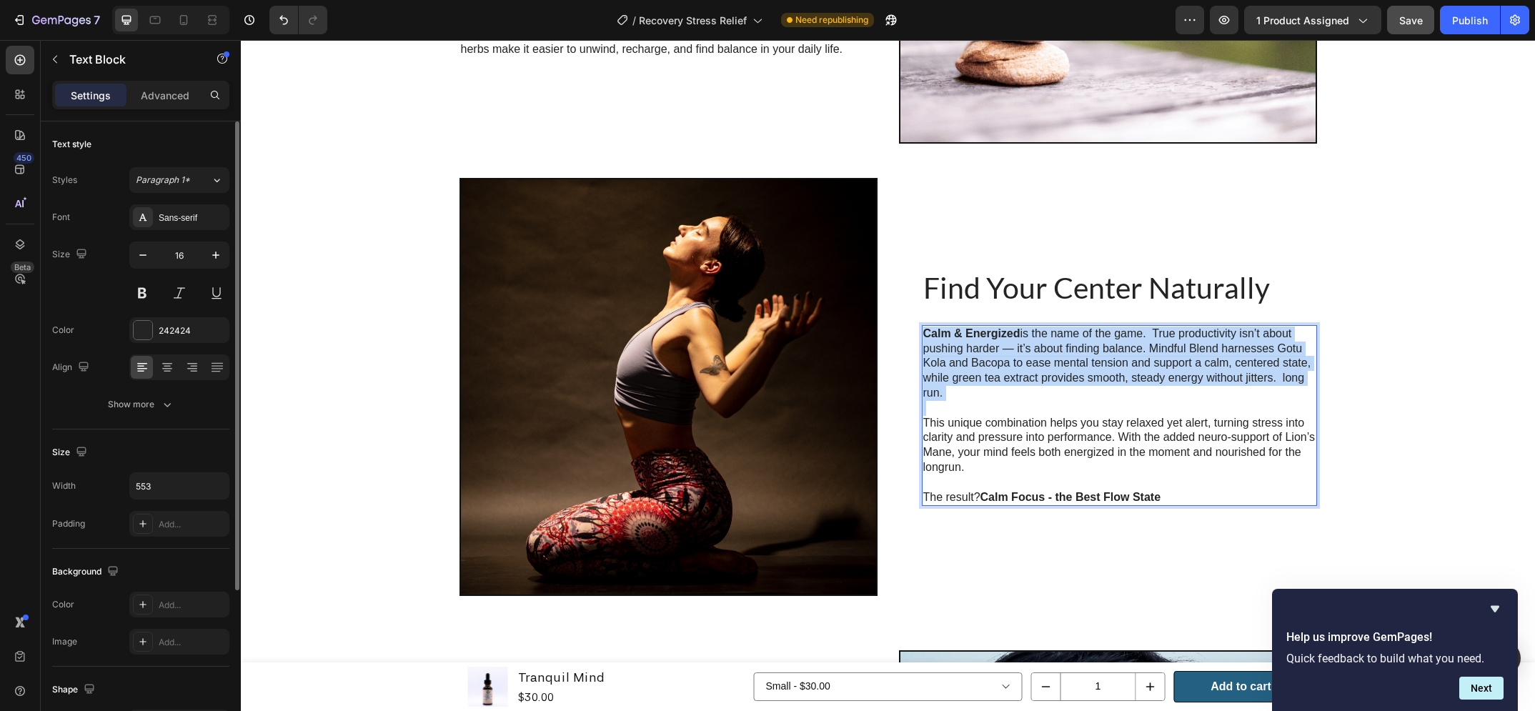
click at [1001, 334] on strong "Calm & Energized" at bounding box center [971, 333] width 97 height 12
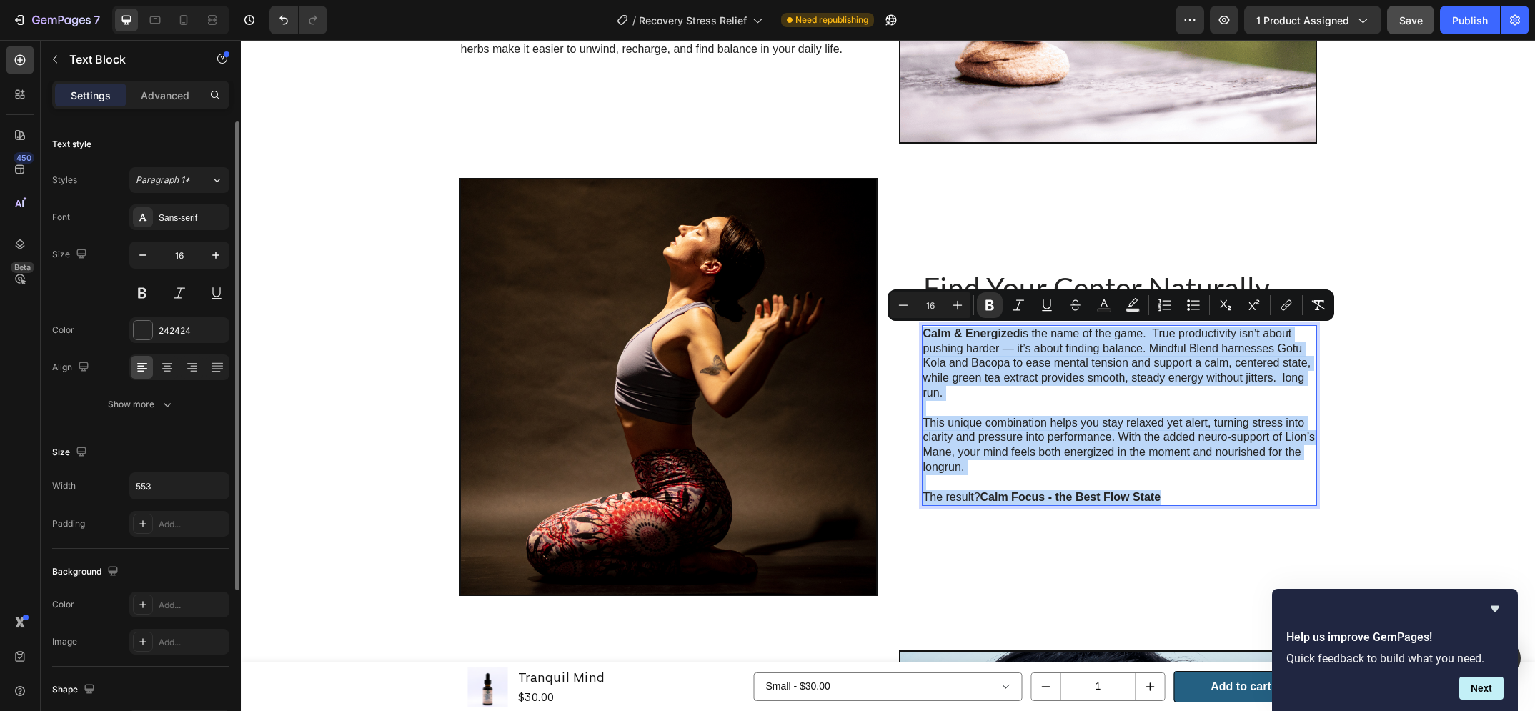
click at [1160, 494] on p "The result? Calm Focus - the Best Flow State" at bounding box center [1119, 497] width 392 height 15
click at [1100, 432] on p "This unique combination helps you stay relaxed yet alert, turning stress into c…" at bounding box center [1119, 445] width 392 height 59
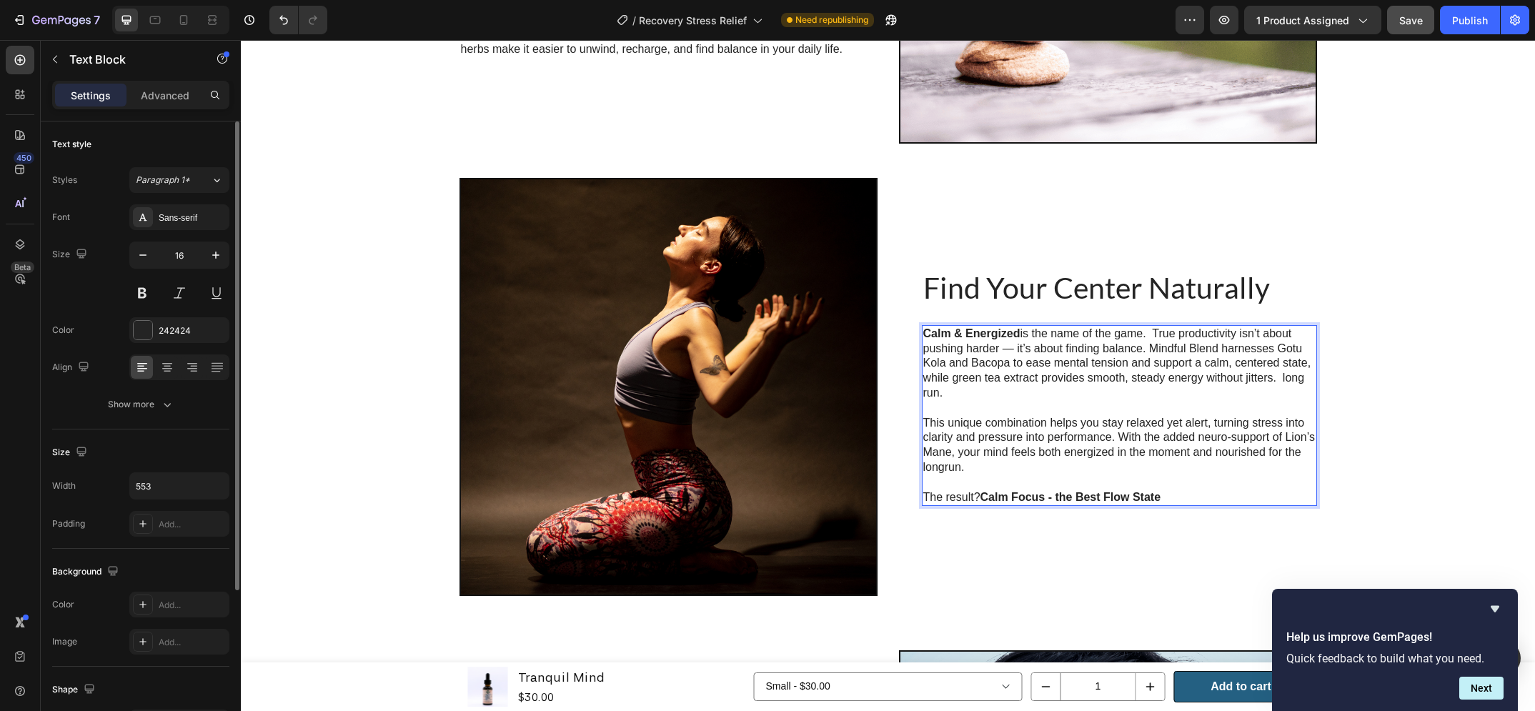
click at [1044, 403] on p "Rich Text Editor. Editing area: main" at bounding box center [1119, 408] width 392 height 15
click at [1044, 392] on p "Calm & Energized is the name of the game. True productivity isn’t about pushing…" at bounding box center [1119, 364] width 392 height 74
drag, startPoint x: 1044, startPoint y: 390, endPoint x: 916, endPoint y: 339, distance: 137.9
click at [922, 339] on div "Calm & Energized is the name of the game. True productivity isn’t about pushing…" at bounding box center [1119, 416] width 395 height 182
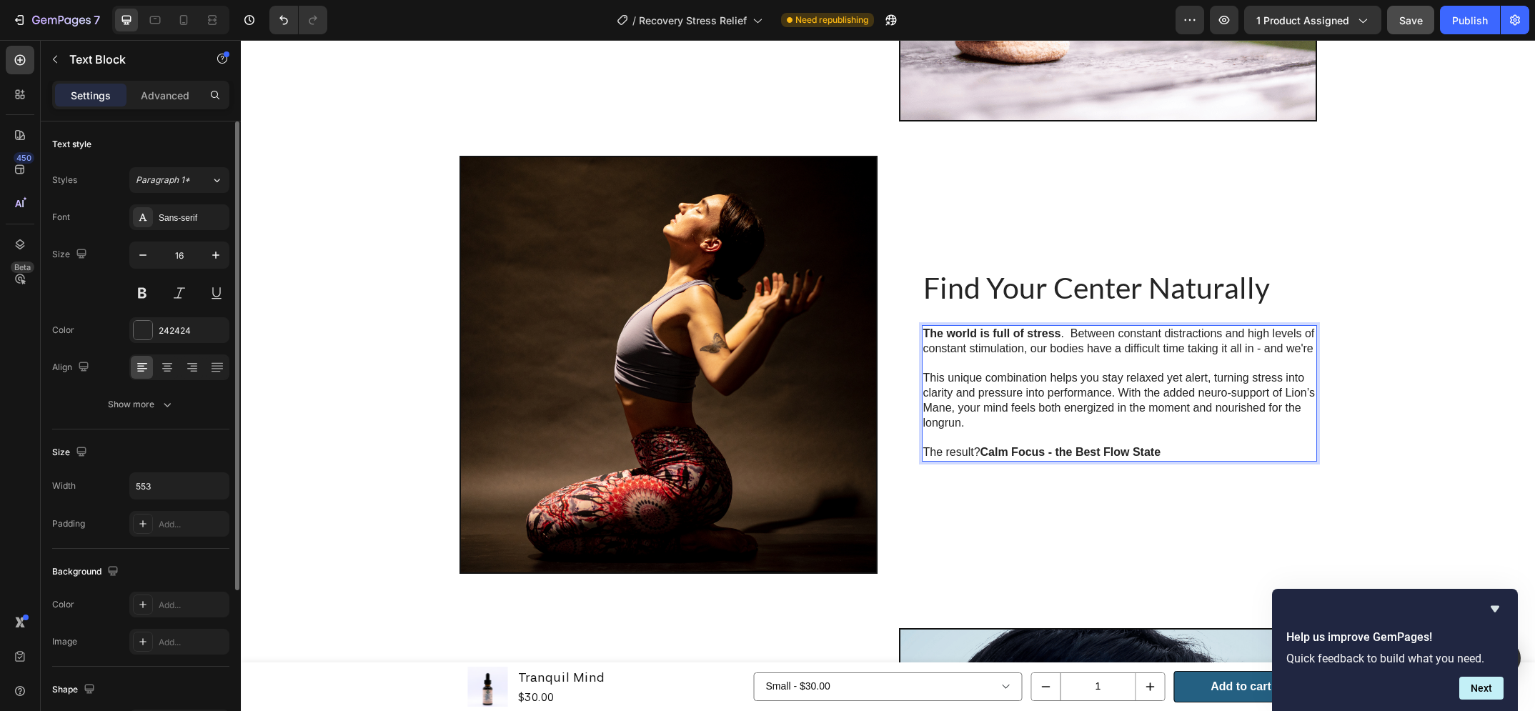
scroll to position [2612, 0]
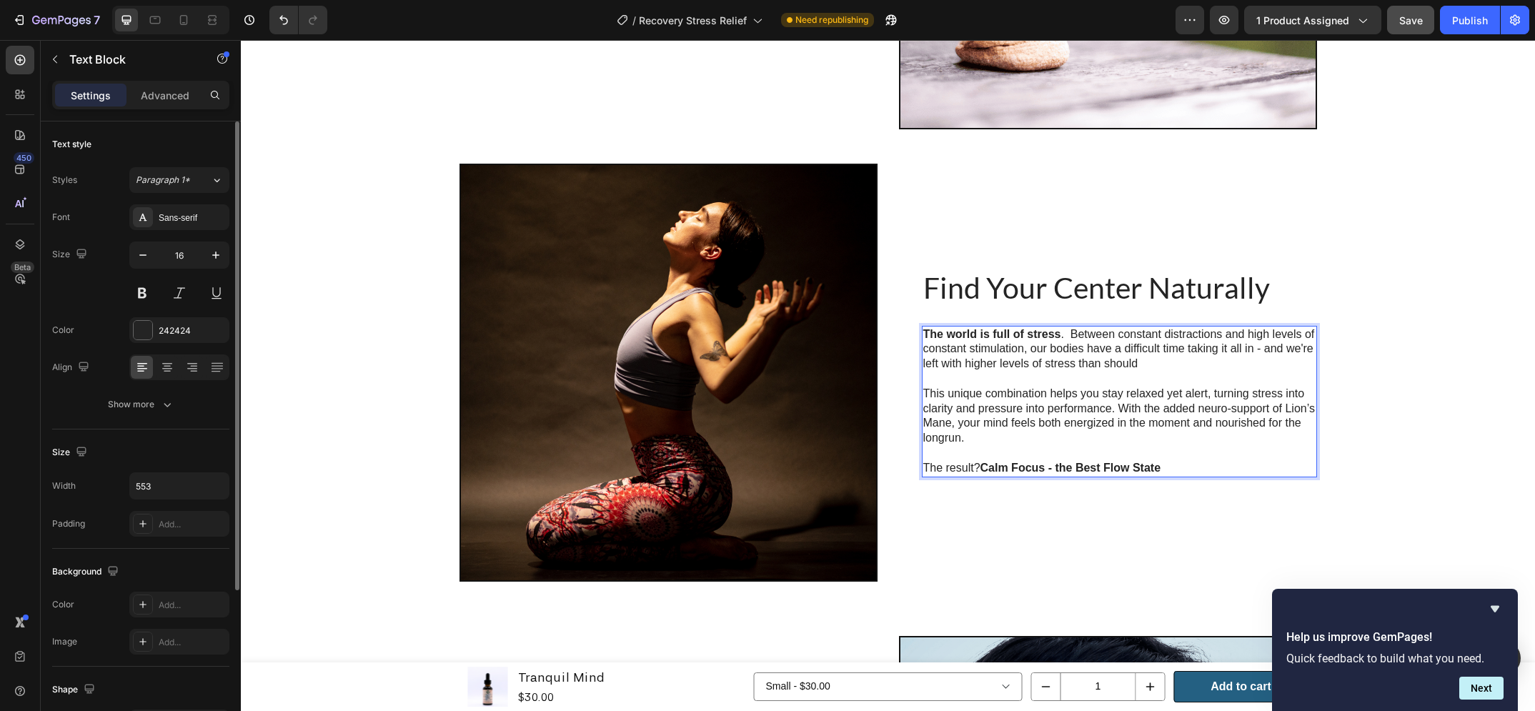
click at [1119, 367] on p "The world is full of stress ⁠⁠⁠⁠⁠⁠⁠. Between constant distractions and high lev…" at bounding box center [1119, 349] width 392 height 44
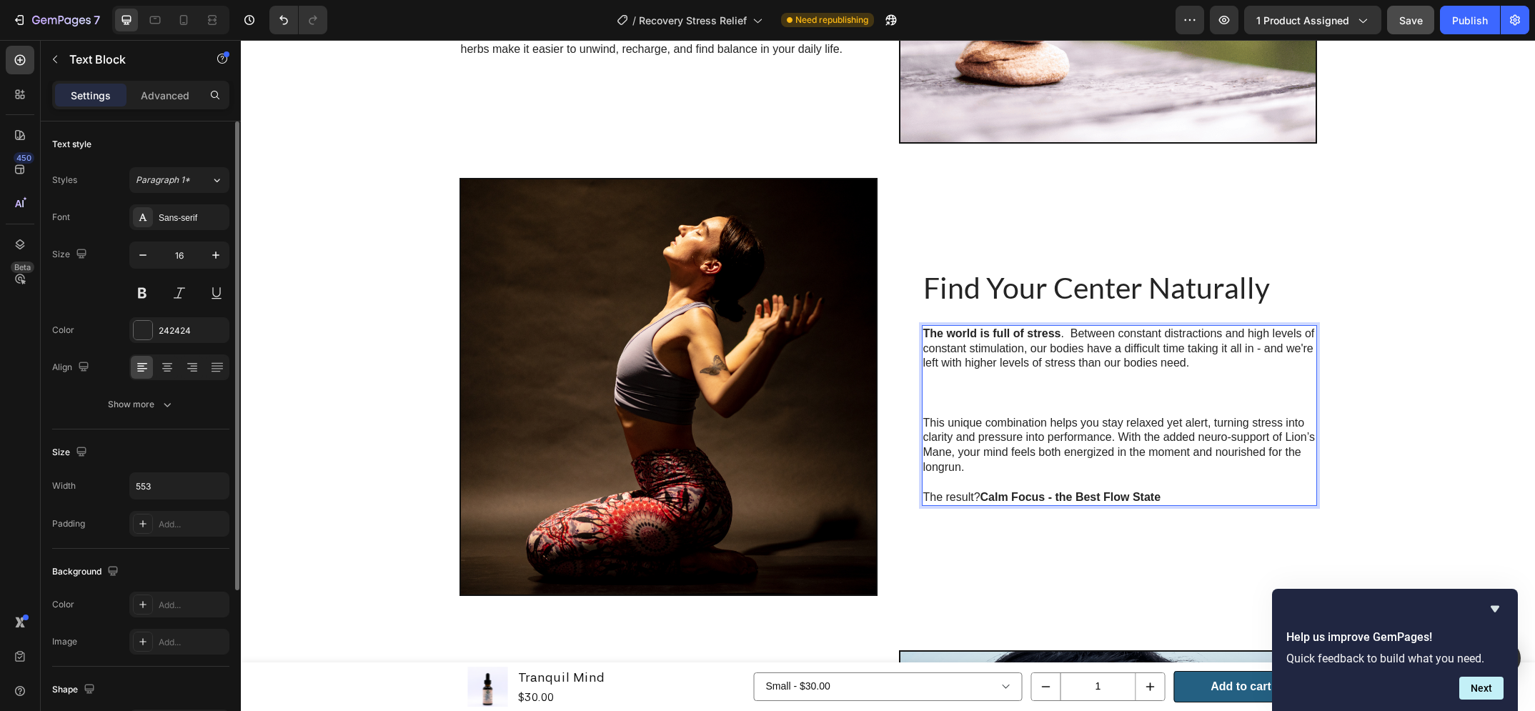
scroll to position [2553, 0]
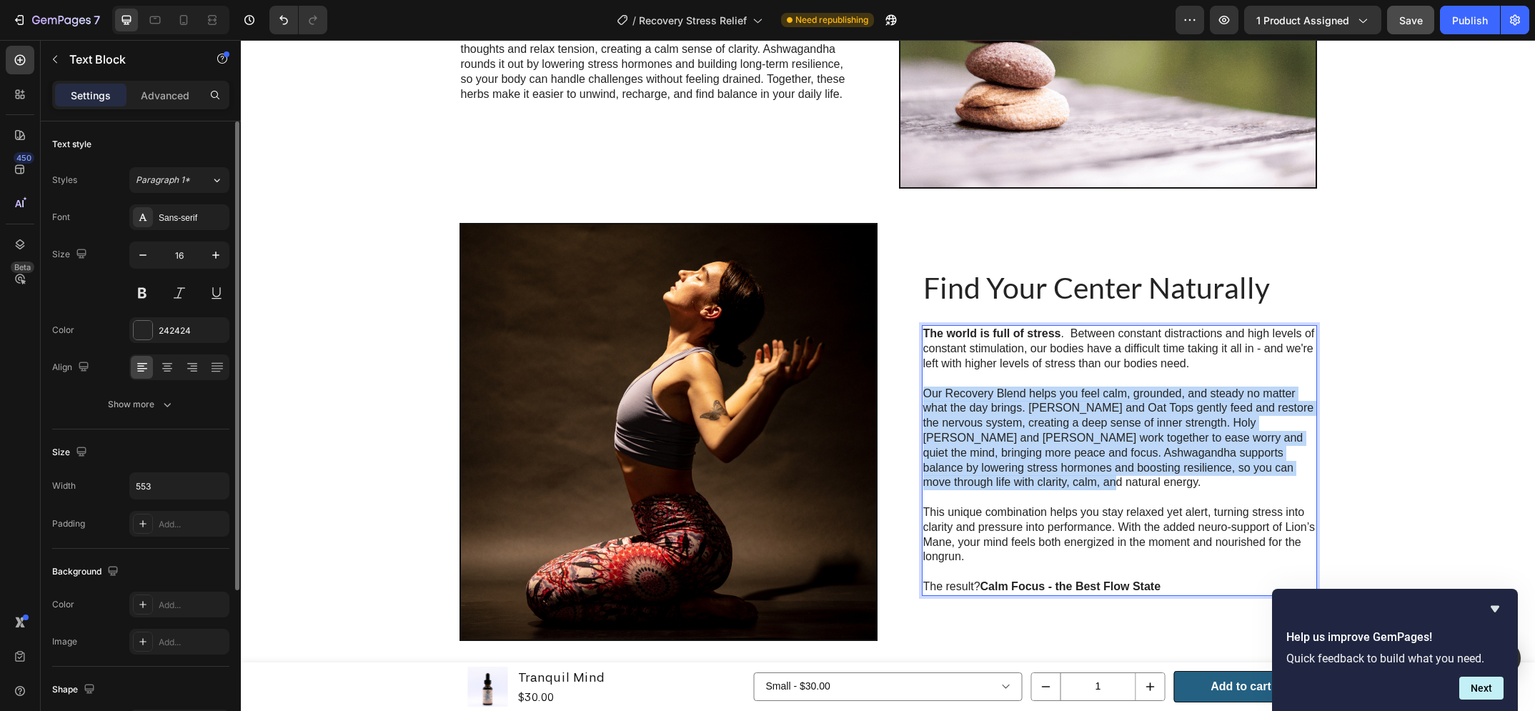
drag, startPoint x: 958, startPoint y: 410, endPoint x: 1046, endPoint y: 483, distance: 114.2
click at [1046, 483] on p "Our Recovery Blend helps you feel calm, grounded, and steady no matter what the…" at bounding box center [1119, 439] width 392 height 104
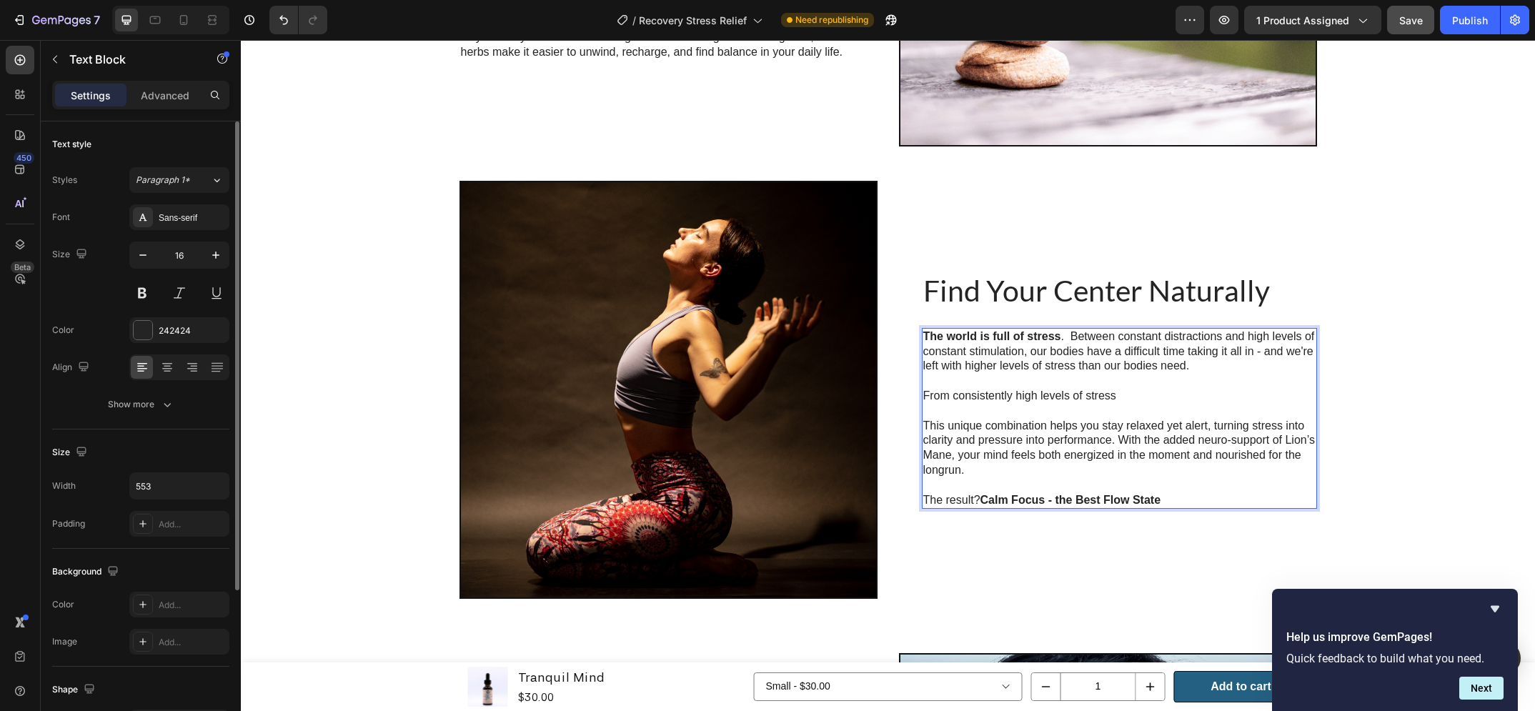
scroll to position [2595, 0]
click at [1498, 605] on icon "Hide survey" at bounding box center [1495, 608] width 17 height 17
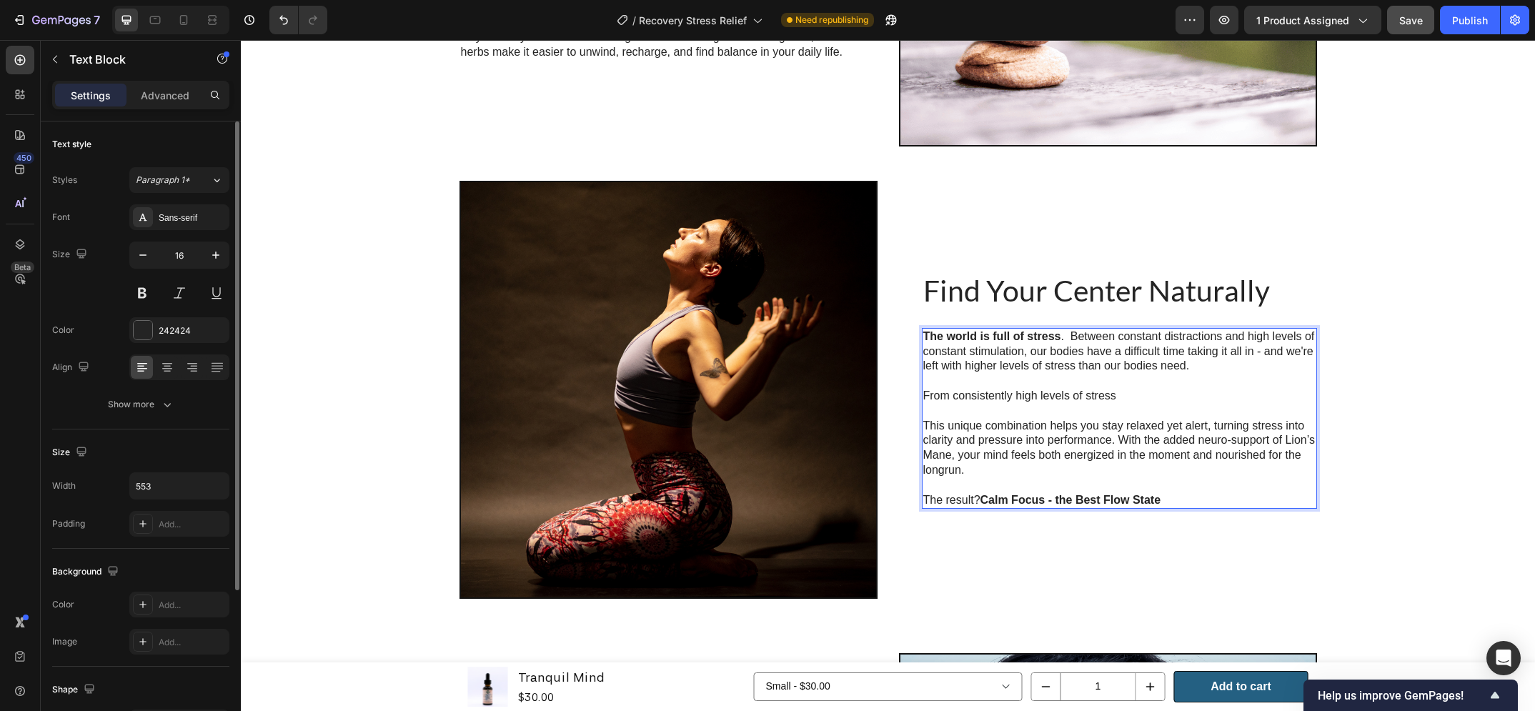
click at [1144, 402] on p "From consistently high levels of stress" at bounding box center [1119, 396] width 392 height 15
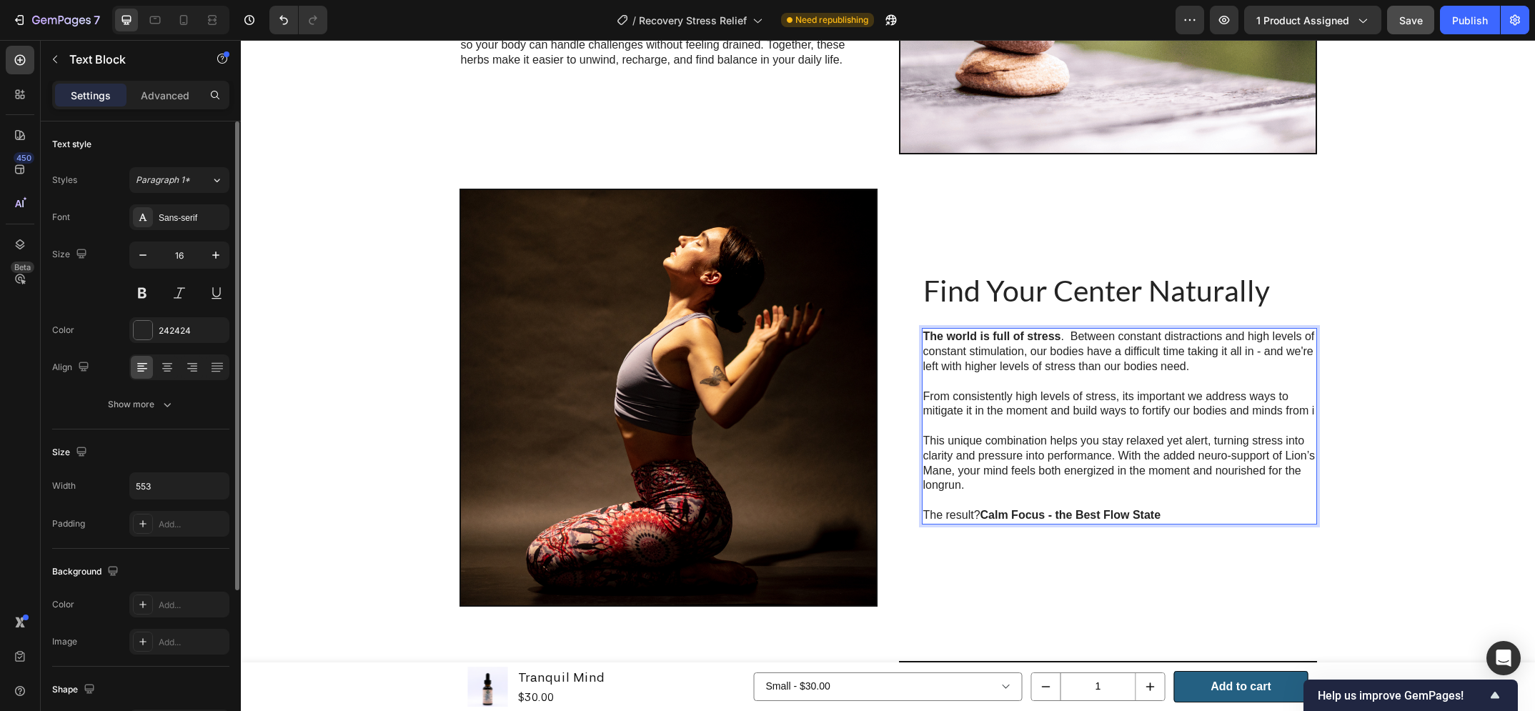
scroll to position [2580, 0]
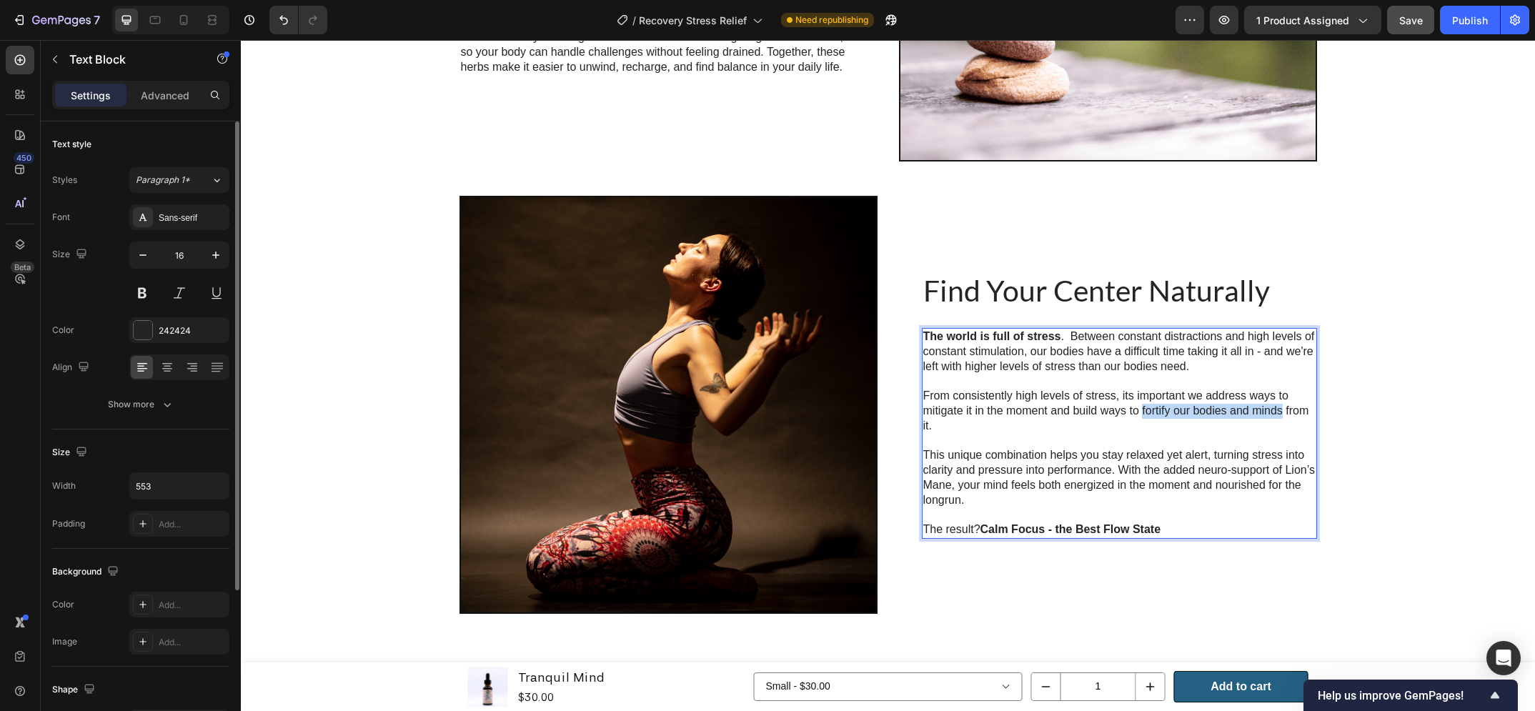
drag, startPoint x: 1136, startPoint y: 410, endPoint x: 1275, endPoint y: 415, distance: 138.7
click at [1275, 415] on p "From consistently high levels of stress, its important we address ways to mitig…" at bounding box center [1119, 411] width 392 height 44
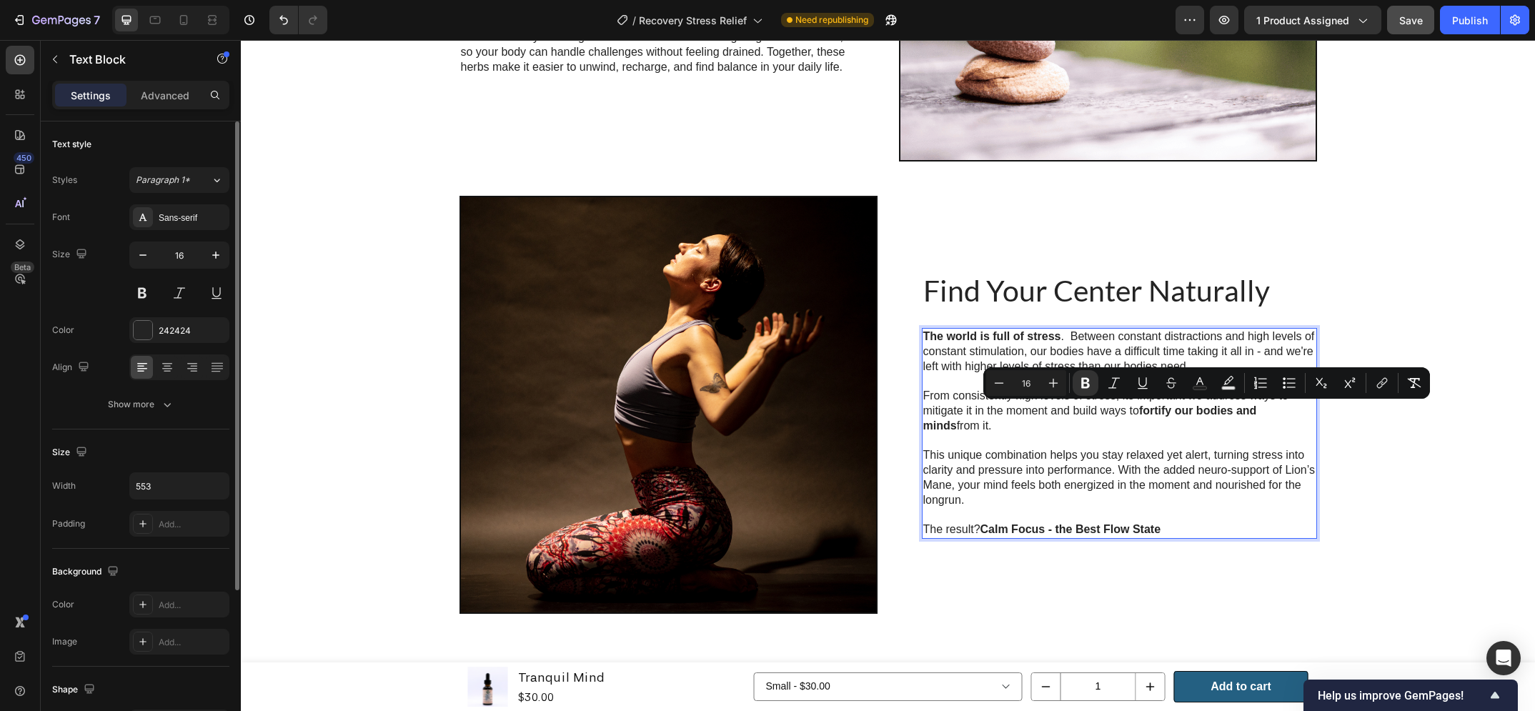
click at [1129, 437] on p "Rich Text Editor. Editing area: main" at bounding box center [1119, 441] width 392 height 15
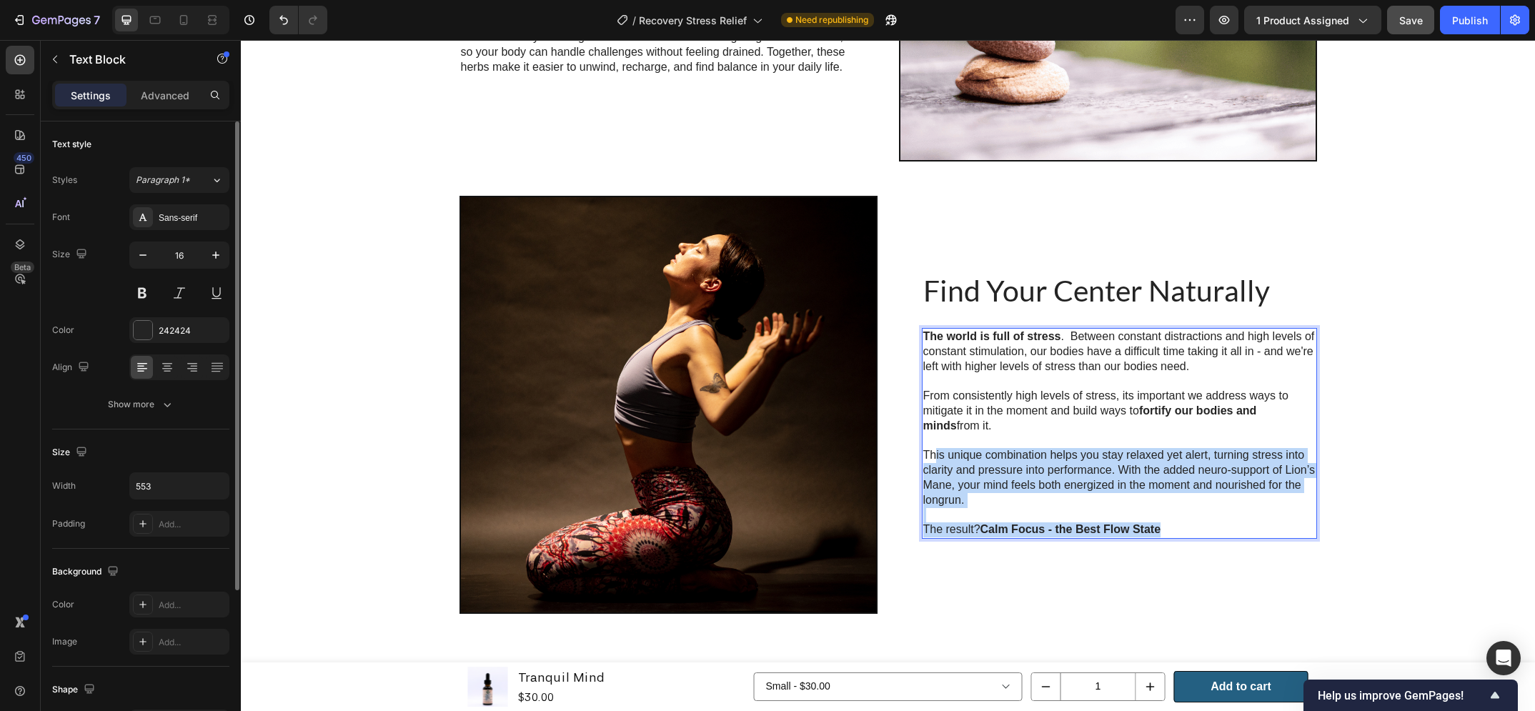
drag, startPoint x: 1030, startPoint y: 509, endPoint x: 928, endPoint y: 461, distance: 112.2
click at [928, 461] on div "The world is full of stress . Between constant distractions and high levels of …" at bounding box center [1119, 433] width 395 height 211
drag, startPoint x: 928, startPoint y: 461, endPoint x: 961, endPoint y: 476, distance: 35.5
click at [929, 460] on p "This unique combination helps you stay relaxed yet alert, turning stress into c…" at bounding box center [1119, 477] width 392 height 59
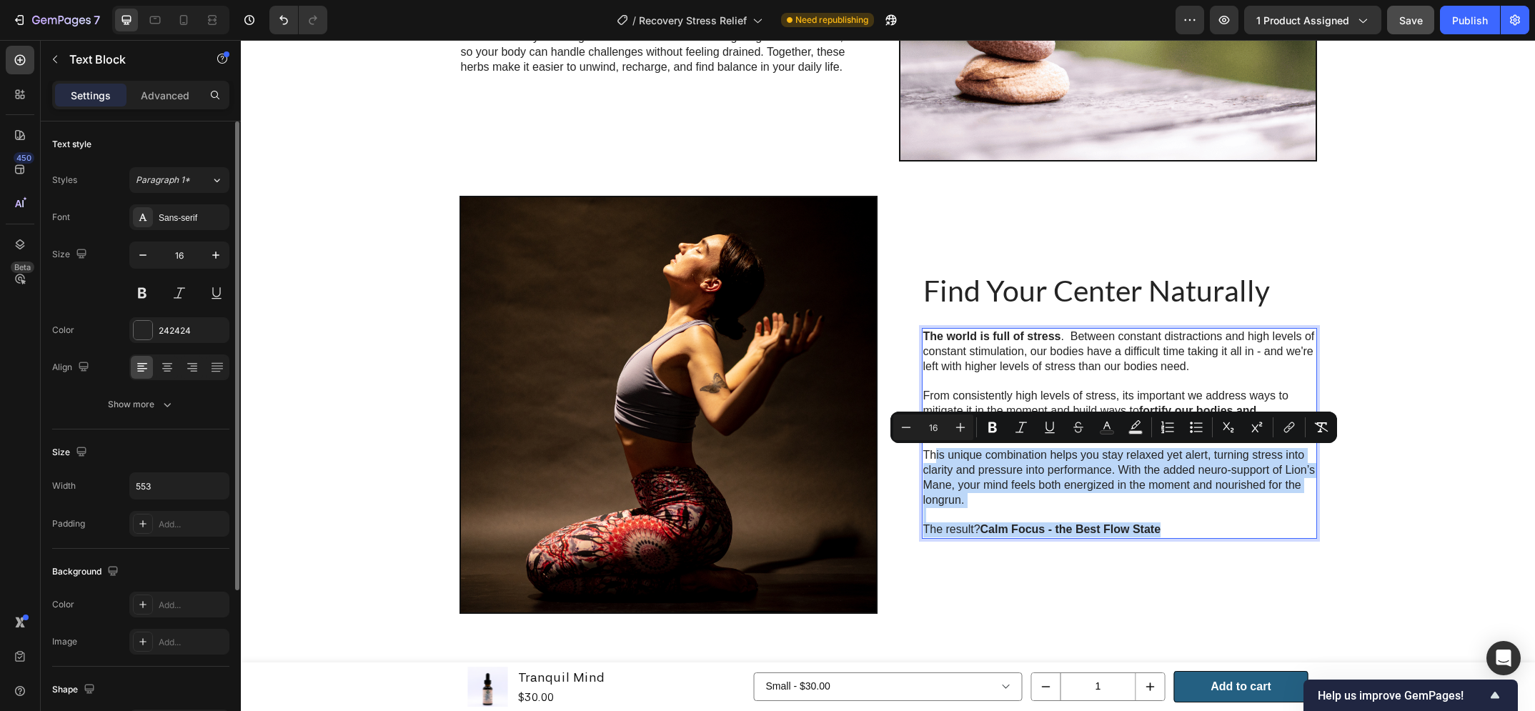
click at [983, 497] on p "This unique combination helps you stay relaxed yet alert, turning stress into c…" at bounding box center [1119, 477] width 392 height 59
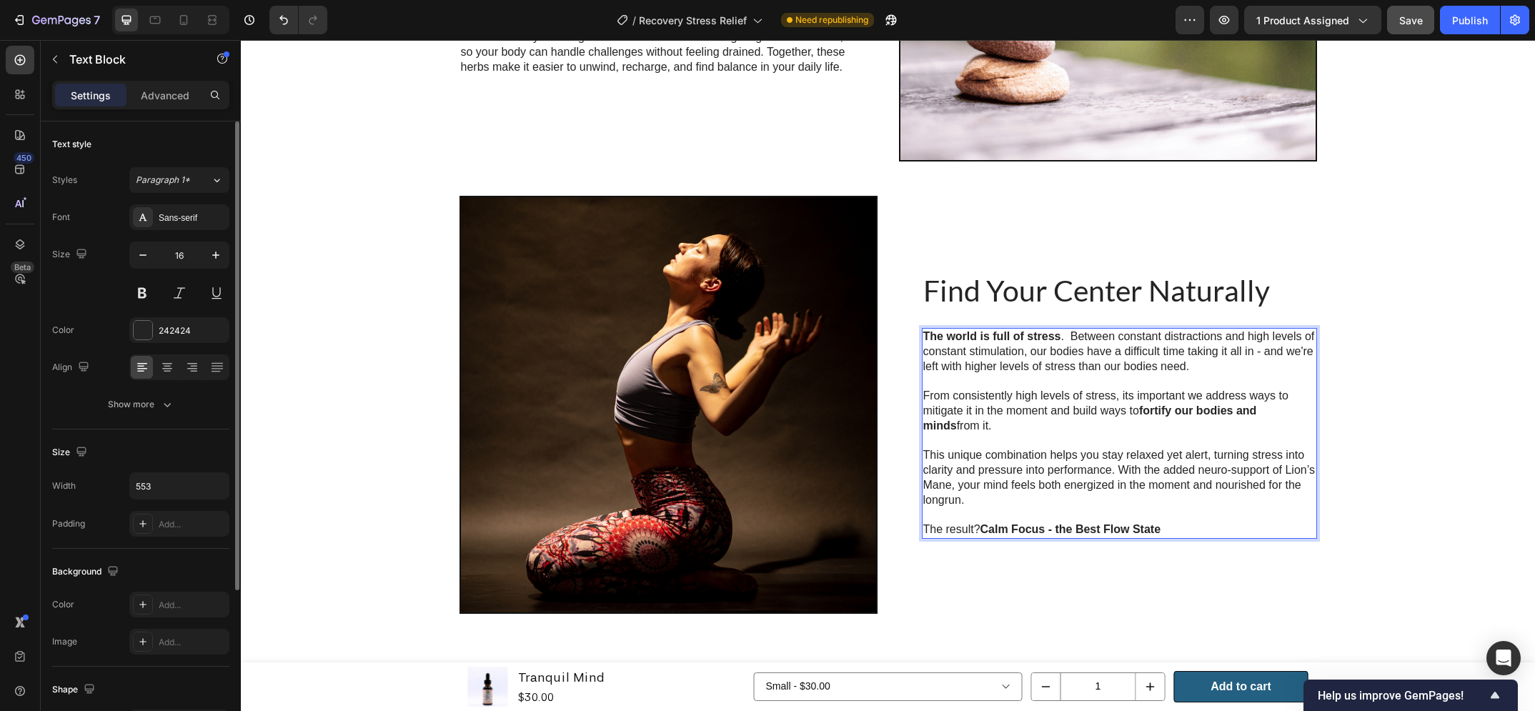
drag, startPoint x: 992, startPoint y: 497, endPoint x: 917, endPoint y: 459, distance: 84.4
click at [922, 459] on div "The world is full of stress . Between constant distractions and high levels of …" at bounding box center [1119, 433] width 395 height 211
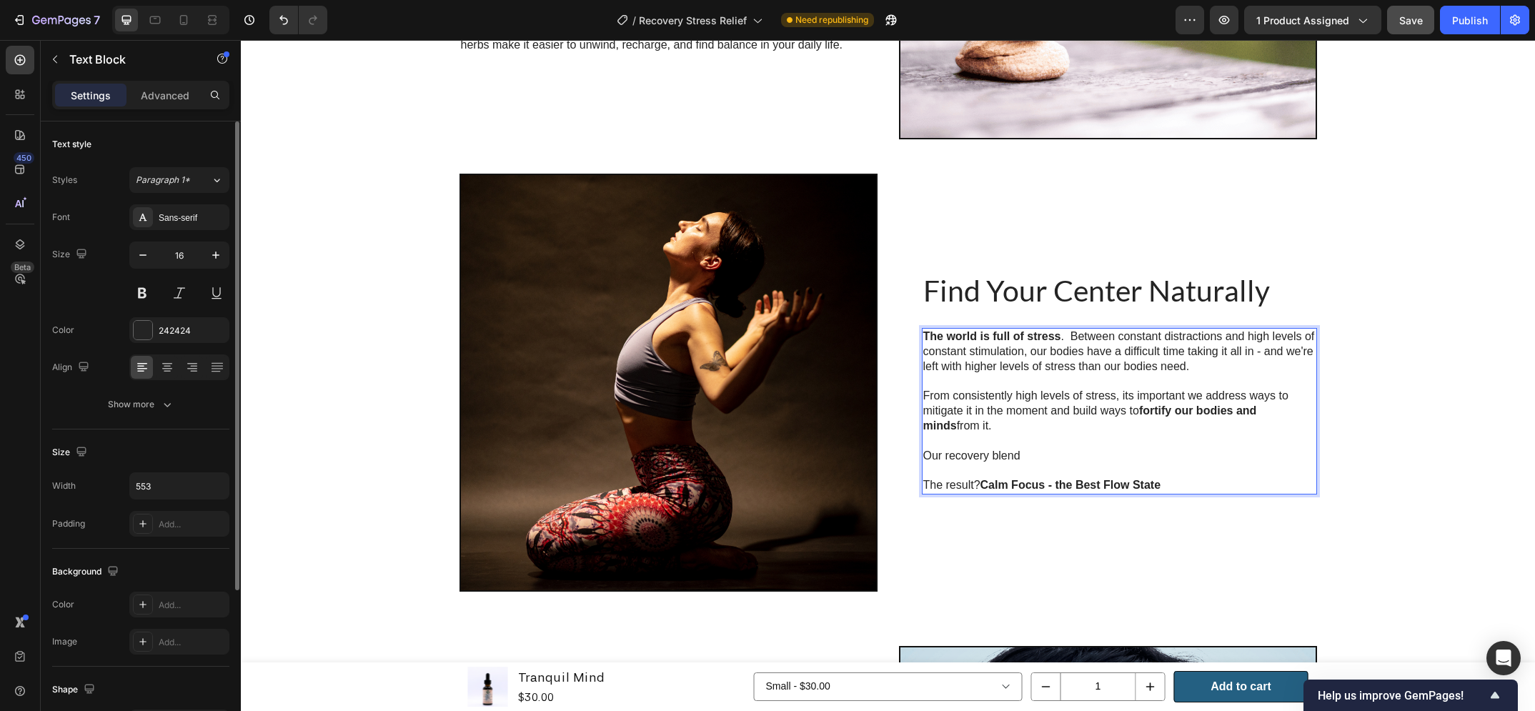
click at [945, 456] on p "Our recovery blend" at bounding box center [1119, 456] width 392 height 15
click at [1065, 449] on p "Our Recovery blend" at bounding box center [1119, 456] width 392 height 15
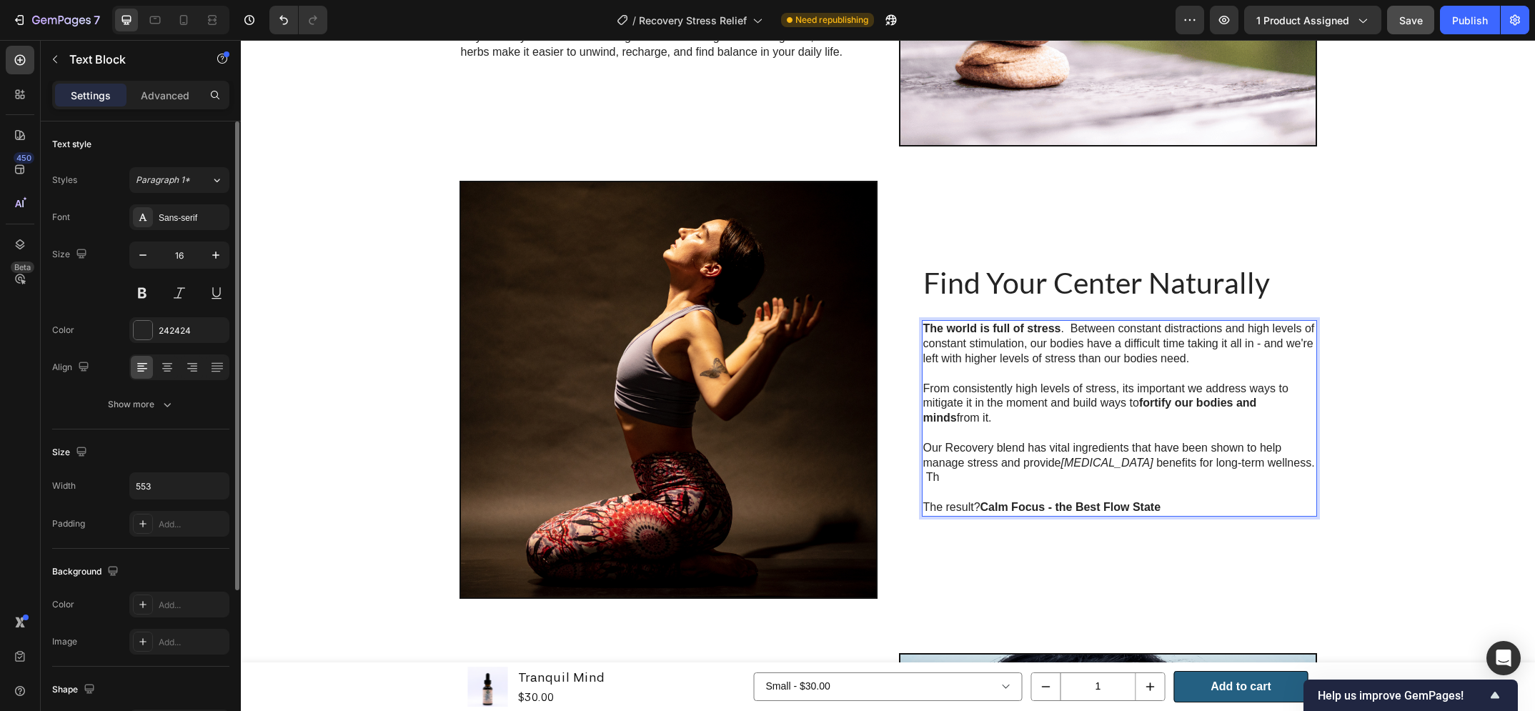
scroll to position [2587, 0]
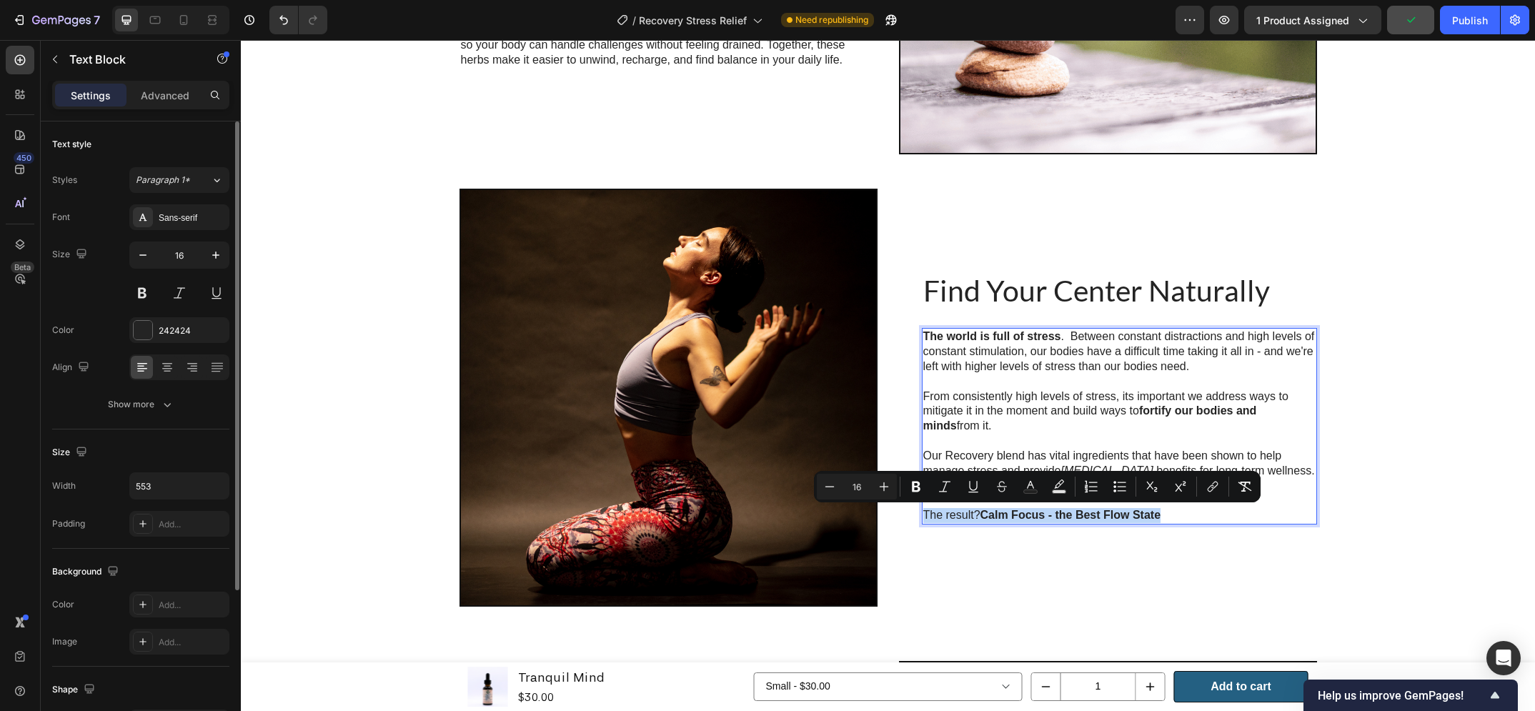
drag, startPoint x: 1183, startPoint y: 511, endPoint x: 917, endPoint y: 520, distance: 266.0
click at [922, 520] on div "The world is full of stress . Between constant distractions and high levels of …" at bounding box center [1119, 426] width 395 height 196
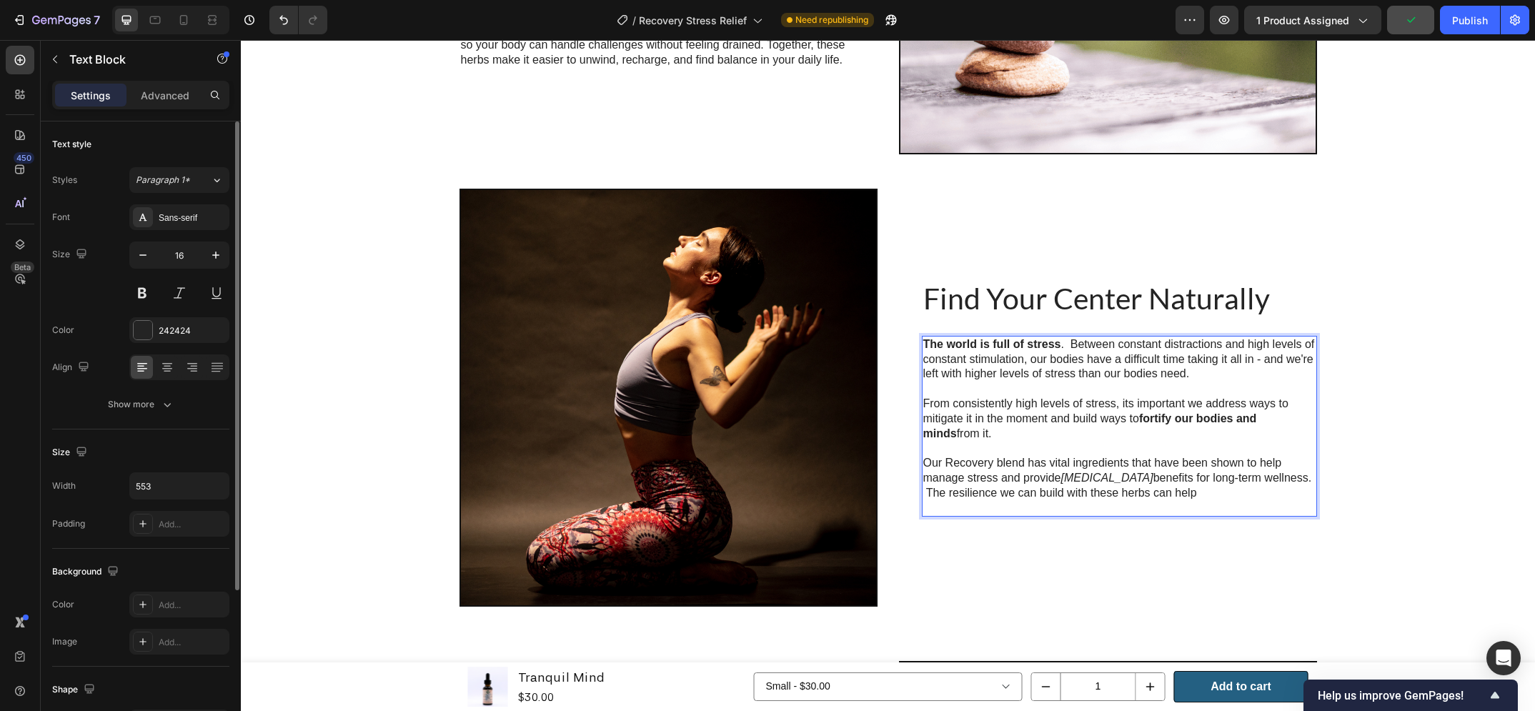
scroll to position [2595, 0]
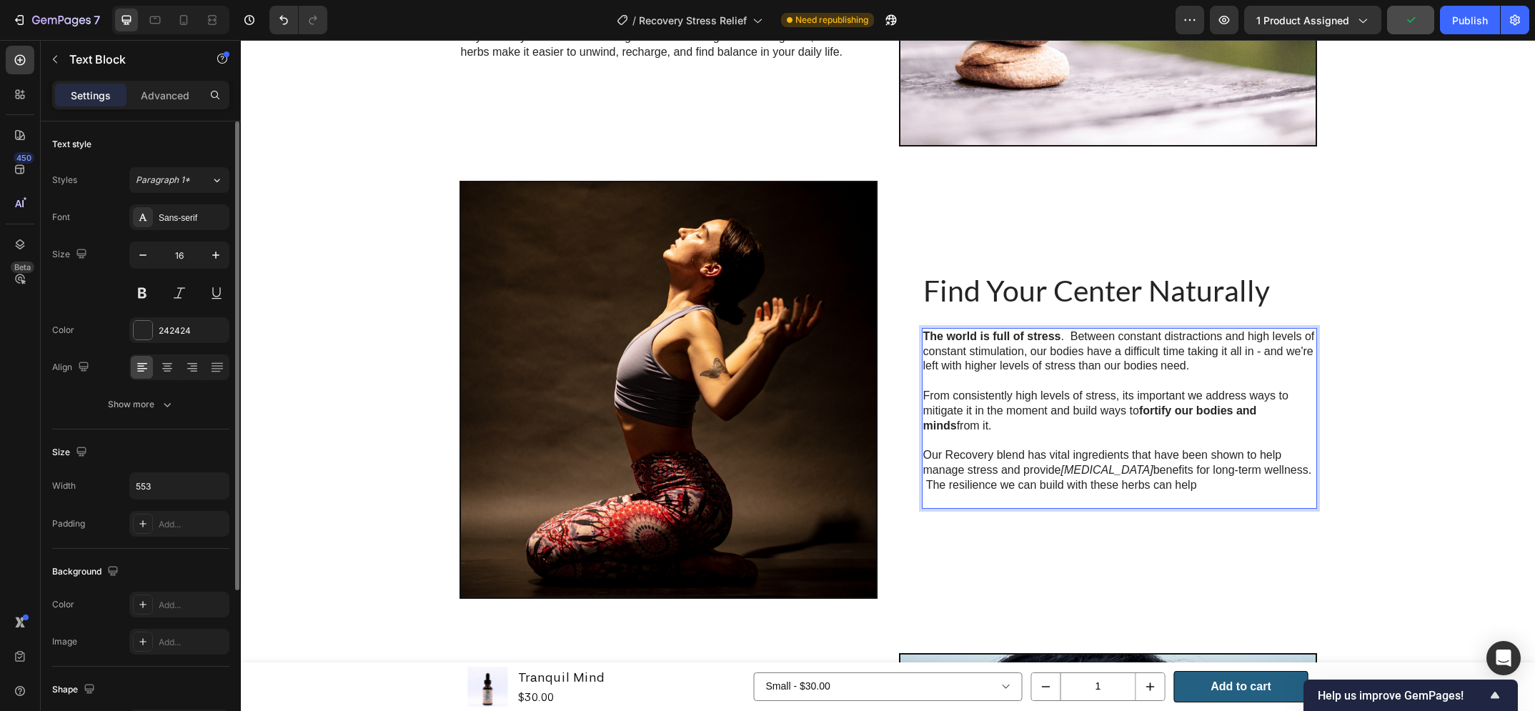
click at [1183, 490] on p "Our Recovery blend has vital ingredients that have been shown to help manage st…" at bounding box center [1119, 470] width 392 height 44
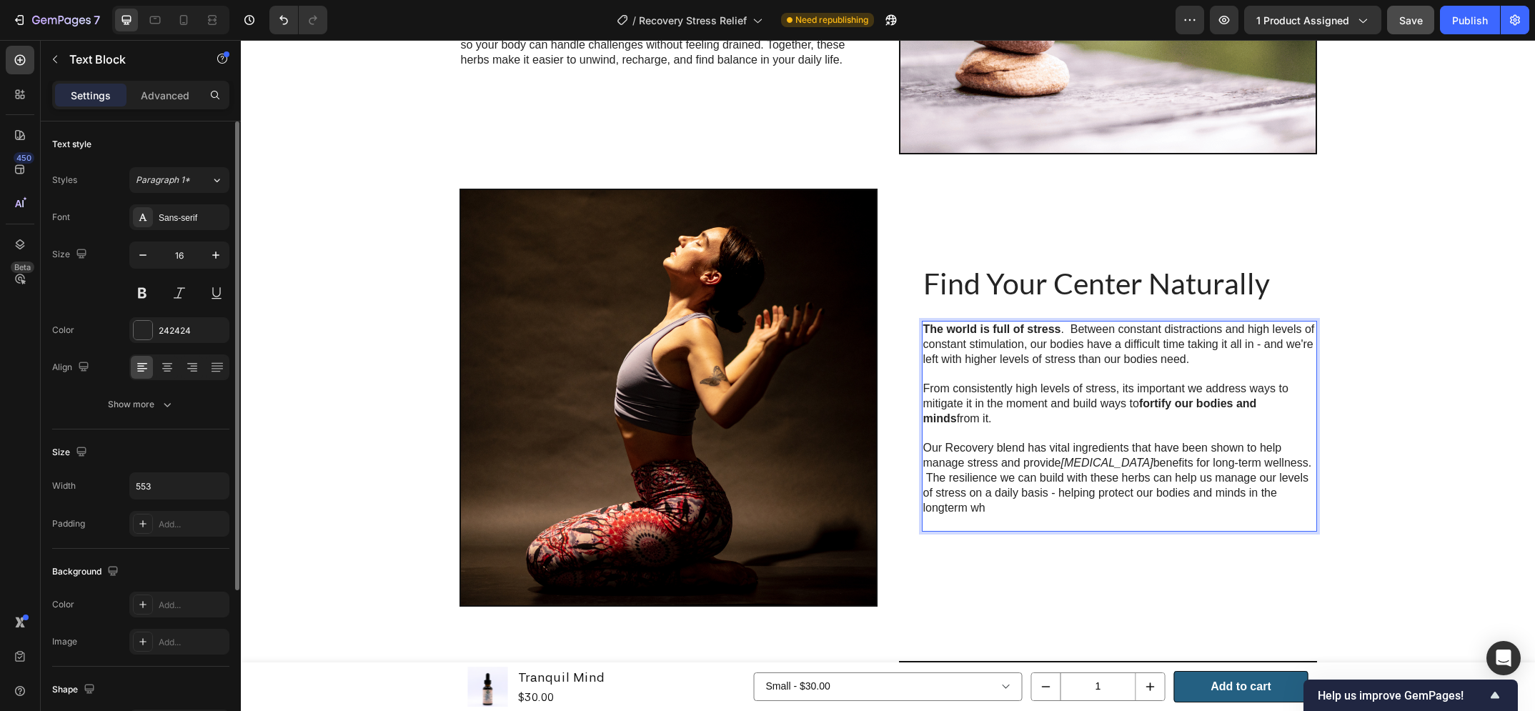
scroll to position [2580, 0]
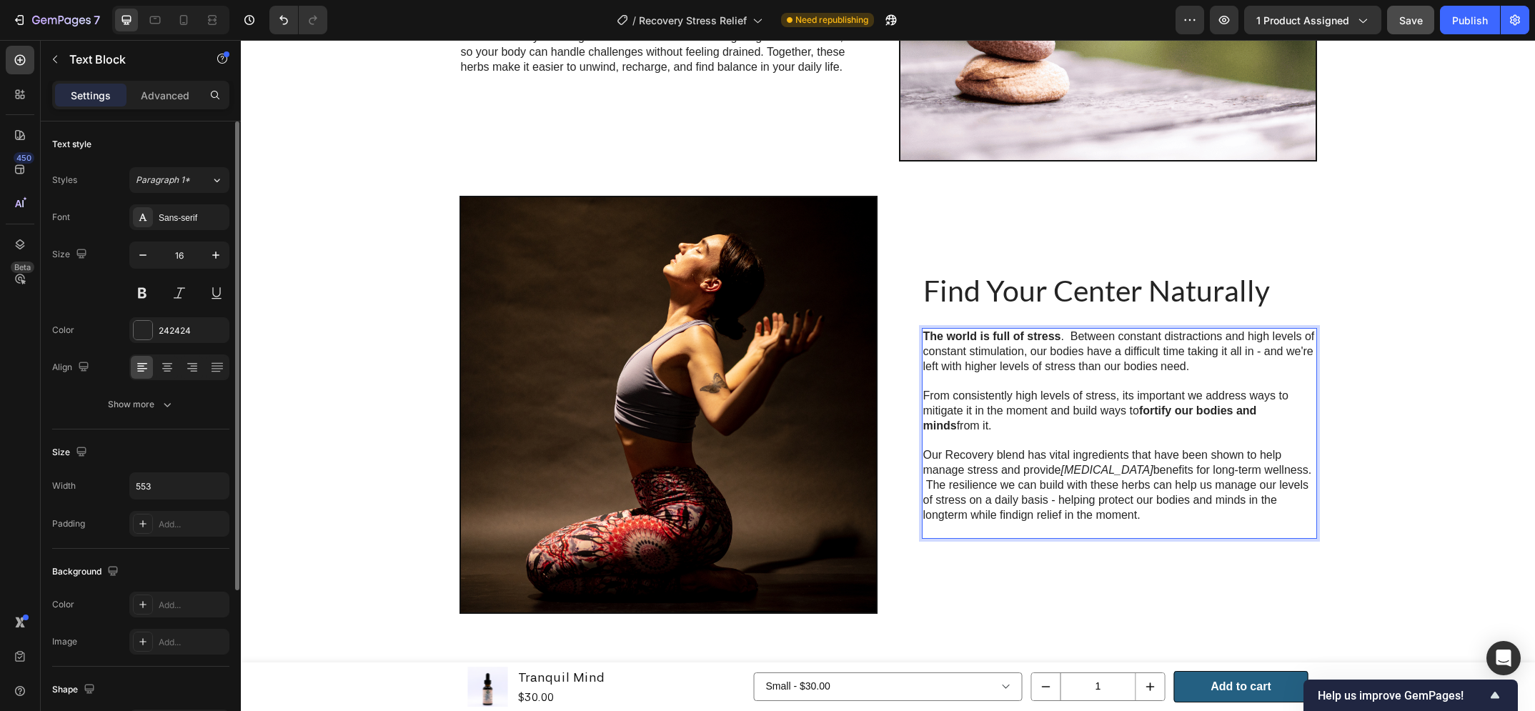
click at [1197, 595] on div "Find Your Center Naturally Heading The world is full of stress . Between consta…" at bounding box center [1108, 405] width 418 height 418
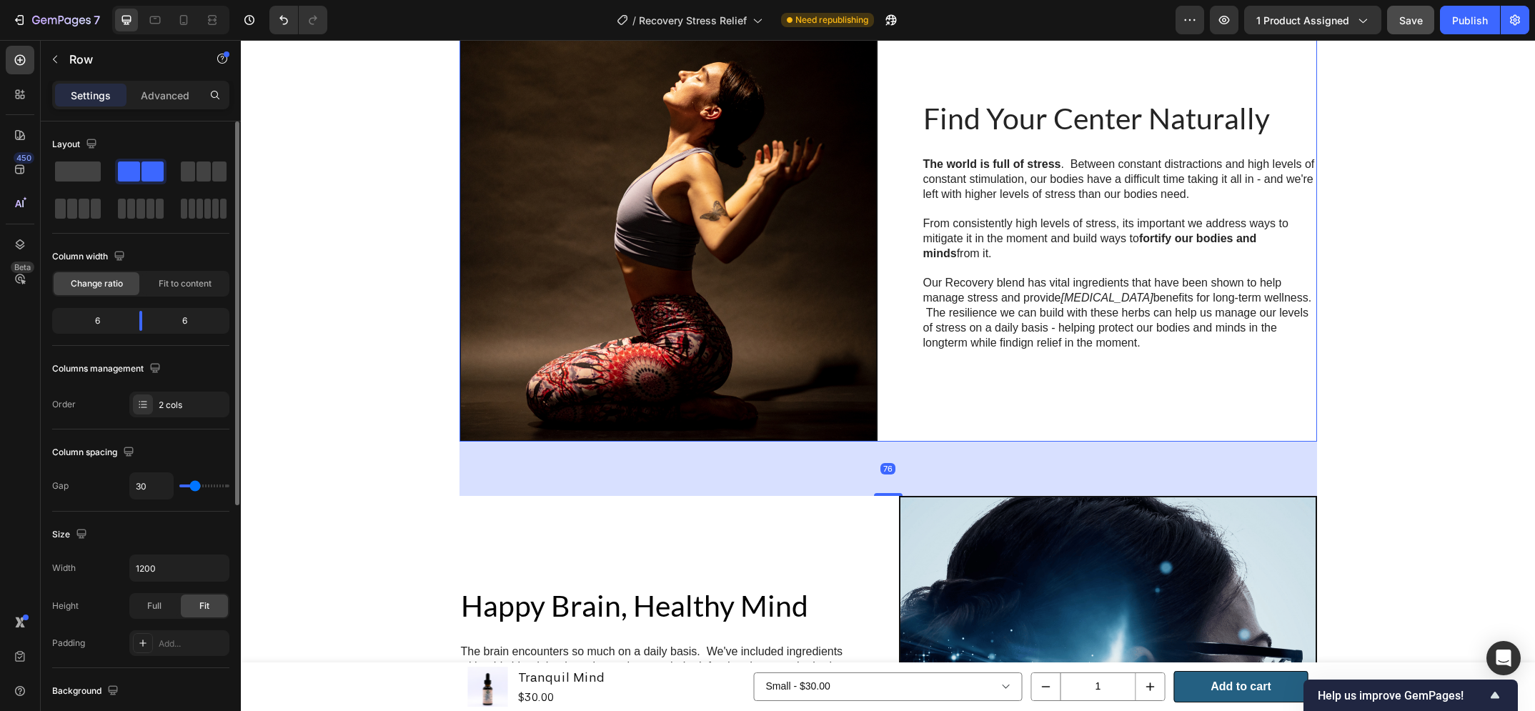
scroll to position [3060, 0]
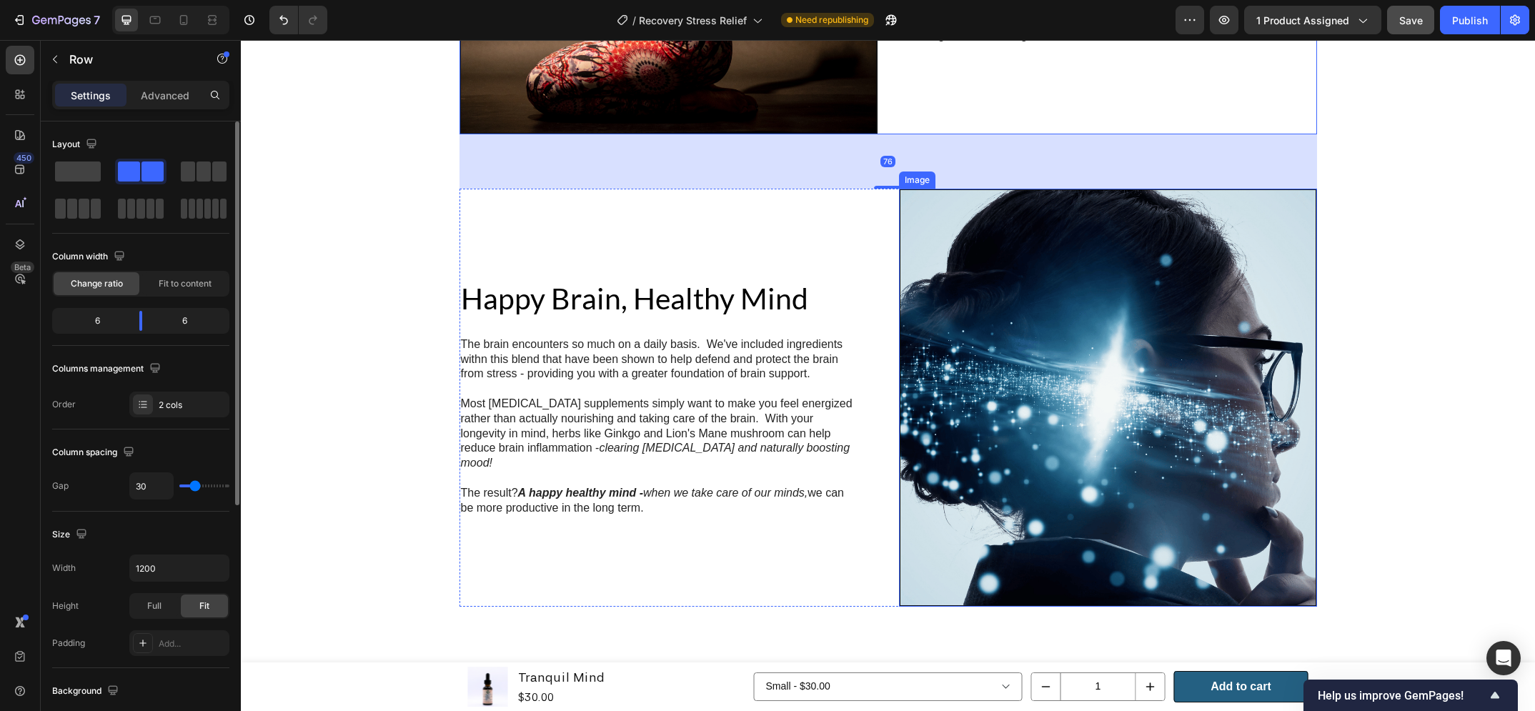
click at [1171, 436] on img at bounding box center [1108, 398] width 418 height 418
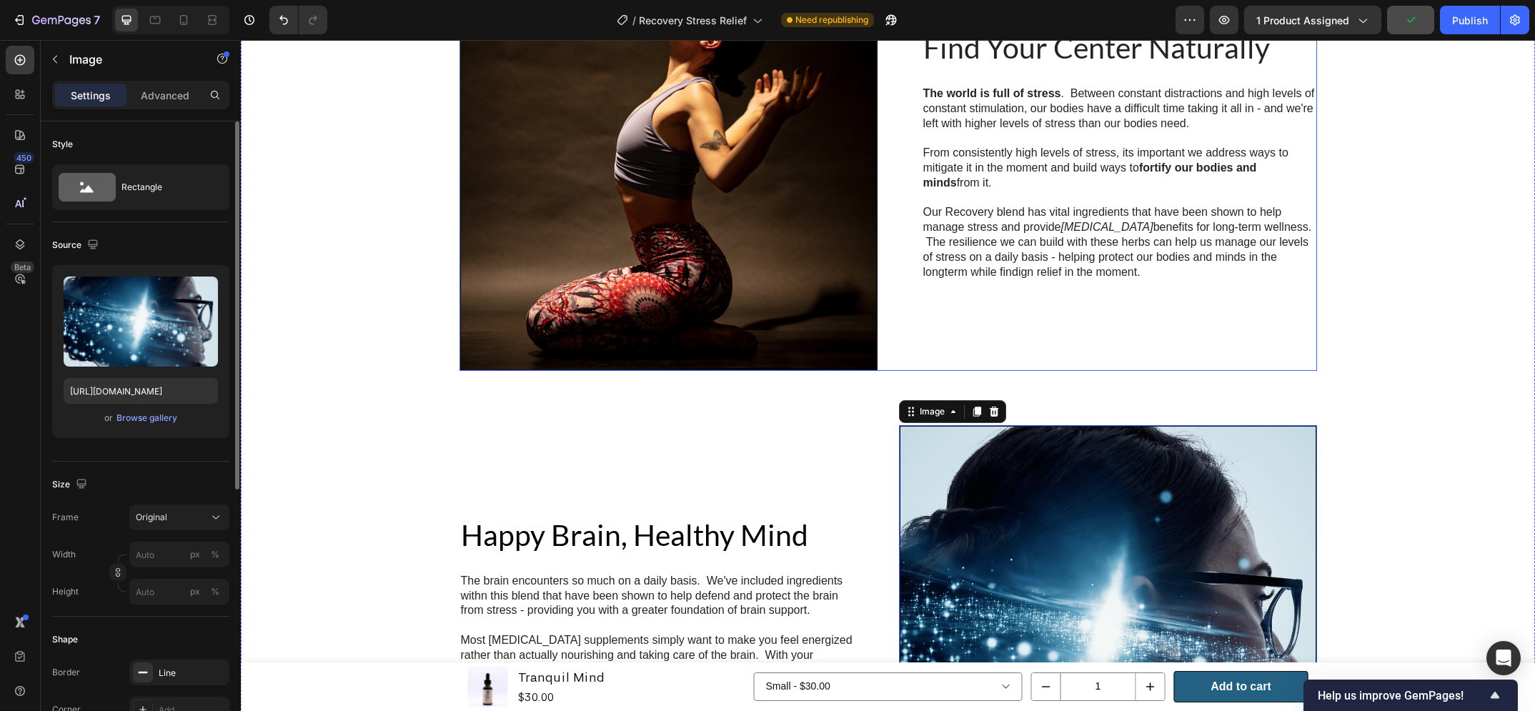
scroll to position [2942, 0]
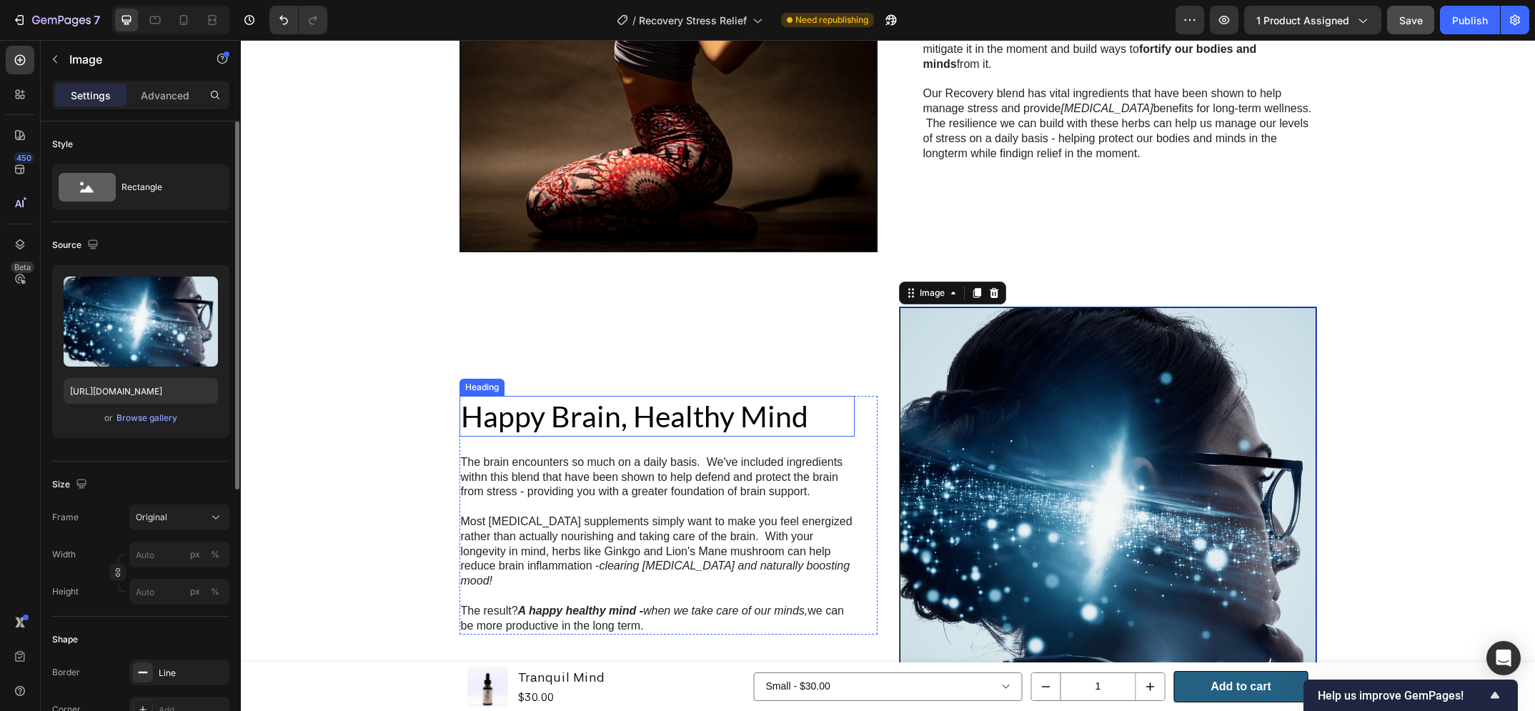
click at [706, 410] on h2 "Happy Brain, Healthy Mind" at bounding box center [657, 416] width 395 height 41
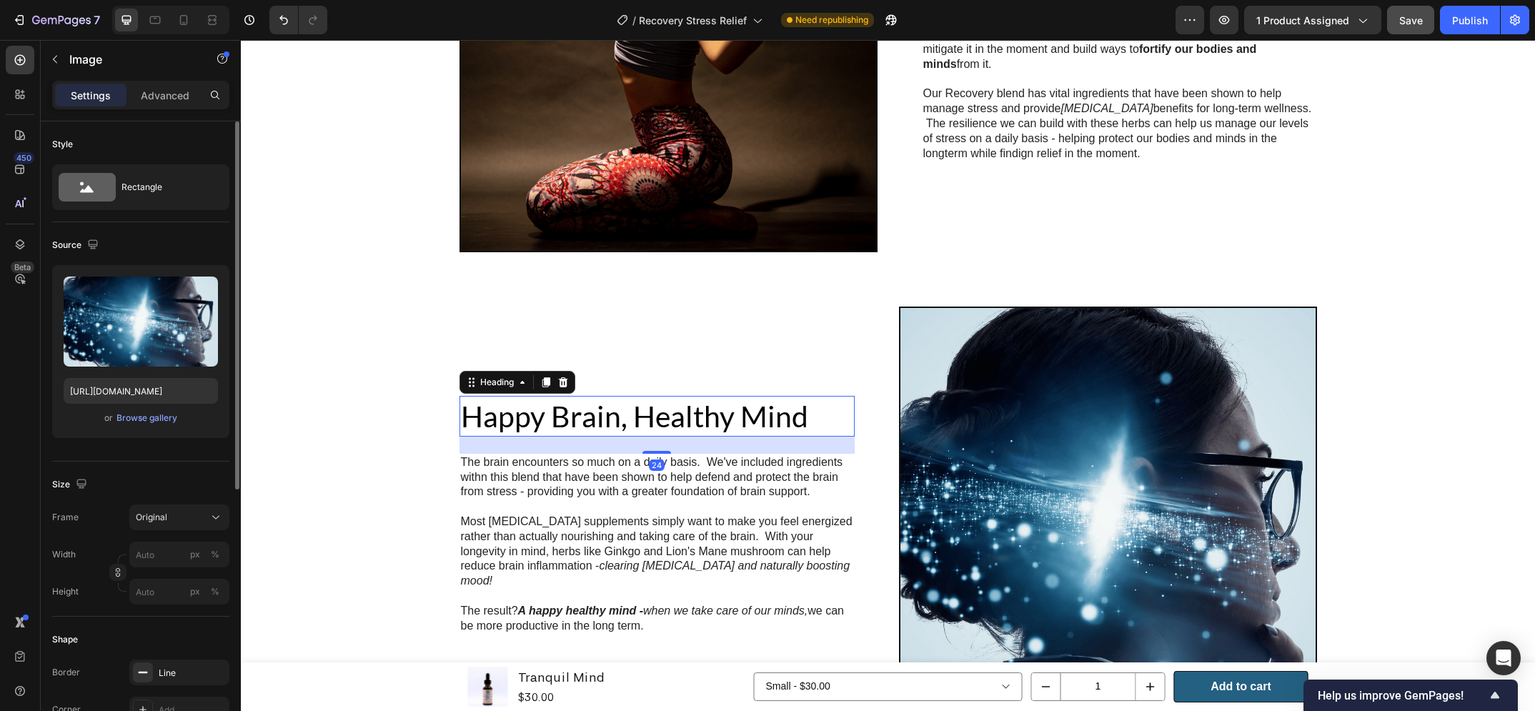
click at [706, 410] on h2 "Happy Brain, Healthy Mind" at bounding box center [657, 416] width 395 height 41
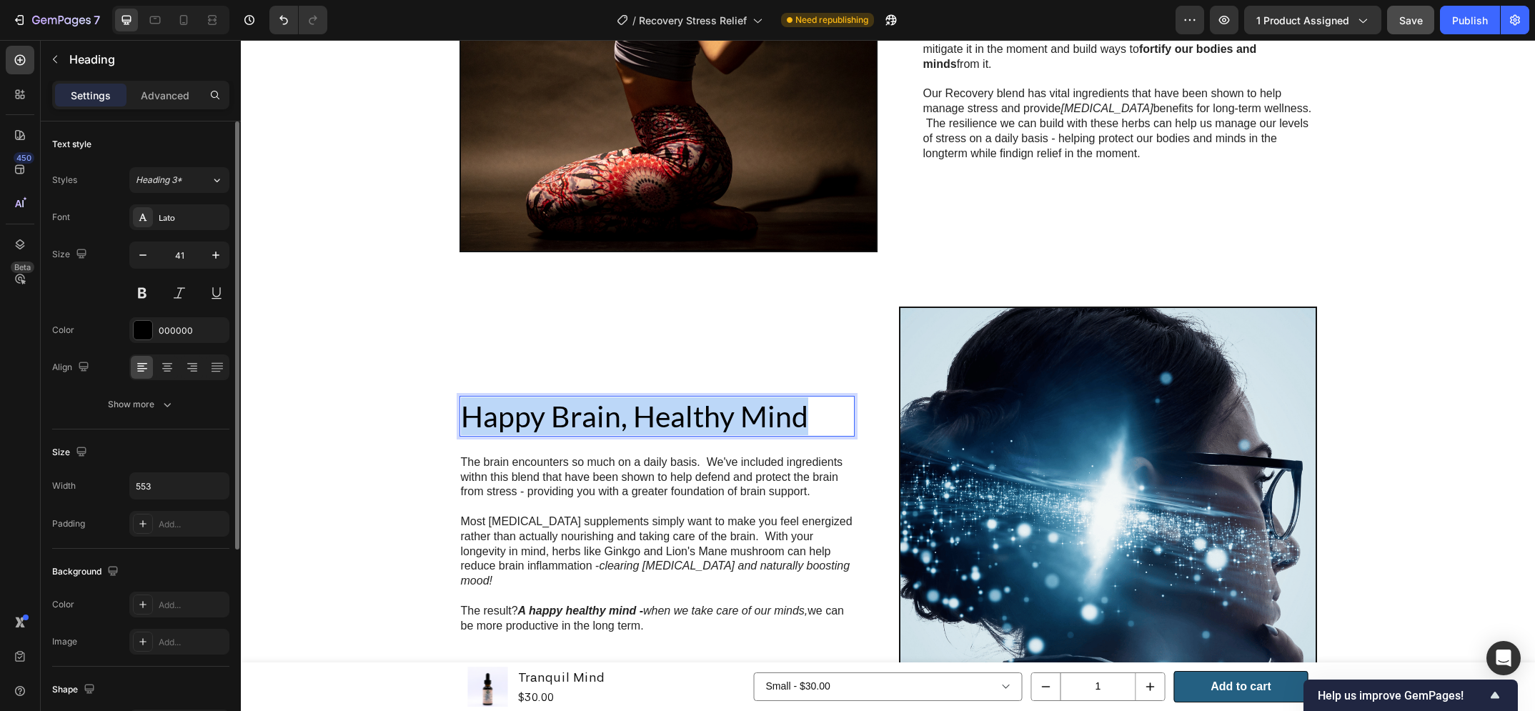
click at [706, 410] on p "Happy Brain, Healthy Mind" at bounding box center [657, 416] width 392 height 38
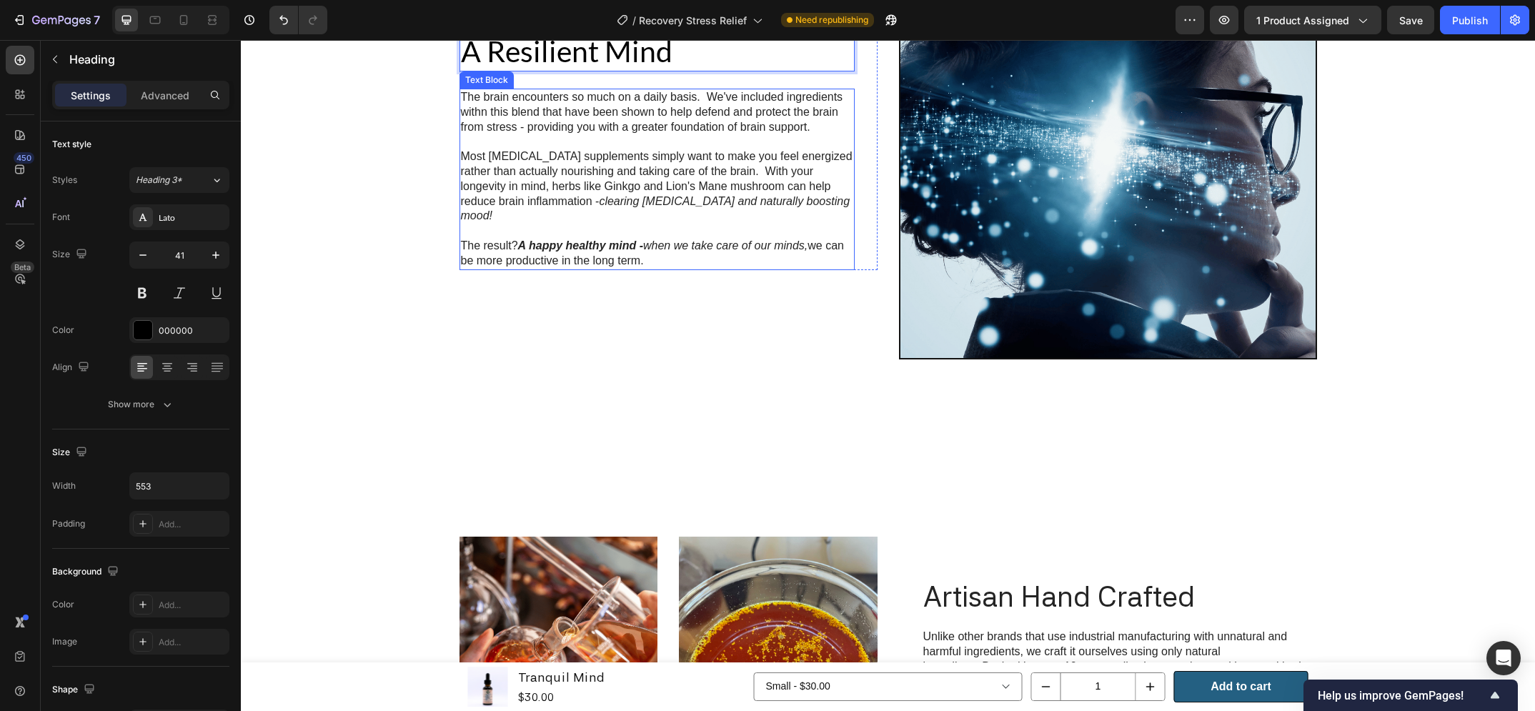
scroll to position [3075, 0]
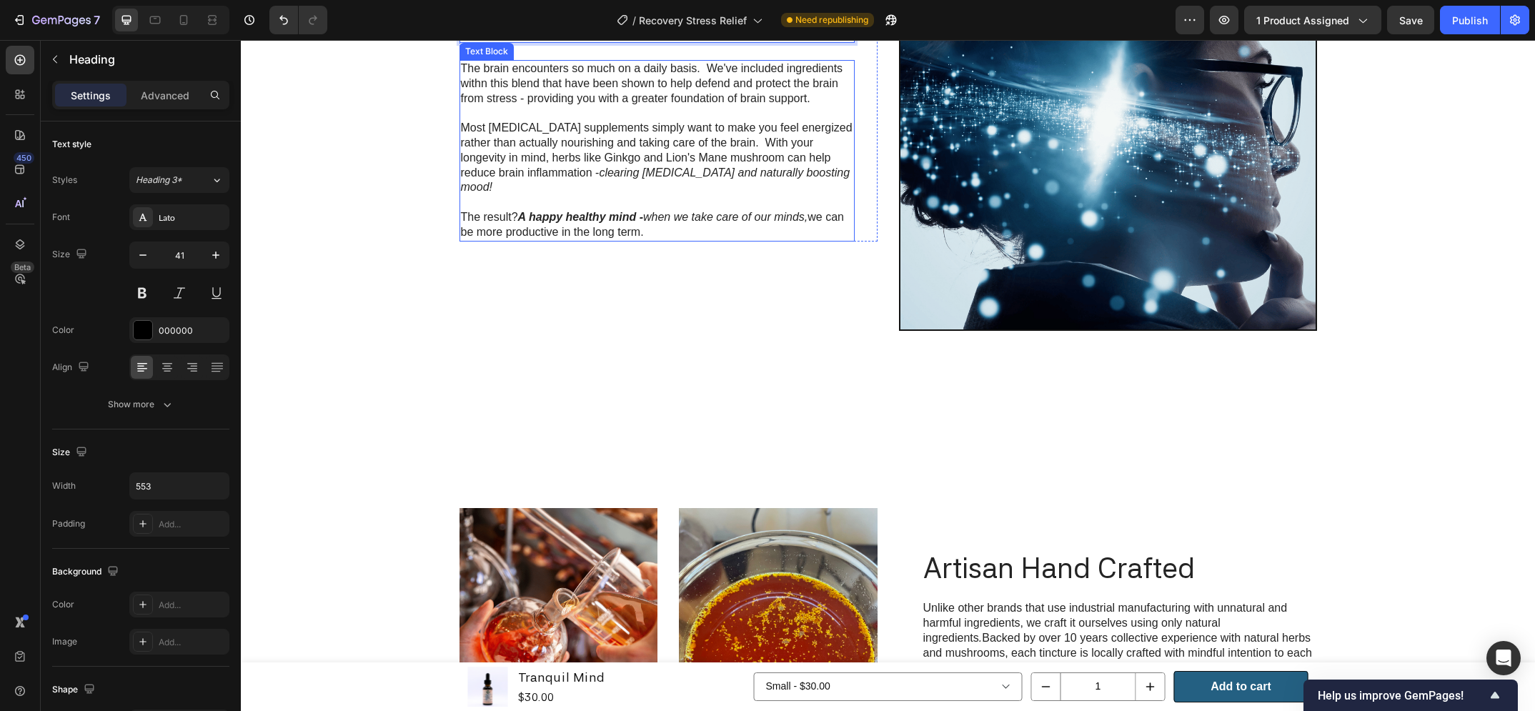
click at [640, 106] on p "The brain encounters so much on a daily basis. We've included ingredients withn…" at bounding box center [657, 83] width 392 height 44
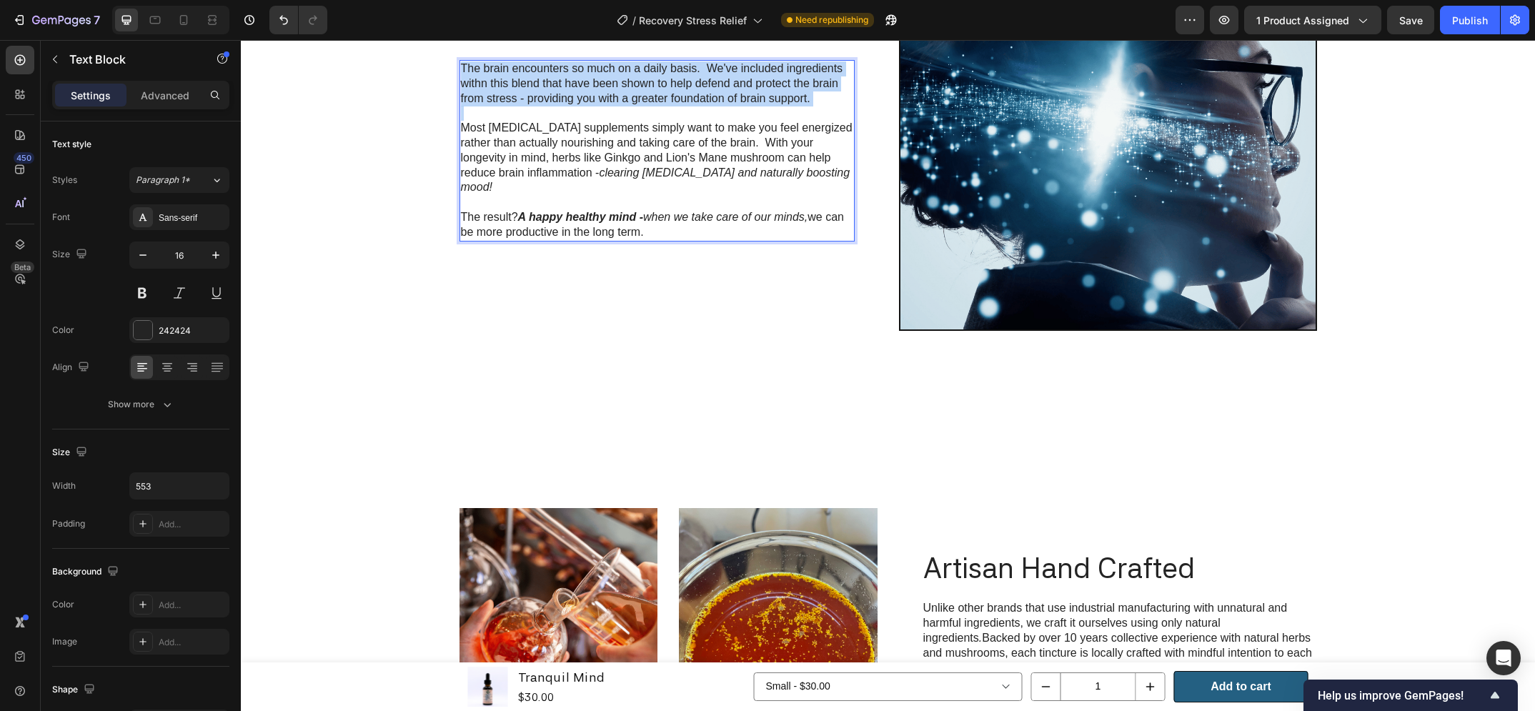
click at [640, 106] on p "The brain encounters so much on a daily basis. We've included ingredients withn…" at bounding box center [657, 83] width 392 height 44
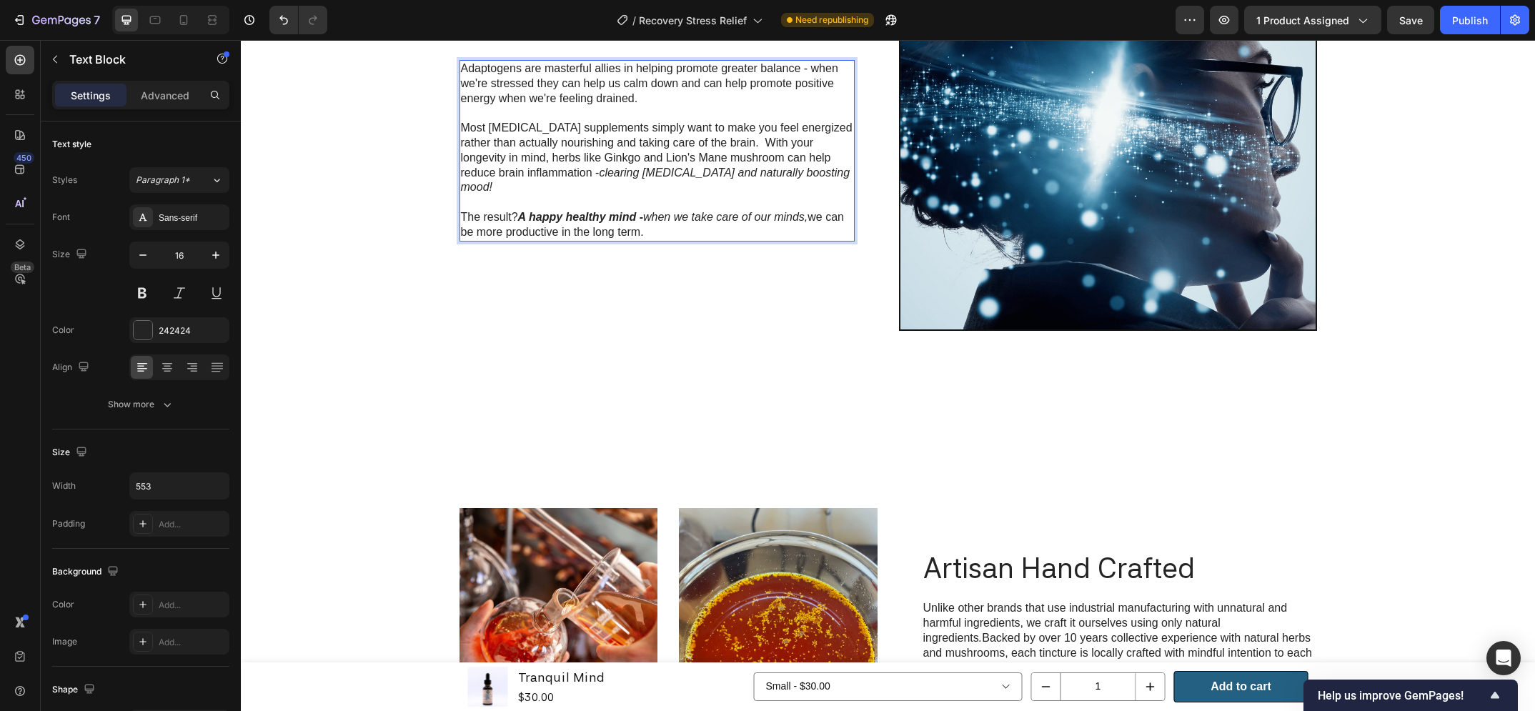
click at [625, 195] on p "Most nootropic supplements simply want to make you feel energized rather than a…" at bounding box center [657, 158] width 392 height 74
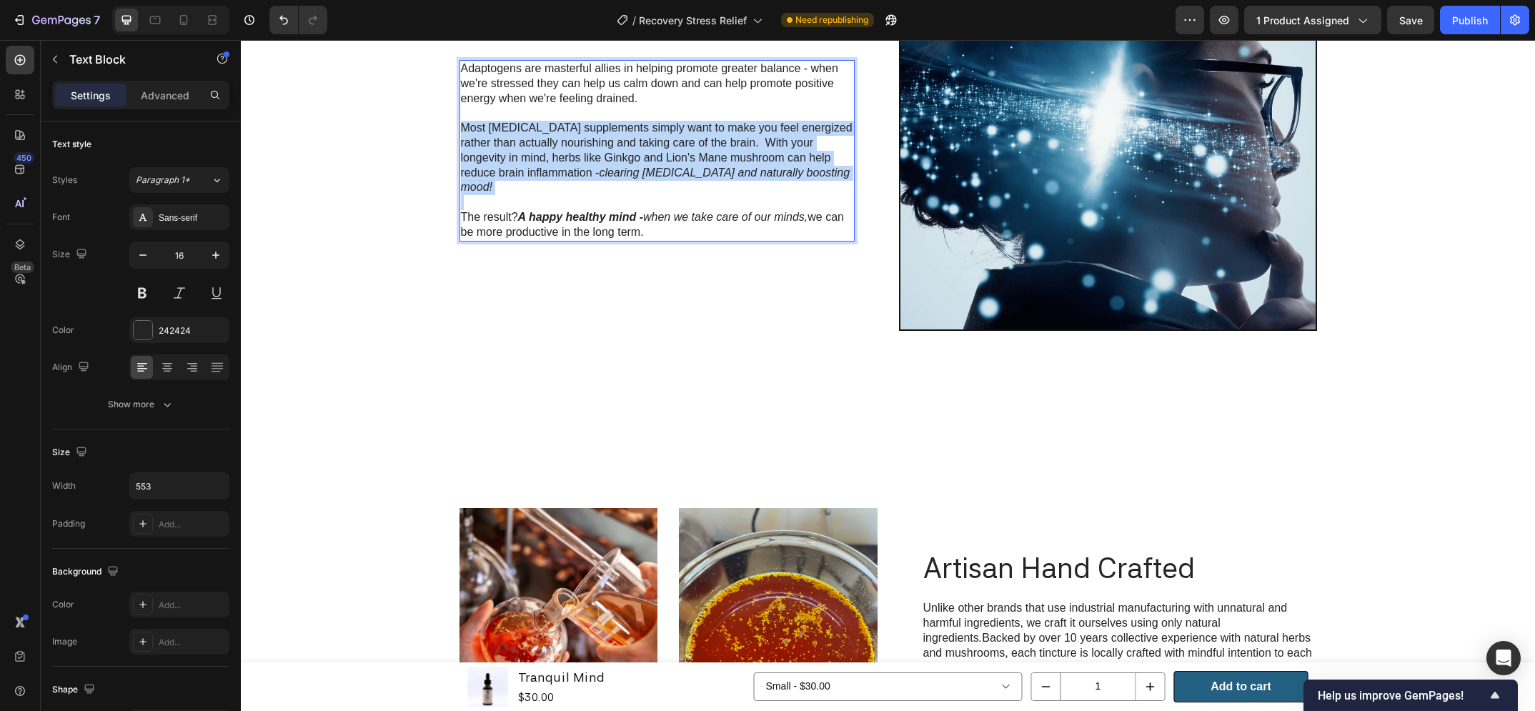
click at [625, 195] on p "Most nootropic supplements simply want to make you feel energized rather than a…" at bounding box center [657, 158] width 392 height 74
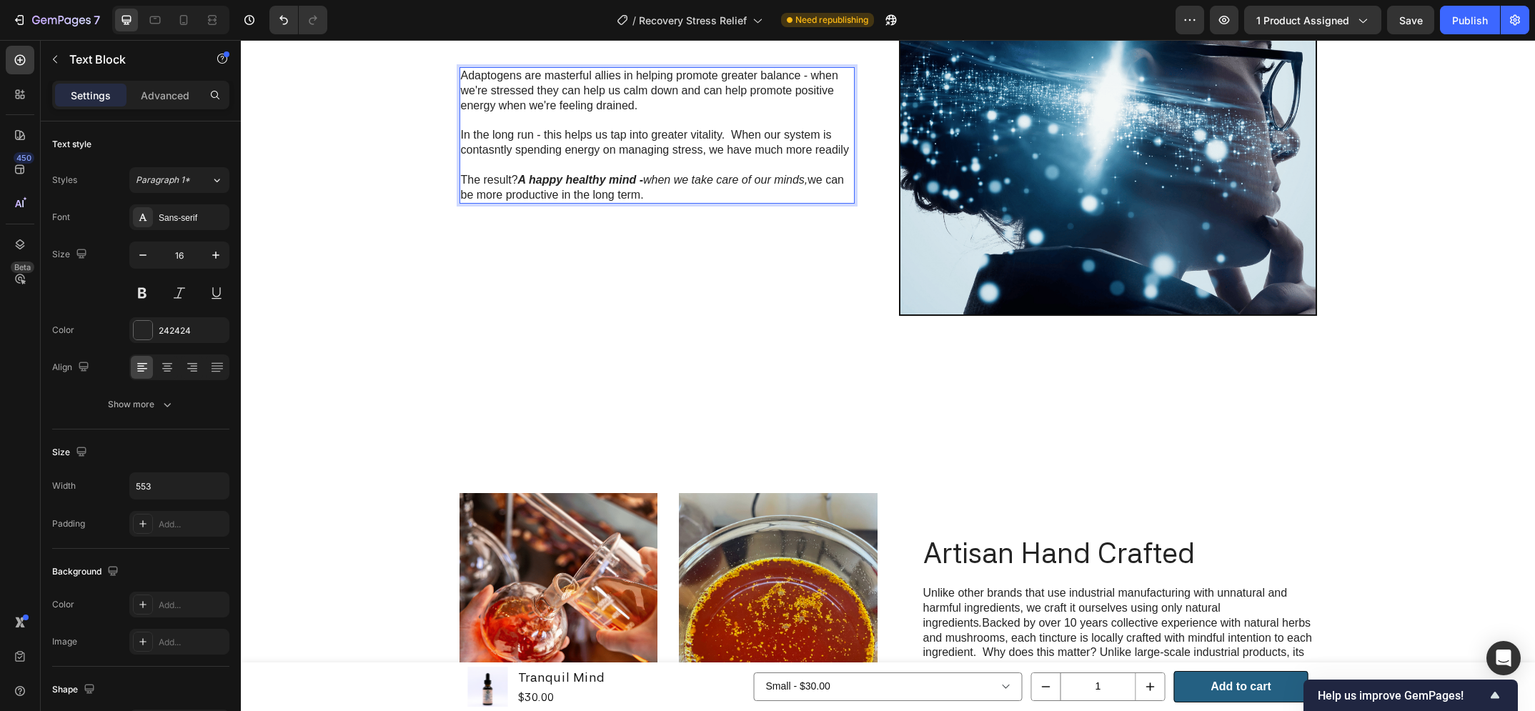
scroll to position [3083, 0]
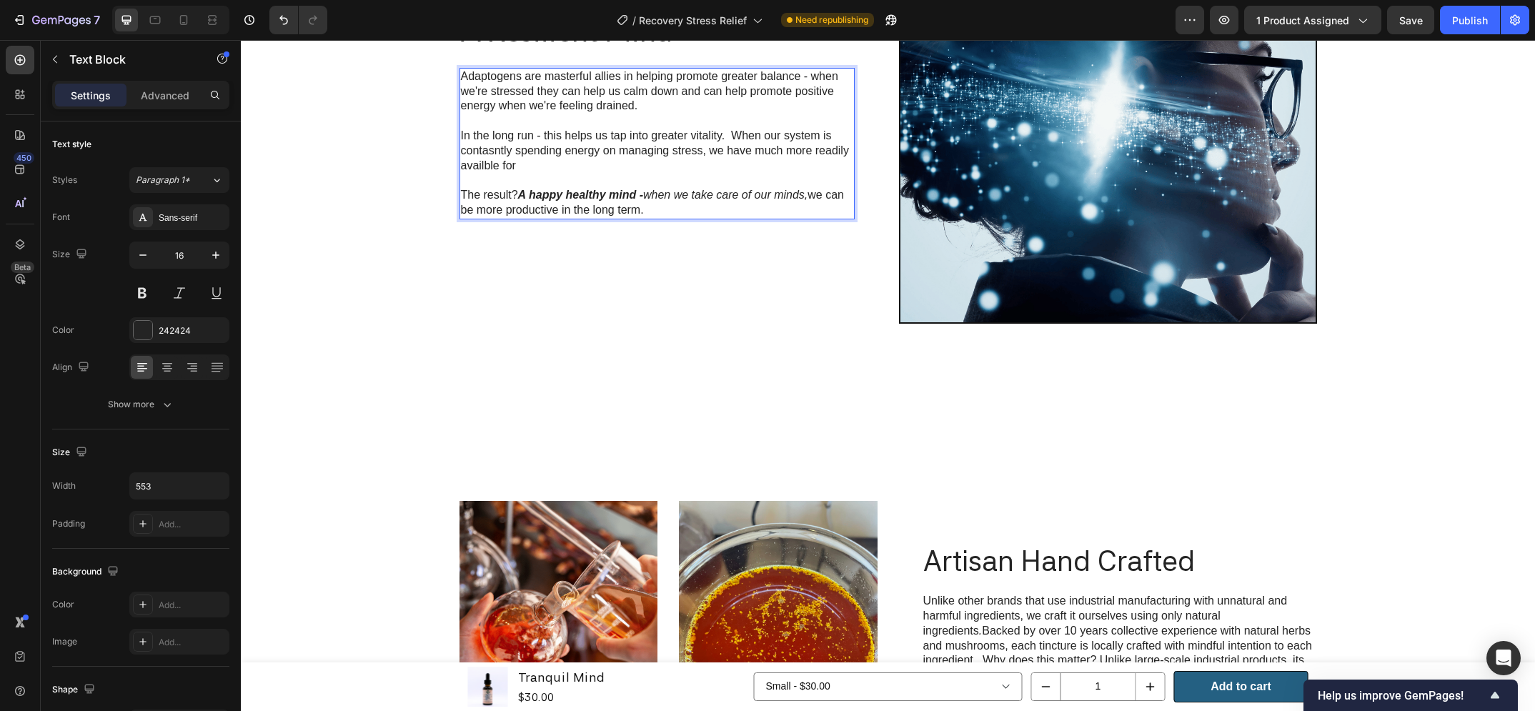
click at [467, 173] on p "In the long run - this helps us tap into greater vitality. When our system is c…" at bounding box center [657, 151] width 392 height 44
click at [475, 173] on p "In the long run - this helps us tap into greater vitality. When our system is c…" at bounding box center [657, 151] width 392 height 44
click at [528, 173] on p "In the long run - this helps us tap into greater vitality. When our system is c…" at bounding box center [657, 151] width 392 height 44
click at [518, 201] on strong "A happy healthy mind -" at bounding box center [580, 195] width 125 height 12
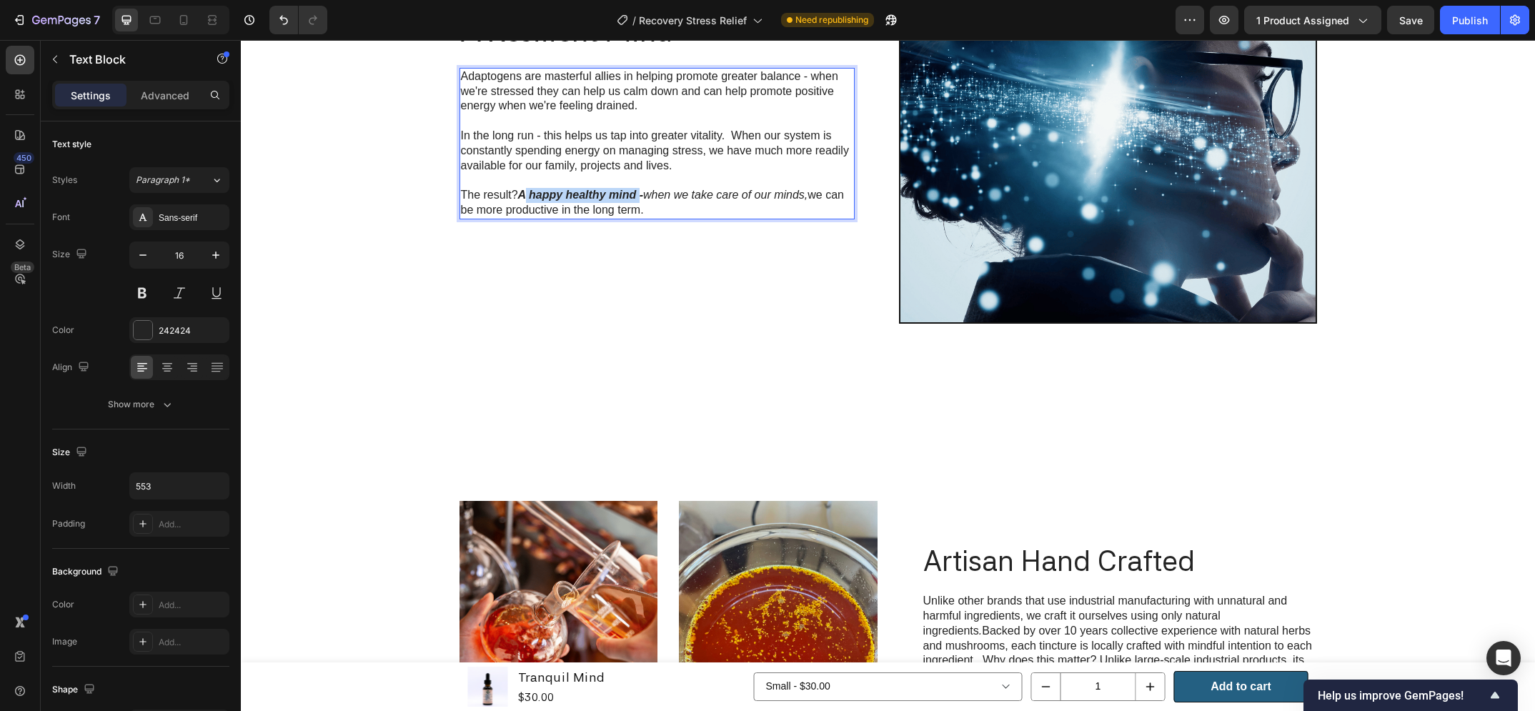
drag, startPoint x: 517, startPoint y: 453, endPoint x: 634, endPoint y: 453, distance: 116.5
click at [634, 201] on strong "A happy healthy mind -" at bounding box center [580, 195] width 125 height 12
drag, startPoint x: 606, startPoint y: 458, endPoint x: 625, endPoint y: 471, distance: 22.6
click at [625, 218] on p "The result? A resilient mid - when we take care of our minds, we can be more pr…" at bounding box center [657, 203] width 392 height 30
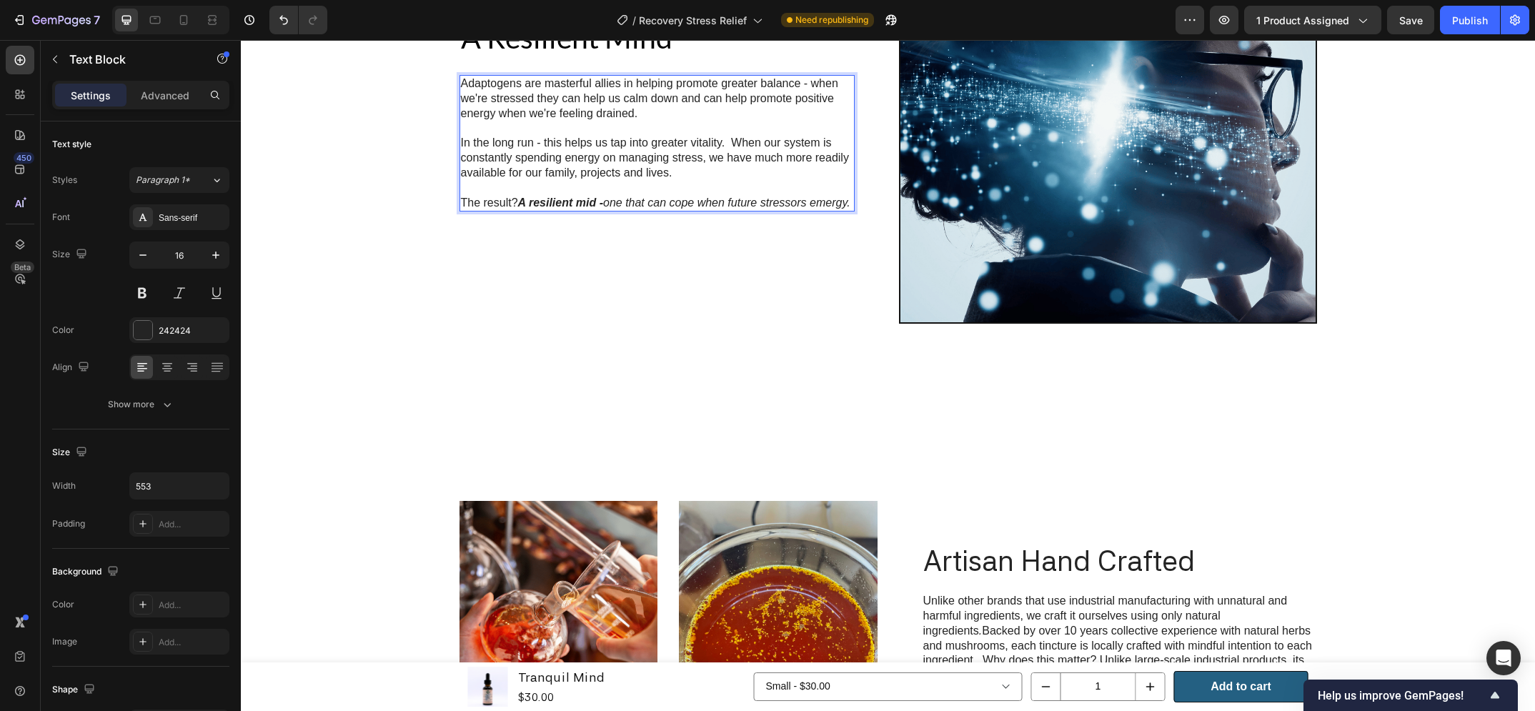
click at [1405, 36] on div "7 Version history / Recovery Stress Relief Need republishing Preview 1 product …" at bounding box center [767, 20] width 1535 height 41
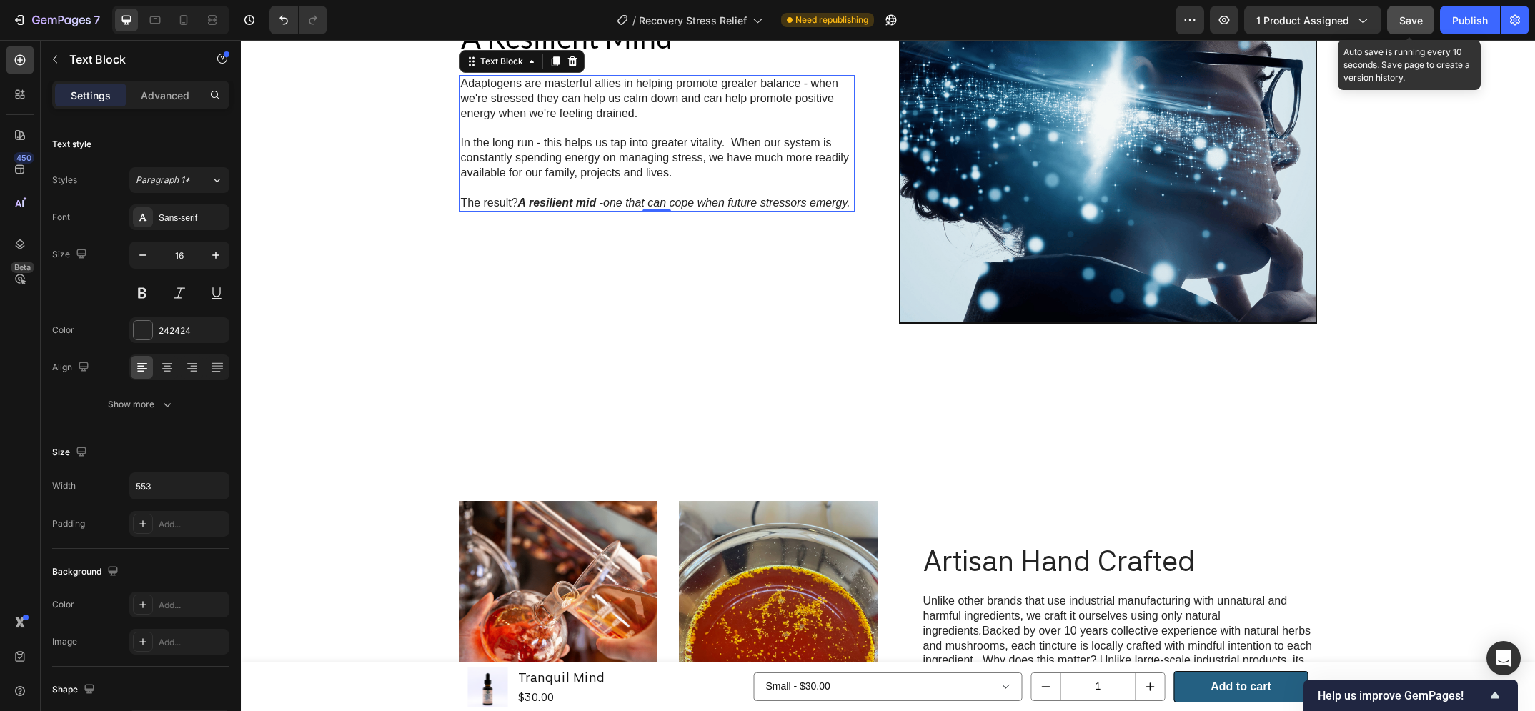
click at [1399, 17] on span "Save" at bounding box center [1411, 20] width 24 height 12
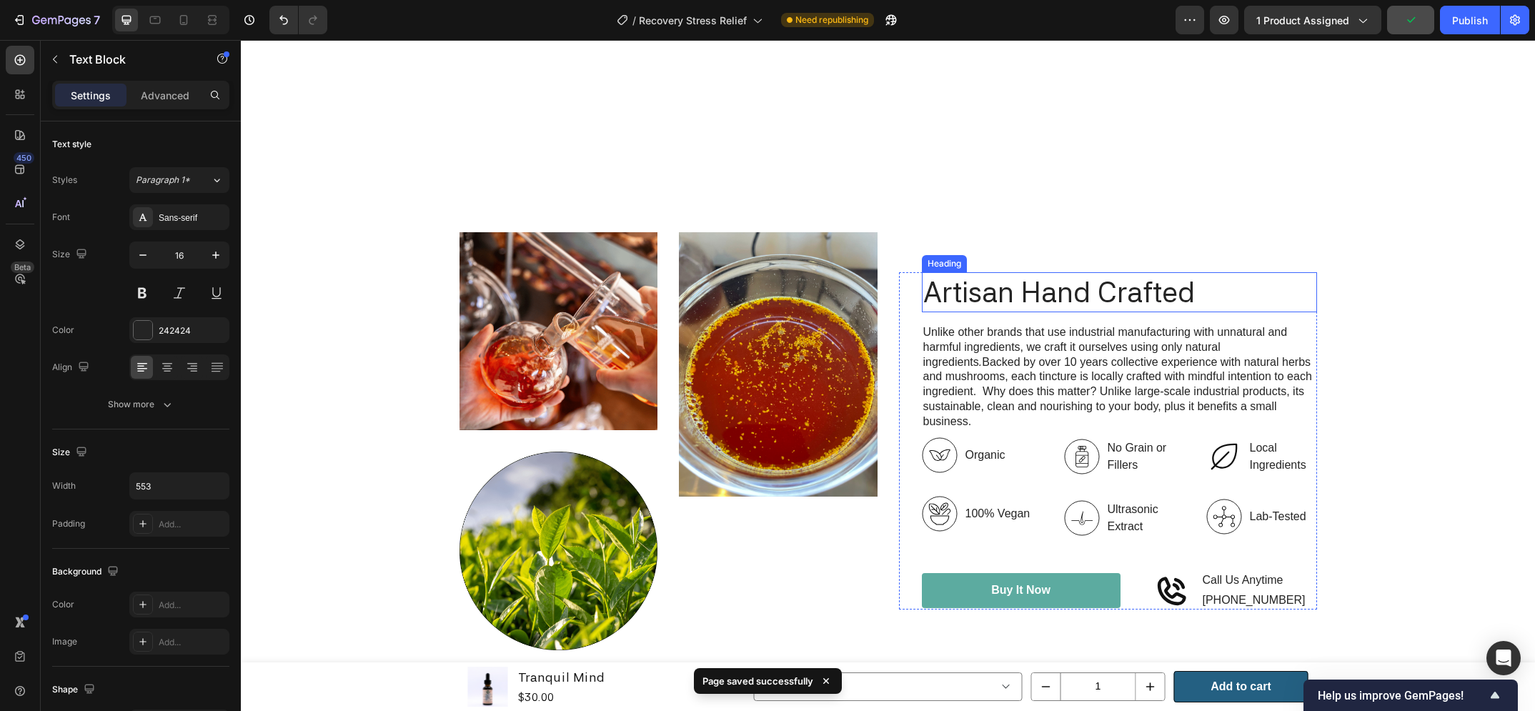
scroll to position [3800, 0]
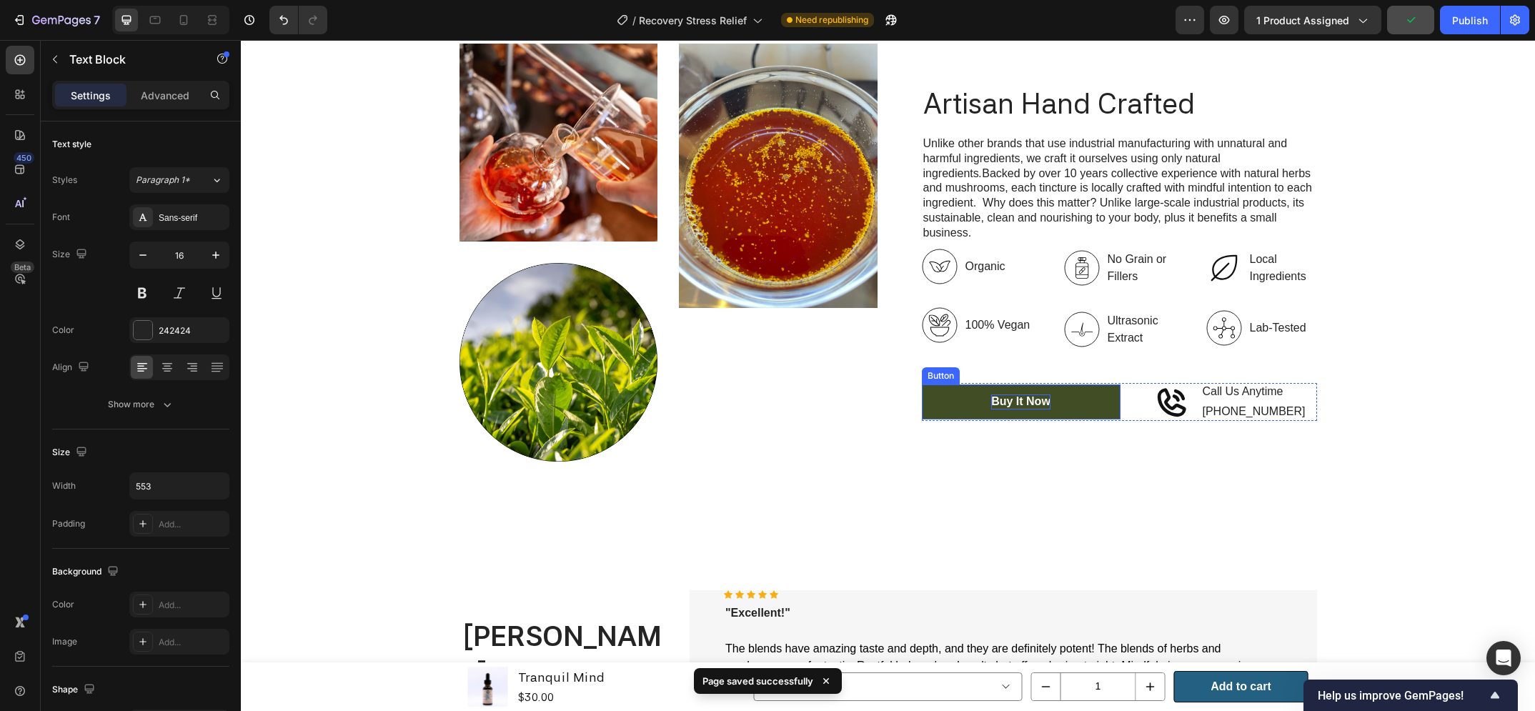
click at [1044, 400] on div "Buy It Now" at bounding box center [1020, 402] width 59 height 15
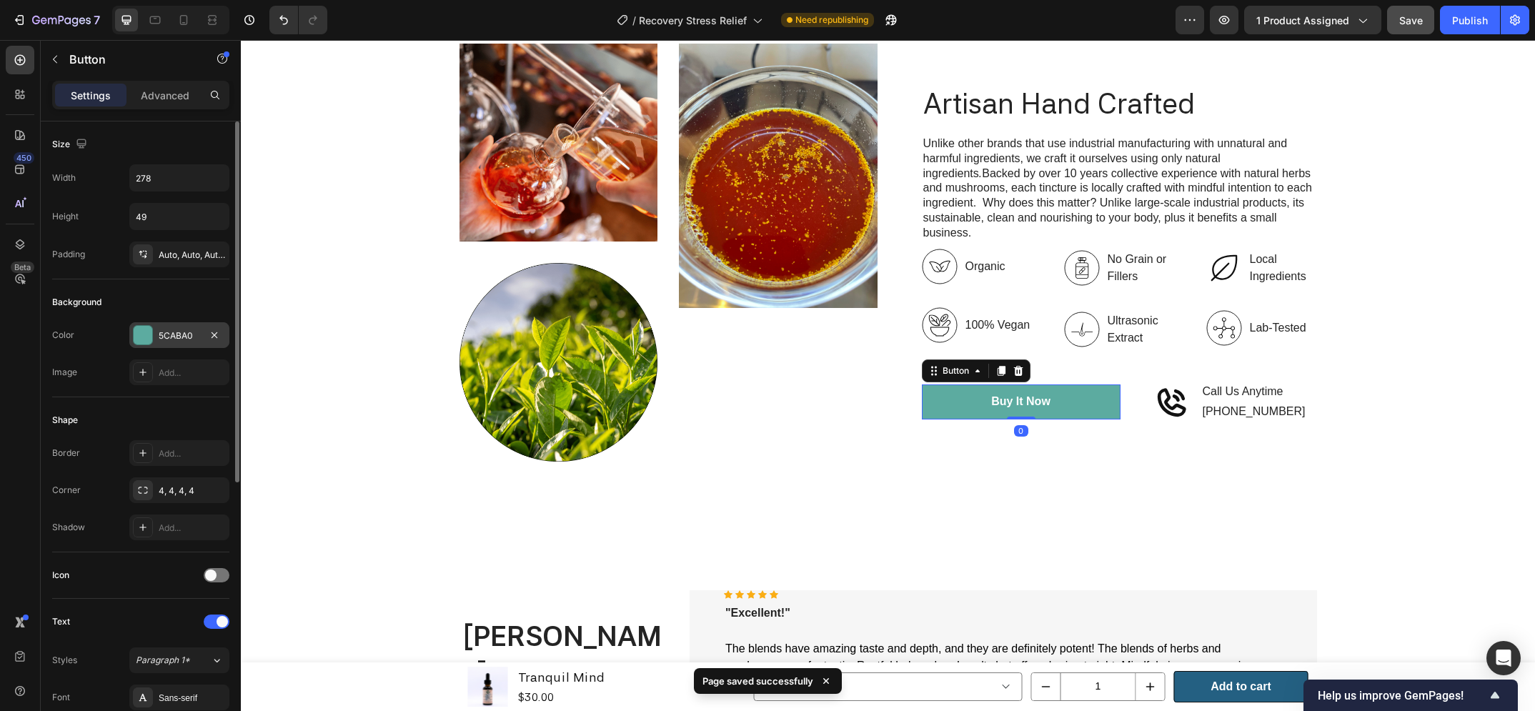
click at [173, 332] on div "5CABA0" at bounding box center [179, 335] width 41 height 13
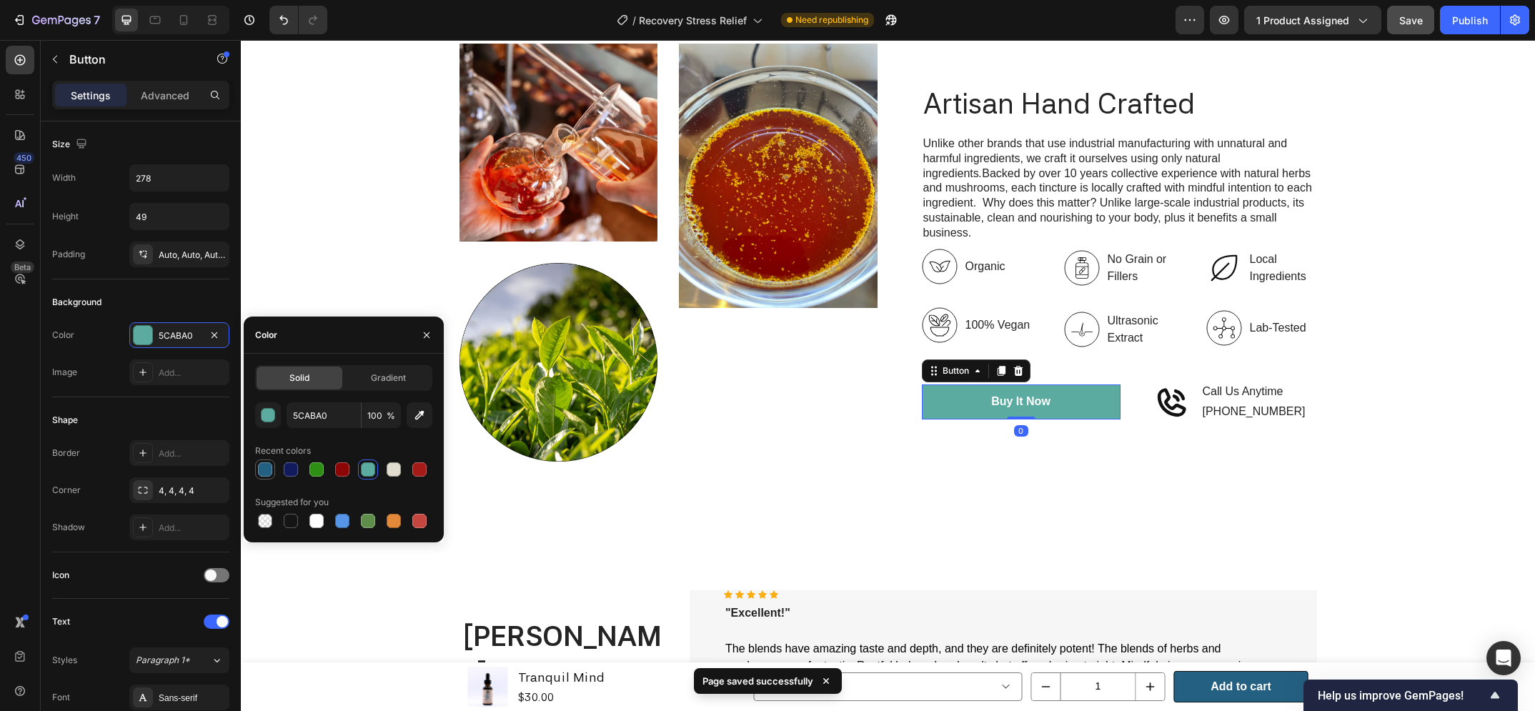
click at [262, 470] on div at bounding box center [265, 469] width 14 height 14
type input "246082"
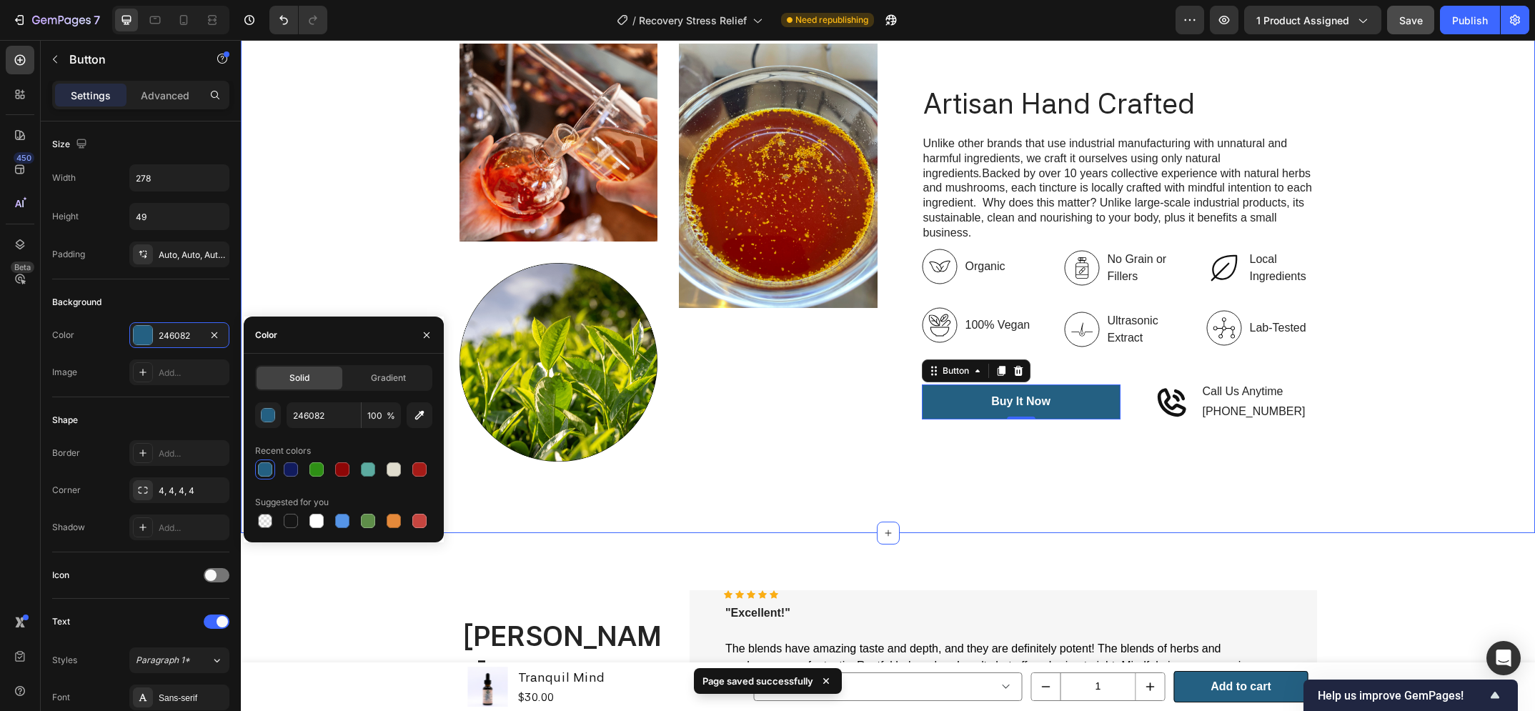
click at [756, 488] on div "Image Image Image Row Artisan Hand Crafted Heading Unlike other brands that use…" at bounding box center [888, 252] width 1294 height 561
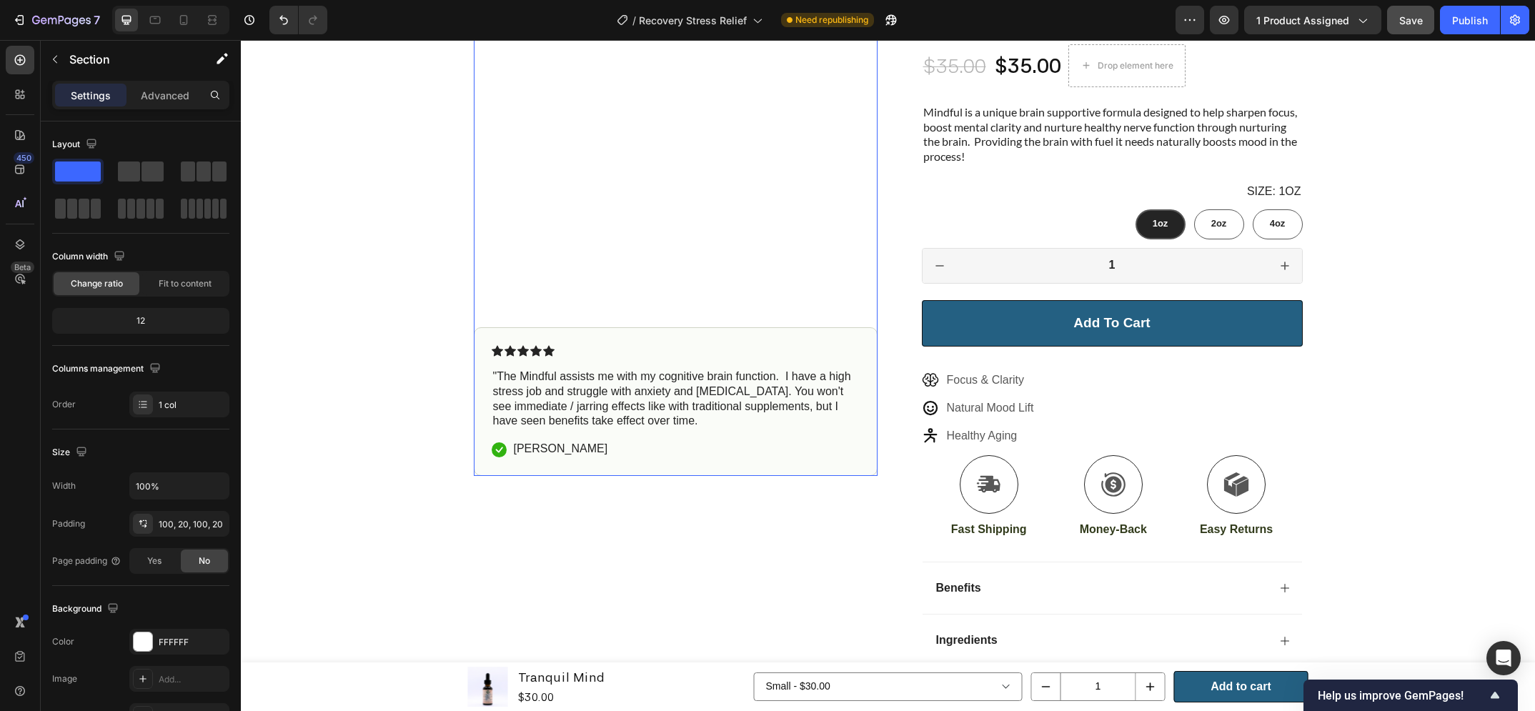
scroll to position [305, 0]
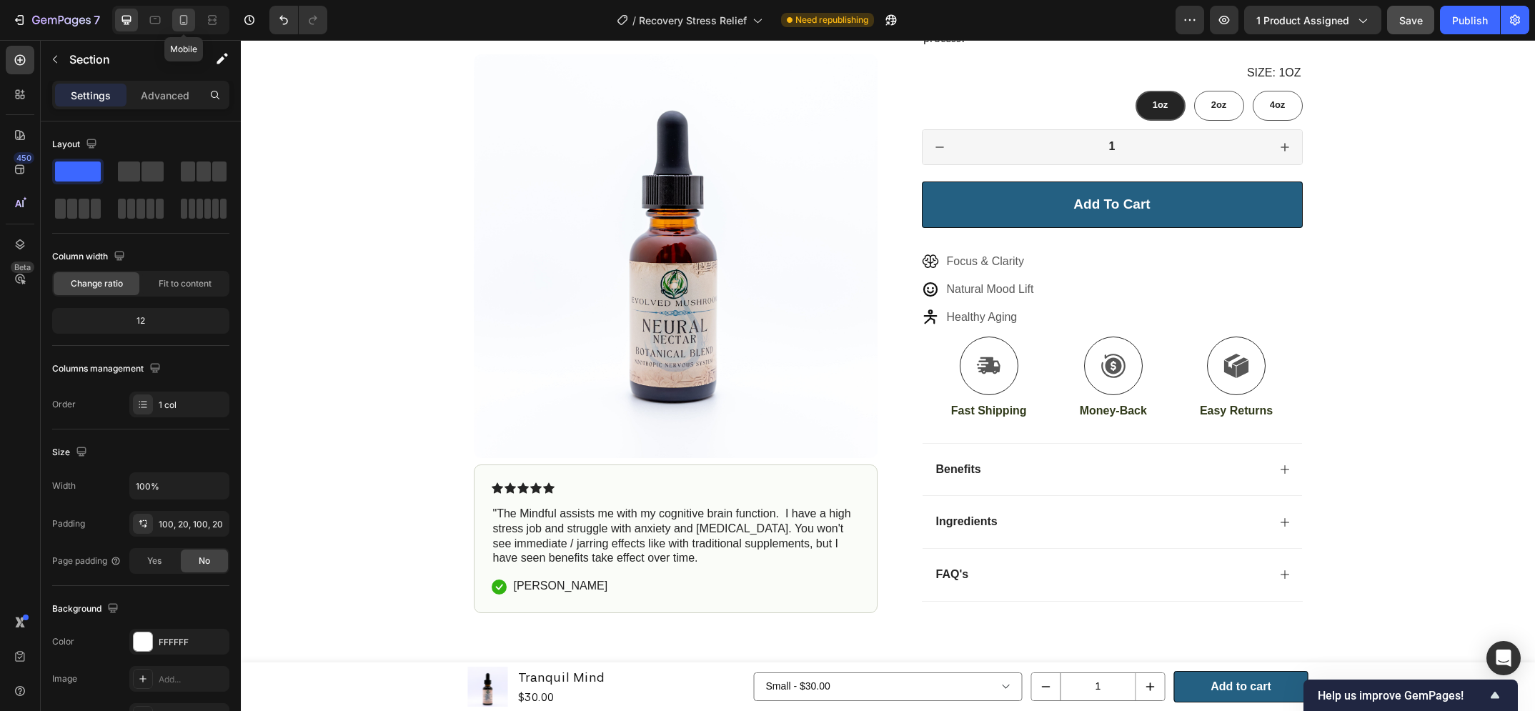
click at [187, 17] on icon at bounding box center [184, 20] width 14 height 14
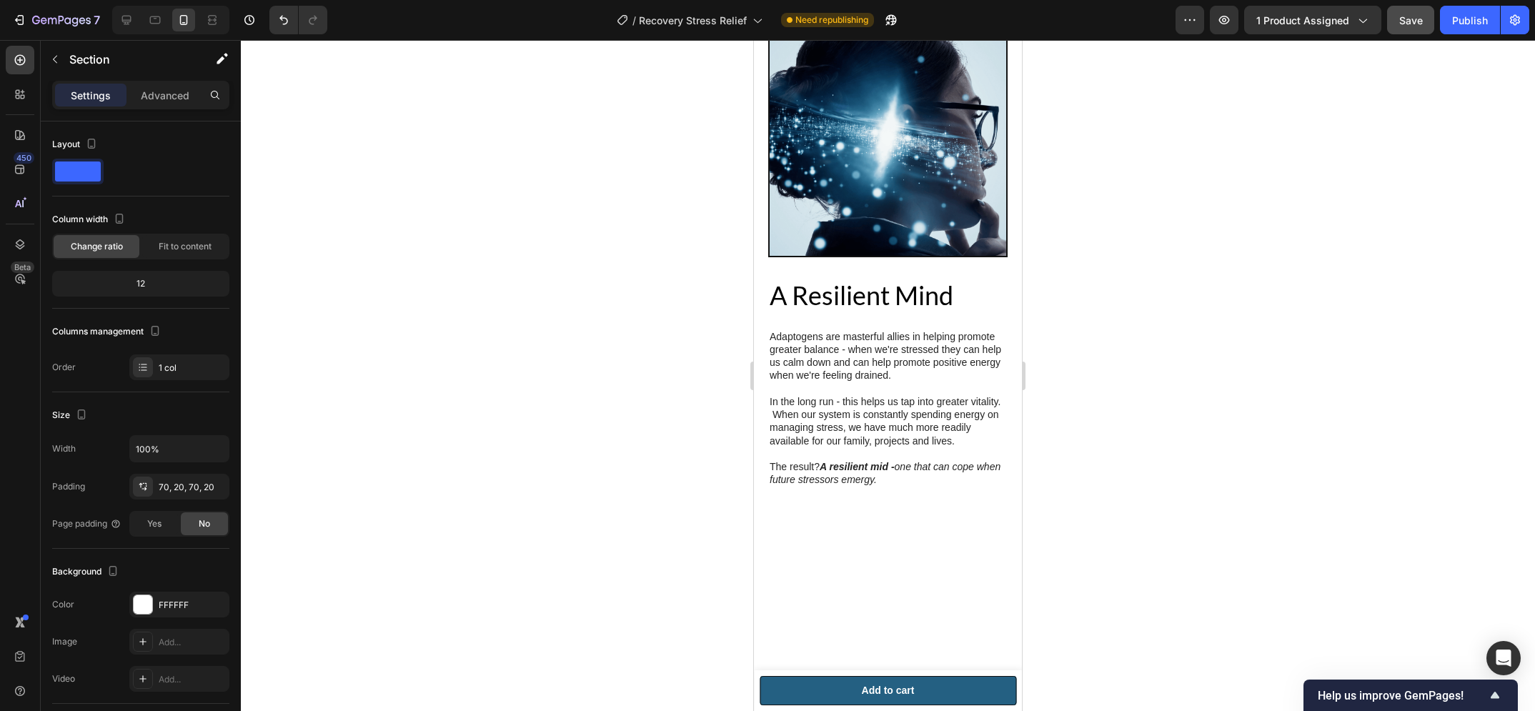
scroll to position [3085, 0]
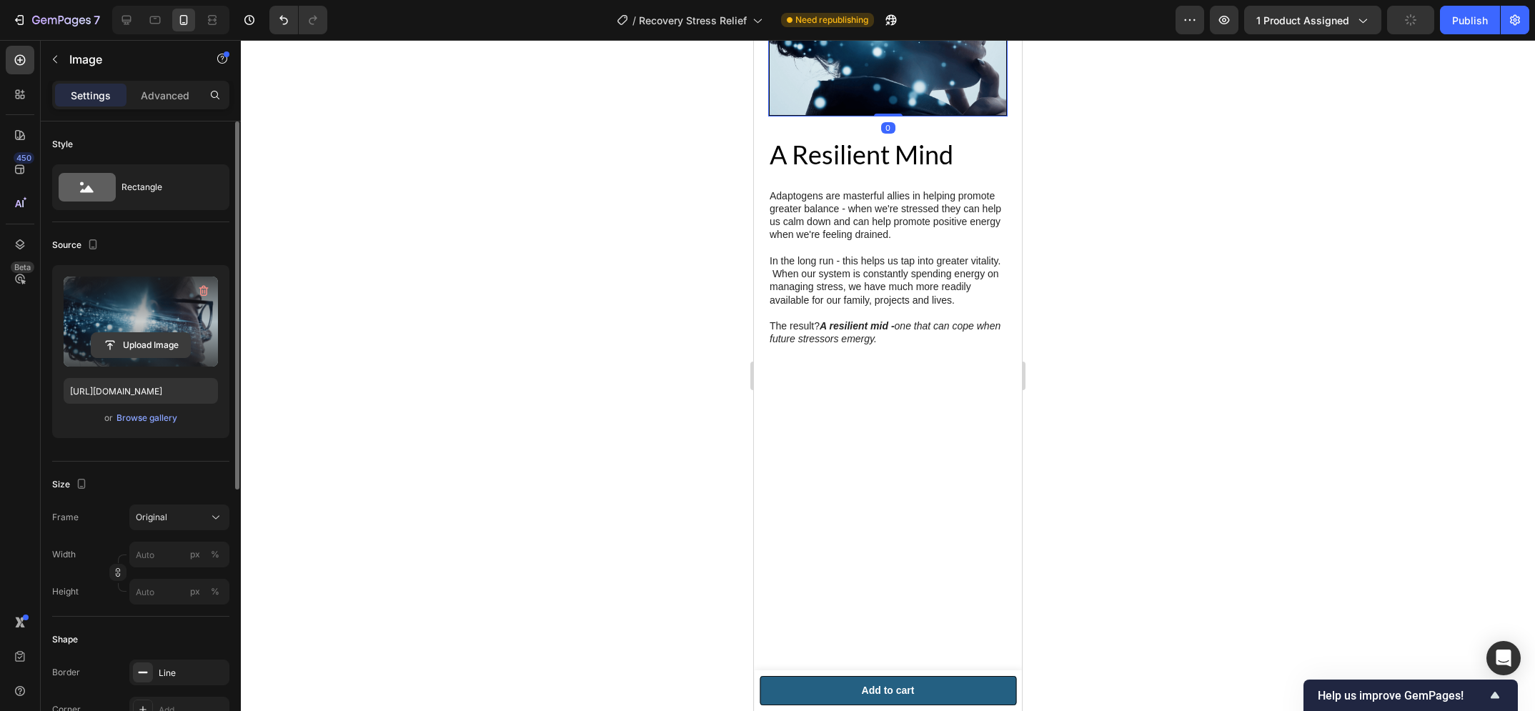
click at [167, 346] on input "file" at bounding box center [140, 345] width 99 height 24
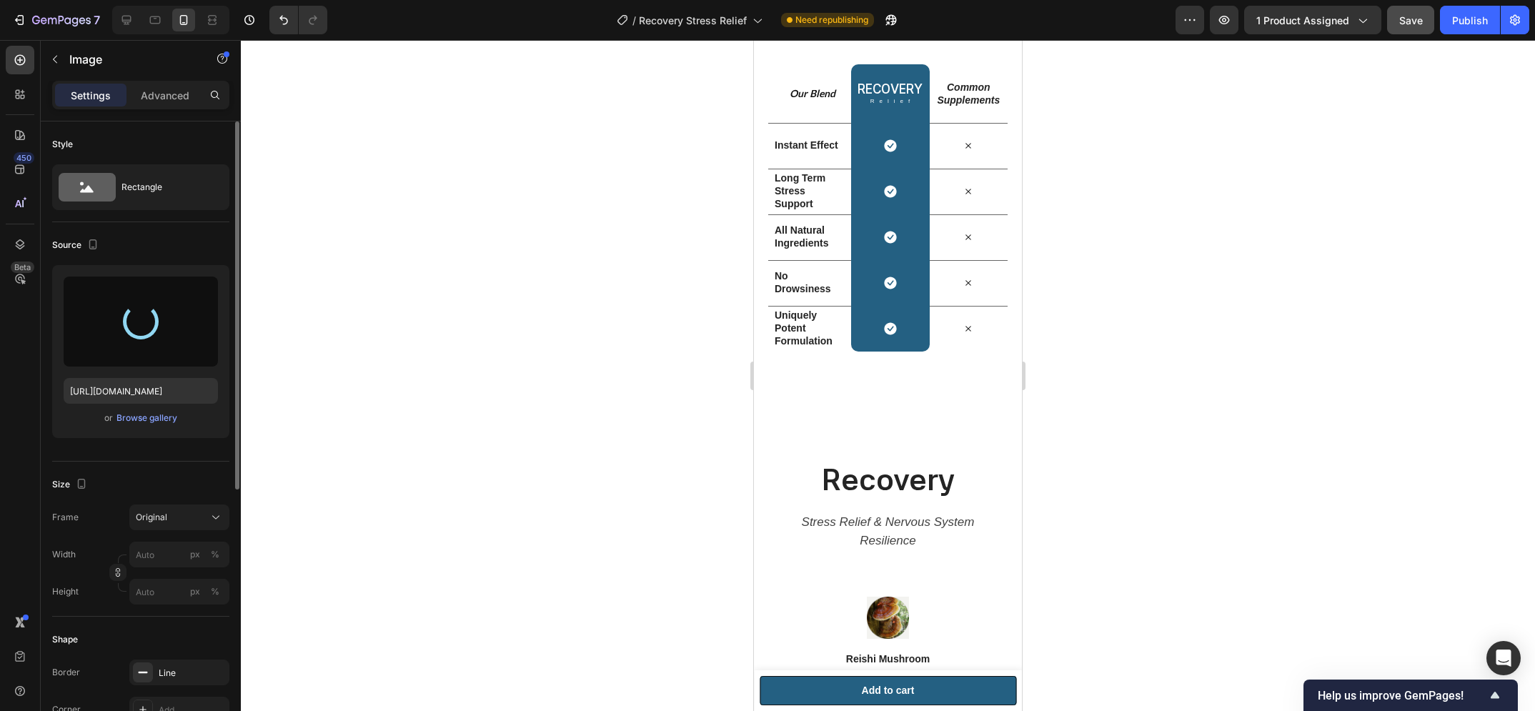
type input "https://cdn.shopify.com/s/files/1/0648/9682/7580/files/gempages_574456318983668…"
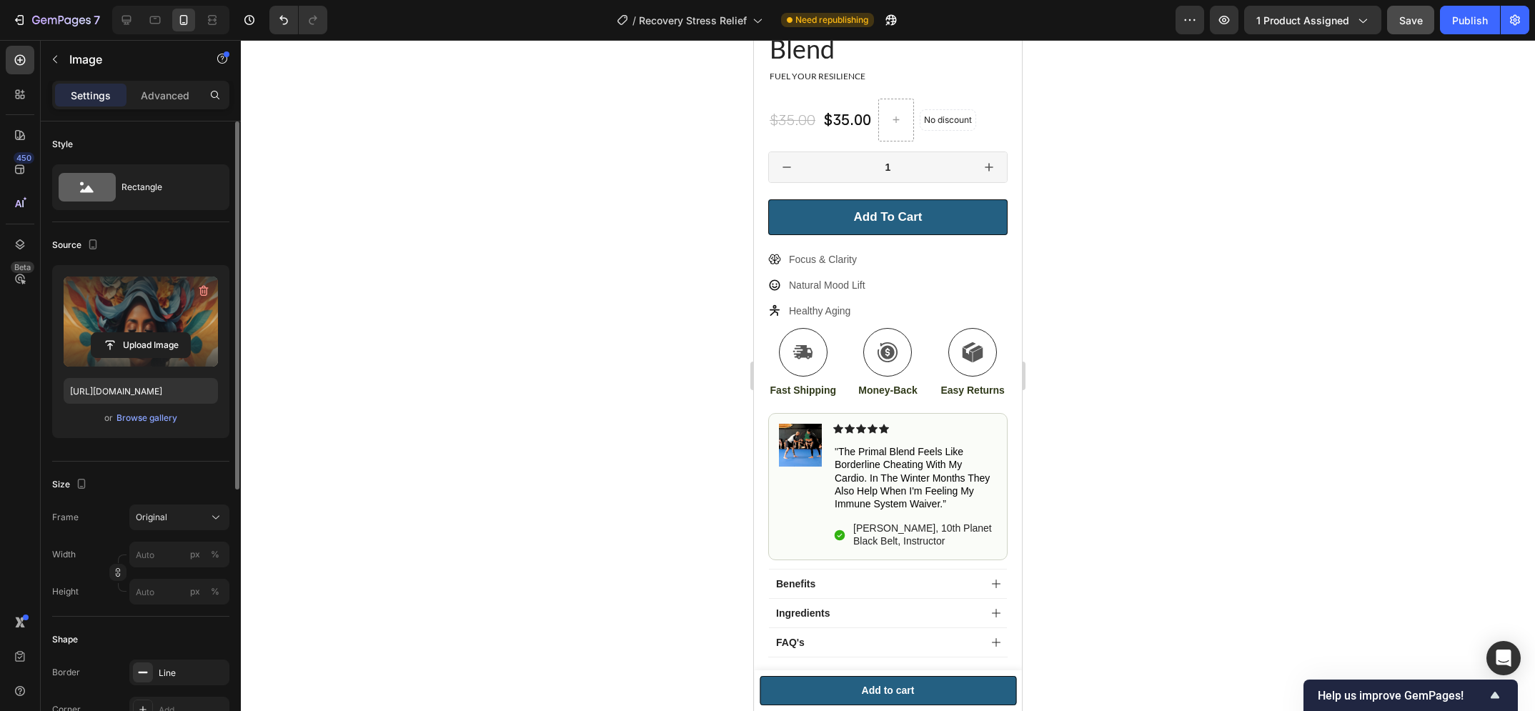
scroll to position [349, 0]
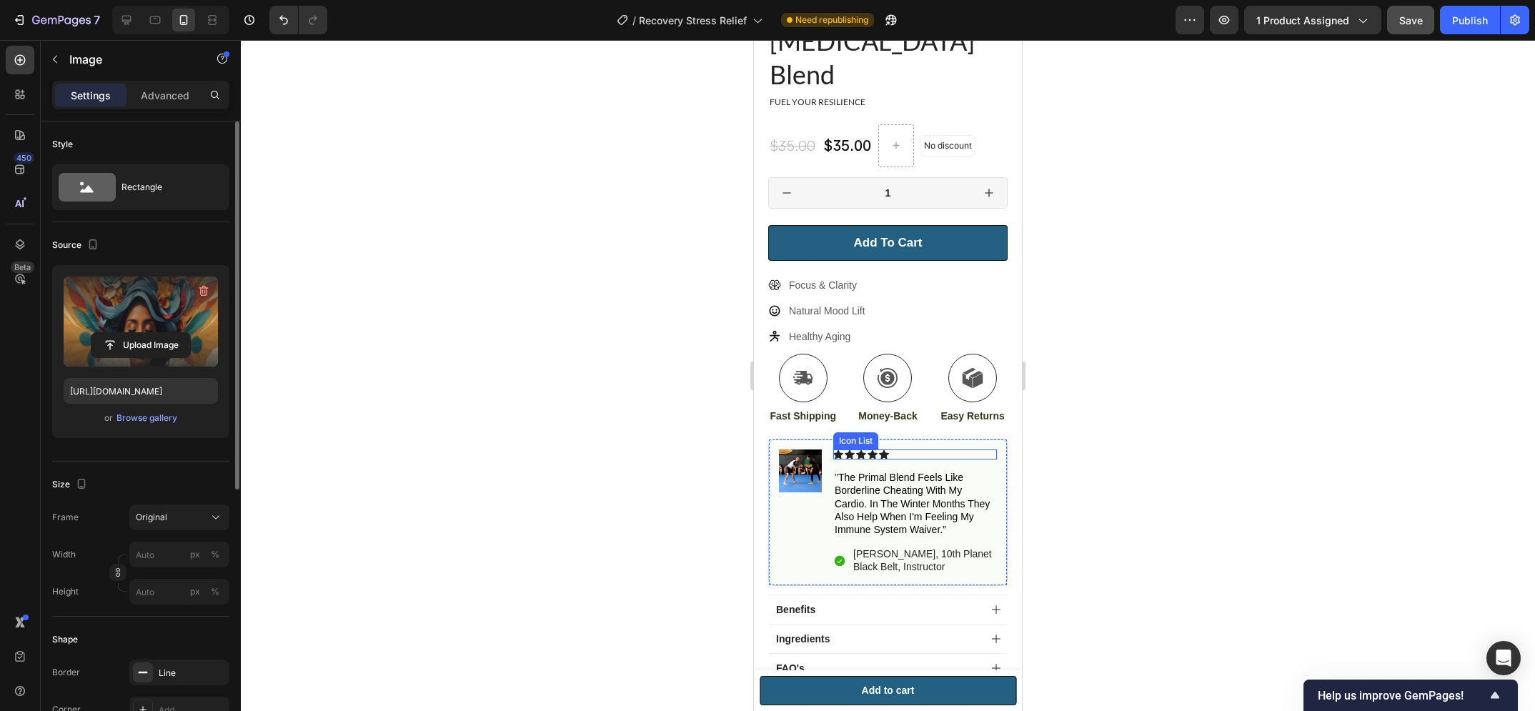
click at [923, 450] on div "Icon Icon Icon Icon Icon" at bounding box center [915, 455] width 164 height 10
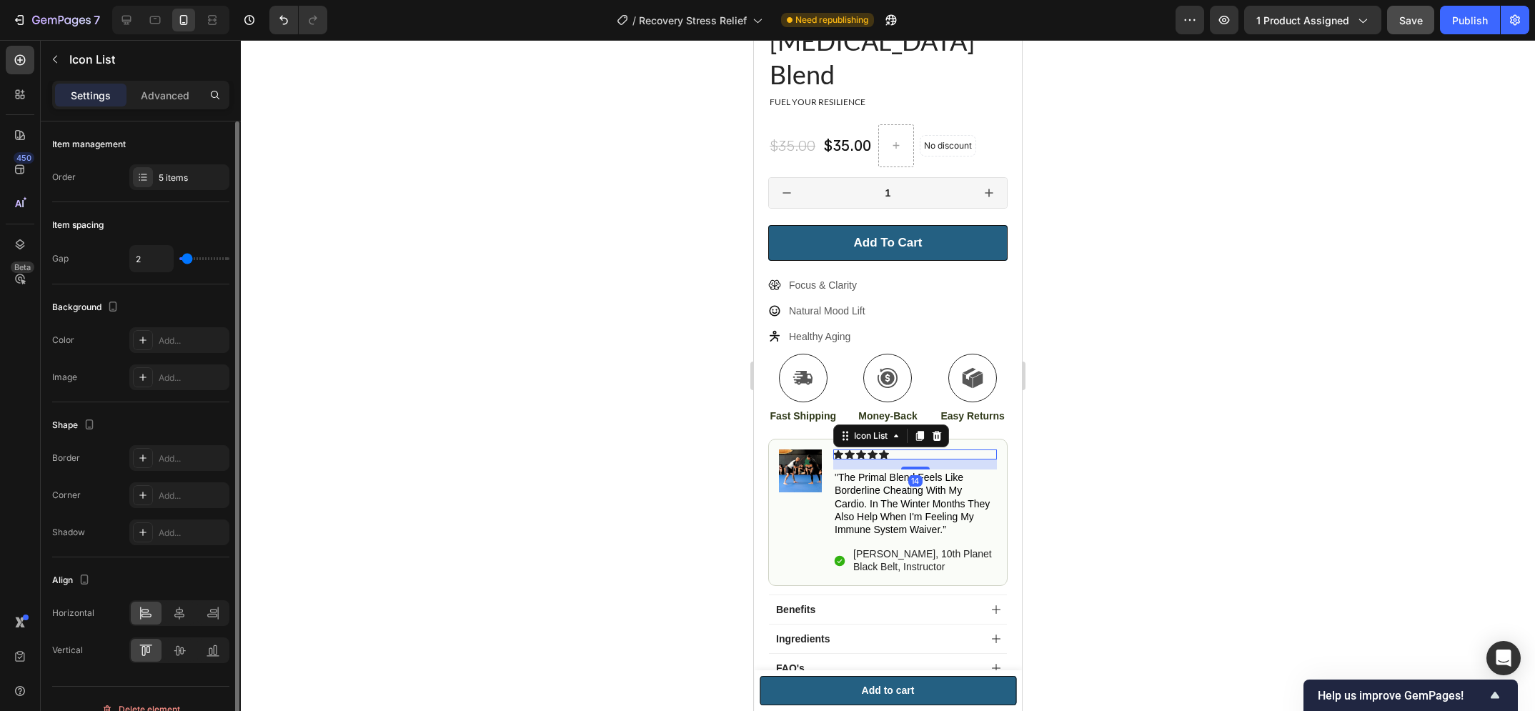
click at [949, 425] on div "Icon List" at bounding box center [891, 436] width 116 height 23
click at [977, 439] on div "Image Icon Icon Icon Icon Icon Icon List 14 " the primal blend feels like borde…" at bounding box center [887, 512] width 239 height 147
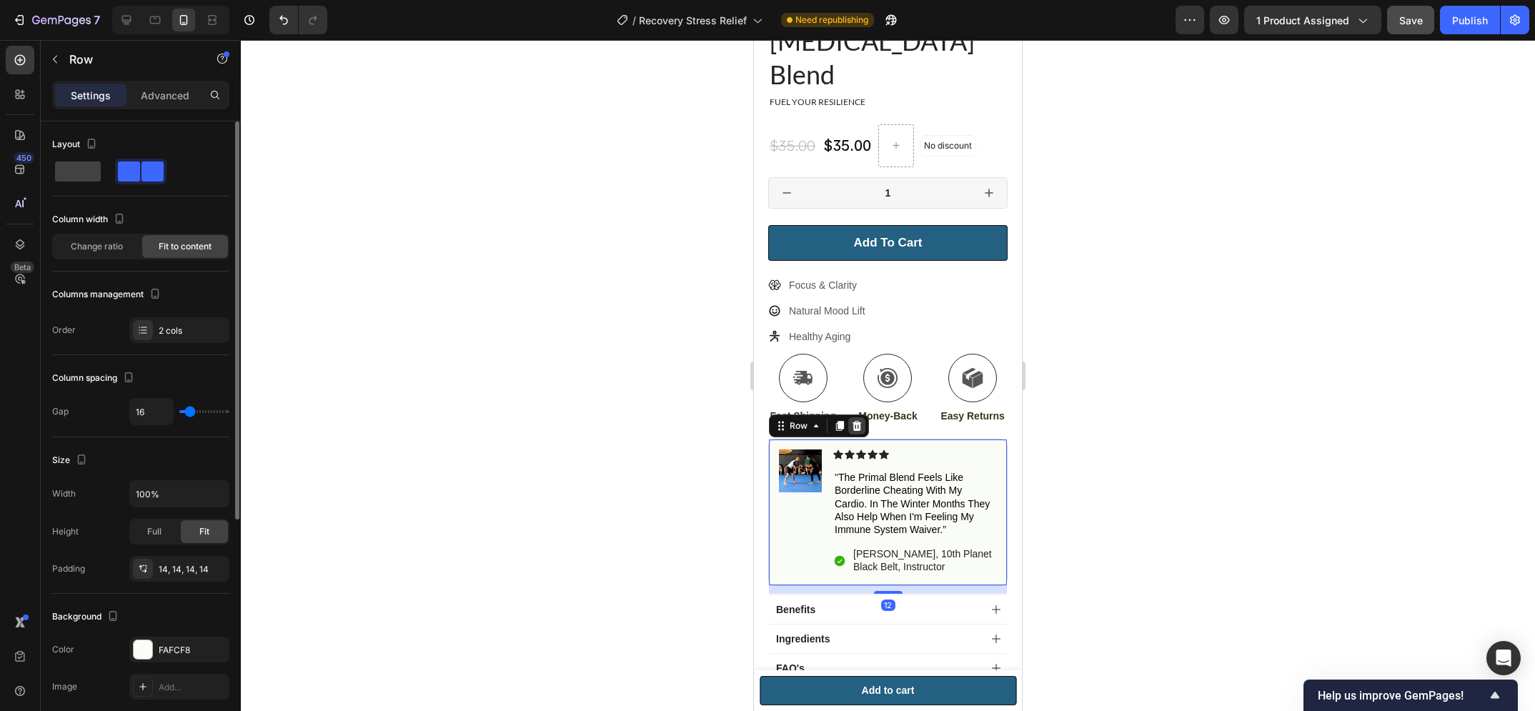
click at [856, 420] on icon at bounding box center [856, 425] width 11 height 11
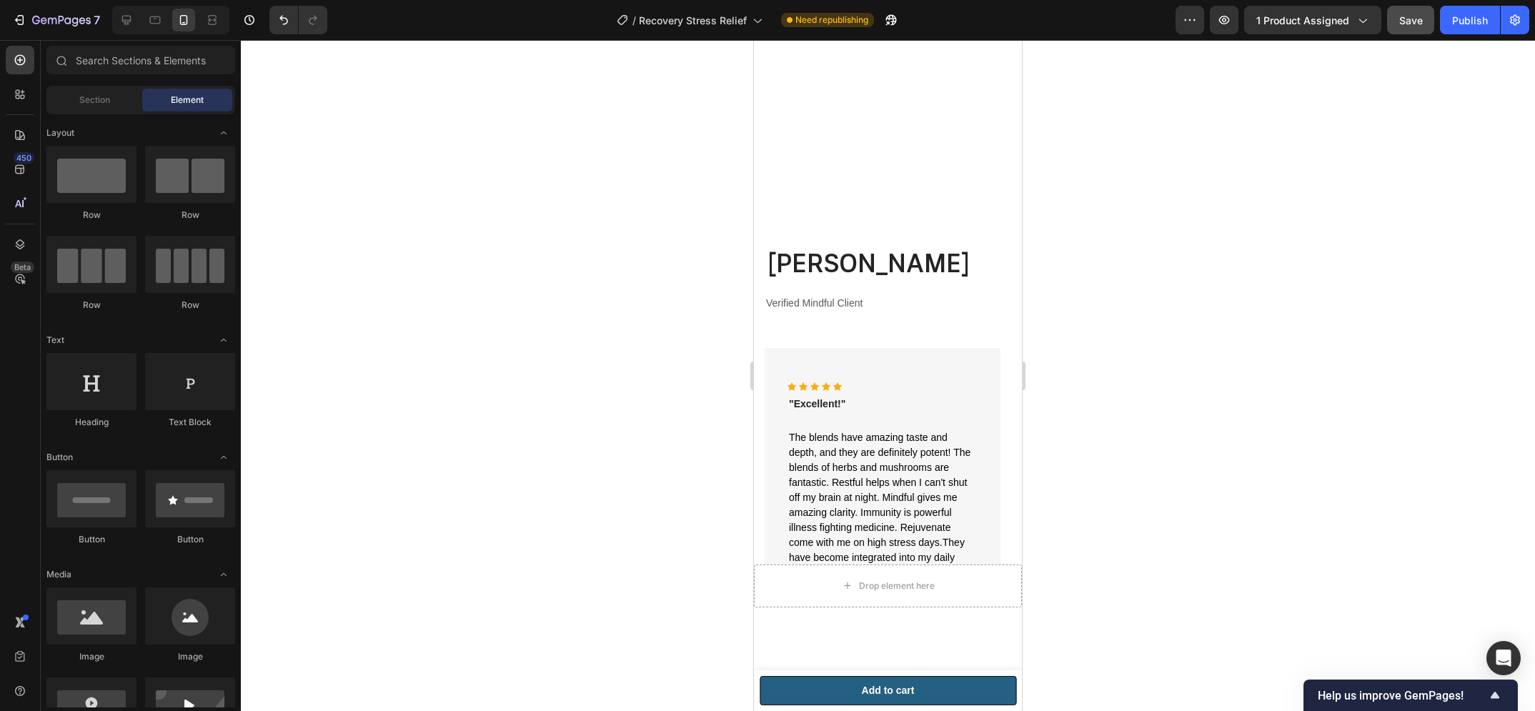
scroll to position [5168, 0]
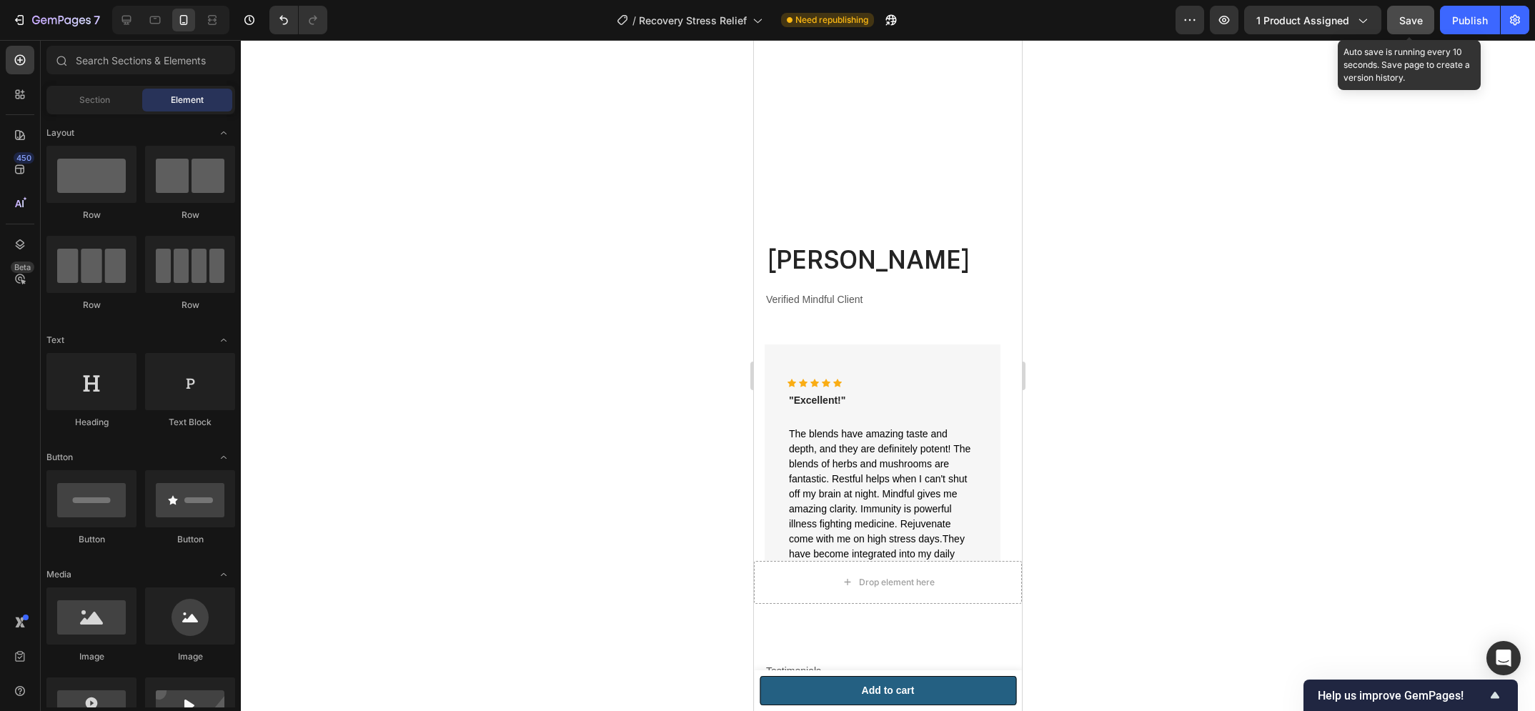
click at [1410, 31] on button "Save" at bounding box center [1410, 20] width 47 height 29
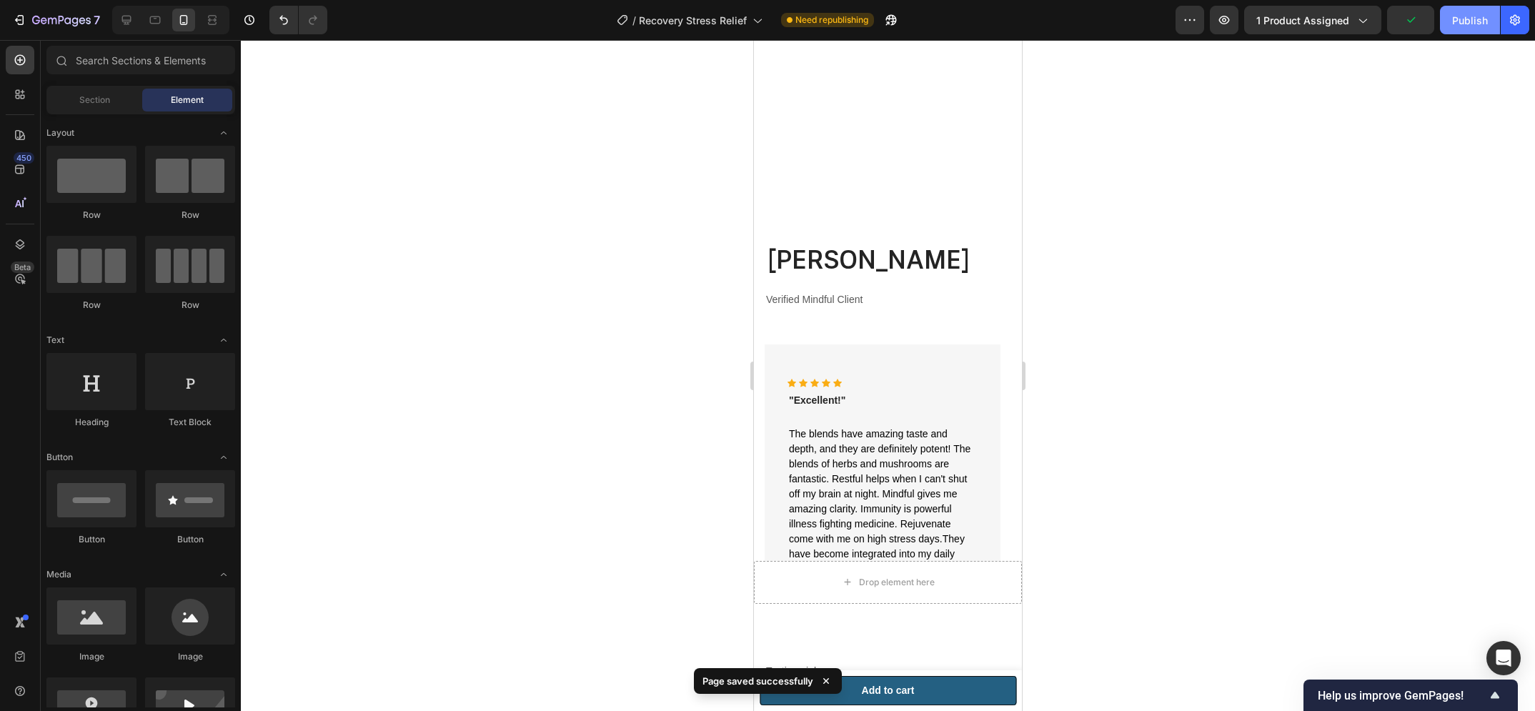
click at [1470, 27] on div "Publish" at bounding box center [1470, 20] width 36 height 15
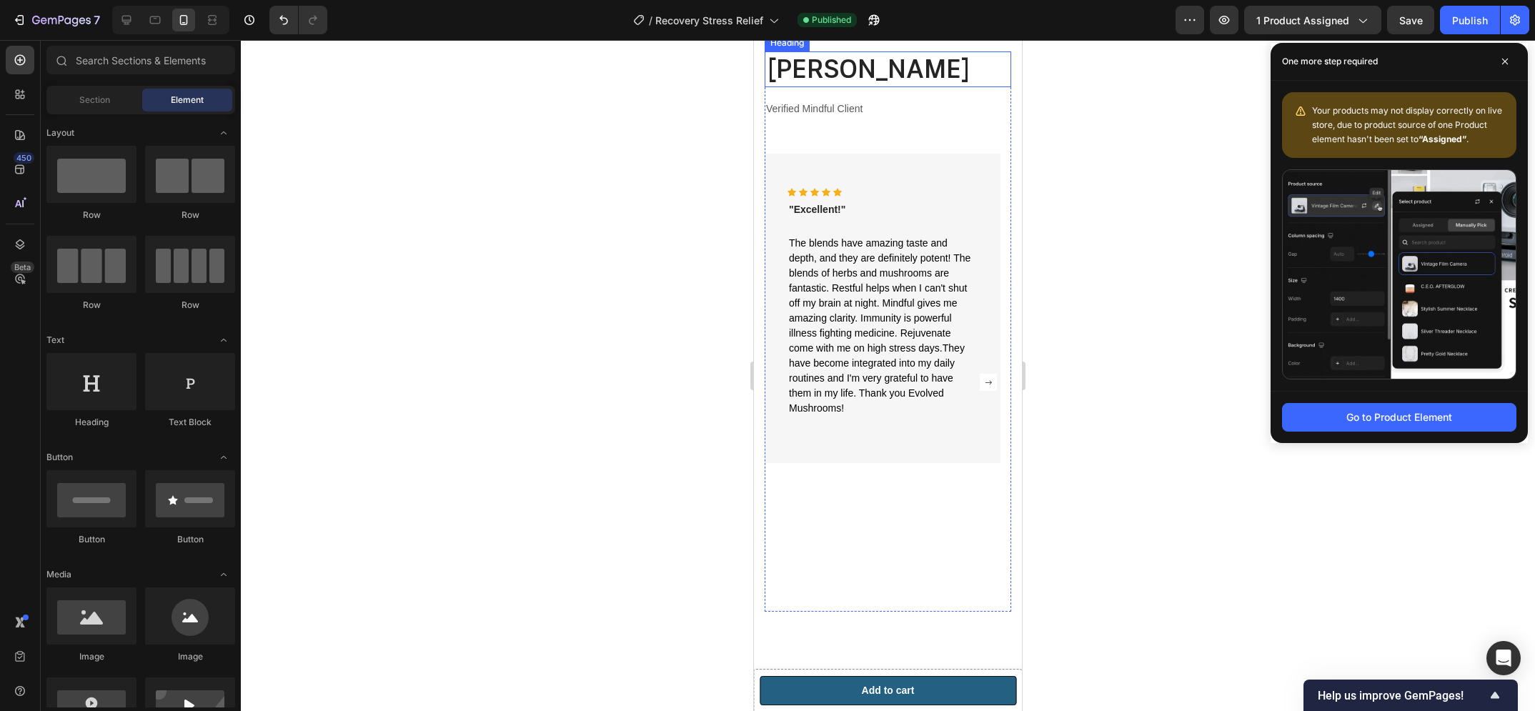
click at [718, 253] on div at bounding box center [888, 375] width 1294 height 671
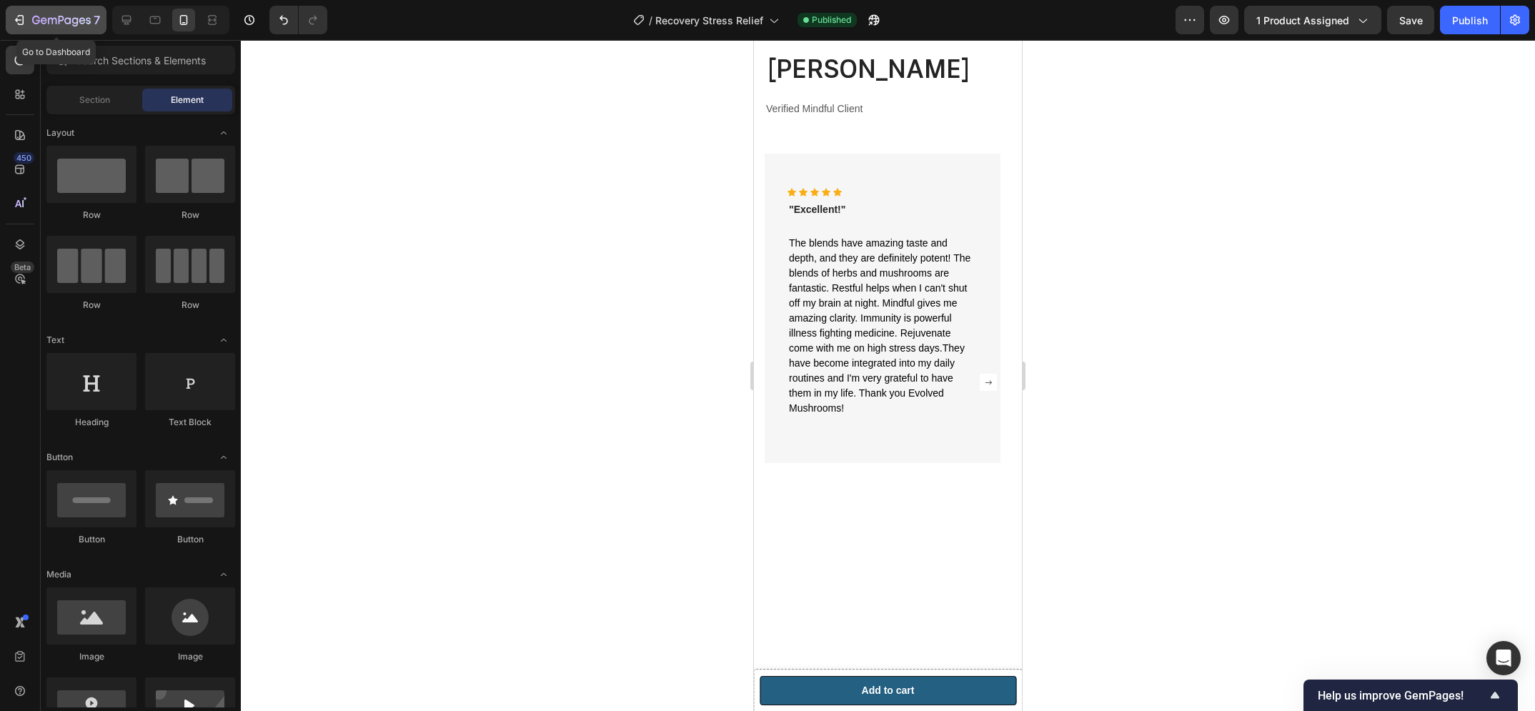
click at [66, 21] on icon "button" at bounding box center [61, 21] width 59 height 12
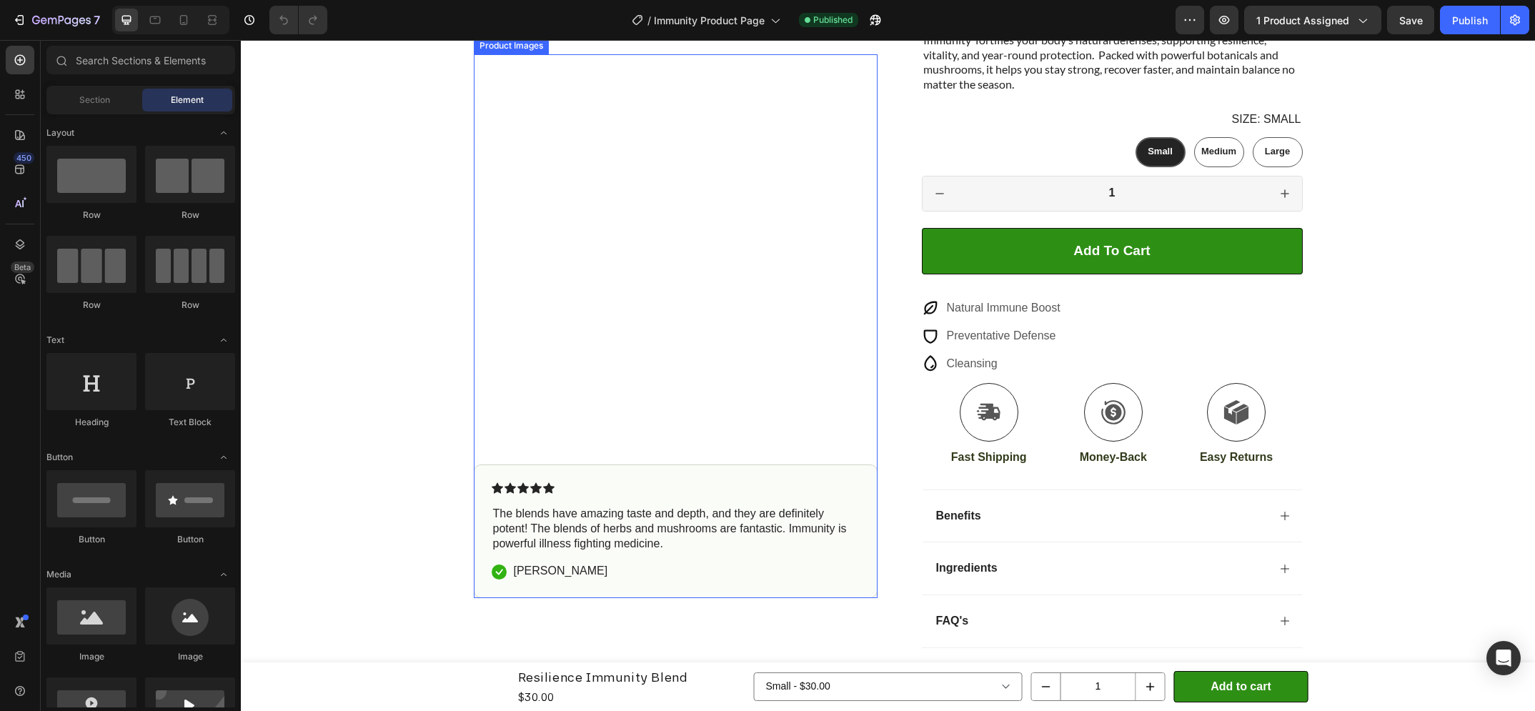
scroll to position [481, 0]
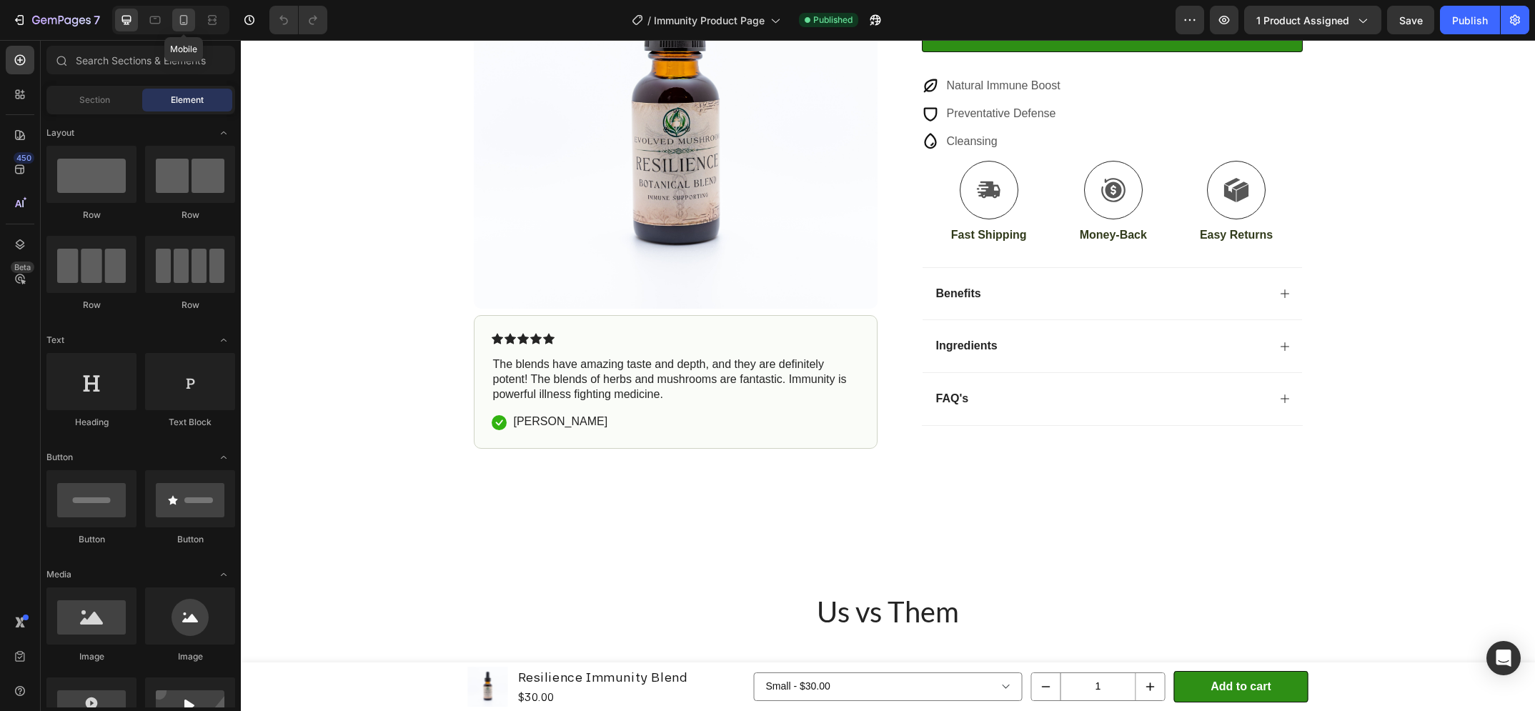
click at [181, 29] on div at bounding box center [183, 20] width 23 height 23
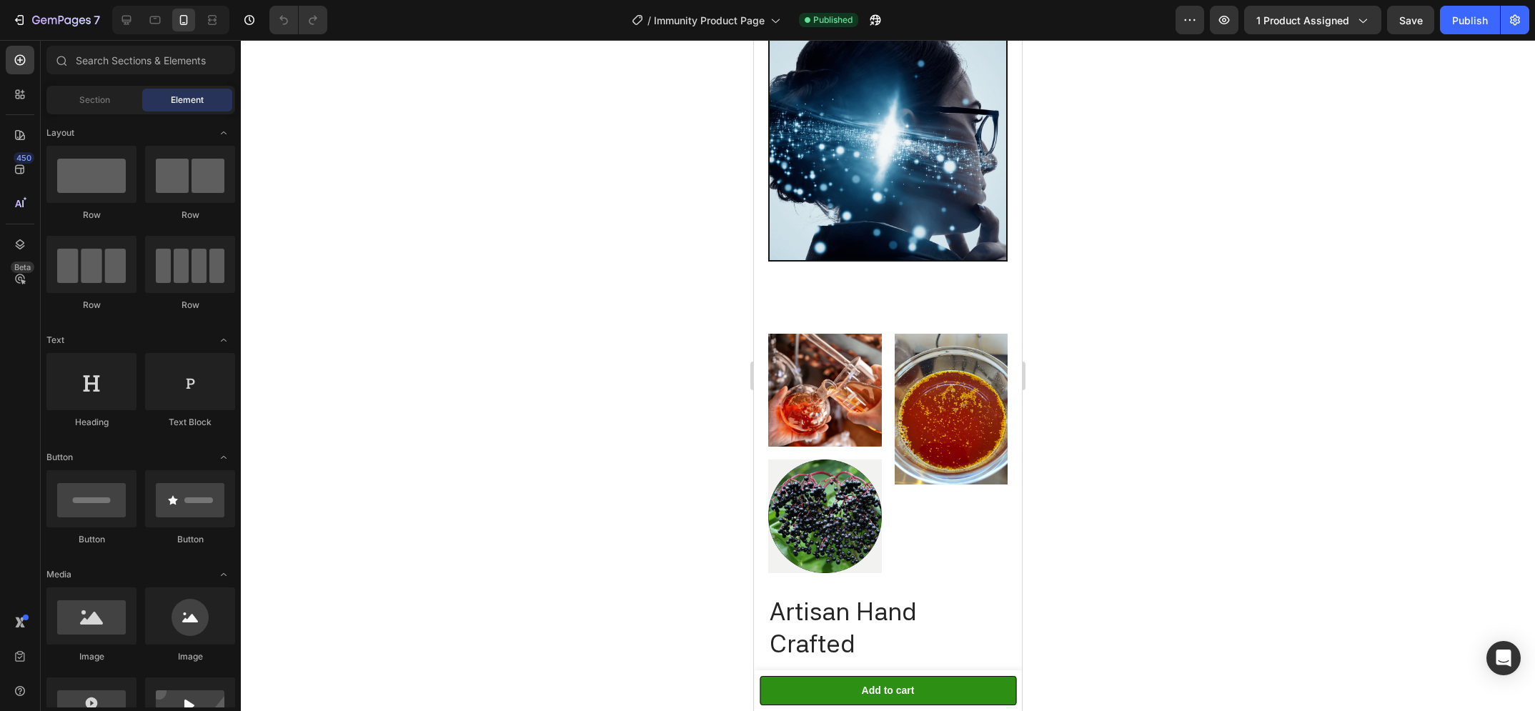
scroll to position [2627, 0]
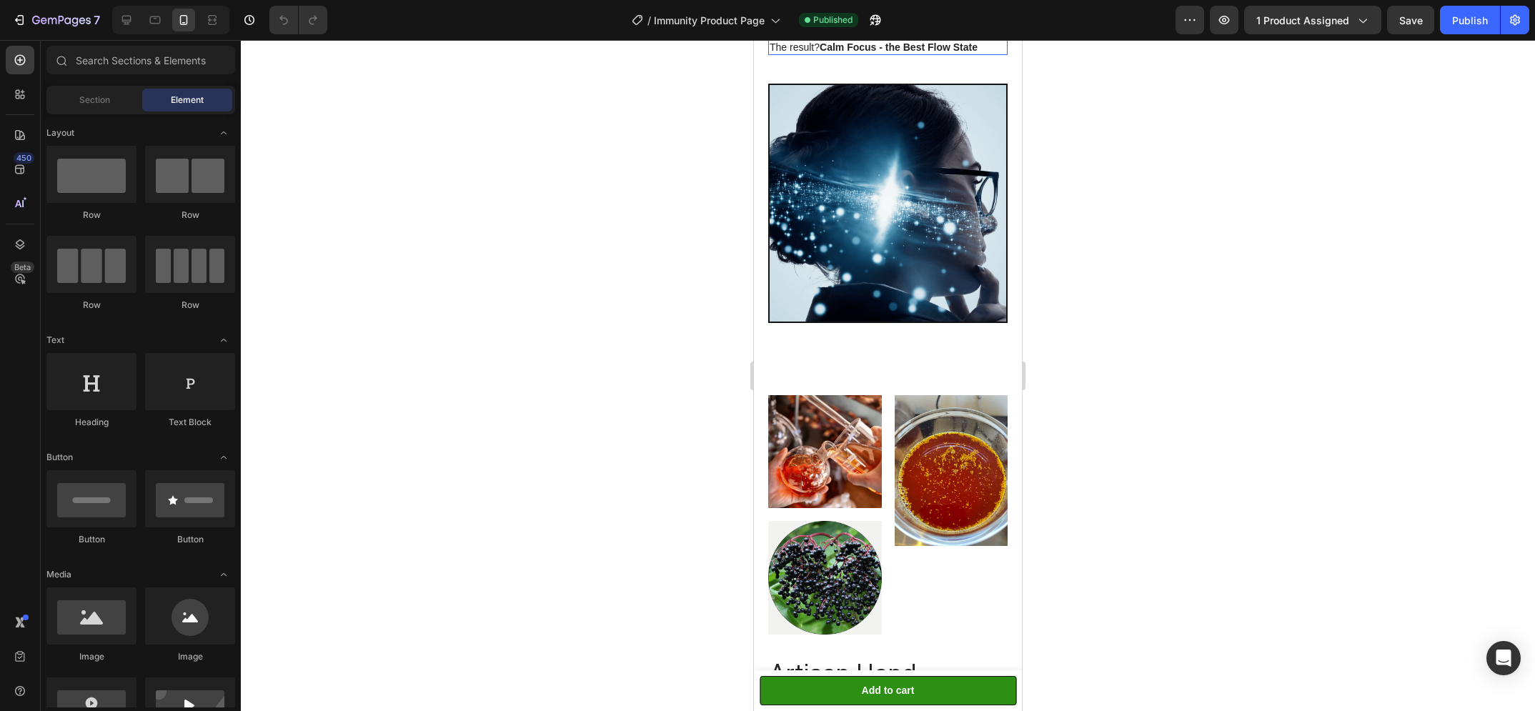
click at [878, 344] on div at bounding box center [888, 345] width 20 height 20
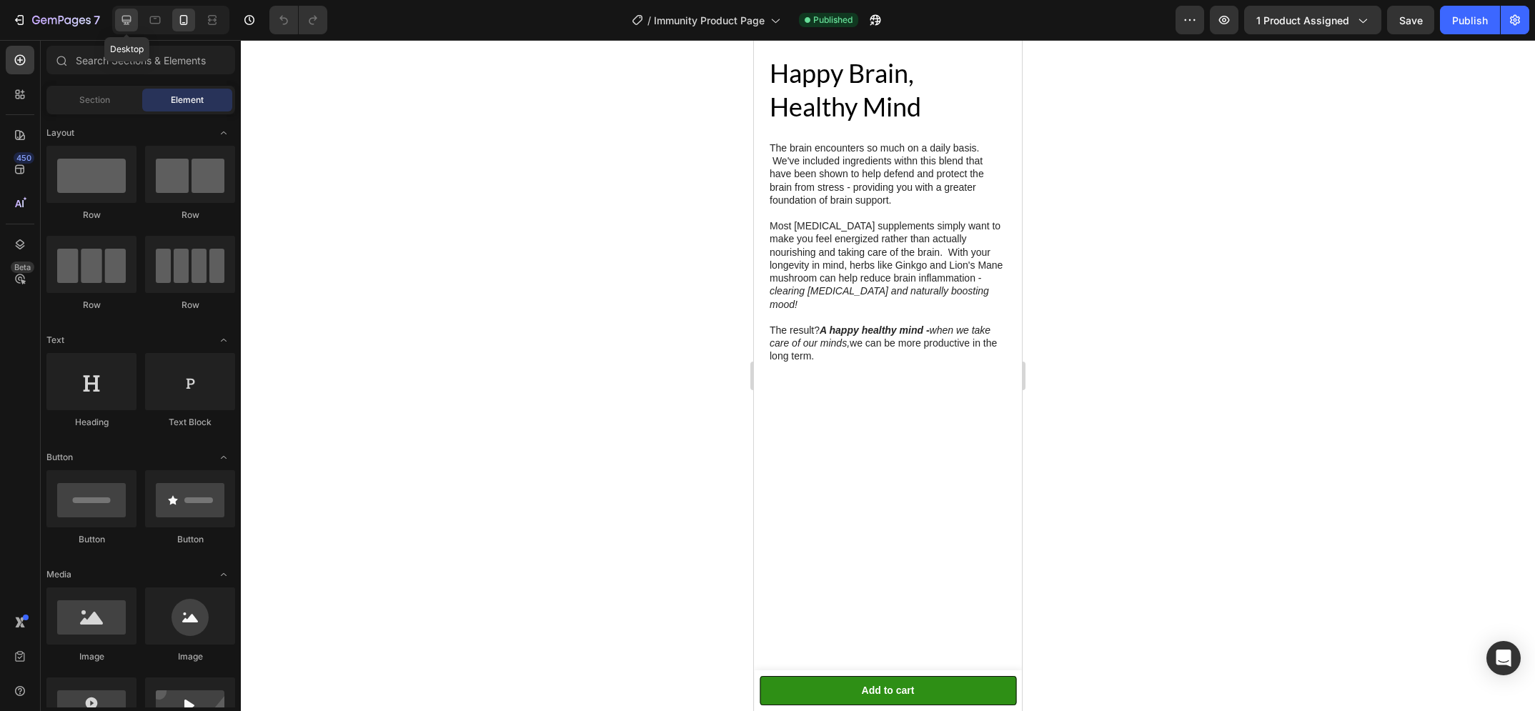
click at [127, 17] on icon at bounding box center [126, 20] width 14 height 14
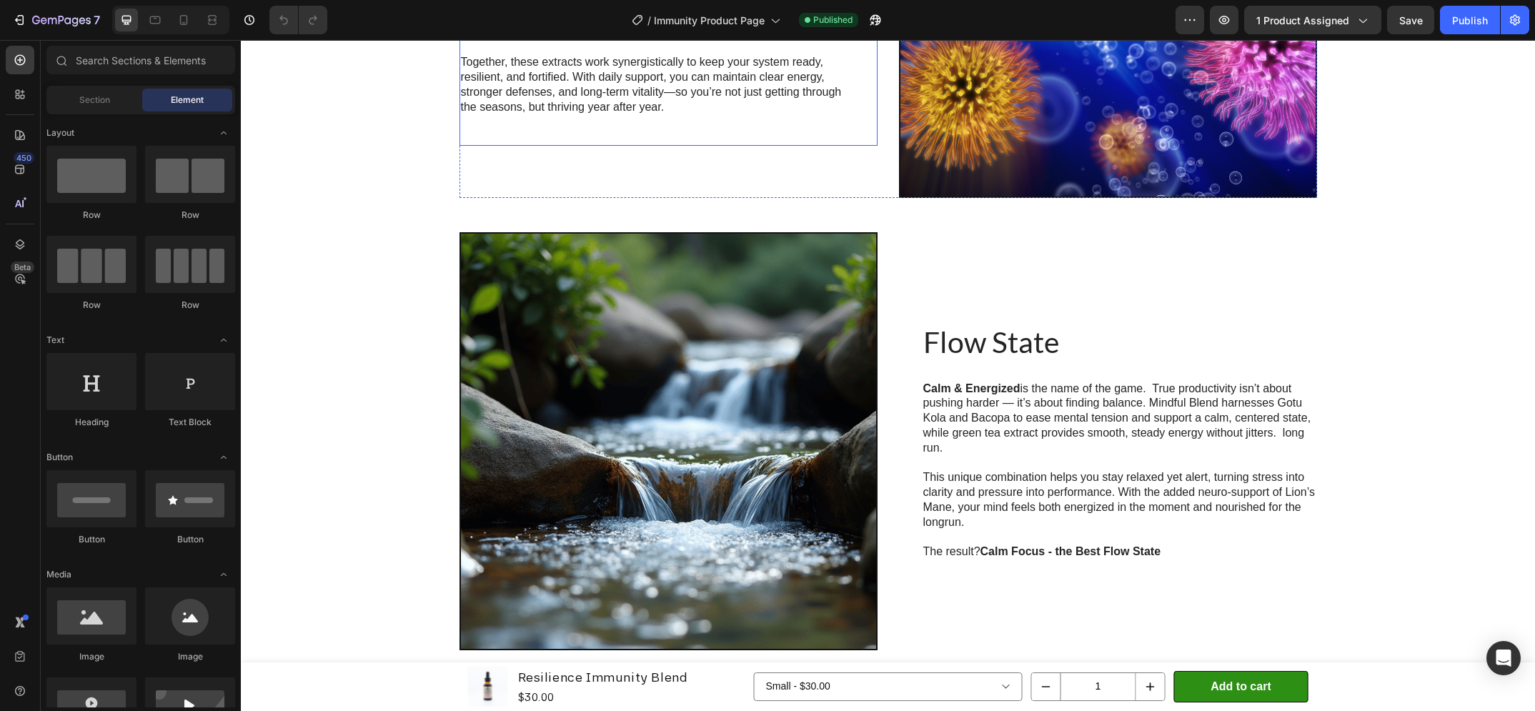
scroll to position [2356, 0]
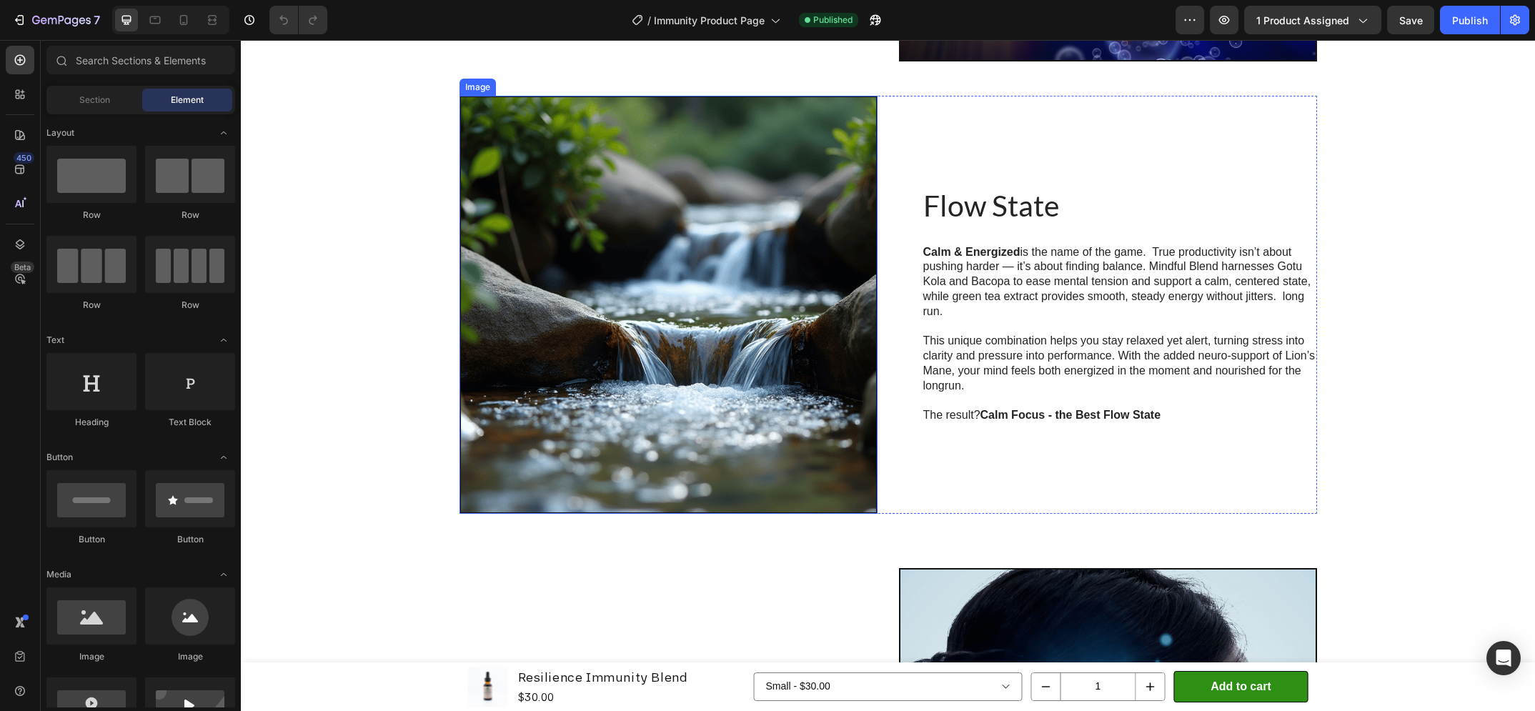
click at [781, 226] on img at bounding box center [669, 305] width 418 height 418
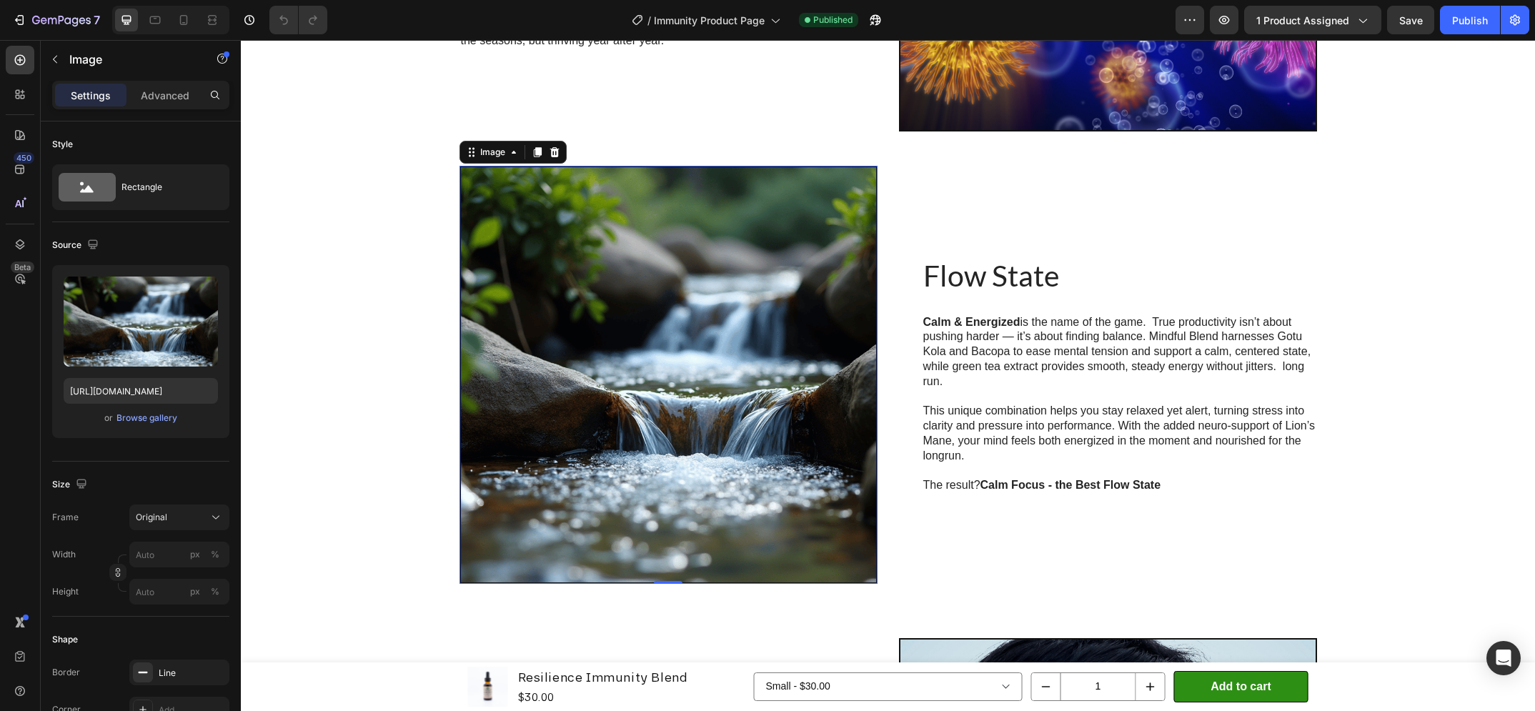
scroll to position [2286, 0]
click at [759, 289] on img at bounding box center [669, 375] width 418 height 418
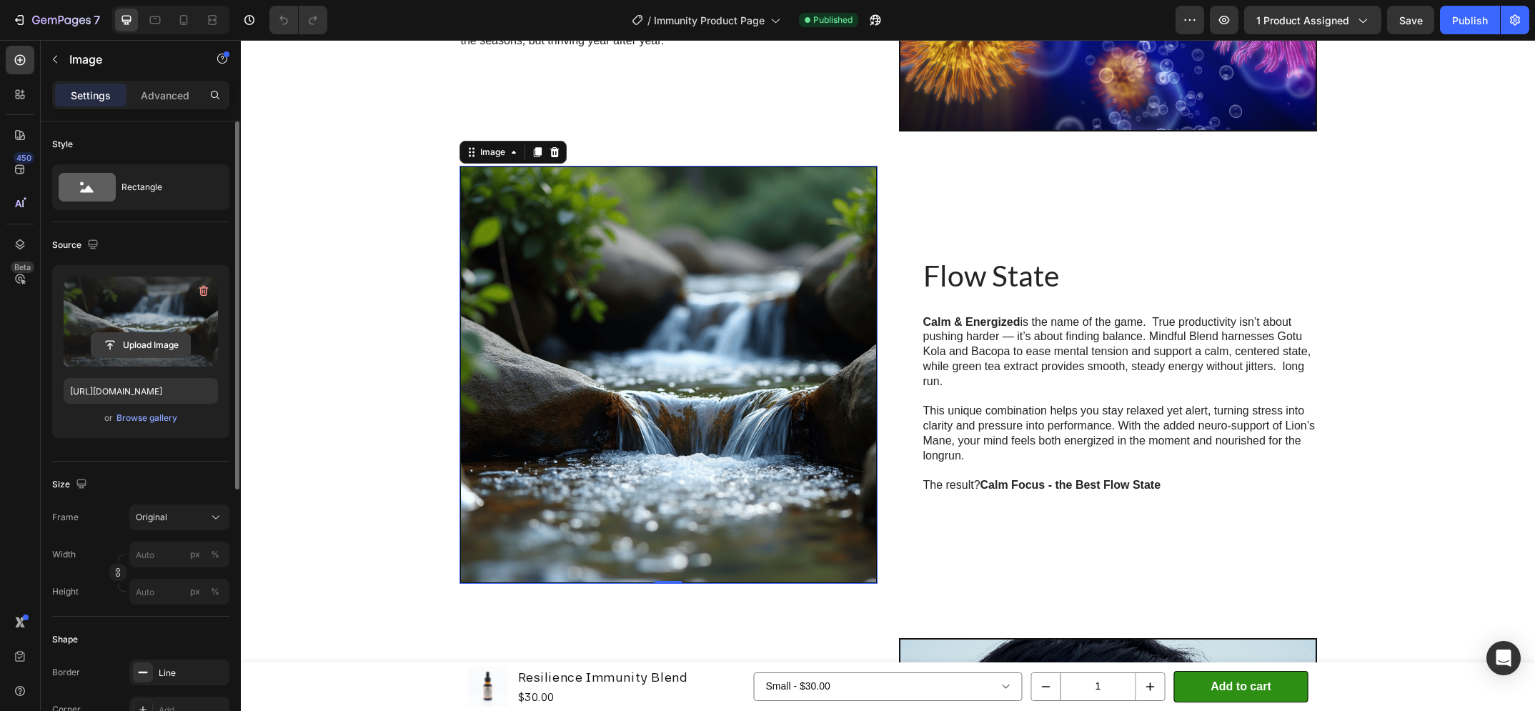
click at [131, 338] on input "file" at bounding box center [140, 345] width 99 height 24
type input "[URL][DOMAIN_NAME]"
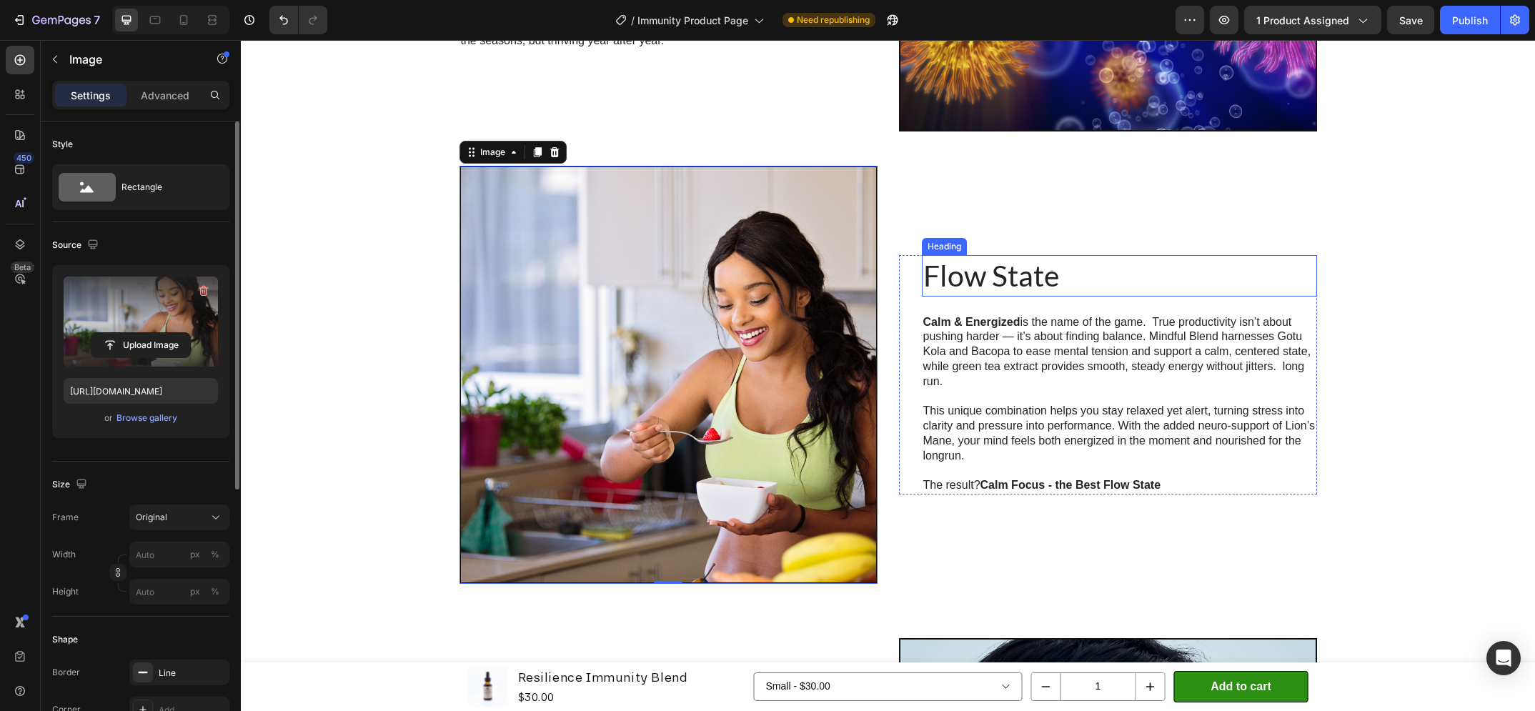
click at [996, 279] on h2 "Flow State" at bounding box center [1119, 275] width 395 height 41
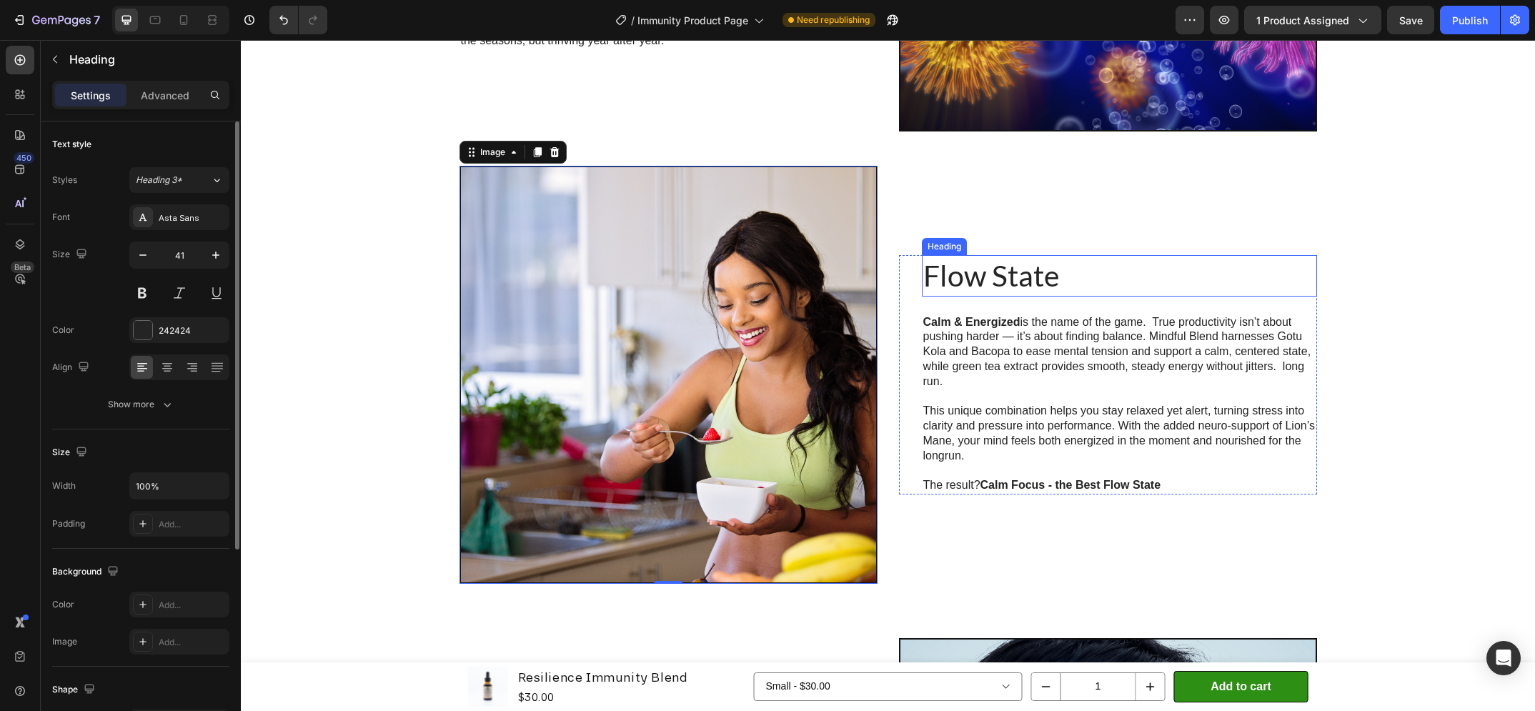
click at [996, 279] on h2 "Flow State" at bounding box center [1119, 275] width 395 height 41
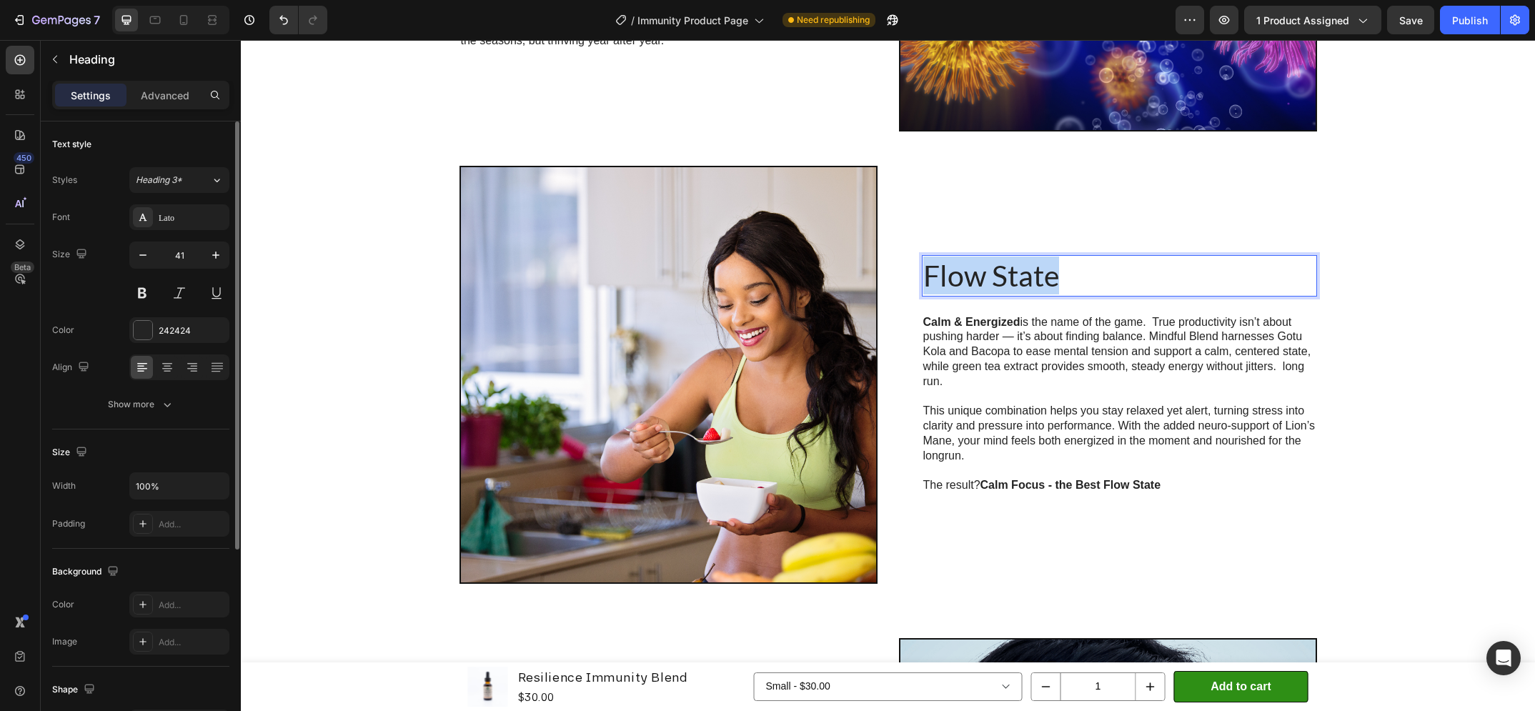
click at [996, 279] on p "Flow State" at bounding box center [1119, 276] width 392 height 38
click at [1036, 357] on p "Calm & Energized is the name of the game. True productivity isn’t about pushing…" at bounding box center [1119, 352] width 392 height 74
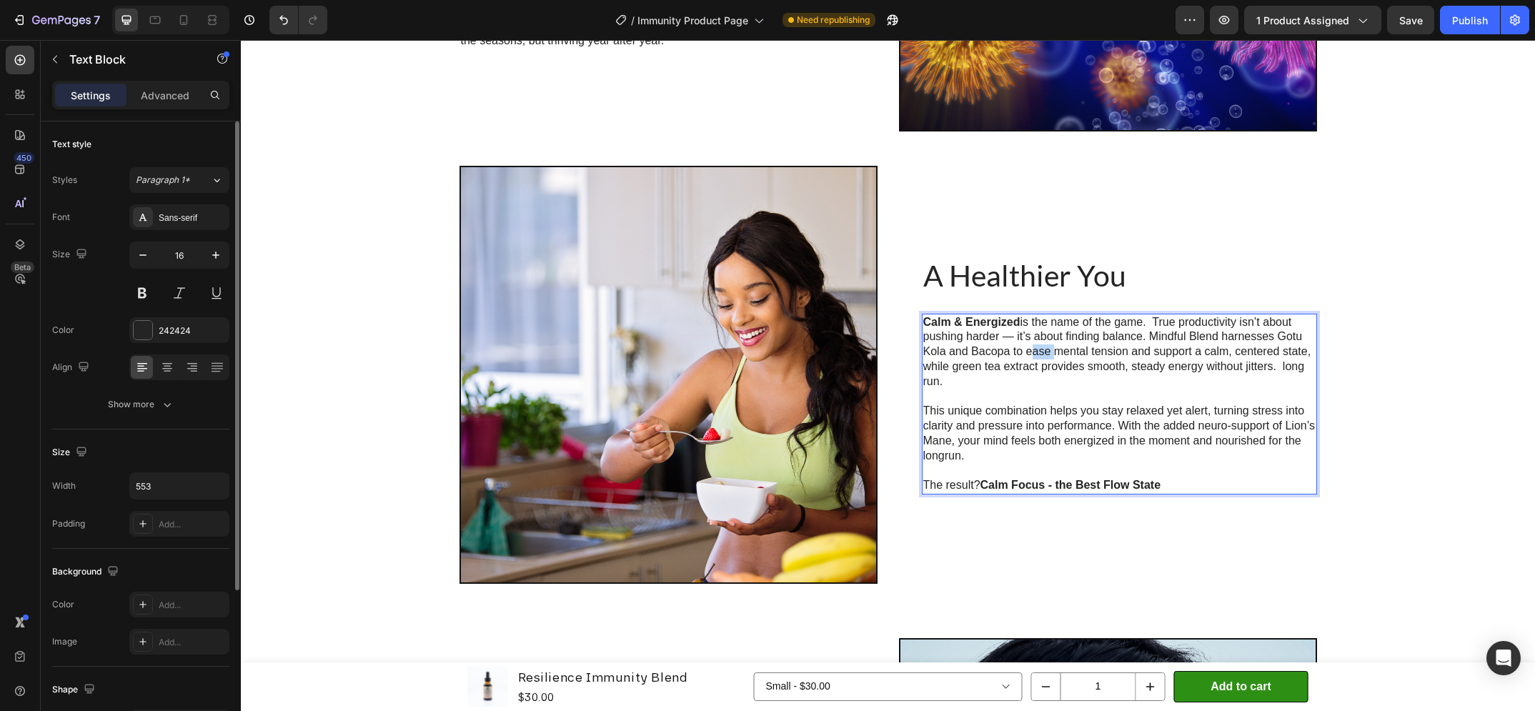
click at [1036, 357] on p "Calm & Energized is the name of the game. True productivity isn’t about pushing…" at bounding box center [1119, 352] width 392 height 74
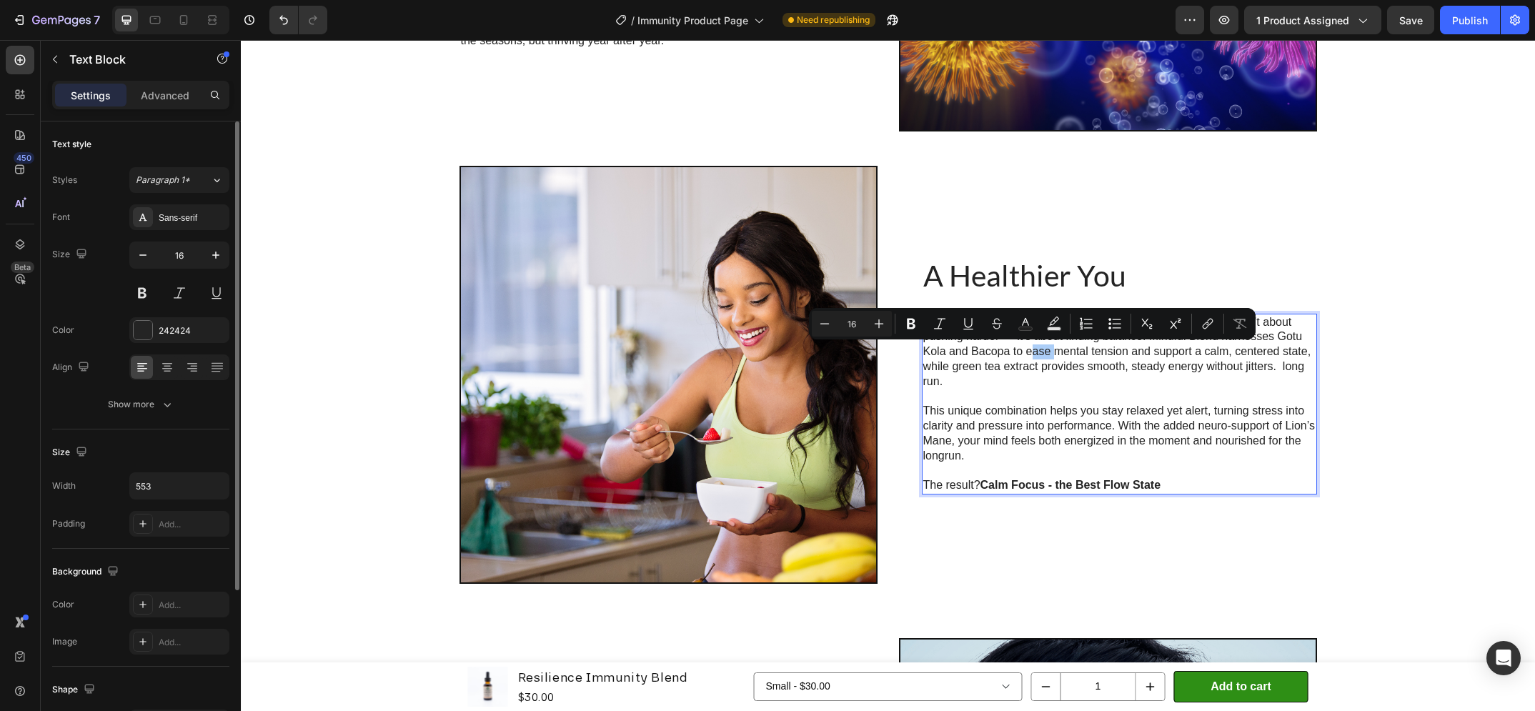
click at [963, 322] on icon "Editor contextual toolbar" at bounding box center [968, 324] width 14 height 14
click at [966, 323] on icon "Editor contextual toolbar" at bounding box center [968, 324] width 14 height 14
click at [1018, 420] on p "This unique combination helps you stay relaxed yet alert, turning stress into c…" at bounding box center [1119, 433] width 392 height 59
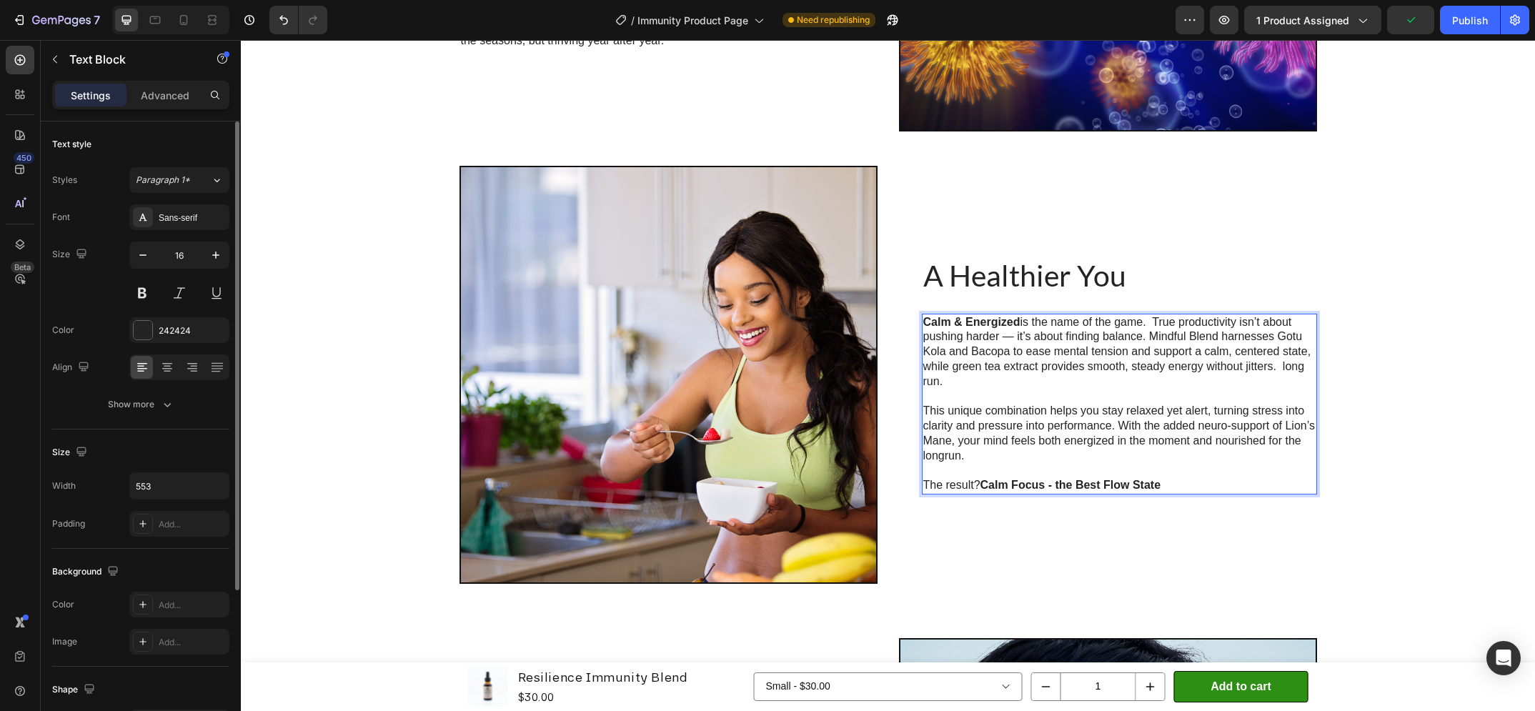
drag, startPoint x: 986, startPoint y: 381, endPoint x: 960, endPoint y: 365, distance: 31.1
click at [980, 379] on p "Calm & Energized is the name of the game. True productivity isn’t about pushing…" at bounding box center [1119, 352] width 392 height 74
drag, startPoint x: 933, startPoint y: 338, endPoint x: 927, endPoint y: 332, distance: 8.1
click at [932, 337] on p "Calm & Energized is the name of the game. True productivity isn’t about pushing…" at bounding box center [1119, 352] width 392 height 74
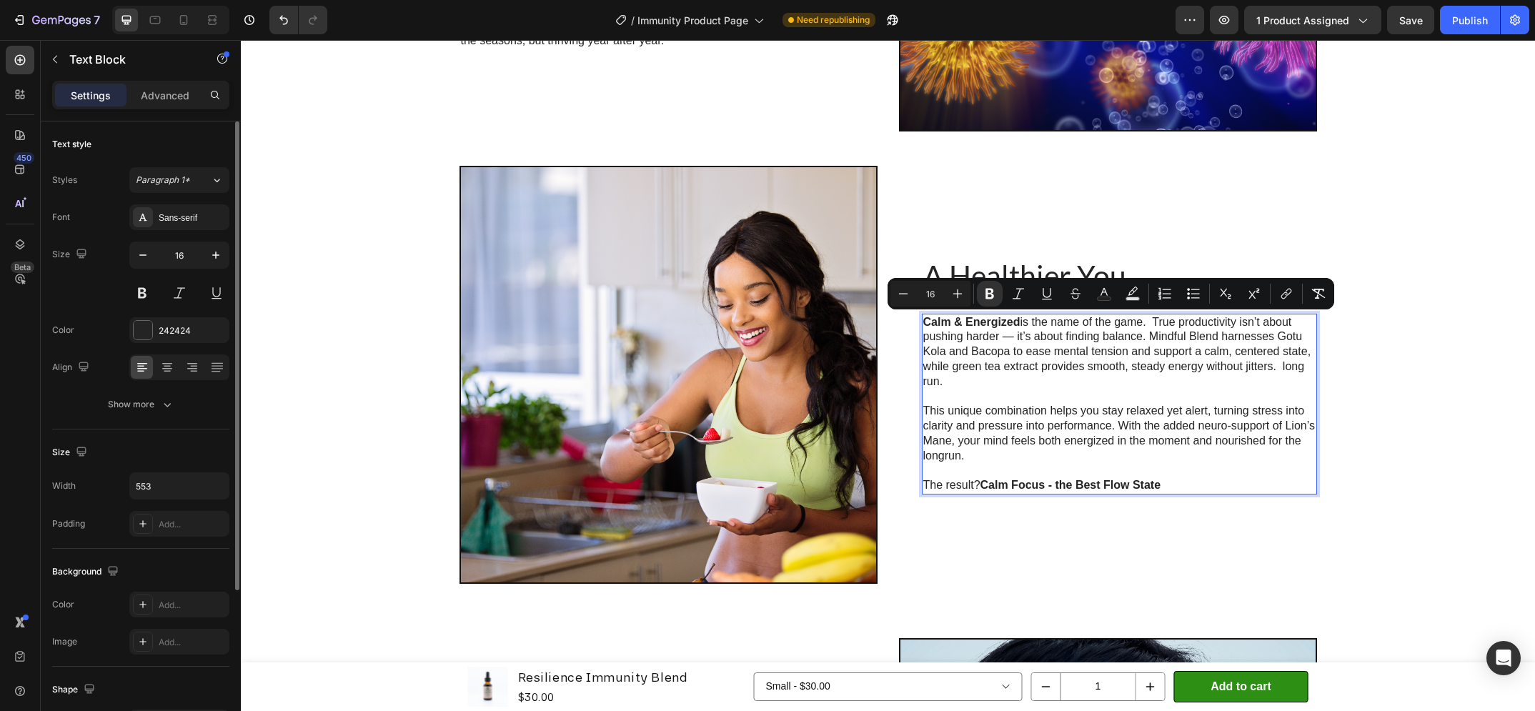
drag, startPoint x: 919, startPoint y: 319, endPoint x: 976, endPoint y: 375, distance: 79.3
click at [976, 375] on p "Calm & Energized is the name of the game. True productivity isn’t about pushing…" at bounding box center [1119, 352] width 392 height 74
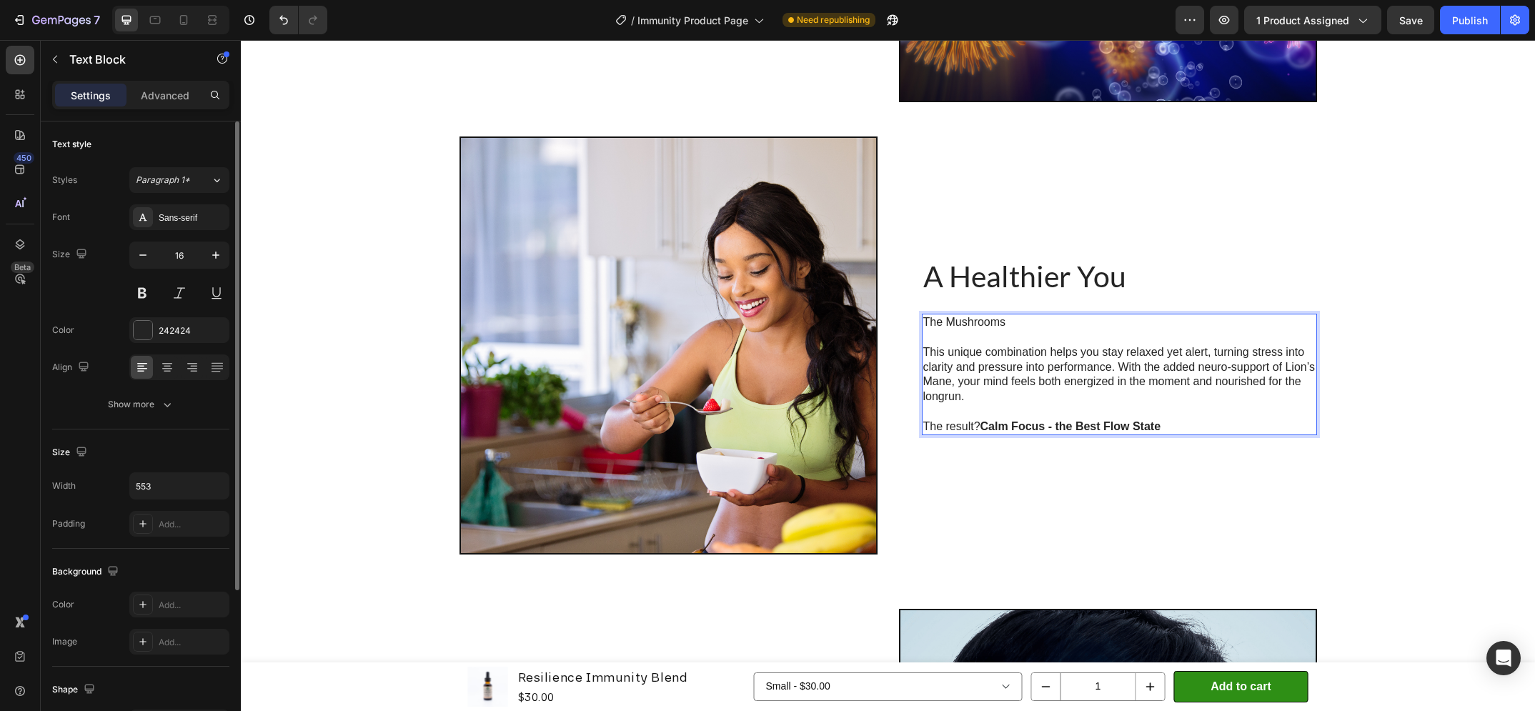
click at [948, 325] on p "The Mushrooms" at bounding box center [1119, 322] width 392 height 15
click at [988, 324] on p "The mushrooms" at bounding box center [1119, 322] width 392 height 15
click at [1012, 323] on p "The mushrooms" at bounding box center [1119, 322] width 392 height 15
click at [1066, 323] on p "The mushrooms" at bounding box center [1119, 322] width 392 height 15
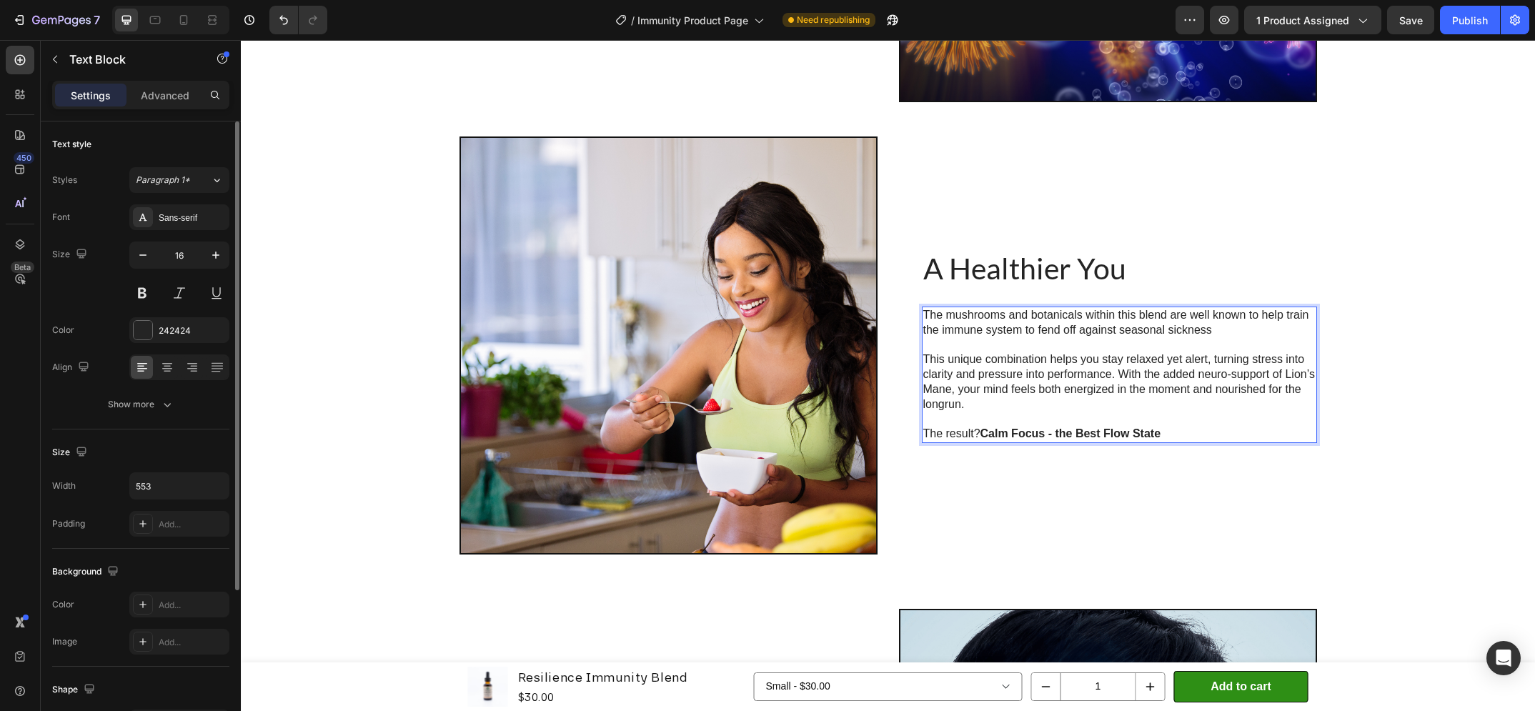
click at [1031, 365] on p "This unique combination helps you stay relaxed yet alert, turning stress into c…" at bounding box center [1119, 381] width 392 height 59
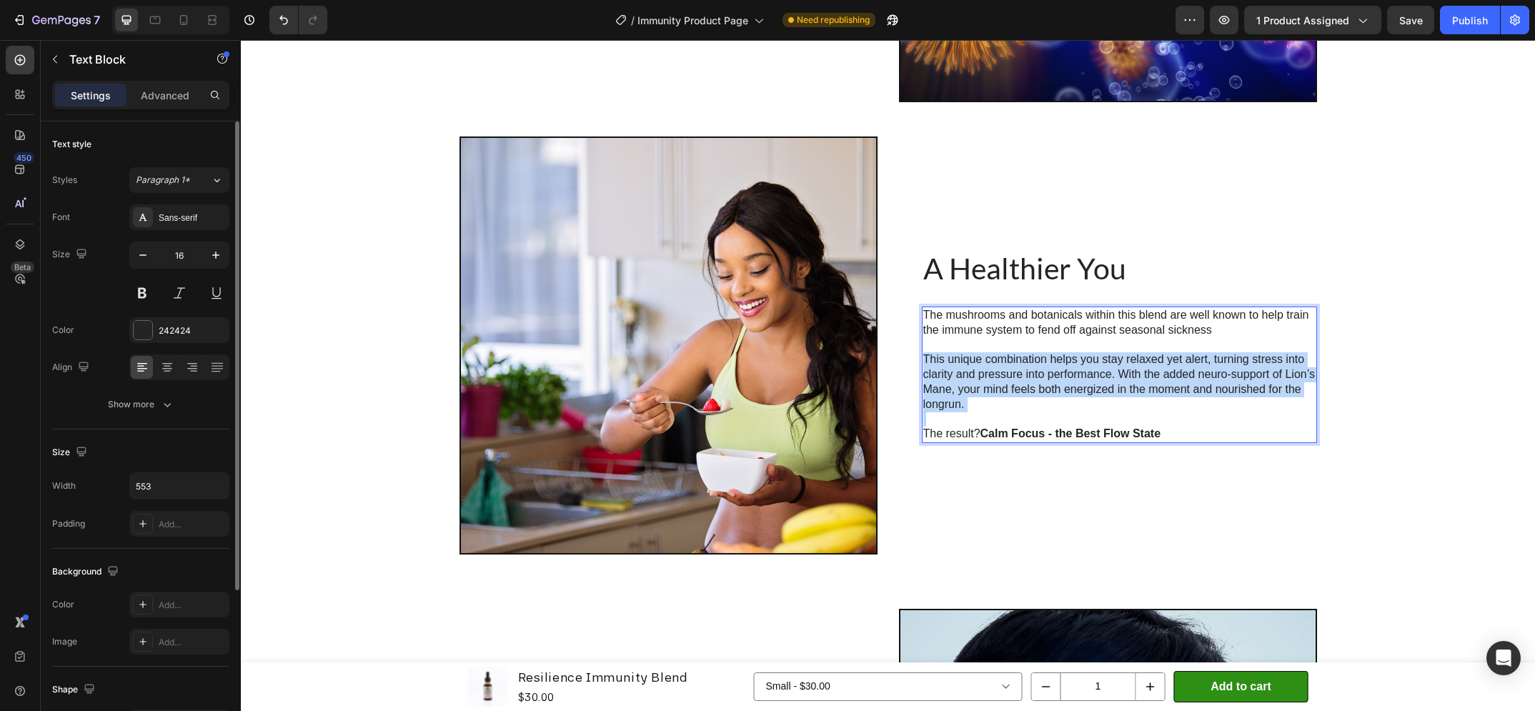
click at [1031, 365] on p "This unique combination helps you stay relaxed yet alert, turning stress into c…" at bounding box center [1119, 381] width 392 height 59
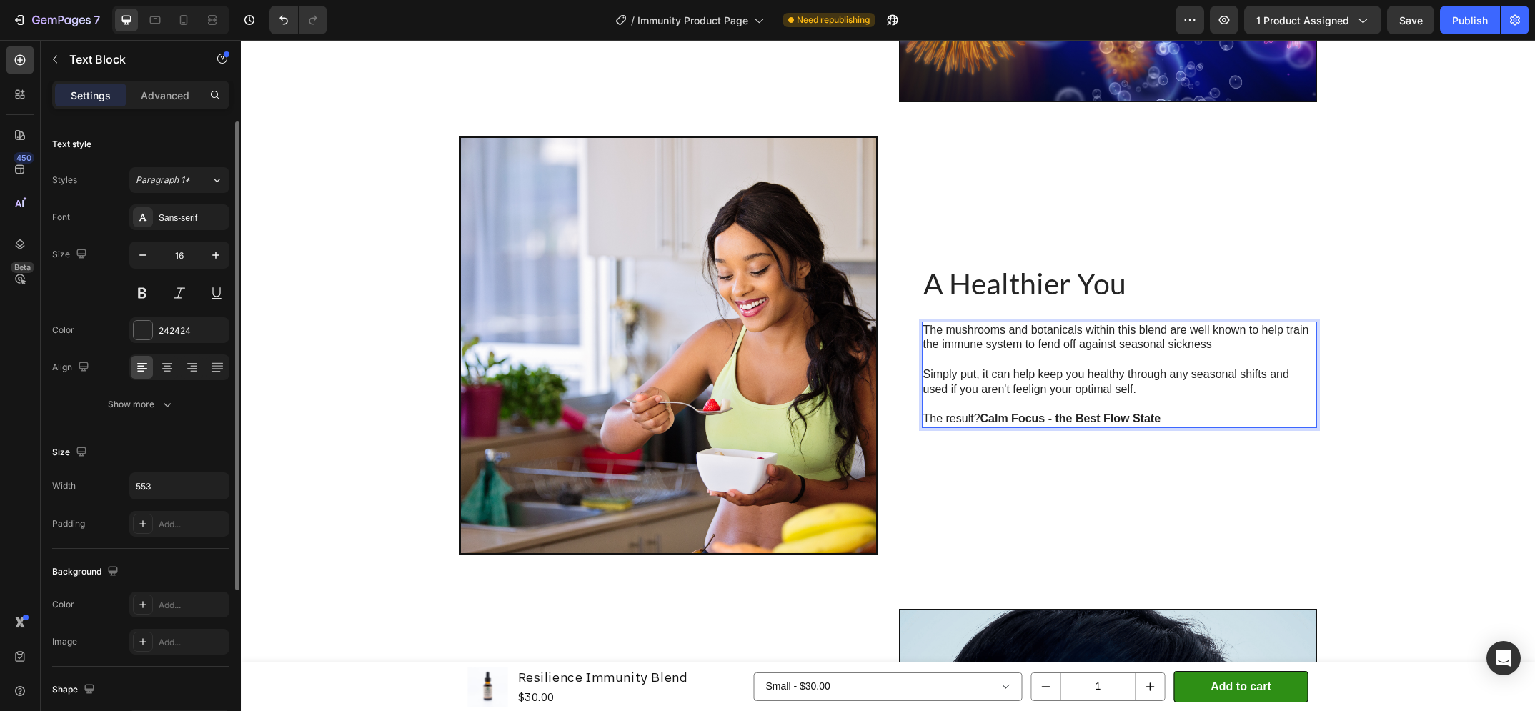
click at [1081, 388] on p "Simply put, it can help keep you healthy through any seasonal shifts and used i…" at bounding box center [1119, 382] width 392 height 30
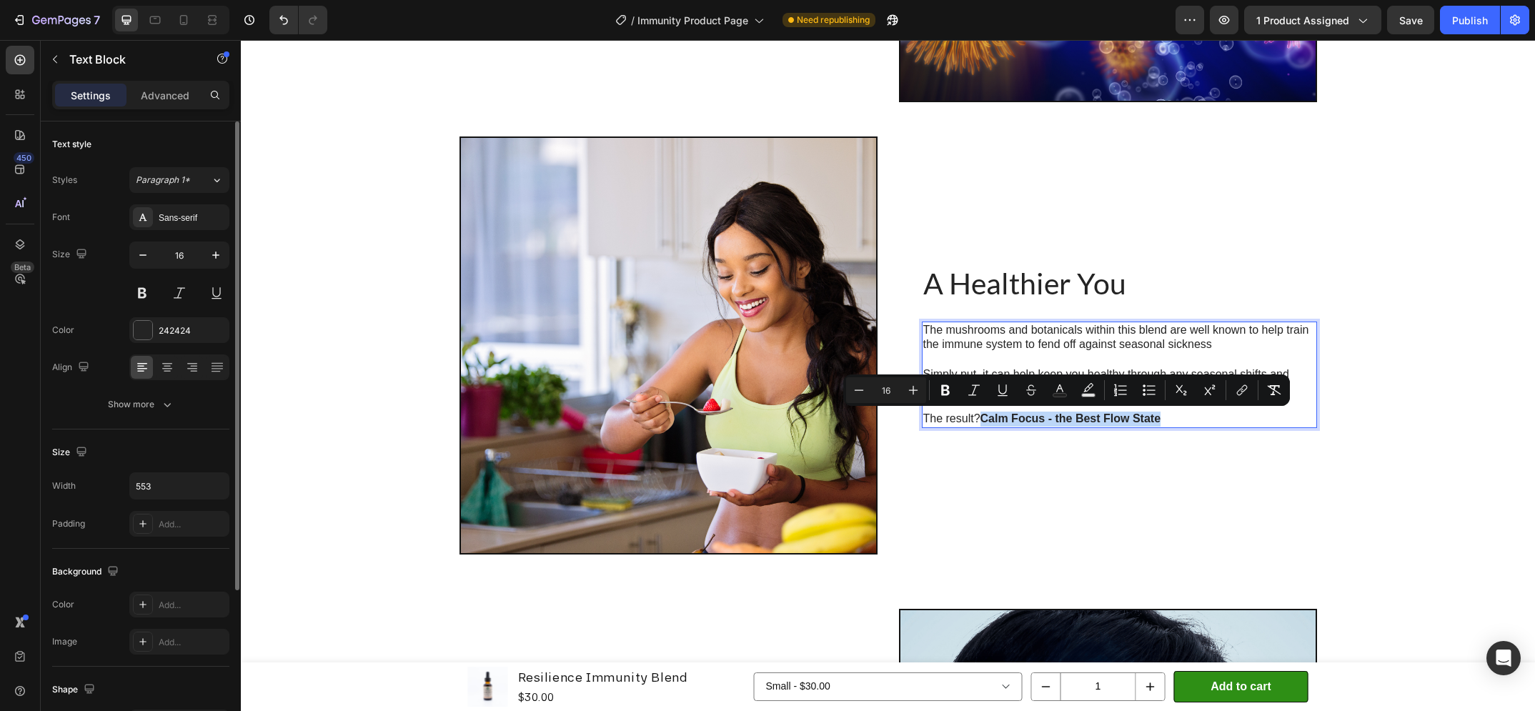
drag, startPoint x: 974, startPoint y: 418, endPoint x: 1168, endPoint y: 425, distance: 193.8
click at [1168, 425] on p "The result? Calm Focus - the Best Flow State" at bounding box center [1119, 419] width 392 height 15
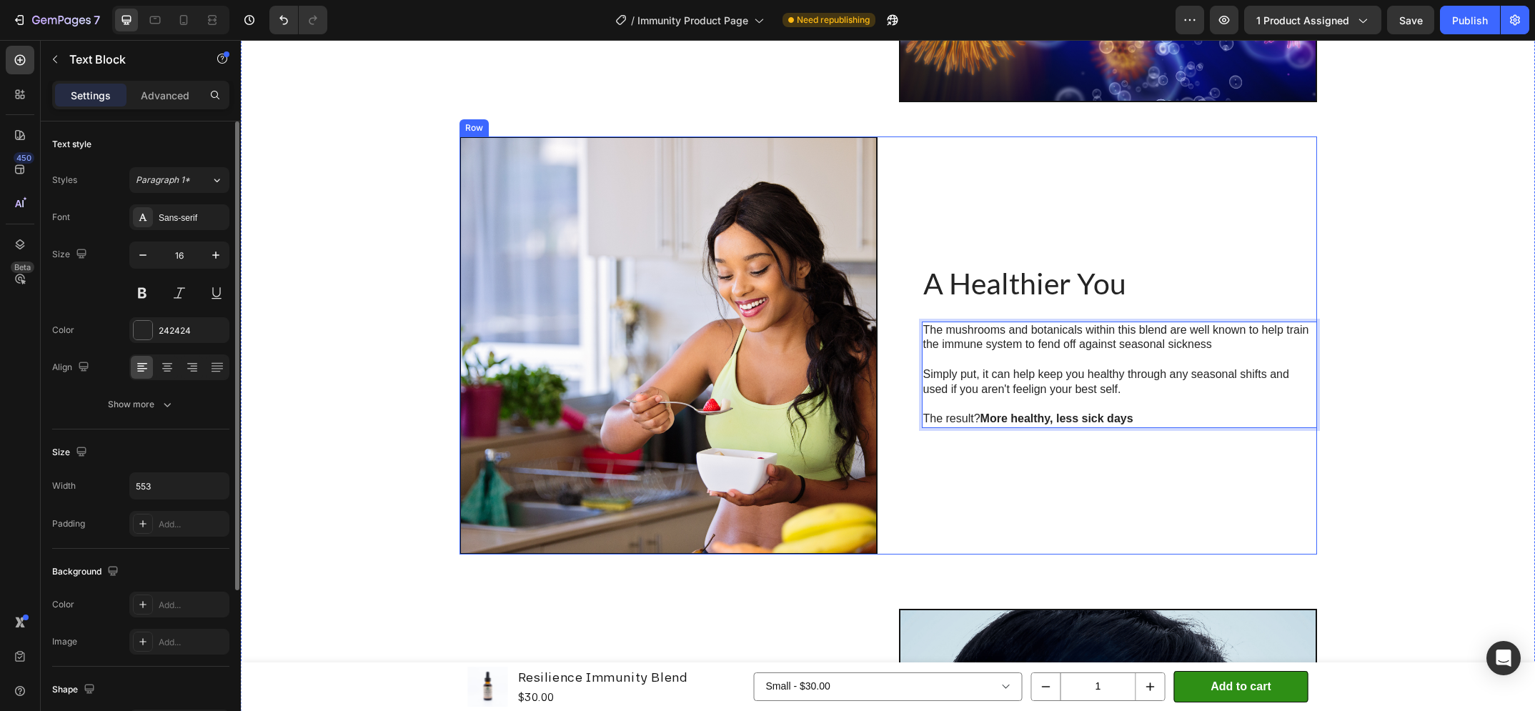
click at [1169, 504] on div "A Healthier You Heading The mushrooms and botanicals within this blend are well…" at bounding box center [1108, 346] width 418 height 418
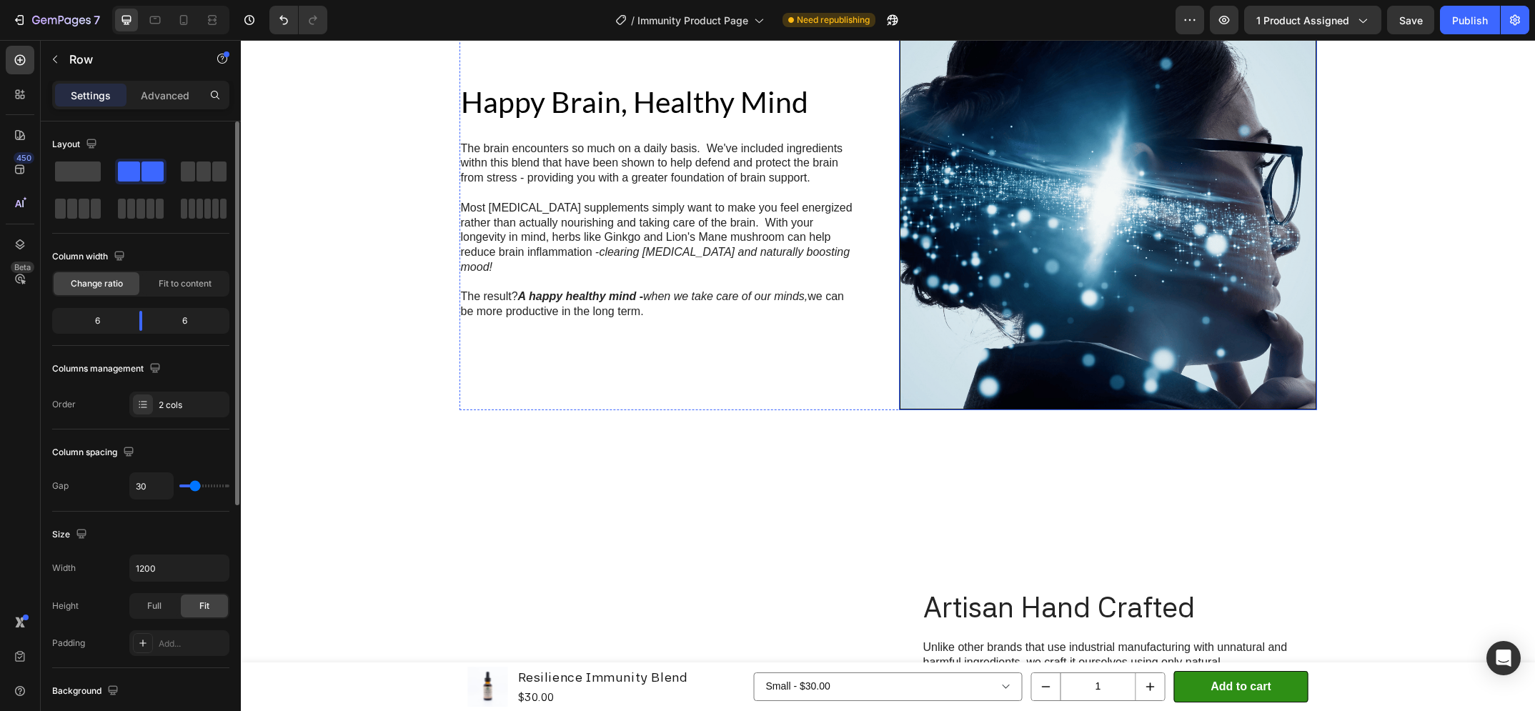
scroll to position [2934, 0]
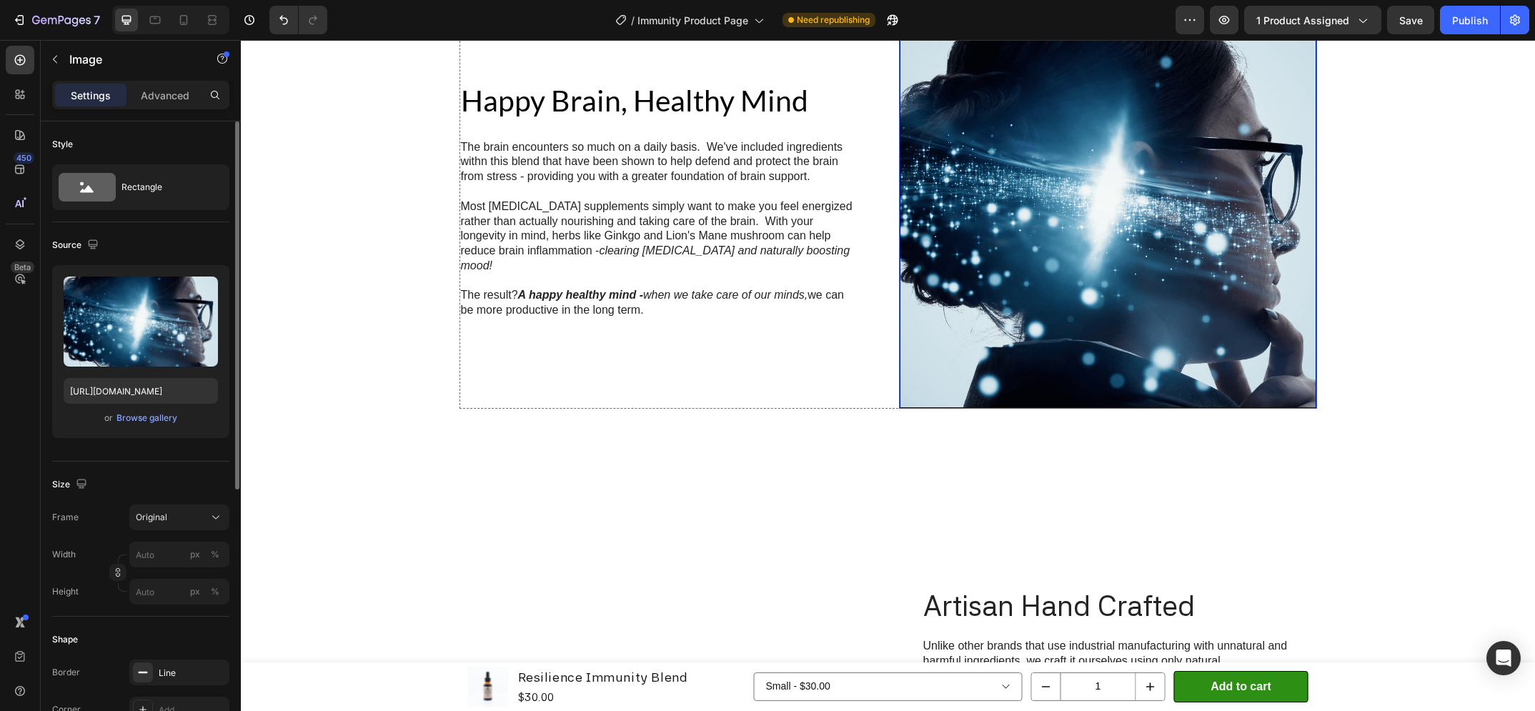
click at [1128, 295] on img at bounding box center [1108, 200] width 418 height 418
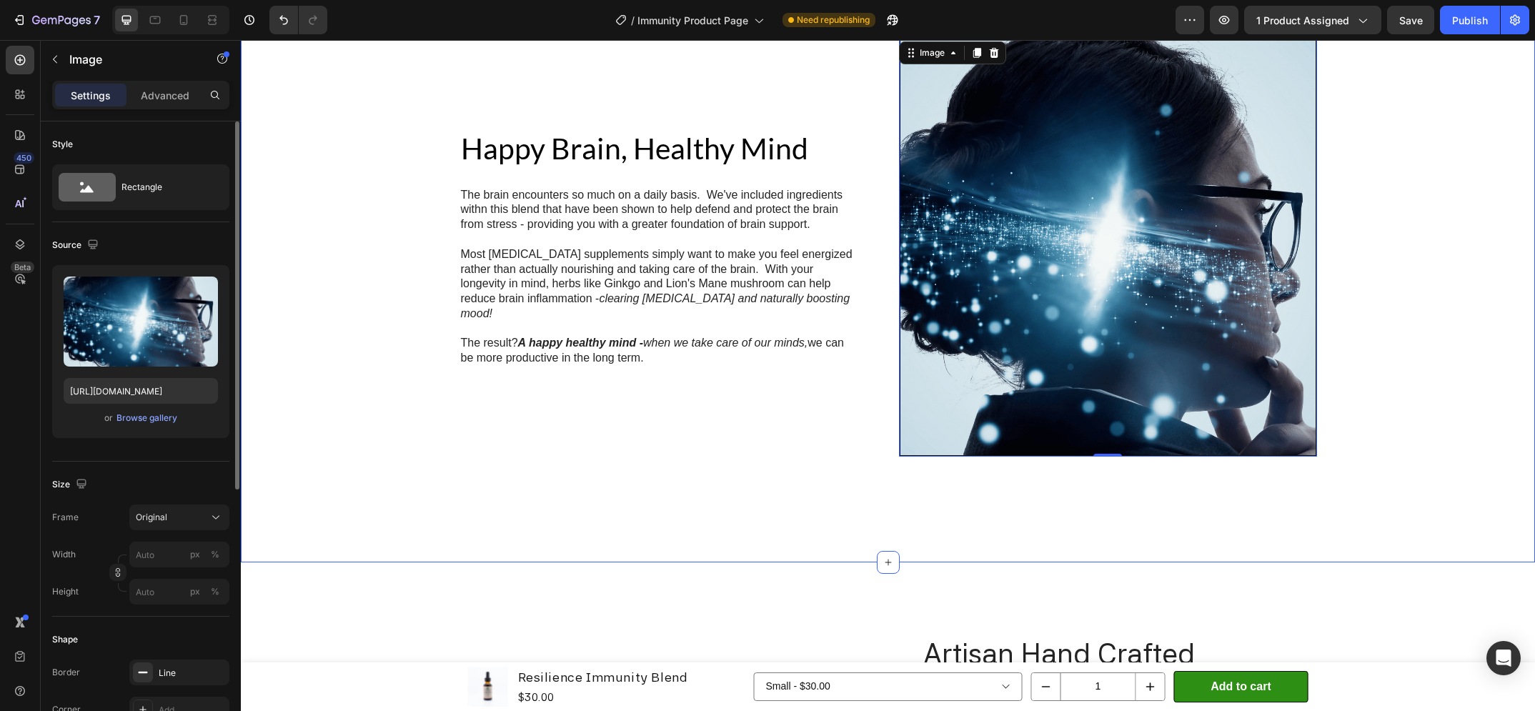
scroll to position [2807, 0]
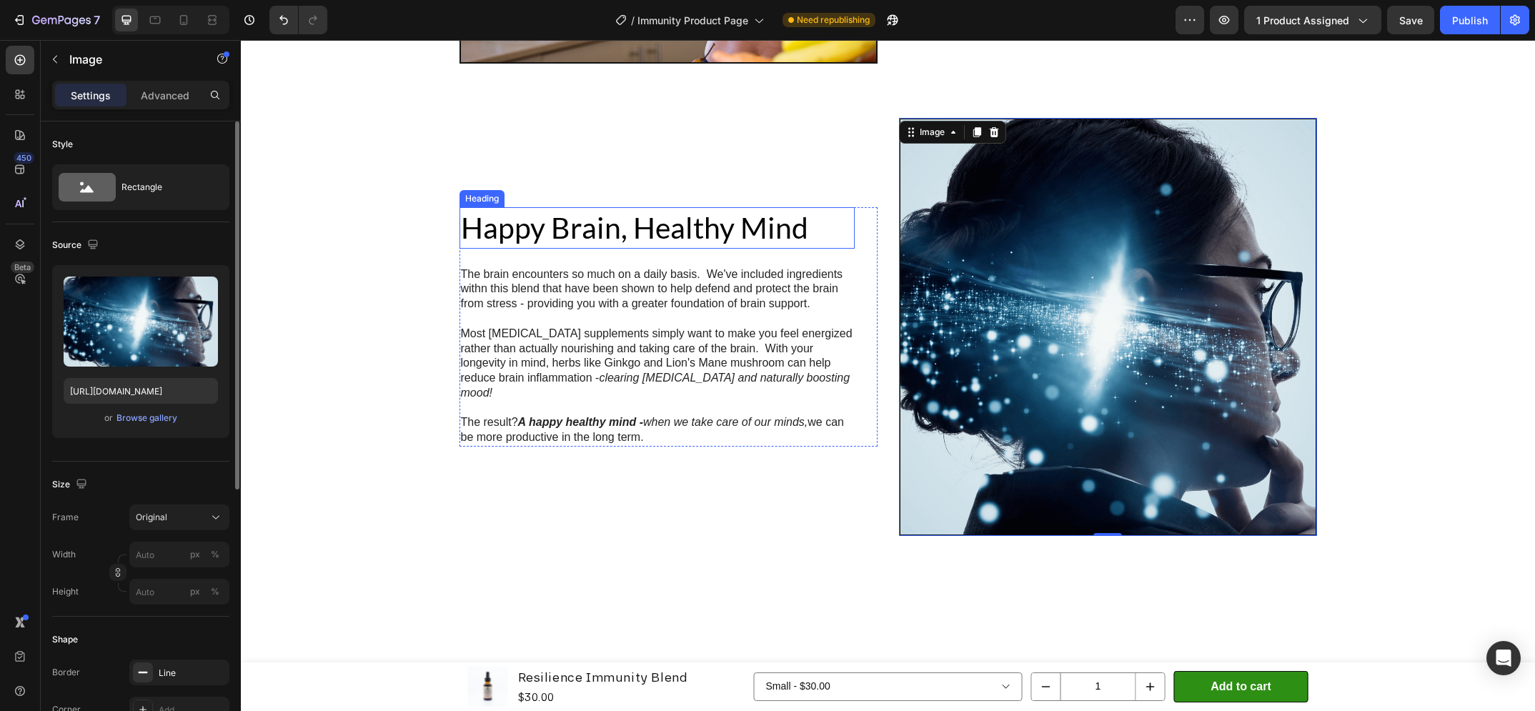
click at [680, 226] on h2 "Happy Brain, Healthy Mind" at bounding box center [657, 227] width 395 height 41
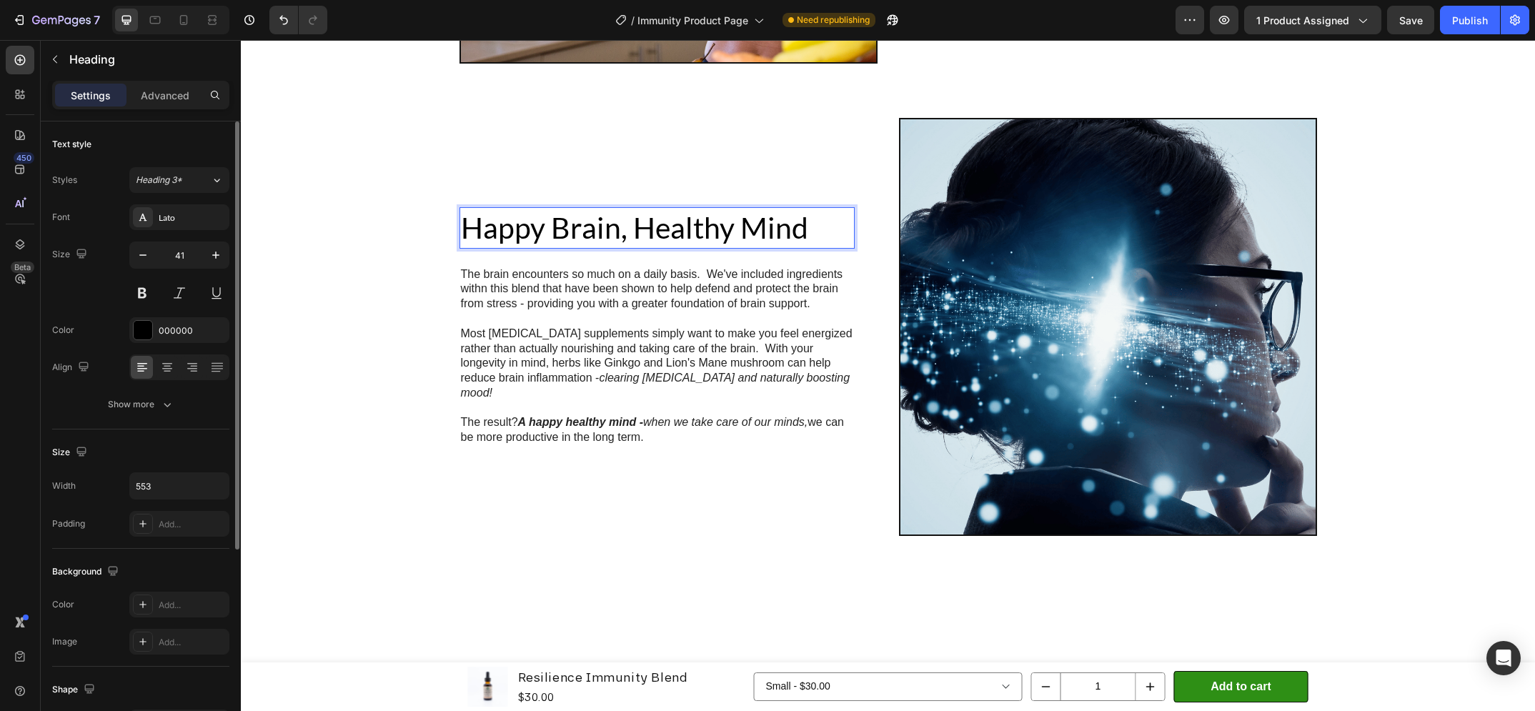
click at [680, 226] on h2 "Happy Brain, Healthy Mind" at bounding box center [657, 227] width 395 height 41
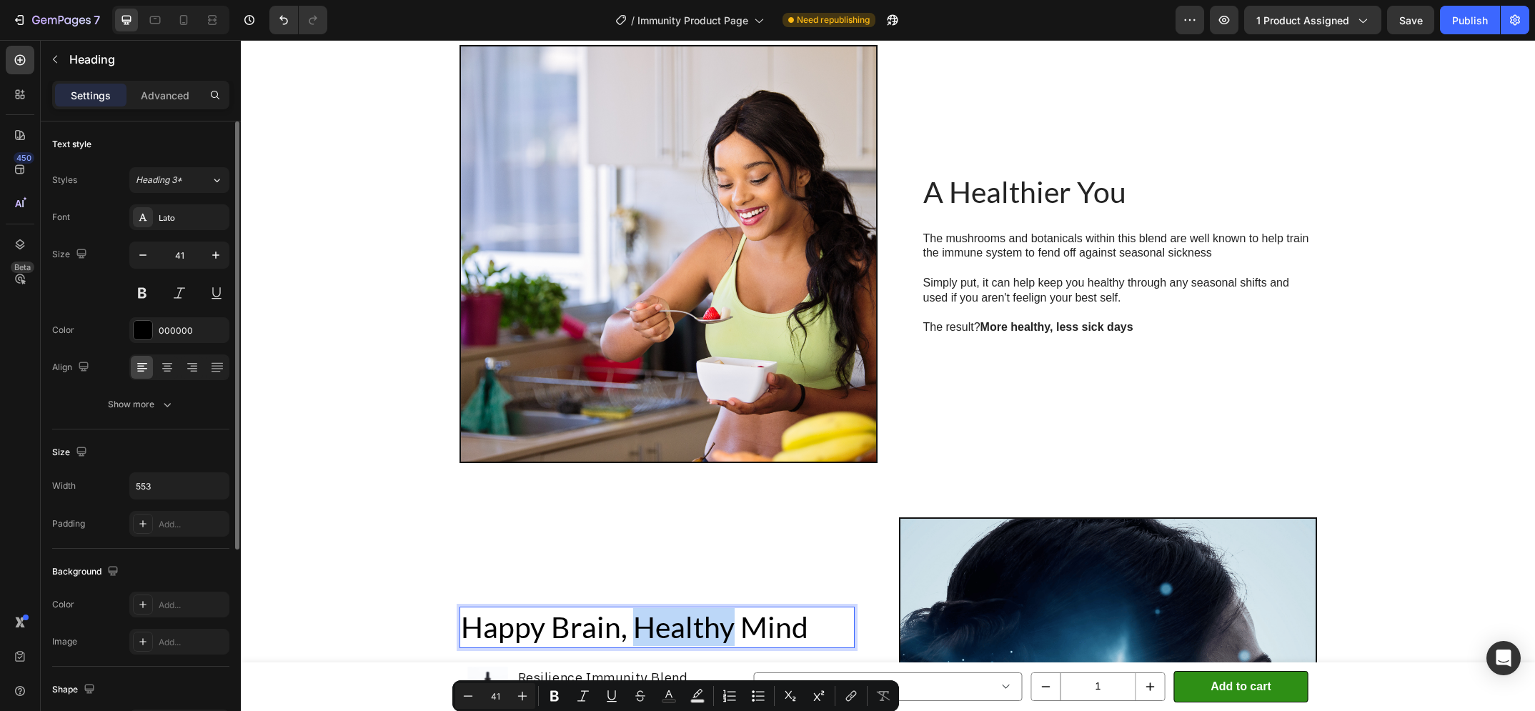
scroll to position [2306, 0]
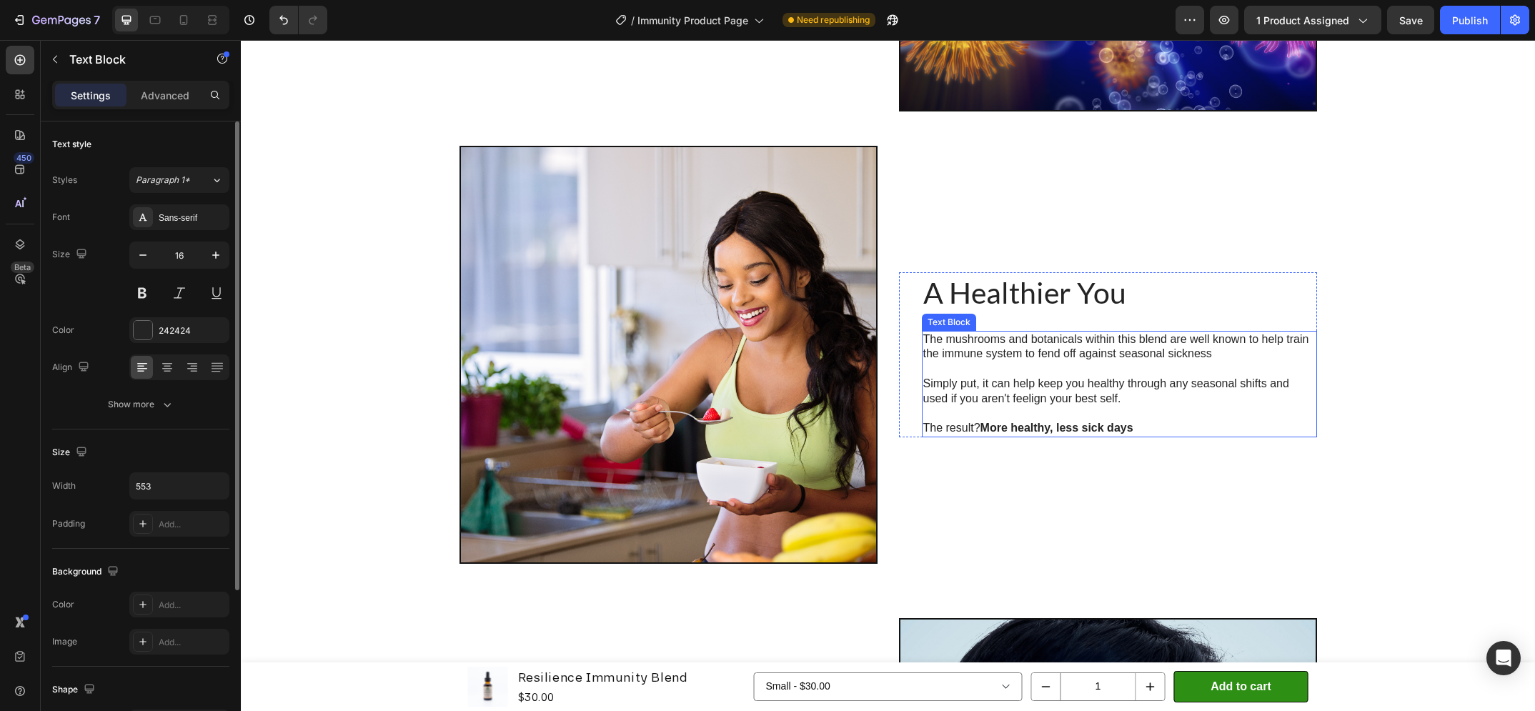
click at [1147, 394] on p "Simply put, it can help keep you healthy through any seasonal shifts and used i…" at bounding box center [1119, 392] width 392 height 30
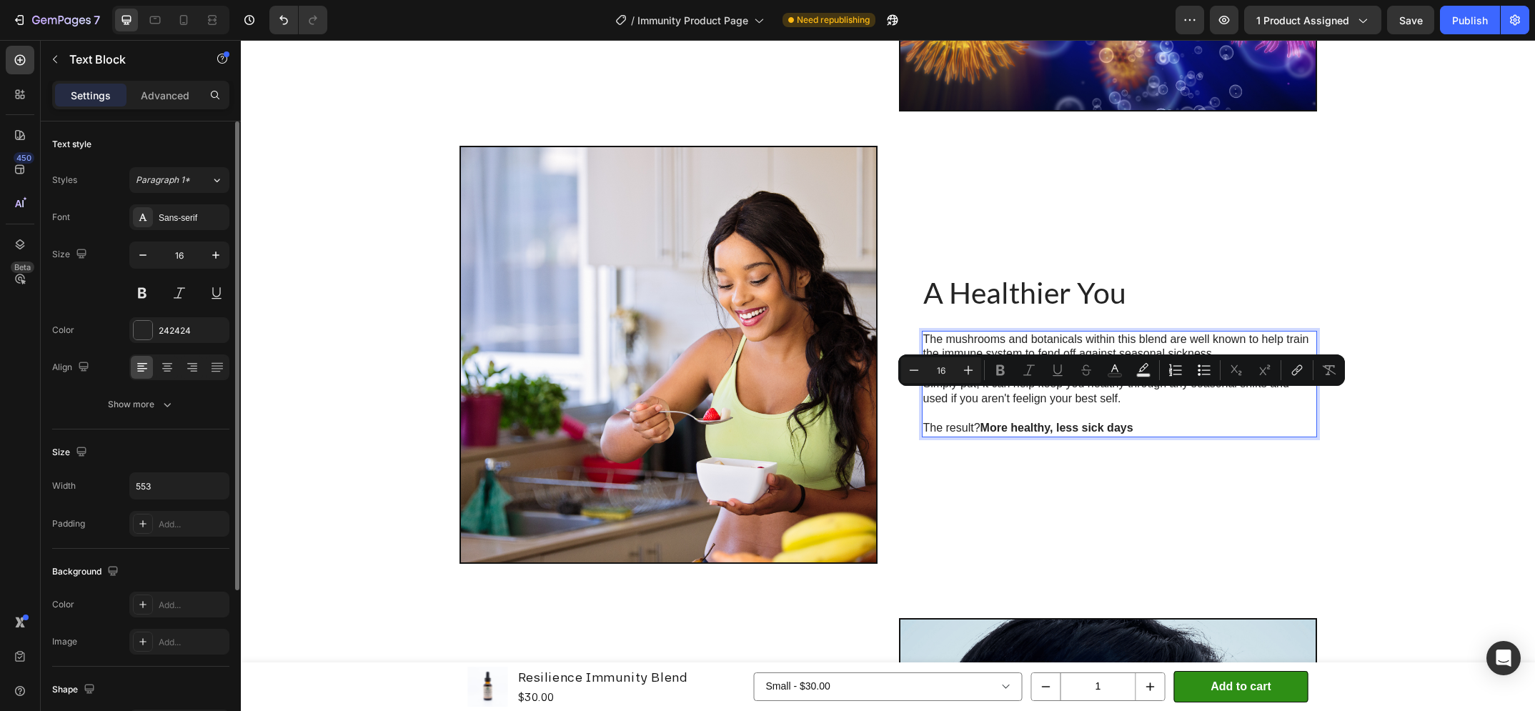
click at [1142, 400] on p "Simply put, it can help keep you healthy through any seasonal shifts and used i…" at bounding box center [1119, 392] width 392 height 30
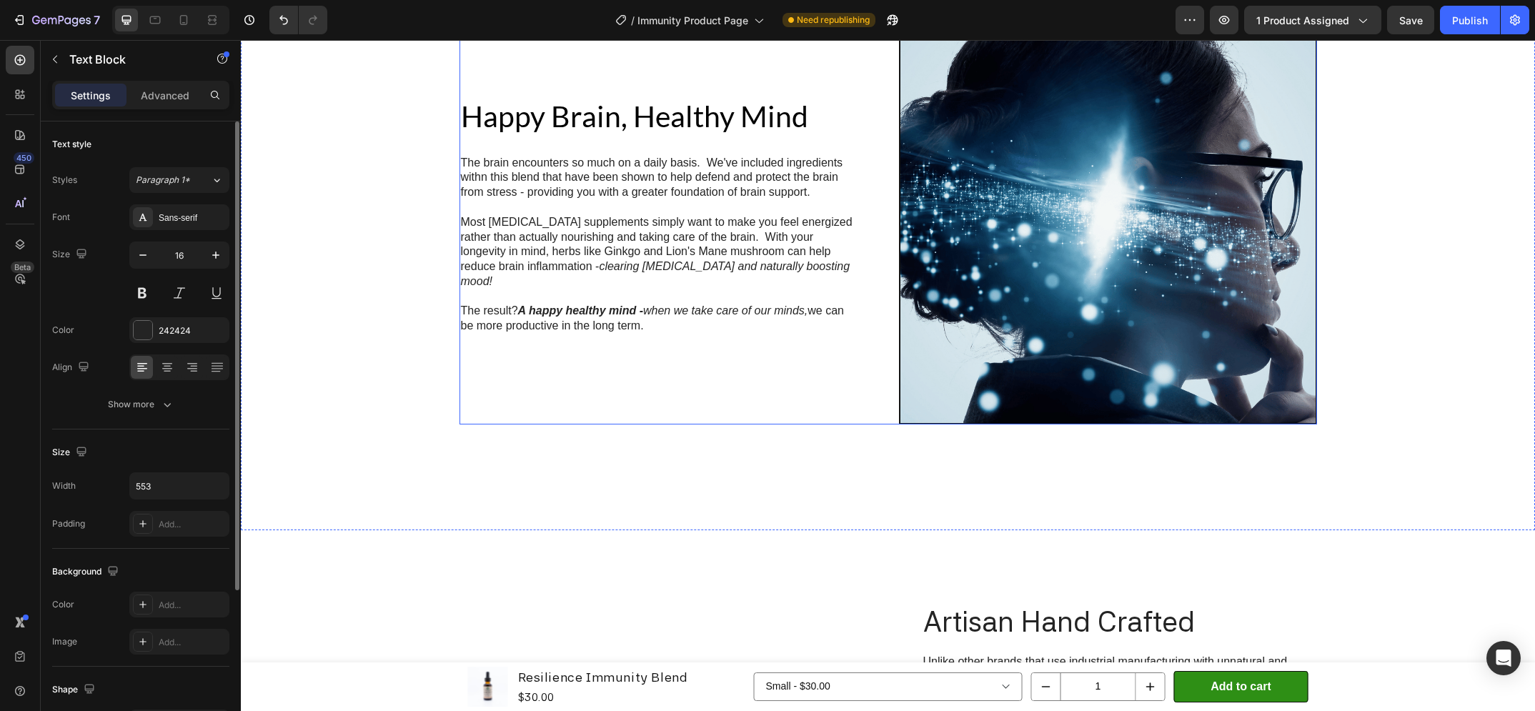
scroll to position [2875, 0]
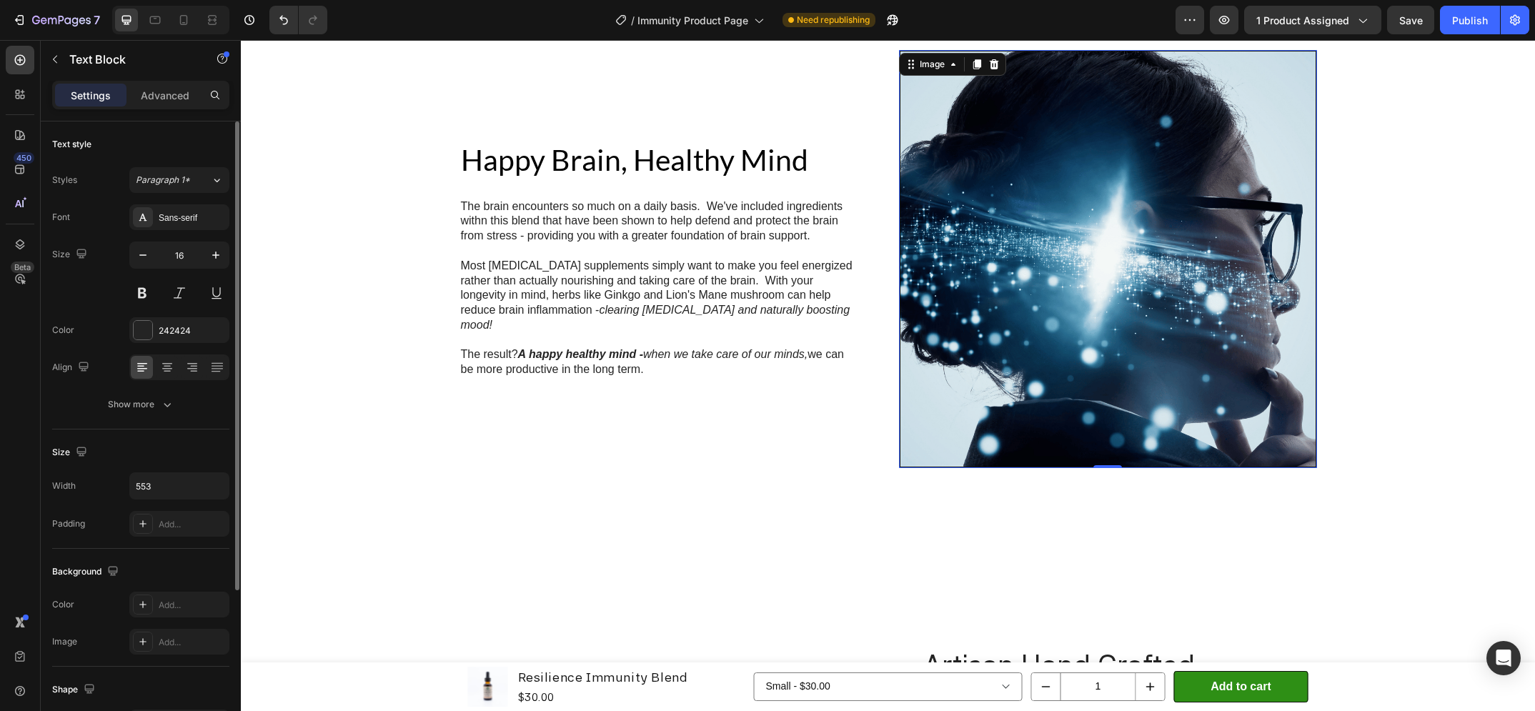
click at [1006, 366] on img at bounding box center [1108, 259] width 418 height 418
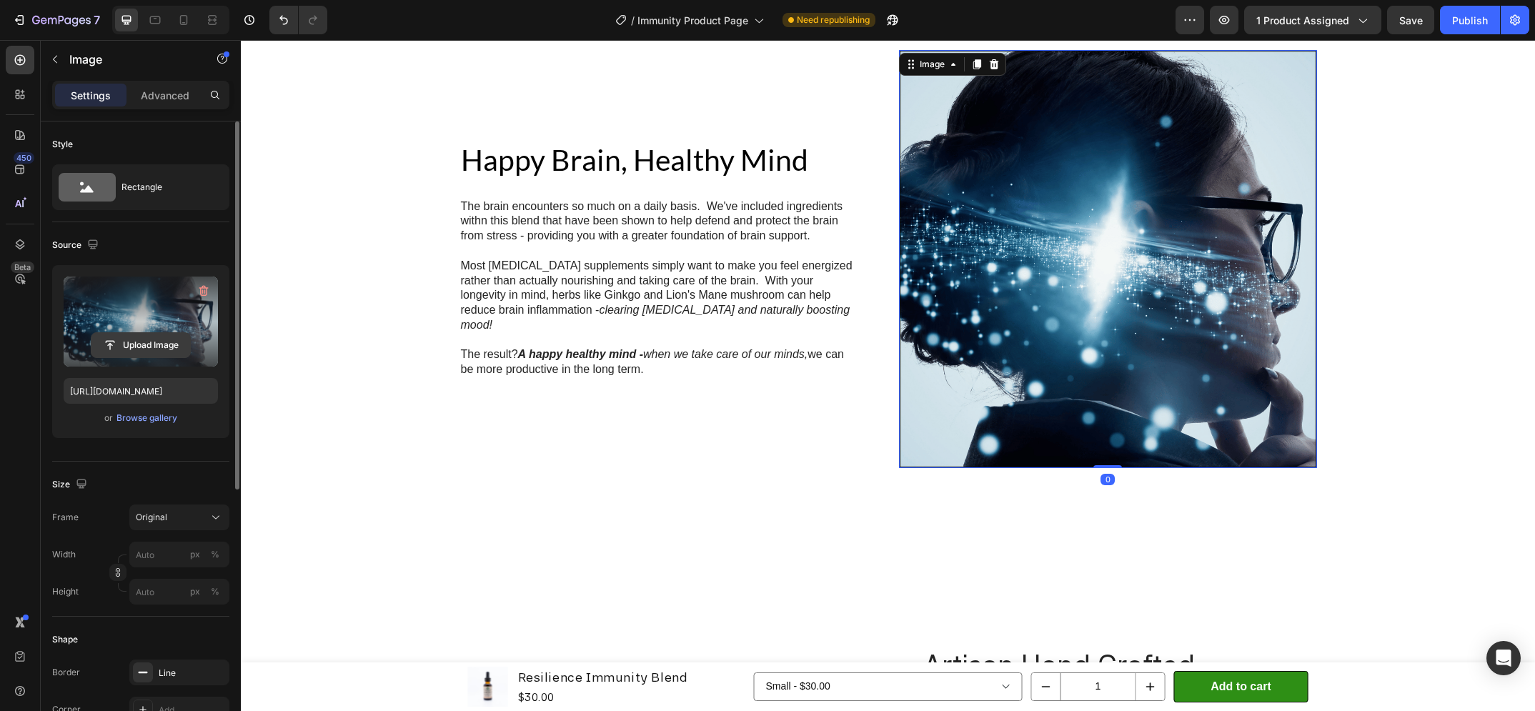
click at [154, 340] on input "file" at bounding box center [140, 345] width 99 height 24
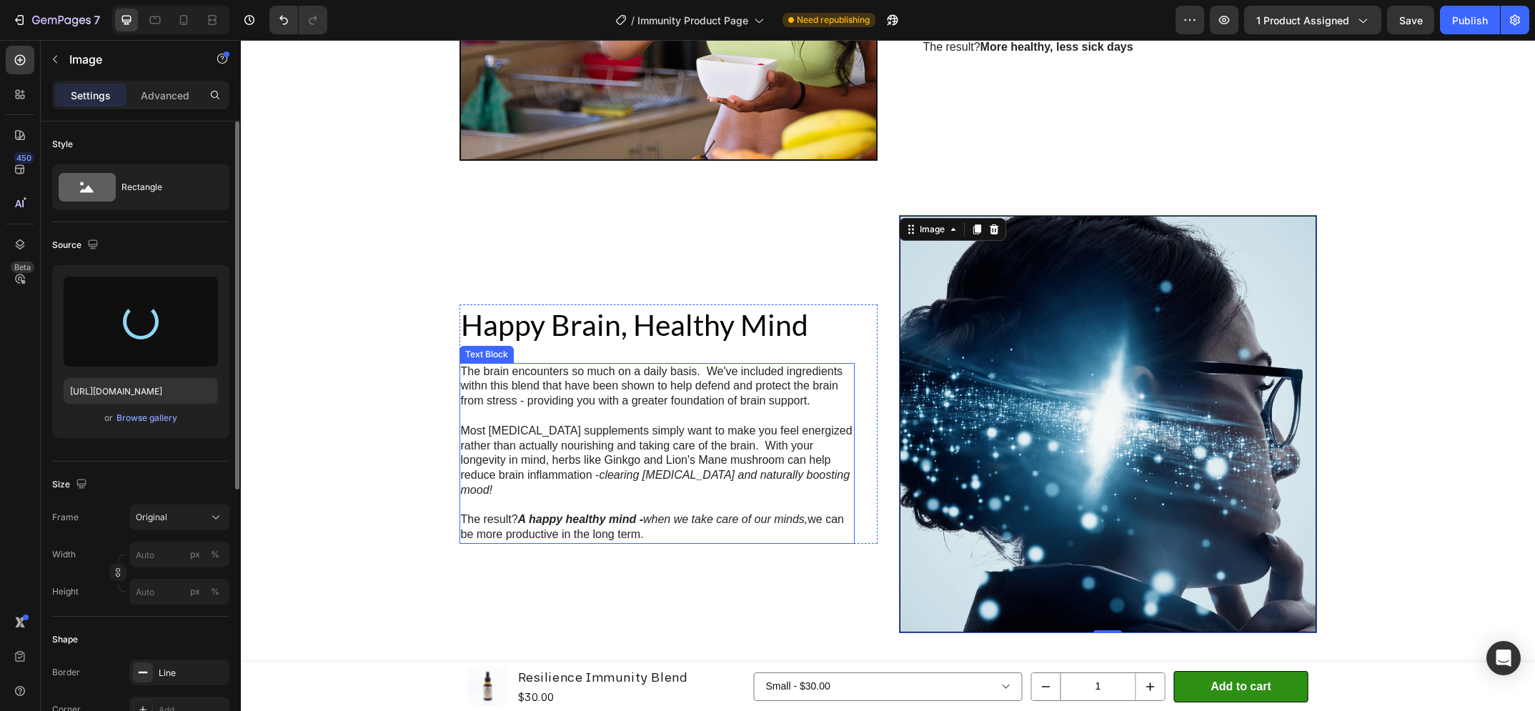
scroll to position [2737, 0]
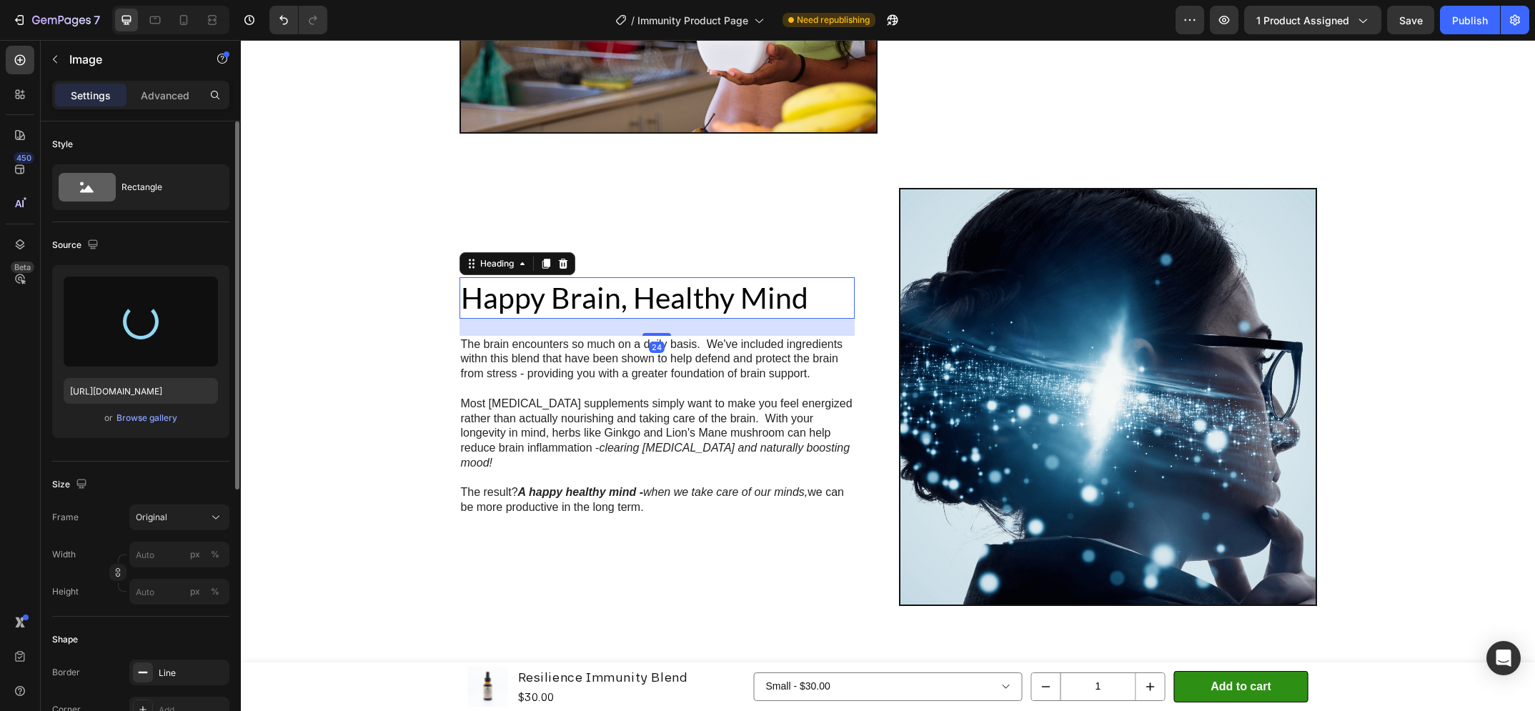
click at [692, 317] on p "Happy Brain, Healthy Mind" at bounding box center [657, 298] width 392 height 38
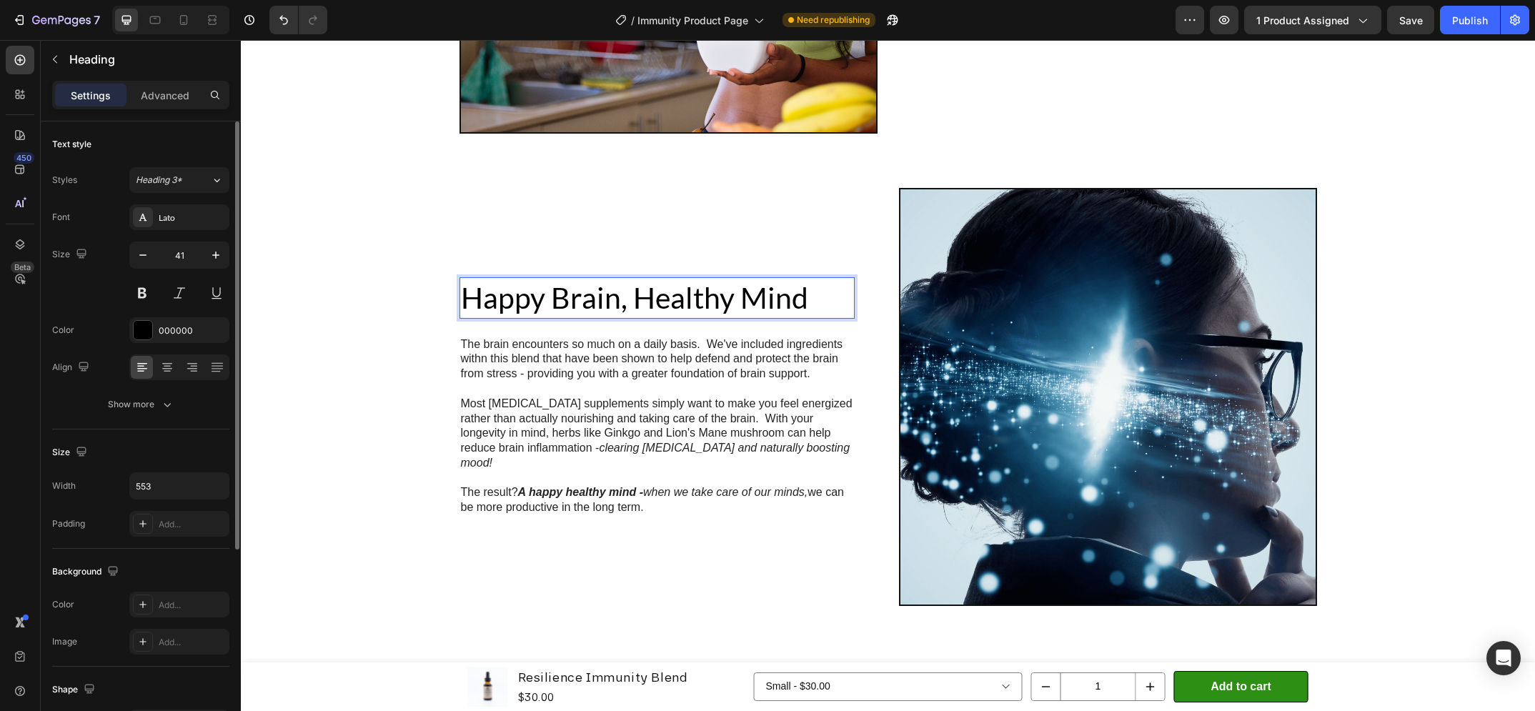
click at [681, 314] on p "Happy Brain, Healthy Mind" at bounding box center [657, 298] width 392 height 38
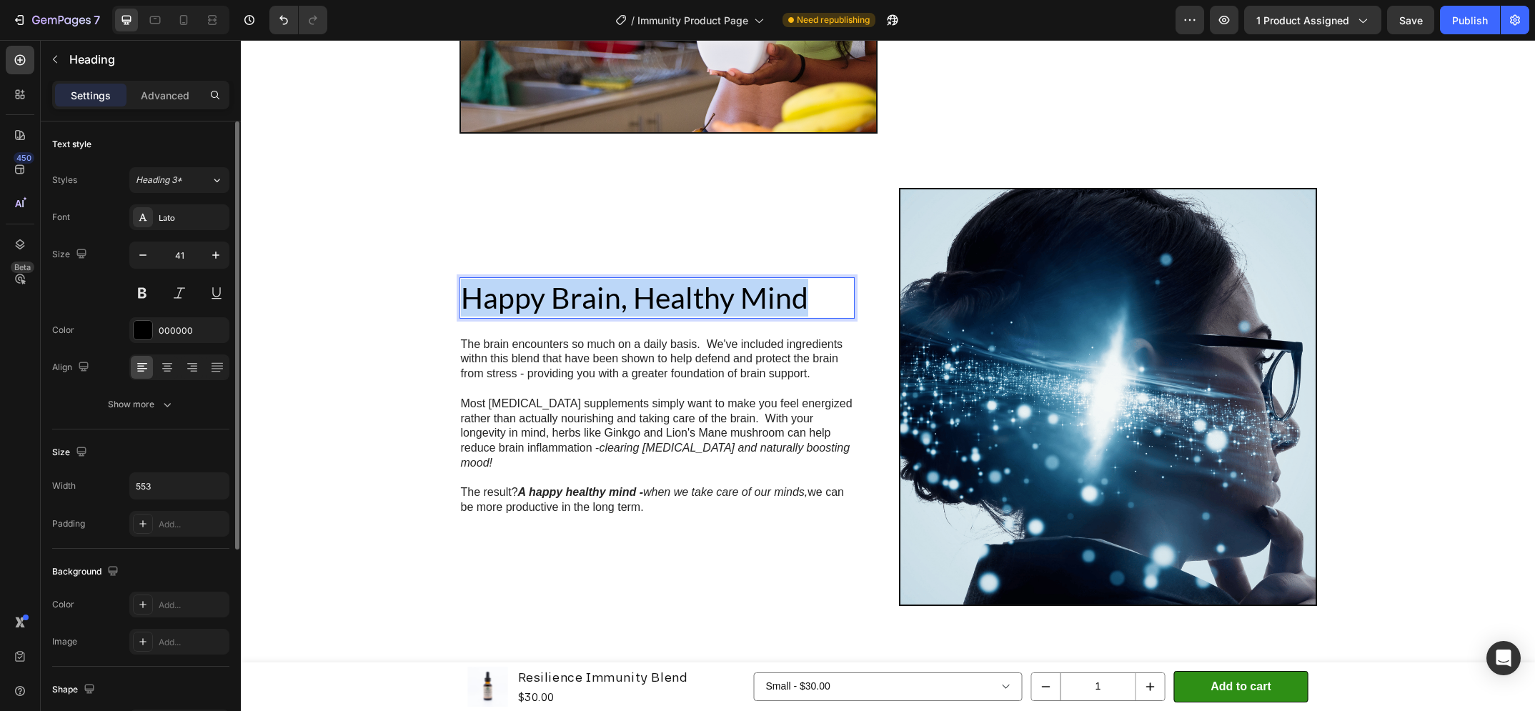
click at [681, 314] on p "Happy Brain, Healthy Mind" at bounding box center [657, 298] width 392 height 38
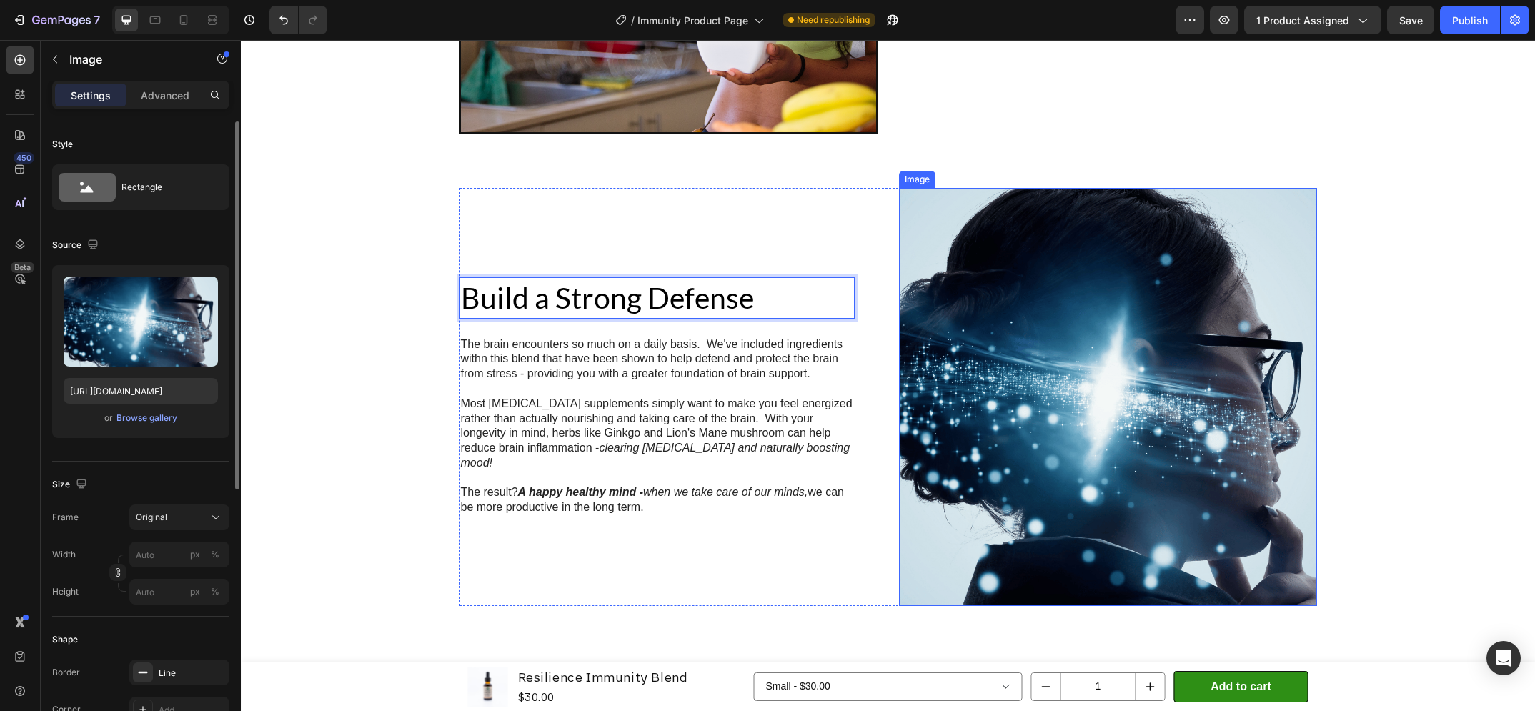
click at [1030, 325] on img at bounding box center [1108, 397] width 418 height 418
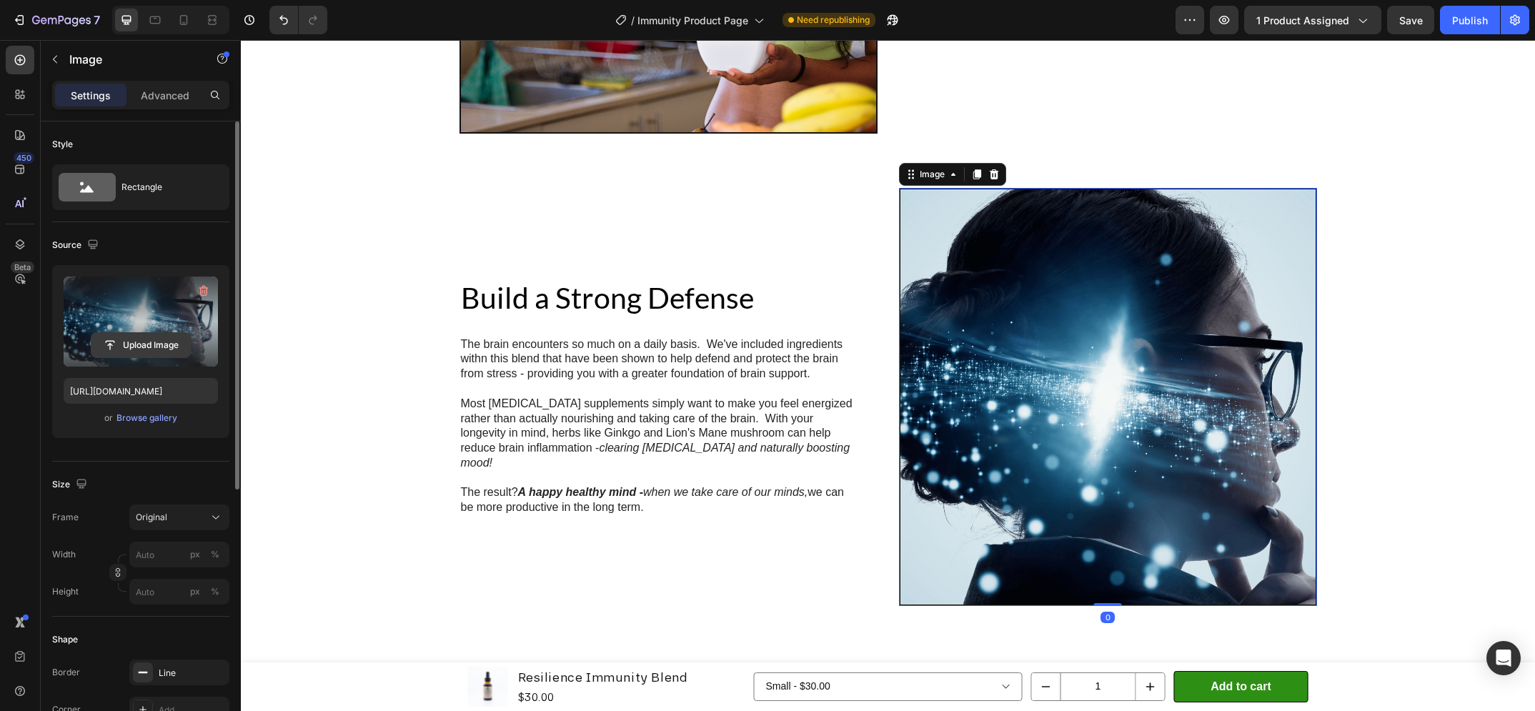
click at [149, 343] on input "file" at bounding box center [140, 345] width 99 height 24
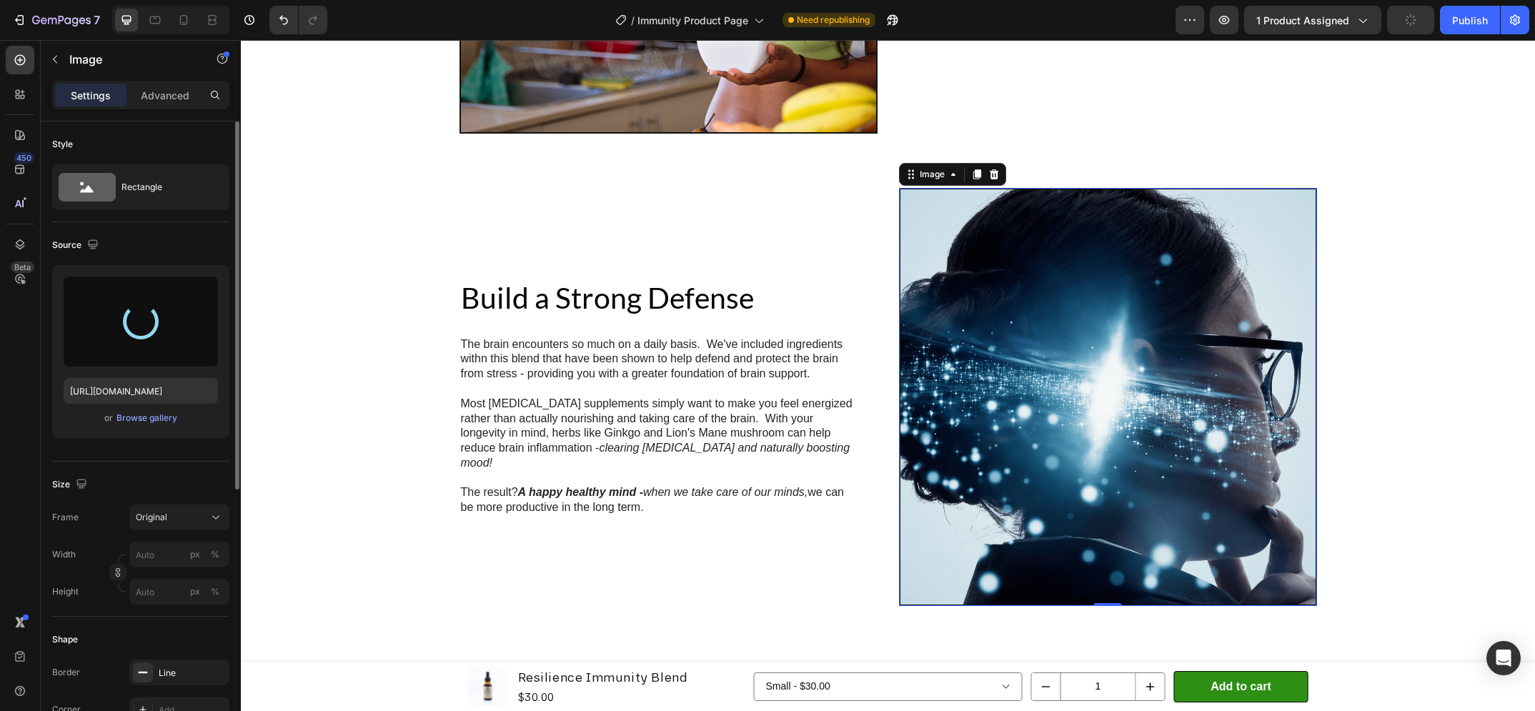
type input "https://cdn.shopify.com/s/files/1/0648/9682/7580/files/gempages_574456318983668…"
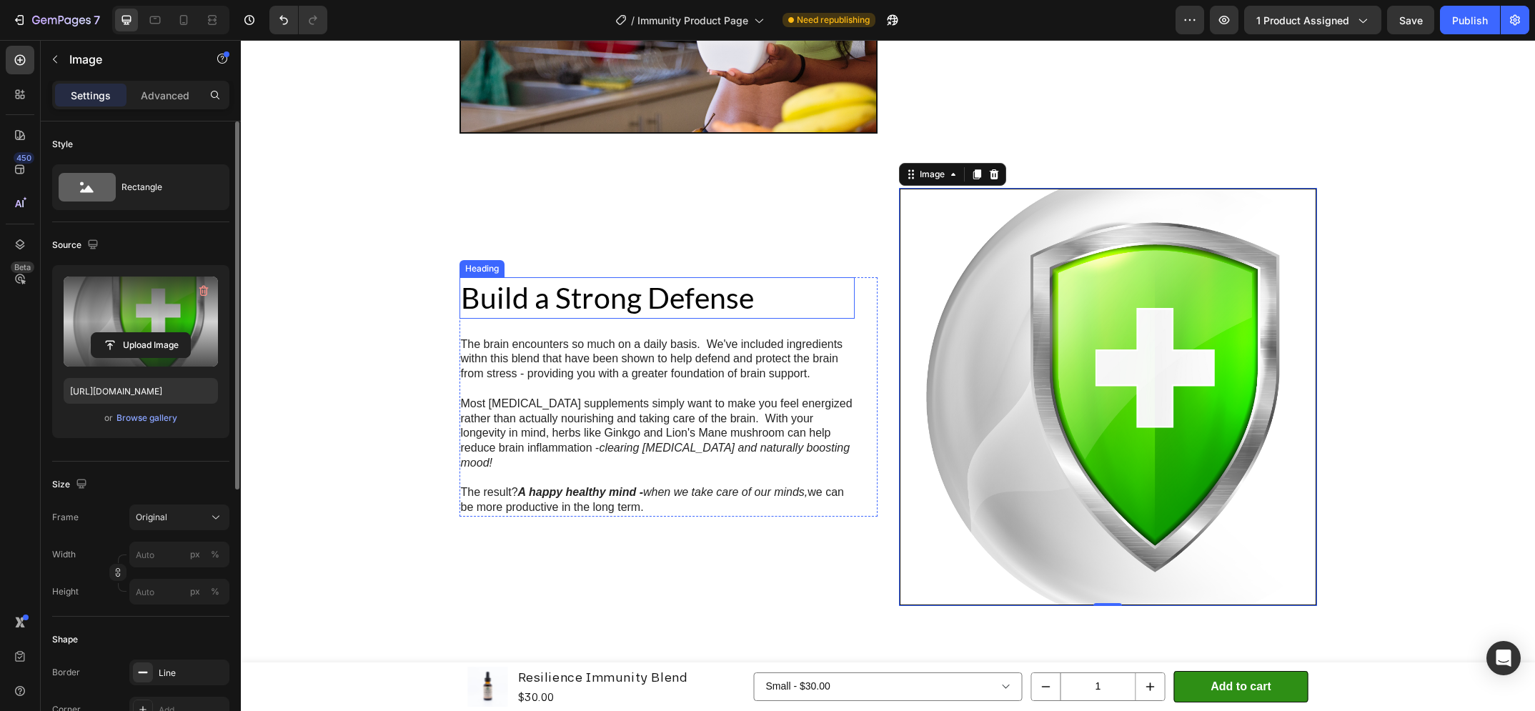
click at [628, 317] on p "Build a Strong Defense" at bounding box center [657, 298] width 392 height 38
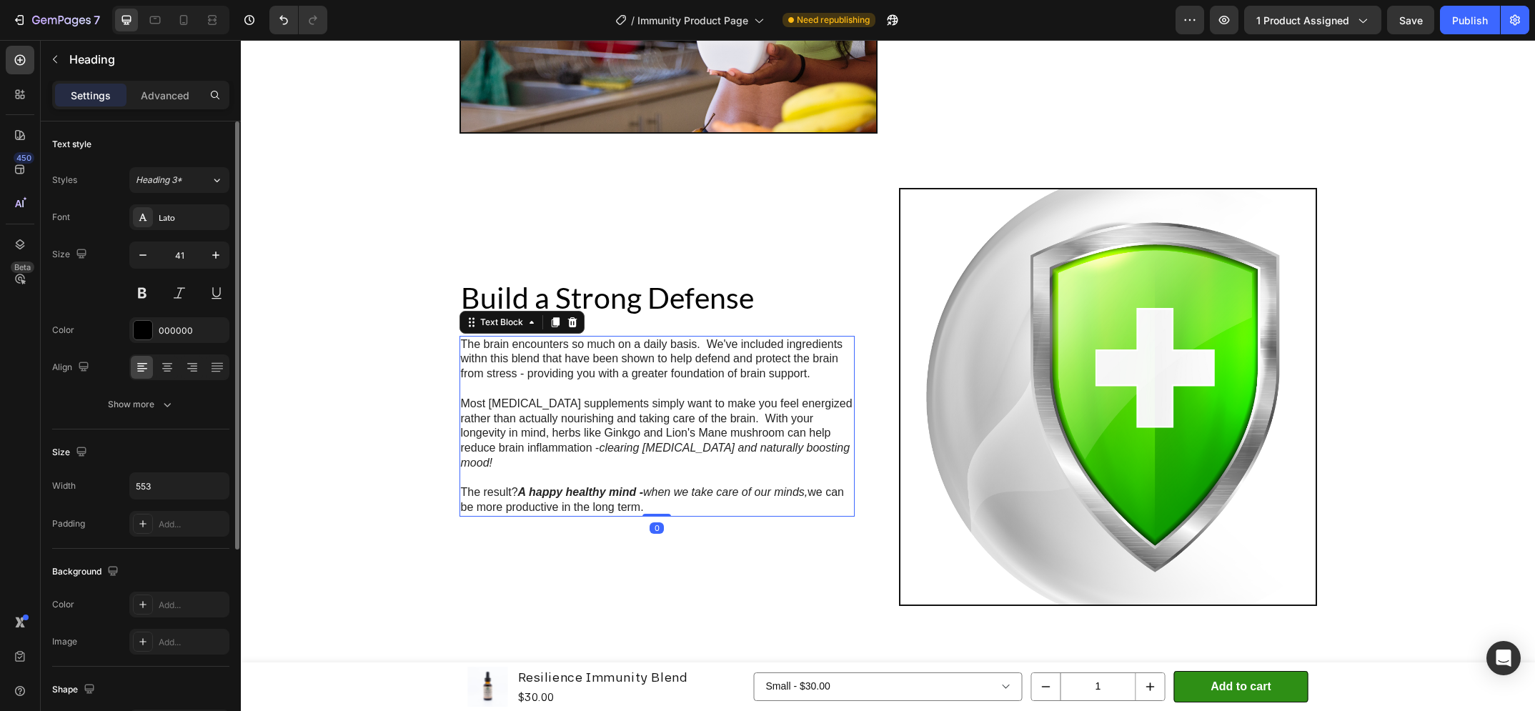
click at [620, 354] on p "The brain encounters so much on a daily basis. We've included ingredients withn…" at bounding box center [657, 359] width 392 height 44
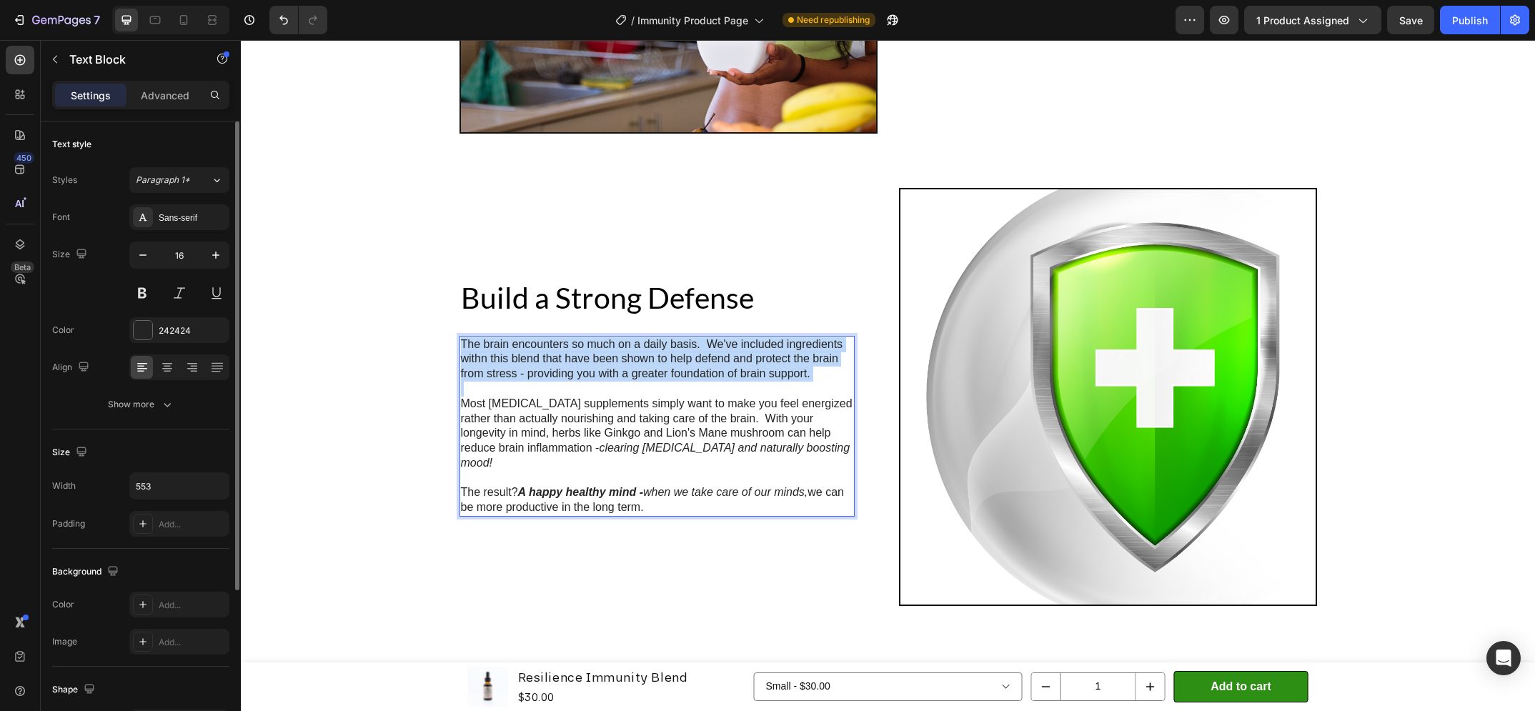
click at [620, 354] on p "The brain encounters so much on a daily basis. We've included ingredients withn…" at bounding box center [657, 359] width 392 height 44
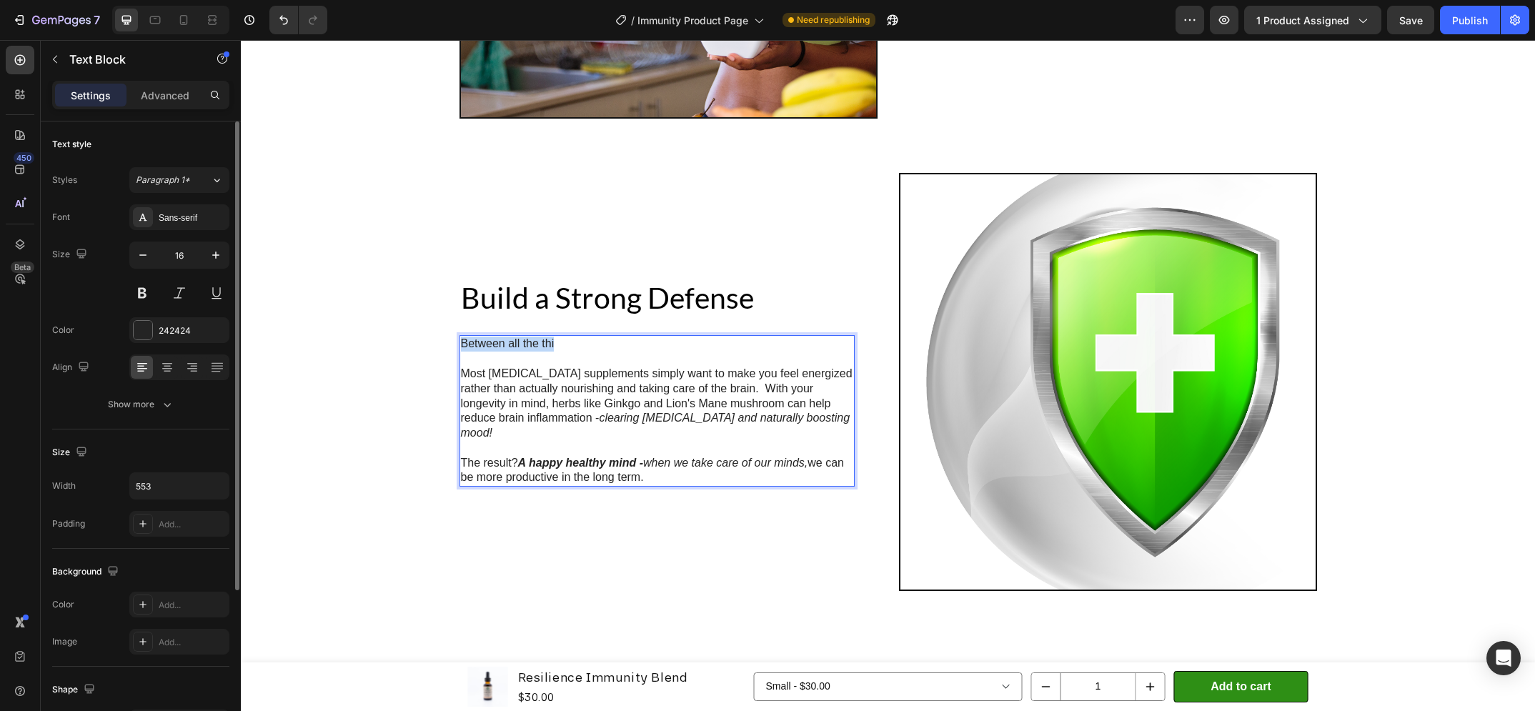
drag, startPoint x: 613, startPoint y: 353, endPoint x: 458, endPoint y: 353, distance: 154.4
click at [461, 352] on p "Between all the thi" at bounding box center [657, 344] width 392 height 15
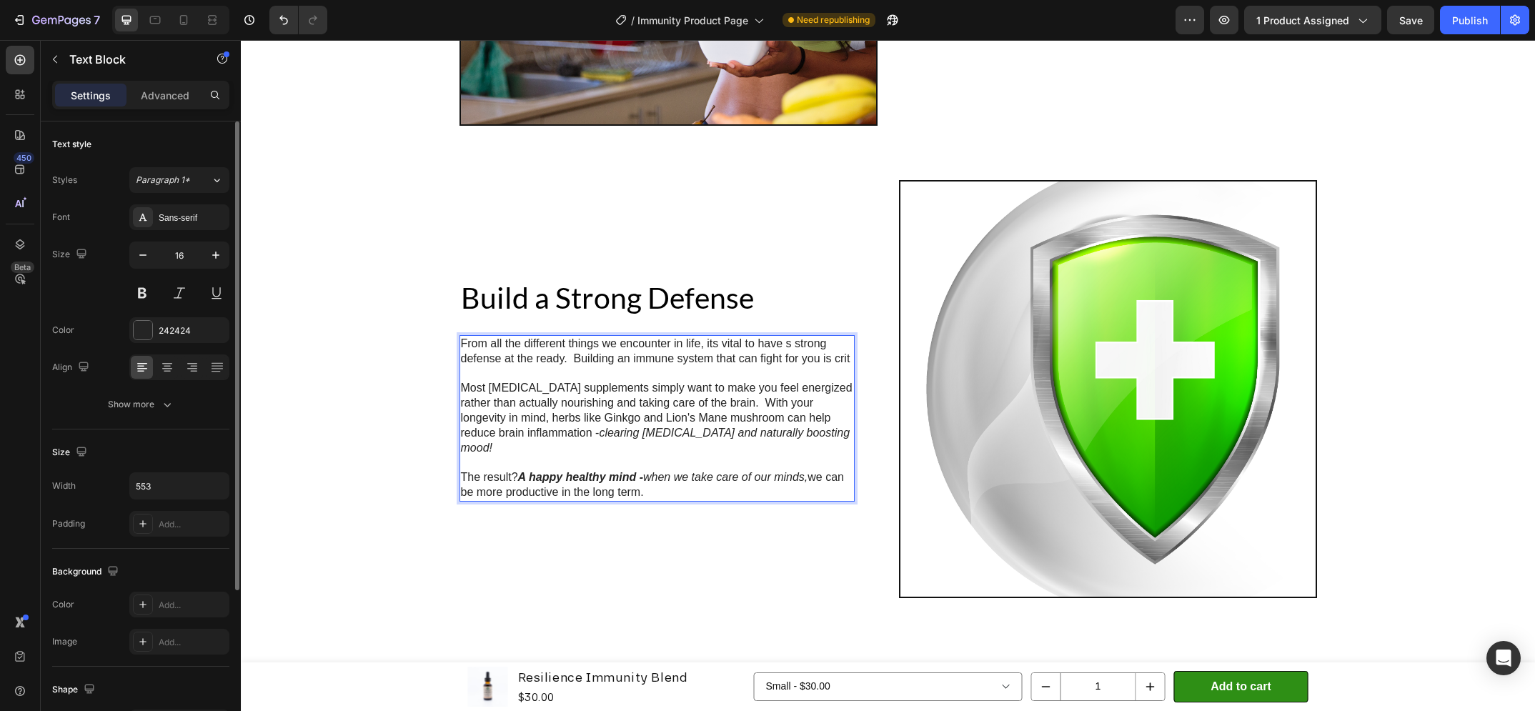
scroll to position [2737, 0]
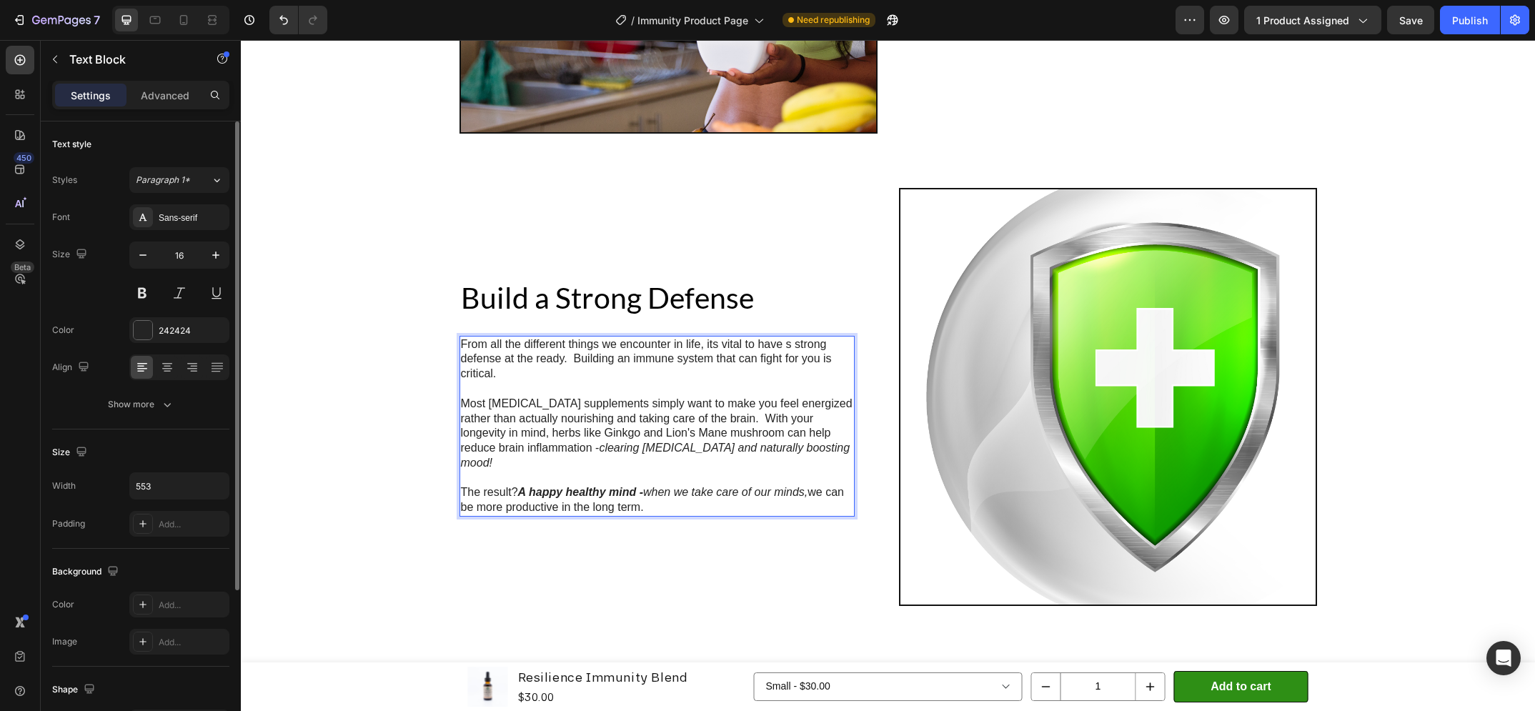
click at [508, 427] on p "Most nootropic supplements simply want to make you feel energized rather than a…" at bounding box center [657, 434] width 392 height 74
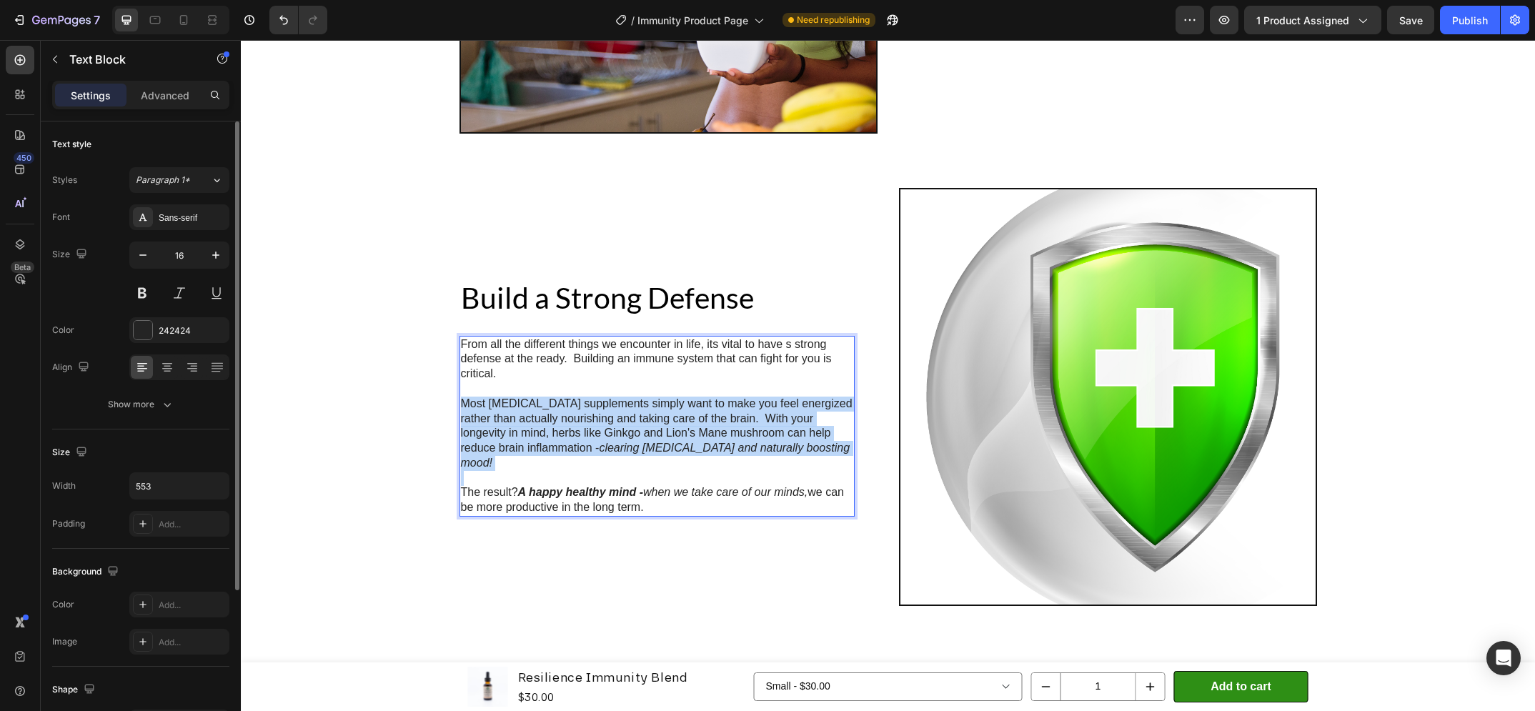
click at [508, 427] on p "Most nootropic supplements simply want to make you feel energized rather than a…" at bounding box center [657, 434] width 392 height 74
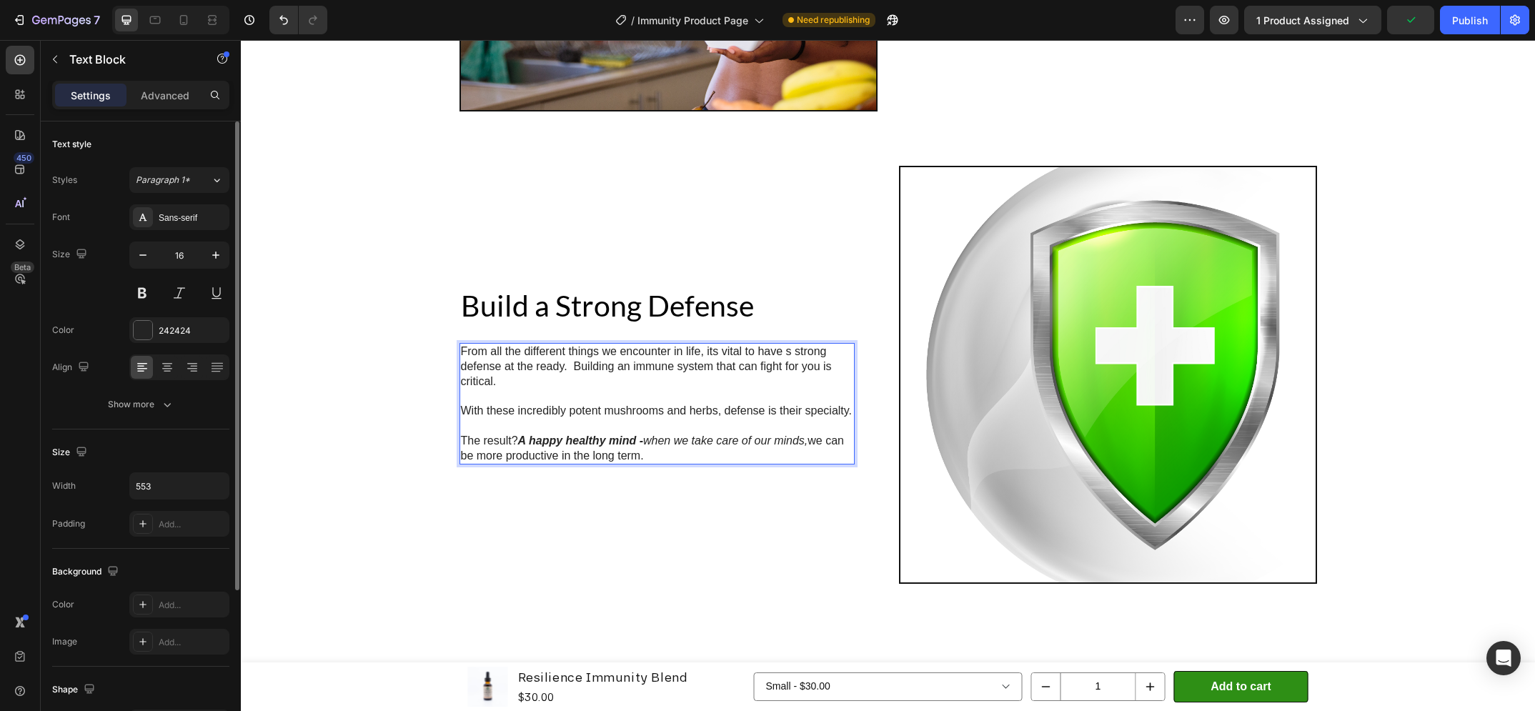
scroll to position [2752, 0]
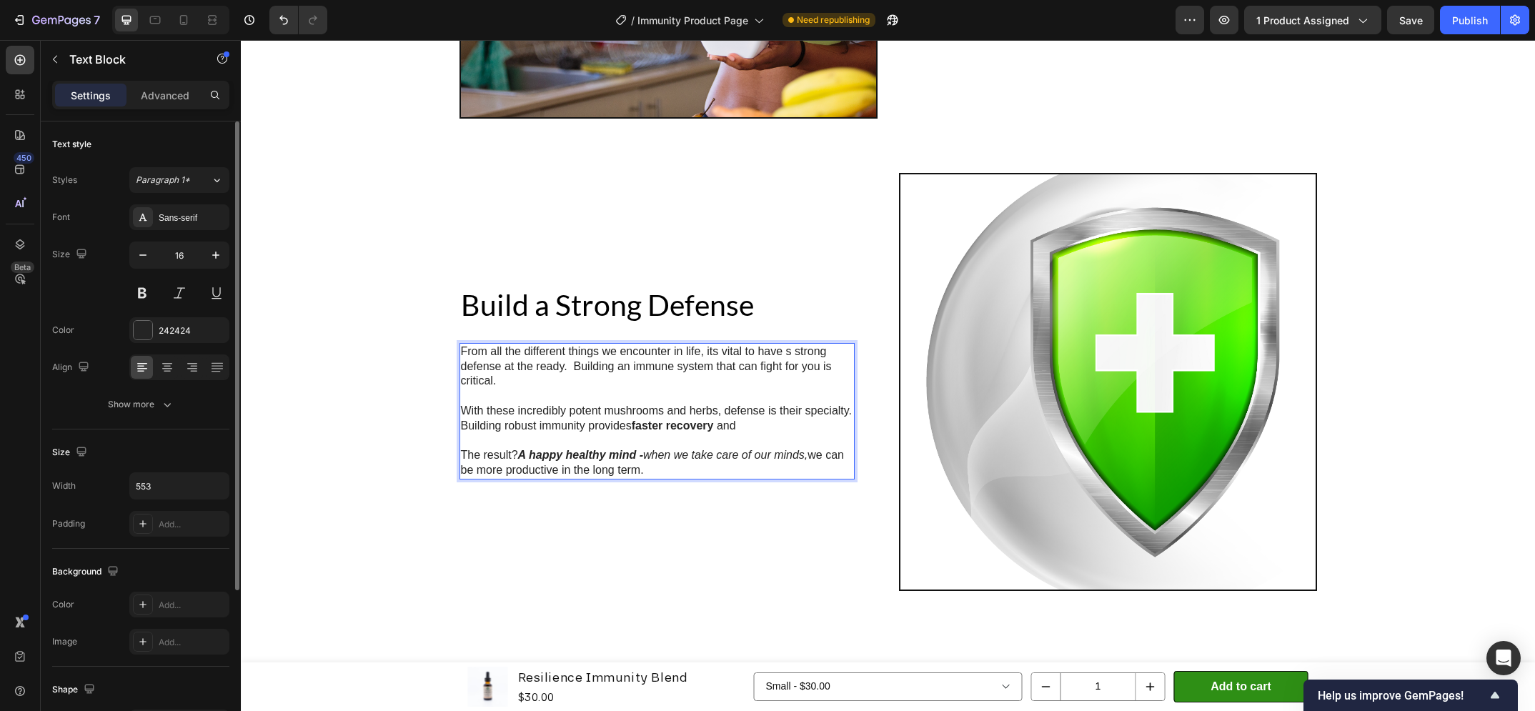
click at [692, 475] on p "The result? A happy healthy mind - when we take care of our minds, we can be mo…" at bounding box center [657, 463] width 392 height 30
click at [742, 425] on p "With these incredibly potent mushrooms and herbs, defense is their specialty. B…" at bounding box center [657, 419] width 392 height 30
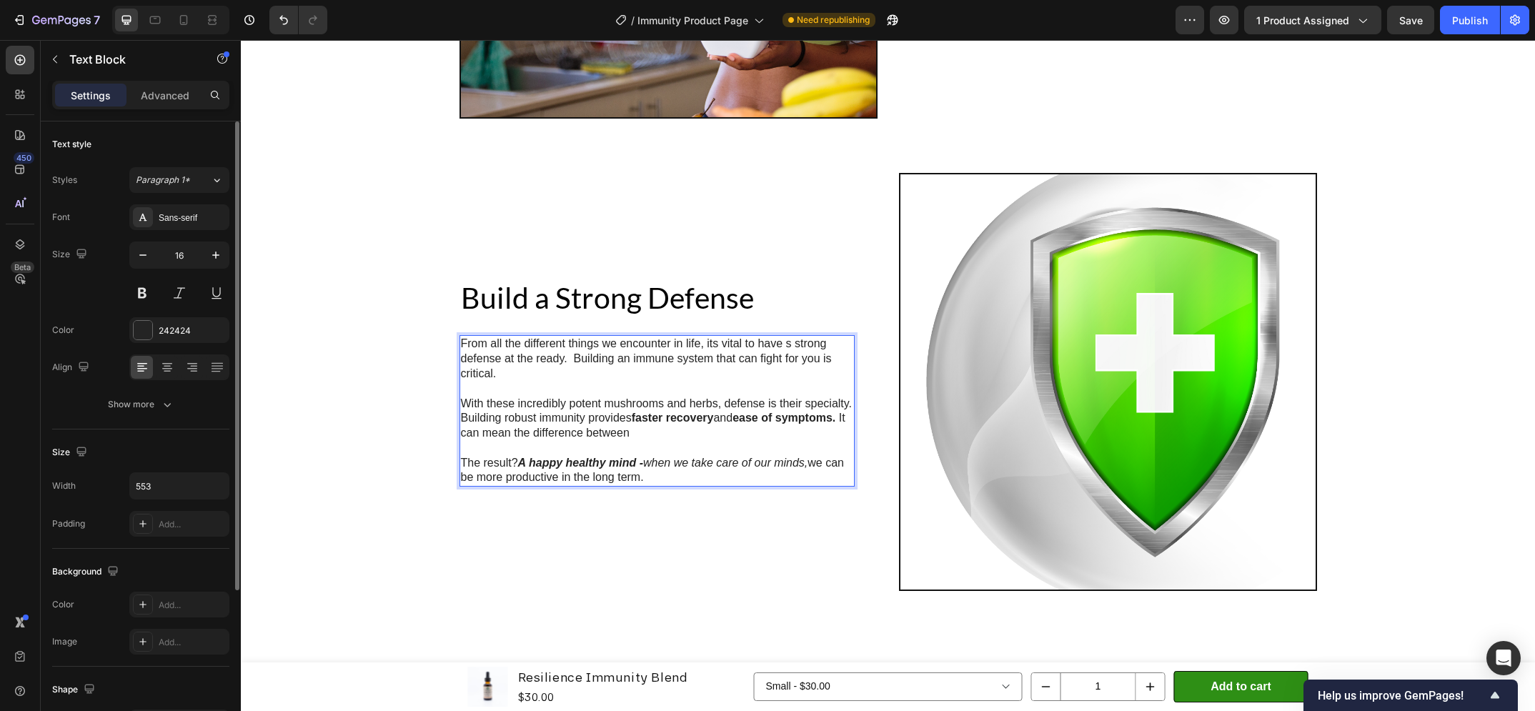
click at [660, 471] on p "The result? A happy healthy mind - when we take care of our minds, we can be mo…" at bounding box center [657, 471] width 392 height 30
click at [655, 432] on p "With these incredibly potent mushrooms and herbs, defense is their specialty. B…" at bounding box center [657, 419] width 392 height 44
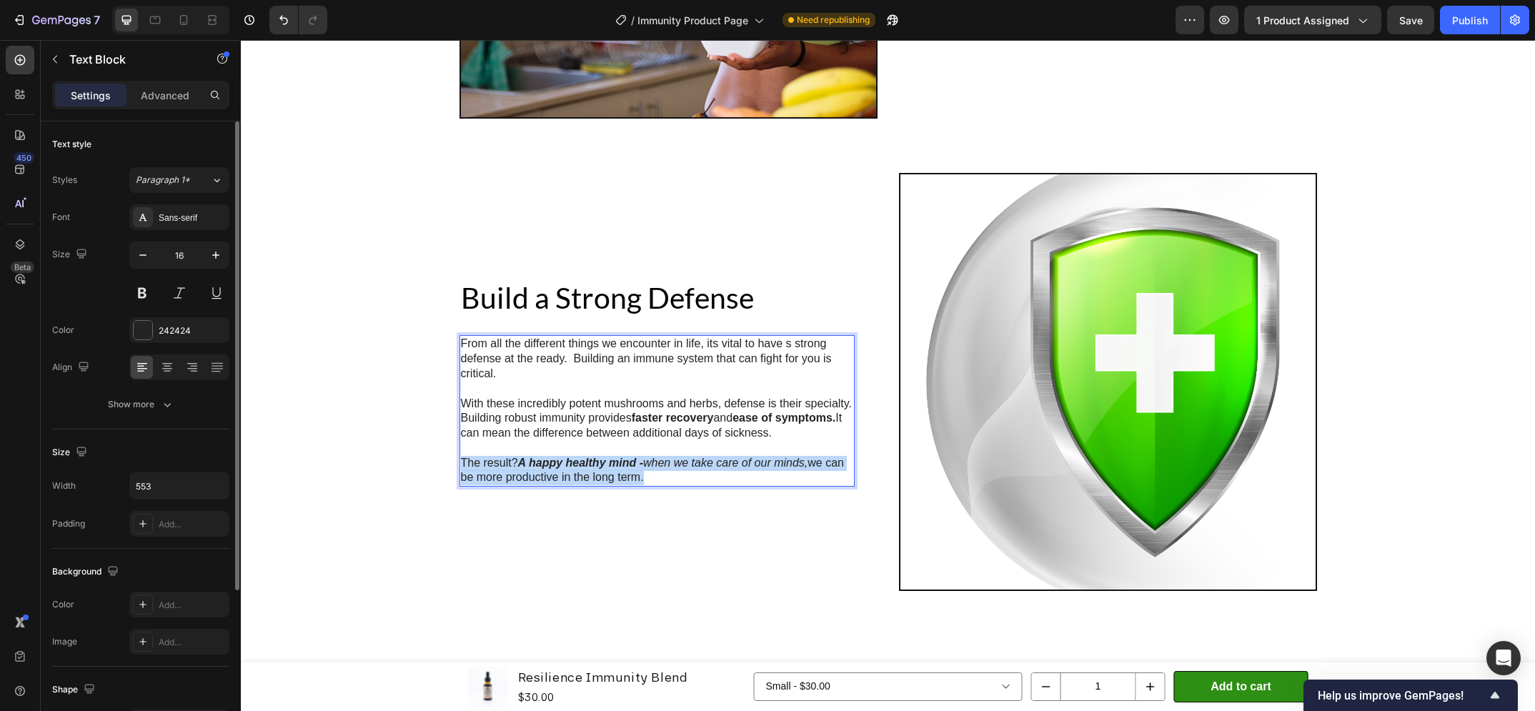
drag, startPoint x: 670, startPoint y: 477, endPoint x: 458, endPoint y: 457, distance: 212.5
click at [461, 457] on p "The result? A happy healthy mind - when we take care of our minds, we can be mo…" at bounding box center [657, 471] width 392 height 30
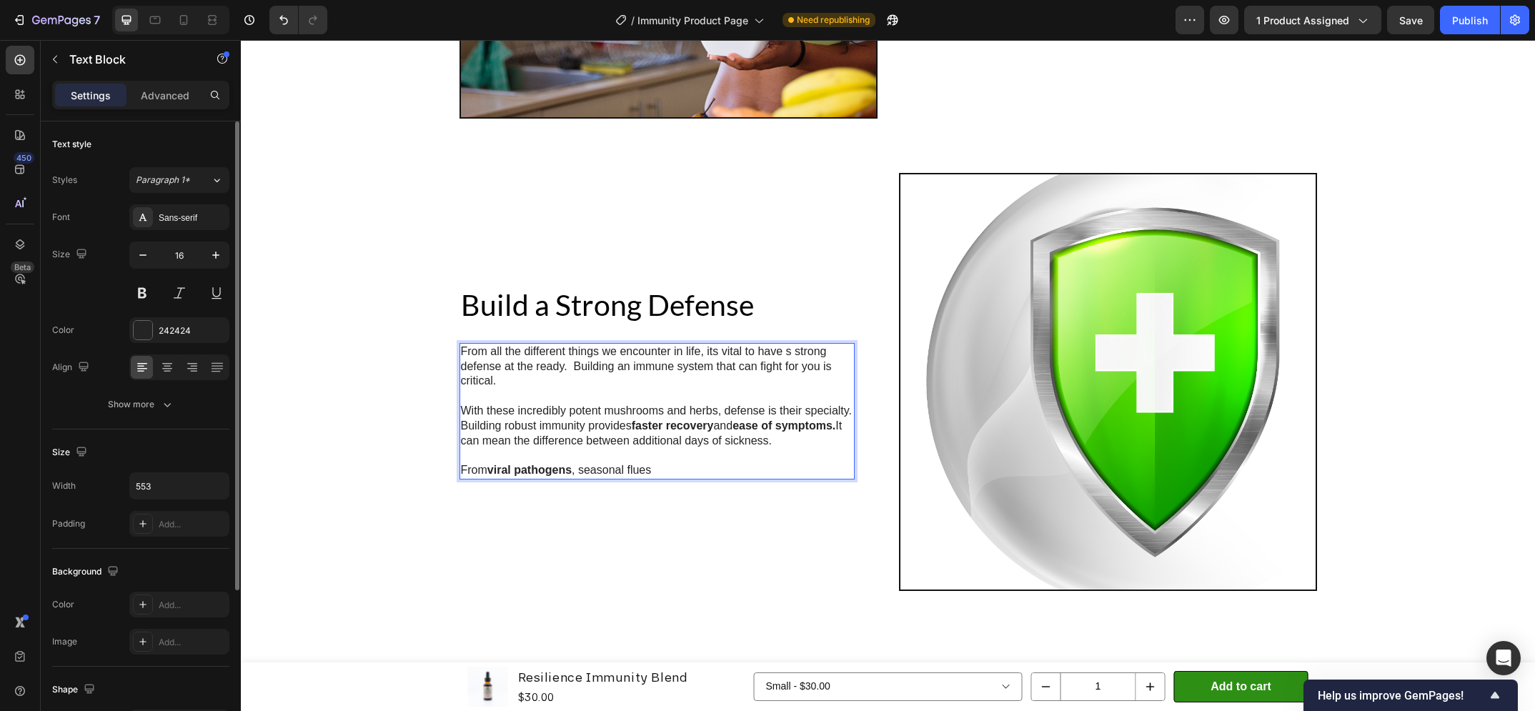
click at [537, 470] on strong "viral pathogens" at bounding box center [529, 470] width 84 height 12
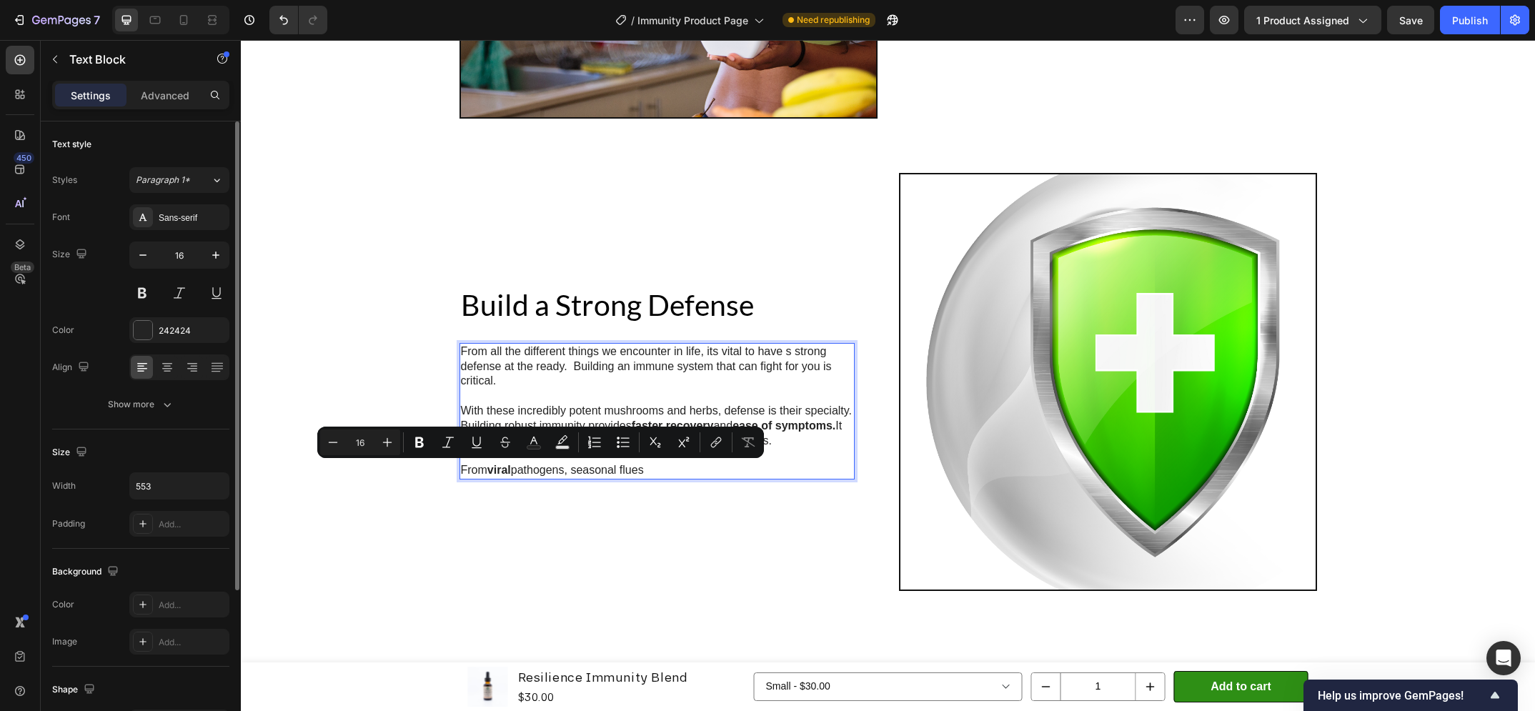
click at [676, 472] on p "From viral pathogens, seasonal flues" at bounding box center [657, 470] width 392 height 15
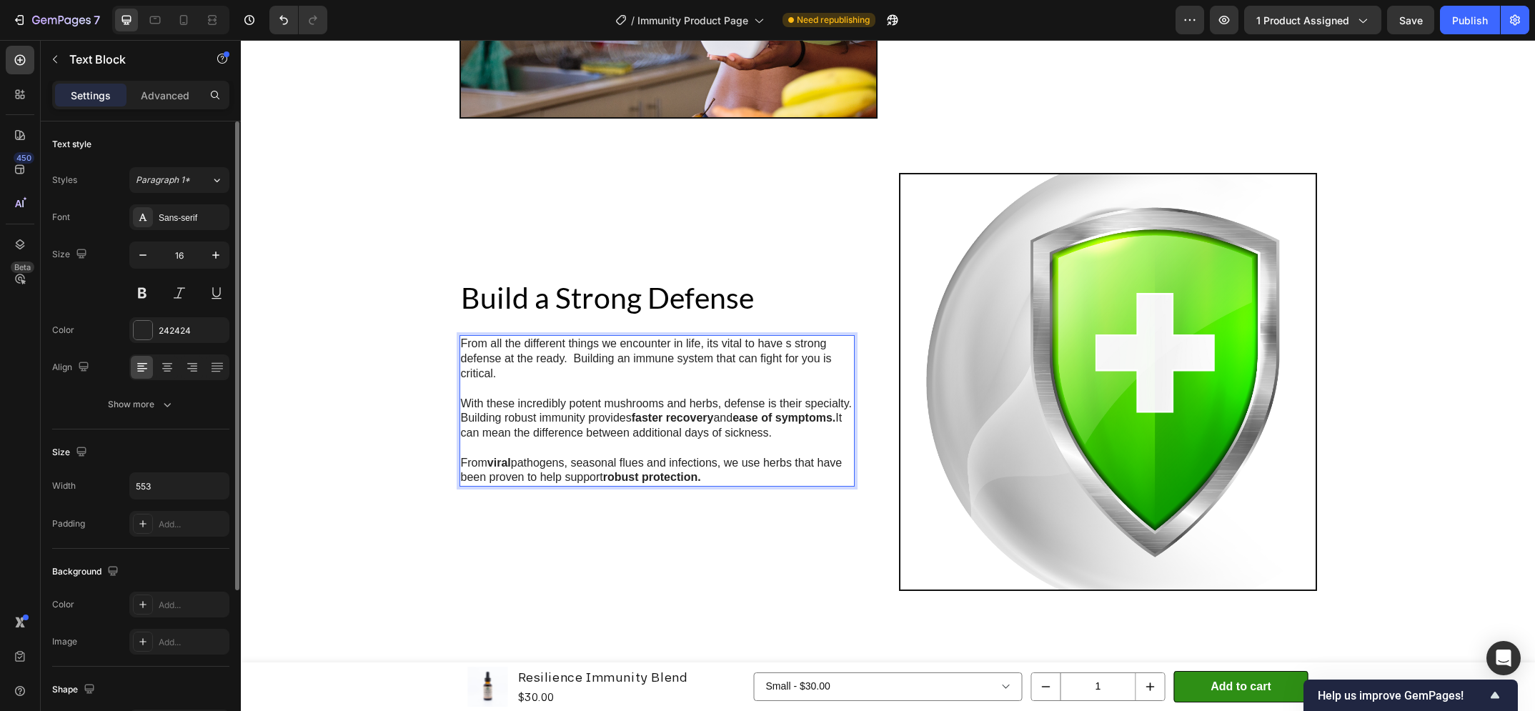
click at [631, 477] on strong "robust protection." at bounding box center [652, 477] width 98 height 12
click at [710, 481] on p "From viral pathogens, seasonal flues and infections, we use herbs that have bee…" at bounding box center [657, 471] width 392 height 30
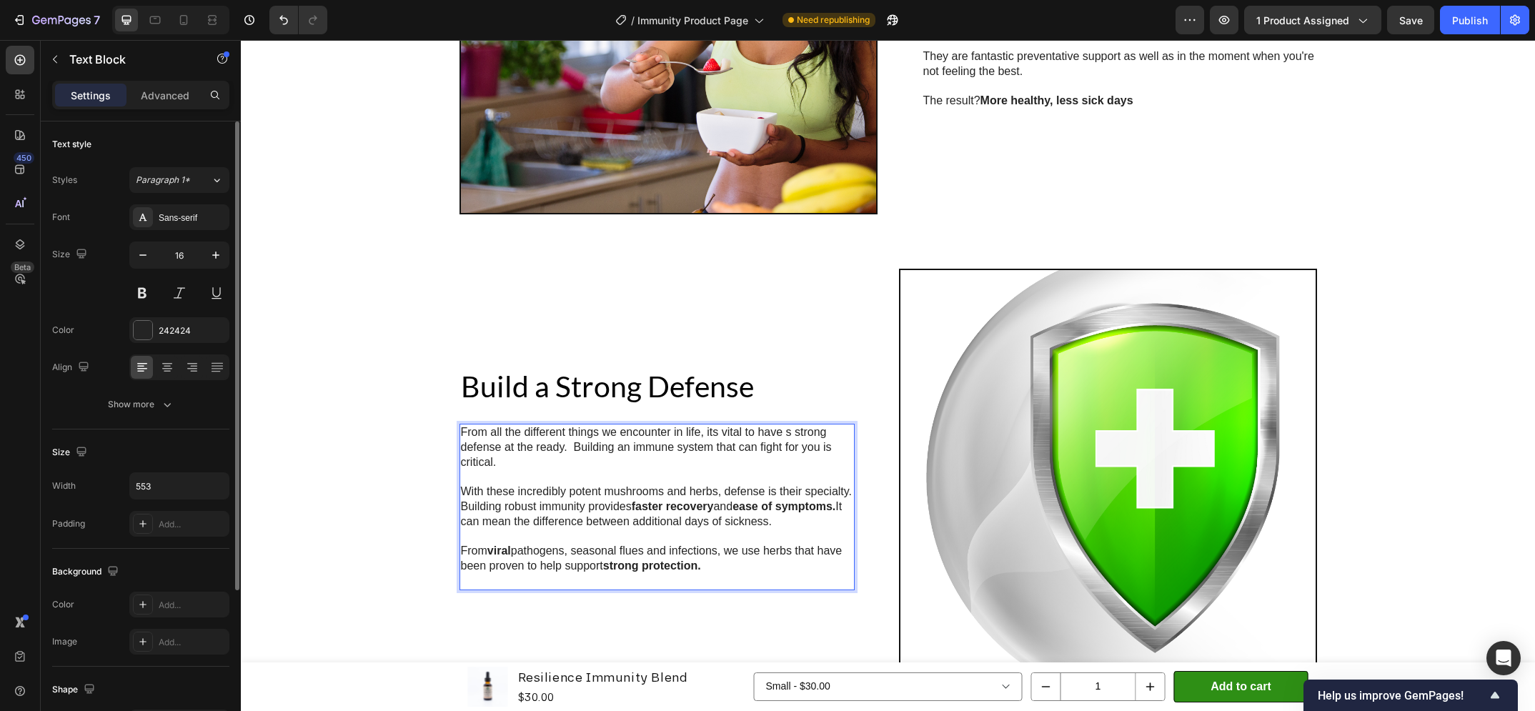
click at [764, 576] on p "Rich Text Editor. Editing area: main" at bounding box center [657, 581] width 392 height 15
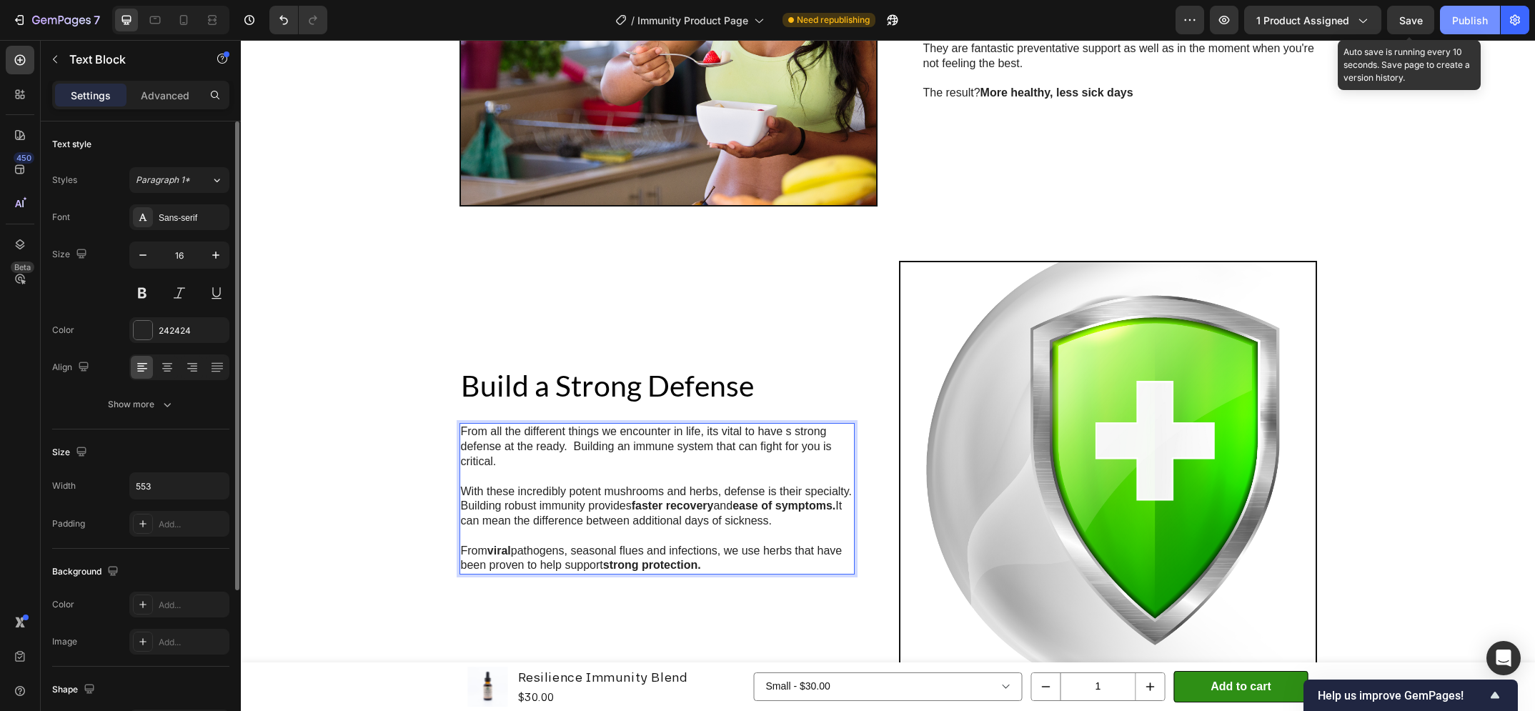
click at [1427, 20] on button "Save" at bounding box center [1410, 20] width 47 height 29
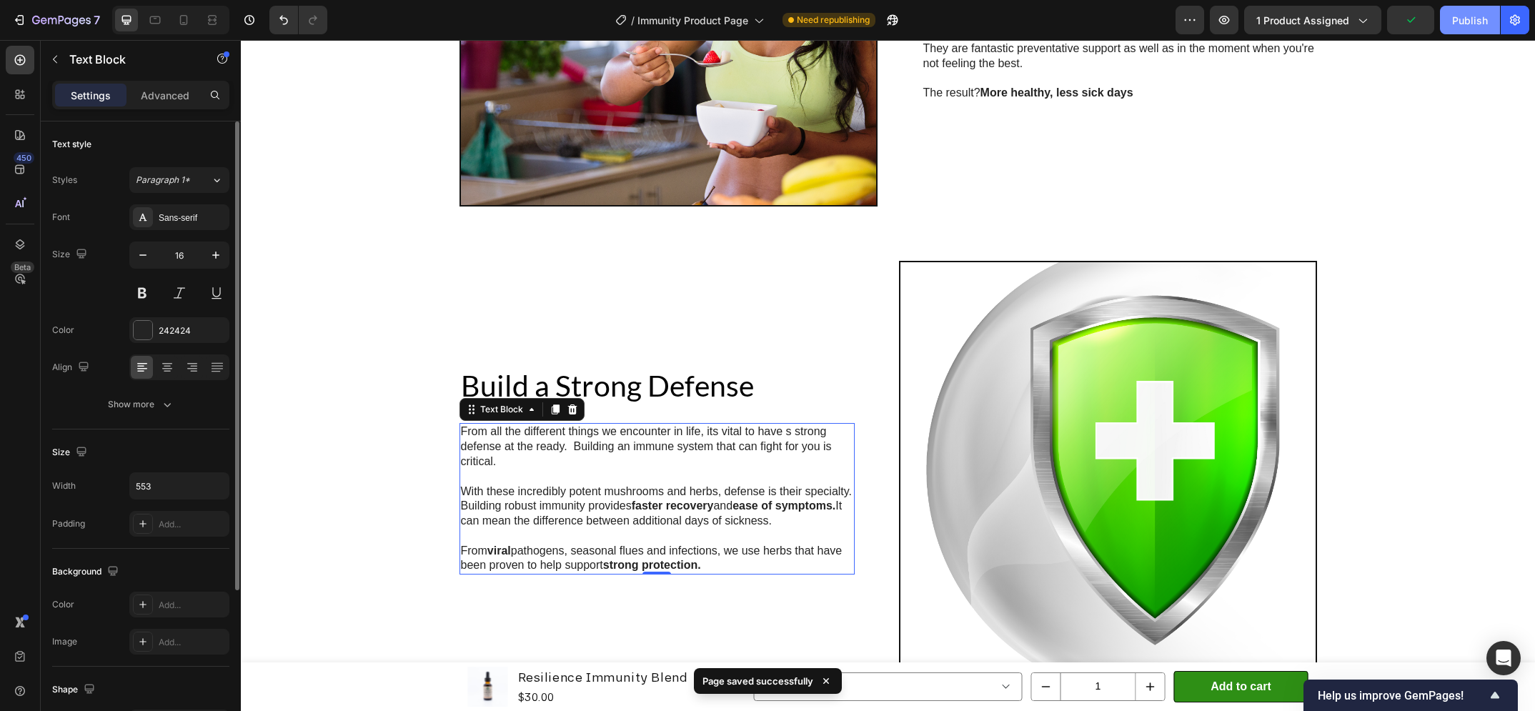
click at [1467, 24] on div "Publish" at bounding box center [1470, 20] width 36 height 15
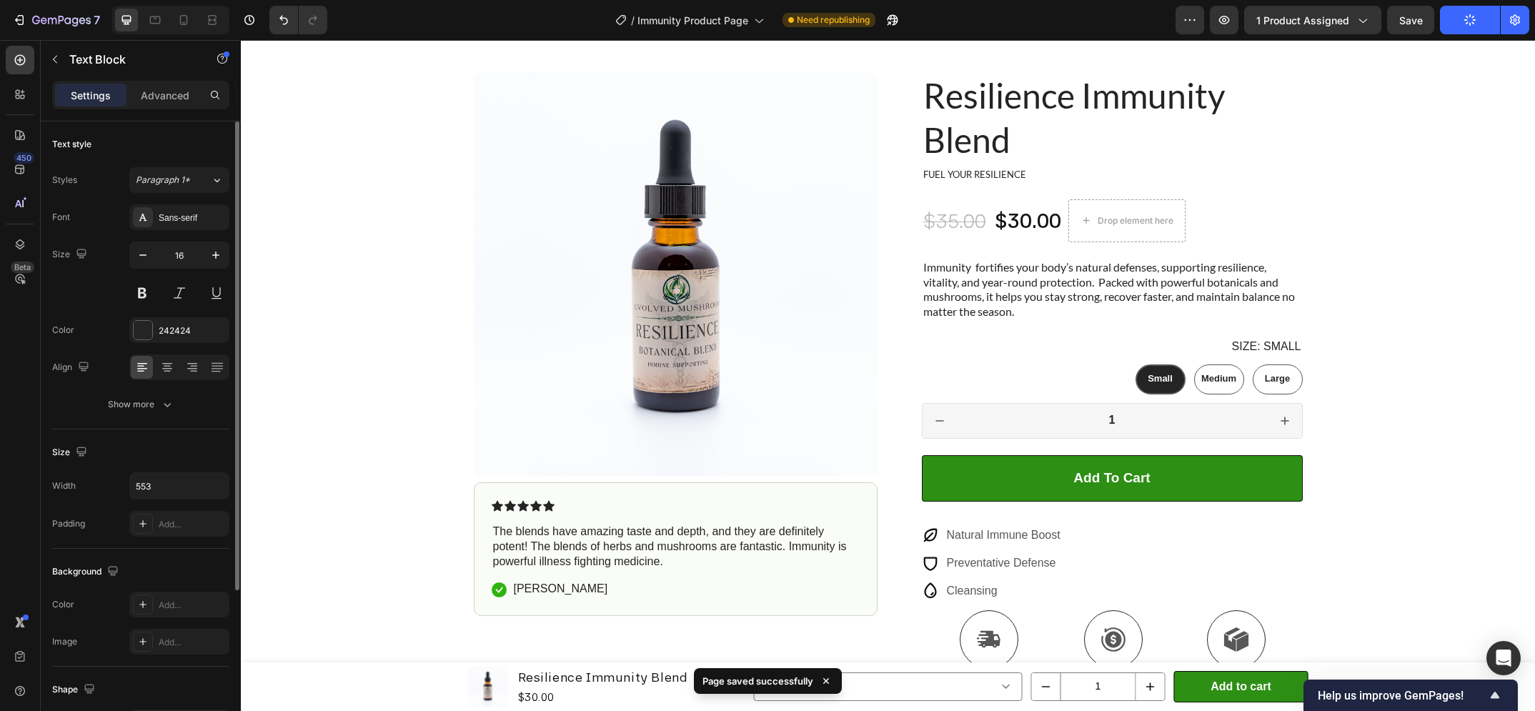
scroll to position [0, 0]
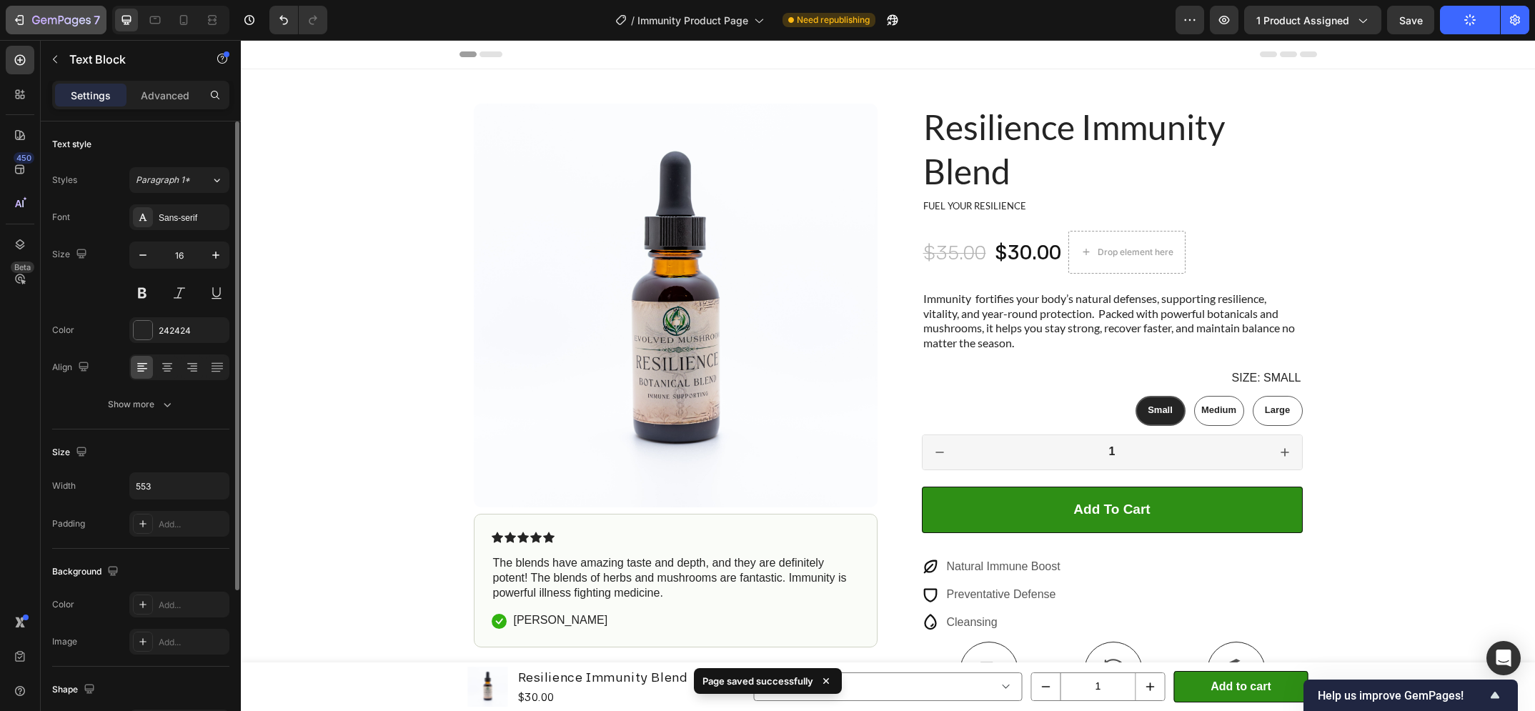
click at [45, 26] on icon "button" at bounding box center [61, 21] width 59 height 12
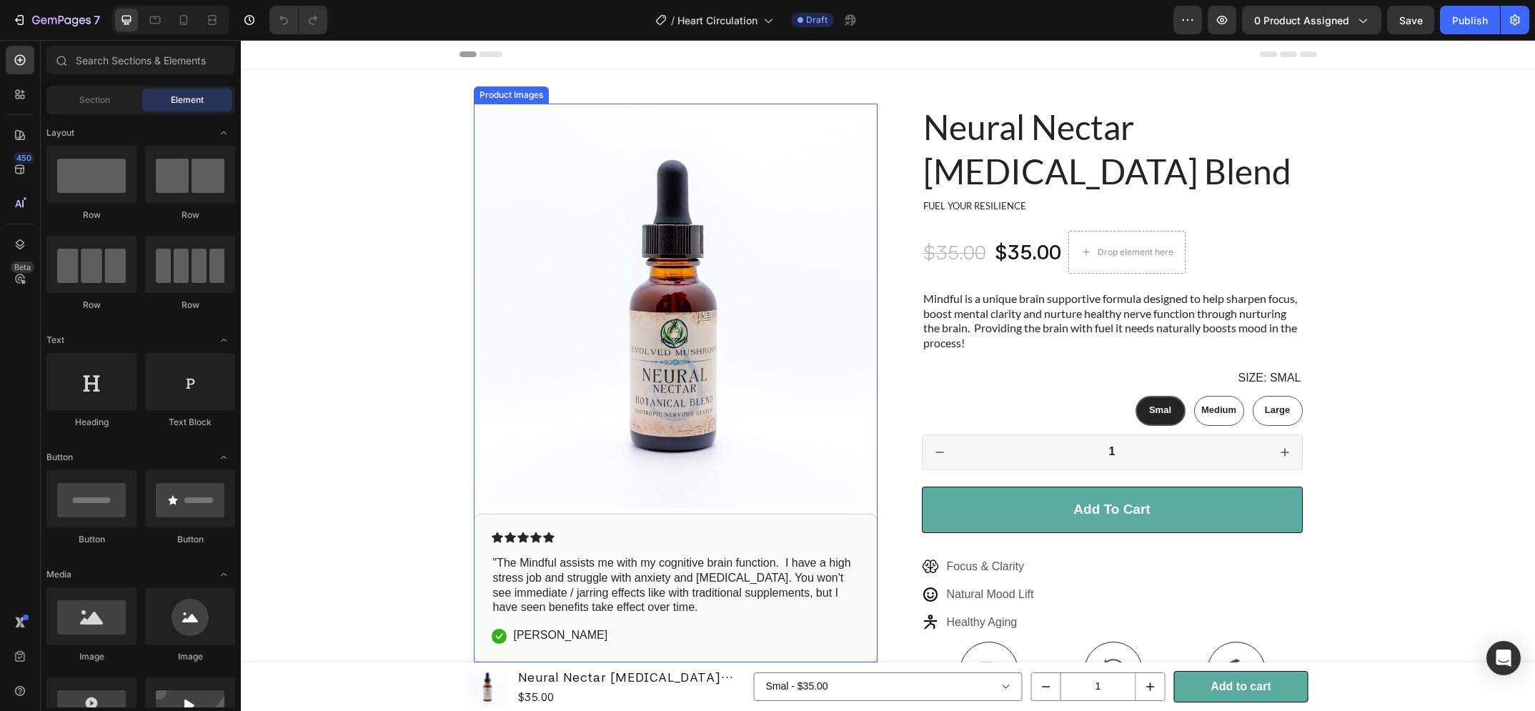
click at [531, 135] on img at bounding box center [676, 306] width 404 height 404
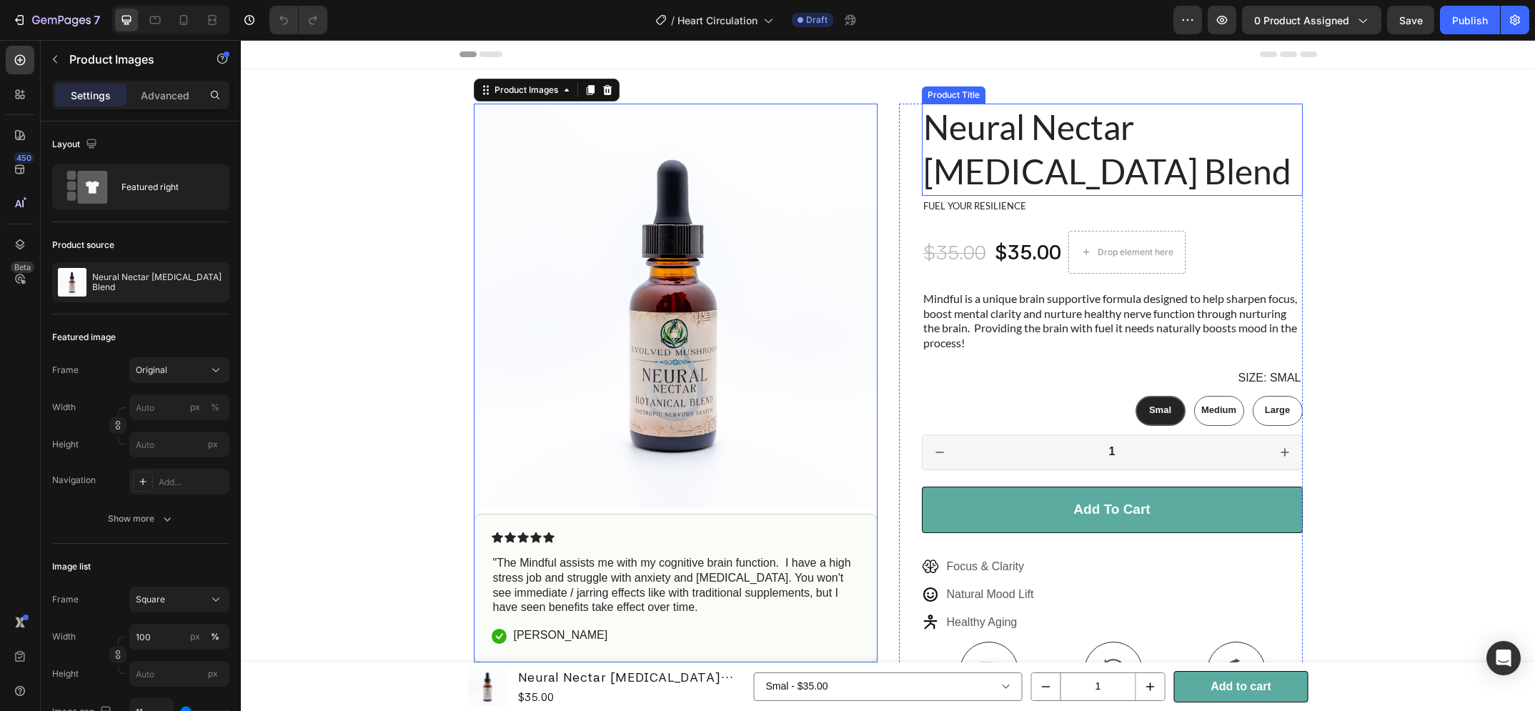
click at [1025, 162] on h1 "Neural Nectar [MEDICAL_DATA] Blend" at bounding box center [1112, 150] width 381 height 92
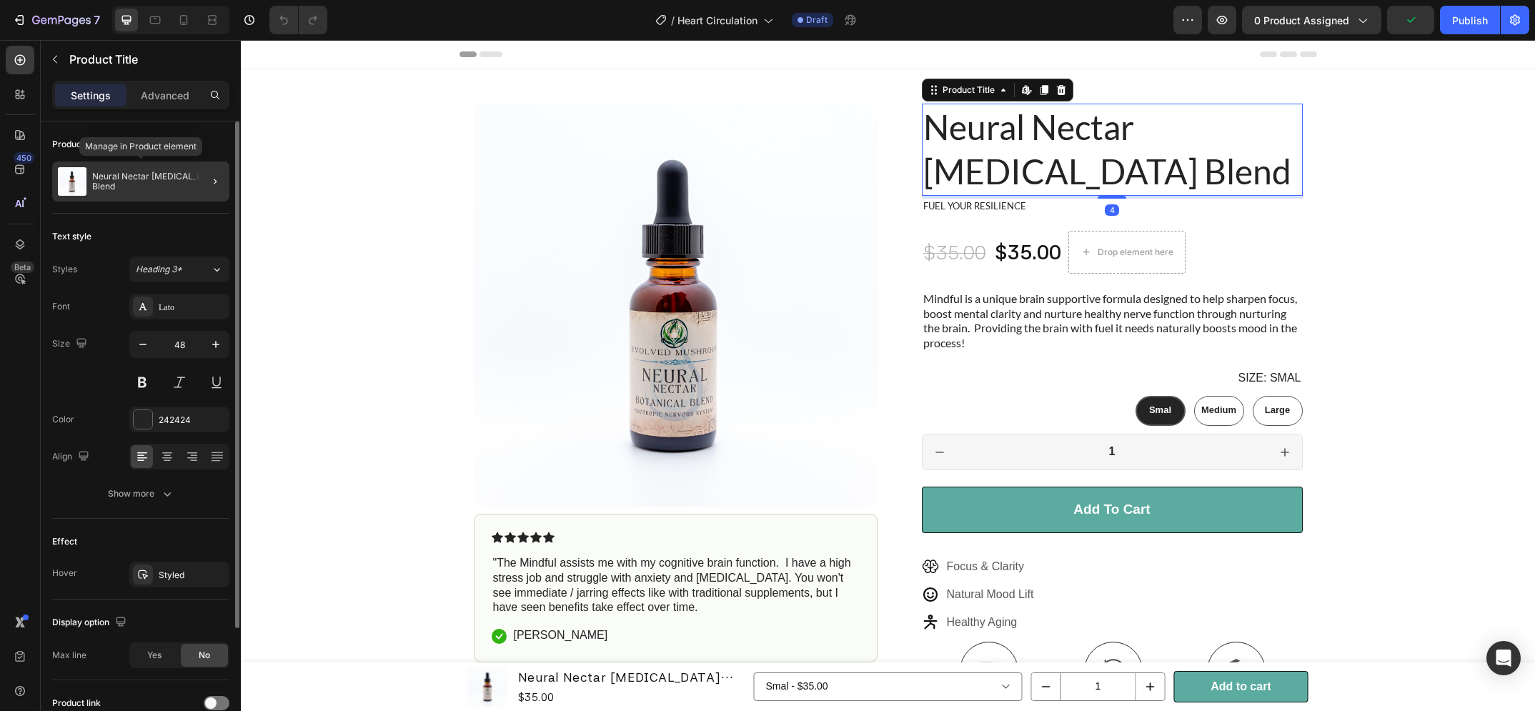
click at [150, 169] on div "Neural Nectar [MEDICAL_DATA] Blend" at bounding box center [140, 182] width 177 height 40
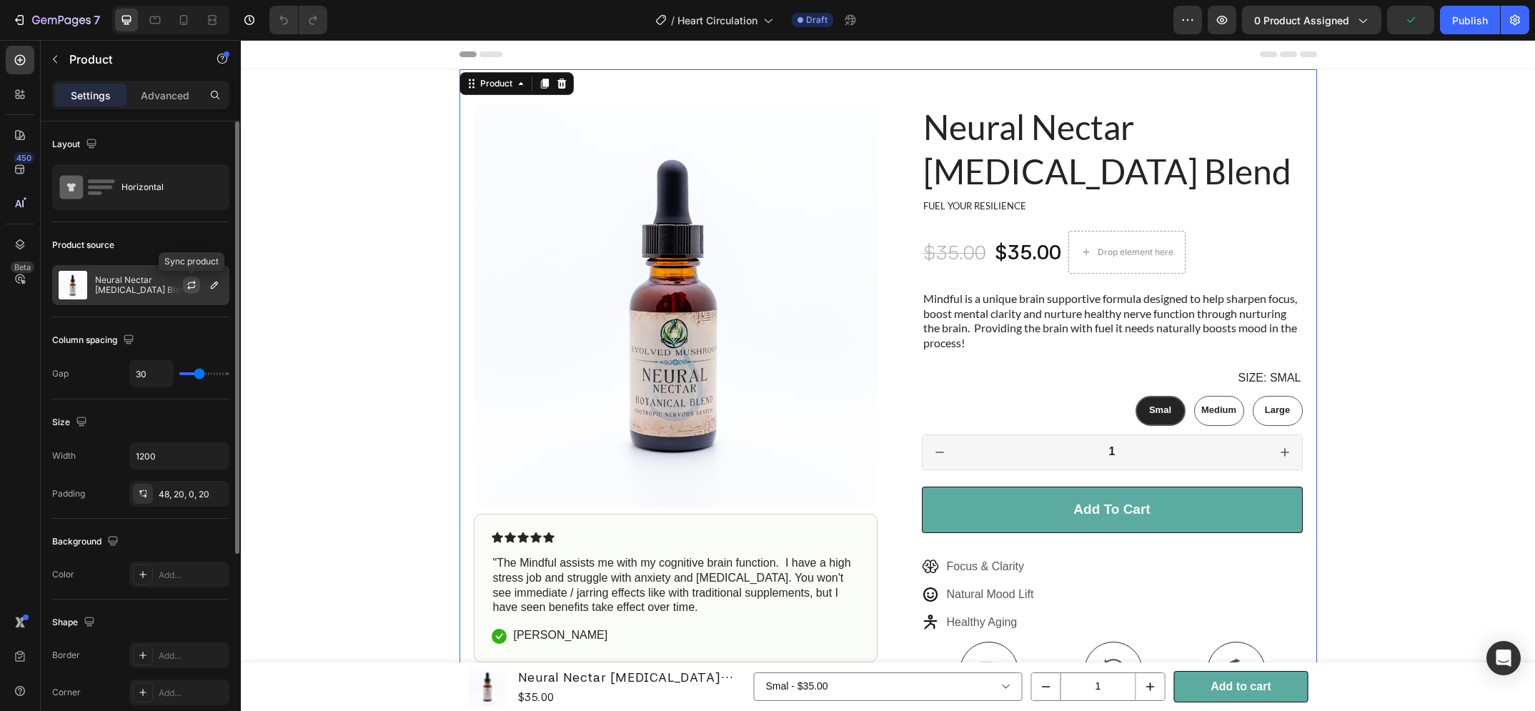
click at [189, 278] on button "button" at bounding box center [191, 285] width 17 height 17
click at [217, 282] on icon "button" at bounding box center [214, 284] width 11 height 11
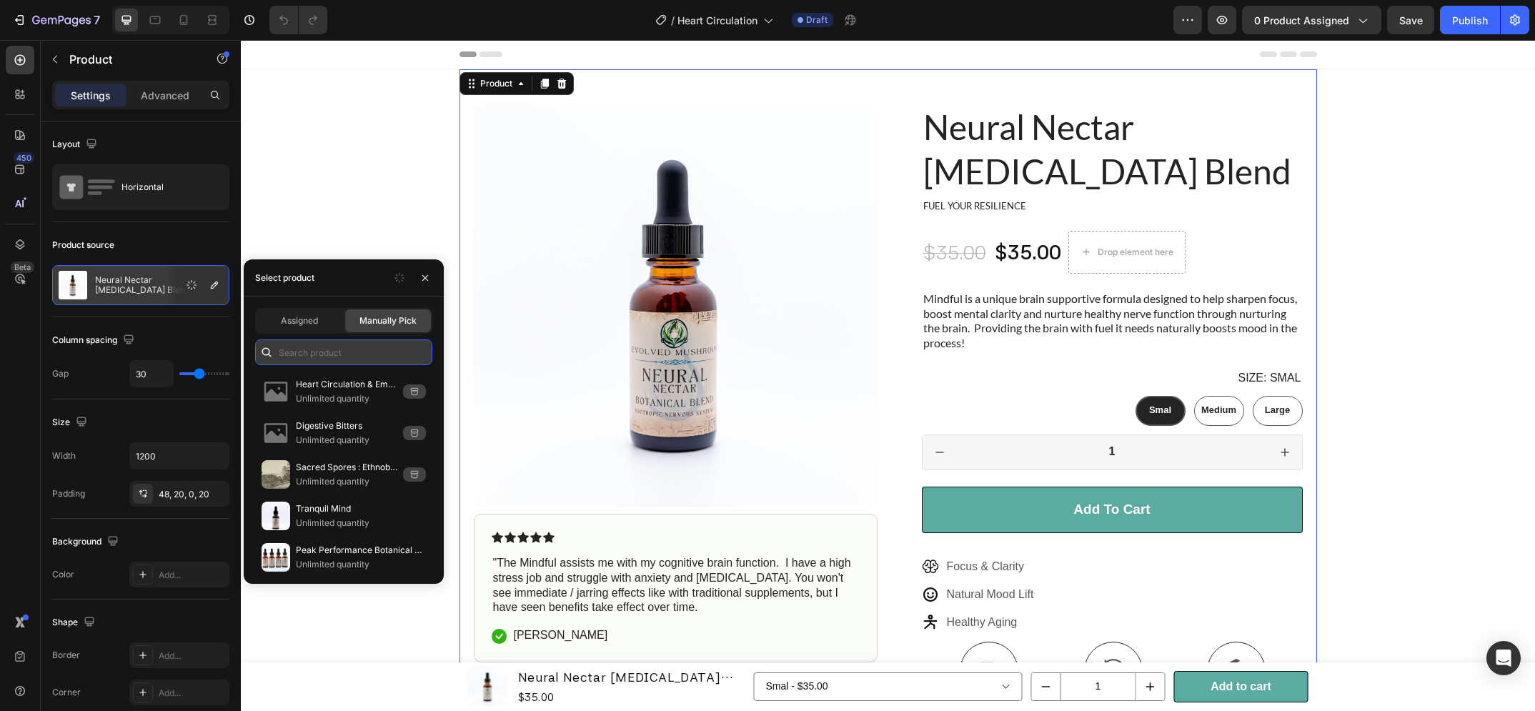
click at [314, 347] on input "text" at bounding box center [343, 352] width 177 height 26
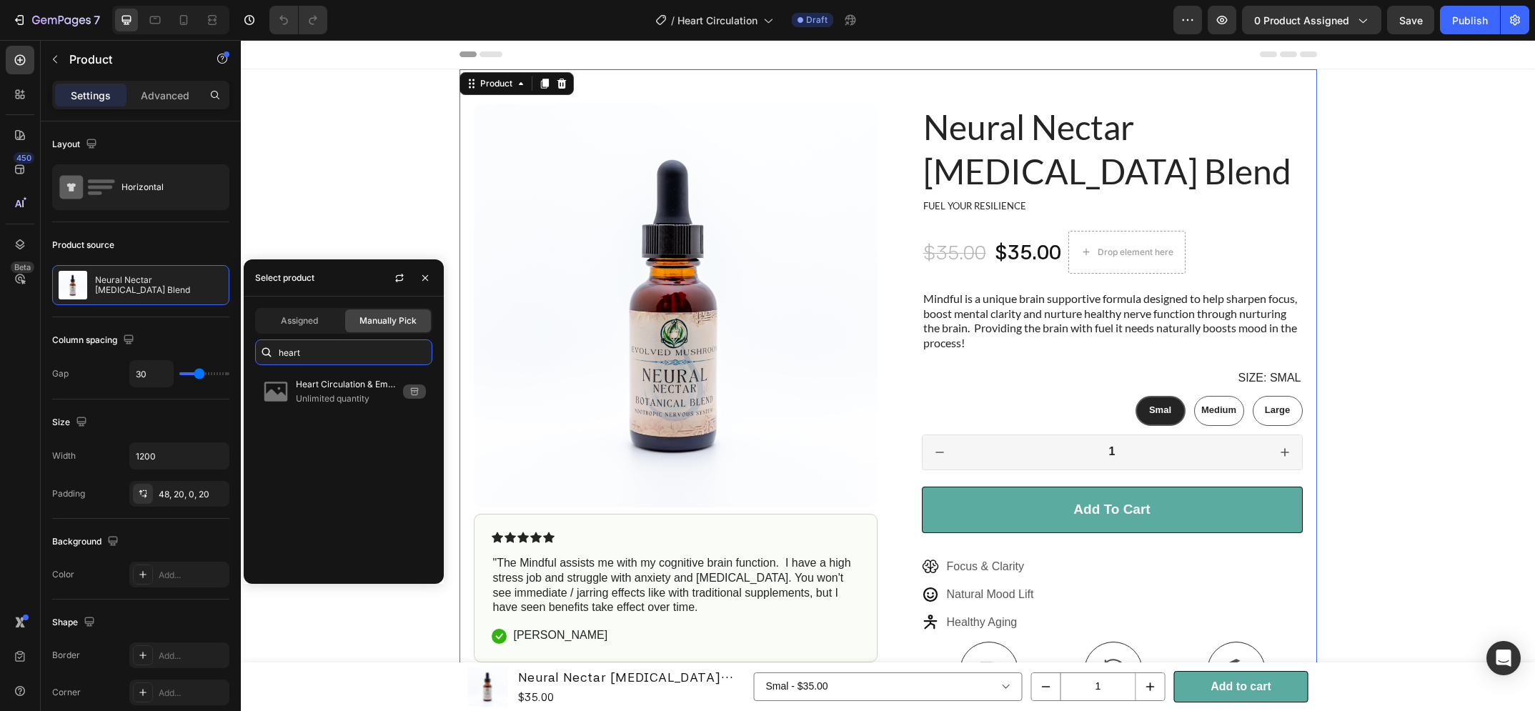
type input "heart"
click at [334, 386] on p "Heart Circulation & Emotional Wellness" at bounding box center [346, 384] width 101 height 14
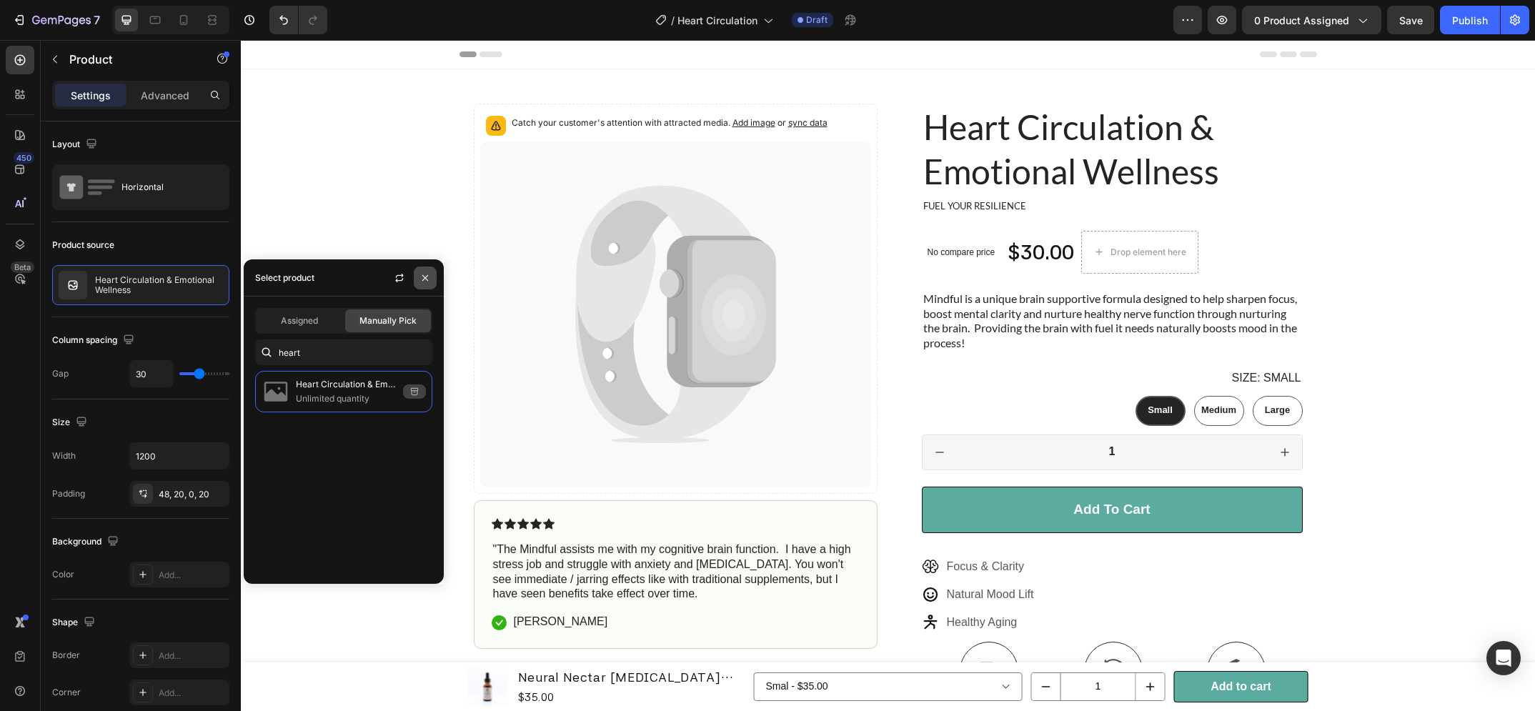
click at [430, 280] on icon "button" at bounding box center [425, 277] width 11 height 11
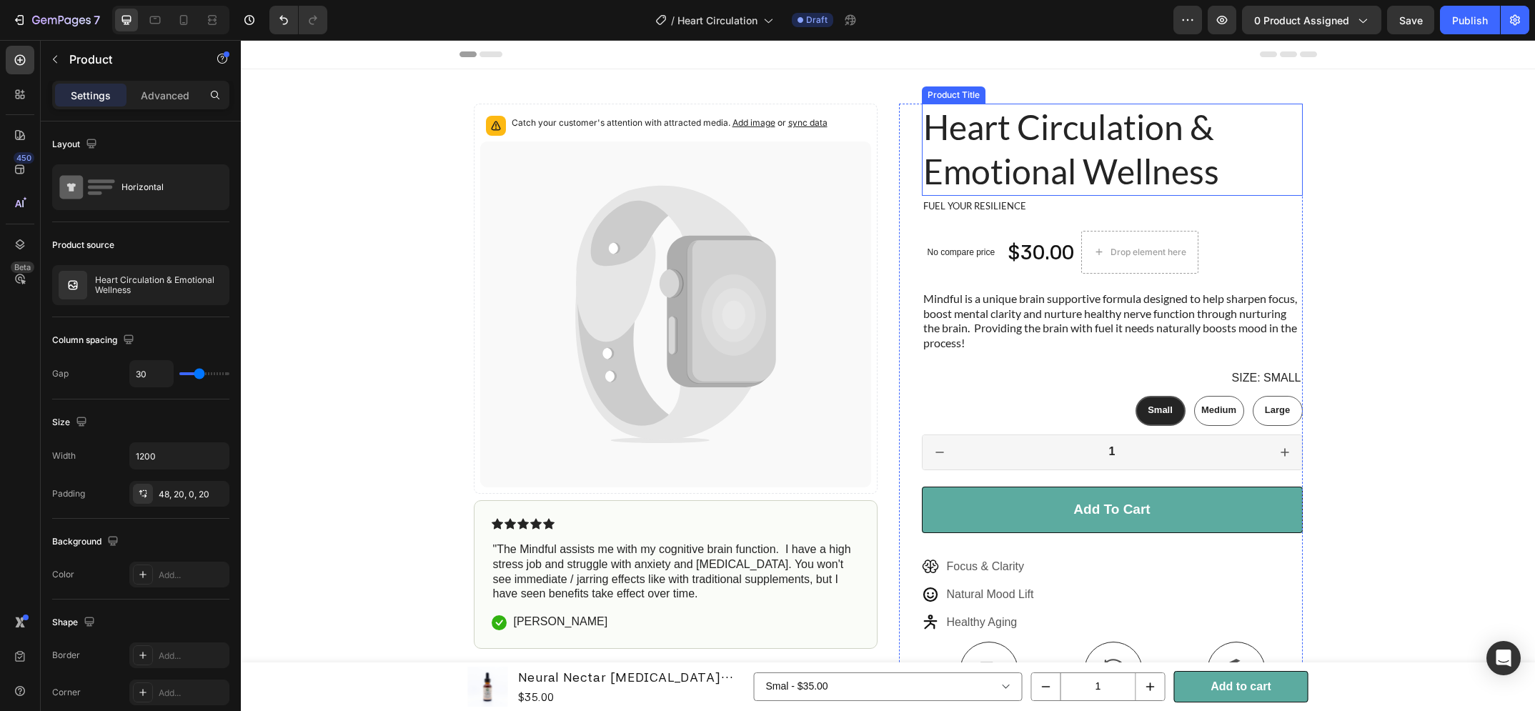
click at [1008, 167] on h1 "Heart Circulation & Emotional Wellness" at bounding box center [1112, 150] width 381 height 92
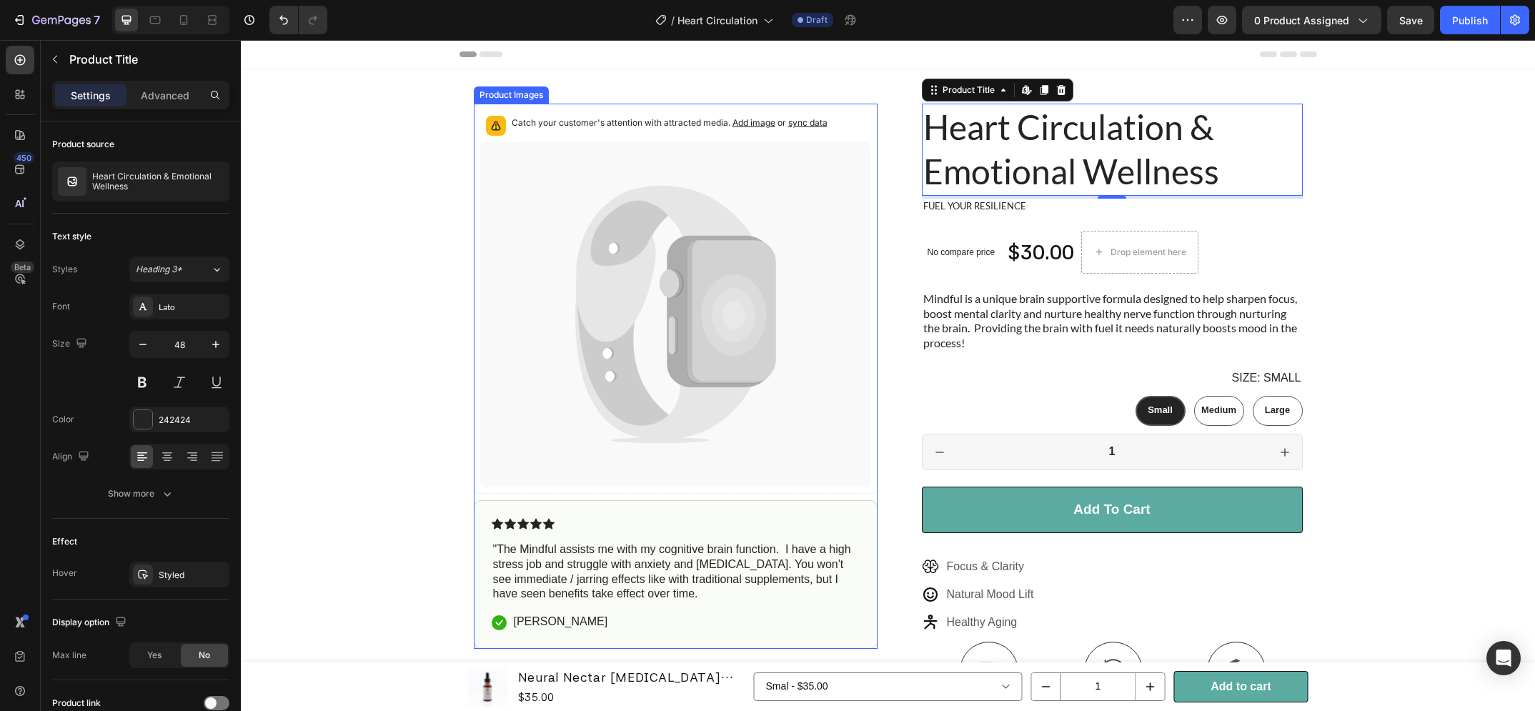
scroll to position [131, 0]
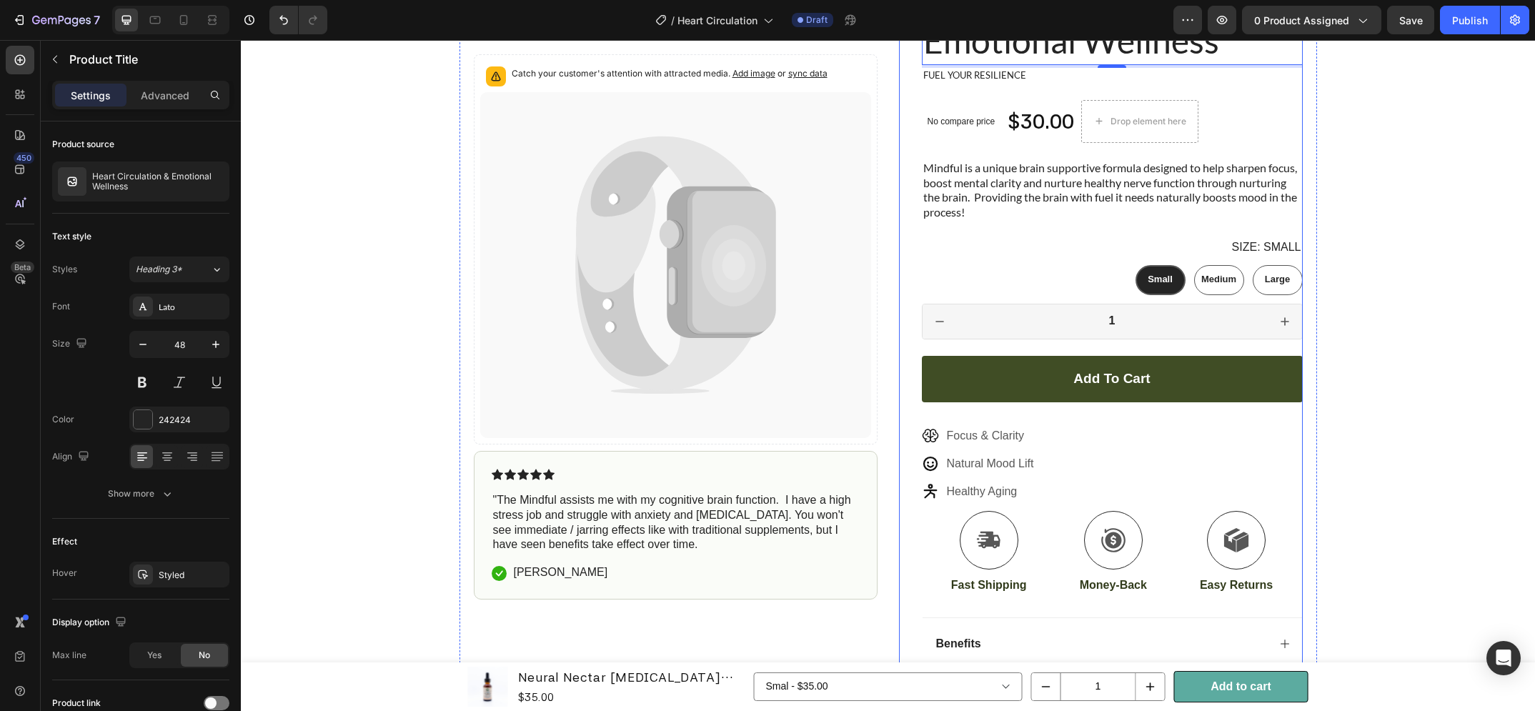
click at [978, 383] on button "Add to cart" at bounding box center [1112, 379] width 381 height 46
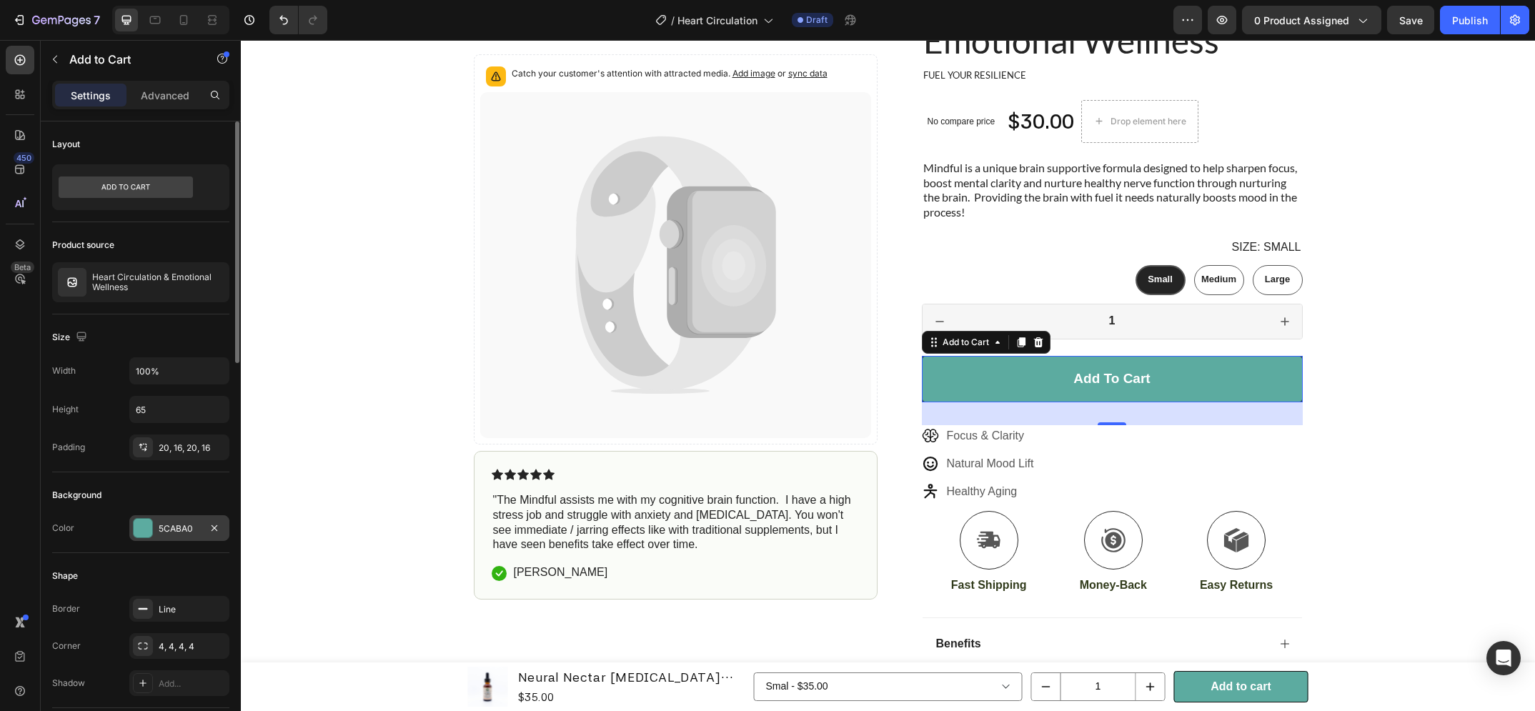
click at [192, 533] on div "5CABA0" at bounding box center [179, 528] width 41 height 13
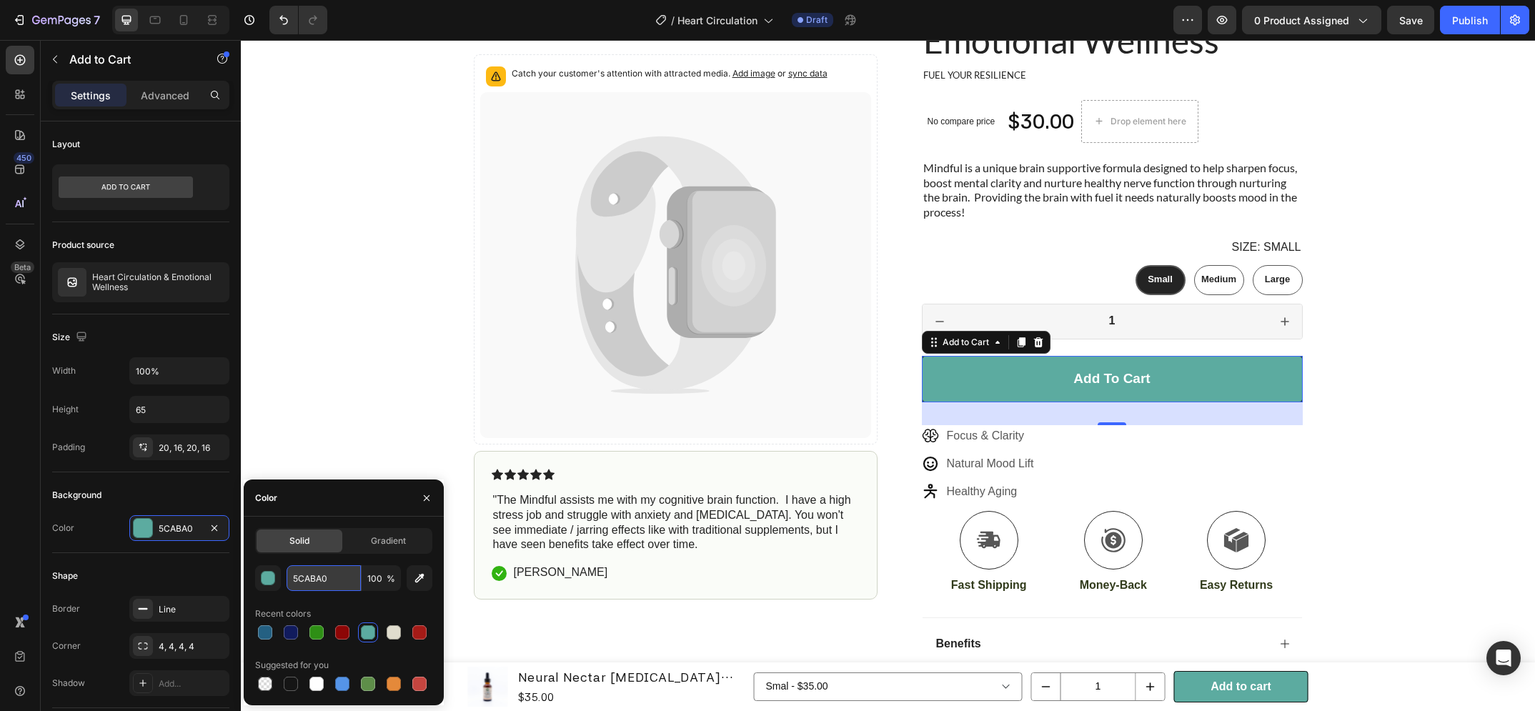
click at [323, 584] on input "5CABA0" at bounding box center [324, 578] width 74 height 26
paste input "#bd4444"
type input "#bd4444"
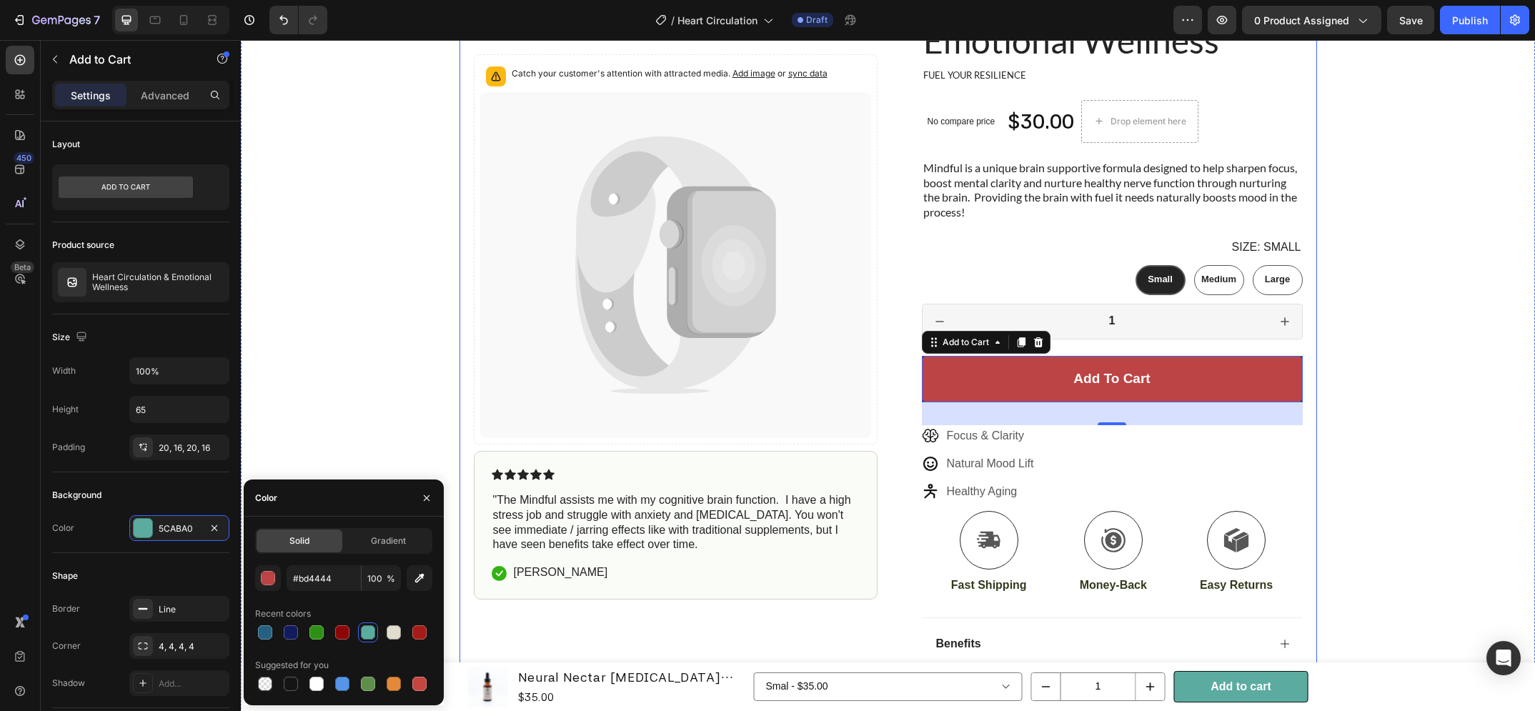
click at [853, 472] on div "Icon Icon Icon Icon Icon" at bounding box center [676, 474] width 368 height 11
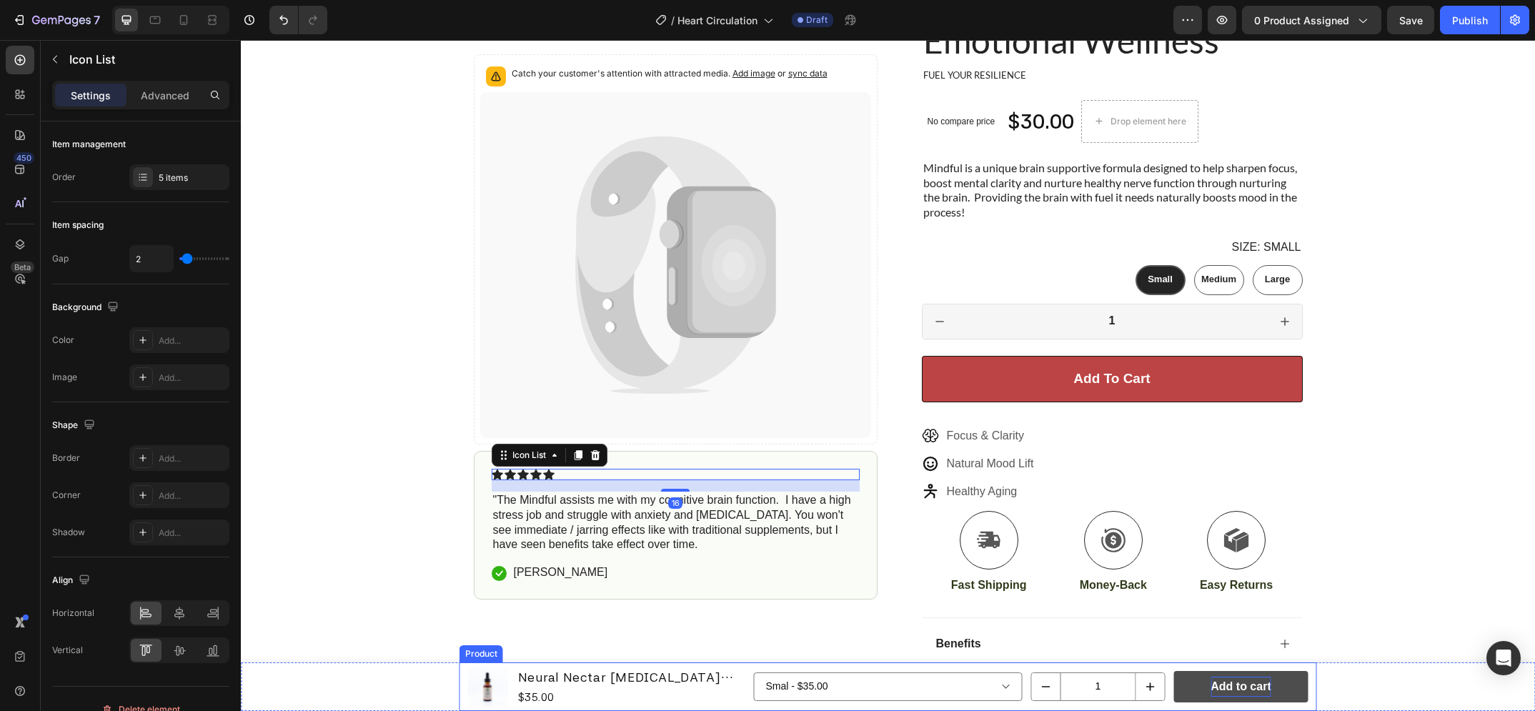
click at [1257, 697] on div "Add to cart" at bounding box center [1241, 687] width 60 height 21
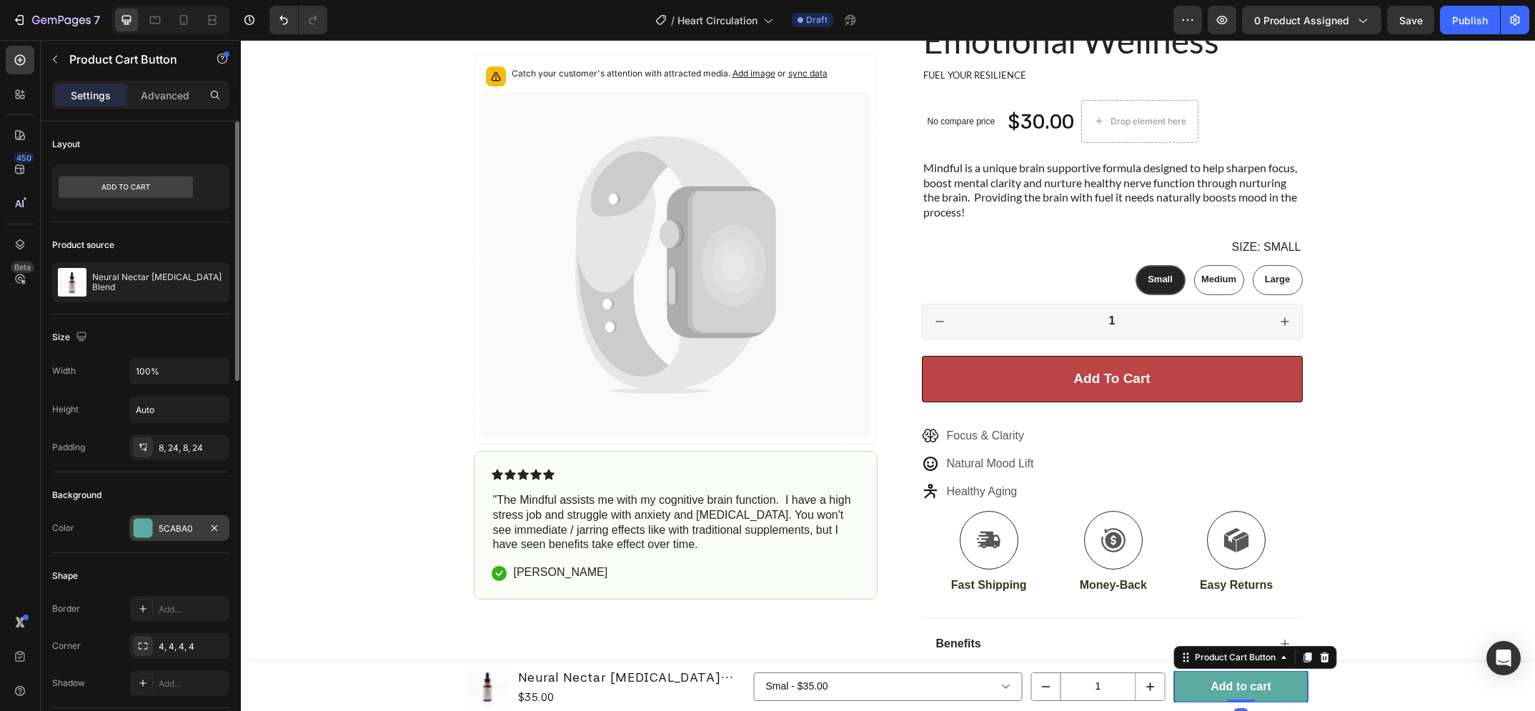
click at [172, 523] on div "5CABA0" at bounding box center [179, 528] width 41 height 13
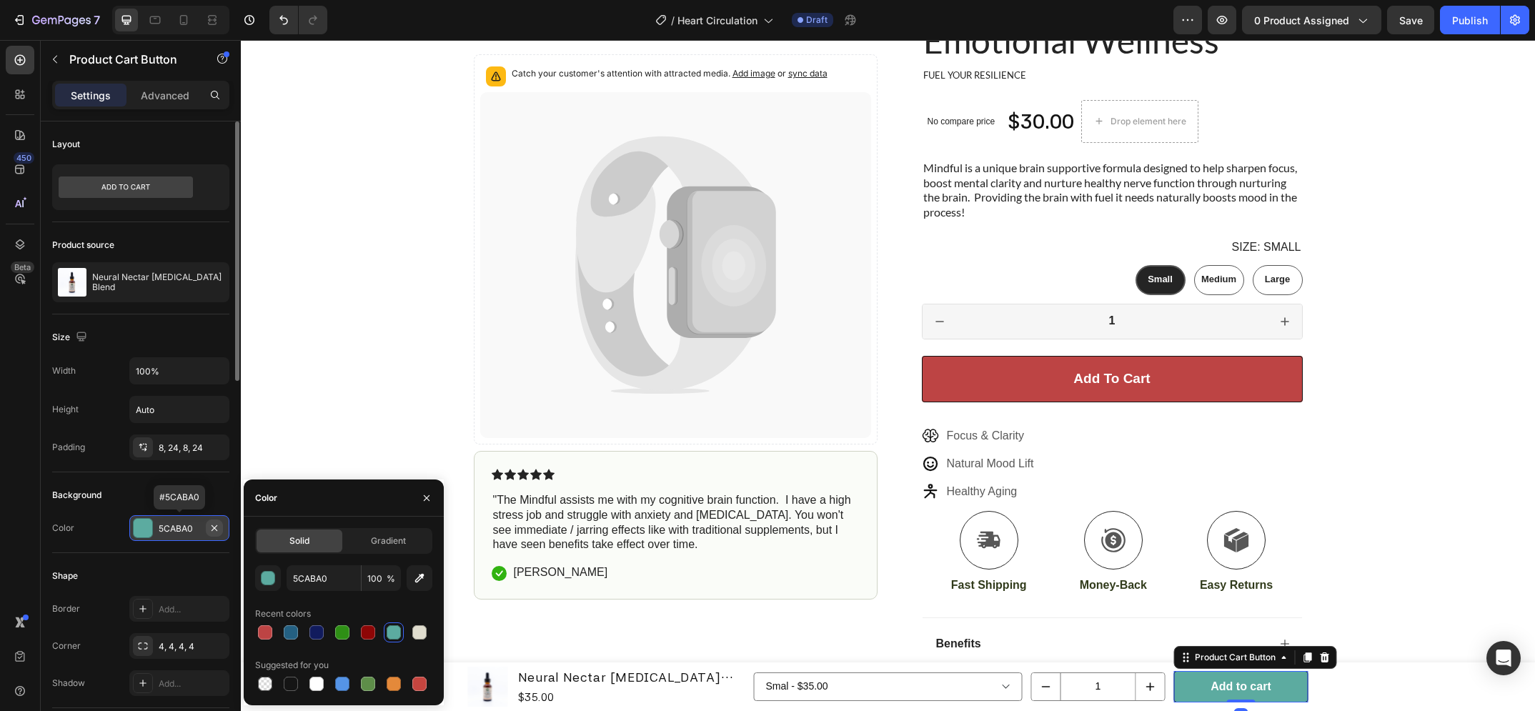
click at [214, 527] on icon "button" at bounding box center [215, 528] width 6 height 6
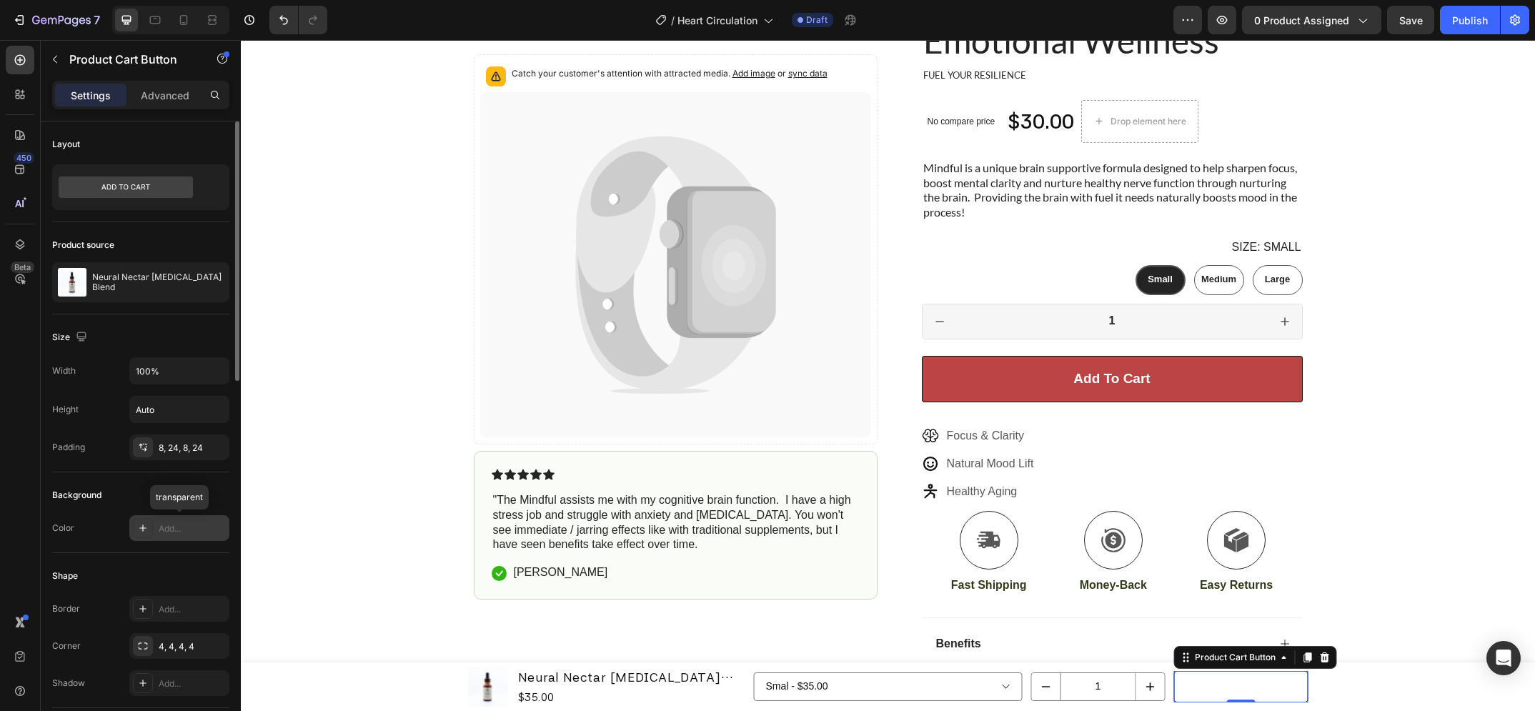
drag, startPoint x: 214, startPoint y: 527, endPoint x: 187, endPoint y: 529, distance: 26.5
click at [187, 529] on div "Add..." at bounding box center [192, 528] width 67 height 13
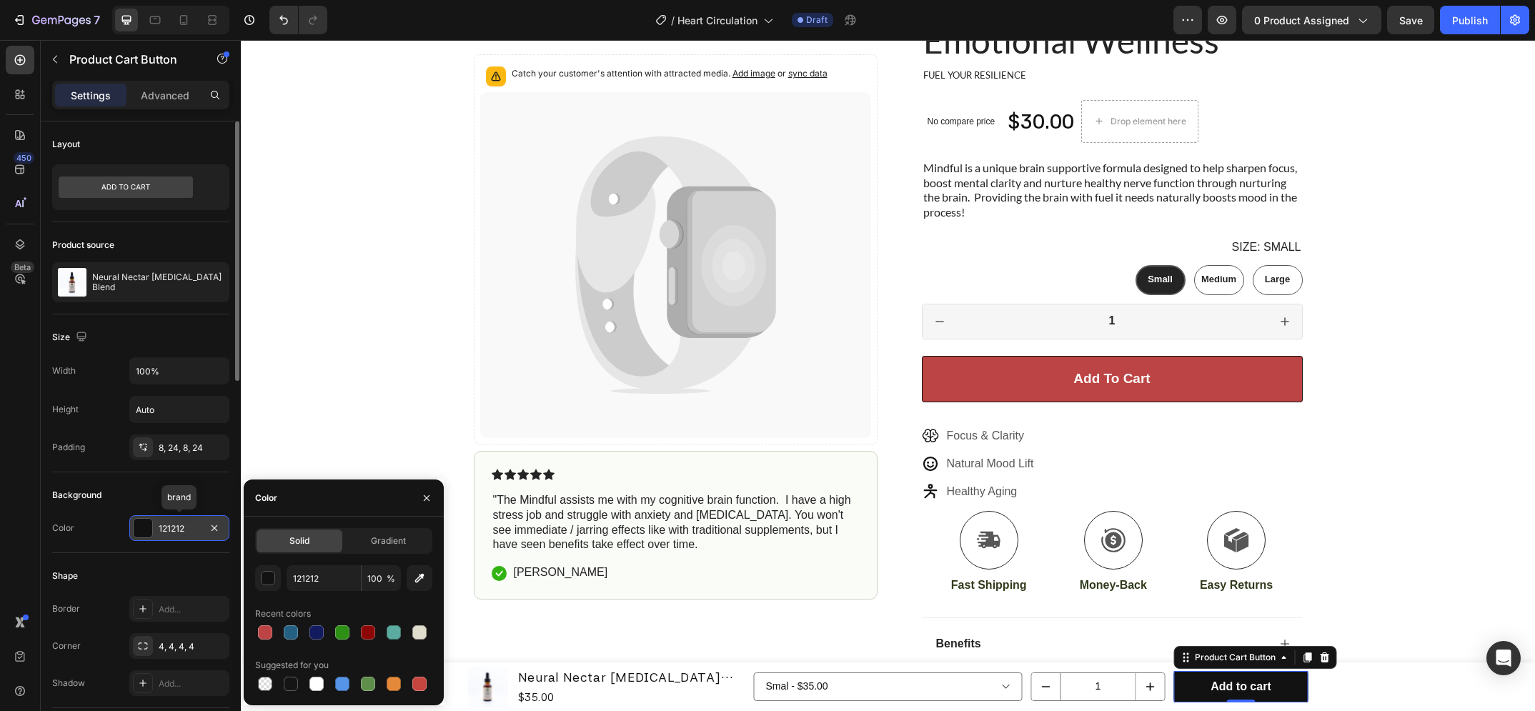
click at [155, 527] on div "121212" at bounding box center [179, 528] width 100 height 26
click at [169, 527] on div "121212" at bounding box center [179, 528] width 41 height 13
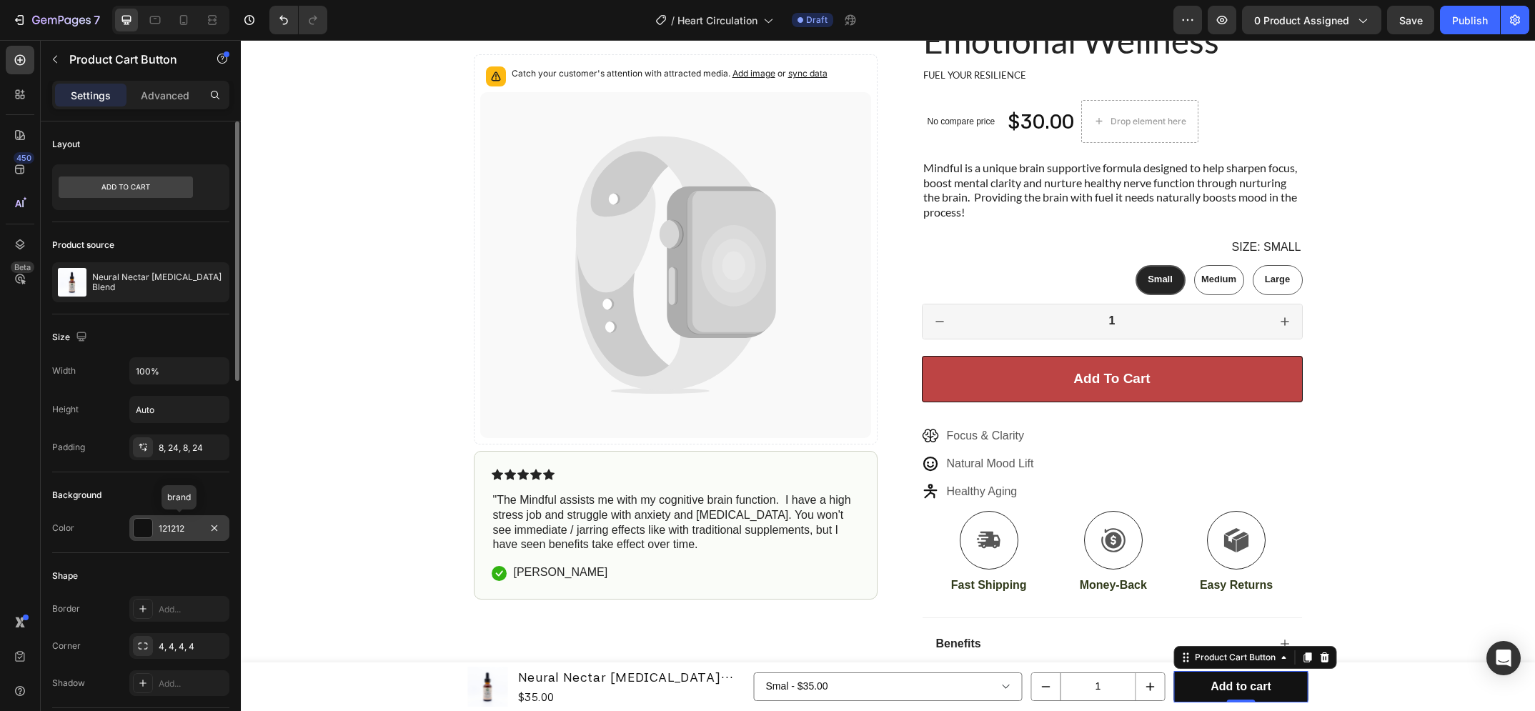
click at [169, 527] on div "121212" at bounding box center [179, 528] width 41 height 13
click at [209, 527] on icon "button" at bounding box center [214, 527] width 11 height 11
click at [187, 530] on div "Add..." at bounding box center [192, 528] width 67 height 13
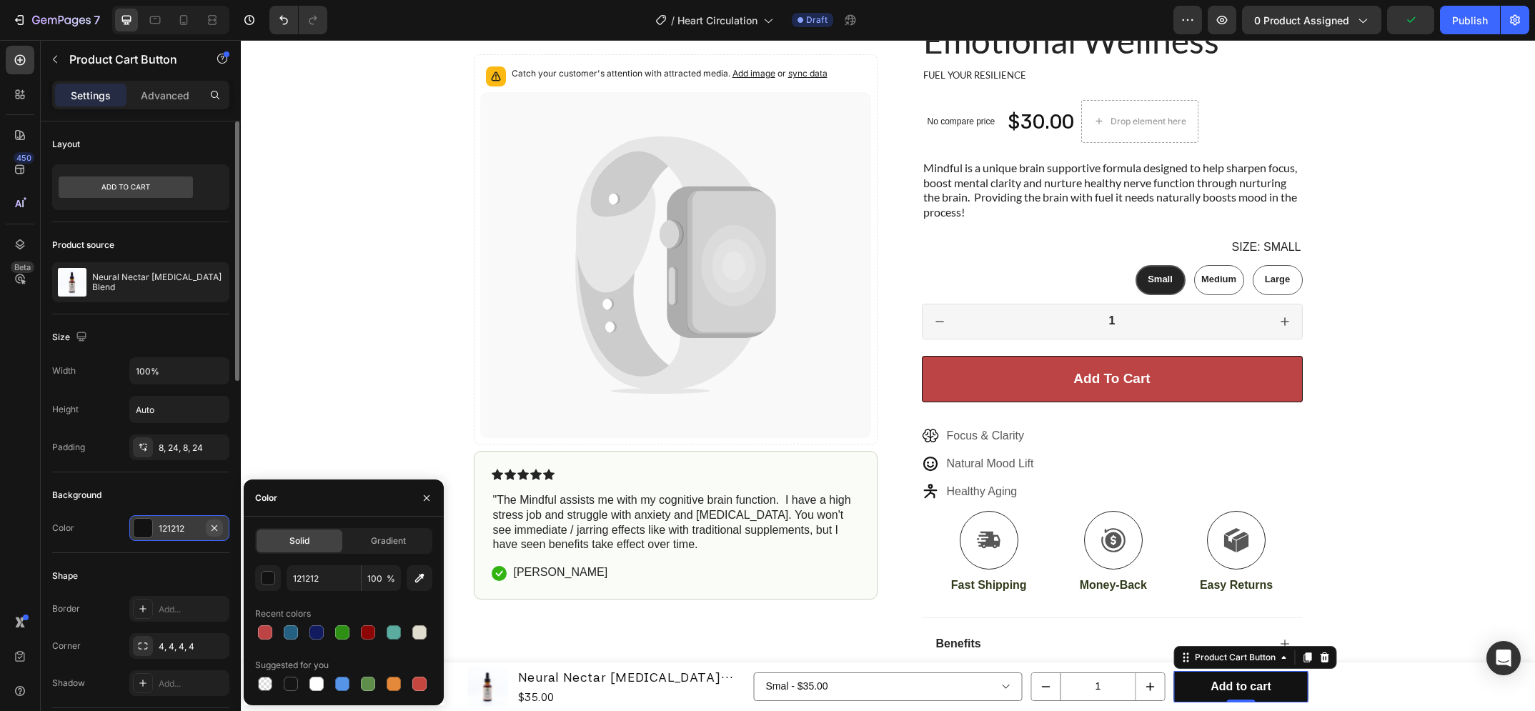
click at [218, 525] on icon "button" at bounding box center [214, 527] width 11 height 11
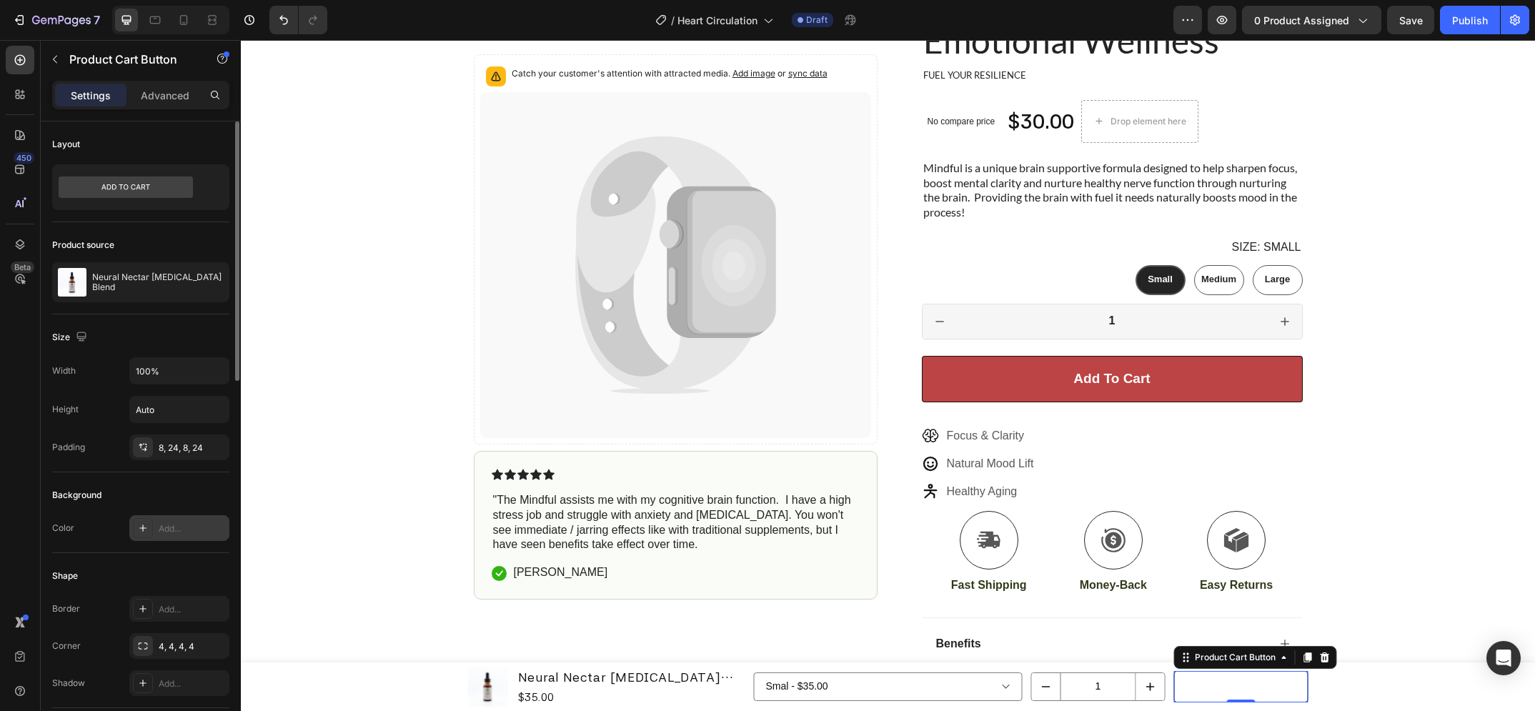
click at [193, 530] on div "Add..." at bounding box center [192, 528] width 67 height 13
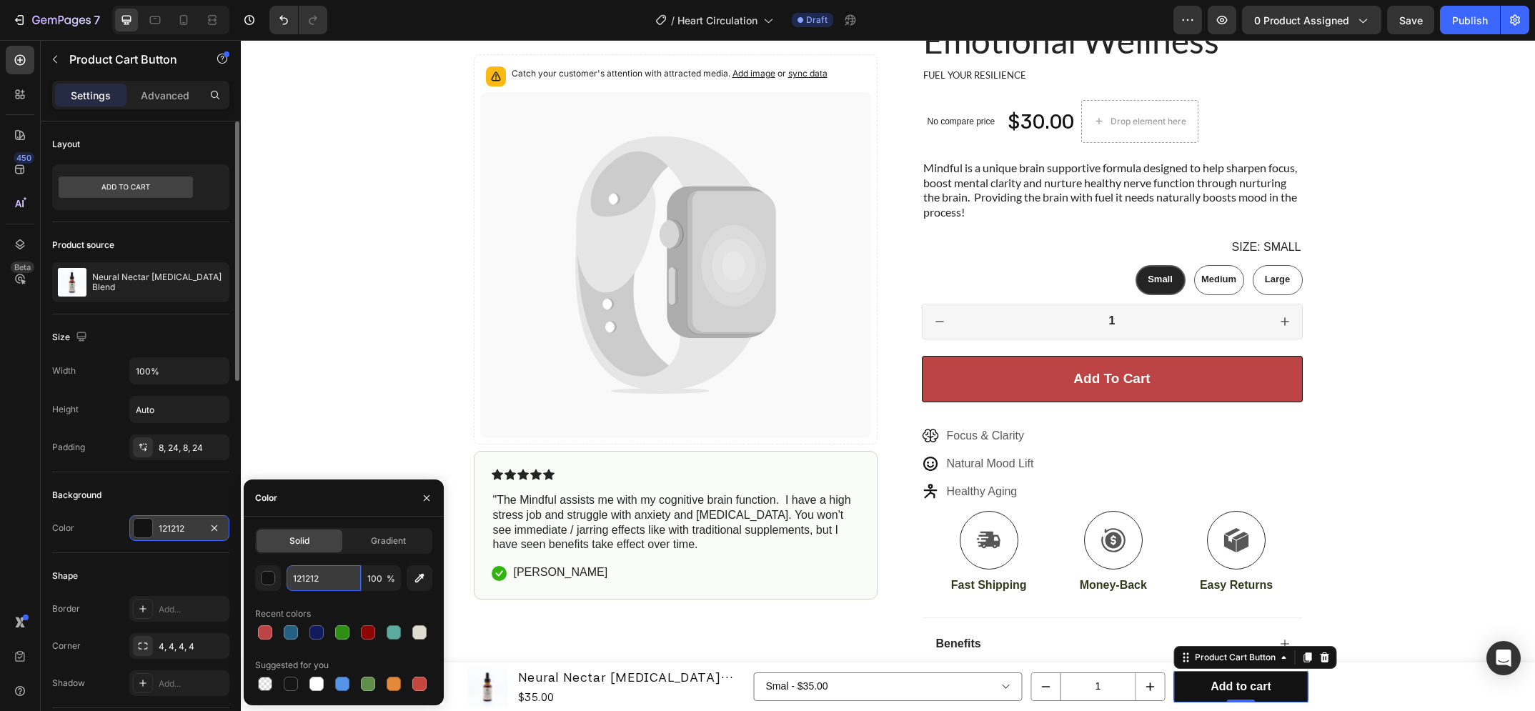
click at [331, 571] on input "121212" at bounding box center [324, 578] width 74 height 26
click at [332, 571] on input "121212" at bounding box center [324, 578] width 74 height 26
paste input "#bd4444"
type input "#bd4444"
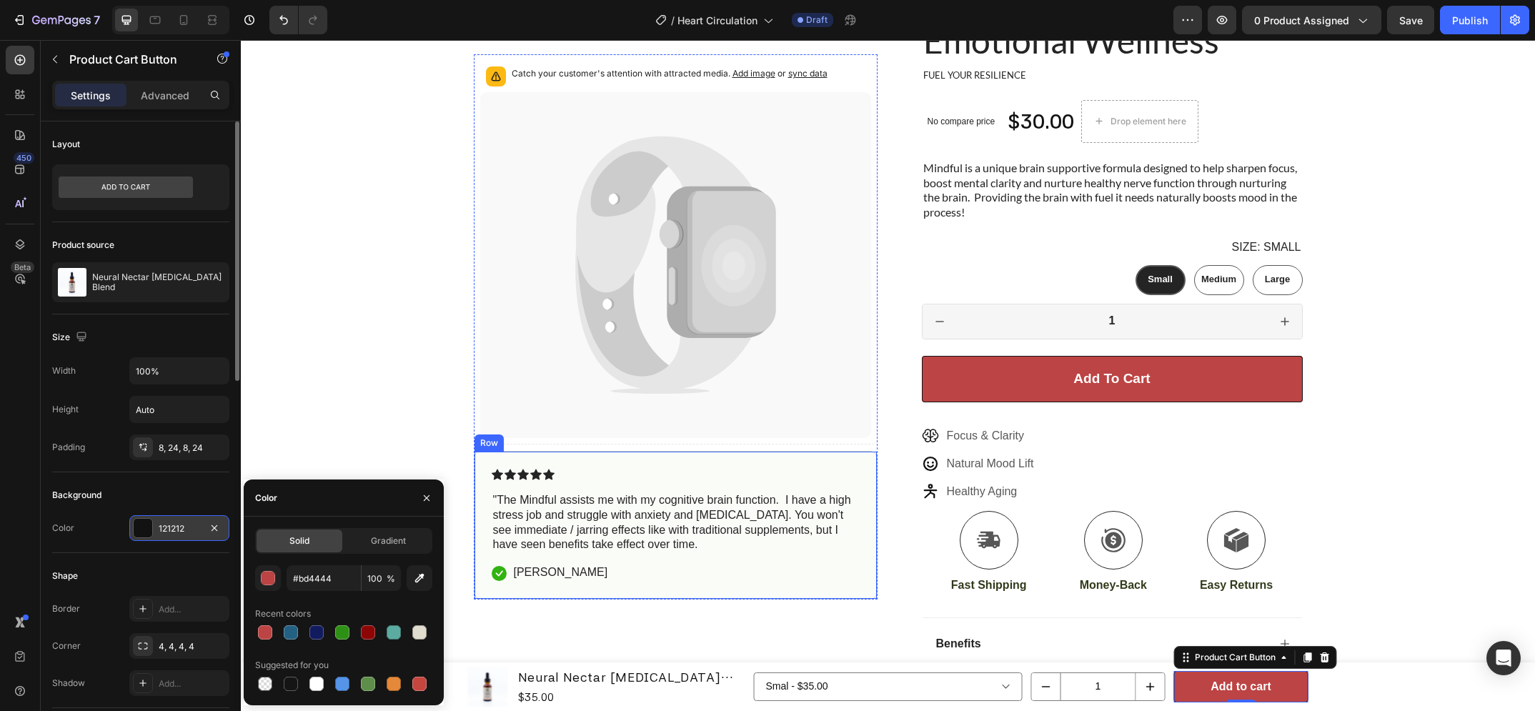
click at [858, 543] on div "Icon Icon Icon Icon Icon Icon List "The Mindful assists me with my cognitive br…" at bounding box center [676, 525] width 404 height 149
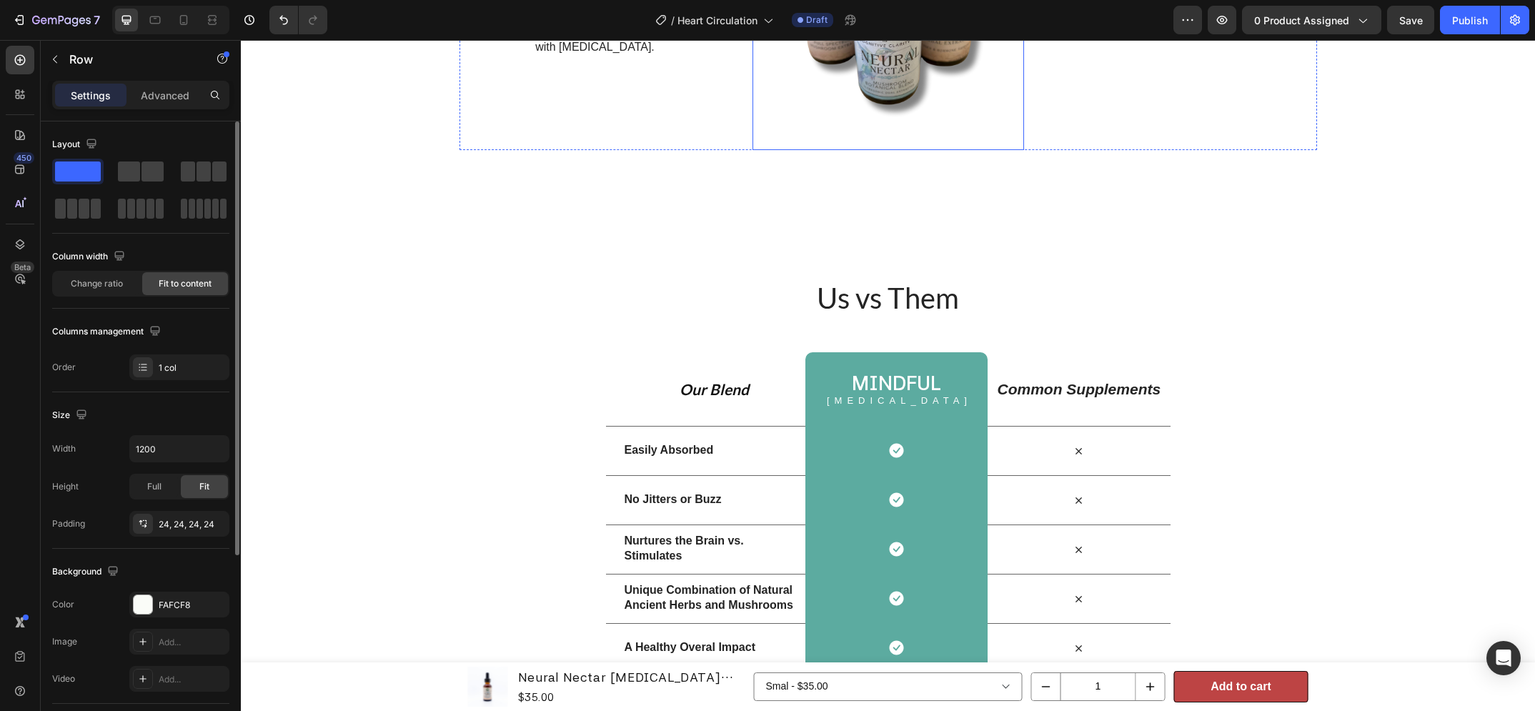
scroll to position [1701, 0]
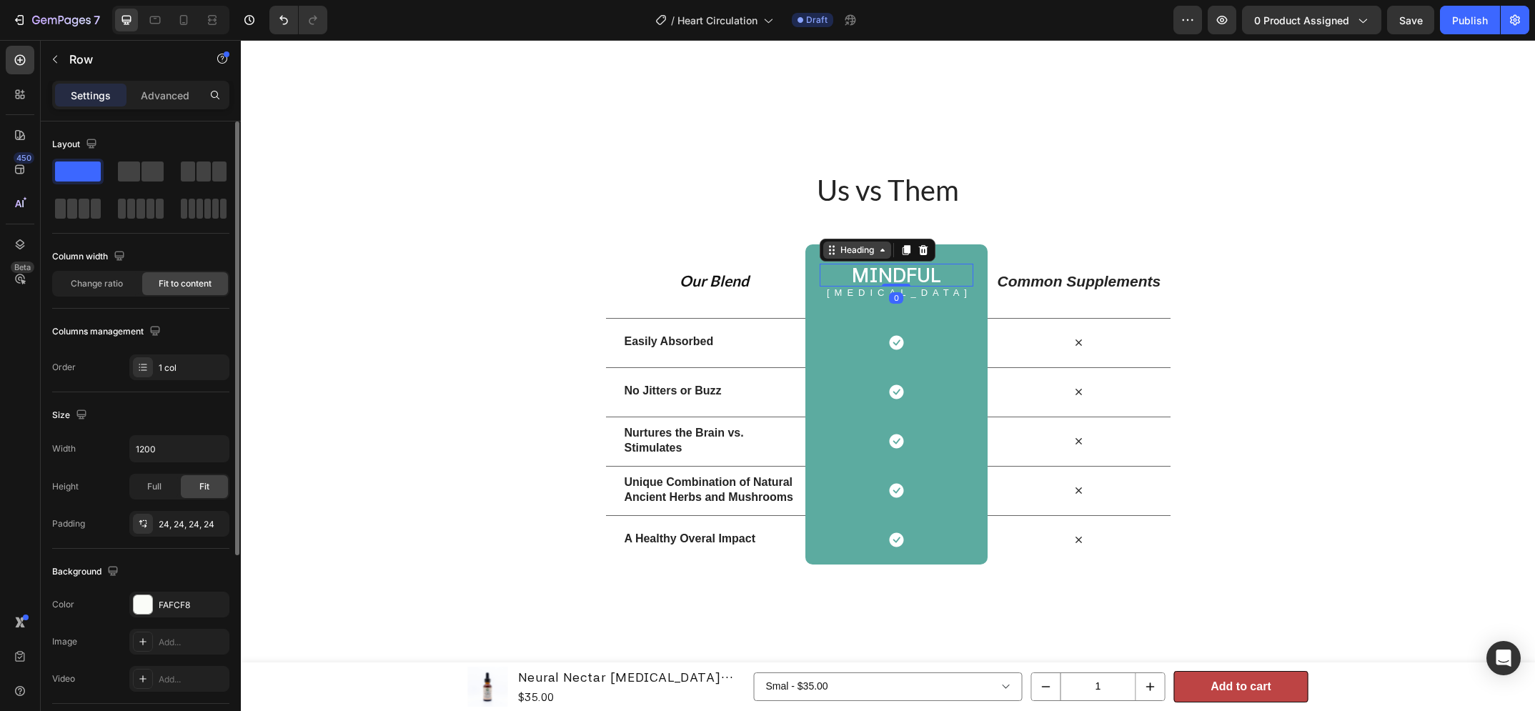
click at [886, 257] on div "Heading" at bounding box center [857, 250] width 68 height 17
click at [815, 251] on div "Mindful Heading [MEDICAL_DATA] Text Block Row 0" at bounding box center [897, 281] width 182 height 74
click at [164, 613] on div "5CABA0" at bounding box center [179, 605] width 100 height 26
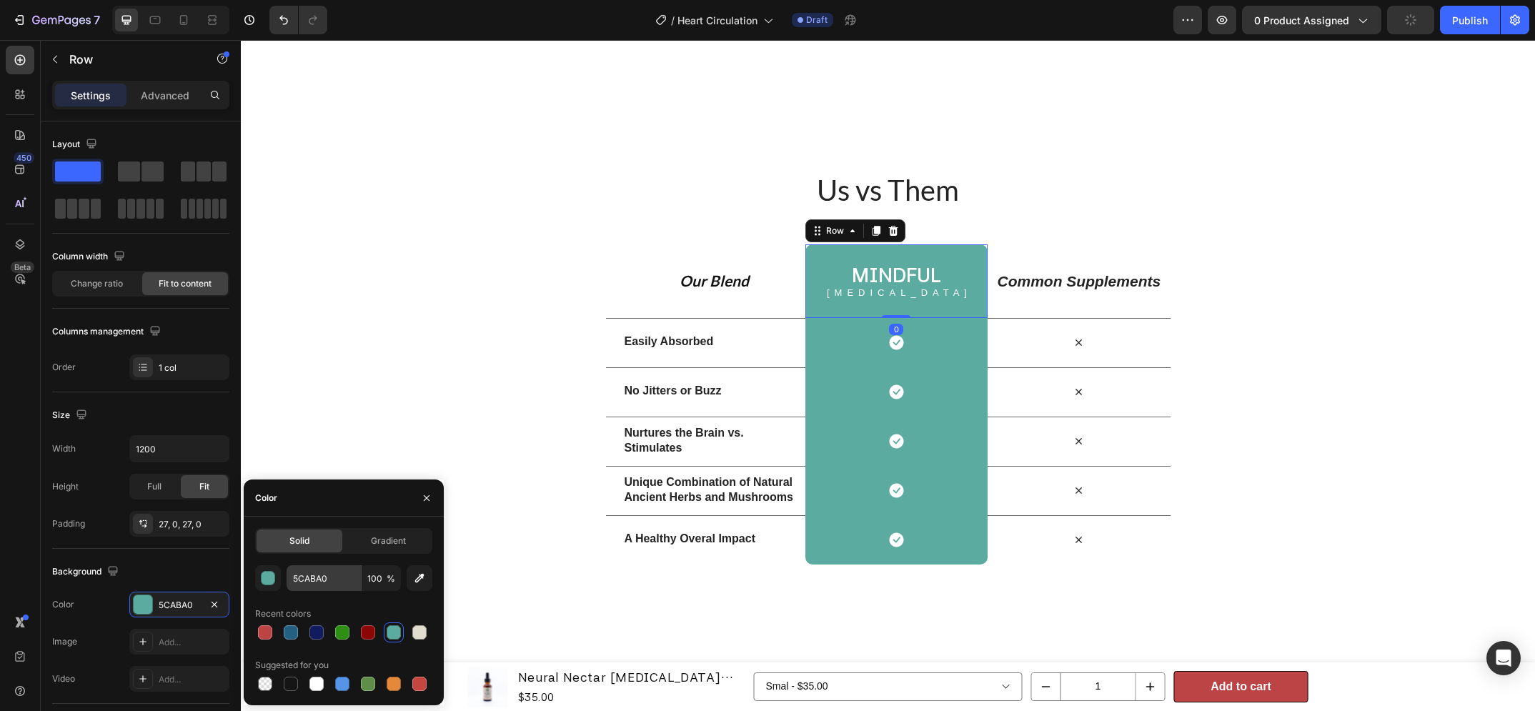
click at [265, 632] on div at bounding box center [265, 632] width 14 height 14
type input "BD4444"
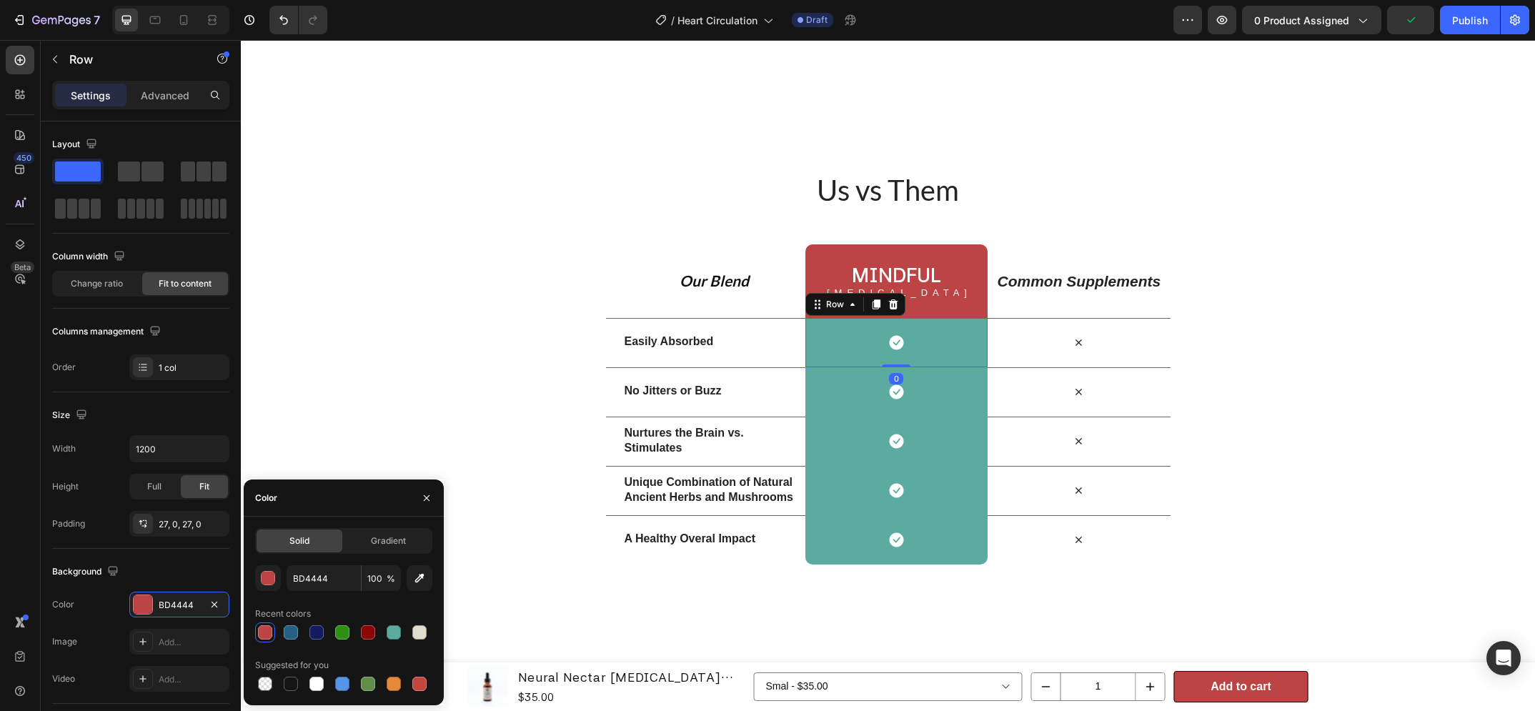
click at [827, 330] on div "Icon Row 0" at bounding box center [897, 342] width 182 height 49
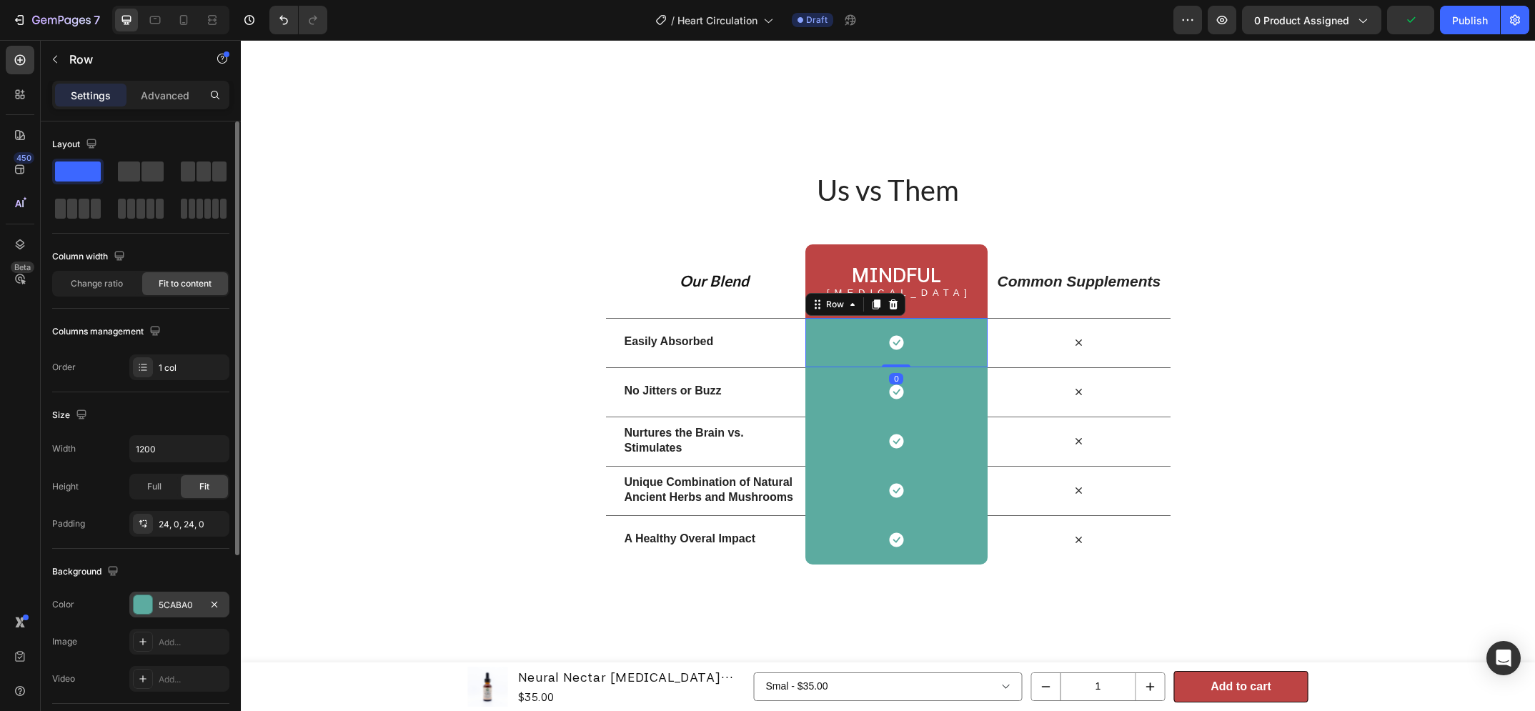
click at [165, 605] on div "5CABA0" at bounding box center [179, 605] width 41 height 13
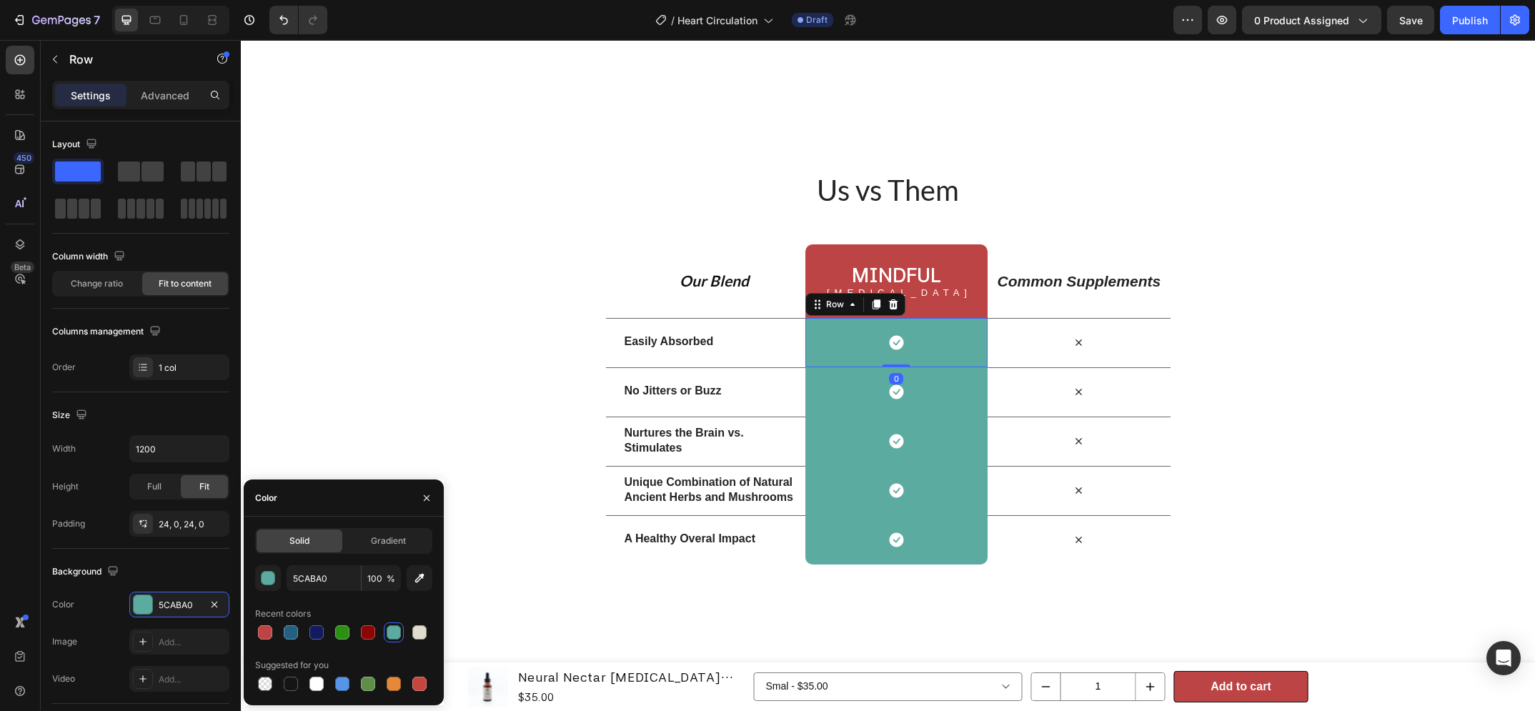
drag, startPoint x: 264, startPoint y: 633, endPoint x: 294, endPoint y: 616, distance: 33.6
click at [264, 633] on div at bounding box center [265, 632] width 14 height 14
type input "BD4444"
click at [844, 385] on div "Icon Row" at bounding box center [897, 391] width 182 height 49
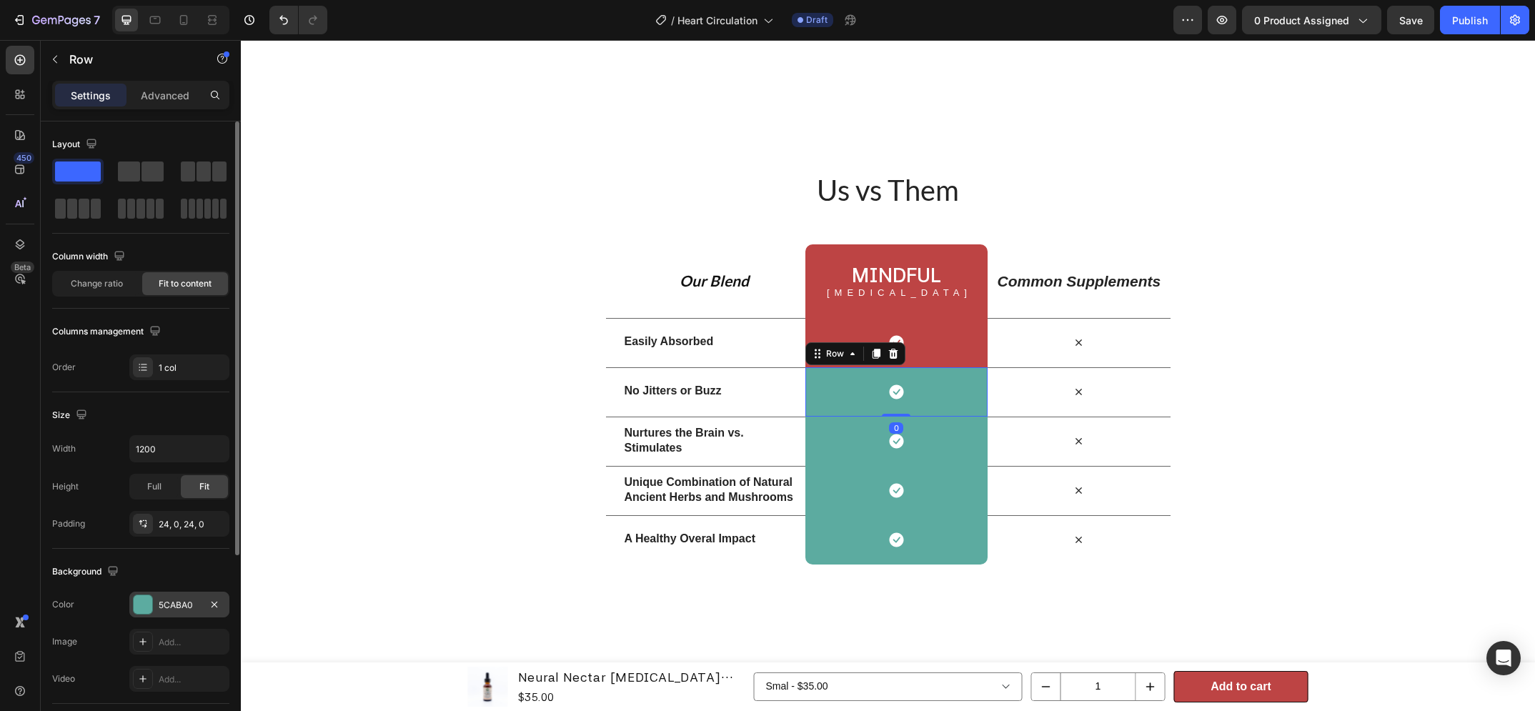
click at [182, 604] on div "5CABA0" at bounding box center [179, 605] width 41 height 13
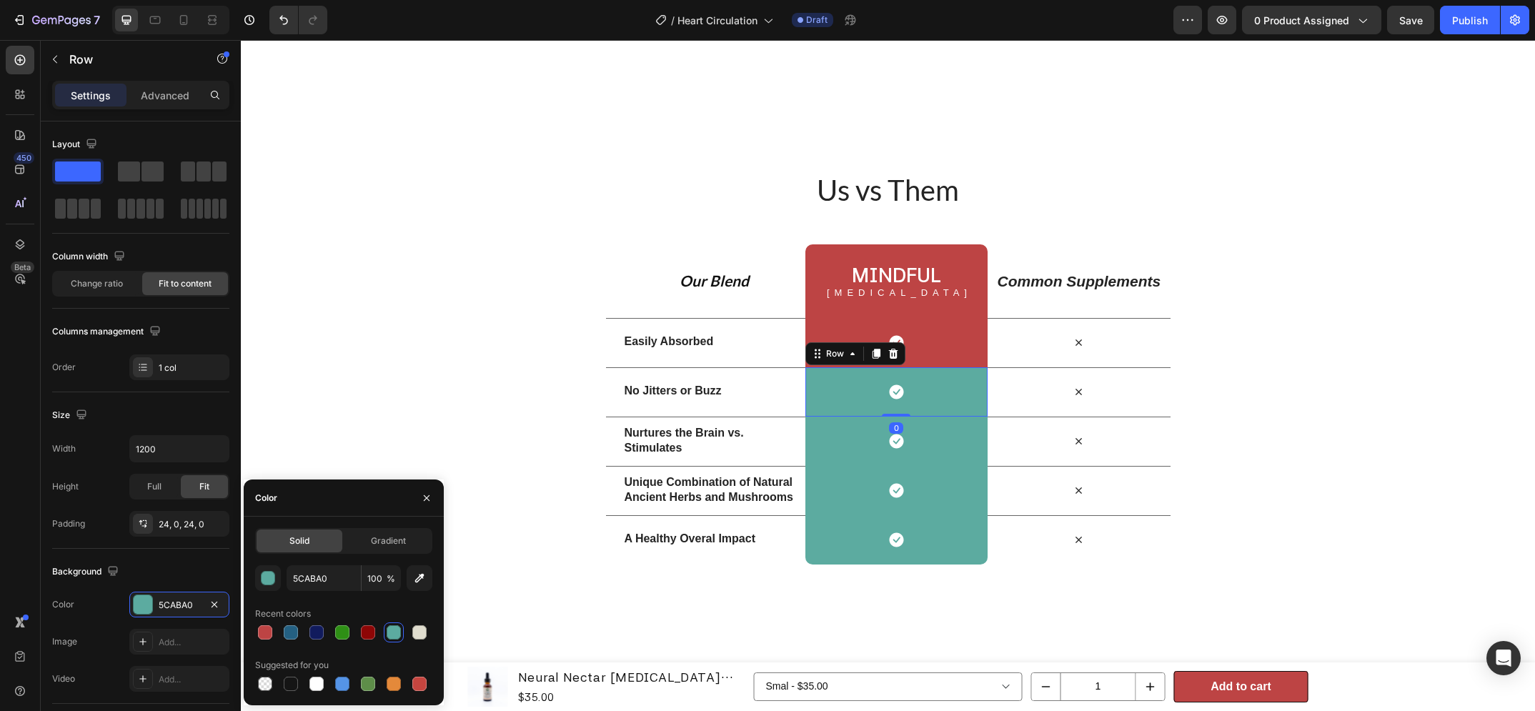
click at [266, 630] on div at bounding box center [265, 632] width 14 height 14
type input "BD4444"
click at [866, 442] on div "Icon Row" at bounding box center [897, 441] width 182 height 49
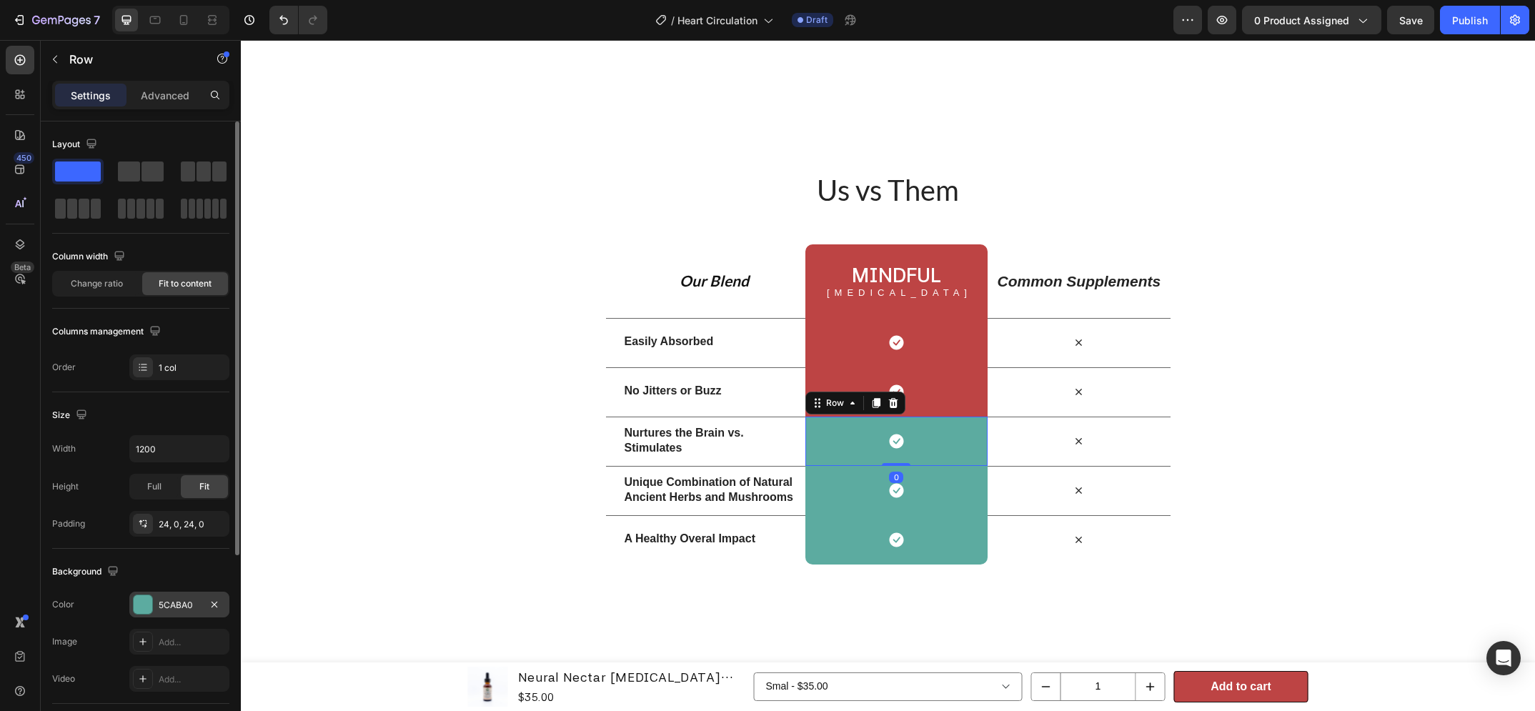
click at [167, 600] on div "5CABA0" at bounding box center [179, 605] width 41 height 13
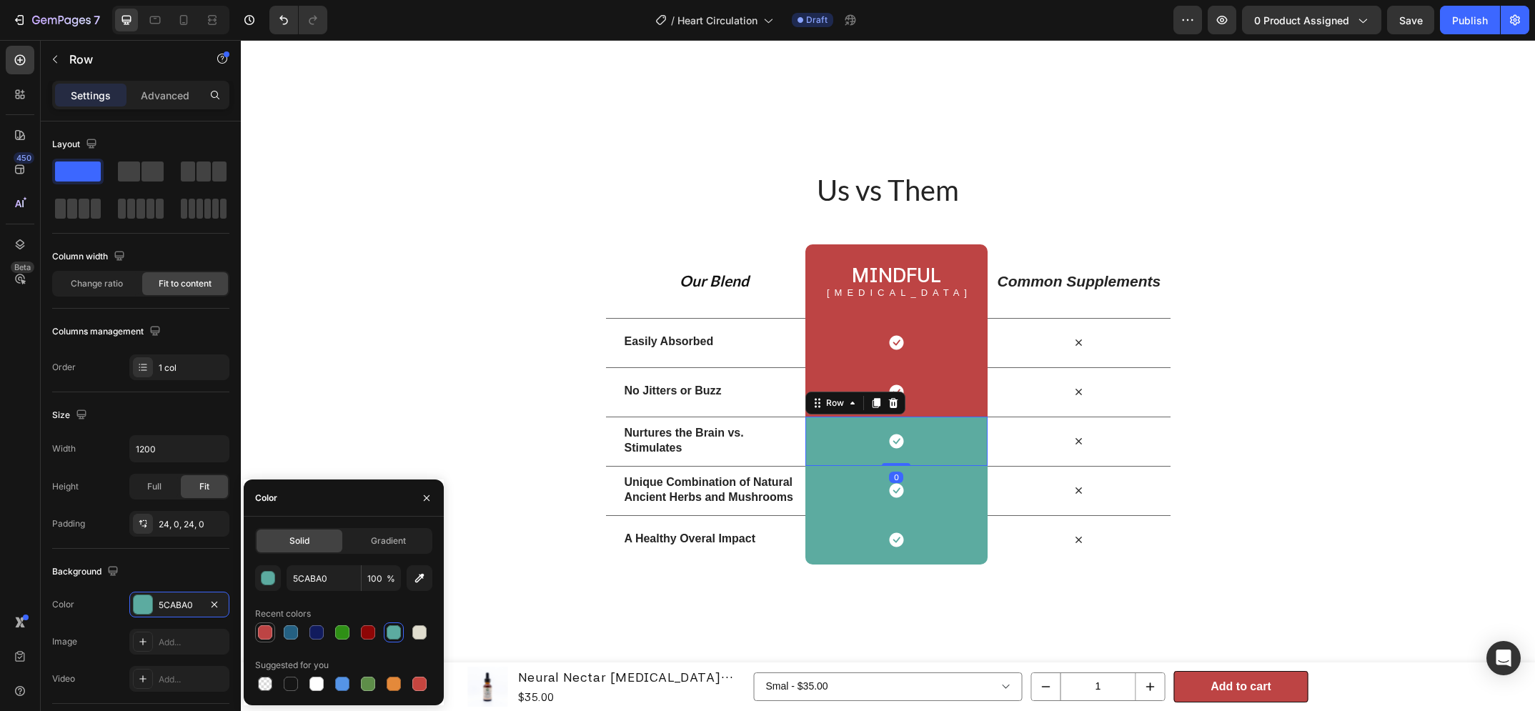
click at [265, 631] on div at bounding box center [265, 632] width 14 height 14
type input "BD4444"
click at [841, 484] on div "Icon Row" at bounding box center [897, 490] width 182 height 49
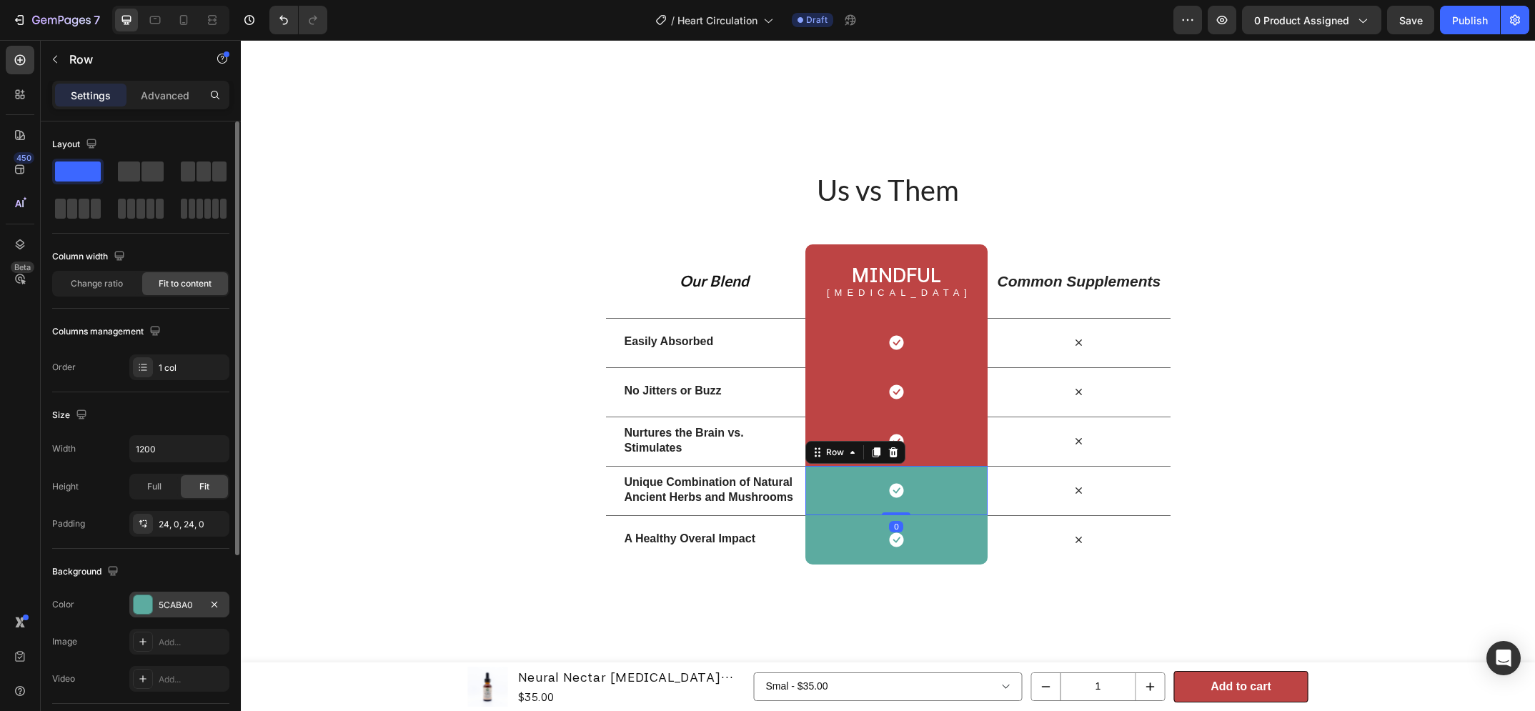
click at [154, 600] on div "5CABA0" at bounding box center [179, 605] width 100 height 26
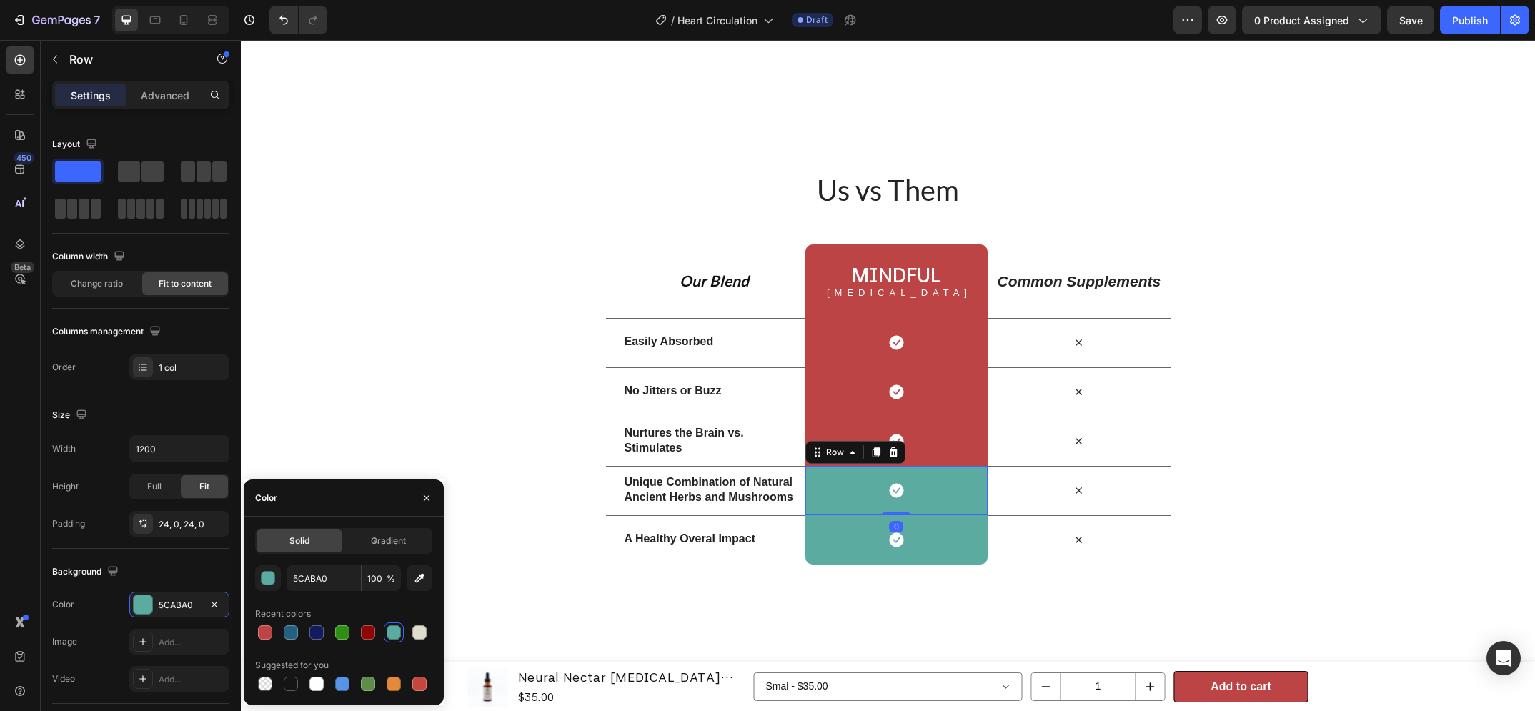
click at [264, 633] on div at bounding box center [265, 632] width 14 height 14
type input "BD4444"
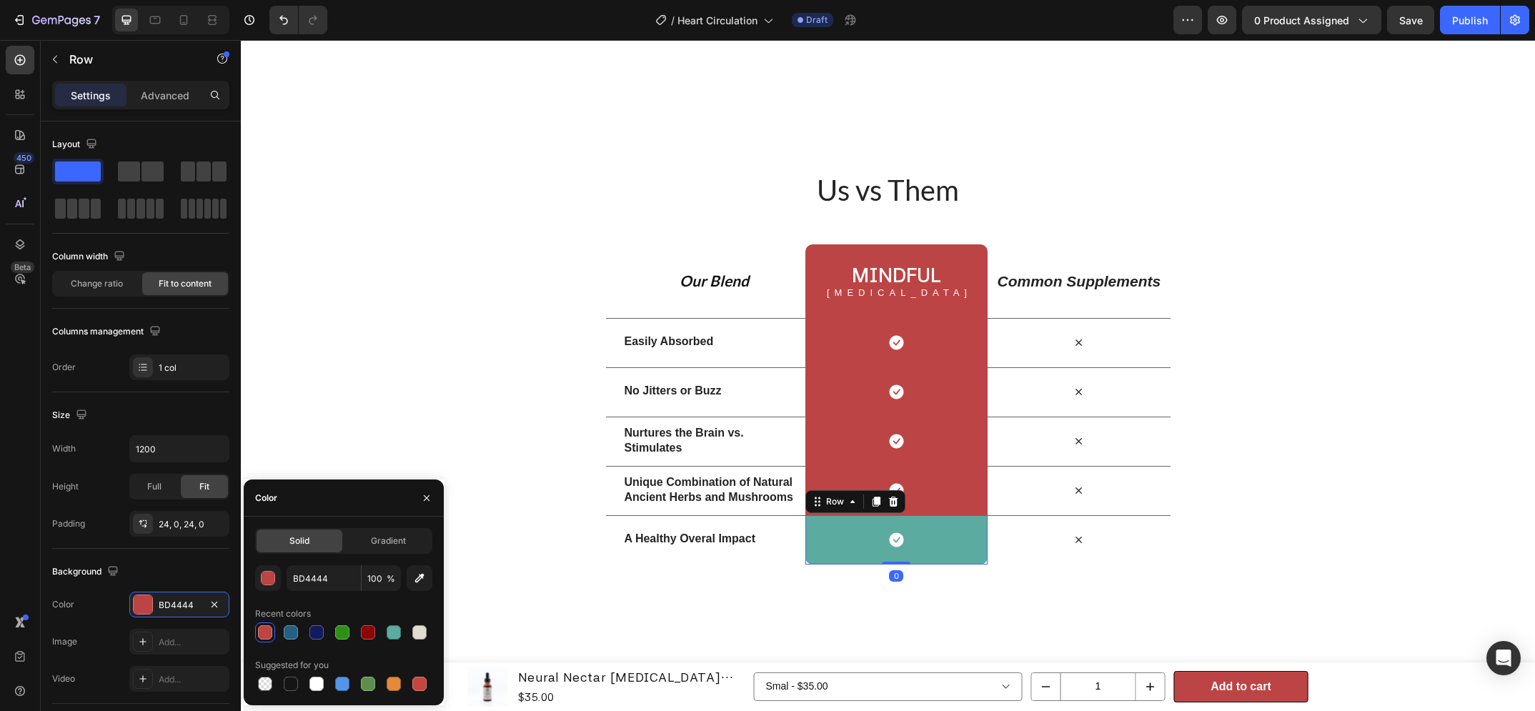
click at [835, 542] on div "Icon Row 0" at bounding box center [897, 539] width 182 height 49
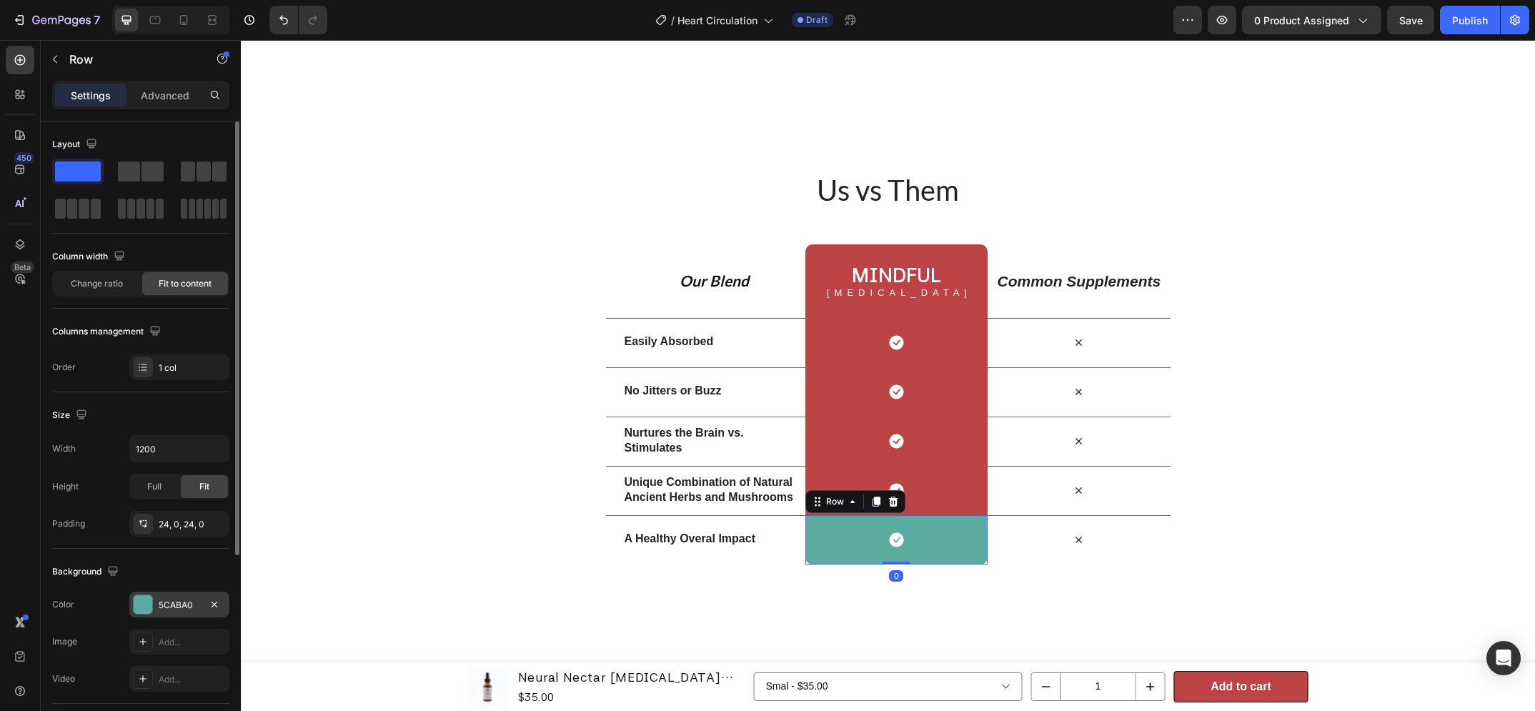
click at [150, 605] on div at bounding box center [143, 604] width 19 height 19
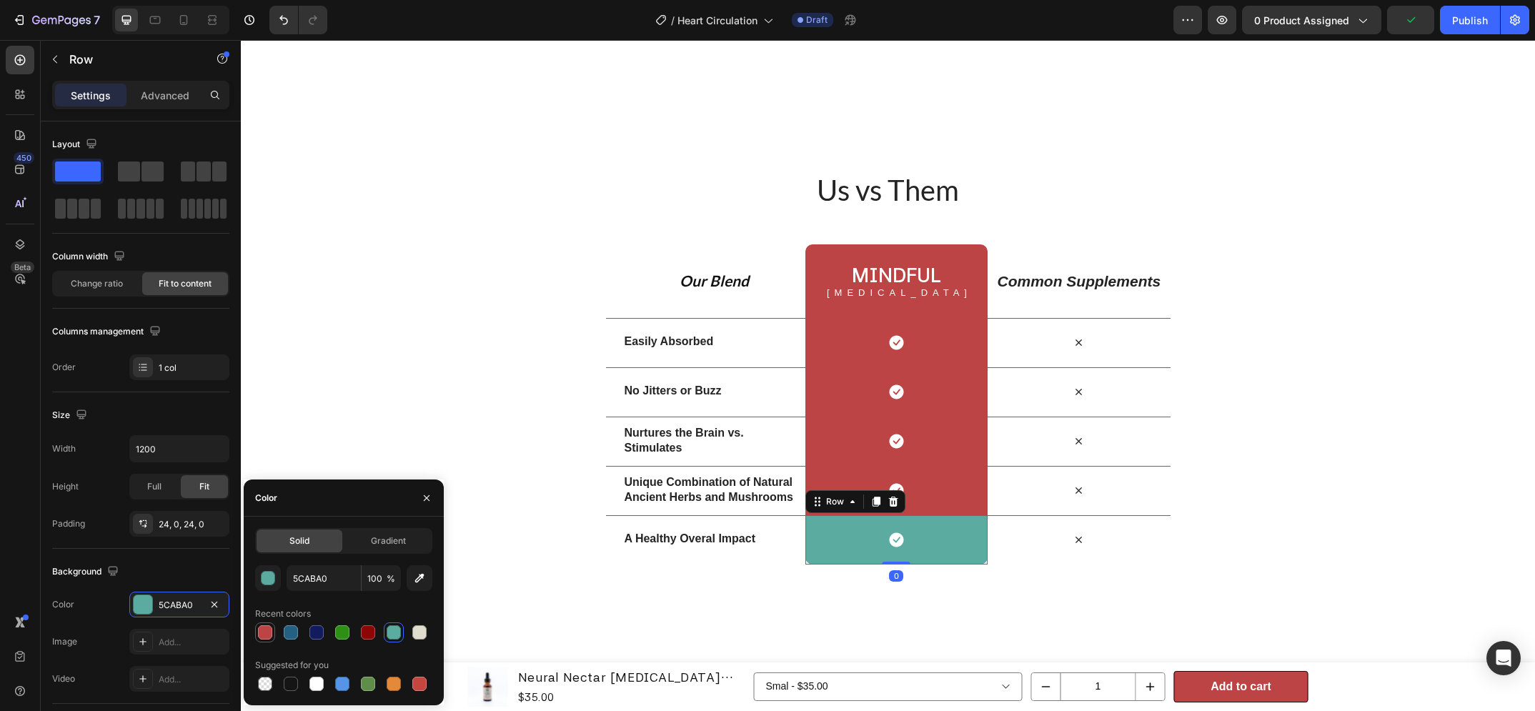
click at [264, 632] on div at bounding box center [265, 632] width 14 height 14
type input "BD4444"
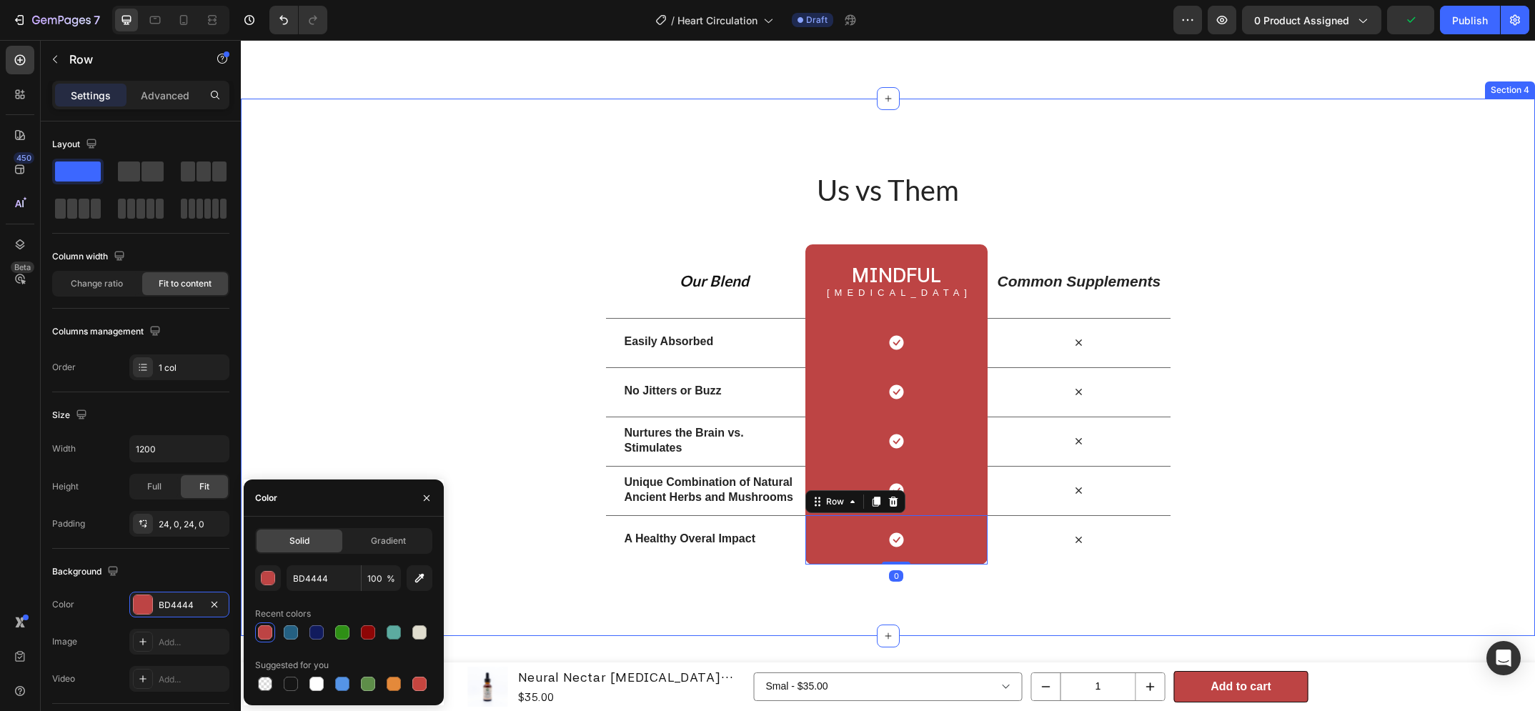
click at [828, 568] on div "Us vs Them Heading Row Our Blend Text Block Mindful Heading Nootropic Text Bloc…" at bounding box center [888, 367] width 1294 height 537
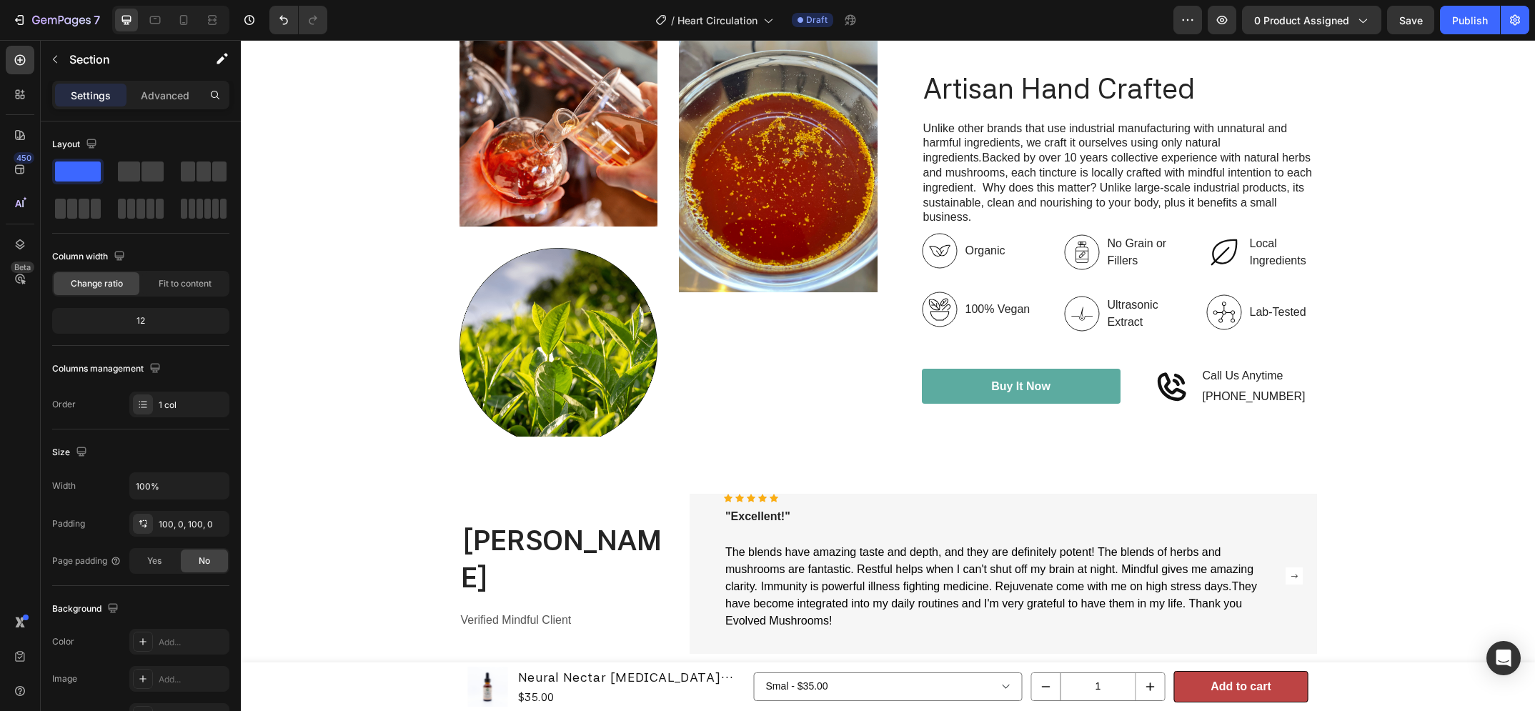
scroll to position [3856, 0]
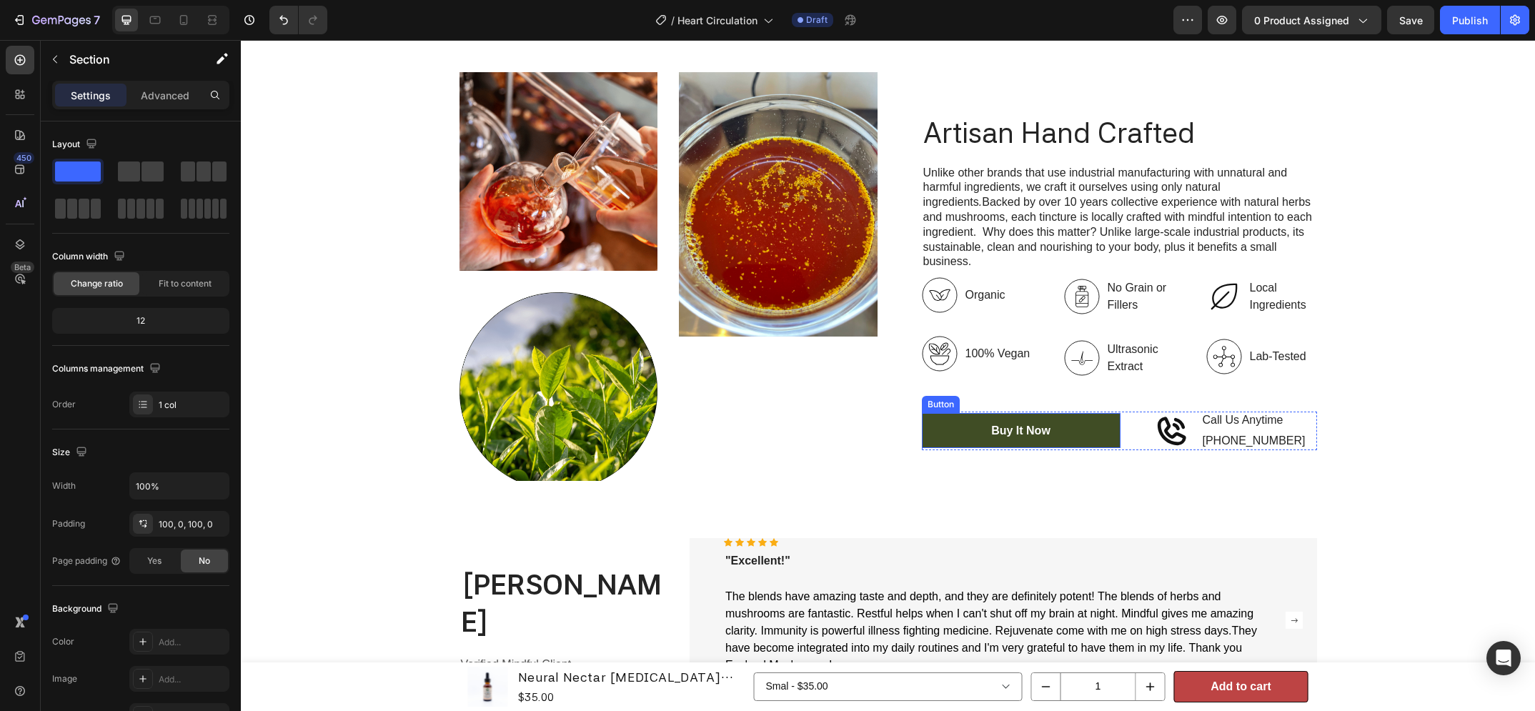
click at [983, 423] on link "Buy It Now" at bounding box center [1021, 430] width 199 height 35
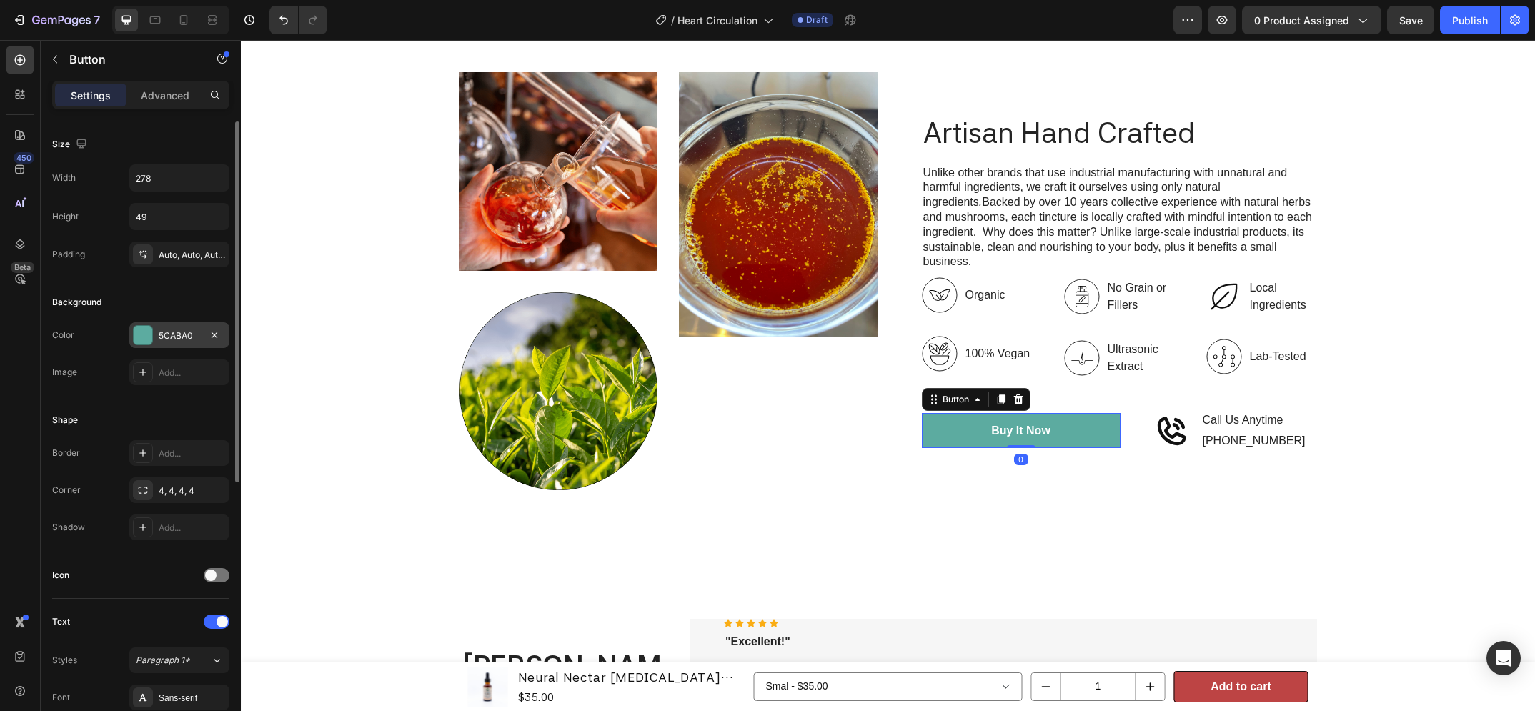
click at [146, 334] on div at bounding box center [143, 335] width 19 height 19
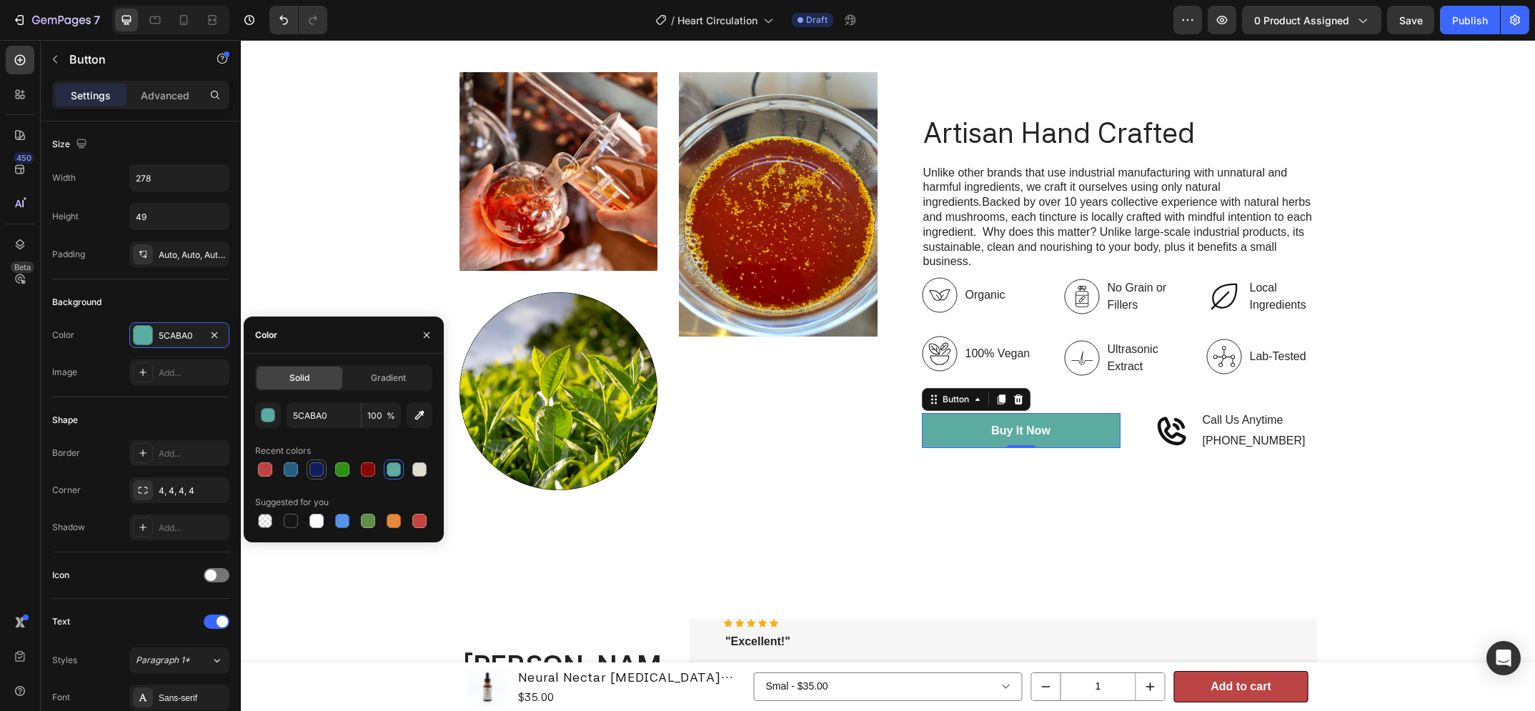
drag, startPoint x: 262, startPoint y: 468, endPoint x: 324, endPoint y: 462, distance: 61.7
click at [262, 469] on div at bounding box center [265, 469] width 14 height 14
type input "BD4444"
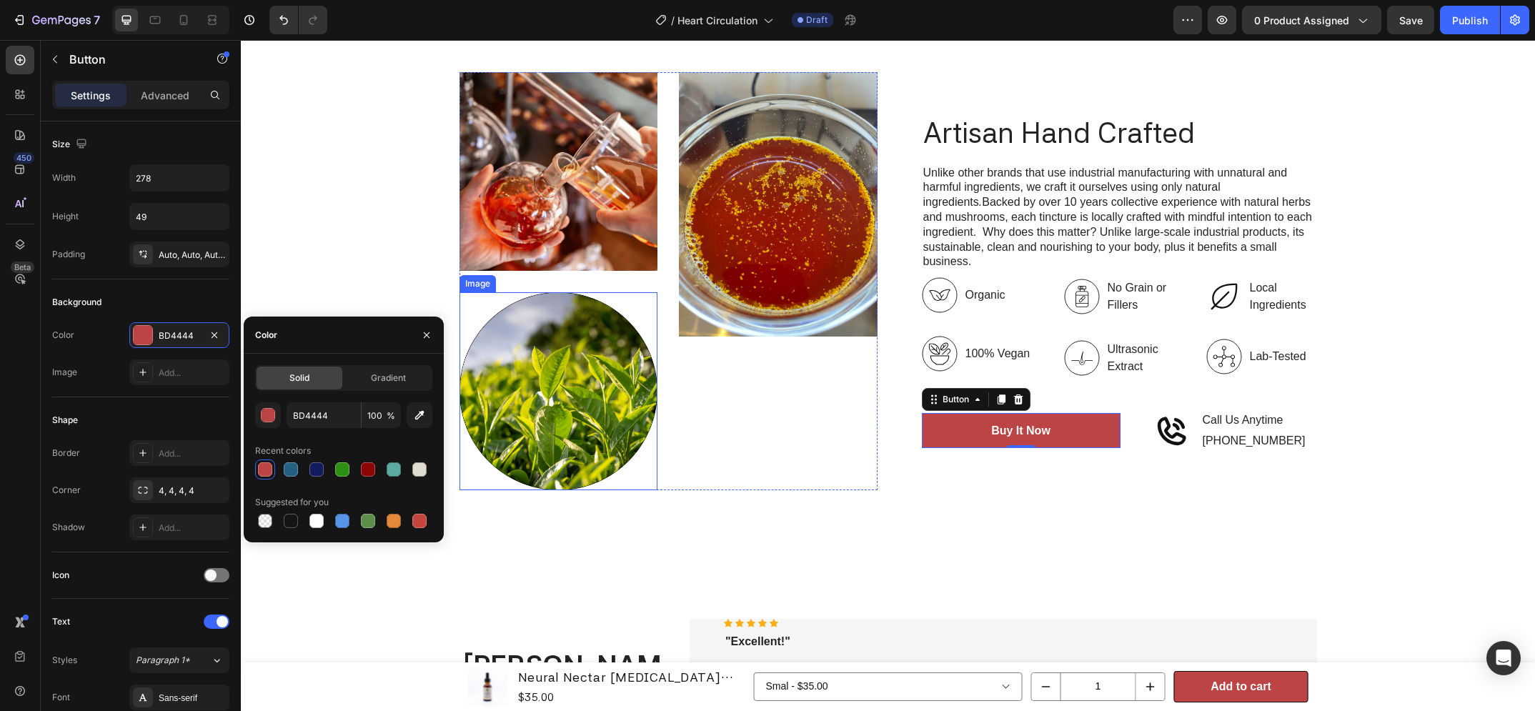
click at [638, 424] on img at bounding box center [559, 391] width 199 height 199
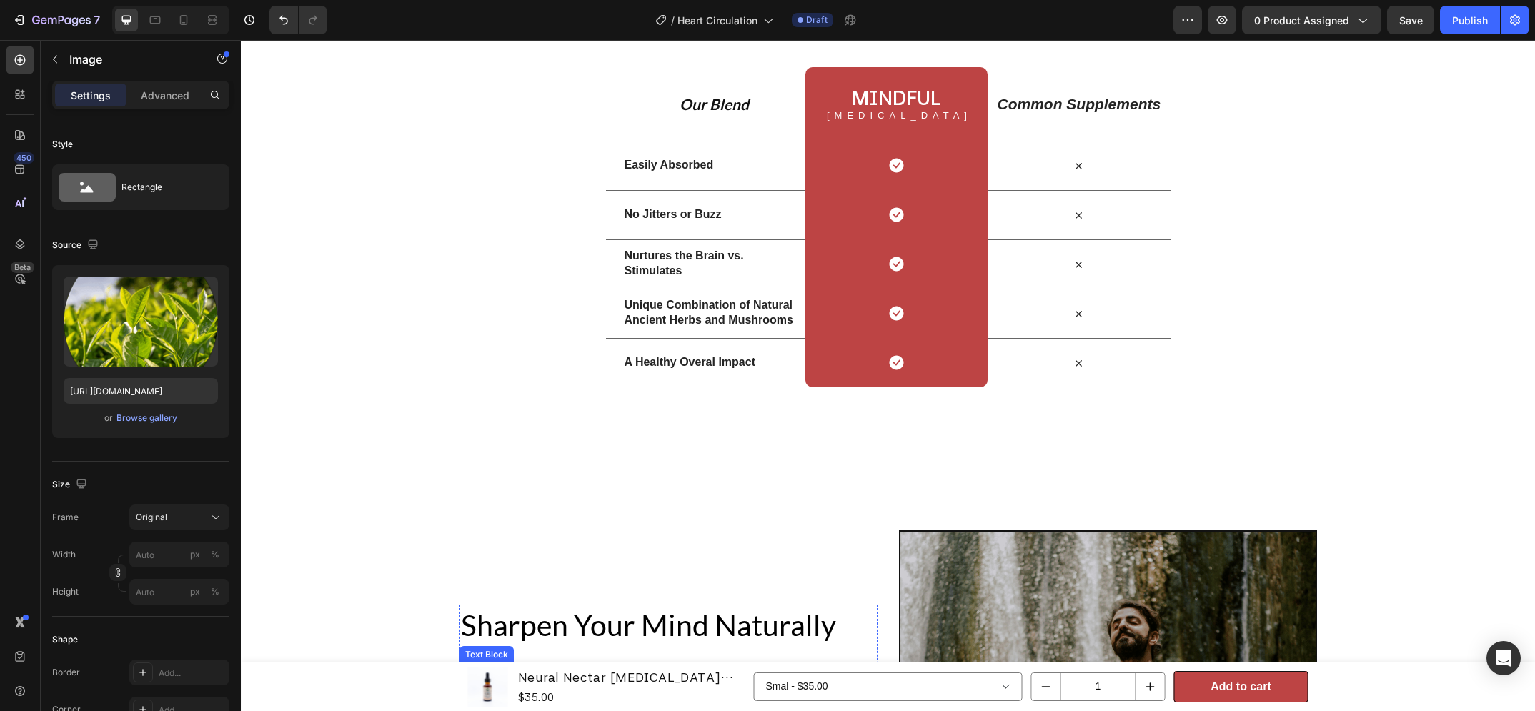
scroll to position [1652, 0]
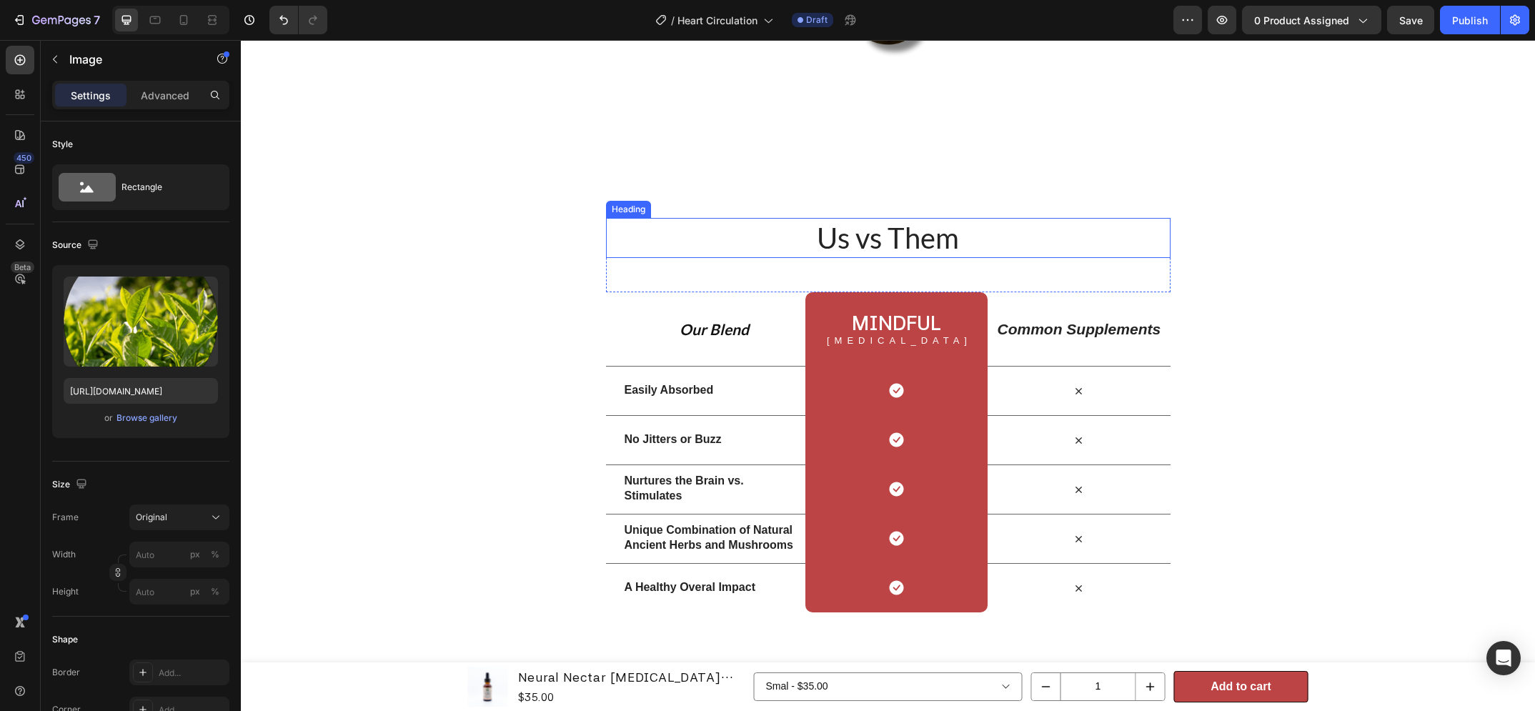
click at [933, 212] on div "Us vs Them Heading Row Our Blend Text Block Mindful Heading Nootropic Text Bloc…" at bounding box center [888, 415] width 1294 height 537
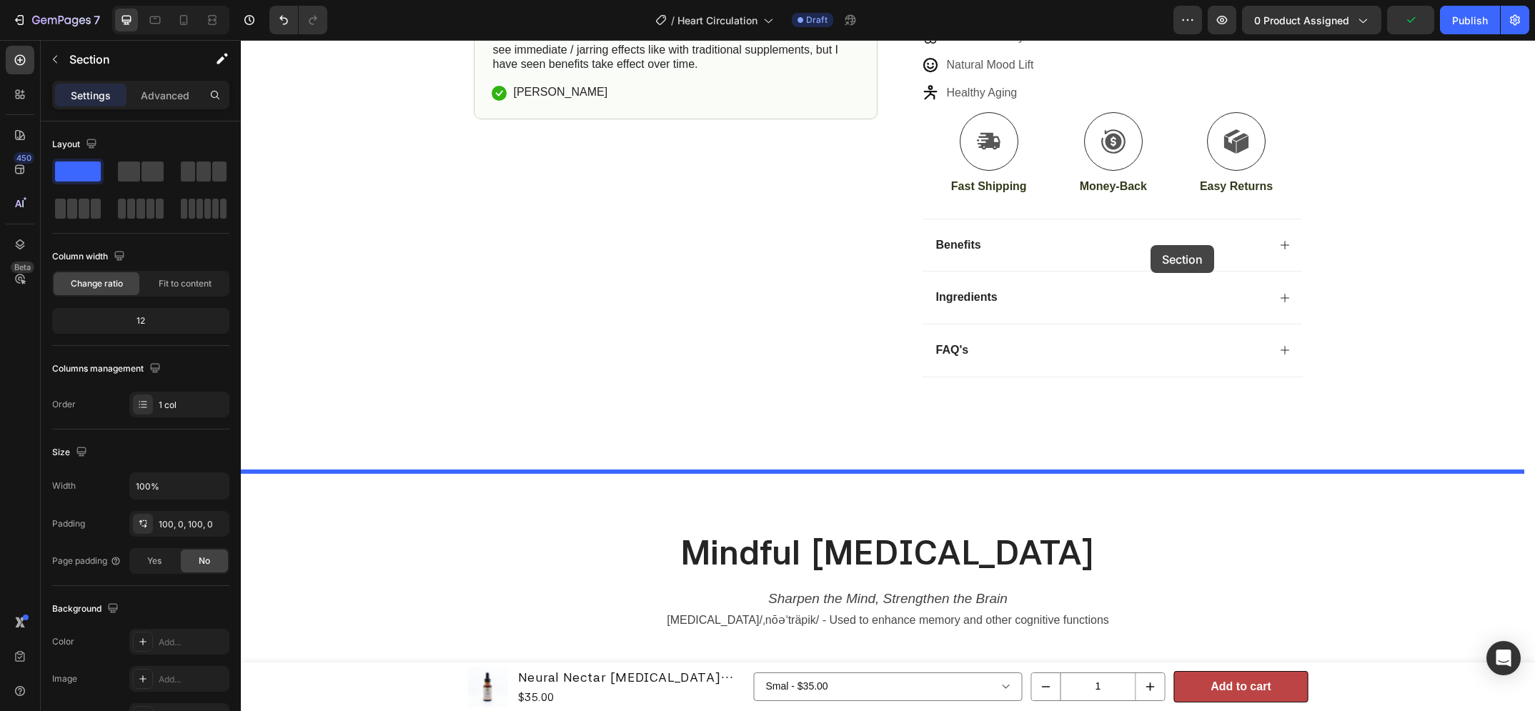
scroll to position [454, 0]
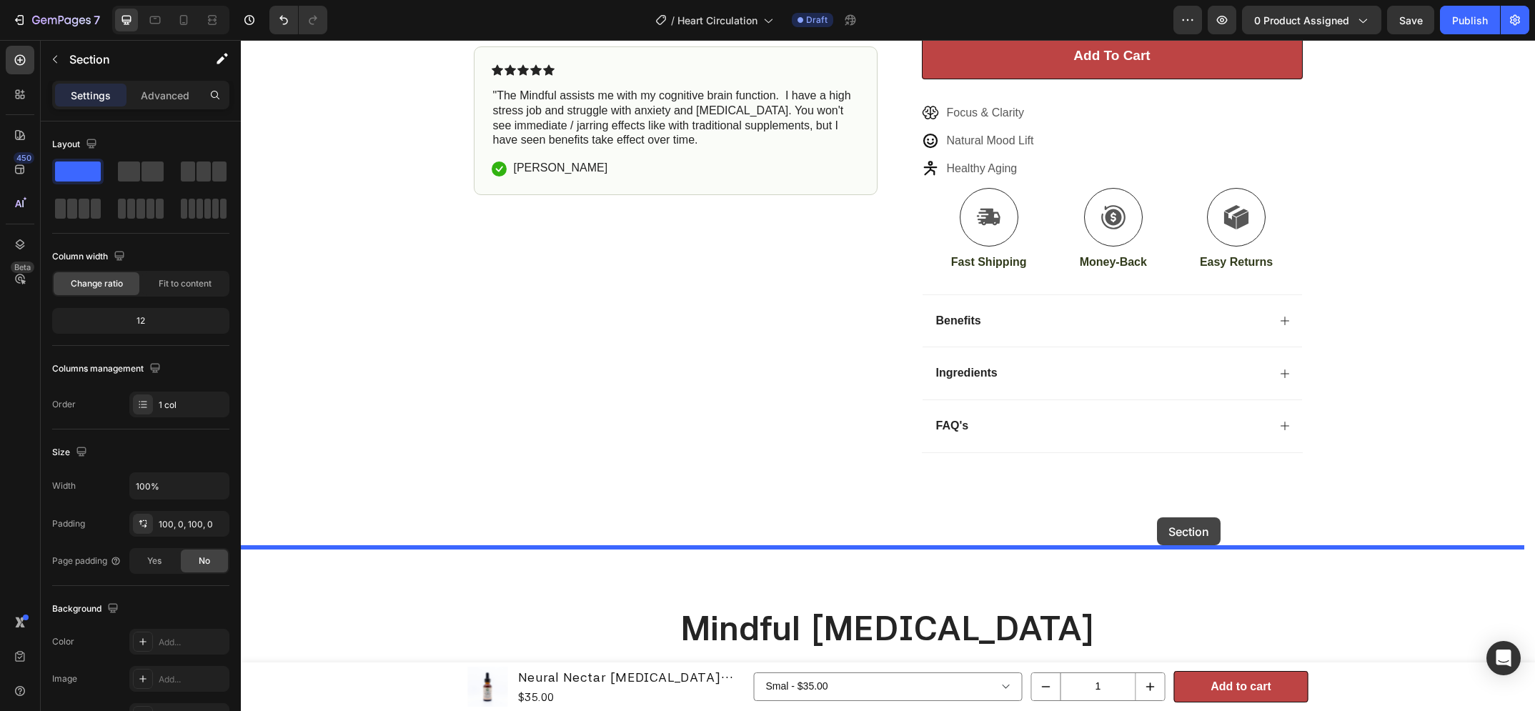
drag, startPoint x: 1246, startPoint y: 159, endPoint x: 1159, endPoint y: 517, distance: 368.5
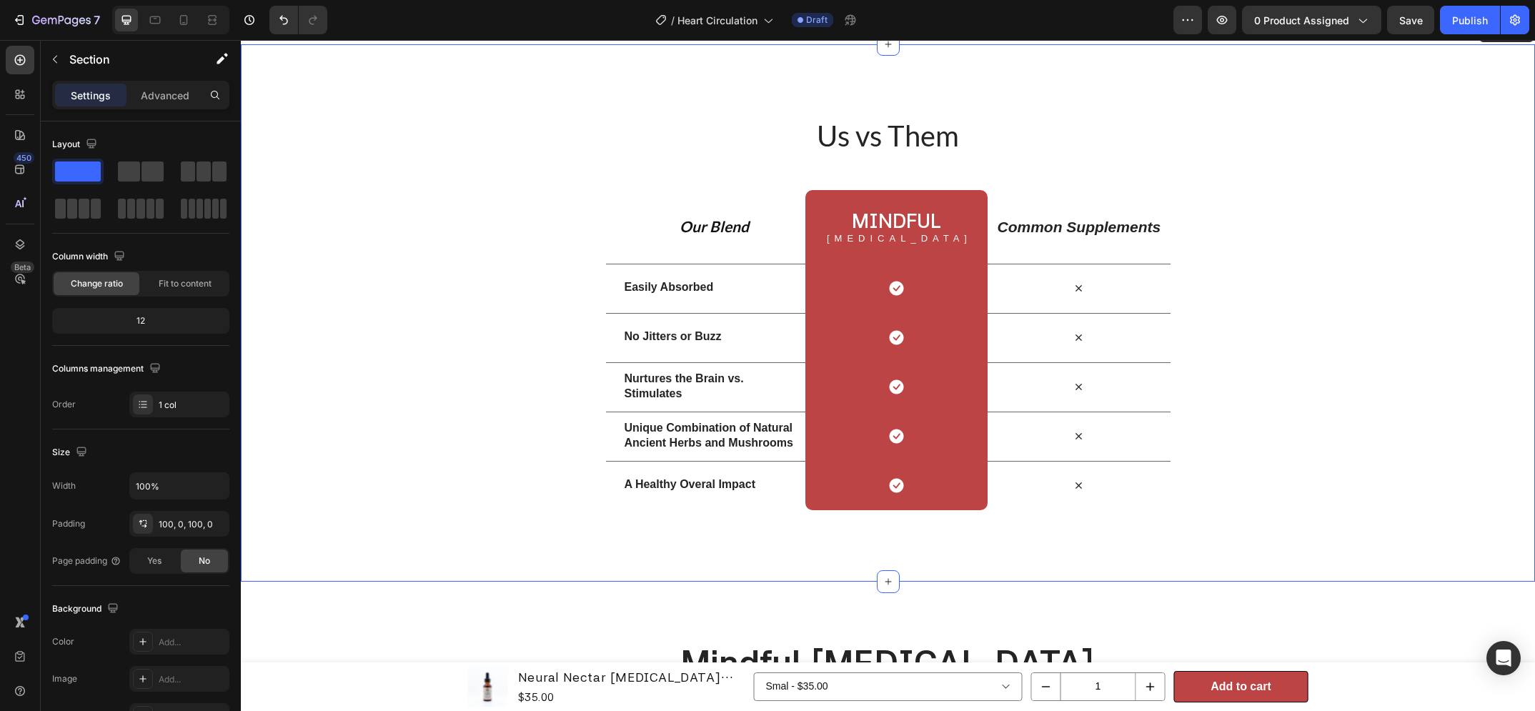
scroll to position [1056, 0]
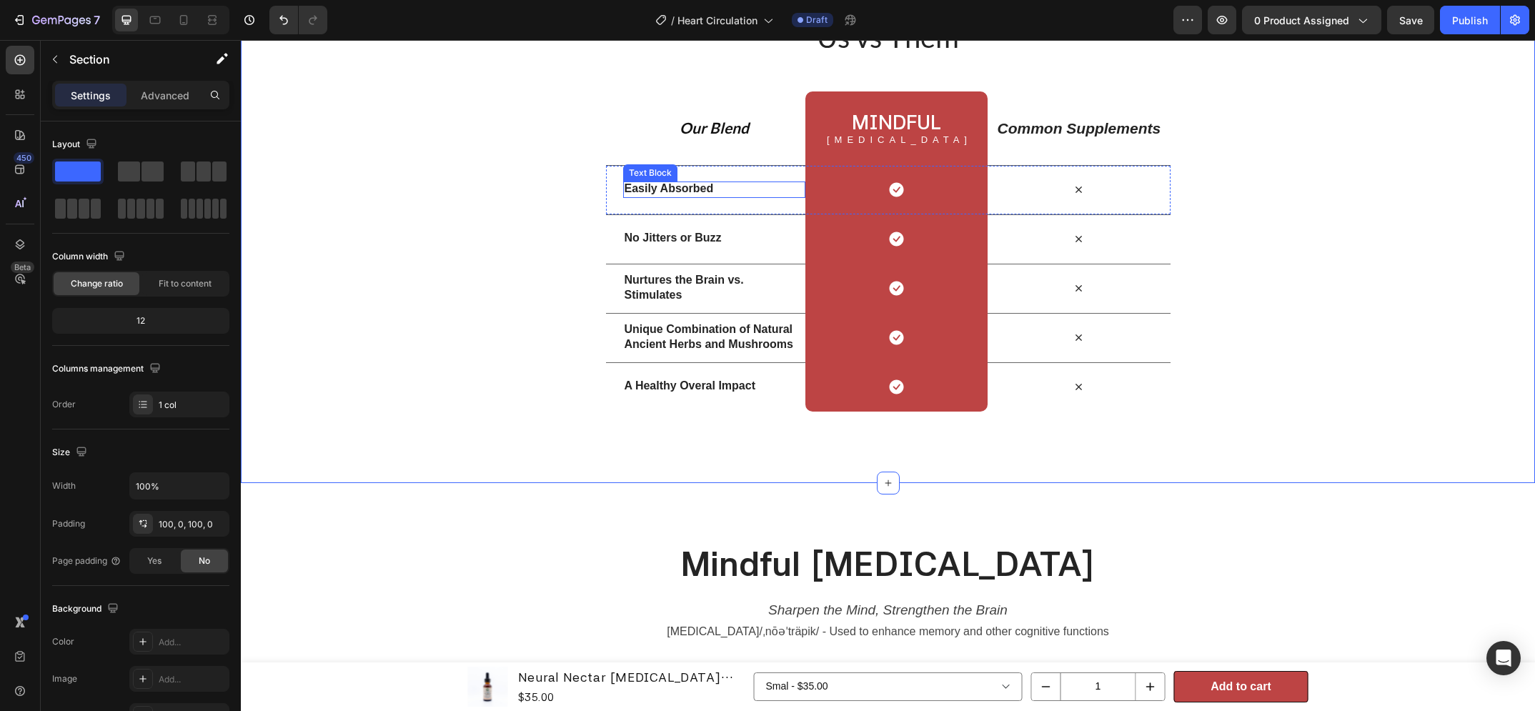
click at [663, 189] on p "Easily Absorbed" at bounding box center [714, 189] width 179 height 15
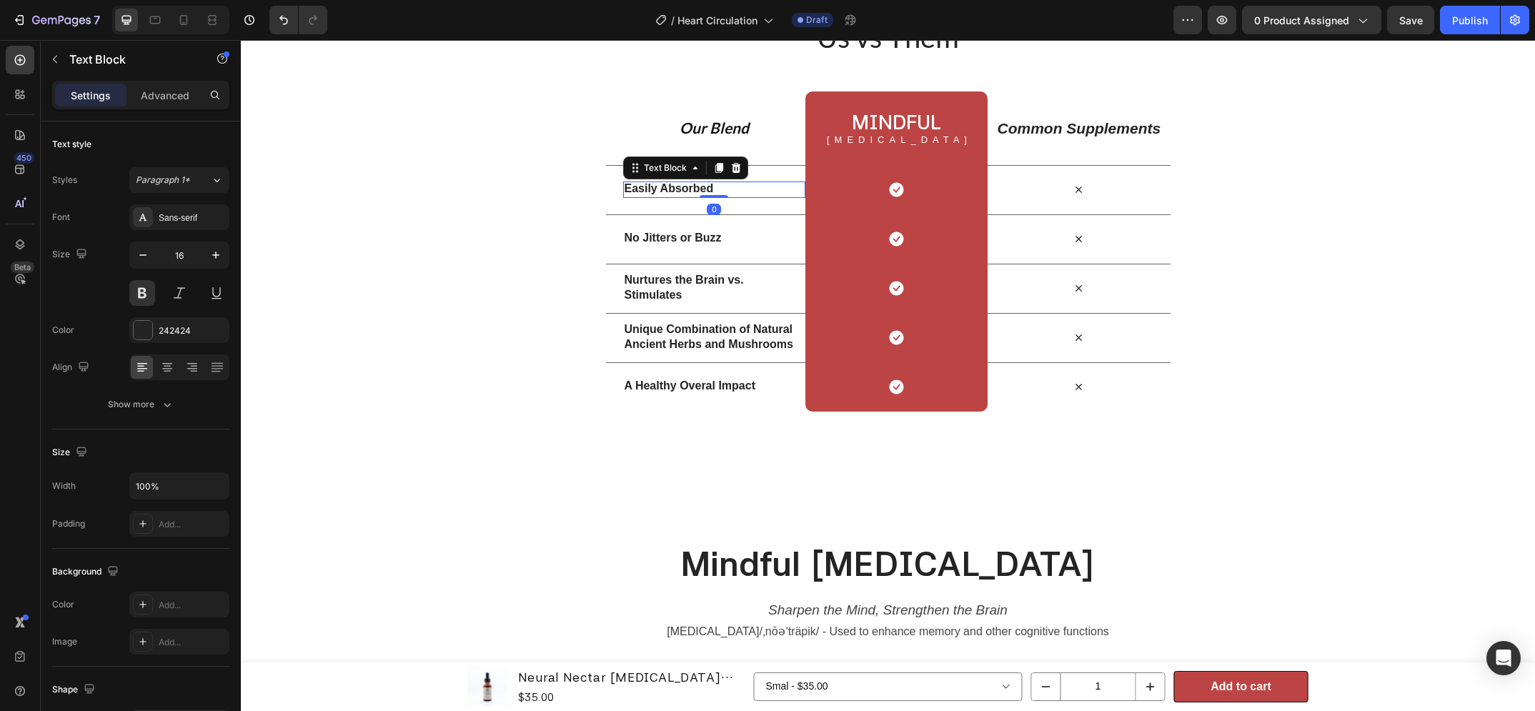
click at [663, 189] on p "Easily Absorbed" at bounding box center [714, 189] width 179 height 15
click at [771, 470] on div "Us vs Them Heading Row Our Blend Text Block Mindful Heading Nootropic Text Bloc…" at bounding box center [888, 214] width 1294 height 537
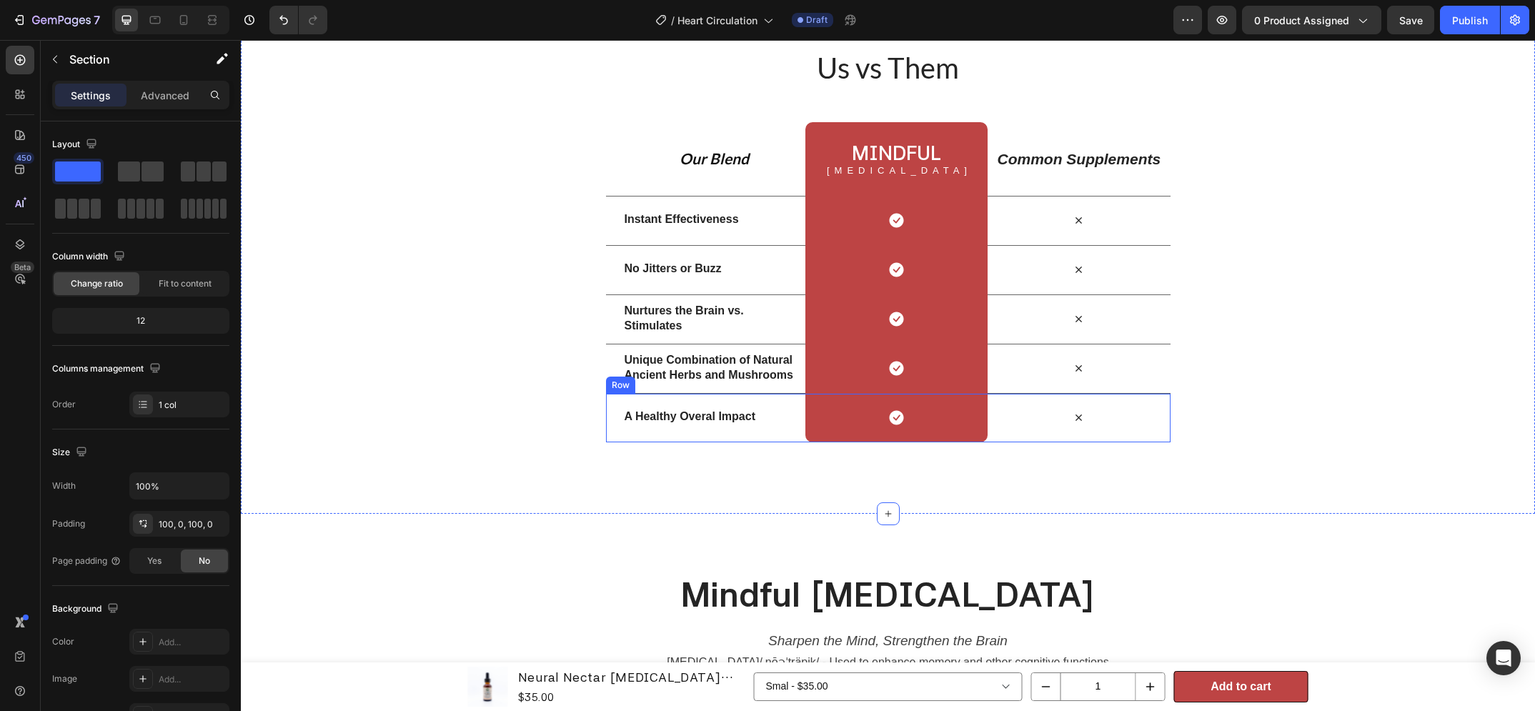
scroll to position [1001, 0]
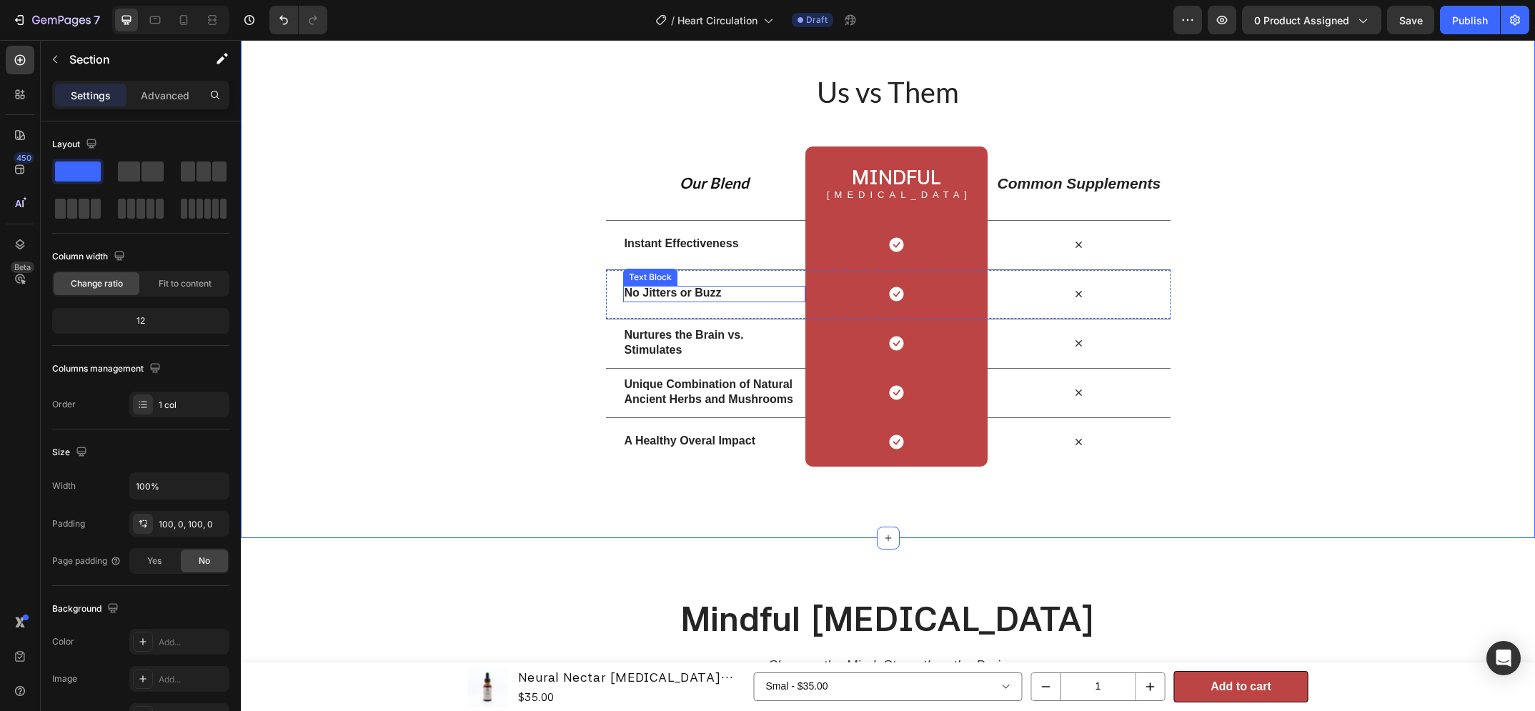
click at [698, 294] on p "No Jitters or Buzz" at bounding box center [714, 293] width 179 height 15
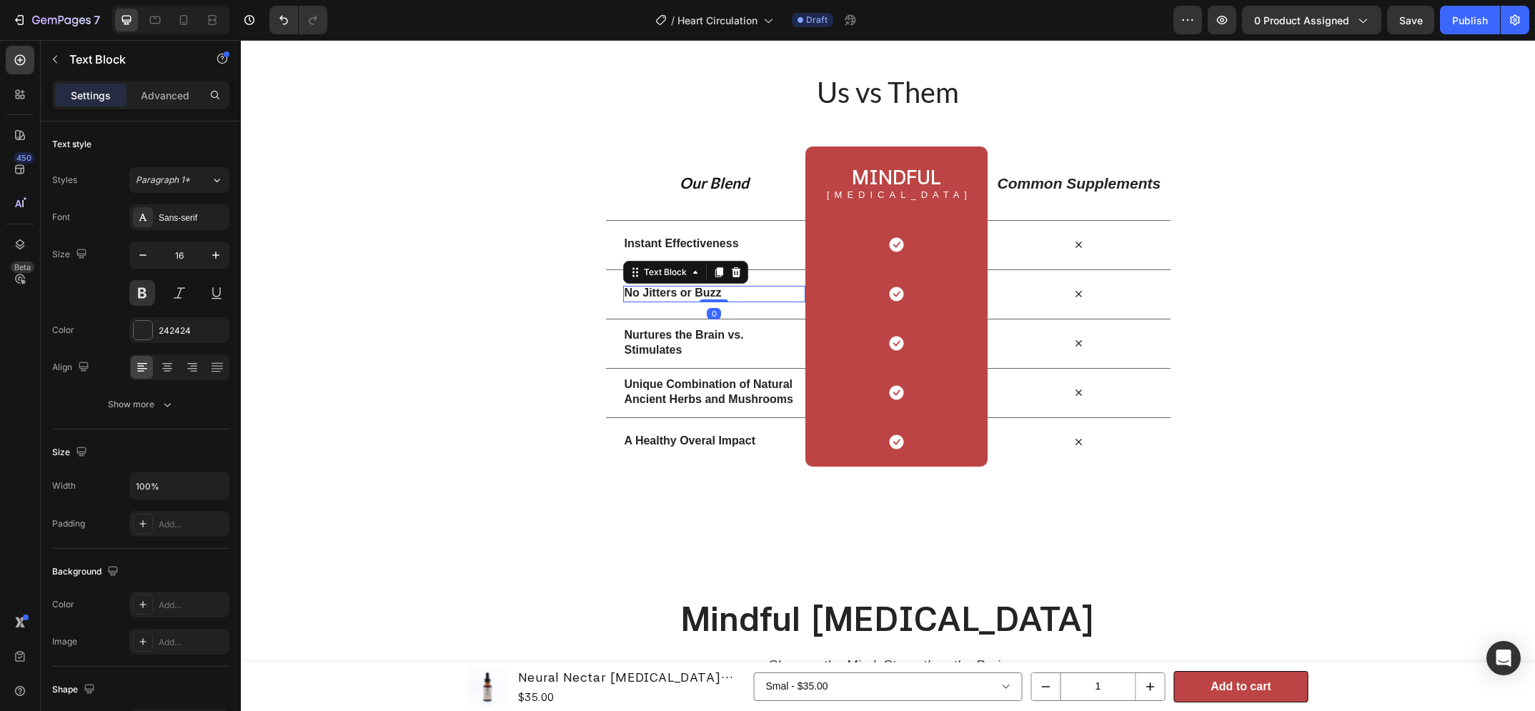
click at [698, 294] on p "No Jitters or Buzz" at bounding box center [714, 293] width 179 height 15
click at [649, 333] on strong "Nurtures the Brain vs. Stimulates" at bounding box center [684, 342] width 119 height 27
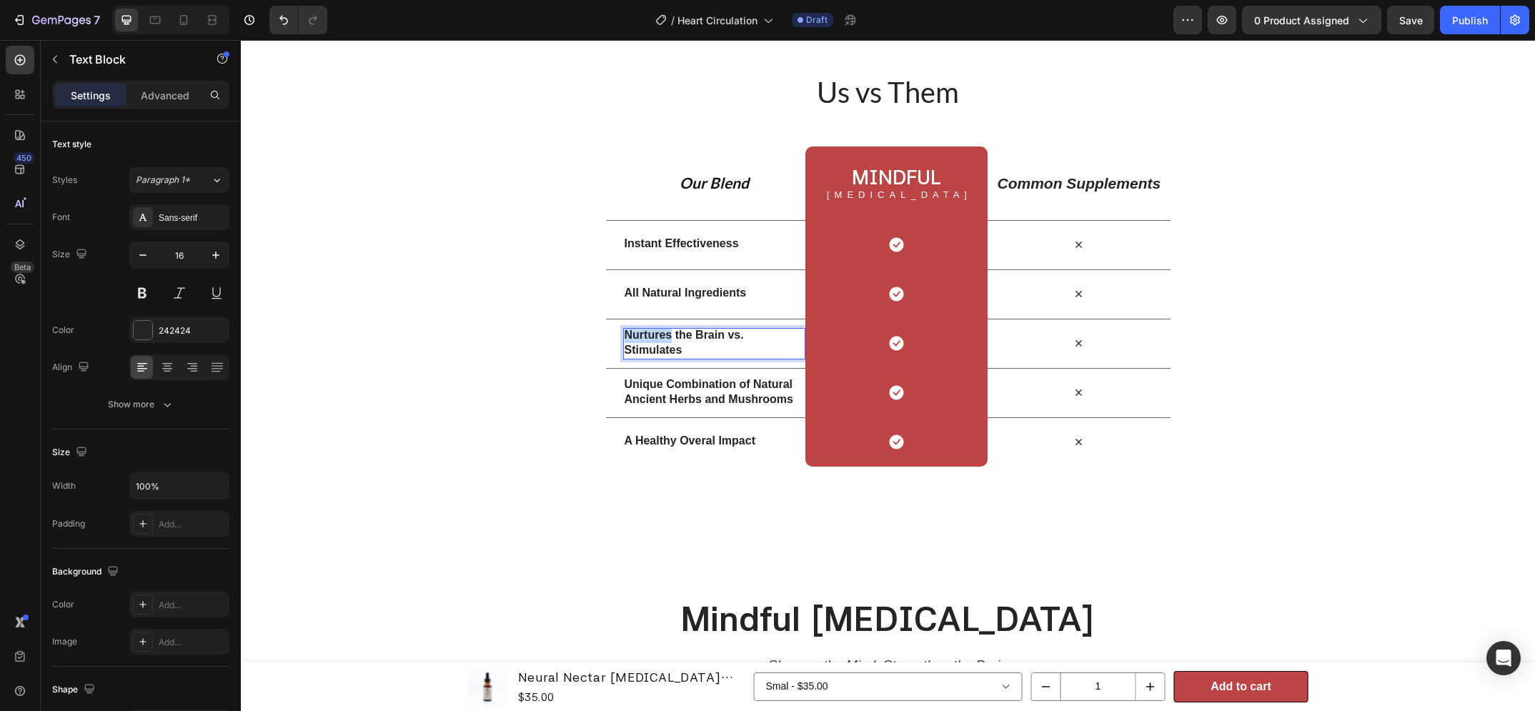
click at [649, 333] on strong "Nurtures the Brain vs. Stimulates" at bounding box center [684, 342] width 119 height 27
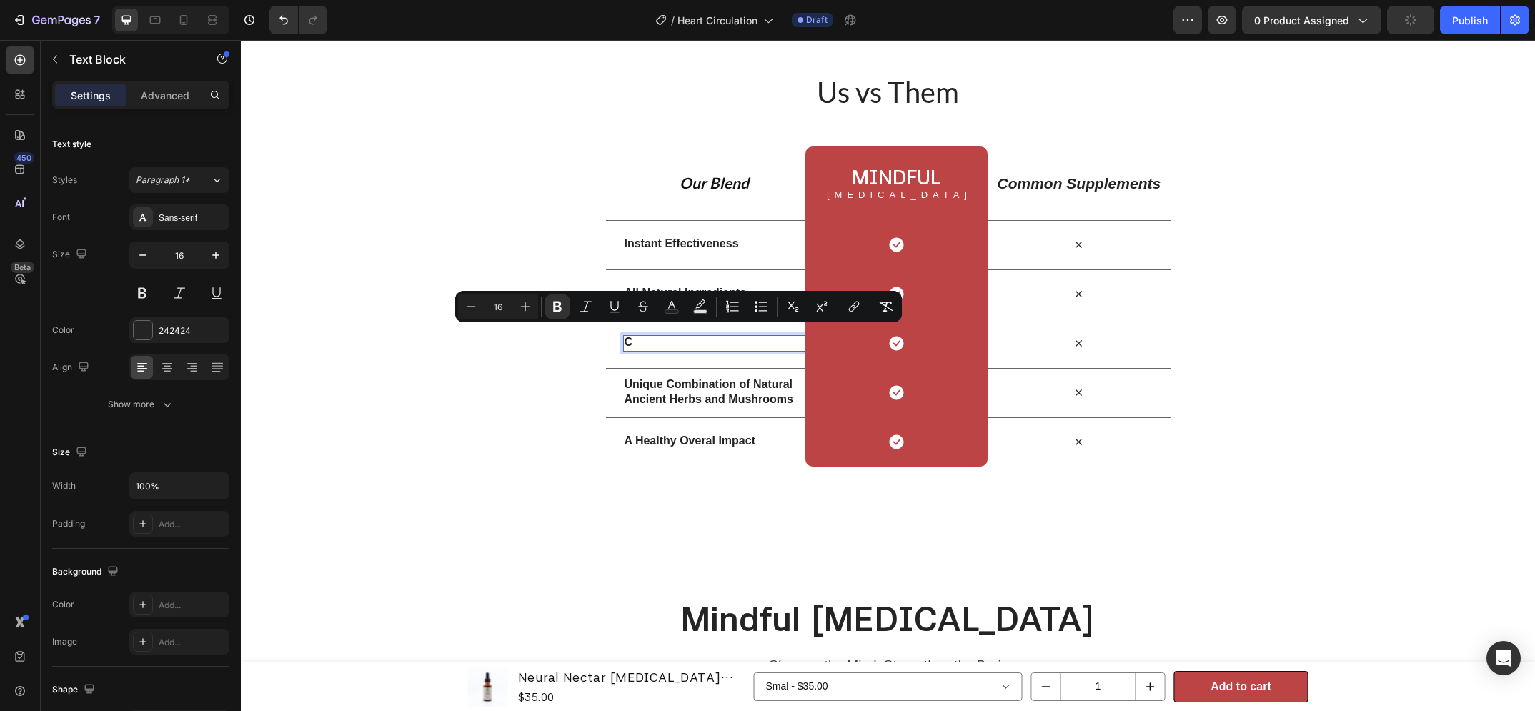
scroll to position [1008, 0]
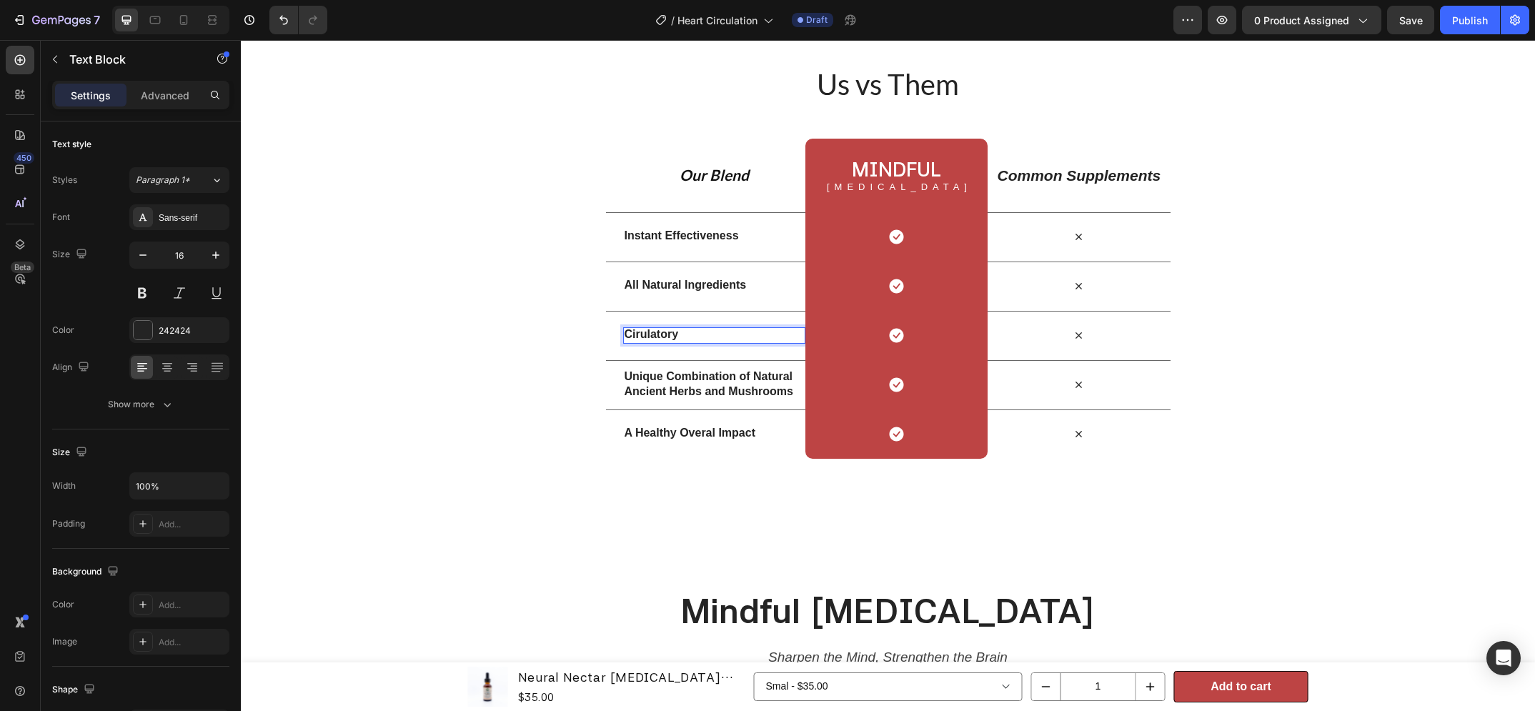
click at [625, 337] on strong "Cirulatory" at bounding box center [652, 334] width 54 height 12
click at [733, 337] on p "Healthy Cirulatory" at bounding box center [714, 334] width 179 height 15
click at [750, 339] on p "Healthy Circulatory" at bounding box center [714, 334] width 179 height 15
click at [695, 397] on strong "Unique Combination of Natural Ancient Herbs and Mushrooms" at bounding box center [709, 383] width 169 height 27
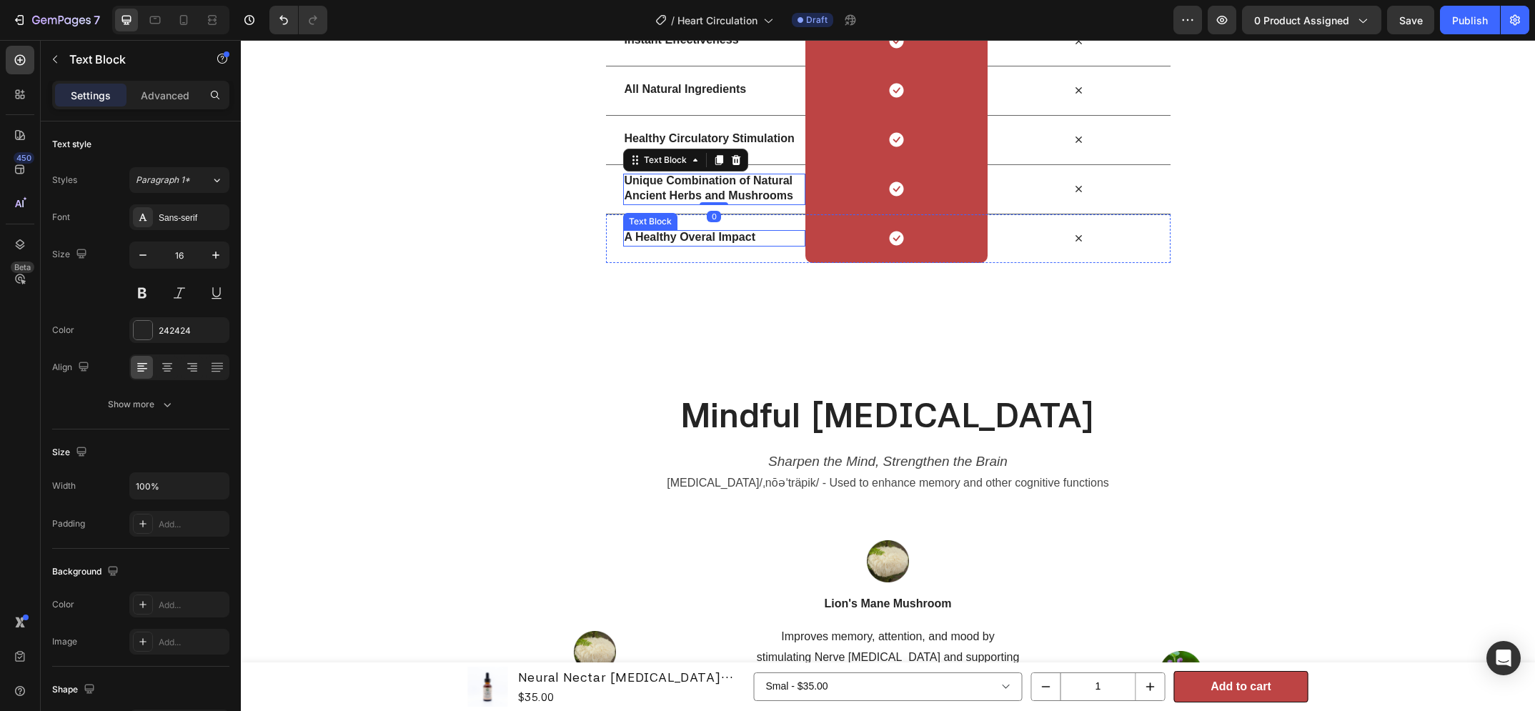
scroll to position [1266, 0]
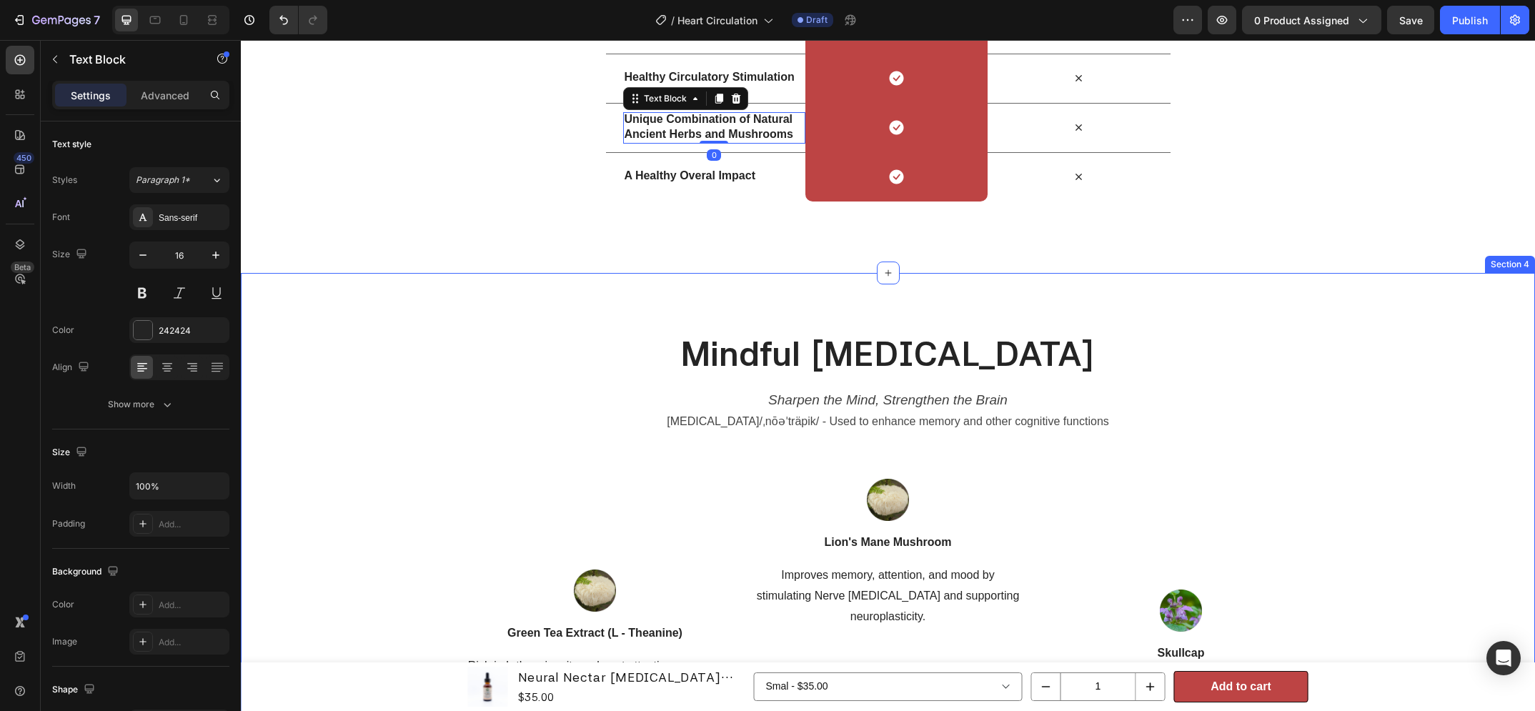
click at [838, 341] on h2 "Mindful [MEDICAL_DATA]" at bounding box center [888, 353] width 523 height 47
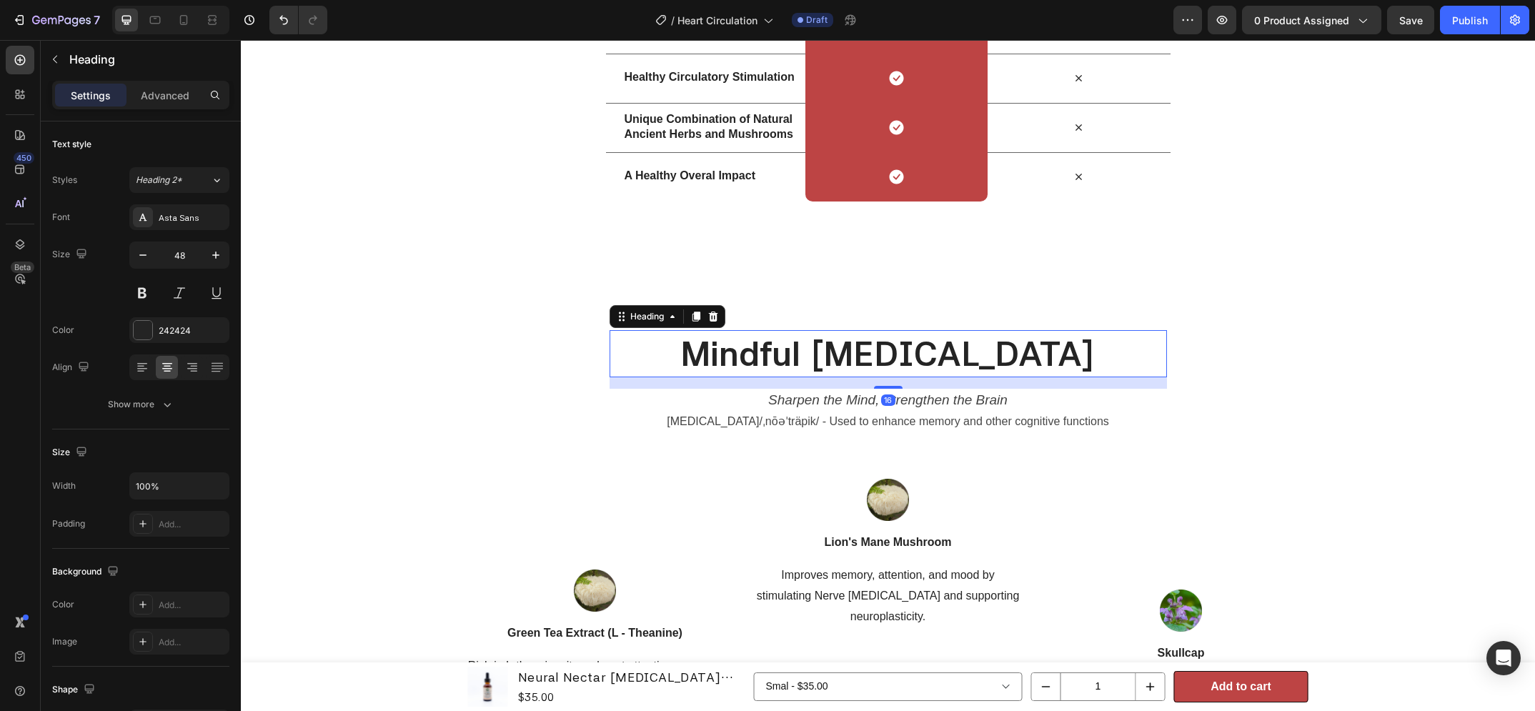
click at [836, 342] on h2 "Mindful [MEDICAL_DATA]" at bounding box center [888, 353] width 523 height 47
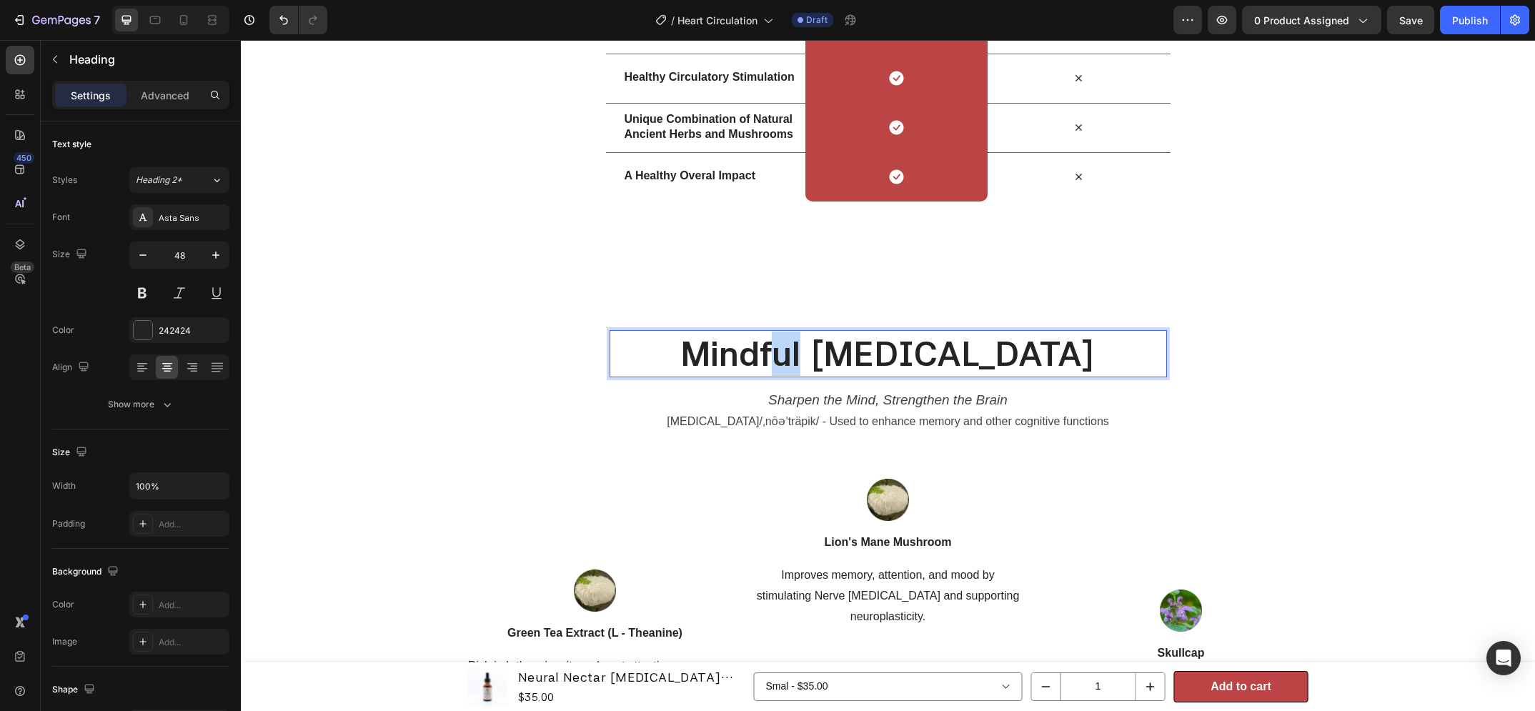
click at [834, 345] on p "Mindful [MEDICAL_DATA]" at bounding box center [888, 354] width 520 height 44
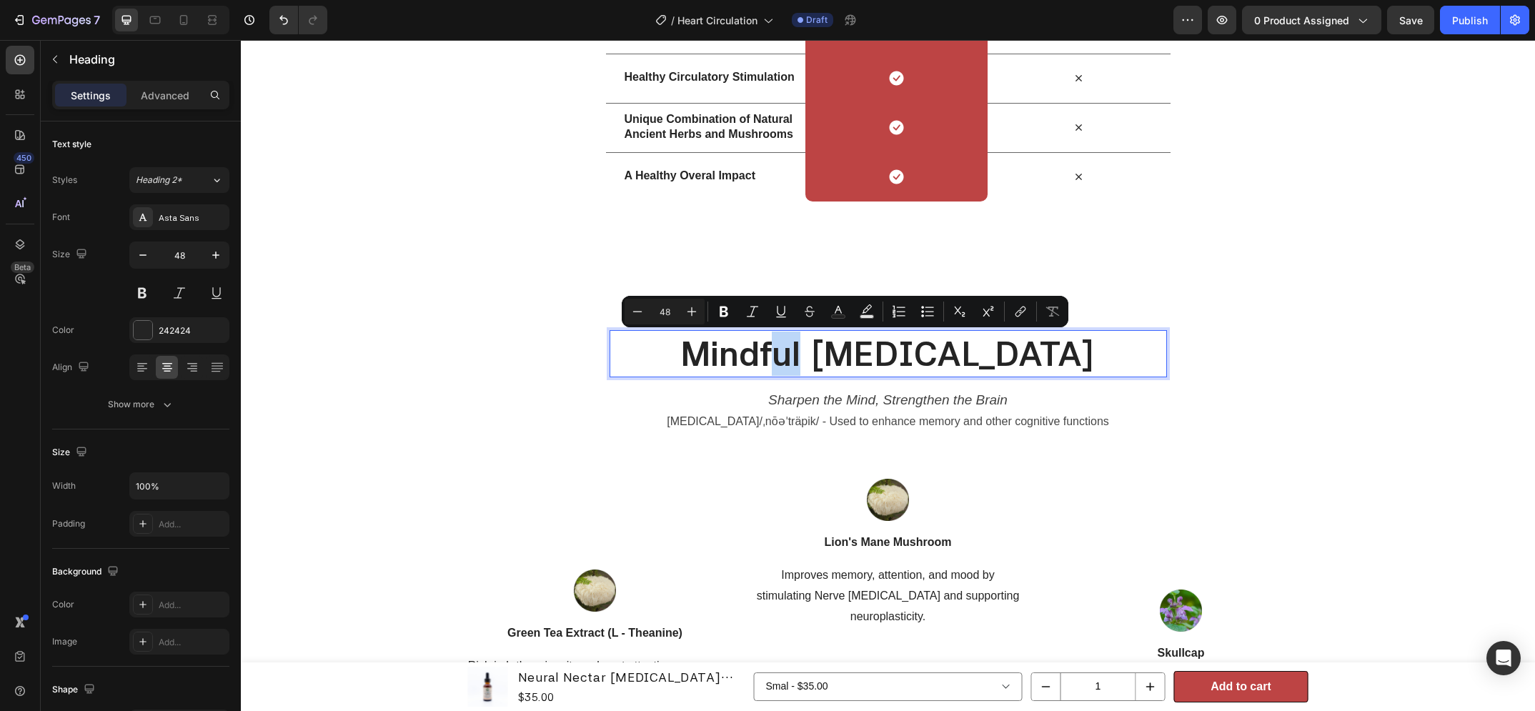
click at [828, 362] on p "Mindful [MEDICAL_DATA]" at bounding box center [888, 354] width 520 height 44
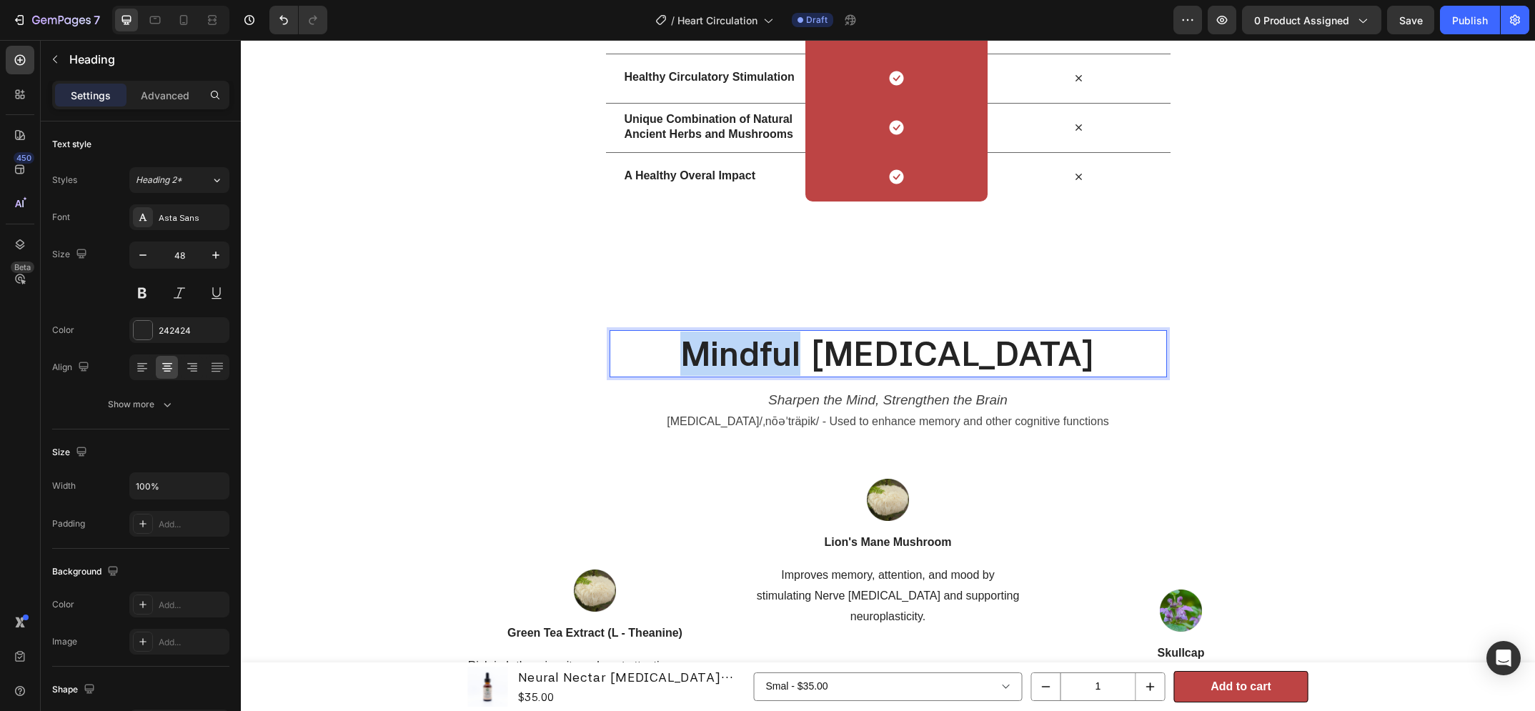
click at [827, 363] on p "Mindful [MEDICAL_DATA]" at bounding box center [888, 354] width 520 height 44
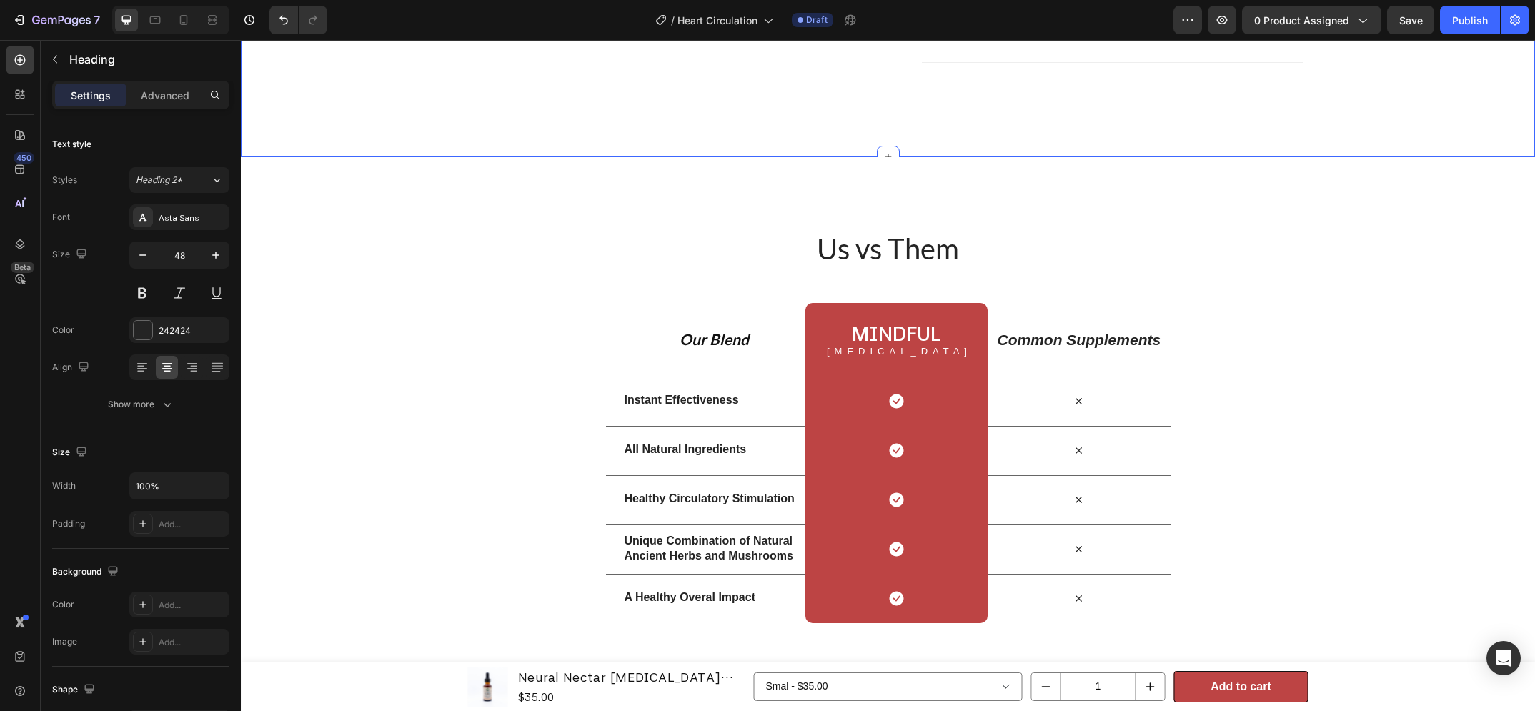
scroll to position [835, 0]
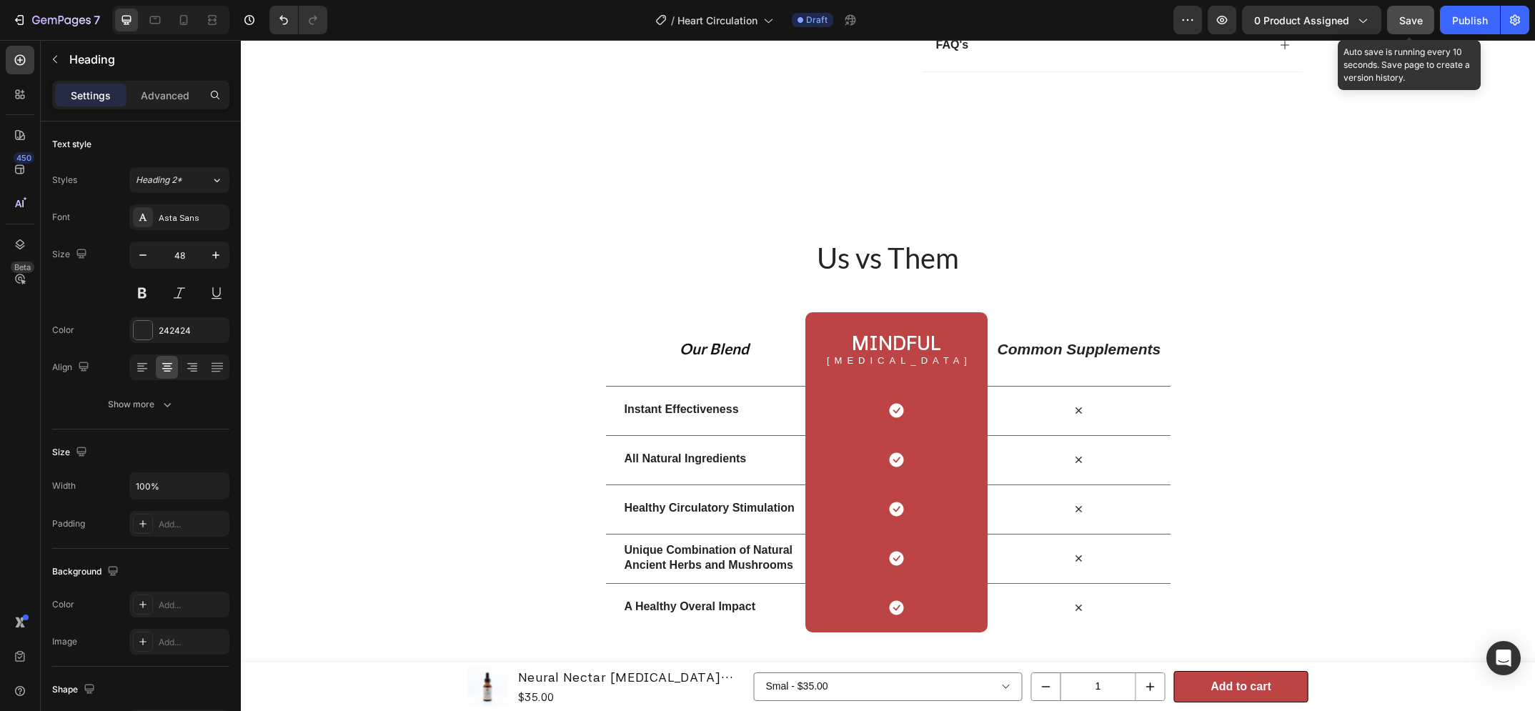
click at [1409, 24] on span "Save" at bounding box center [1411, 20] width 24 height 12
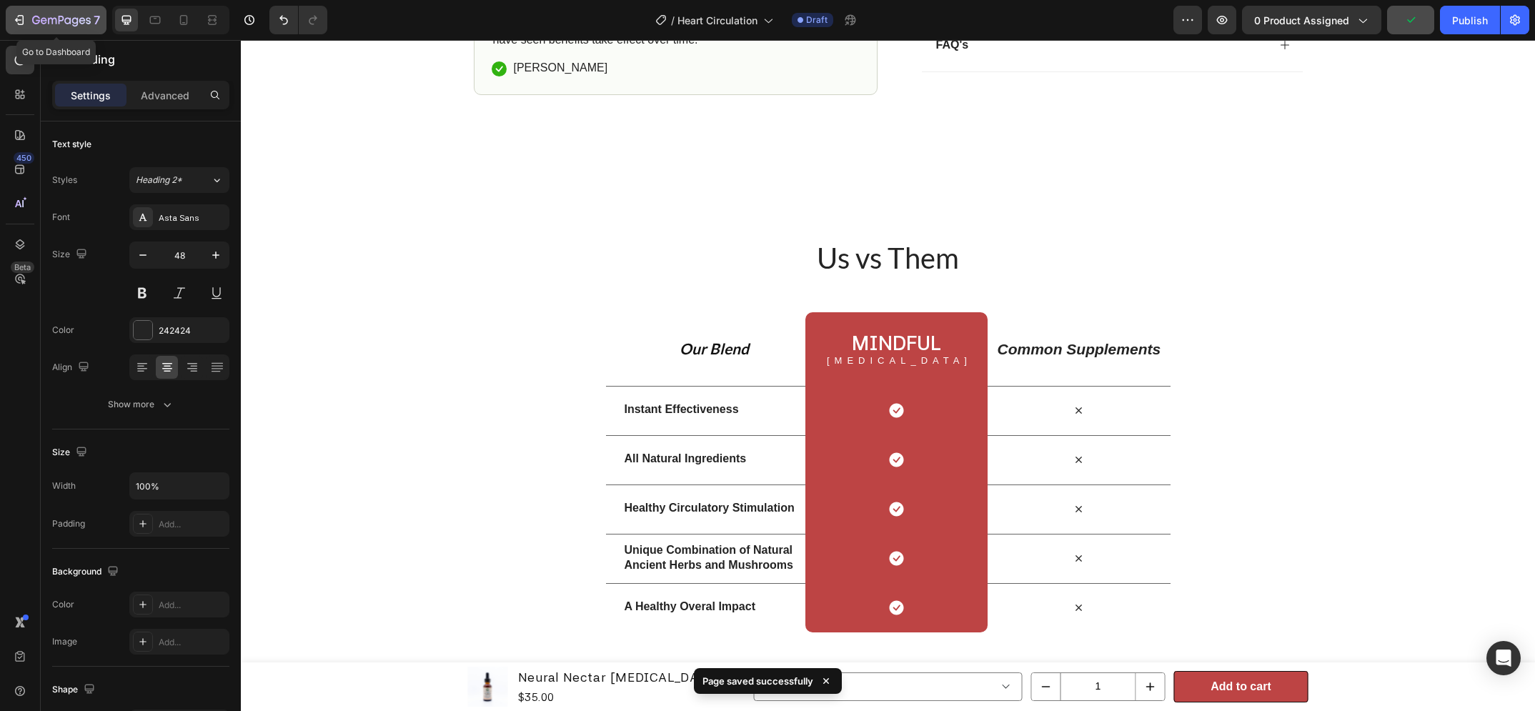
click at [34, 22] on icon "button" at bounding box center [36, 20] width 8 height 9
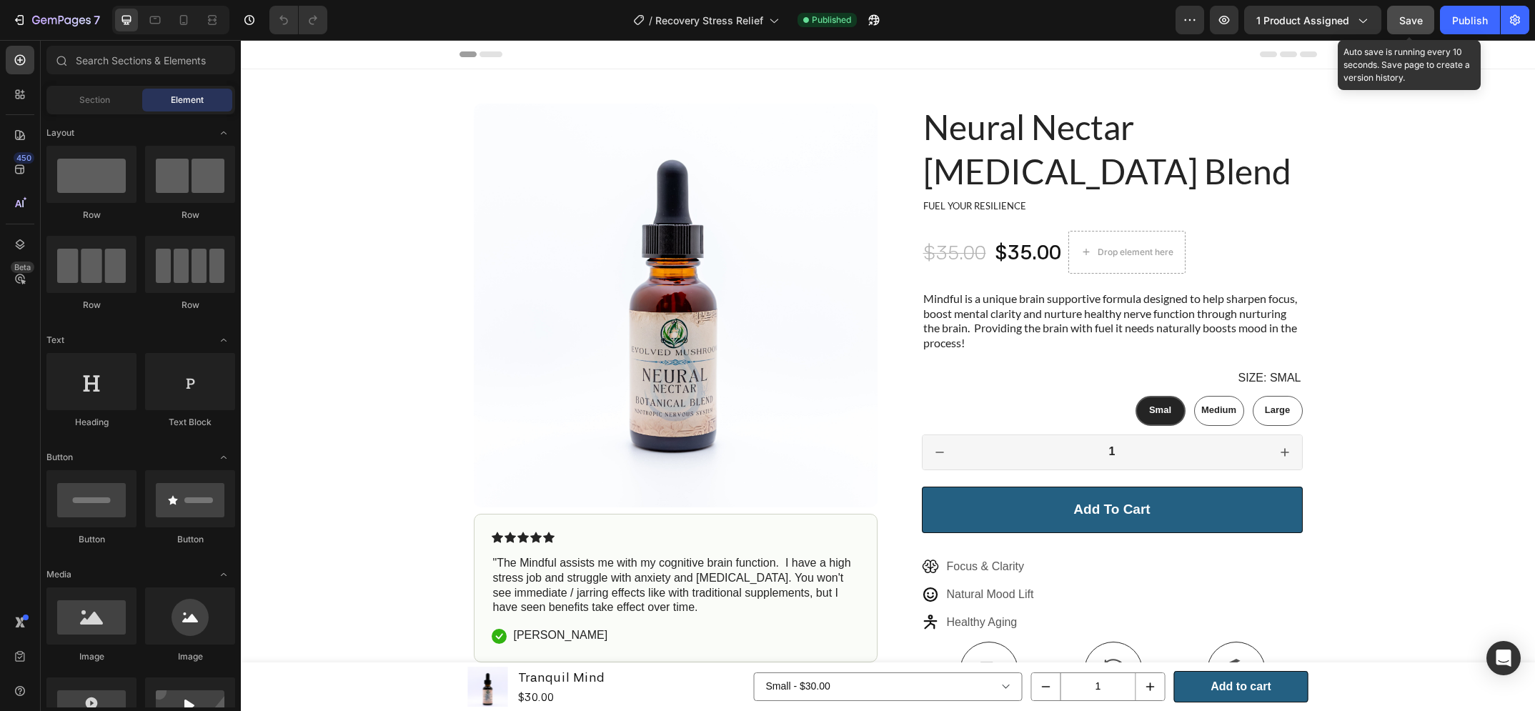
click at [1414, 26] on span "Save" at bounding box center [1411, 20] width 24 height 12
click at [53, 12] on div "7" at bounding box center [66, 19] width 68 height 17
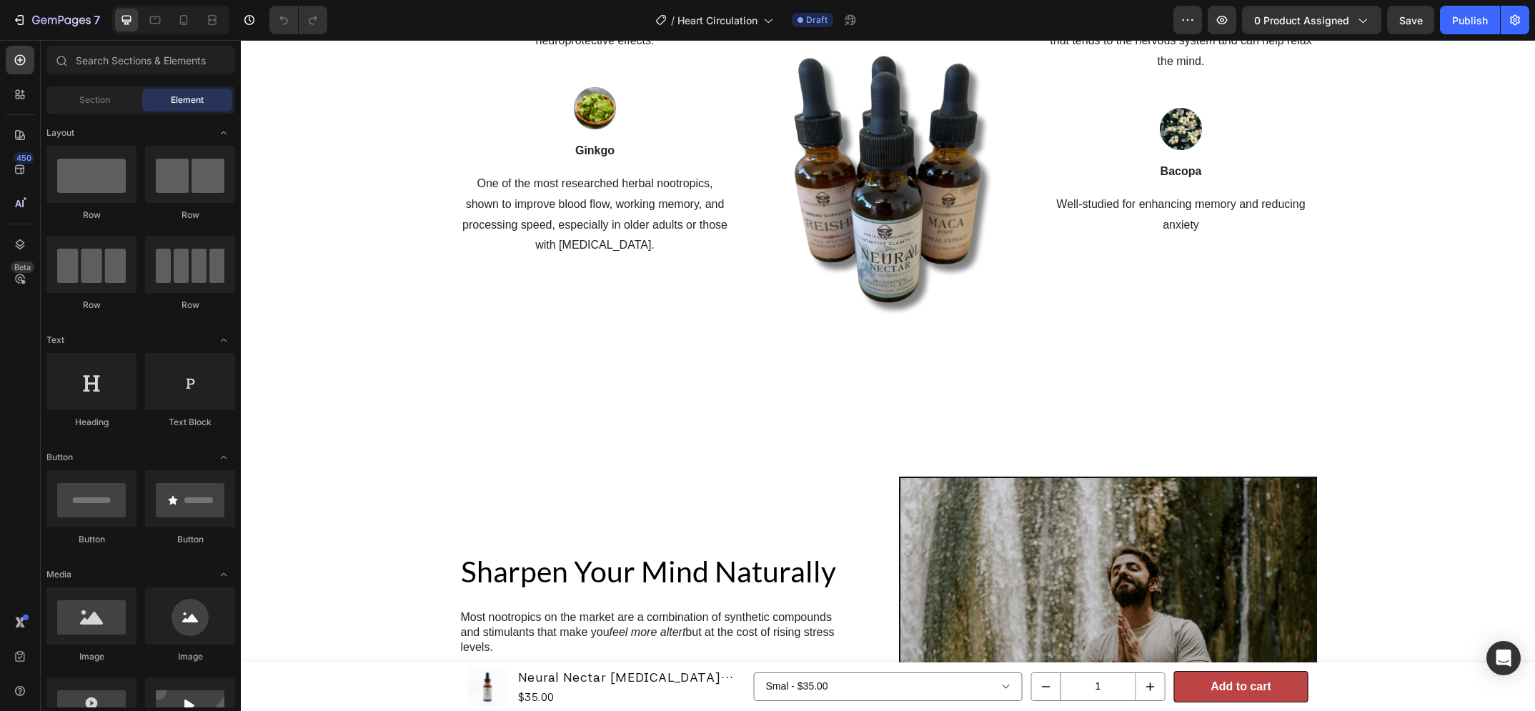
scroll to position [1673, 0]
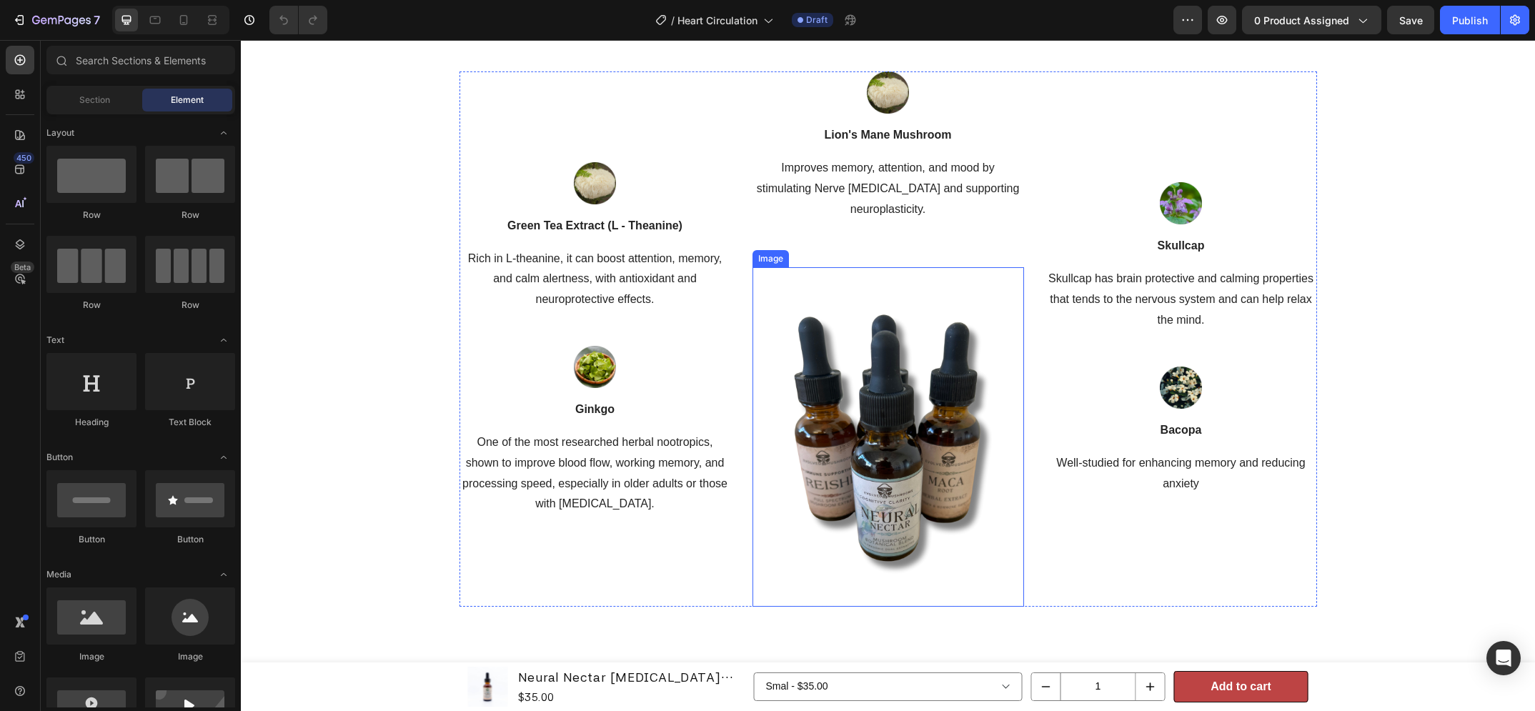
click at [904, 329] on img at bounding box center [889, 436] width 272 height 339
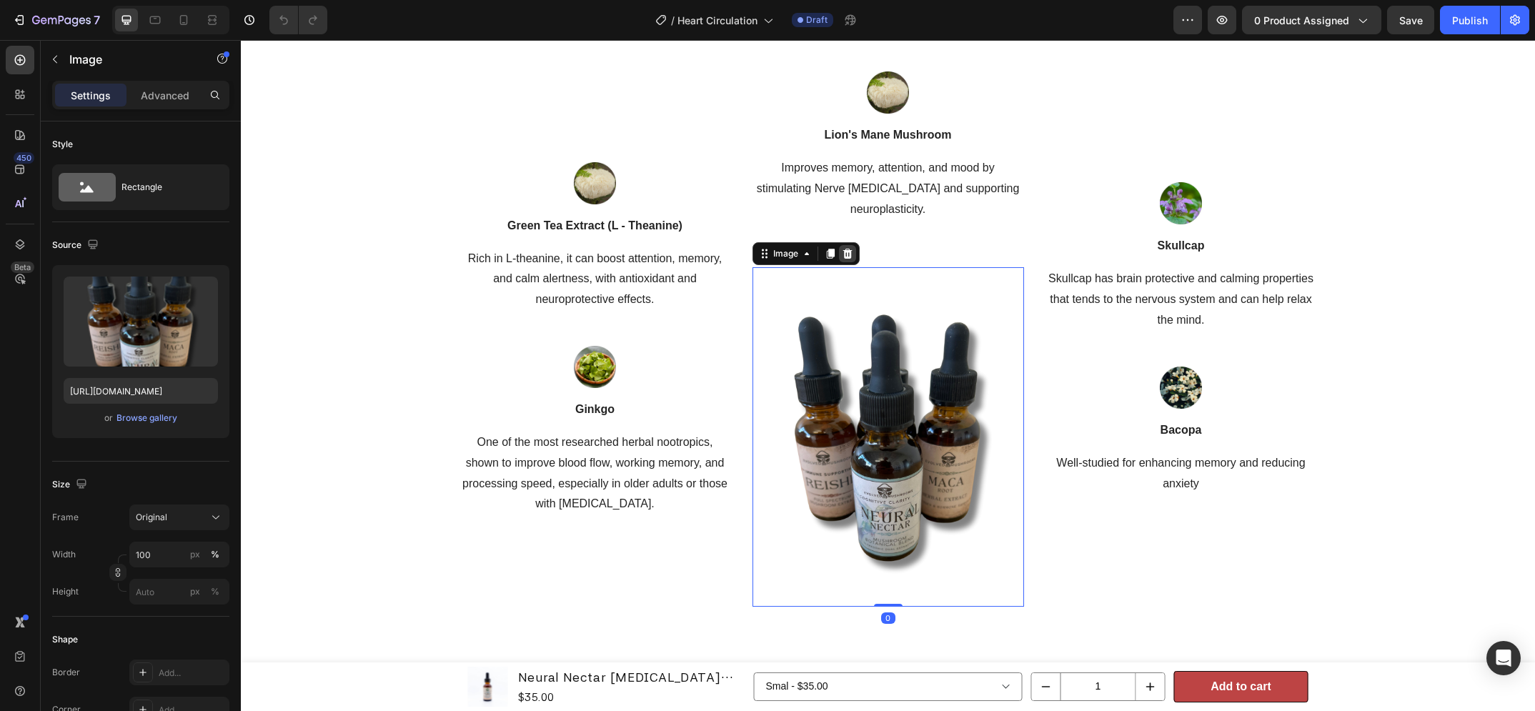
click at [843, 250] on icon at bounding box center [847, 254] width 9 height 10
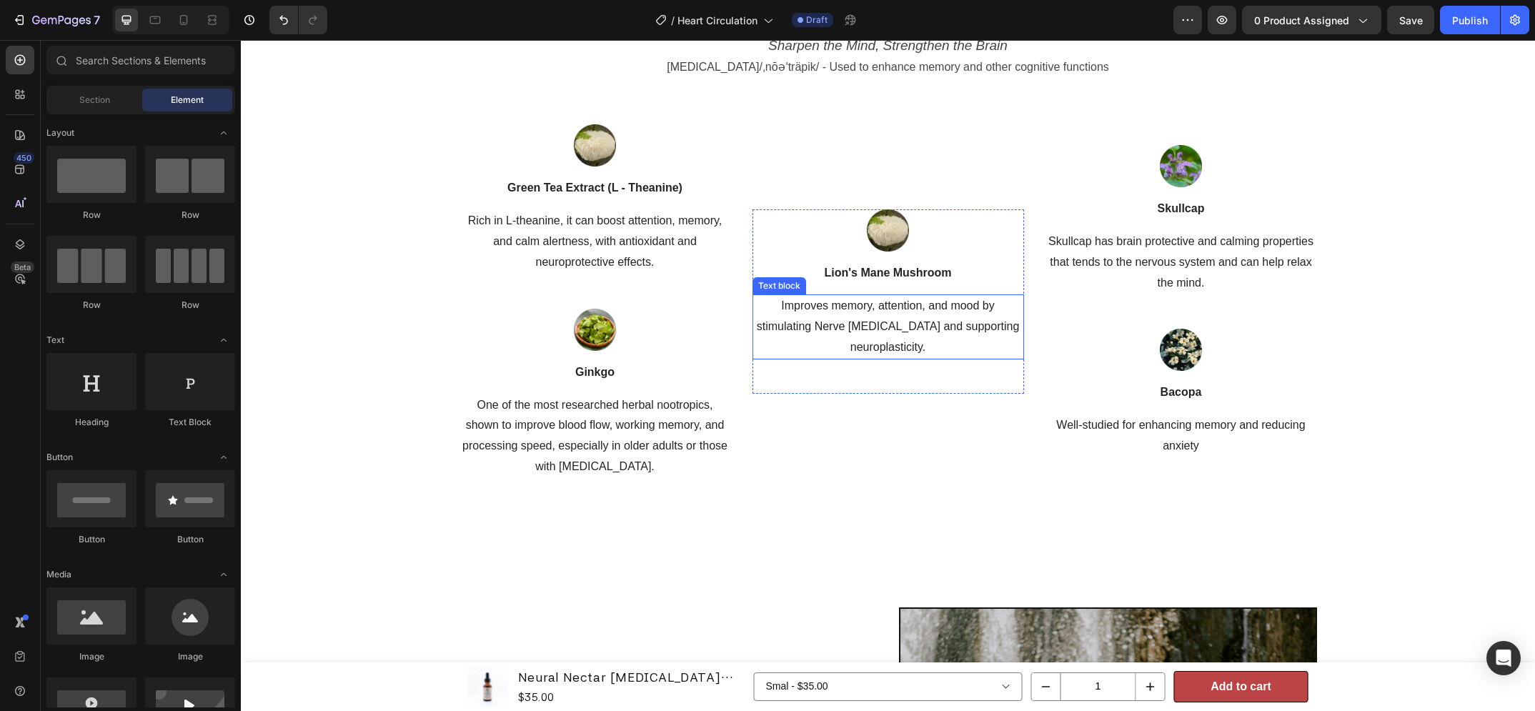
scroll to position [1597, 0]
